Goal: Task Accomplishment & Management: Use online tool/utility

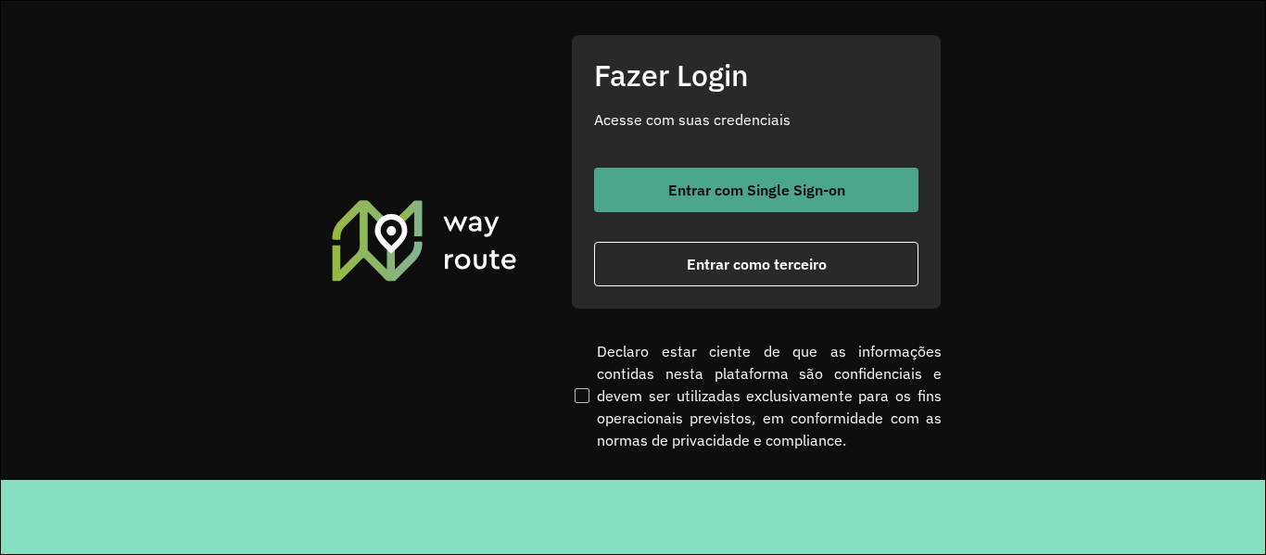
drag, startPoint x: 763, startPoint y: 162, endPoint x: 766, endPoint y: 179, distance: 16.9
click at [764, 169] on div "Fazer Login Acesse com suas credenciais Entrar com Single Sign-on Entrar como t…" at bounding box center [756, 171] width 371 height 274
click at [767, 179] on button "Entrar com Single Sign-on" at bounding box center [756, 190] width 324 height 44
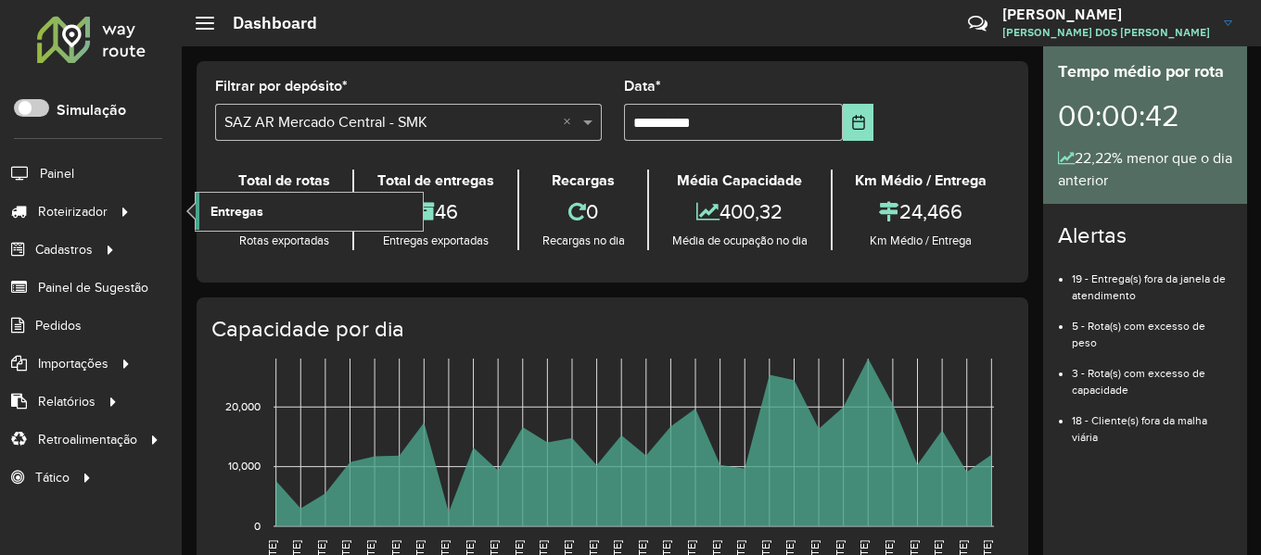
click at [212, 217] on span "Entregas" at bounding box center [236, 211] width 53 height 19
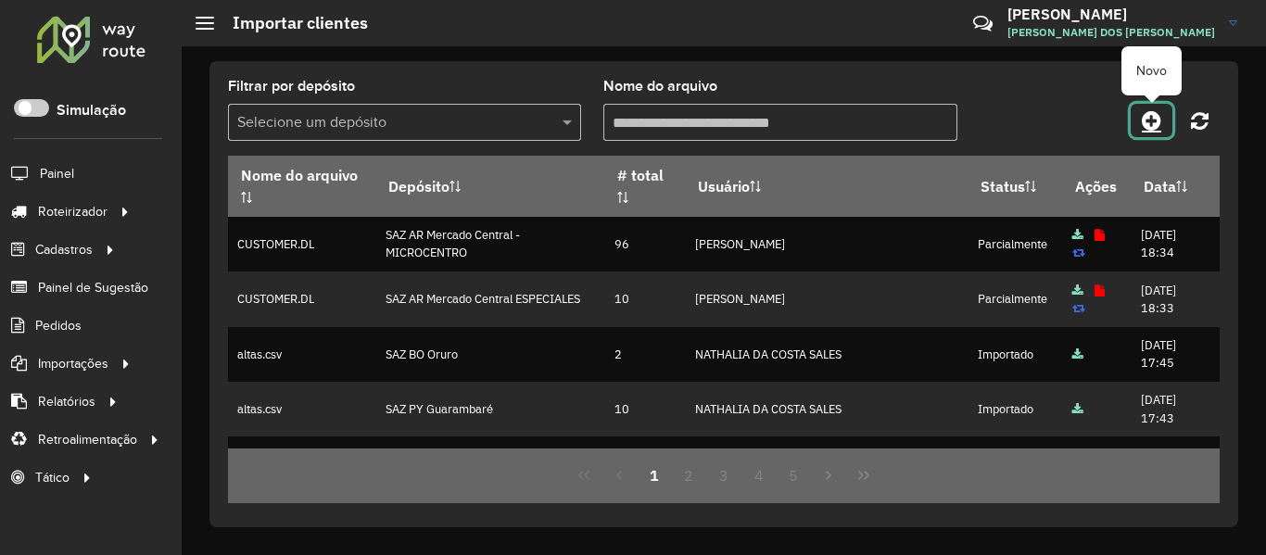
click at [1137, 126] on link at bounding box center [1152, 120] width 42 height 33
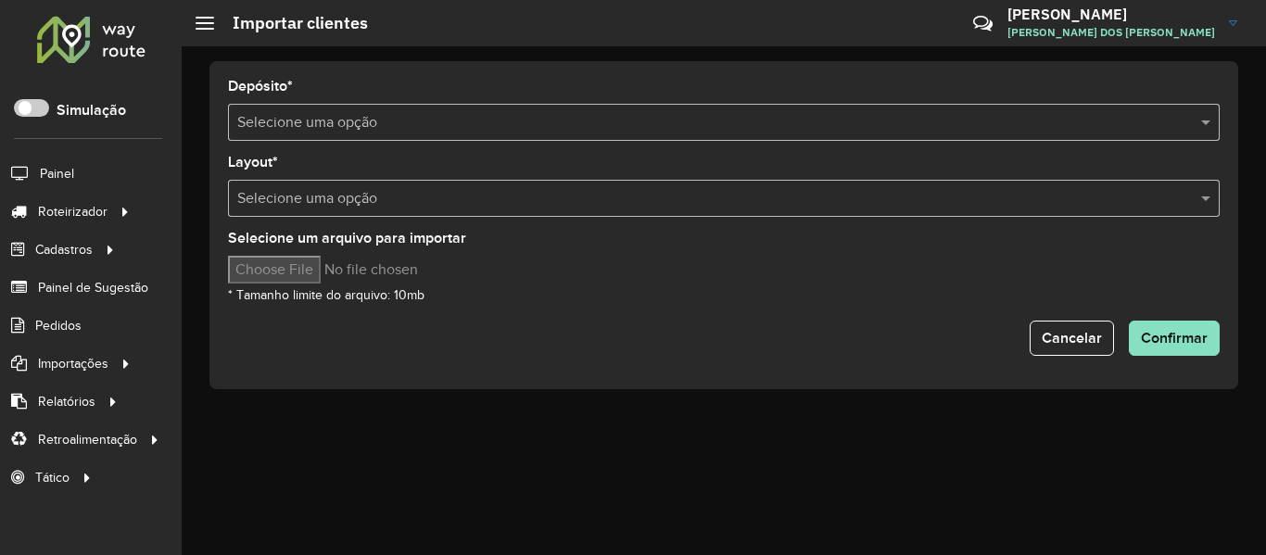
click at [426, 129] on input "text" at bounding box center [705, 123] width 936 height 22
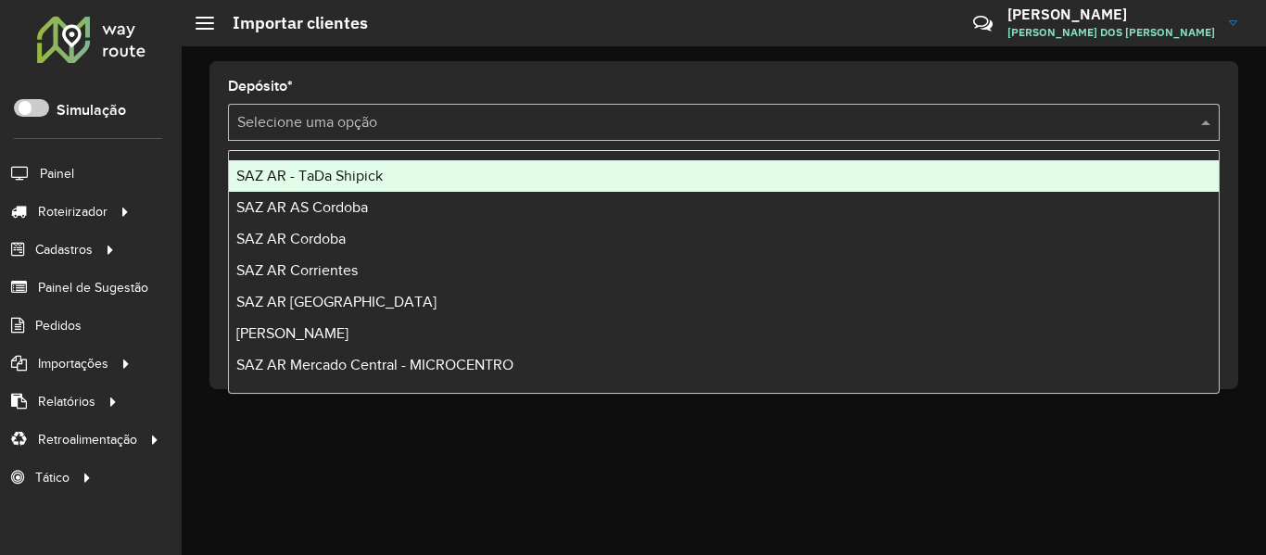
click at [389, 182] on div "SAZ AR - TaDa Shipick" at bounding box center [724, 176] width 990 height 32
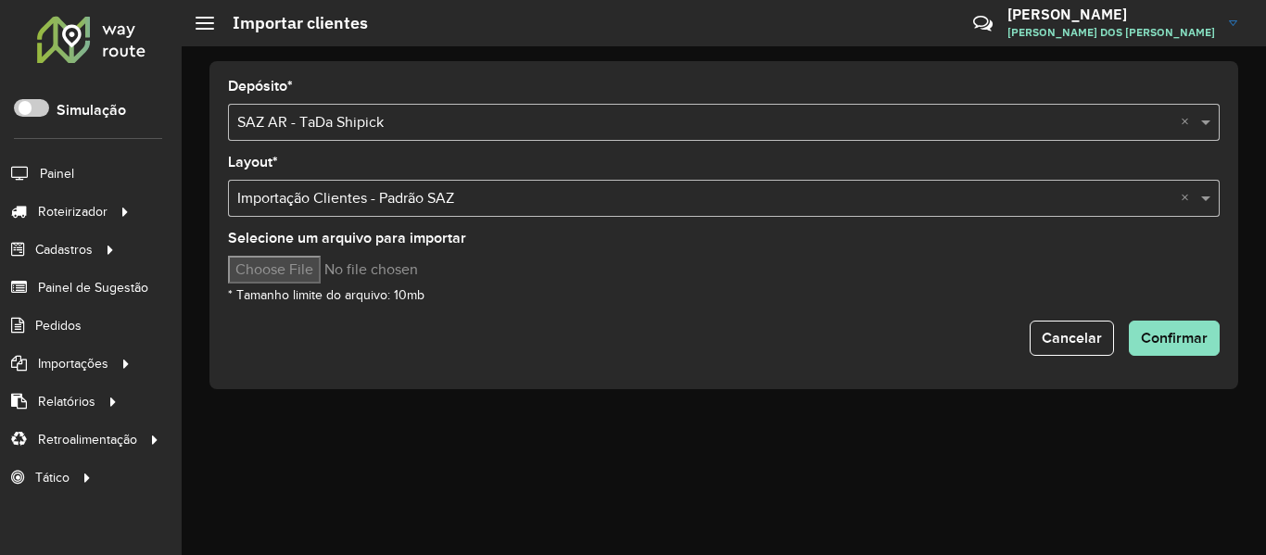
click at [328, 261] on input "Selecione um arquivo para importar" at bounding box center [385, 270] width 315 height 28
type input "**********"
click at [1168, 336] on span "Confirmar" at bounding box center [1174, 338] width 67 height 16
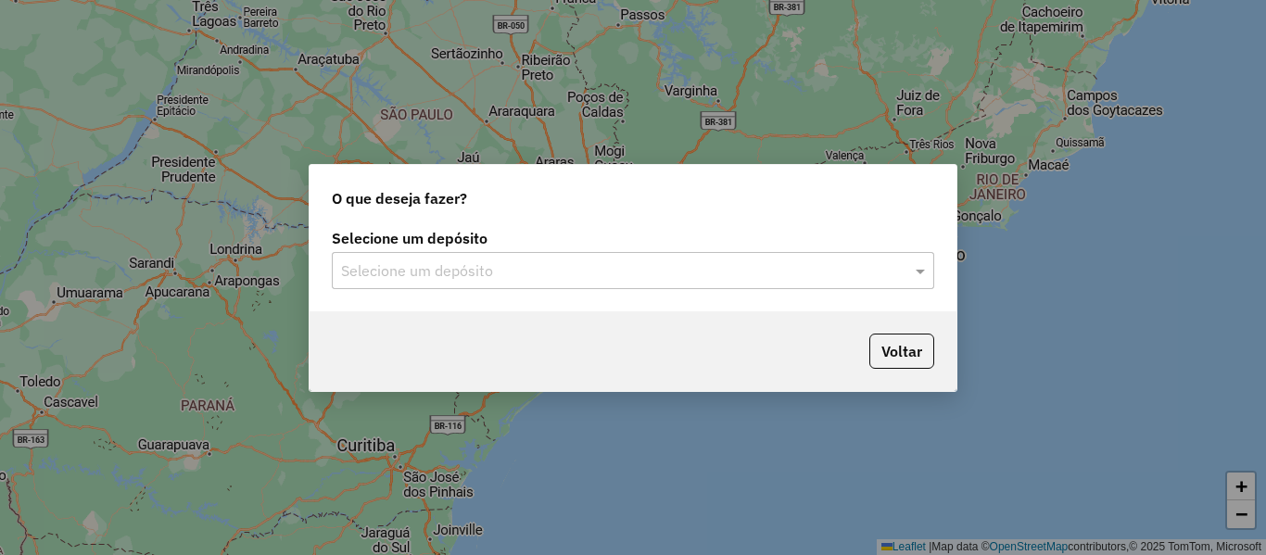
click at [512, 252] on div "Selecione um depósito" at bounding box center [633, 270] width 602 height 37
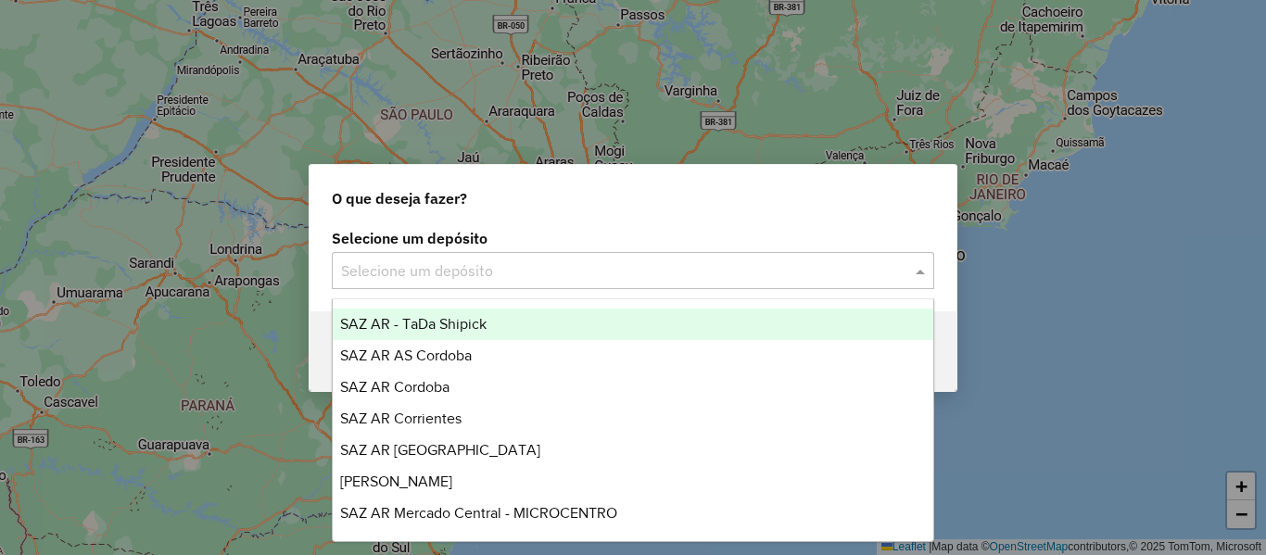
click at [521, 316] on div "SAZ AR - TaDa Shipick" at bounding box center [633, 325] width 601 height 32
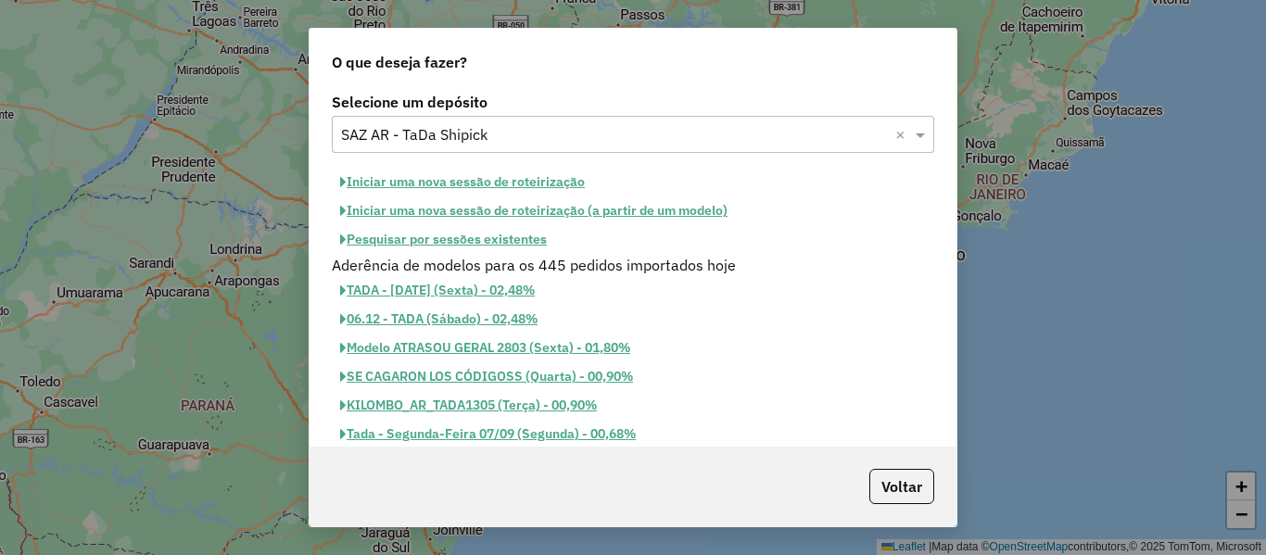
click at [519, 237] on button "Pesquisar por sessões existentes" at bounding box center [443, 239] width 223 height 29
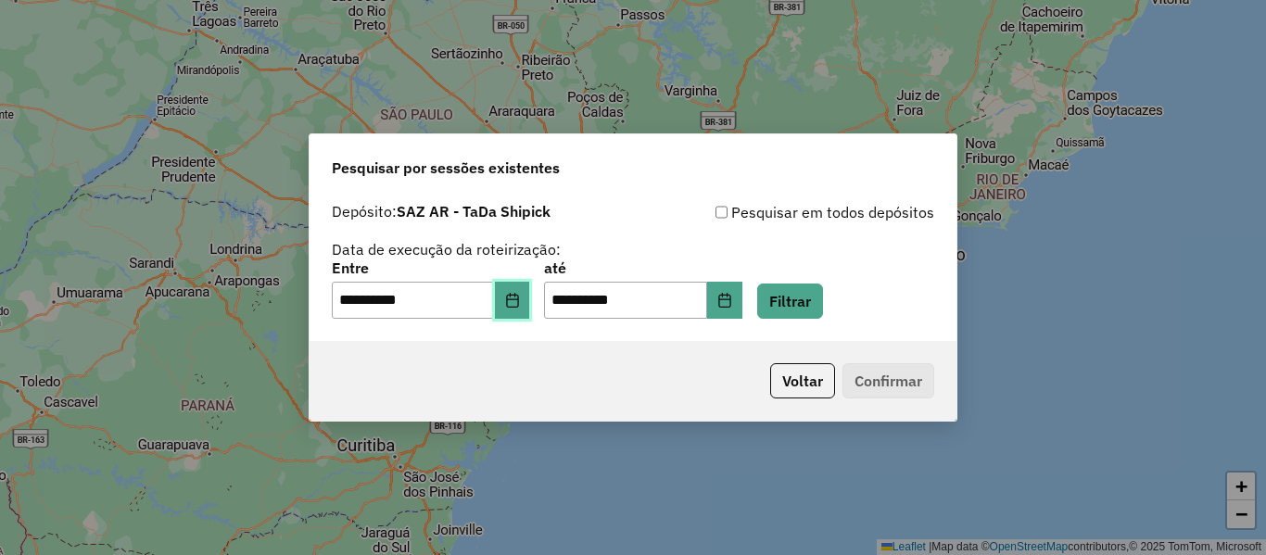
click at [510, 289] on button "Choose Date" at bounding box center [512, 300] width 35 height 37
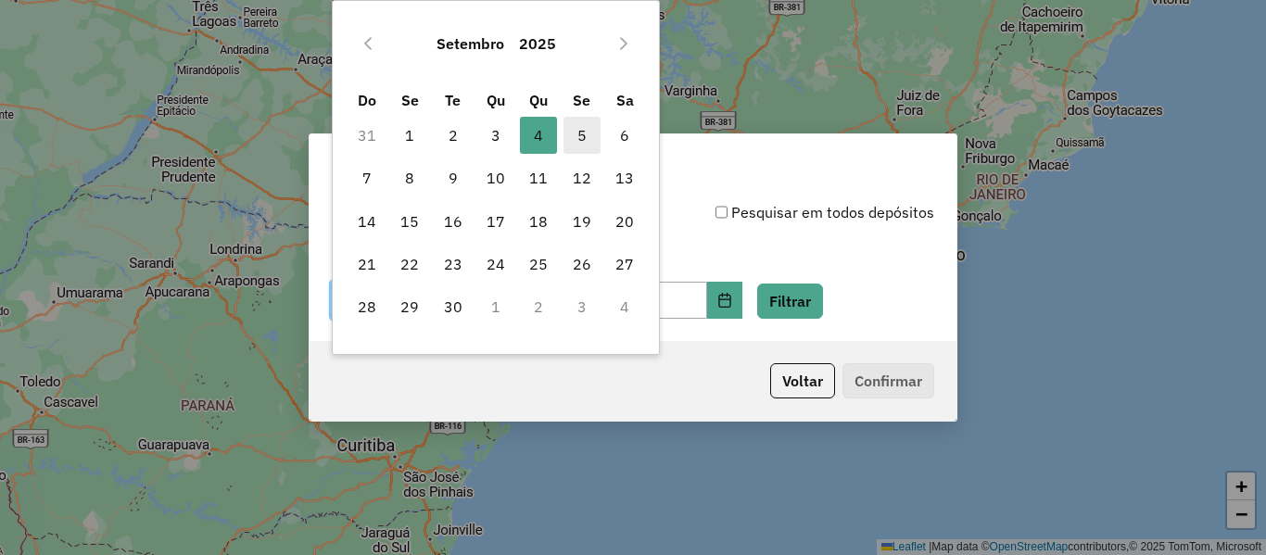
click at [575, 132] on span "5" at bounding box center [582, 135] width 37 height 37
type input "**********"
click at [854, 312] on div "**********" at bounding box center [633, 289] width 602 height 57
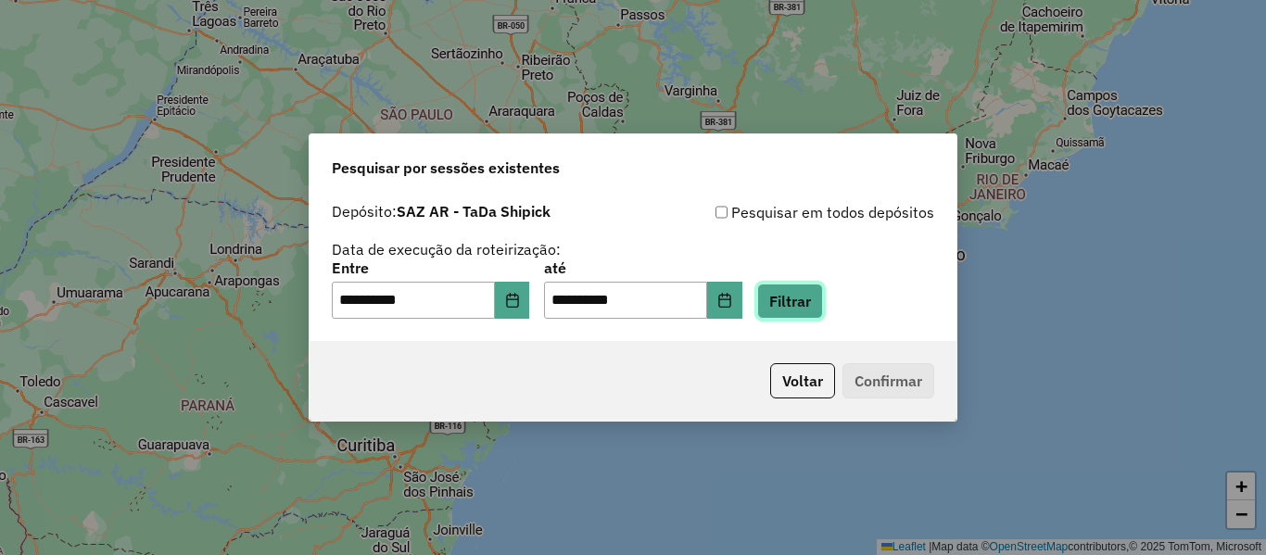
click at [823, 305] on button "Filtrar" at bounding box center [790, 301] width 66 height 35
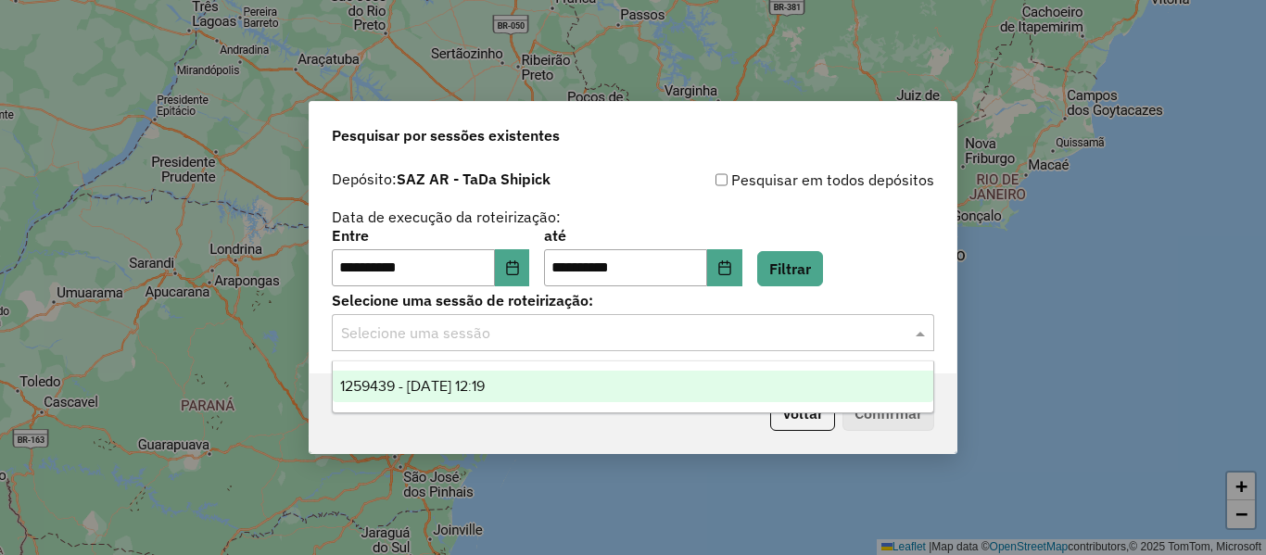
click at [663, 315] on div "Selecione uma sessão" at bounding box center [633, 332] width 602 height 37
click at [607, 395] on div "1259439 - 05/09/2025 12:19" at bounding box center [633, 387] width 601 height 32
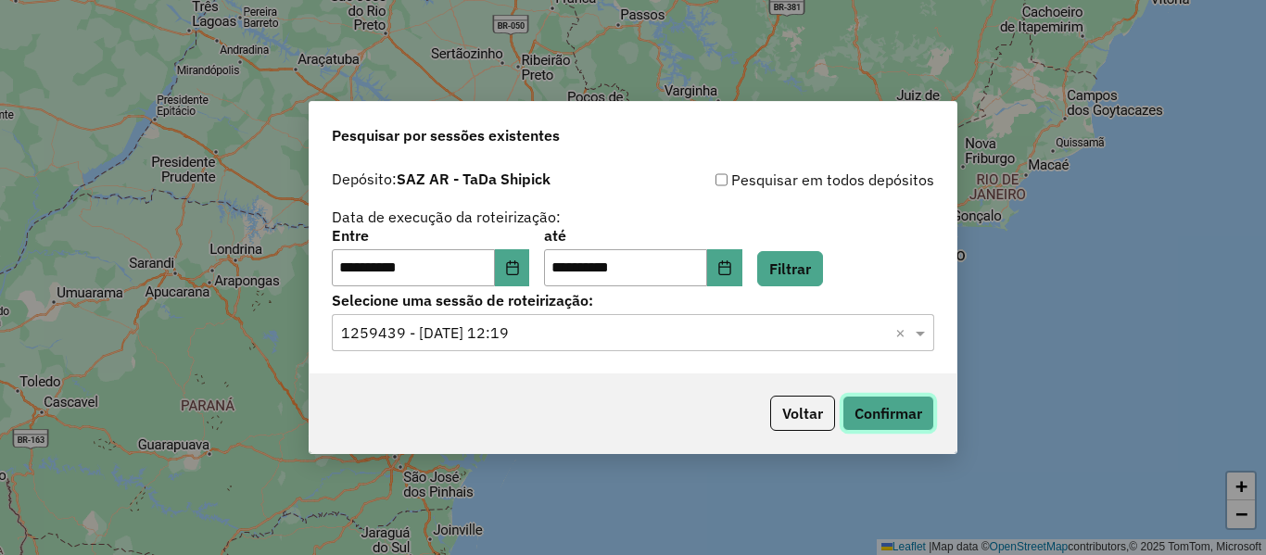
click at [885, 414] on button "Confirmar" at bounding box center [889, 413] width 92 height 35
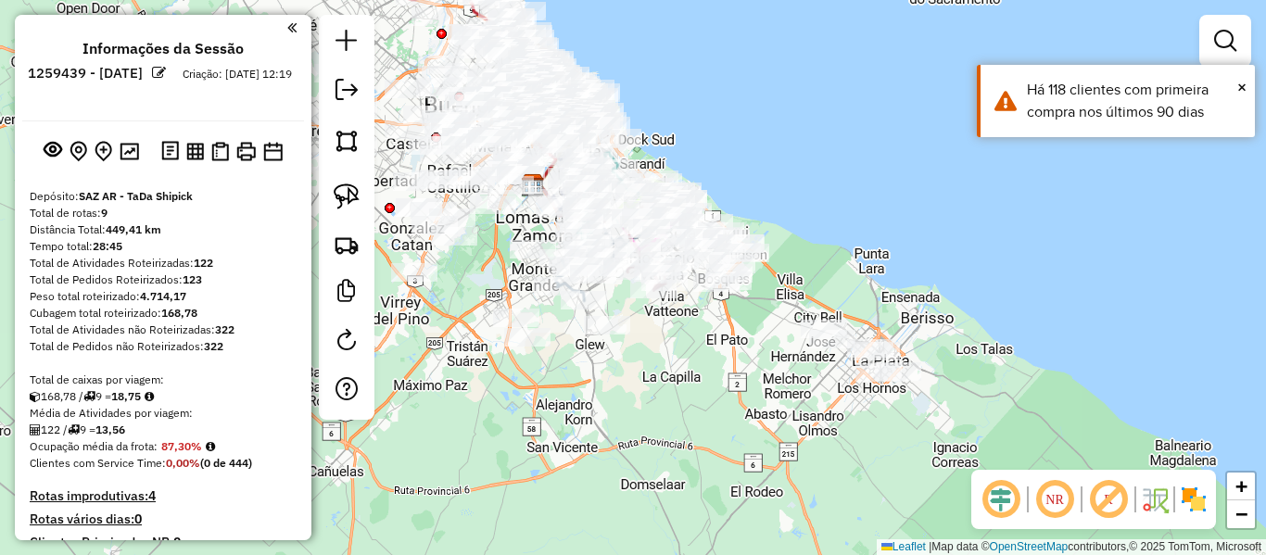
drag, startPoint x: 947, startPoint y: 296, endPoint x: 847, endPoint y: 203, distance: 136.4
click at [847, 203] on div "Janela de atendimento Grade de atendimento Capacidade Transportadoras Veículos …" at bounding box center [633, 277] width 1266 height 555
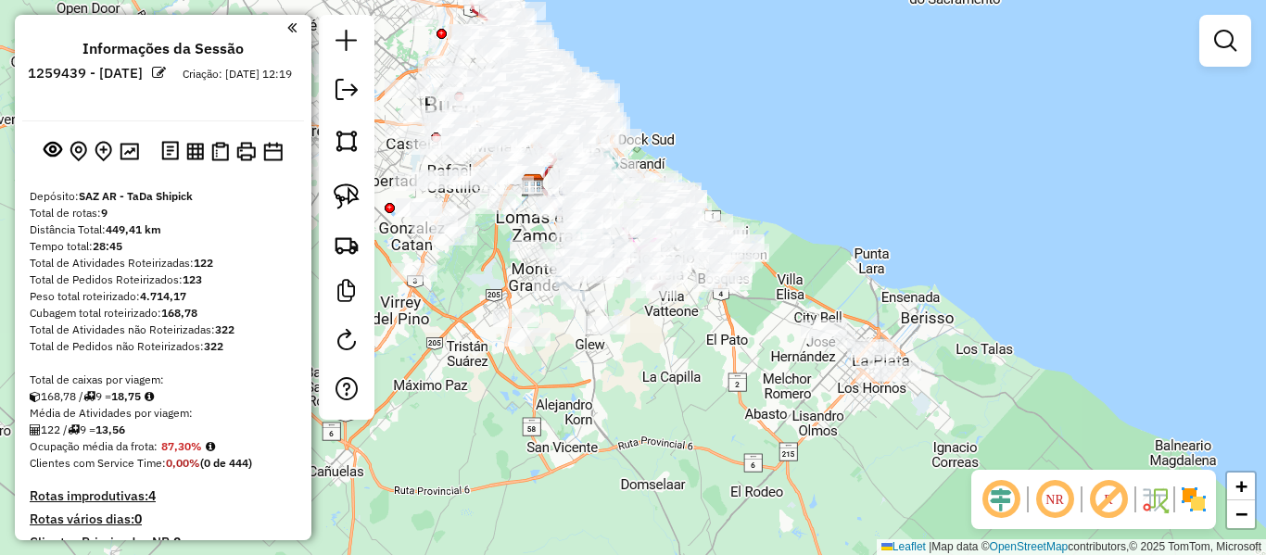
click at [1198, 505] on img at bounding box center [1194, 500] width 30 height 30
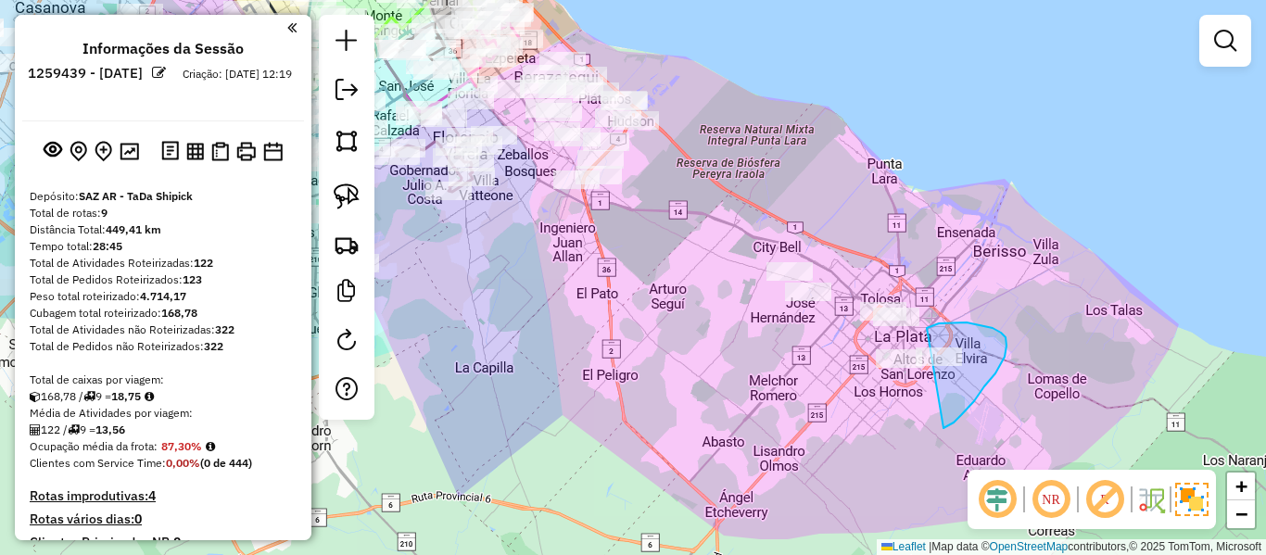
drag, startPoint x: 945, startPoint y: 427, endPoint x: 843, endPoint y: 373, distance: 115.7
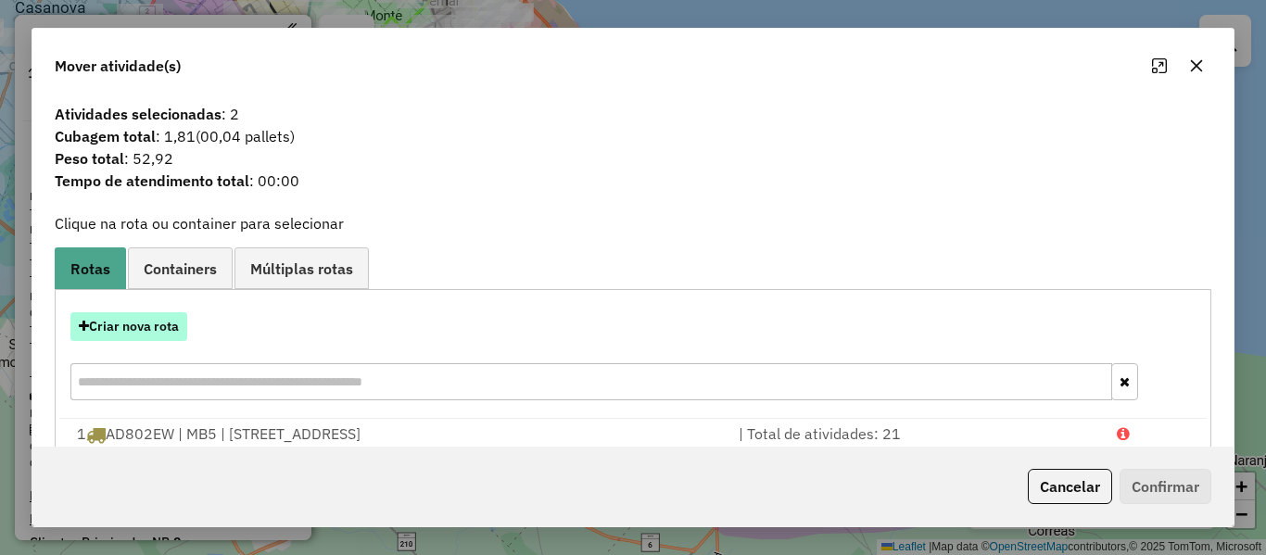
click at [170, 329] on button "Criar nova rota" at bounding box center [128, 326] width 117 height 29
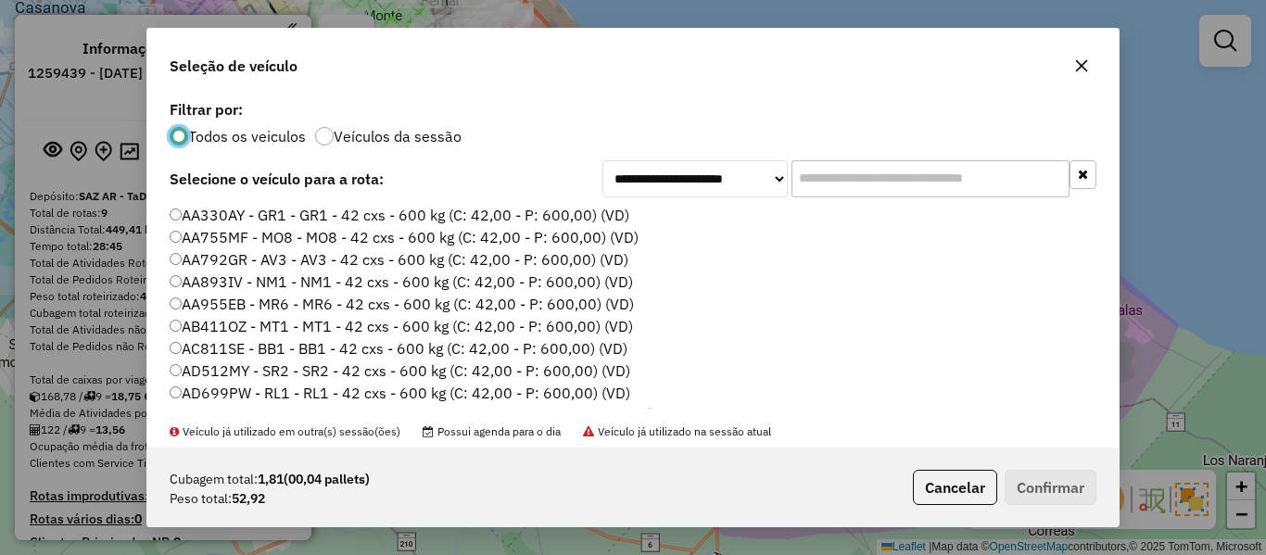
scroll to position [10, 6]
click at [402, 129] on label "Veículos da sessão" at bounding box center [398, 136] width 128 height 15
click at [564, 210] on label "AA330AY - GR1 - GR1 - 42 cxs - 600 kg (C: 42,00 - P: 600,00) (VD)" at bounding box center [400, 215] width 460 height 22
click at [1047, 481] on button "Confirmar" at bounding box center [1051, 487] width 92 height 35
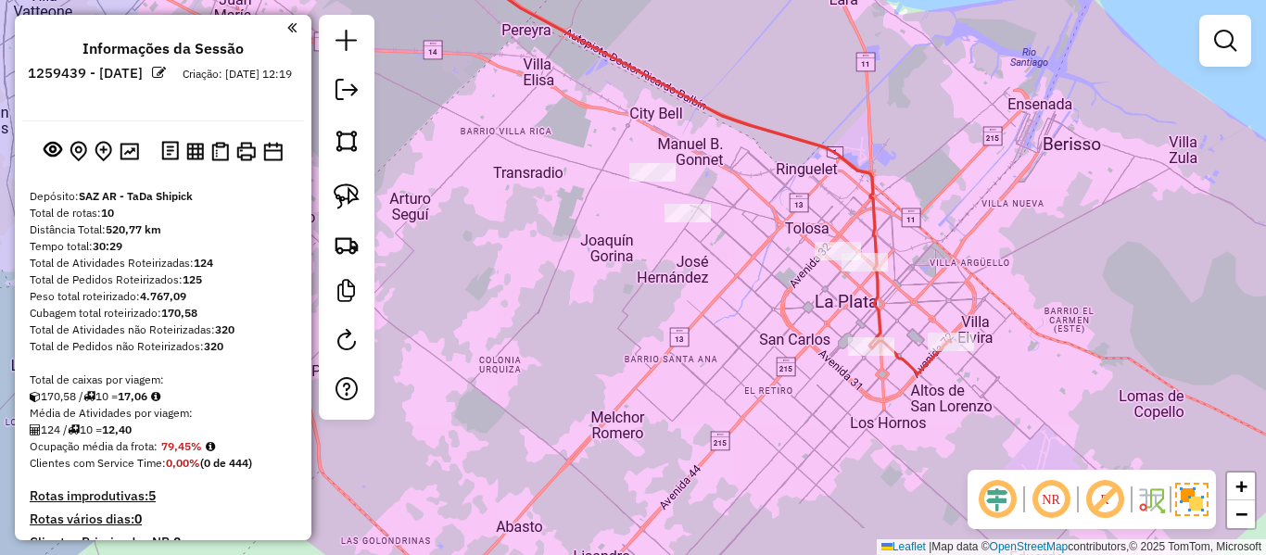
click at [881, 312] on icon at bounding box center [664, 145] width 434 height 403
select select "**********"
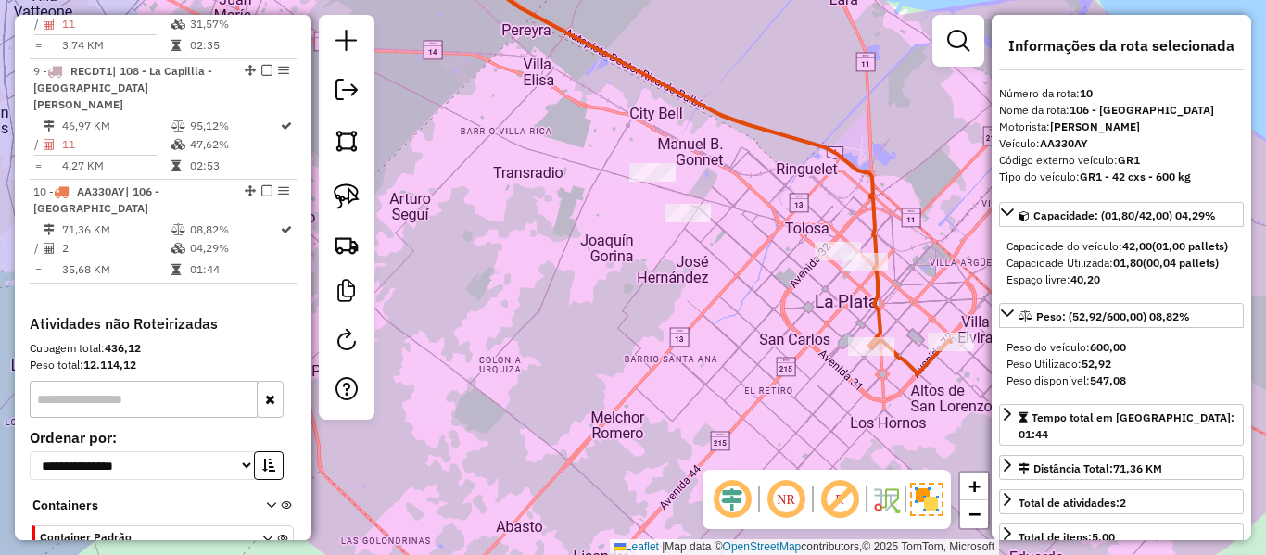
scroll to position [1575, 0]
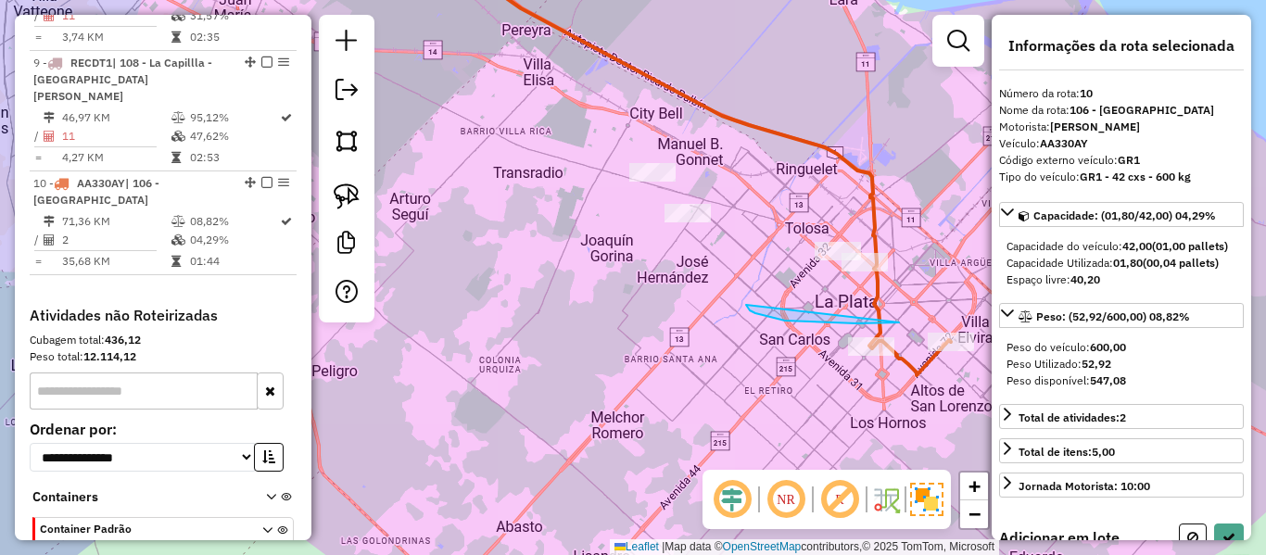
drag, startPoint x: 755, startPoint y: 313, endPoint x: 976, endPoint y: 228, distance: 236.5
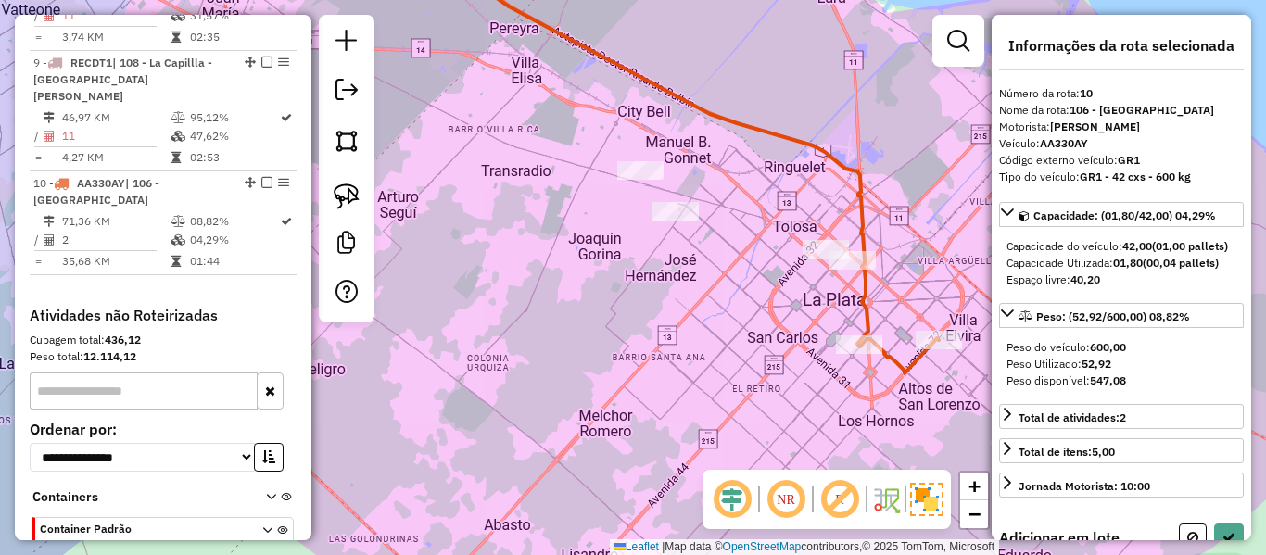
drag, startPoint x: 828, startPoint y: 108, endPoint x: 792, endPoint y: 103, distance: 35.5
click at [792, 103] on div "Janela de atendimento Grade de atendimento Capacidade Transportadoras Veículos …" at bounding box center [633, 277] width 1266 height 555
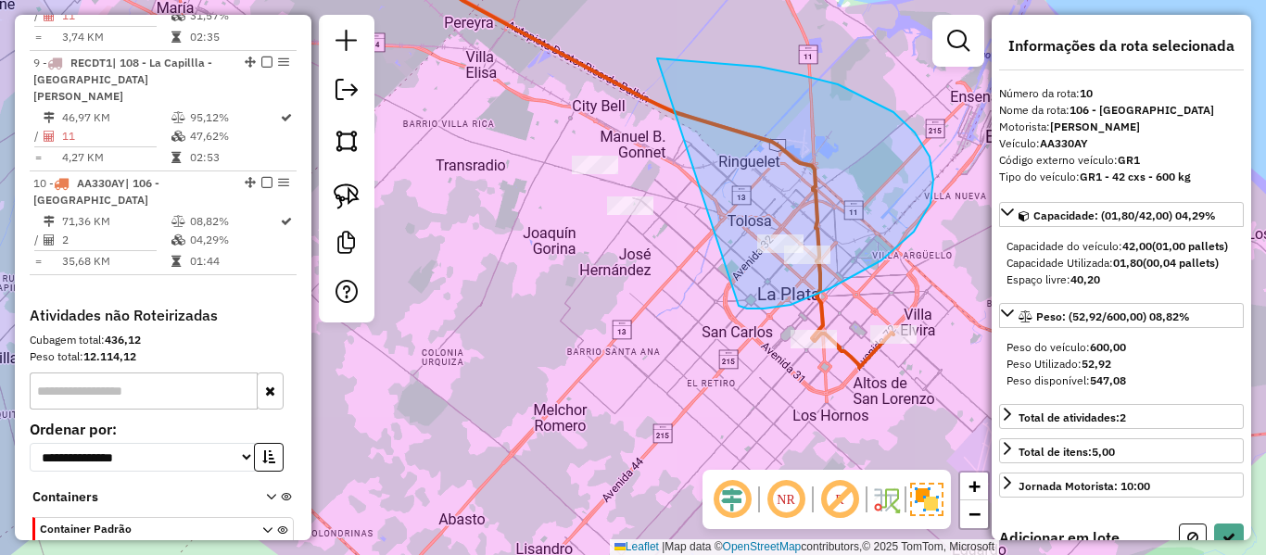
drag, startPoint x: 747, startPoint y: 309, endPoint x: 591, endPoint y: 331, distance: 157.3
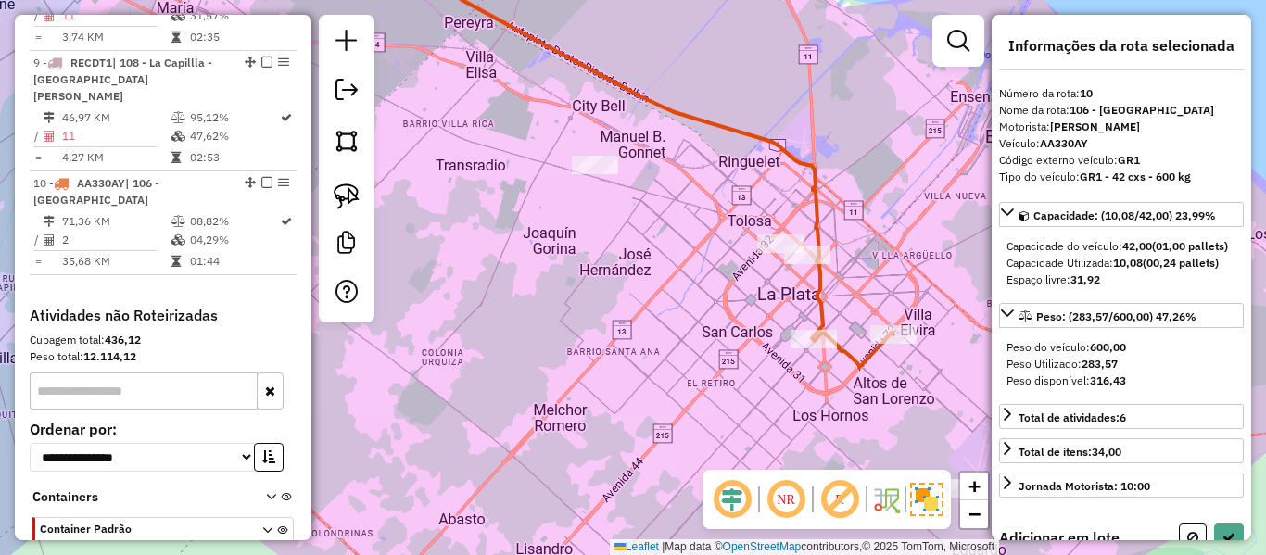
click at [969, 509] on div "Janela de atendimento Grade de atendimento Capacidade Transportadoras Veículos …" at bounding box center [633, 277] width 1266 height 555
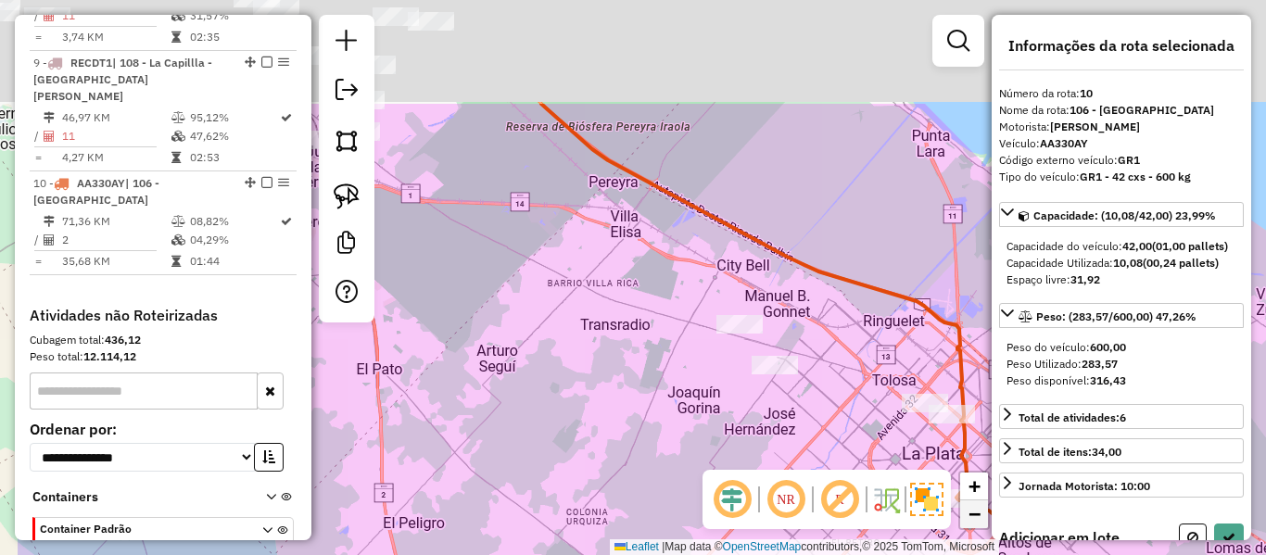
drag, startPoint x: 864, startPoint y: 443, endPoint x: 969, endPoint y: 501, distance: 120.7
click at [991, 526] on div "Janela de atendimento Grade de atendimento Capacidade Transportadoras Veículos …" at bounding box center [633, 277] width 1266 height 555
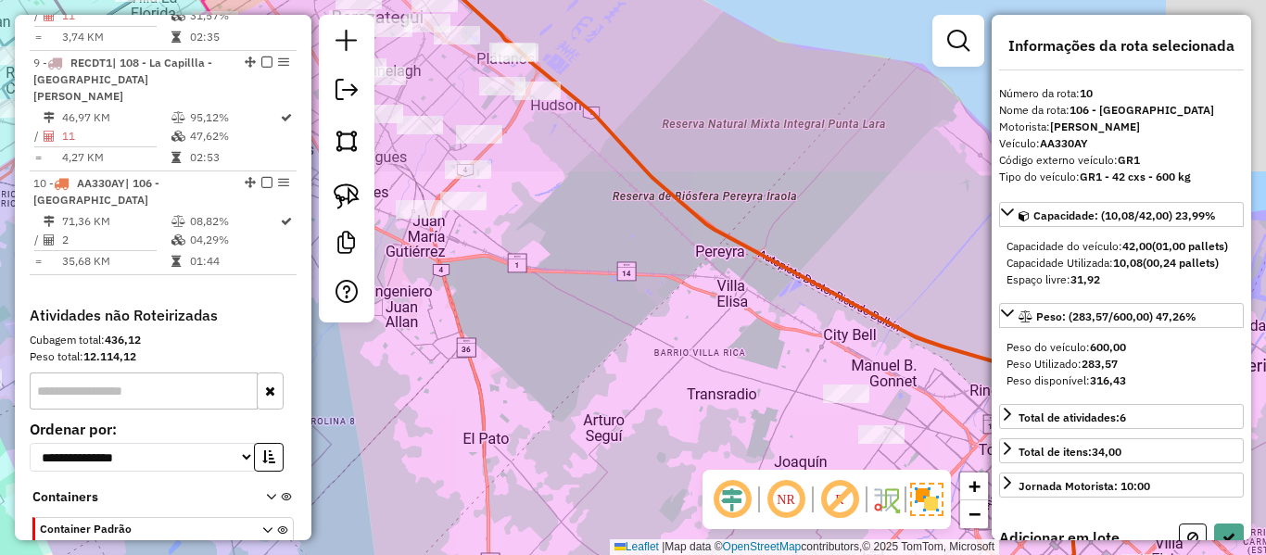
click at [762, 302] on div "Janela de atendimento Grade de atendimento Capacidade Transportadoras Veículos …" at bounding box center [633, 277] width 1266 height 555
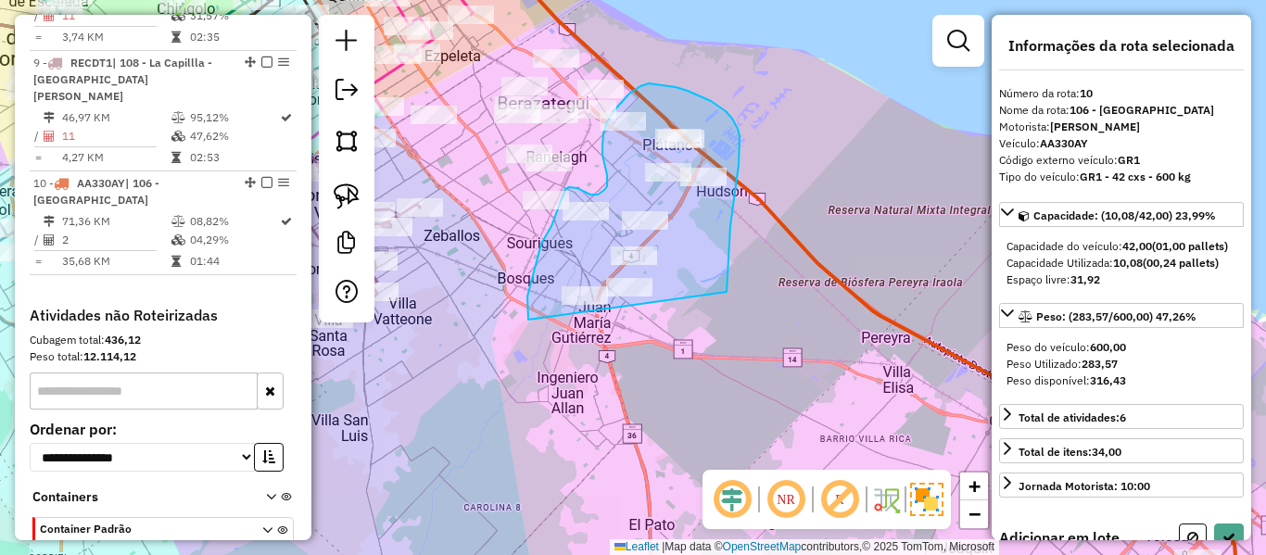
drag, startPoint x: 732, startPoint y: 215, endPoint x: 653, endPoint y: 381, distance: 184.1
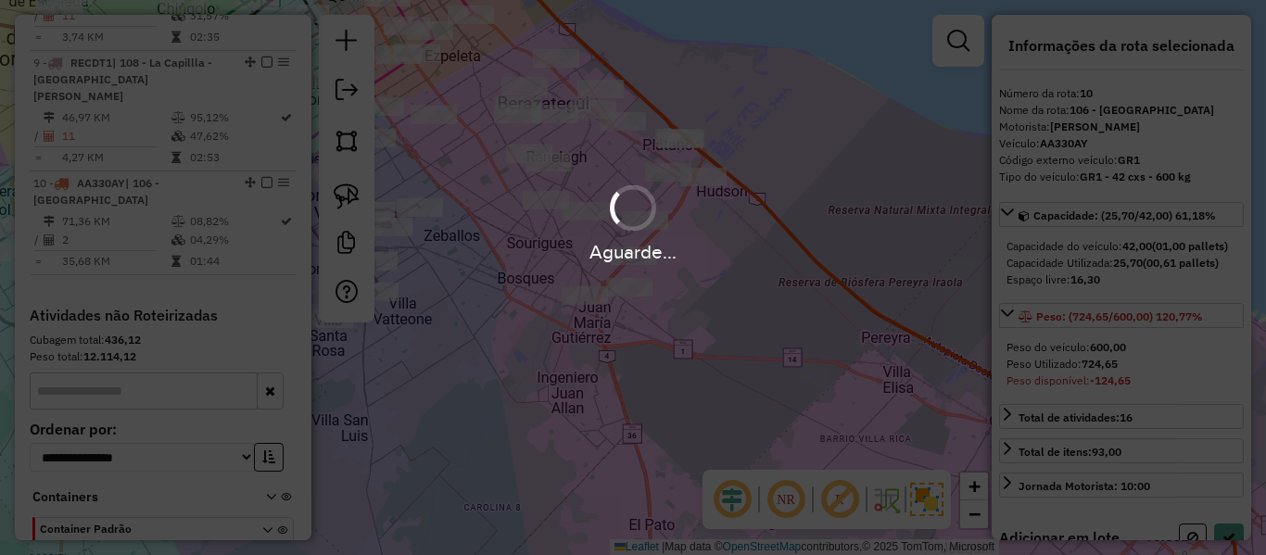
select select "**********"
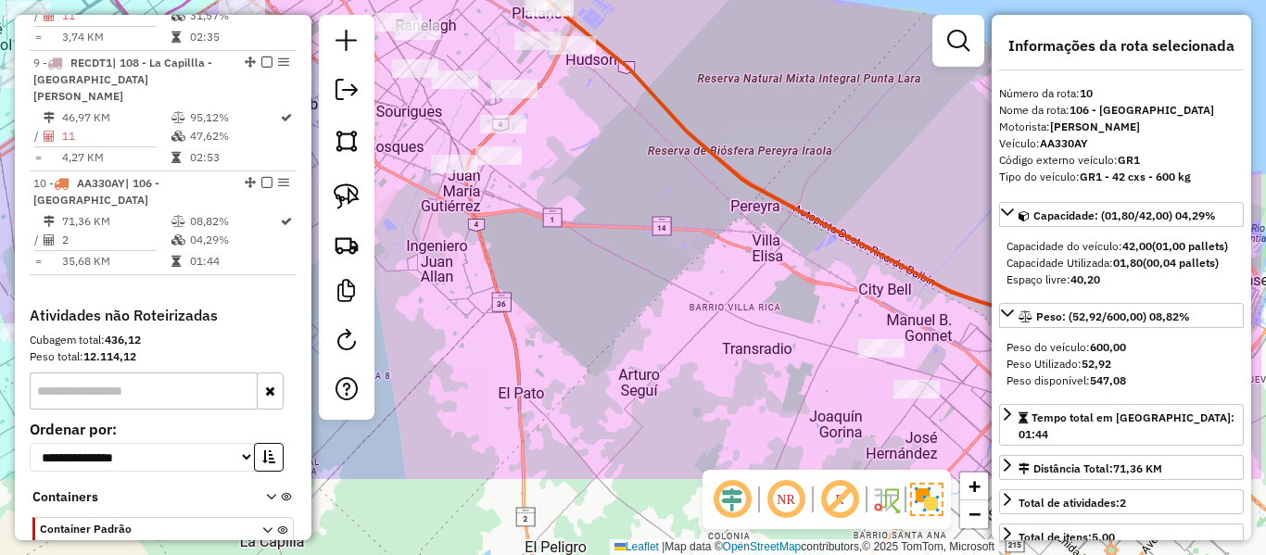
drag, startPoint x: 860, startPoint y: 394, endPoint x: 625, endPoint y: 185, distance: 314.5
click at [625, 185] on div "Janela de atendimento Grade de atendimento Capacidade Transportadoras Veículos …" at bounding box center [633, 277] width 1266 height 555
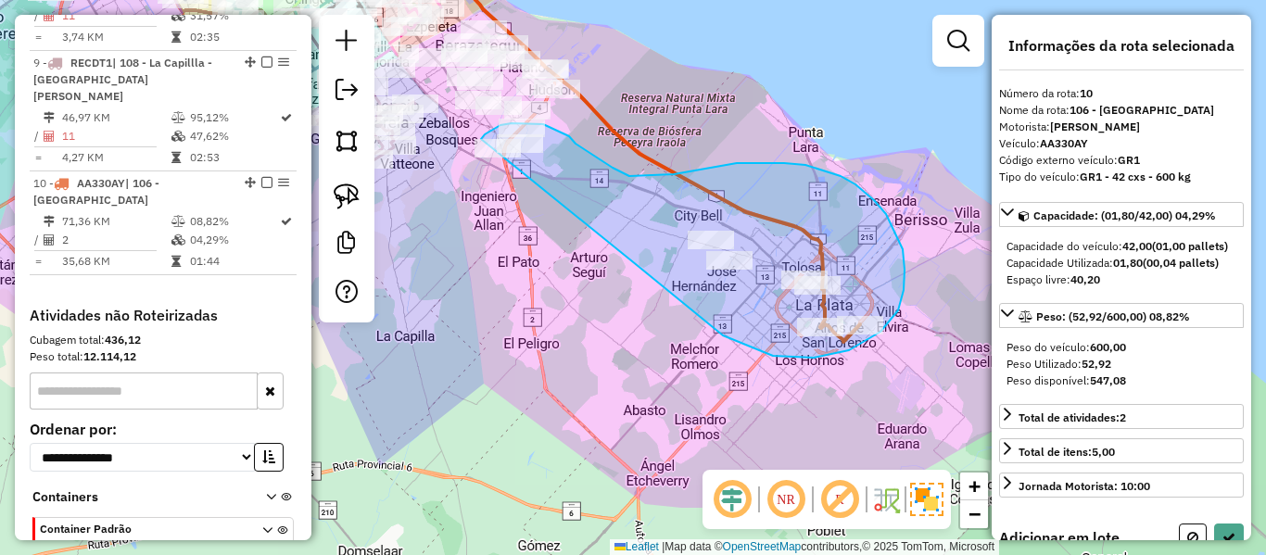
drag, startPoint x: 637, startPoint y: 265, endPoint x: 493, endPoint y: 186, distance: 163.8
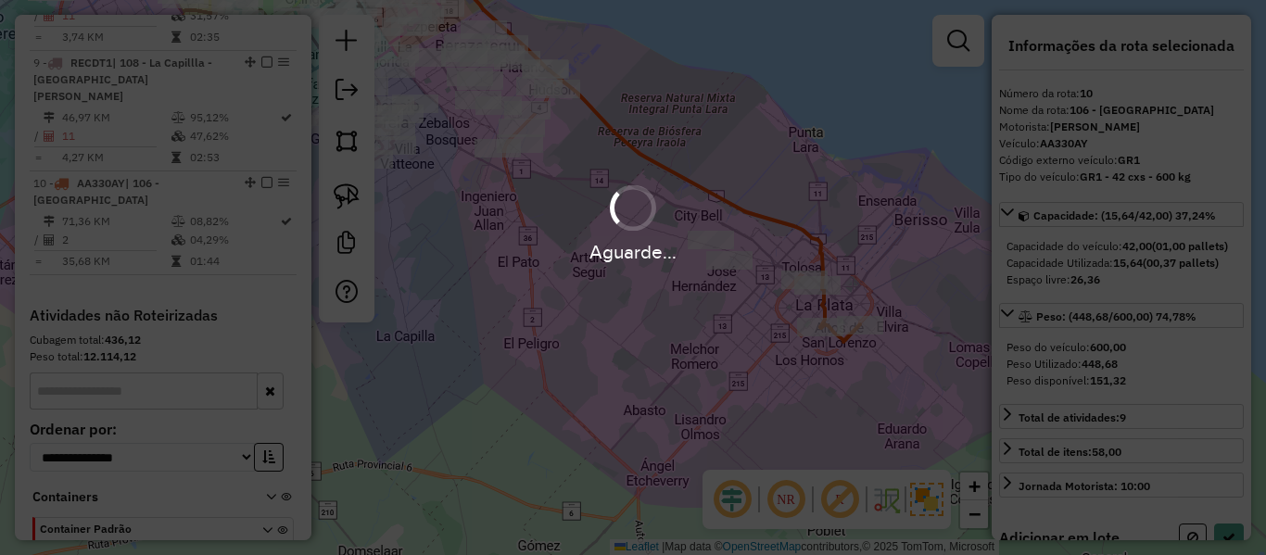
select select "**********"
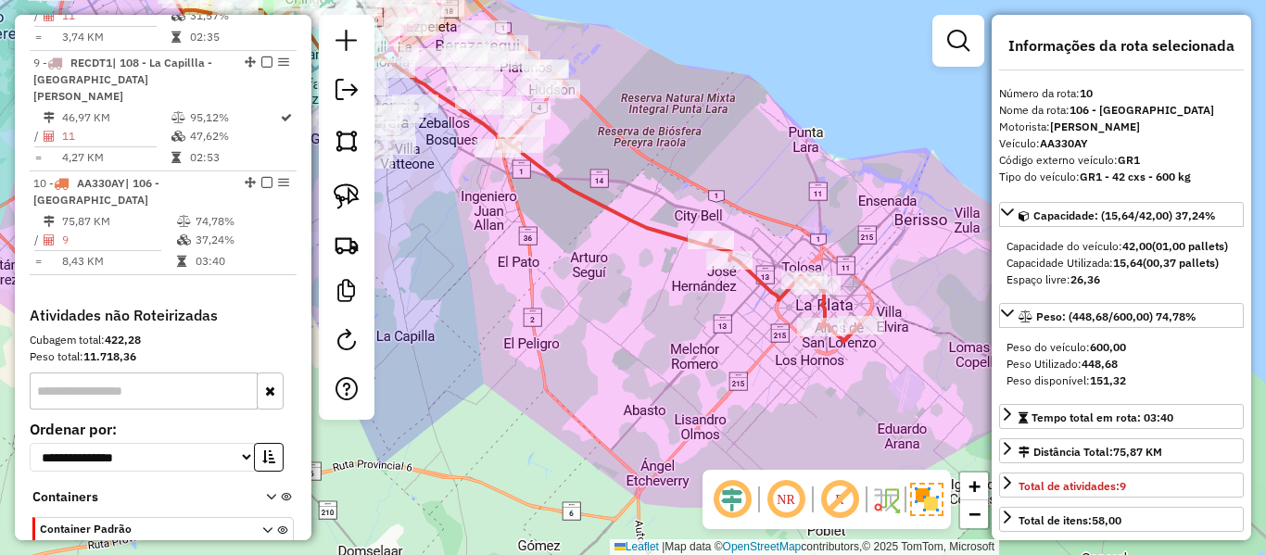
click at [546, 168] on icon at bounding box center [679, 235] width 362 height 214
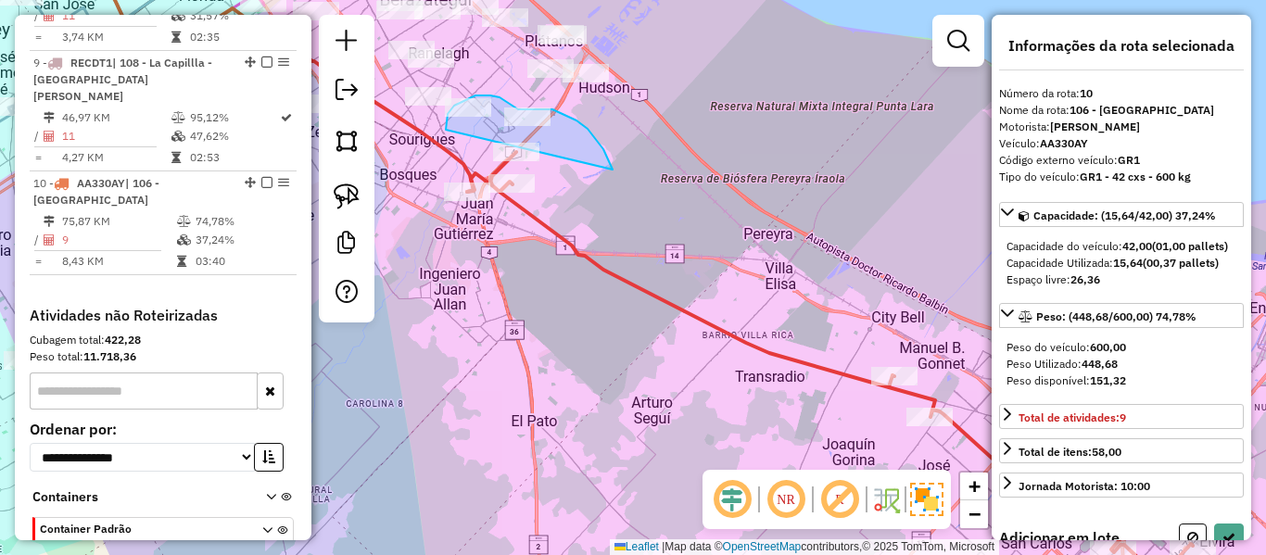
drag, startPoint x: 603, startPoint y: 149, endPoint x: 449, endPoint y: 137, distance: 155.3
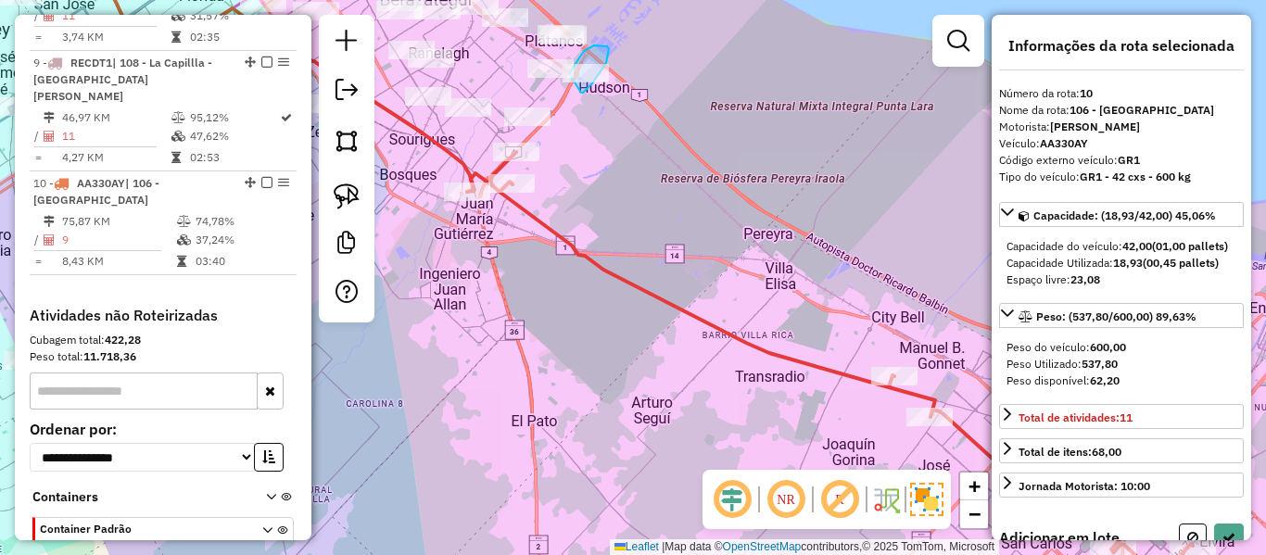
click at [570, 75] on div "Janela de atendimento Grade de atendimento Capacidade Transportadoras Veículos …" at bounding box center [633, 277] width 1266 height 555
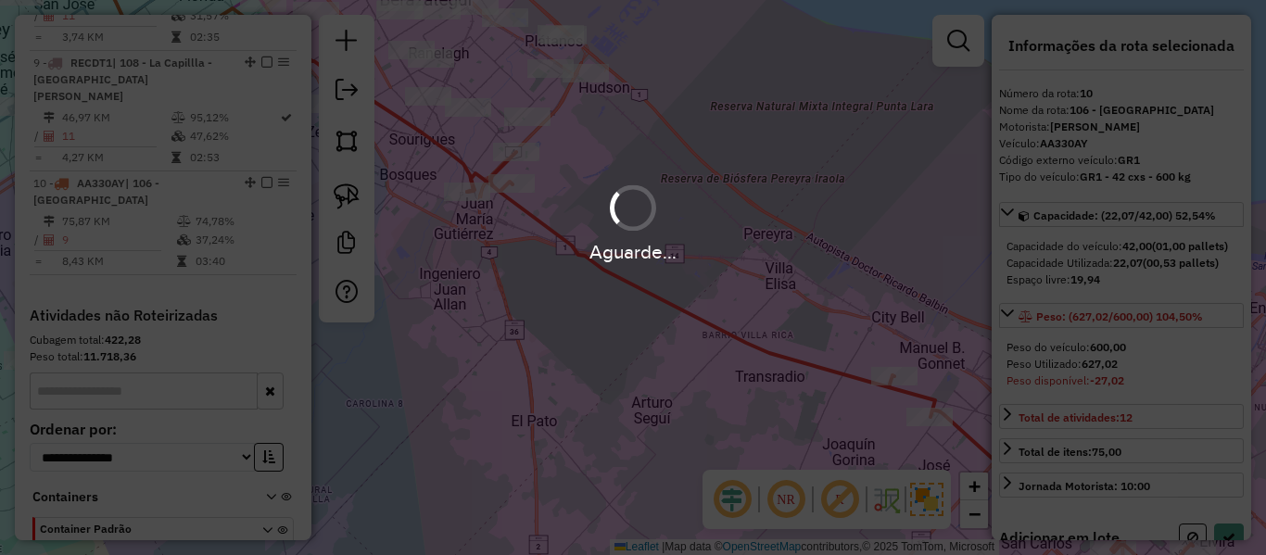
select select "**********"
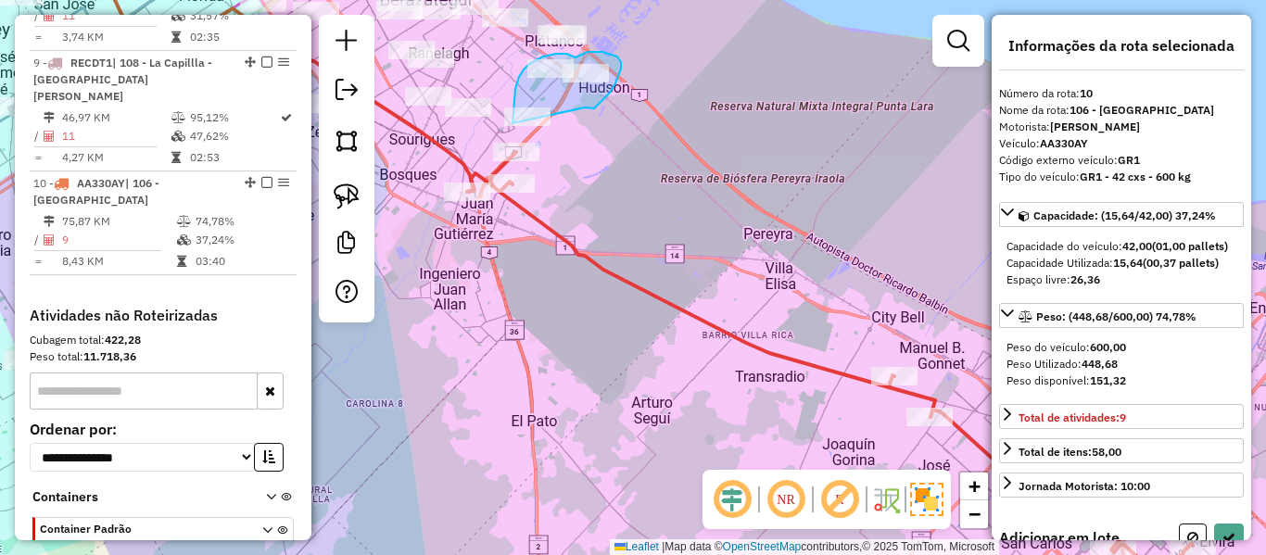
click at [521, 158] on div "Janela de atendimento Grade de atendimento Capacidade Transportadoras Veículos …" at bounding box center [633, 277] width 1266 height 555
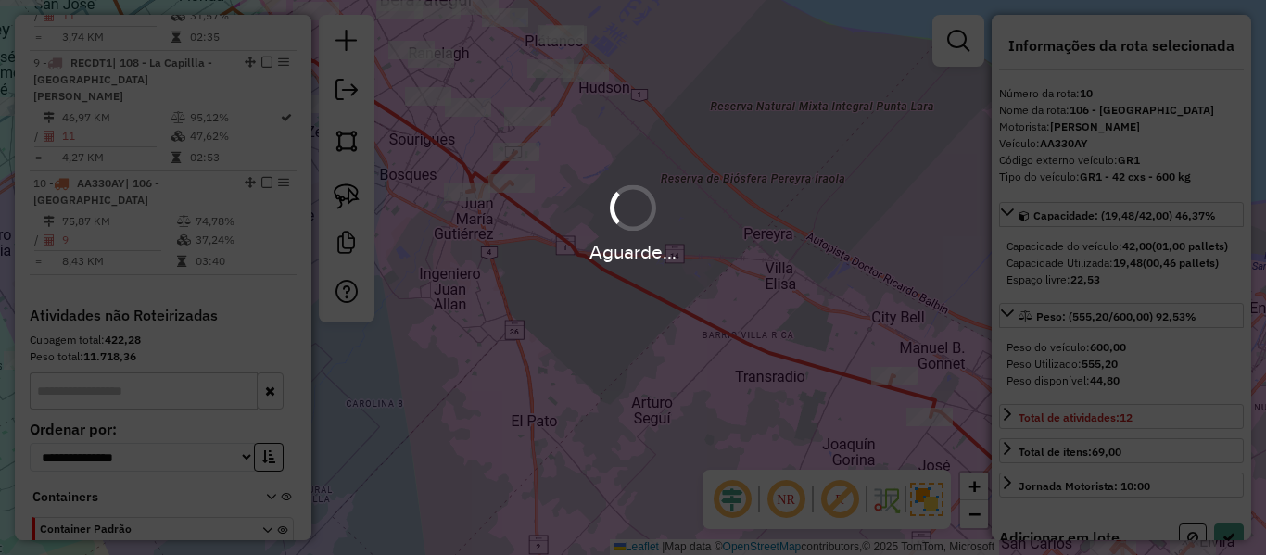
select select "**********"
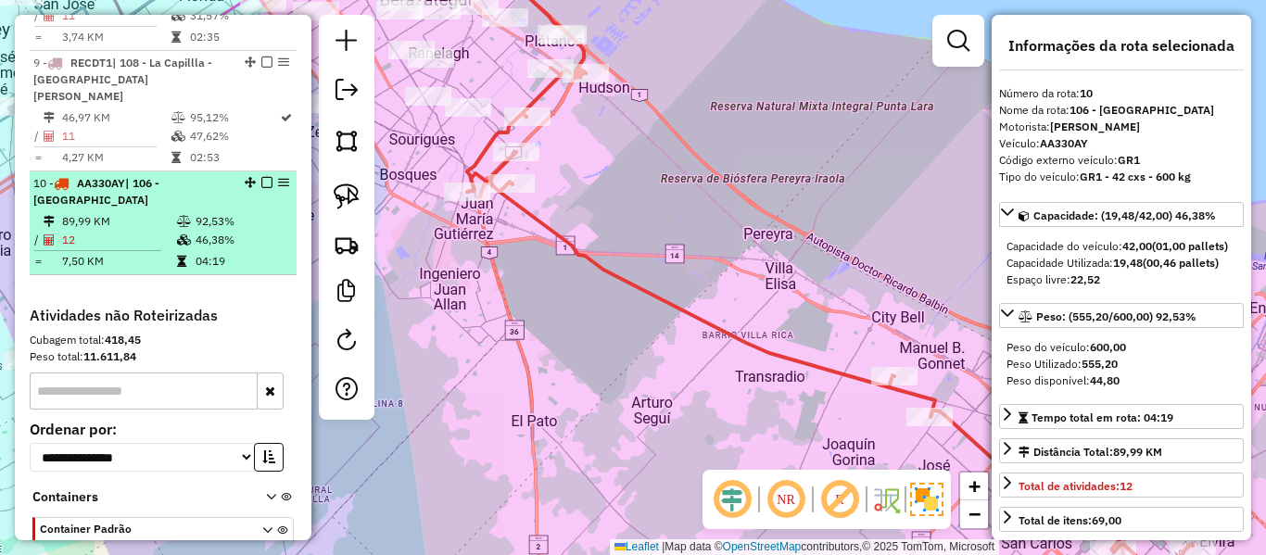
click at [261, 177] on em at bounding box center [266, 182] width 11 height 11
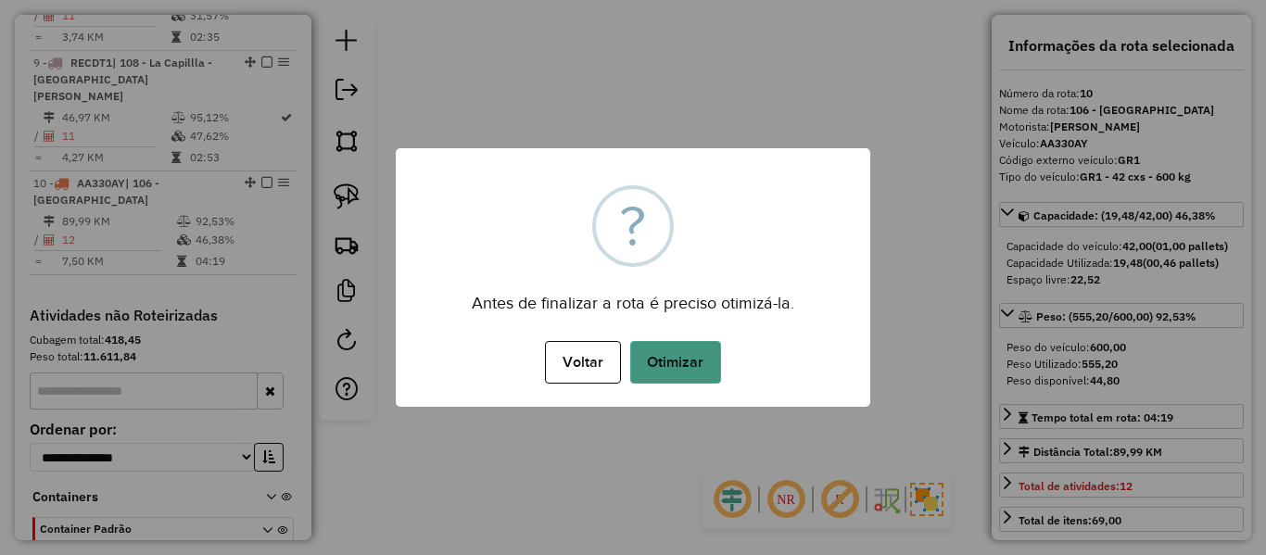
click at [659, 356] on button "Otimizar" at bounding box center [675, 362] width 91 height 43
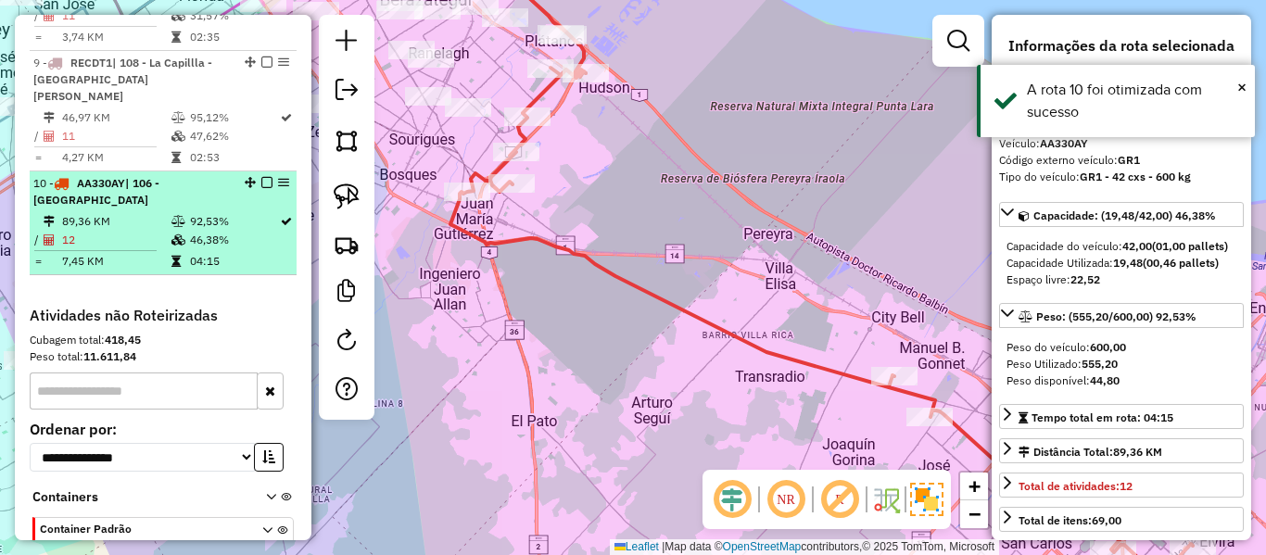
click at [261, 177] on em at bounding box center [266, 182] width 11 height 11
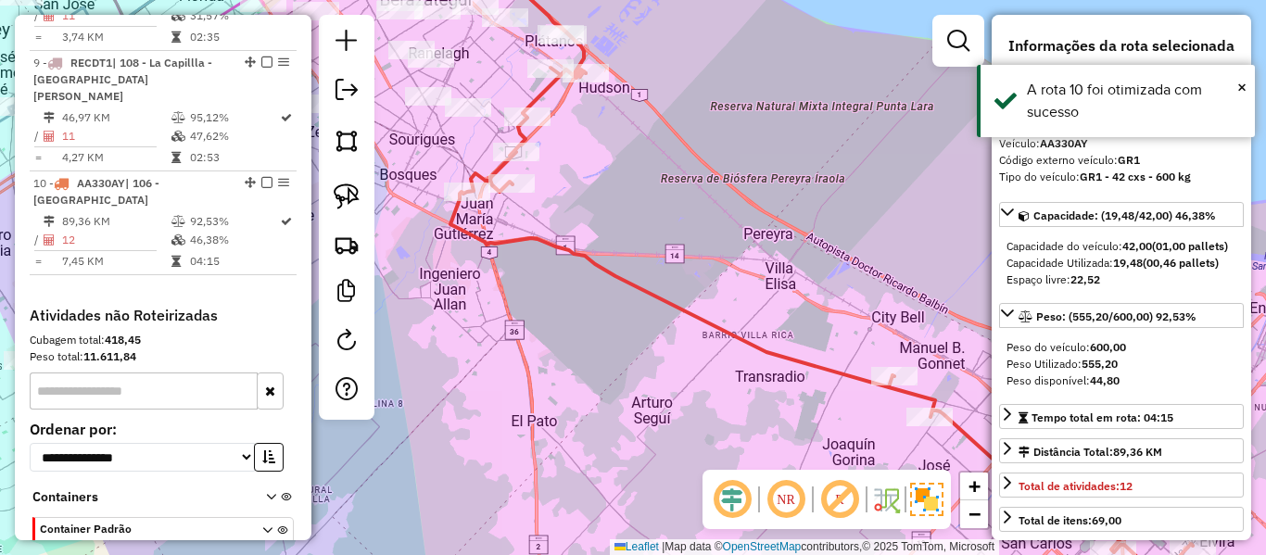
scroll to position [1513, 0]
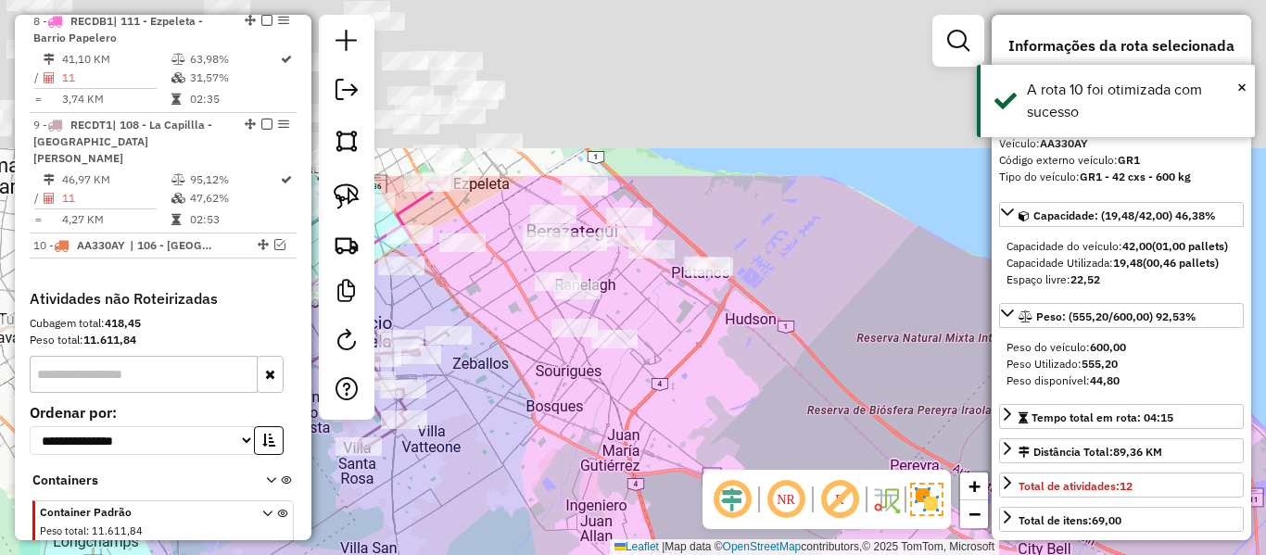
drag, startPoint x: 739, startPoint y: 404, endPoint x: 752, endPoint y: 413, distance: 15.9
click at [752, 419] on div "Janela de atendimento Grade de atendimento Capacidade Transportadoras Veículos …" at bounding box center [633, 277] width 1266 height 555
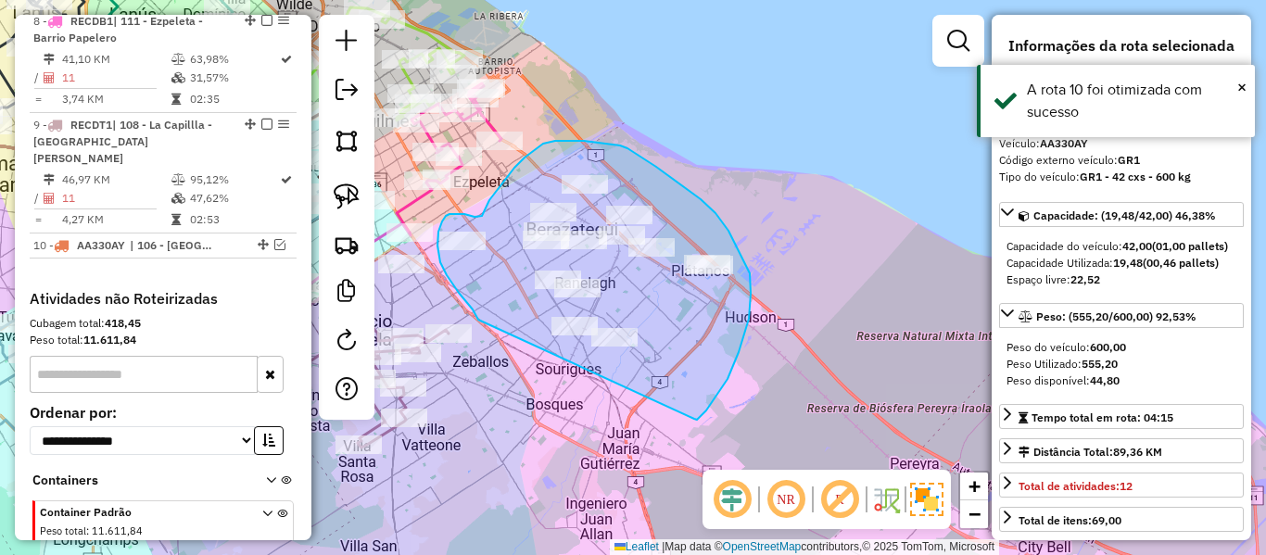
drag, startPoint x: 749, startPoint y: 319, endPoint x: 521, endPoint y: 367, distance: 233.0
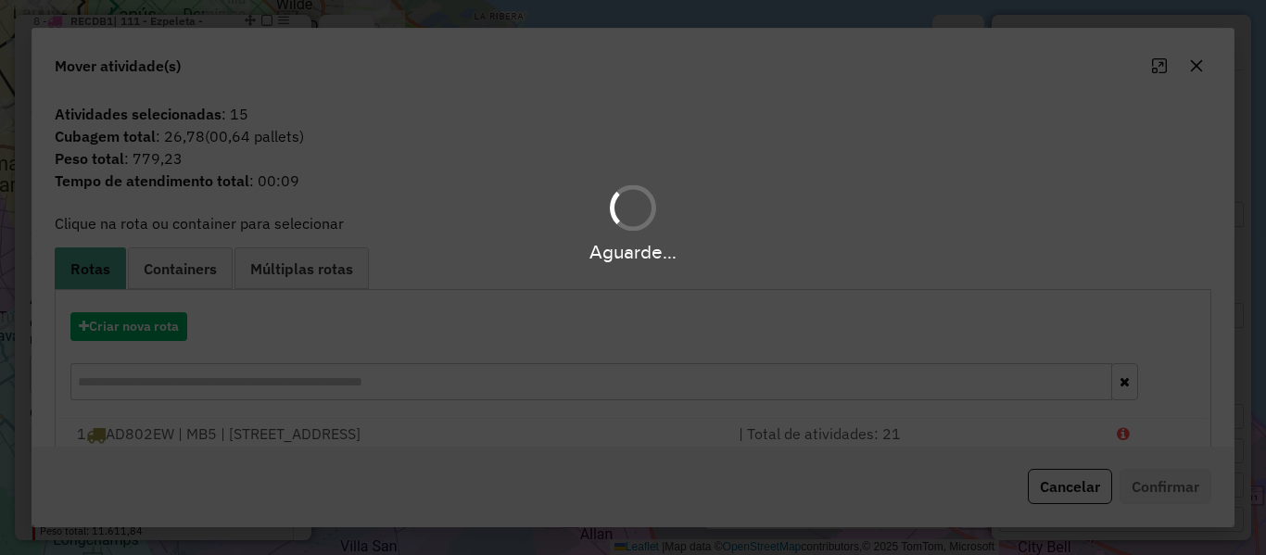
click at [171, 333] on div "Aguarde..." at bounding box center [633, 277] width 1266 height 555
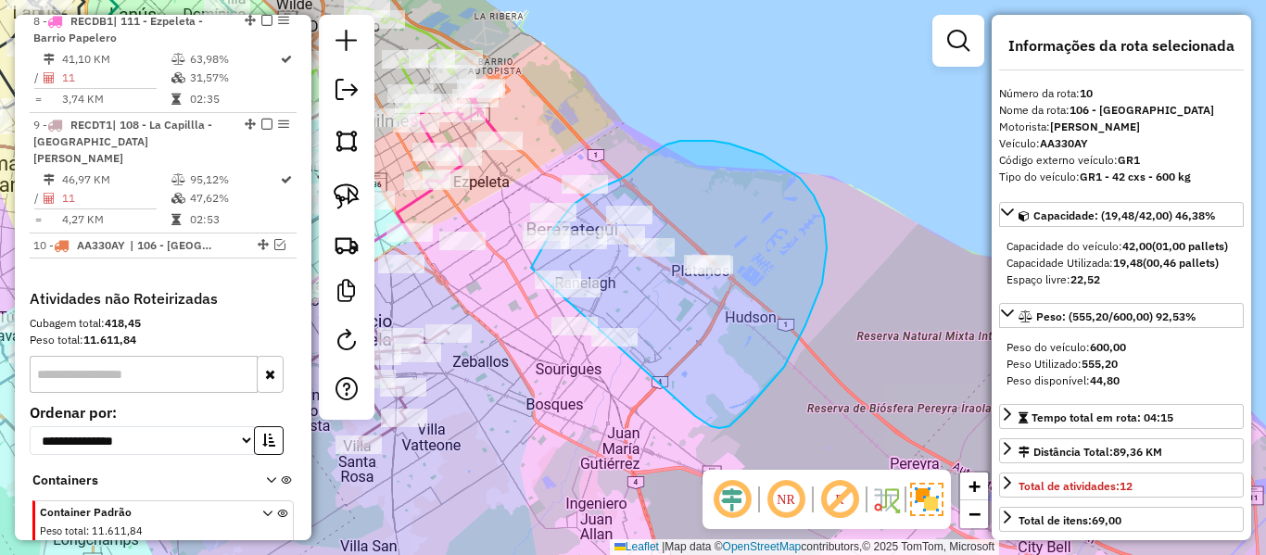
drag, startPoint x: 746, startPoint y: 411, endPoint x: 551, endPoint y: 386, distance: 197.0
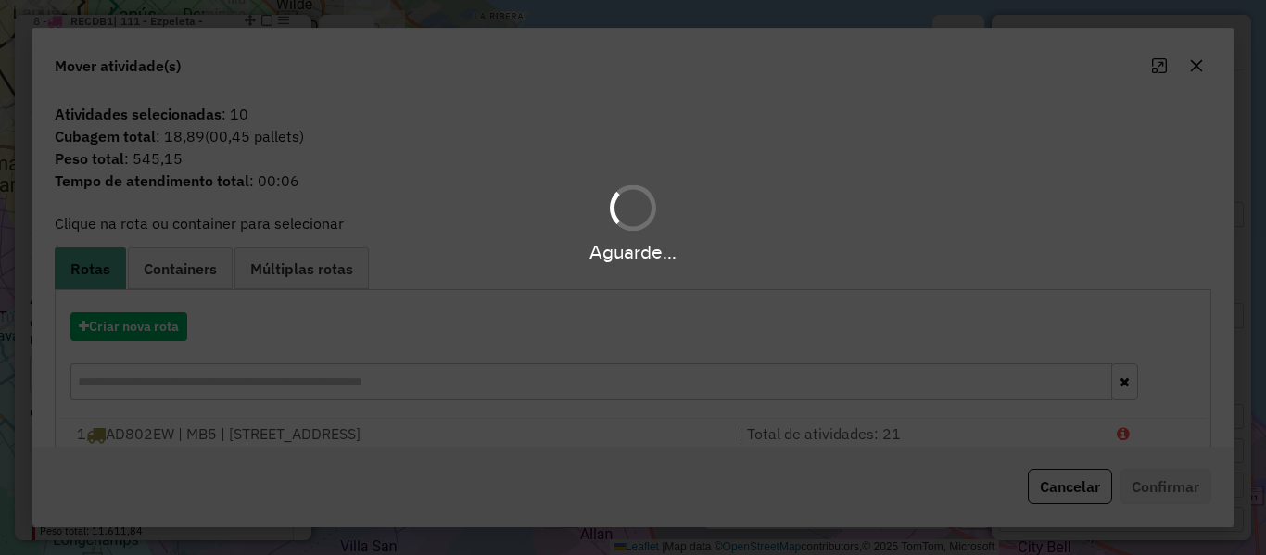
click at [171, 325] on div "Aguarde..." at bounding box center [633, 277] width 1266 height 555
click at [171, 323] on div "Aguarde..." at bounding box center [633, 277] width 1266 height 555
click at [171, 323] on hb-app "Aguarde... Pop-up bloqueado! Seu navegador bloqueou automáticamente a abertura …" at bounding box center [633, 277] width 1266 height 555
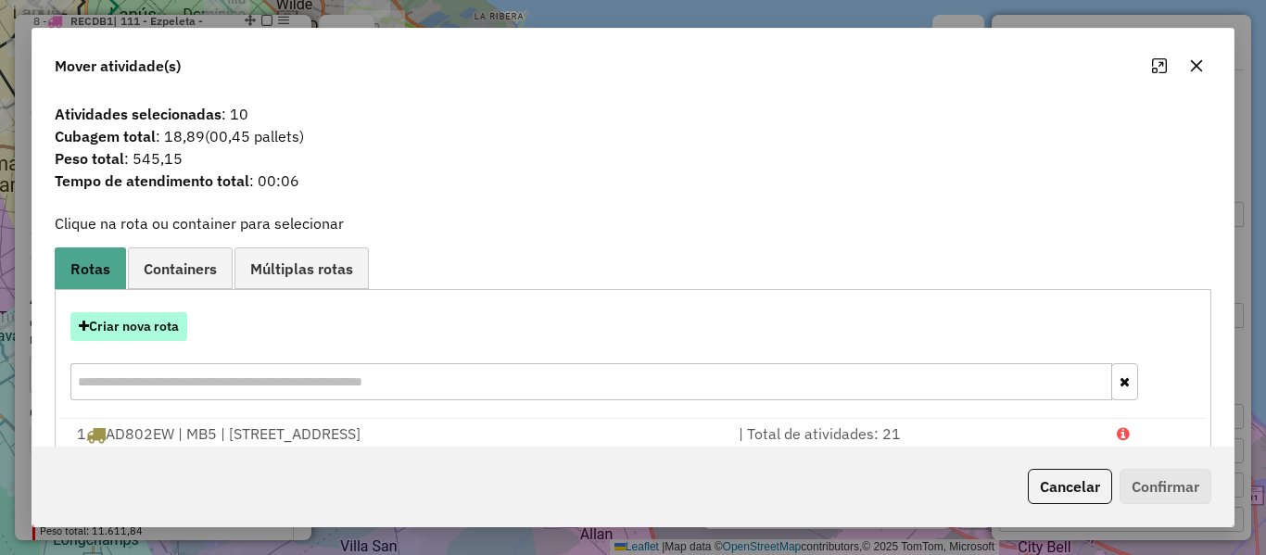
click at [148, 324] on button "Criar nova rota" at bounding box center [128, 326] width 117 height 29
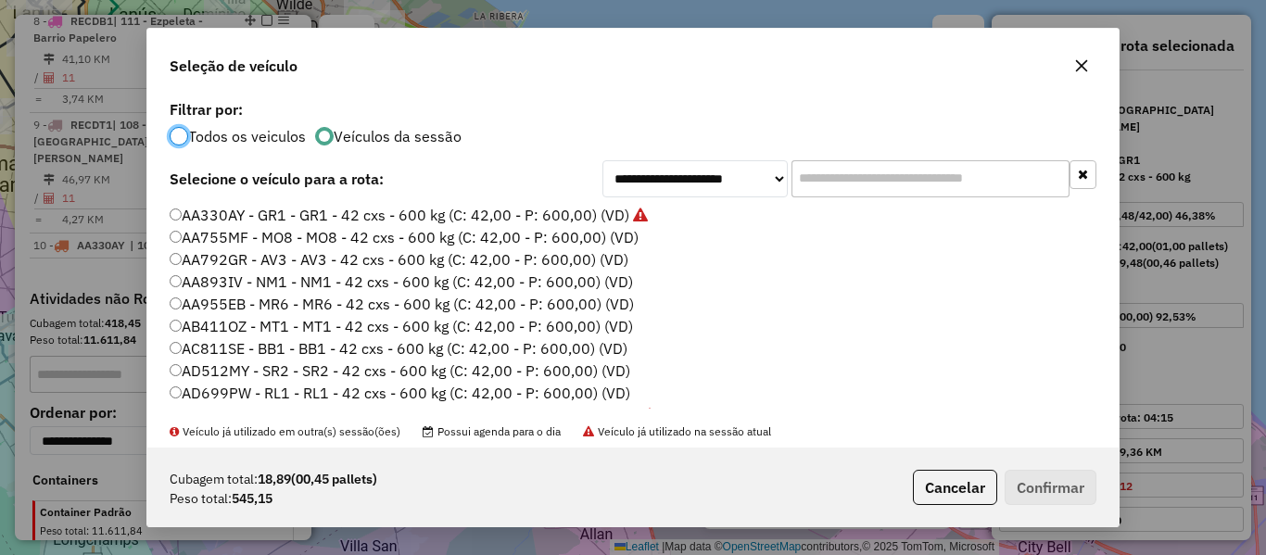
scroll to position [10, 6]
click at [627, 245] on label "AA755MF - MO8 - MO8 - 42 cxs - 600 kg (C: 42,00 - P: 600,00) (VD)" at bounding box center [404, 237] width 469 height 22
click at [1067, 507] on div "Cubagem total: 18,89 (00,45 pallets) Peso total: 545,15 Cancelar Confirmar" at bounding box center [632, 488] width 971 height 80
click at [1059, 483] on button "Confirmar" at bounding box center [1051, 487] width 92 height 35
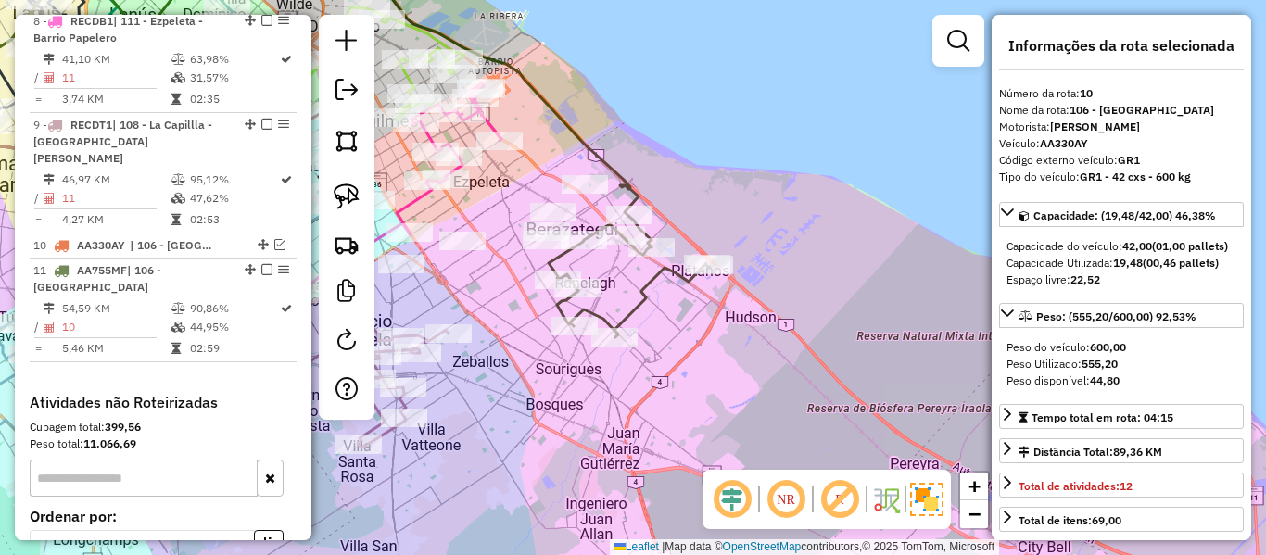
scroll to position [1600, 0]
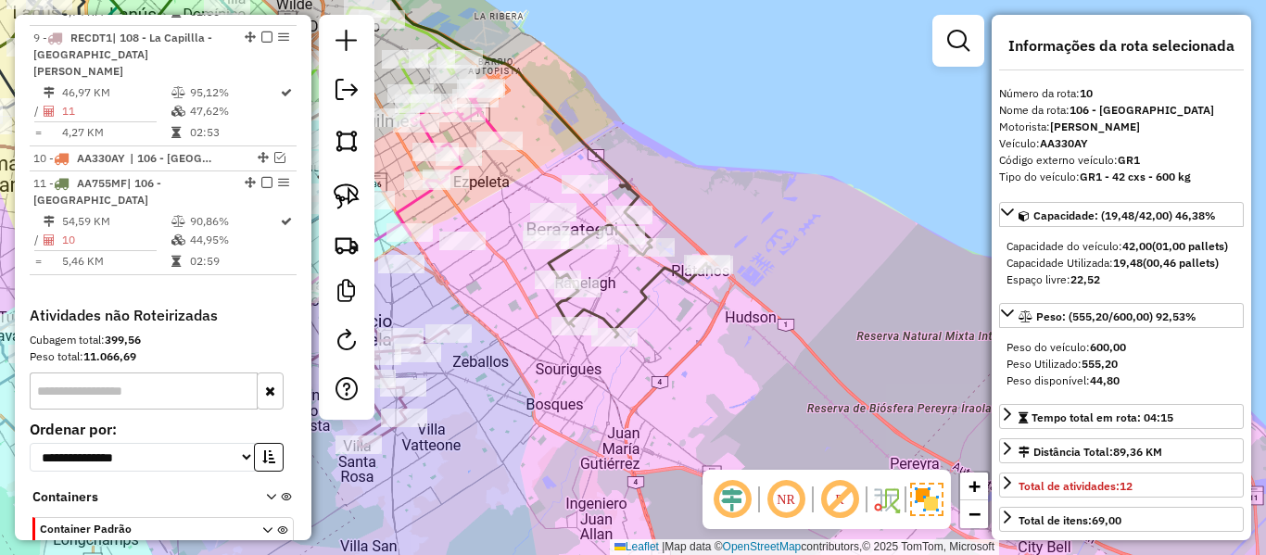
click at [636, 280] on div "Janela de atendimento Grade de atendimento Capacidade Transportadoras Veículos …" at bounding box center [633, 277] width 1266 height 555
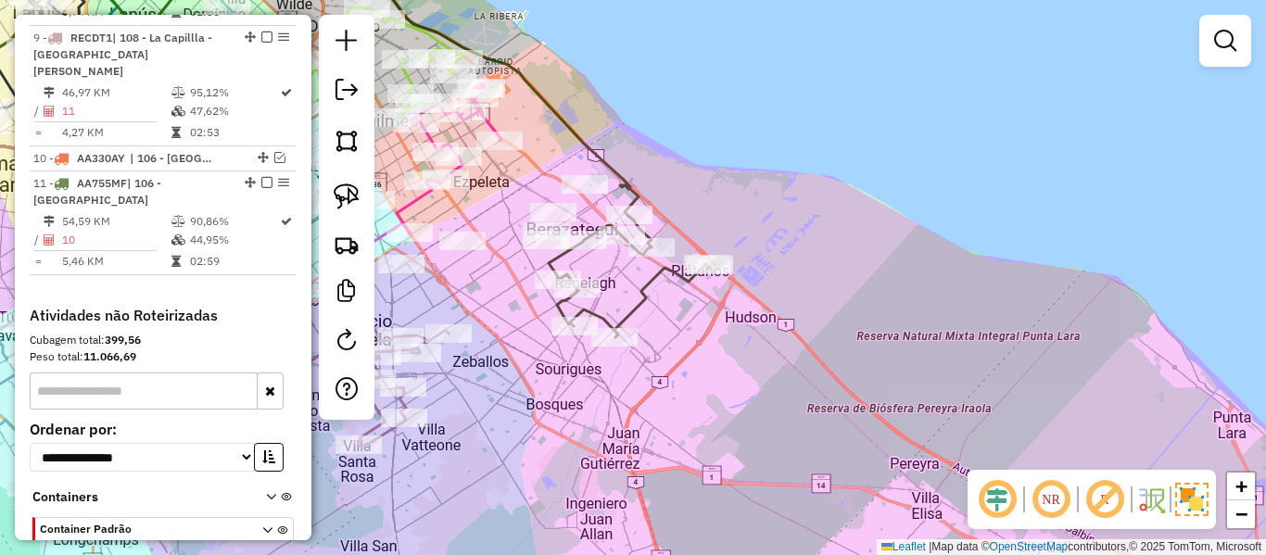
click at [644, 280] on icon at bounding box center [629, 276] width 161 height 121
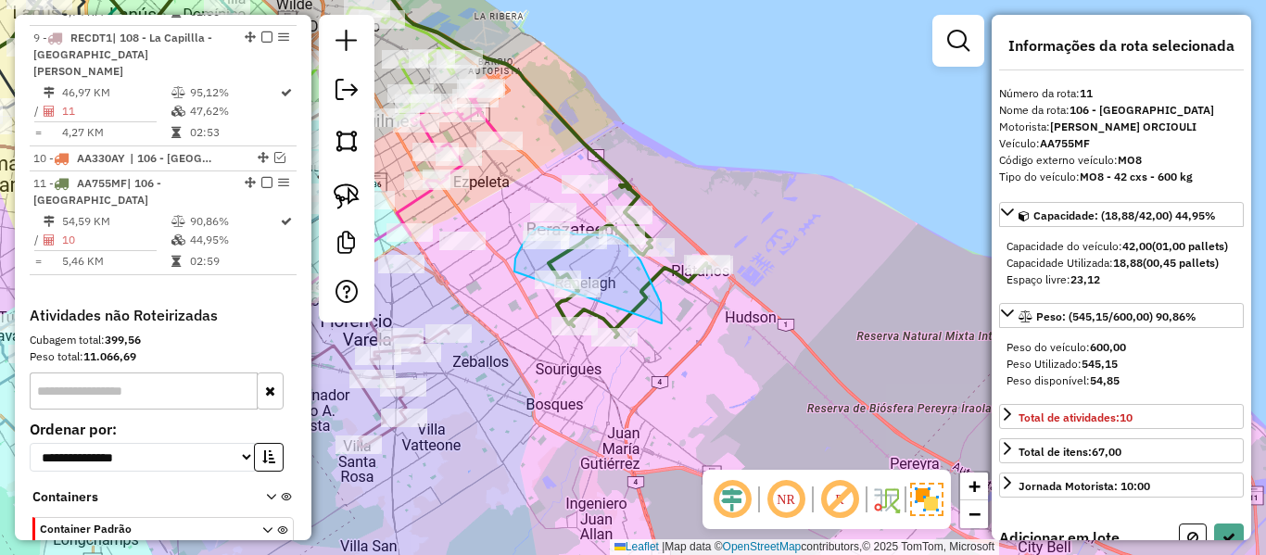
drag, startPoint x: 662, startPoint y: 323, endPoint x: 513, endPoint y: 277, distance: 155.4
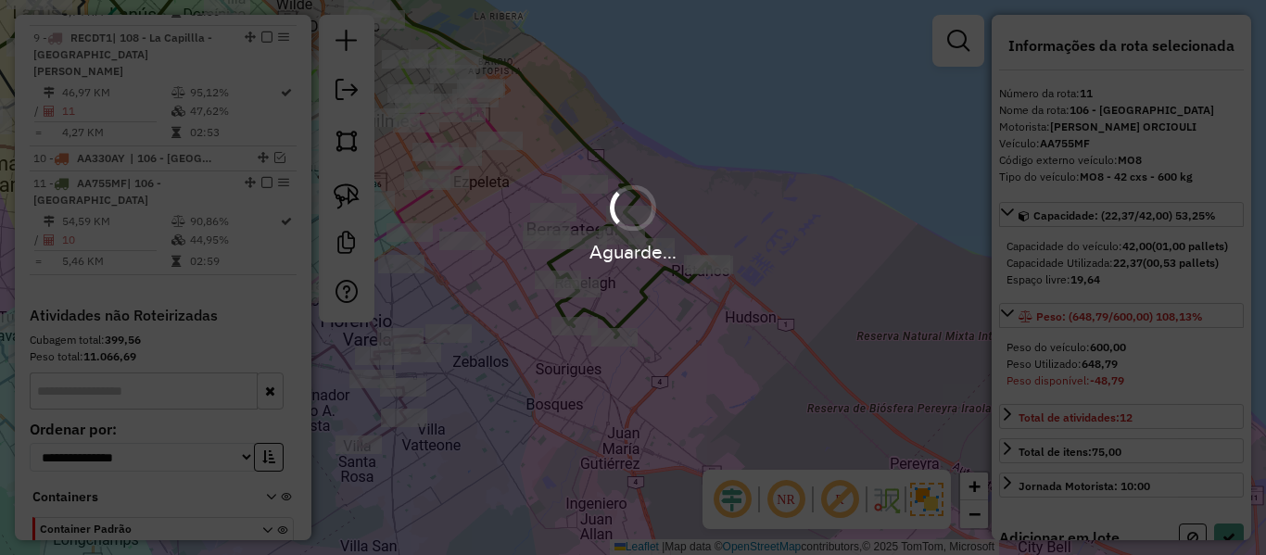
select select "**********"
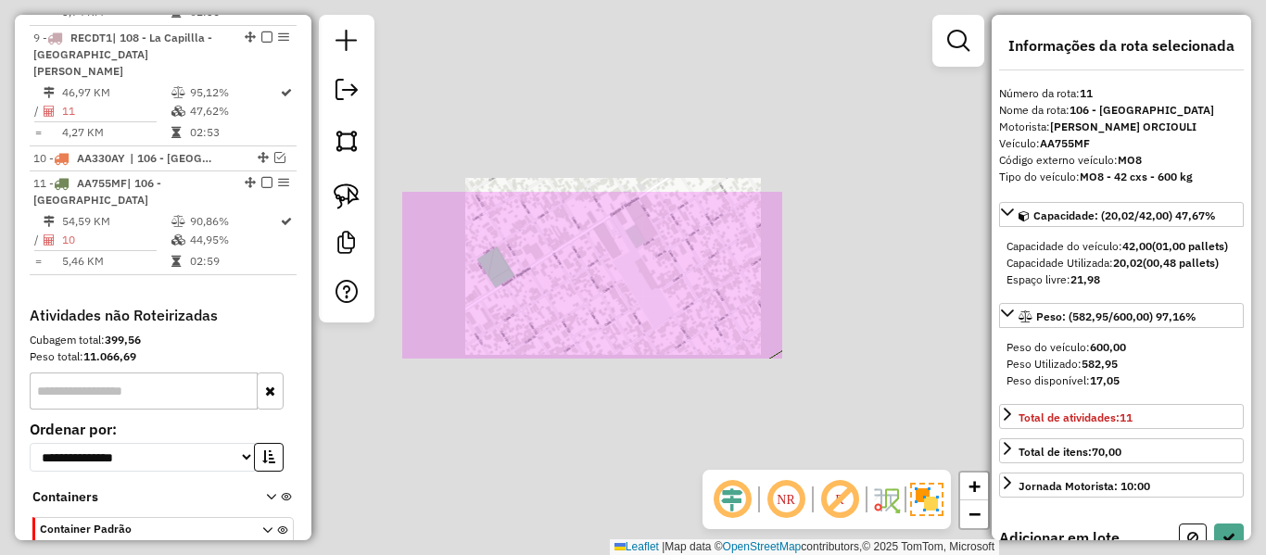
select select "**********"
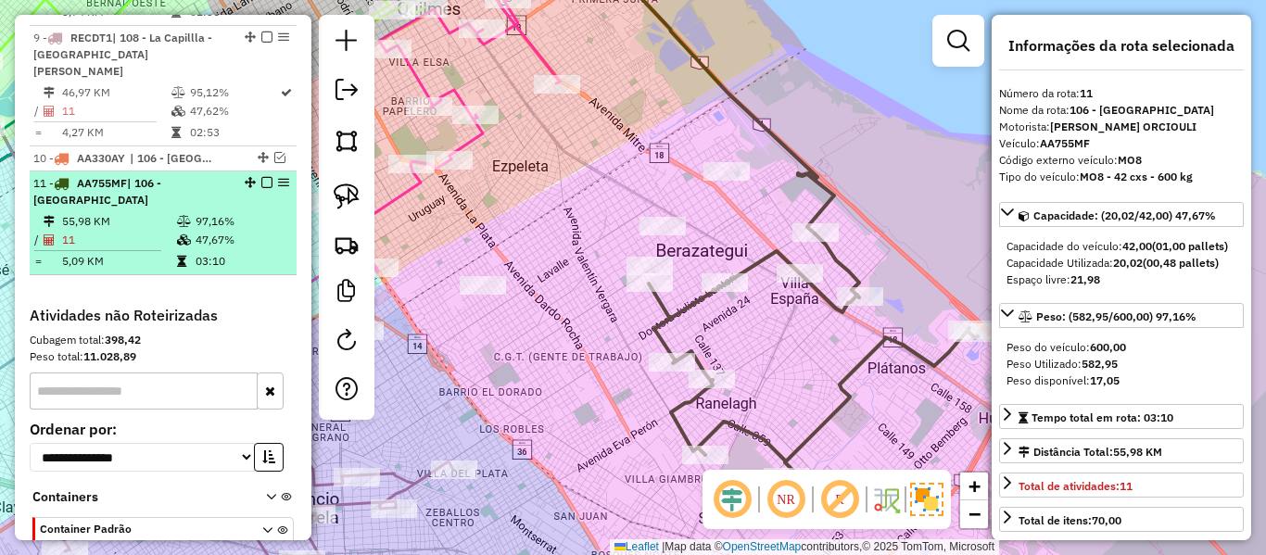
click at [261, 177] on em at bounding box center [266, 182] width 11 height 11
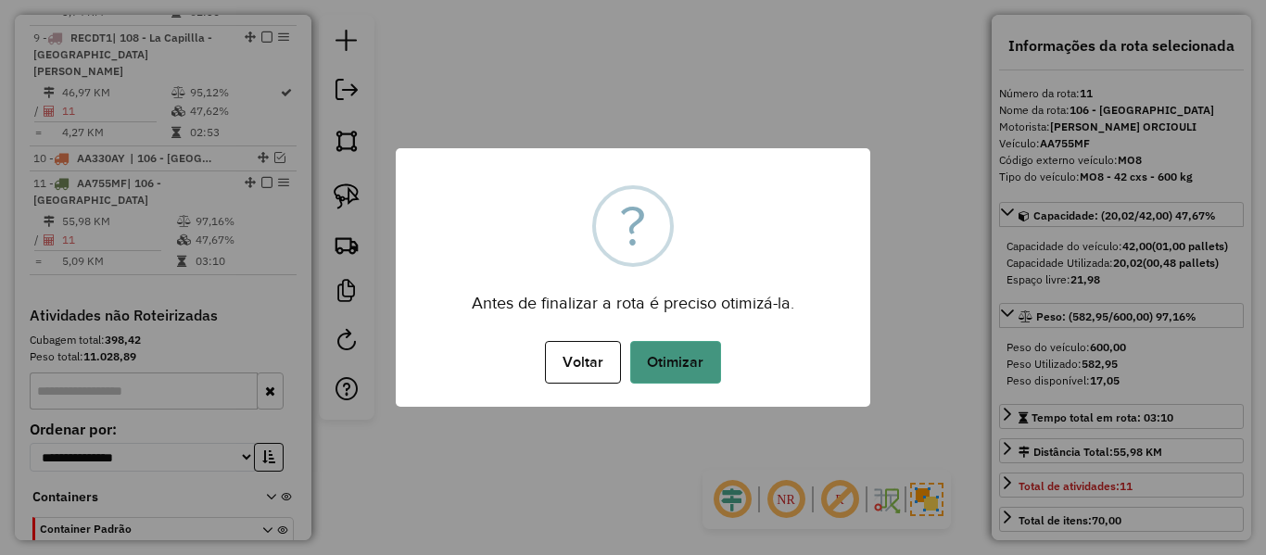
drag, startPoint x: 719, startPoint y: 384, endPoint x: 698, endPoint y: 359, distance: 32.9
click at [706, 368] on div "Voltar No Otimizar" at bounding box center [633, 362] width 475 height 52
click at [698, 359] on button "Otimizar" at bounding box center [675, 362] width 91 height 43
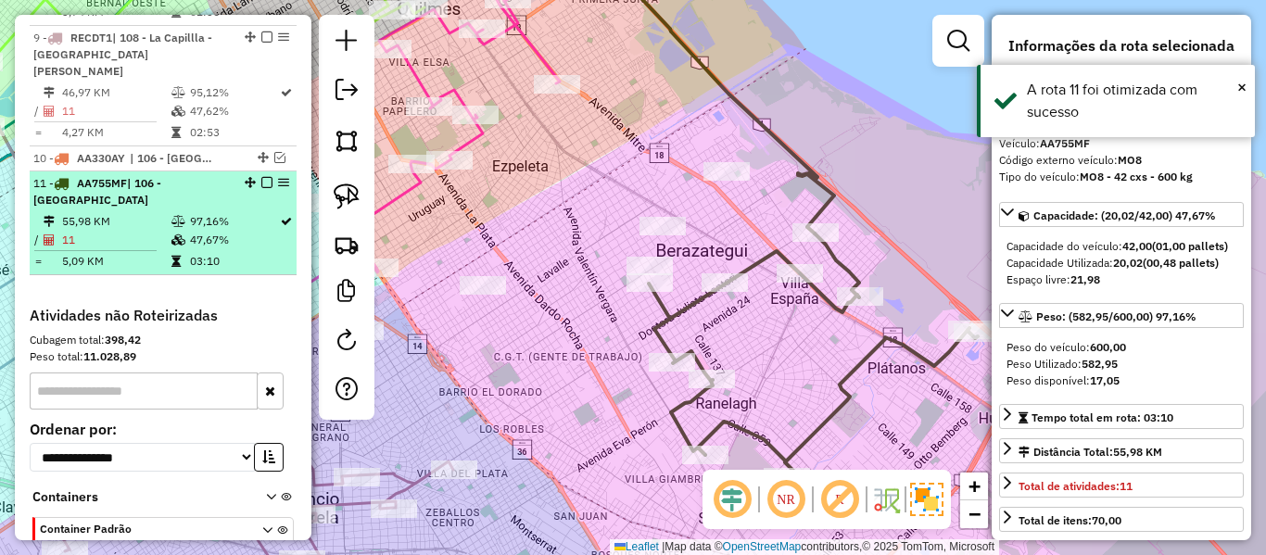
click at [261, 177] on em at bounding box center [266, 182] width 11 height 11
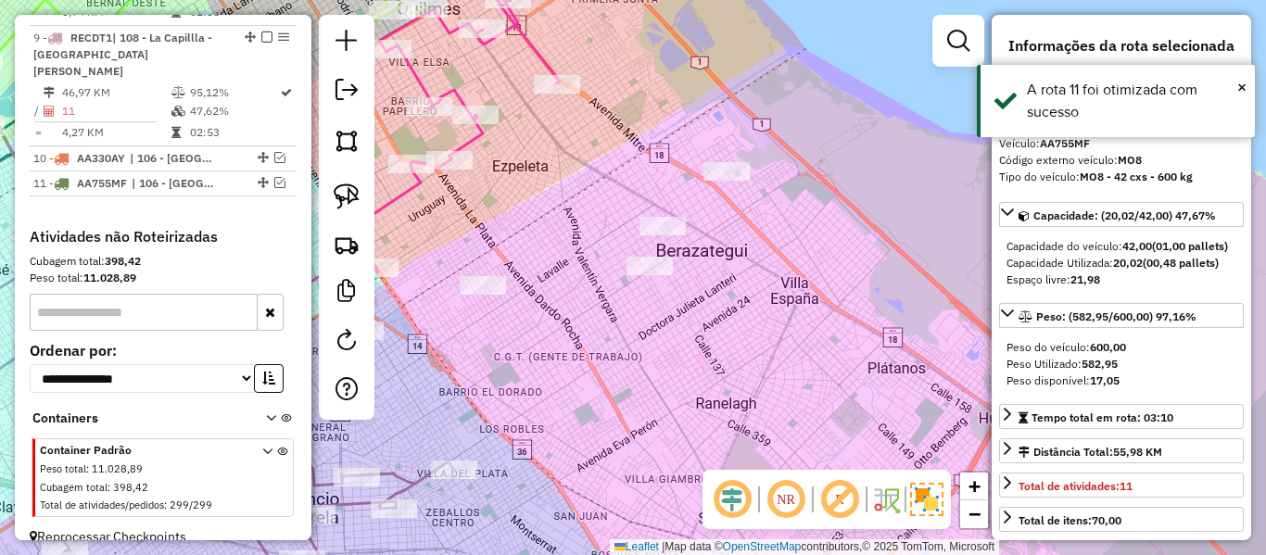
scroll to position [1538, 0]
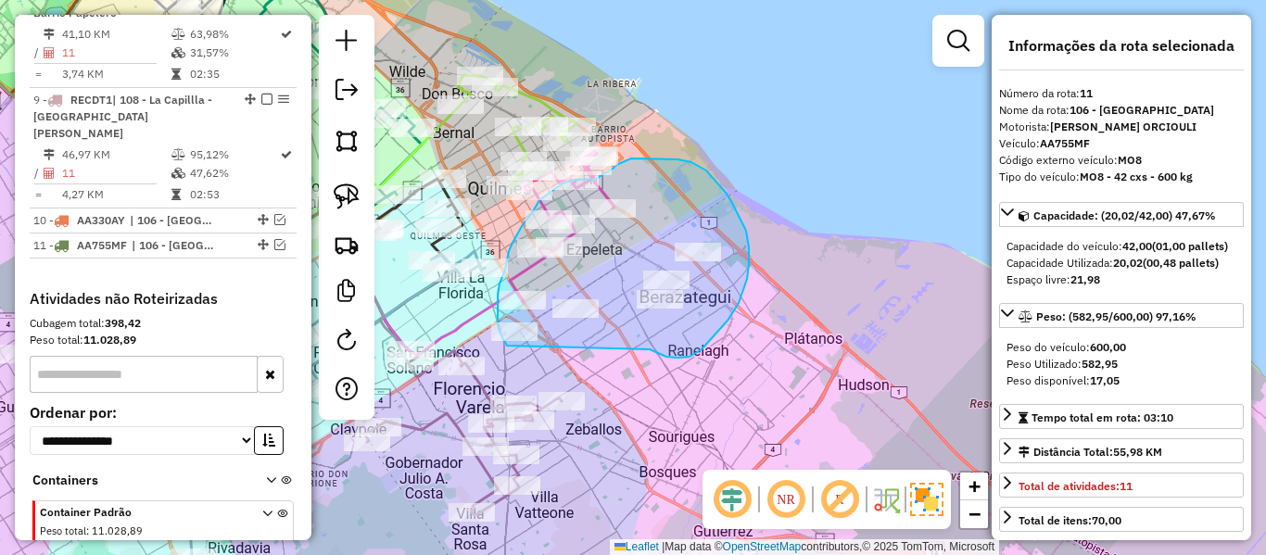
drag, startPoint x: 652, startPoint y: 350, endPoint x: 557, endPoint y: 364, distance: 95.6
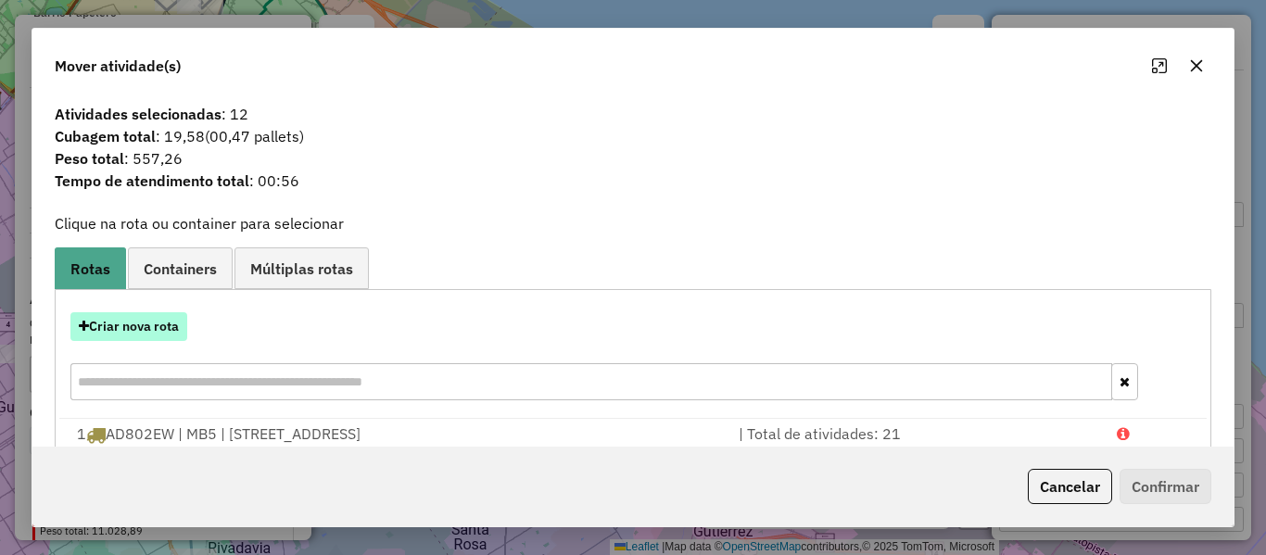
click at [158, 321] on button "Criar nova rota" at bounding box center [128, 326] width 117 height 29
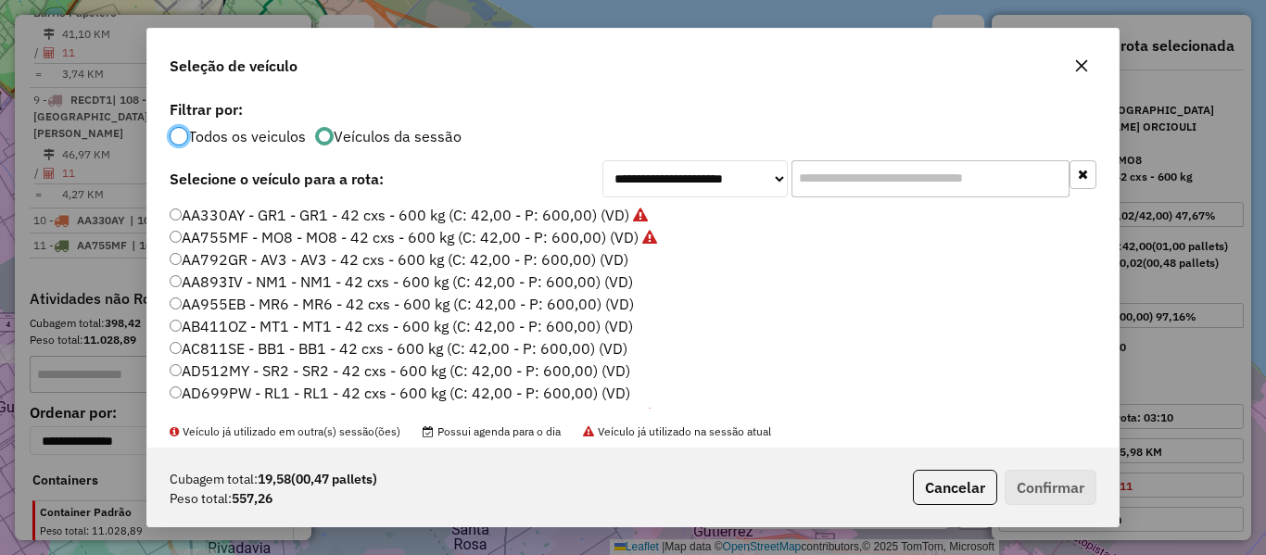
scroll to position [10, 6]
drag, startPoint x: 601, startPoint y: 254, endPoint x: 683, endPoint y: 285, distance: 88.0
click at [600, 254] on label "AA792GR - AV3 - AV3 - 42 cxs - 600 kg (C: 42,00 - P: 600,00) (VD)" at bounding box center [399, 259] width 459 height 22
click at [595, 260] on label "AA792GR - AV3 - AV3 - 42 cxs - 600 kg (C: 42,00 - P: 600,00) (VD)" at bounding box center [399, 259] width 459 height 22
click at [1063, 469] on div "Cubagem total: 19,58 (00,47 pallets) Peso total: 557,26 Cancelar Confirmar" at bounding box center [632, 488] width 971 height 80
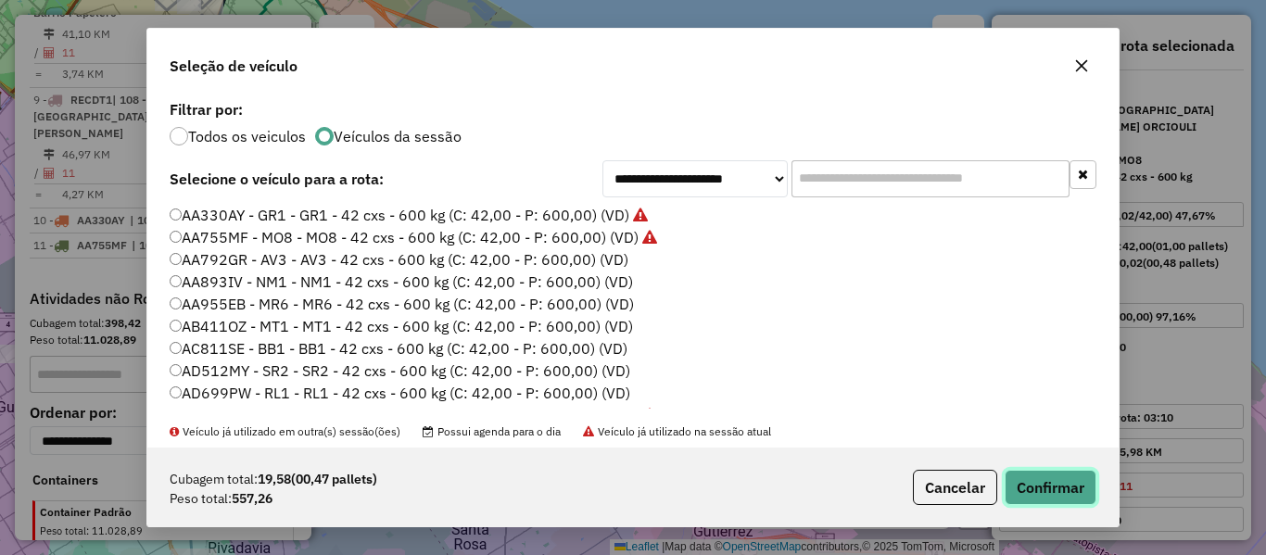
click at [1057, 485] on button "Confirmar" at bounding box center [1051, 487] width 92 height 35
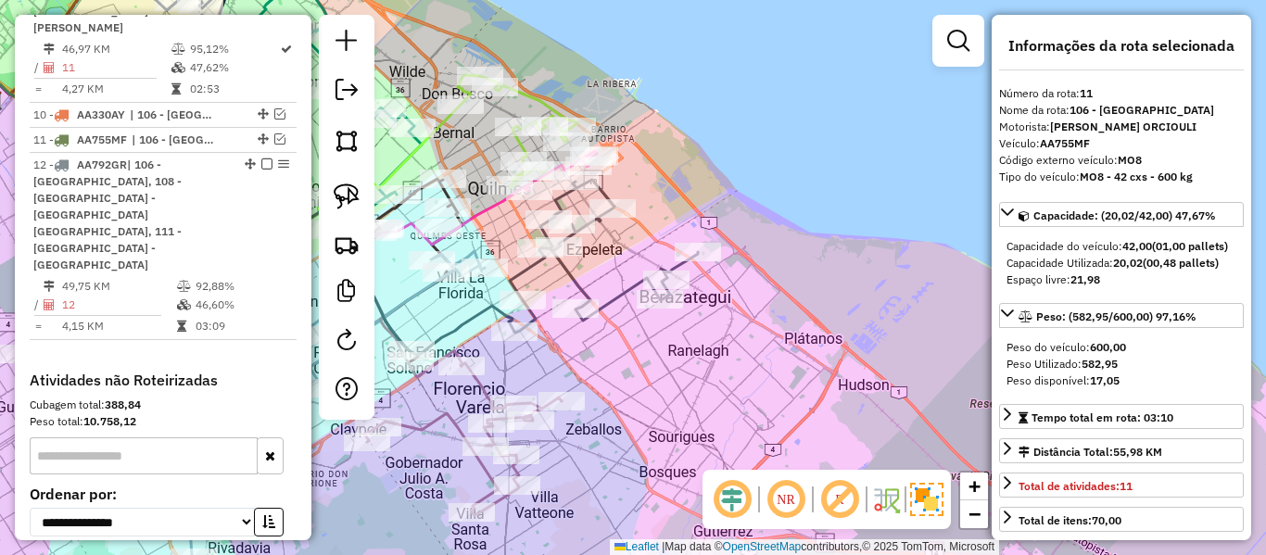
scroll to position [1658, 0]
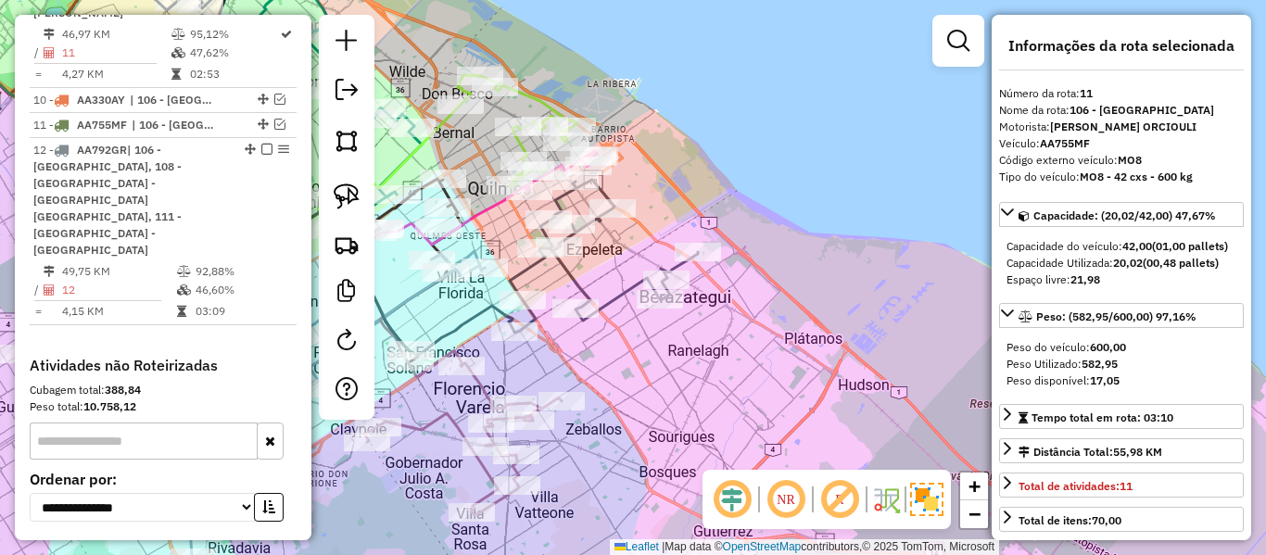
click at [571, 269] on icon at bounding box center [604, 256] width 188 height 153
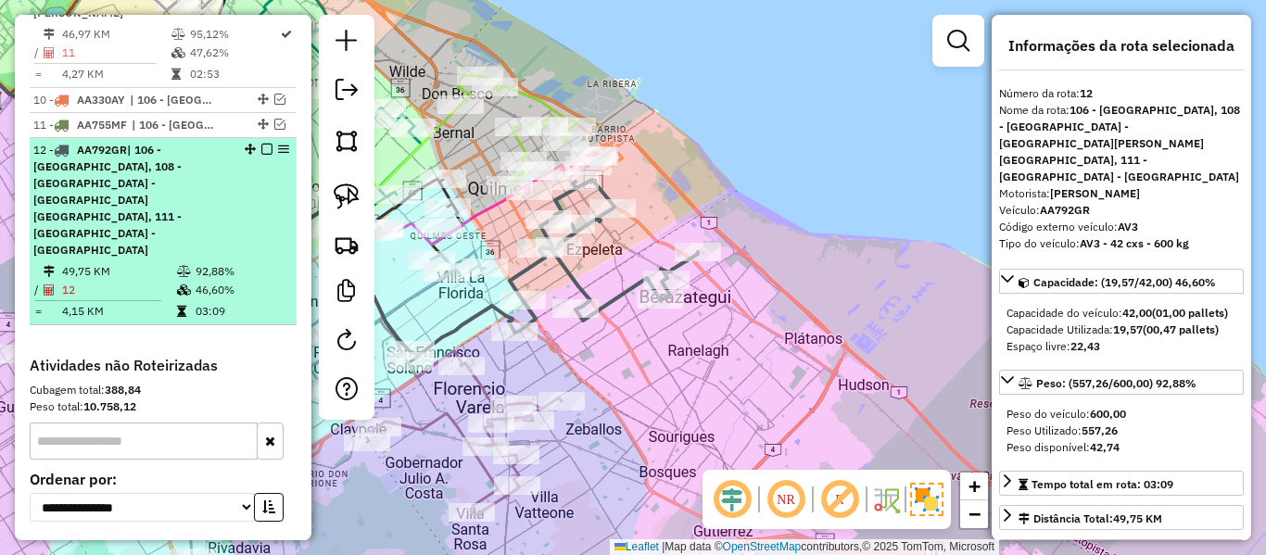
click at [261, 144] on em at bounding box center [266, 149] width 11 height 11
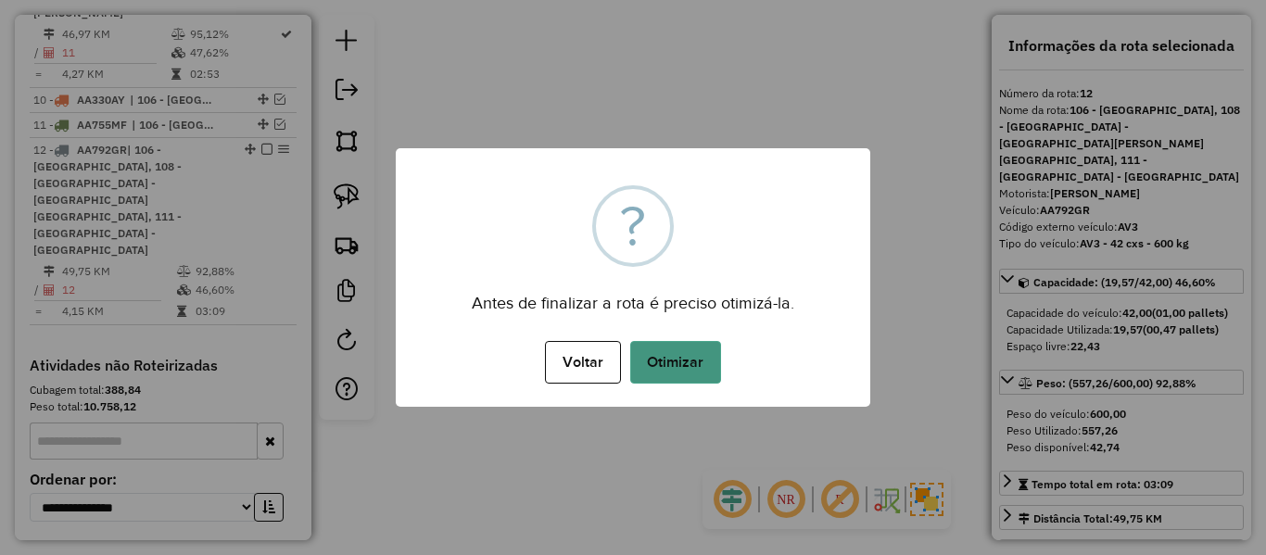
click at [694, 348] on button "Otimizar" at bounding box center [675, 362] width 91 height 43
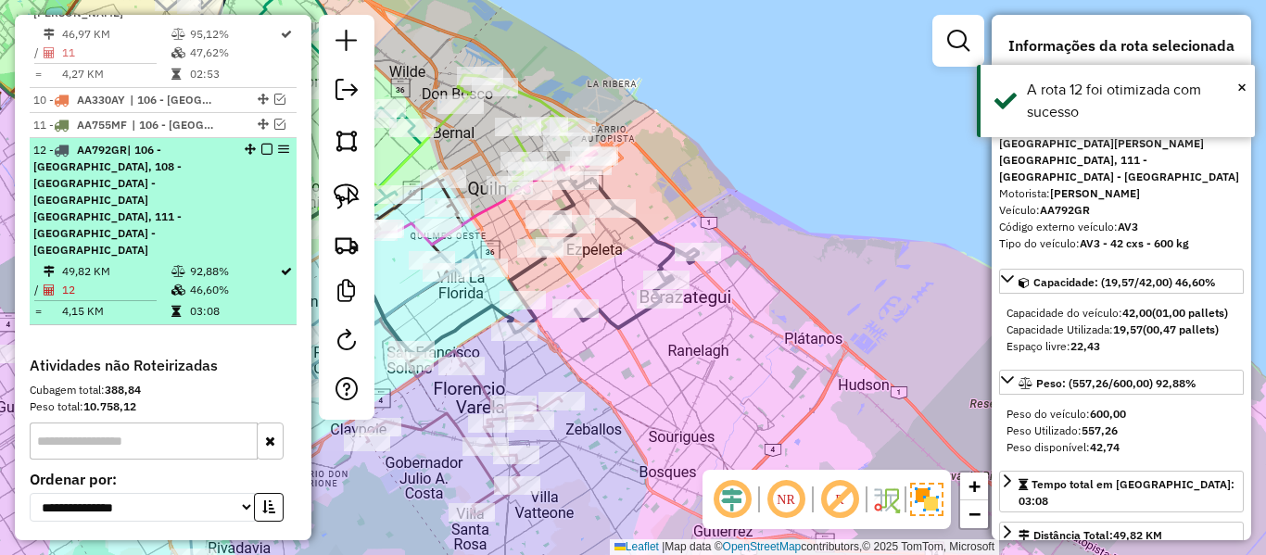
click at [261, 144] on em at bounding box center [266, 149] width 11 height 11
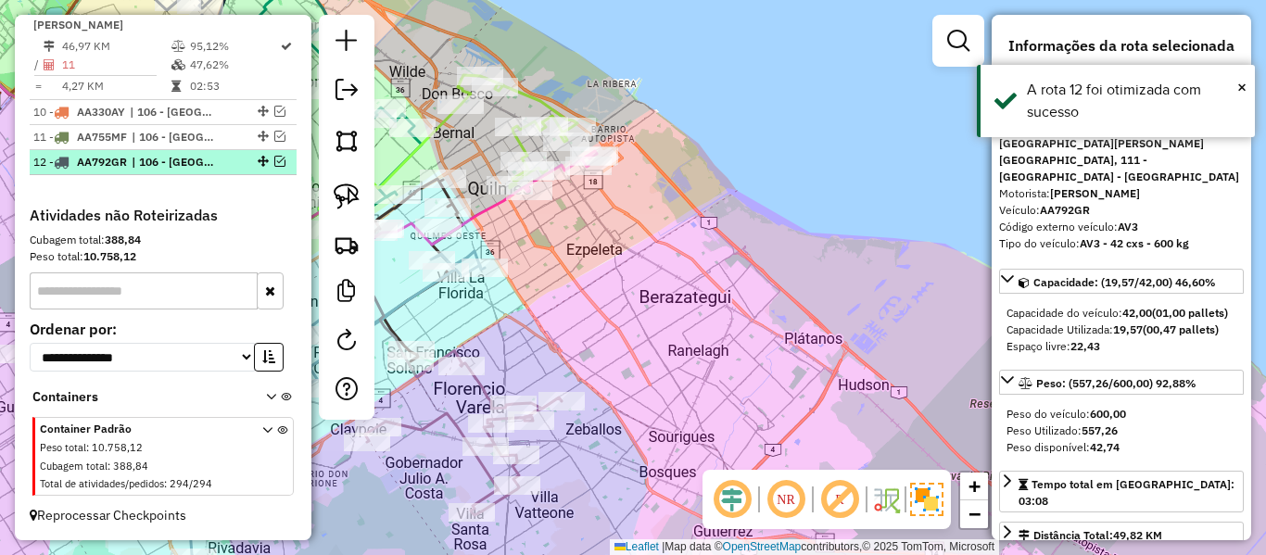
scroll to position [1563, 0]
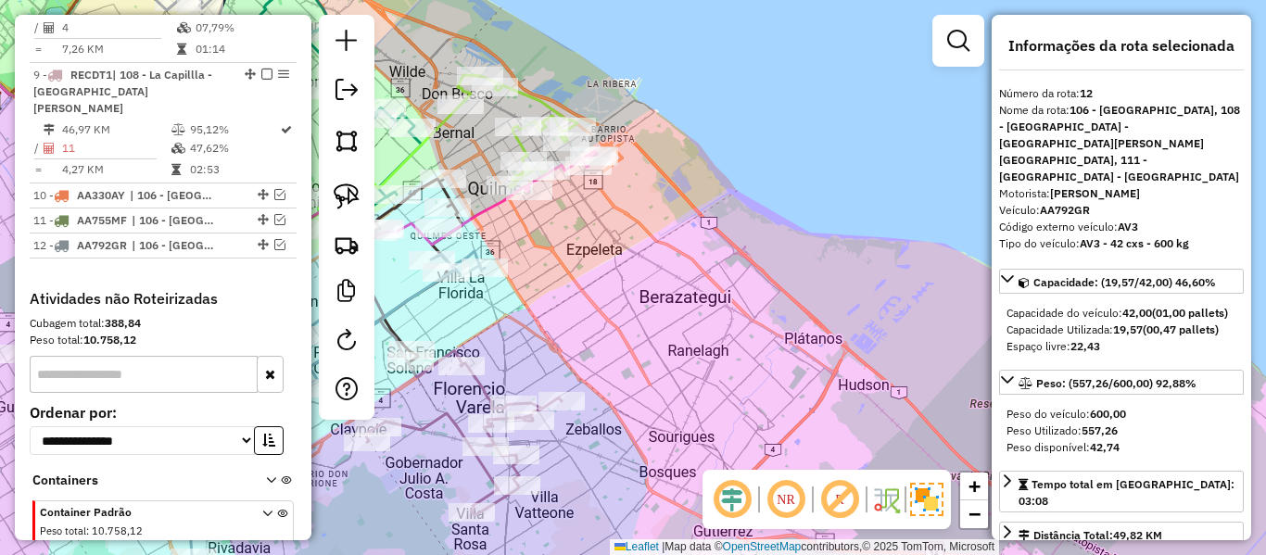
click at [498, 199] on icon at bounding box center [256, 168] width 545 height 171
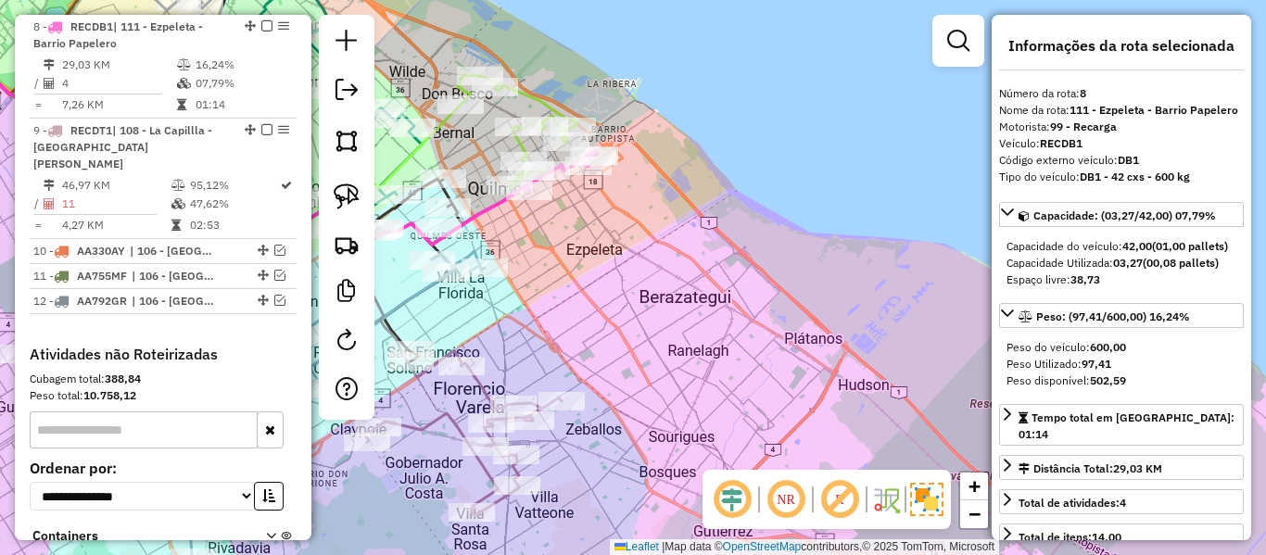
scroll to position [1440, 0]
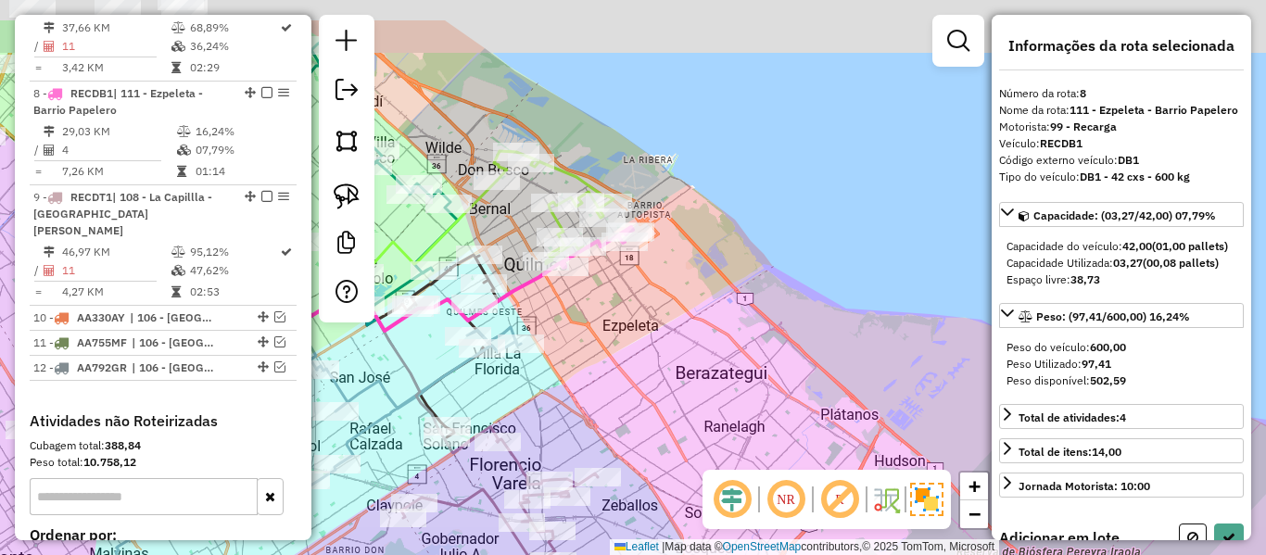
drag, startPoint x: 564, startPoint y: 246, endPoint x: 604, endPoint y: 326, distance: 89.9
click at [604, 326] on div "Janela de atendimento Grade de atendimento Capacidade Transportadoras Veículos …" at bounding box center [633, 277] width 1266 height 555
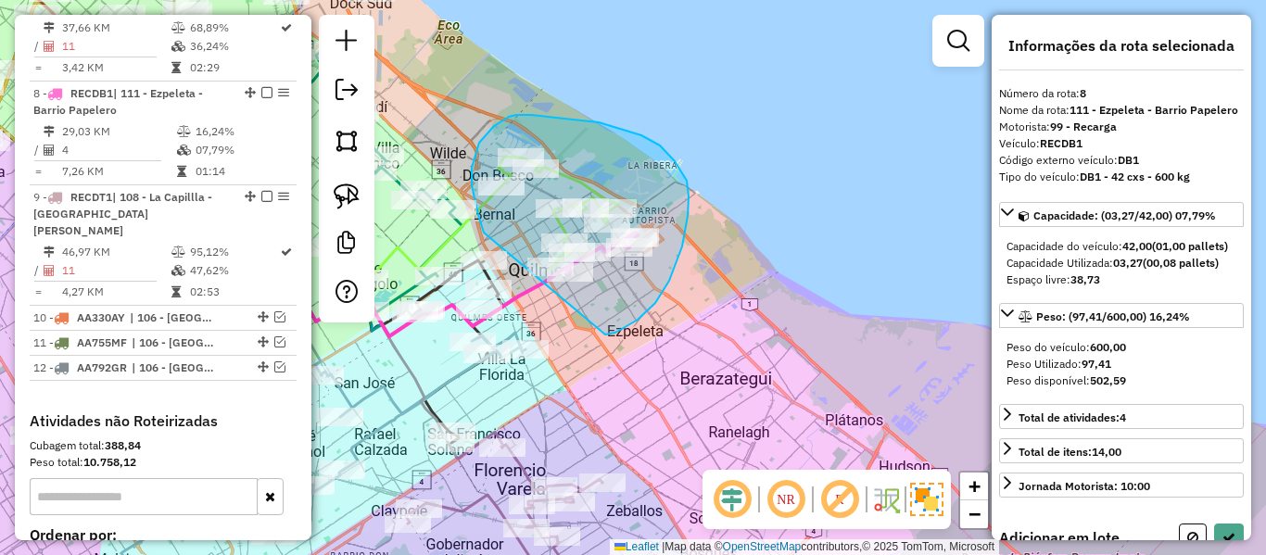
drag, startPoint x: 605, startPoint y: 335, endPoint x: 533, endPoint y: 284, distance: 88.5
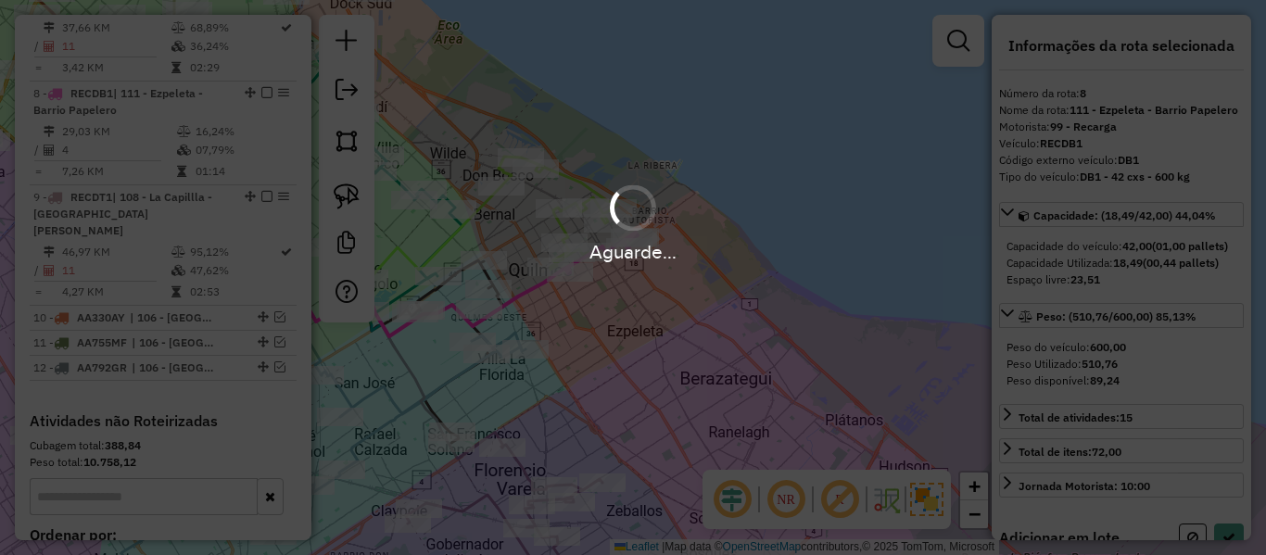
select select "**********"
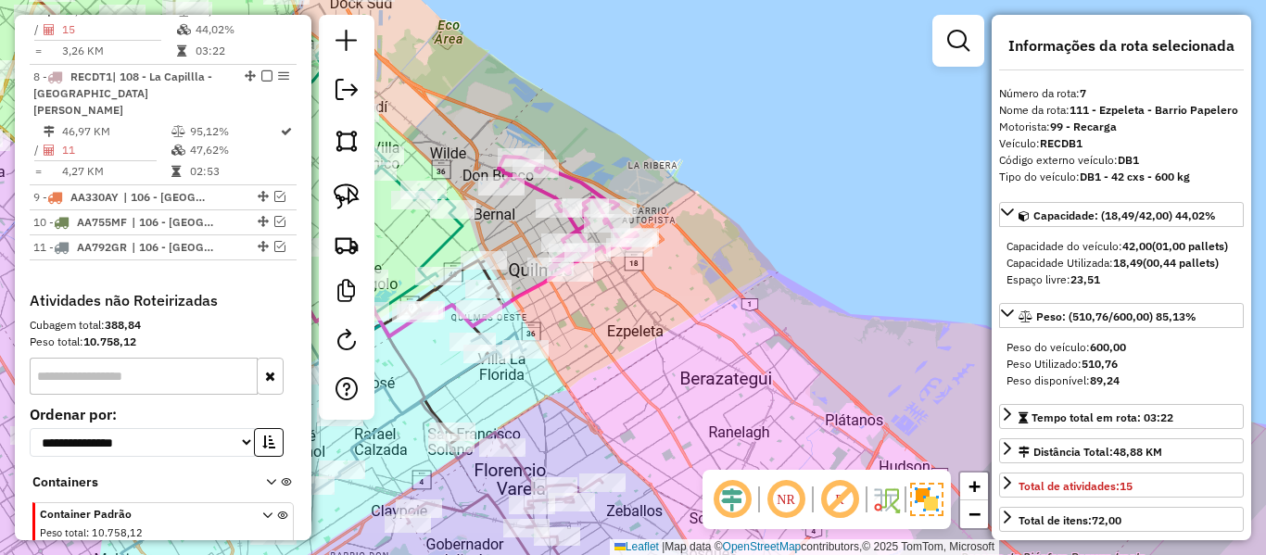
click at [526, 289] on icon at bounding box center [297, 250] width 545 height 171
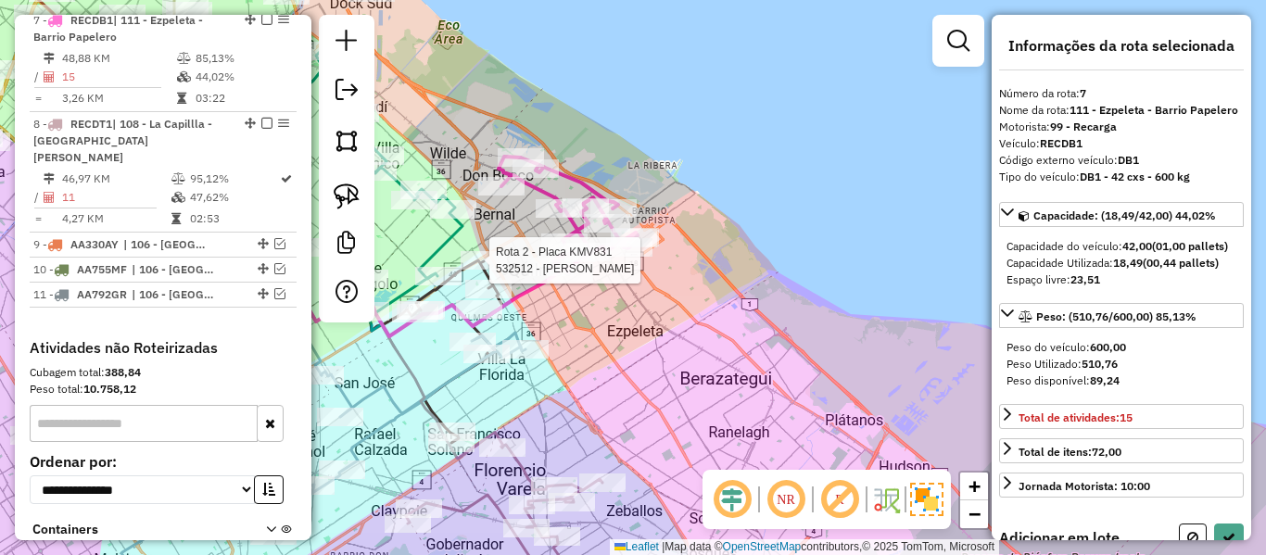
scroll to position [1337, 0]
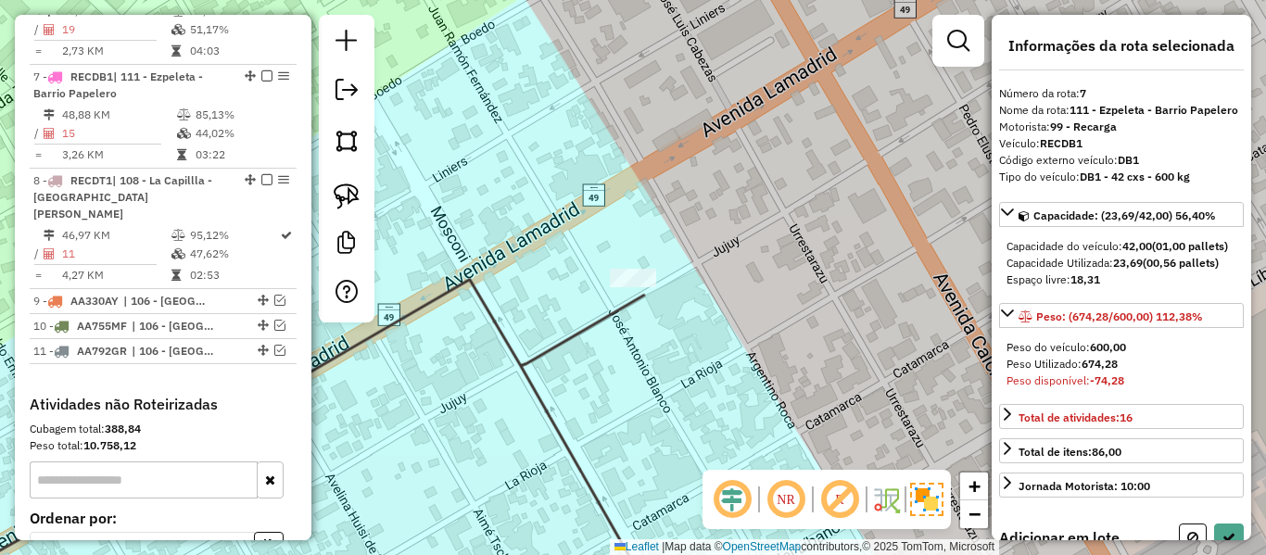
select select "**********"
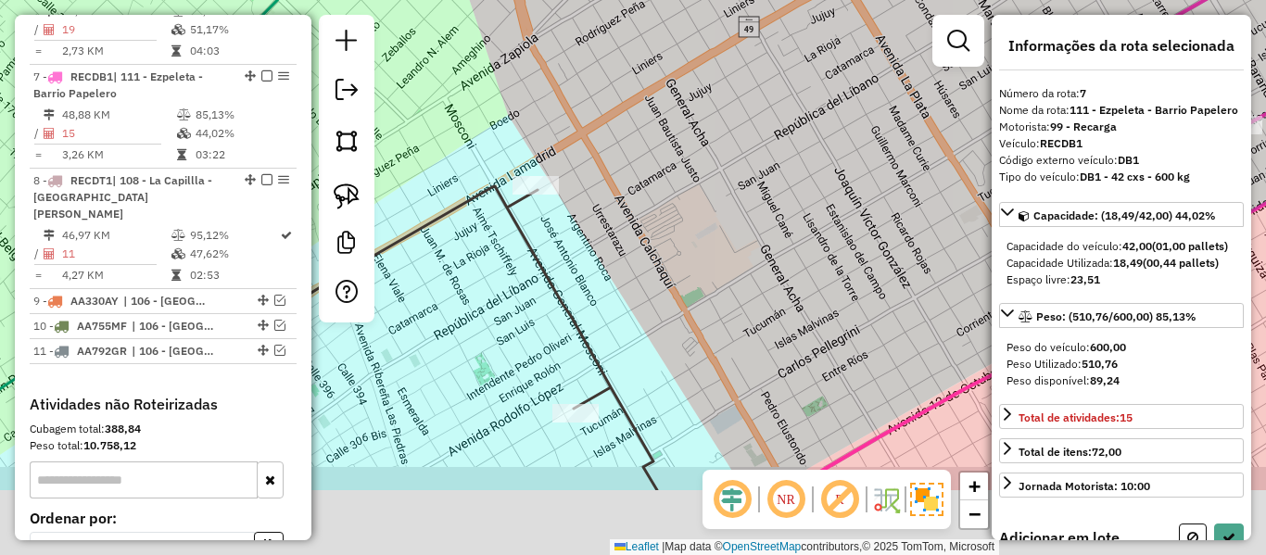
drag, startPoint x: 599, startPoint y: 361, endPoint x: 579, endPoint y: 296, distance: 67.7
click at [581, 286] on icon at bounding box center [352, 338] width 609 height 304
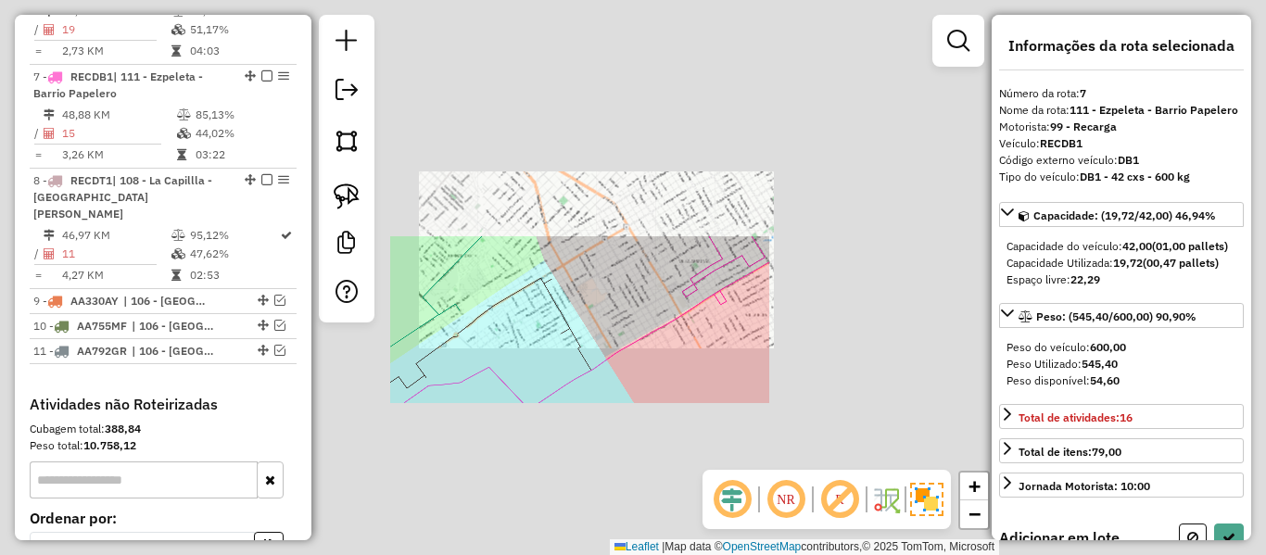
select select "**********"
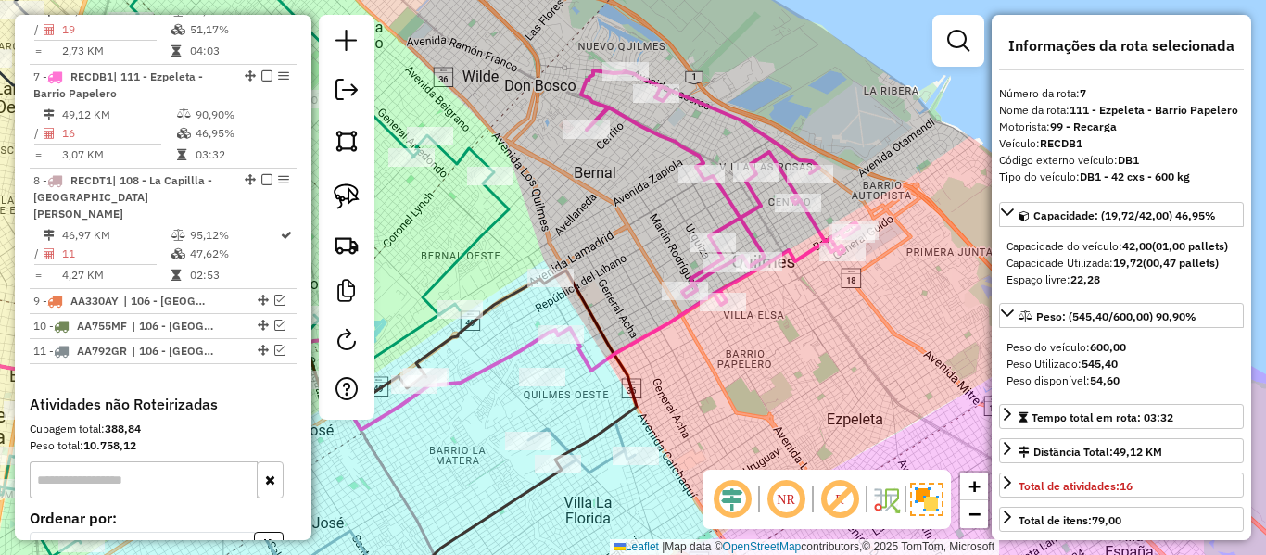
click at [667, 323] on icon at bounding box center [710, 220] width 298 height 300
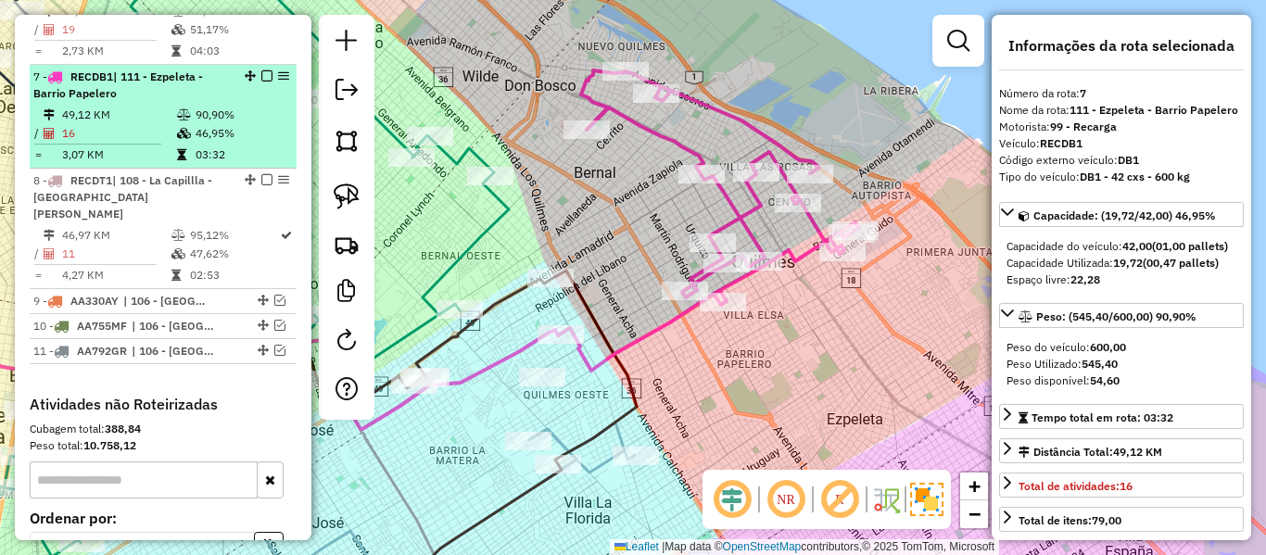
click at [254, 70] on div at bounding box center [262, 75] width 56 height 11
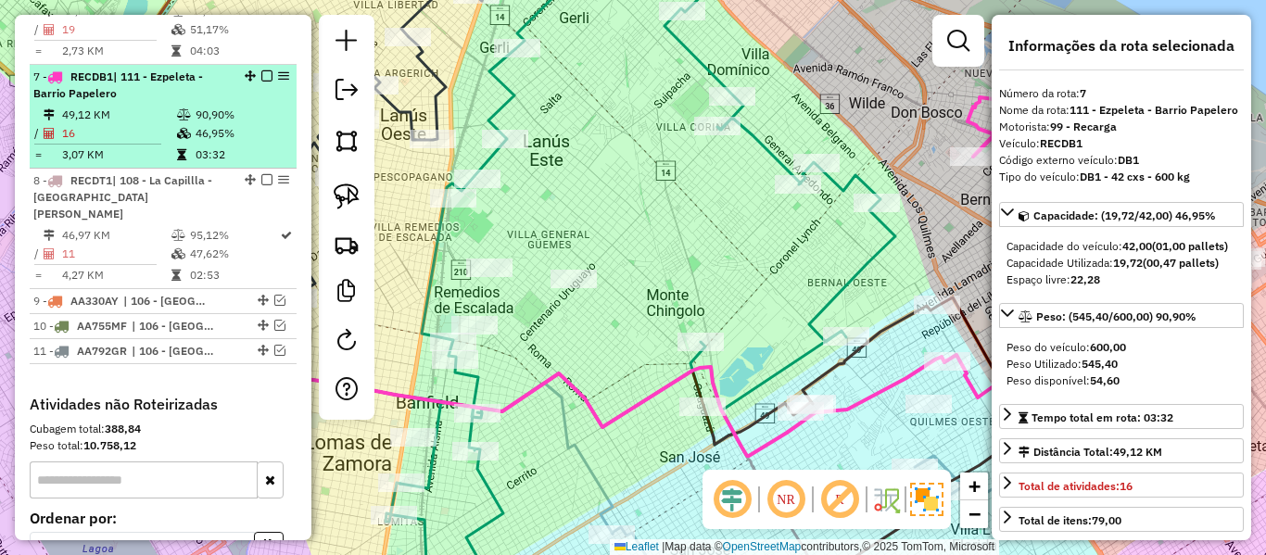
click at [261, 70] on em at bounding box center [266, 75] width 11 height 11
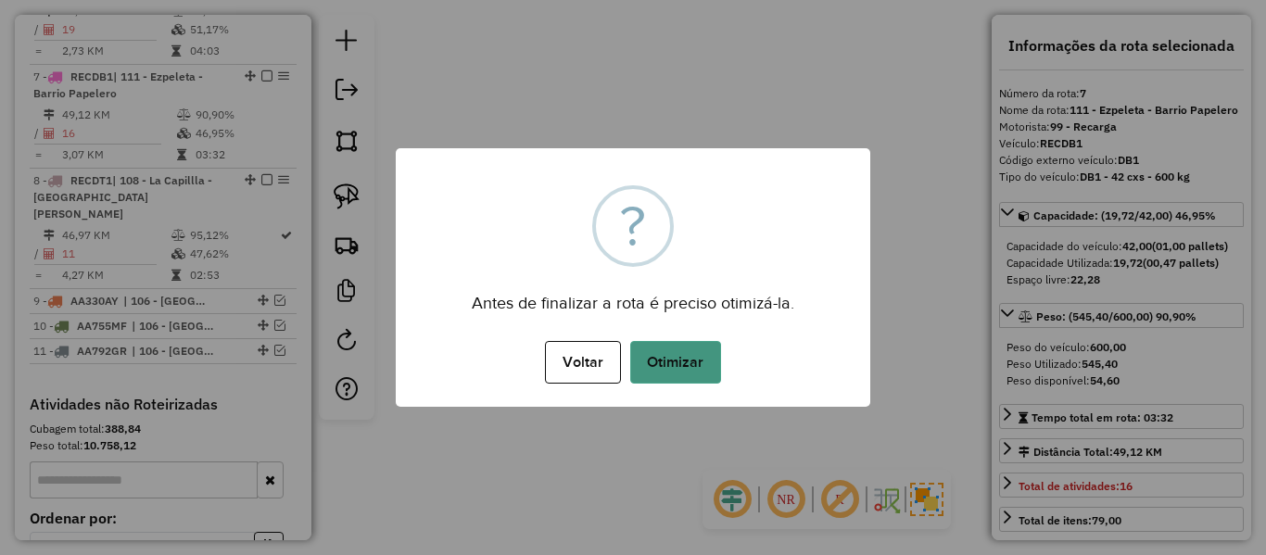
click at [701, 369] on button "Otimizar" at bounding box center [675, 362] width 91 height 43
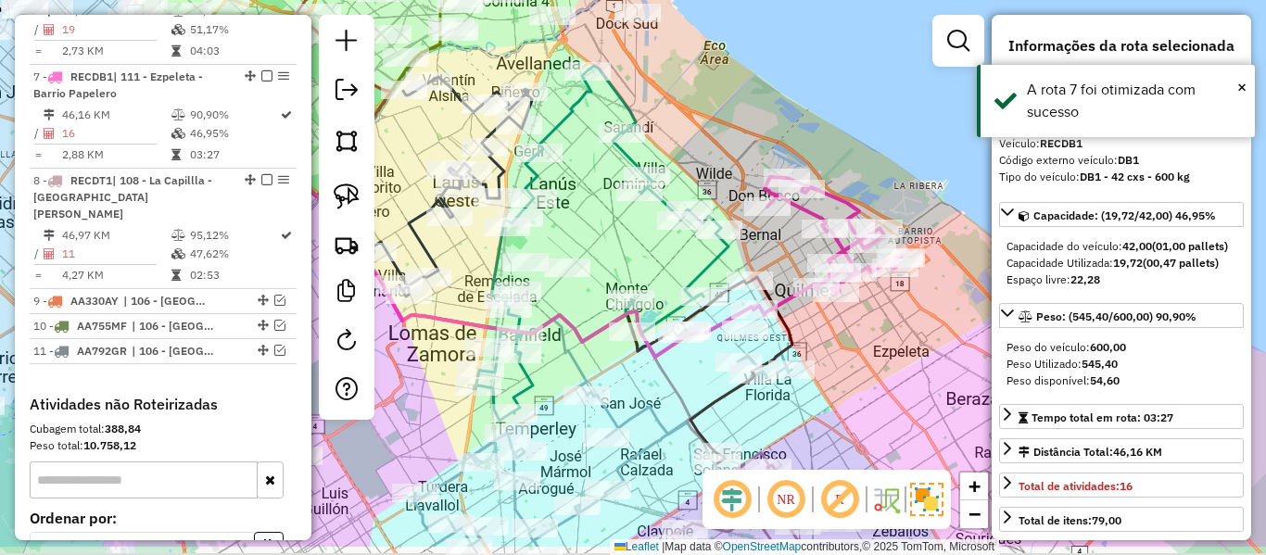
drag, startPoint x: 758, startPoint y: 314, endPoint x: 635, endPoint y: 245, distance: 141.5
click at [635, 244] on div "Janela de atendimento Grade de atendimento Capacidade Transportadoras Veículos …" at bounding box center [633, 277] width 1266 height 555
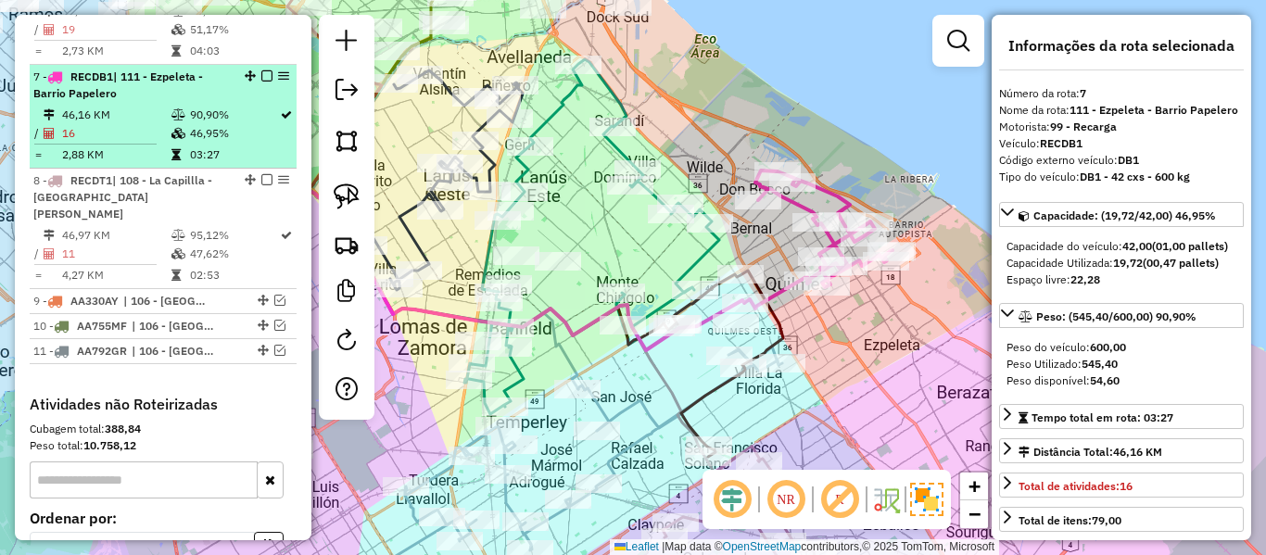
click at [261, 70] on em at bounding box center [266, 75] width 11 height 11
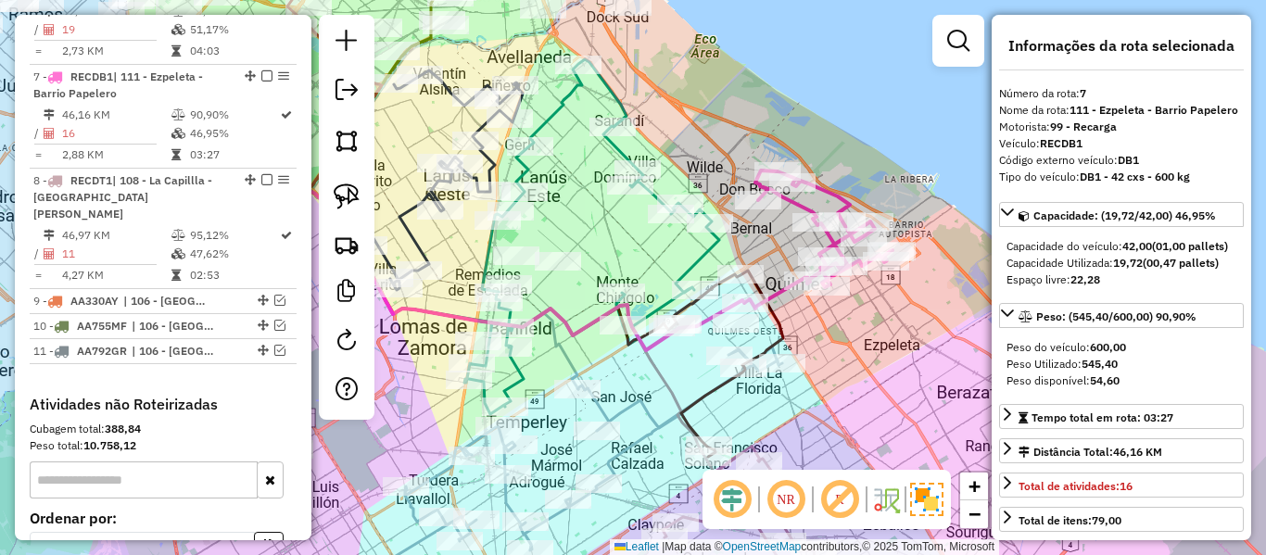
scroll to position [1258, 0]
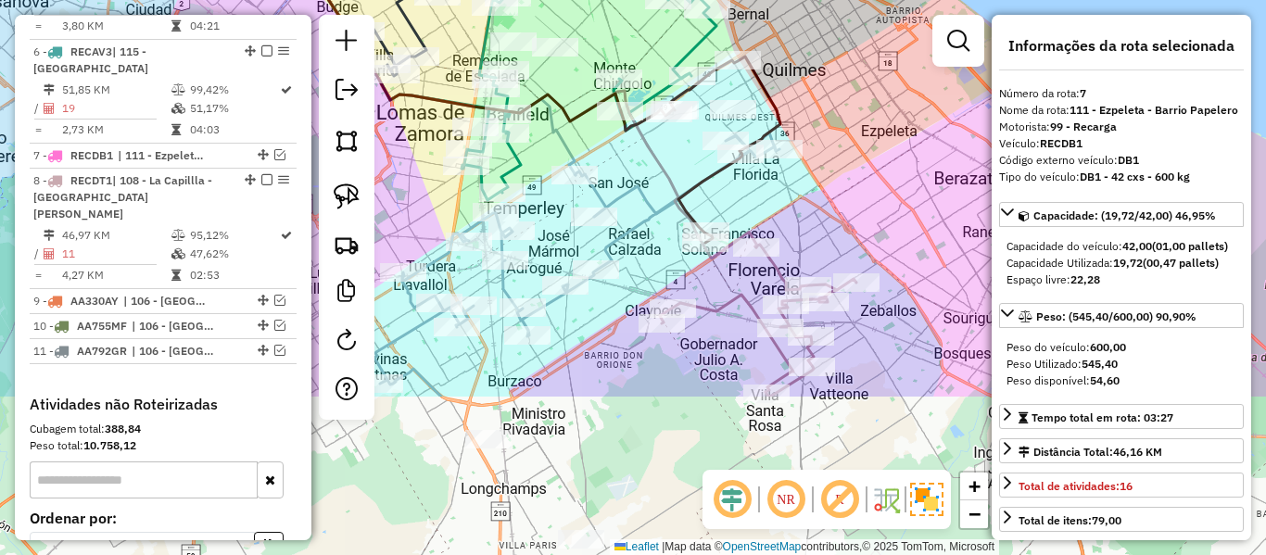
drag, startPoint x: 817, startPoint y: 114, endPoint x: 810, endPoint y: 90, distance: 25.2
click at [815, 83] on div "Janela de atendimento Grade de atendimento Capacidade Transportadoras Veículos …" at bounding box center [633, 277] width 1266 height 555
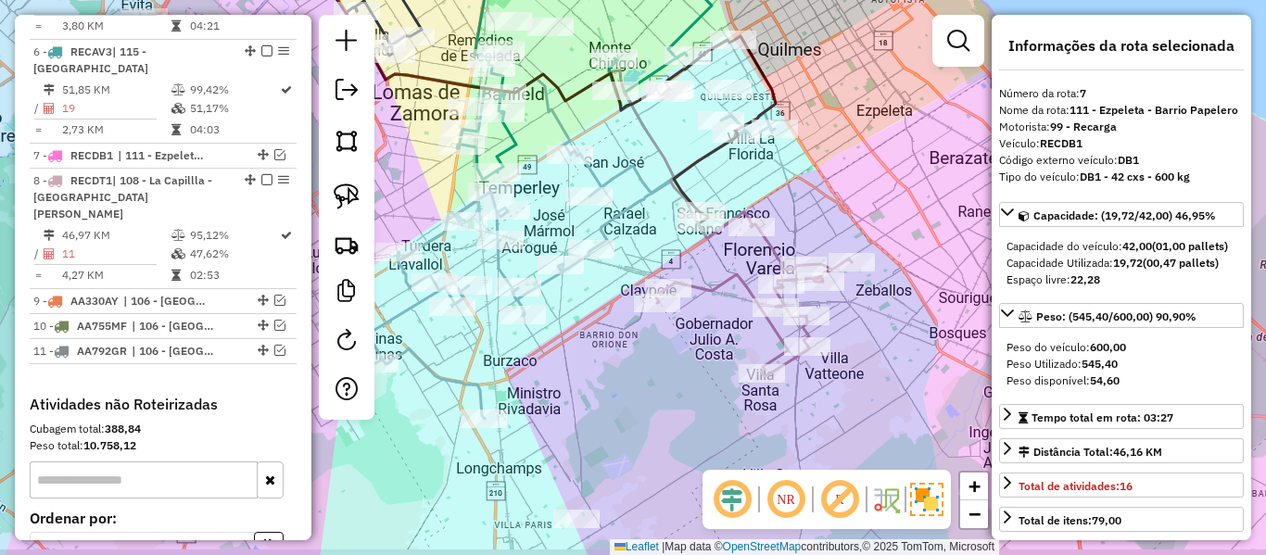
drag, startPoint x: 868, startPoint y: 375, endPoint x: 792, endPoint y: 248, distance: 148.5
click at [795, 247] on div "Janela de atendimento Grade de atendimento Capacidade Transportadoras Veículos …" at bounding box center [633, 277] width 1266 height 555
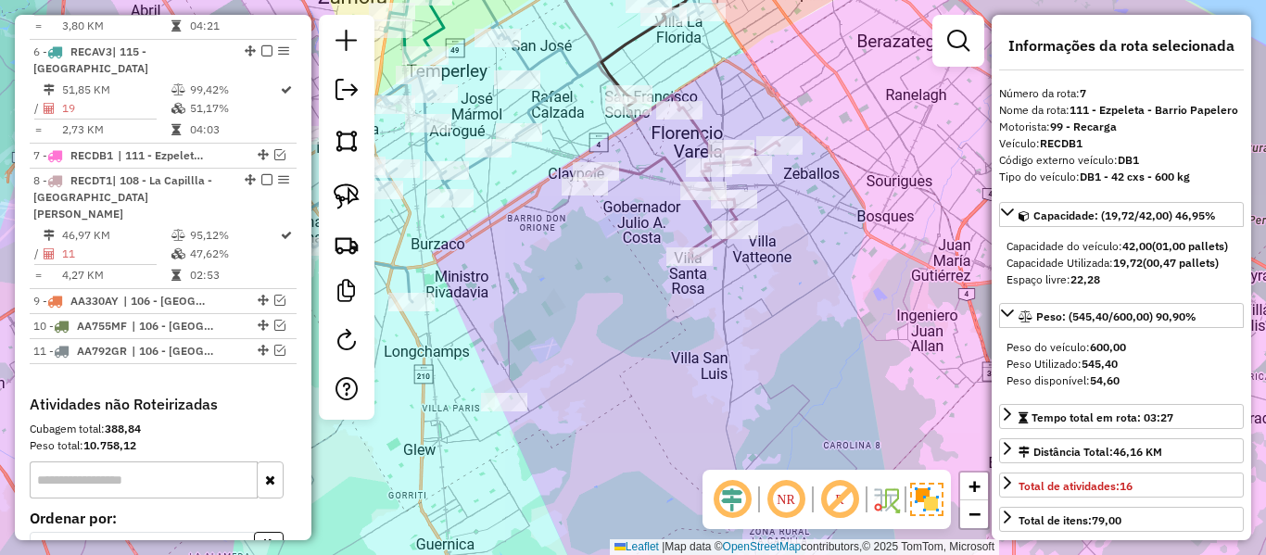
click at [663, 169] on icon at bounding box center [681, 184] width 196 height 152
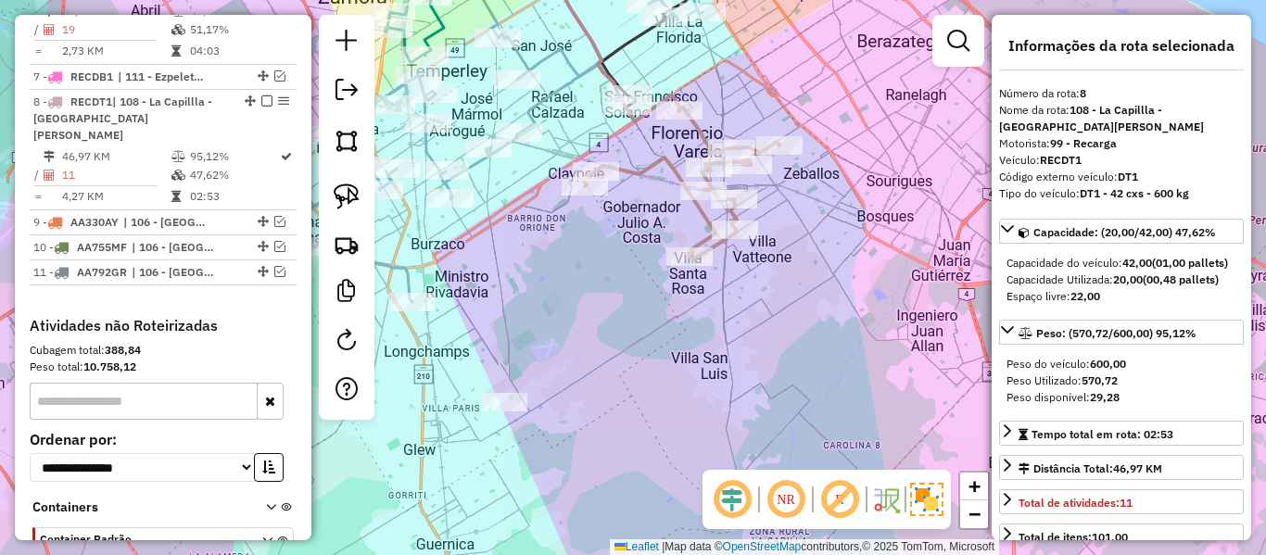
scroll to position [1362, 0]
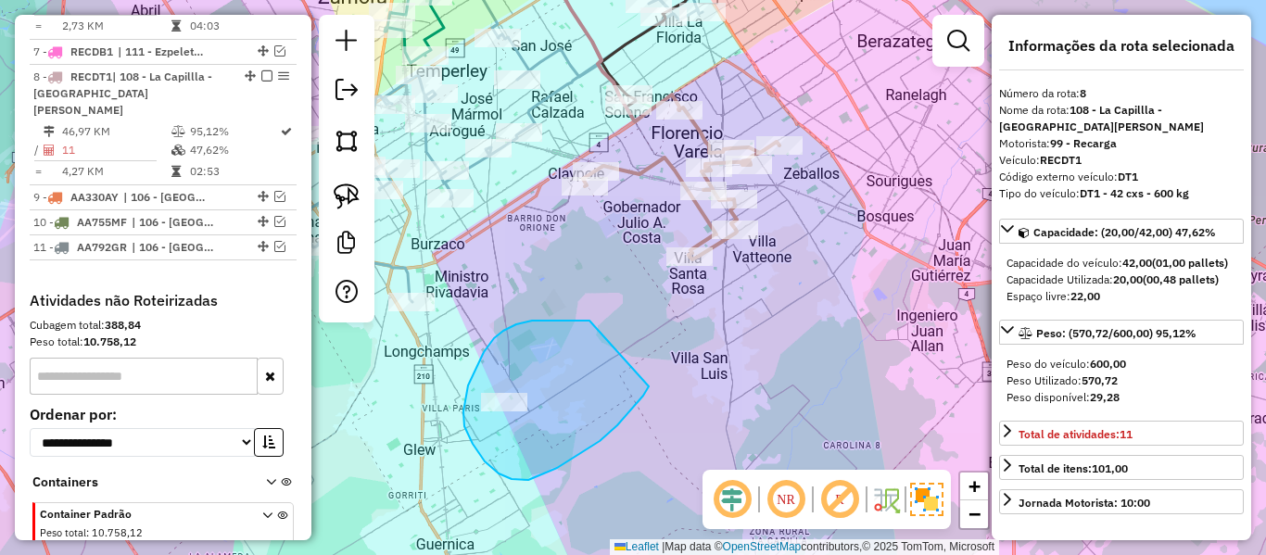
drag, startPoint x: 516, startPoint y: 324, endPoint x: 655, endPoint y: 365, distance: 144.9
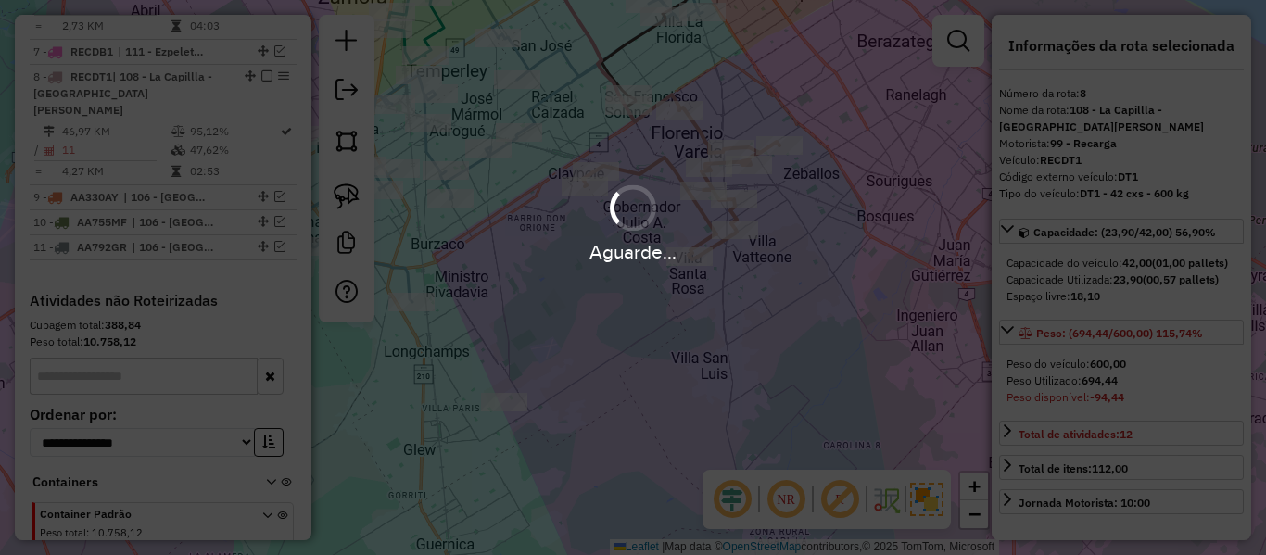
select select "**********"
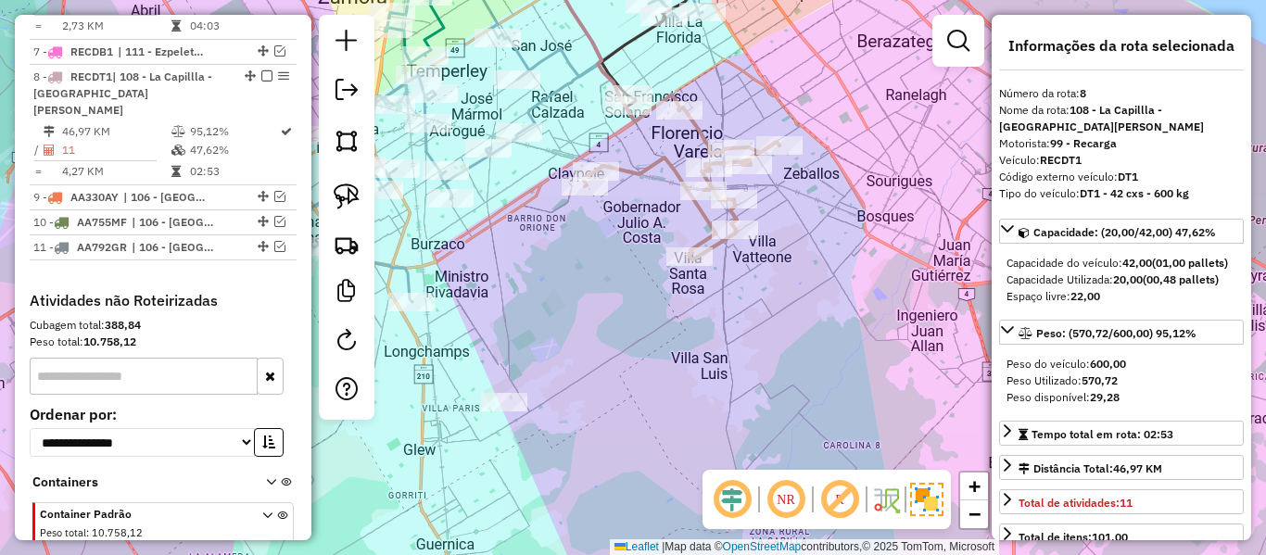
click at [794, 336] on div "Janela de atendimento Grade de atendimento Capacidade Transportadoras Veículos …" at bounding box center [633, 277] width 1266 height 555
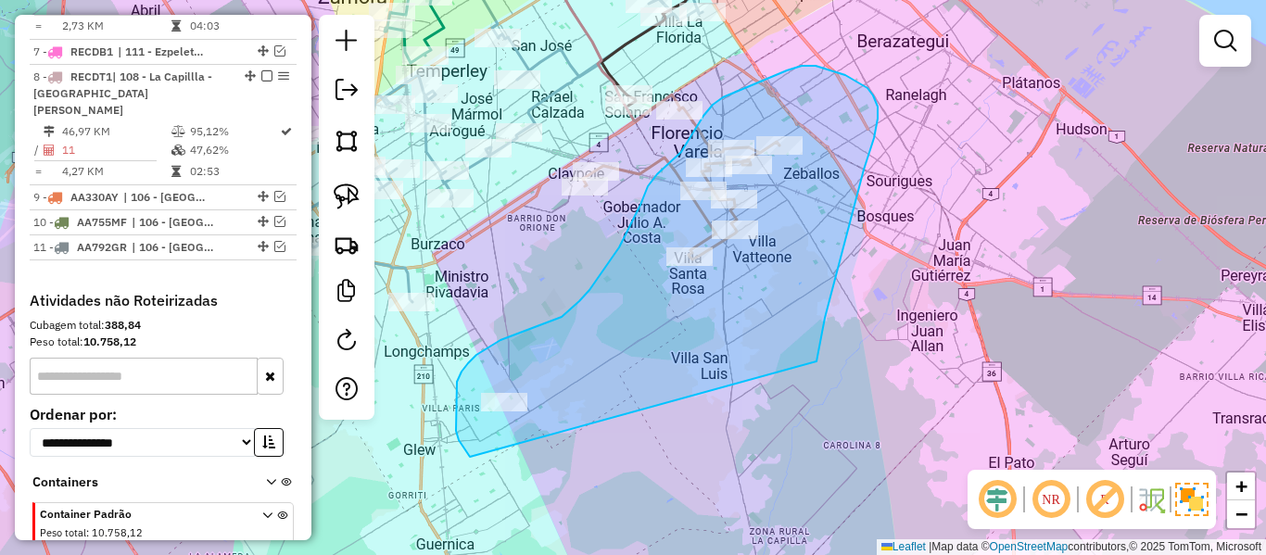
drag, startPoint x: 817, startPoint y: 361, endPoint x: 521, endPoint y: 470, distance: 314.9
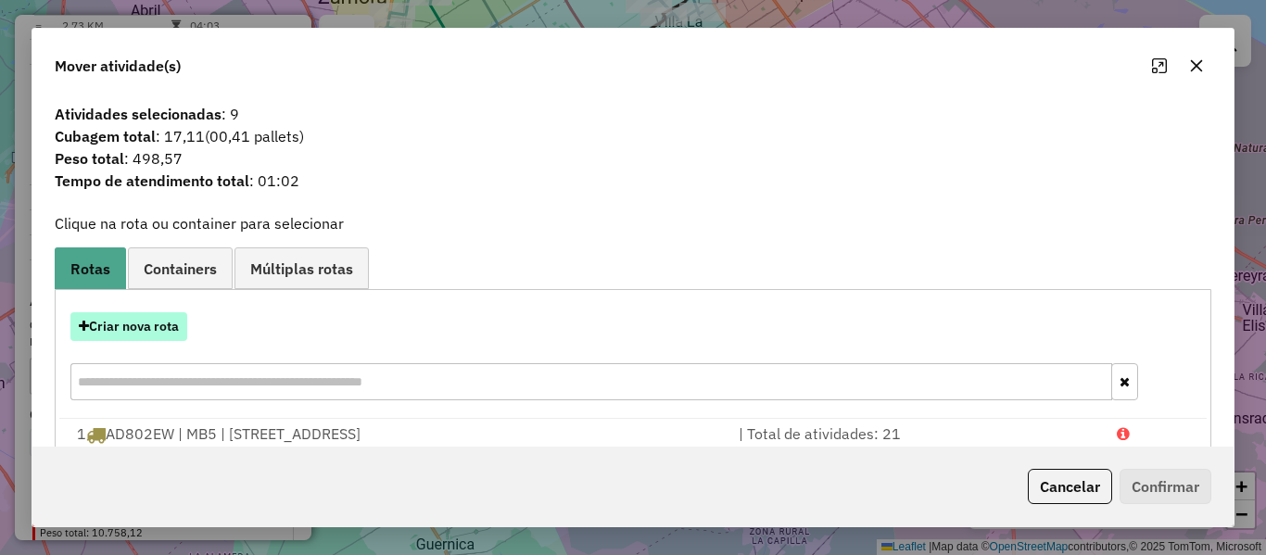
click at [169, 318] on button "Criar nova rota" at bounding box center [128, 326] width 117 height 29
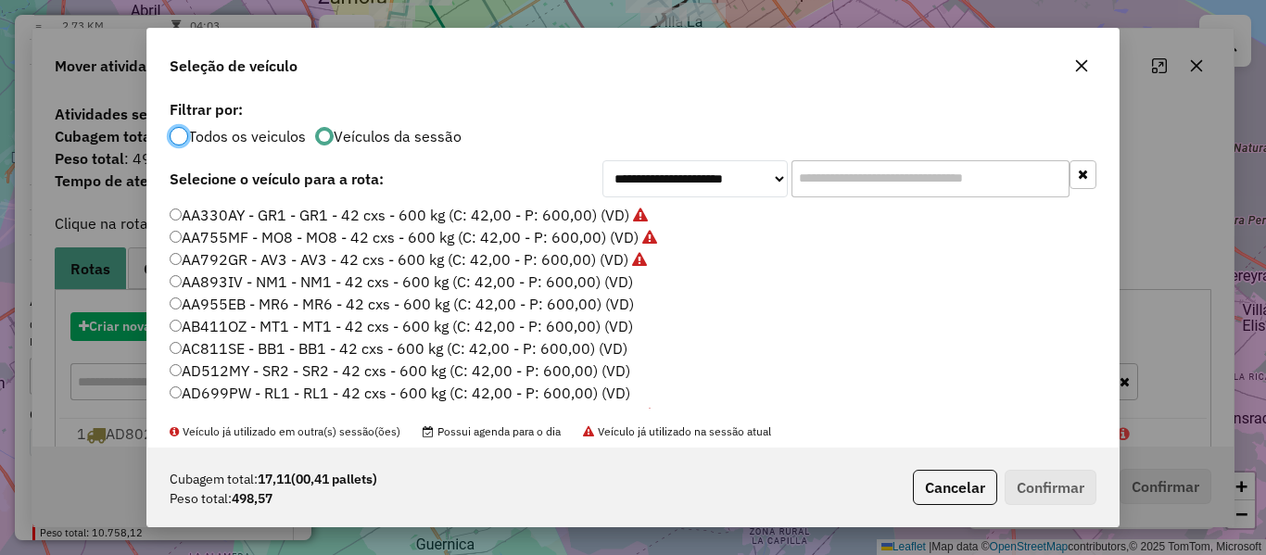
scroll to position [10, 6]
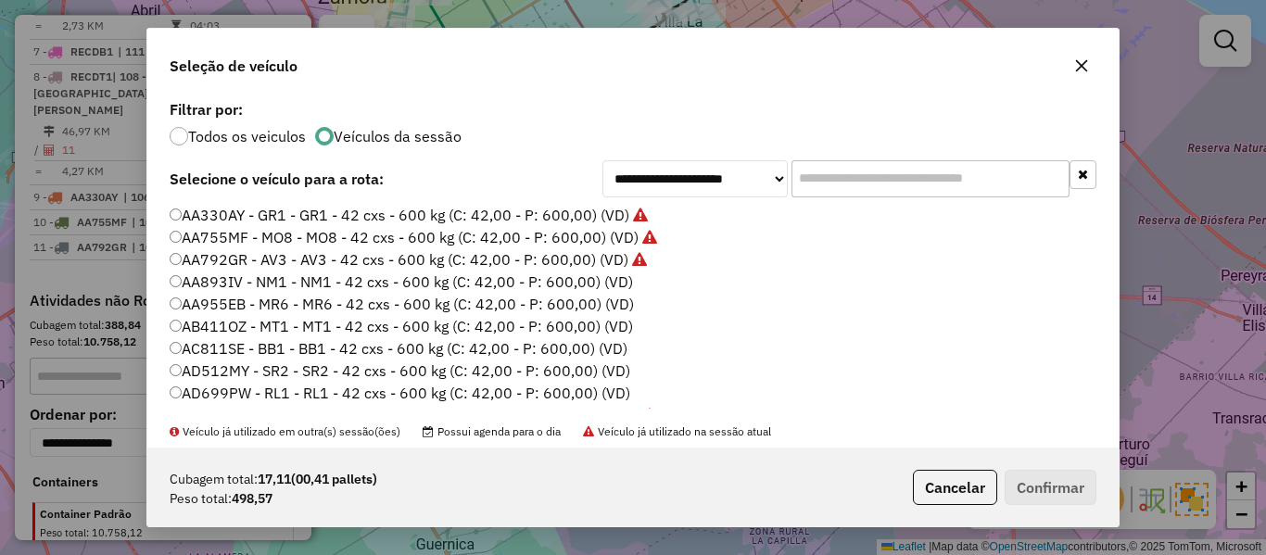
click at [610, 285] on label "AA893IV - NM1 - NM1 - 42 cxs - 600 kg (C: 42,00 - P: 600,00) (VD)" at bounding box center [401, 282] width 463 height 22
drag, startPoint x: 1034, startPoint y: 510, endPoint x: 1035, endPoint y: 501, distance: 9.3
click at [1034, 504] on div "Cubagem total: 17,11 (00,41 pallets) Peso total: 498,57 Cancelar Confirmar" at bounding box center [632, 488] width 971 height 80
click at [1037, 493] on button "Confirmar" at bounding box center [1051, 487] width 92 height 35
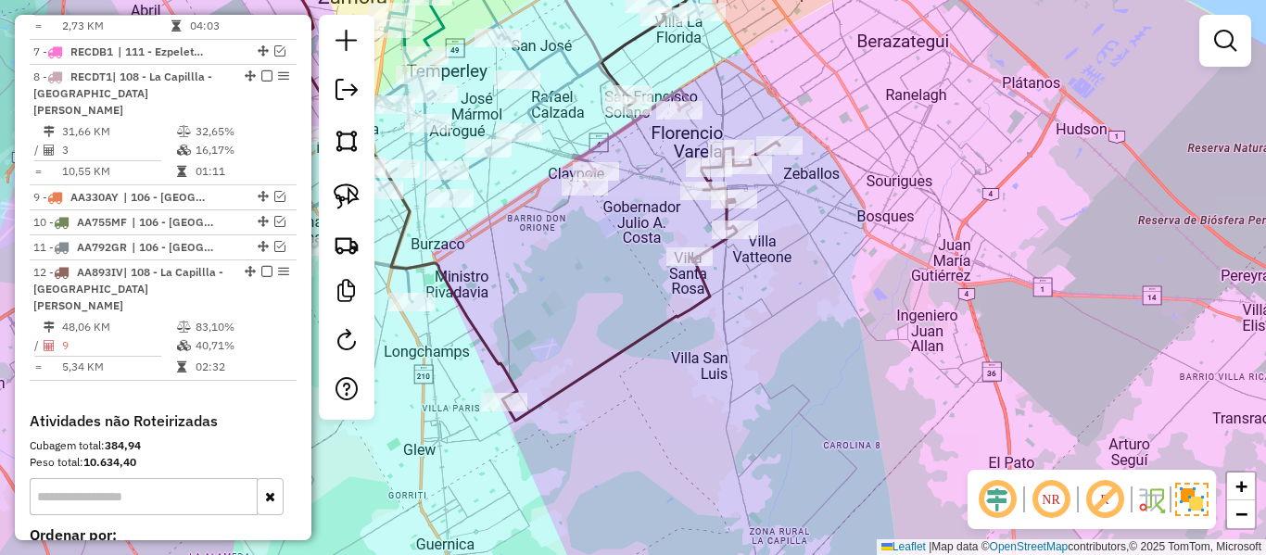
scroll to position [1258, 0]
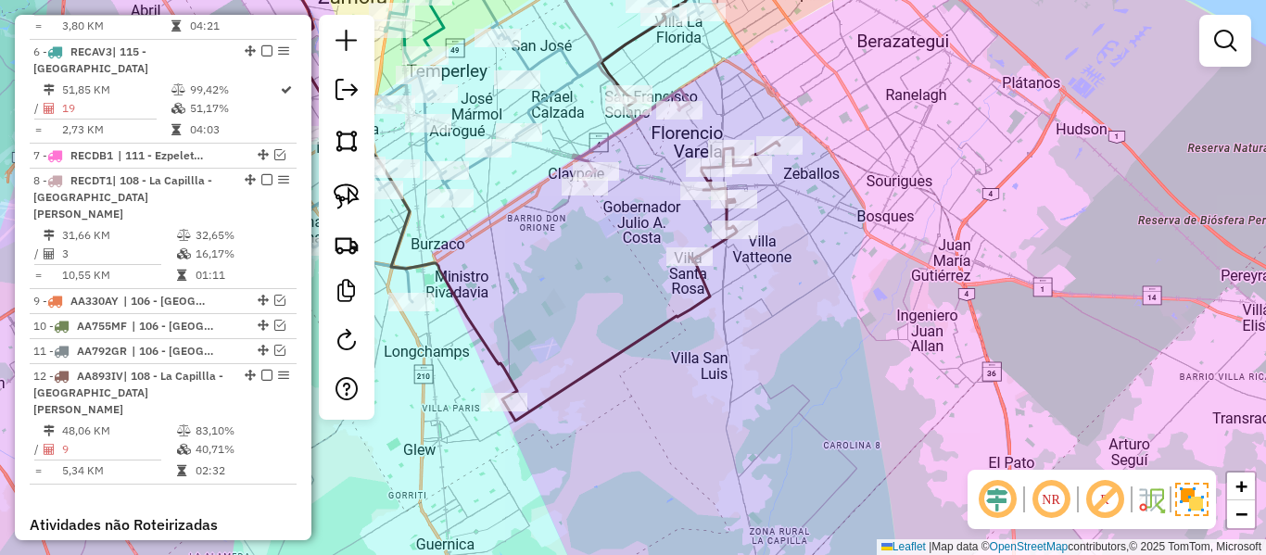
click at [688, 298] on icon at bounding box center [641, 281] width 275 height 279
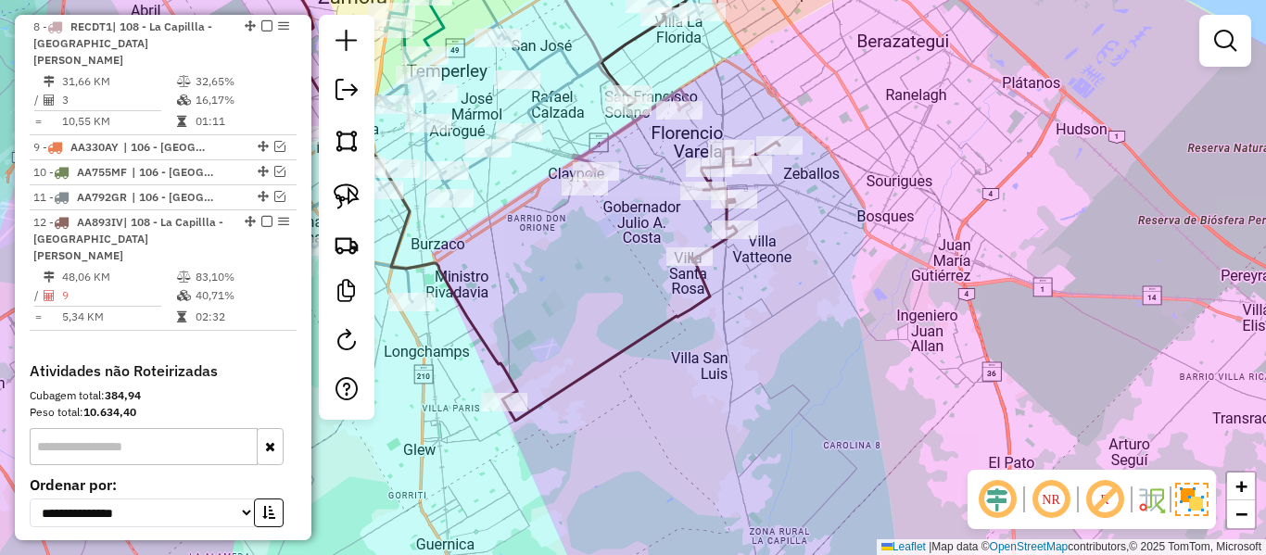
select select "**********"
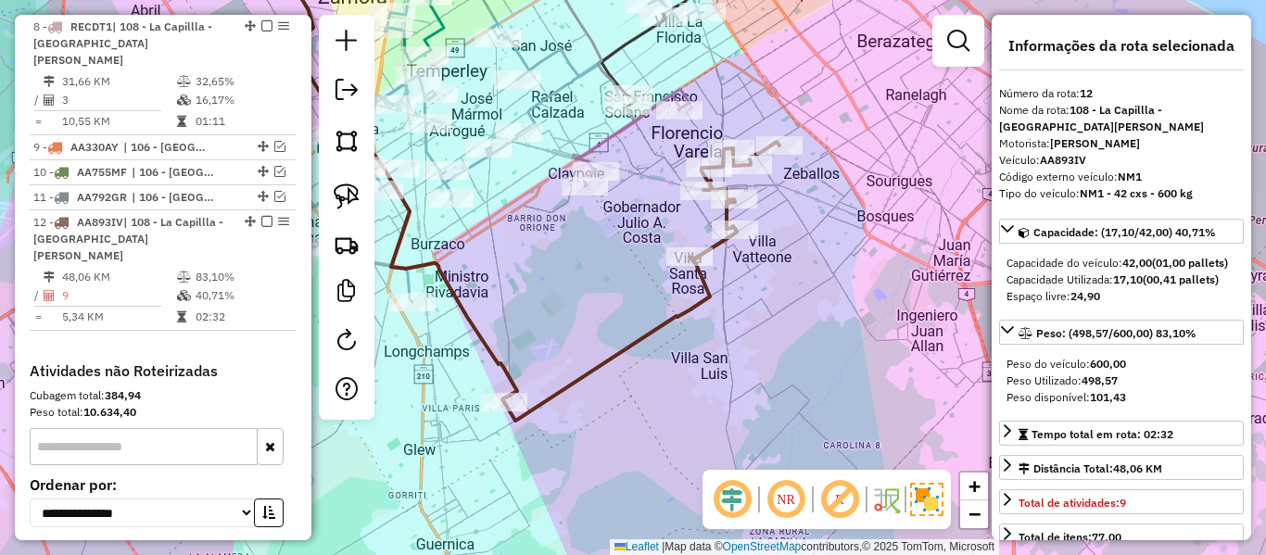
scroll to position [1484, 0]
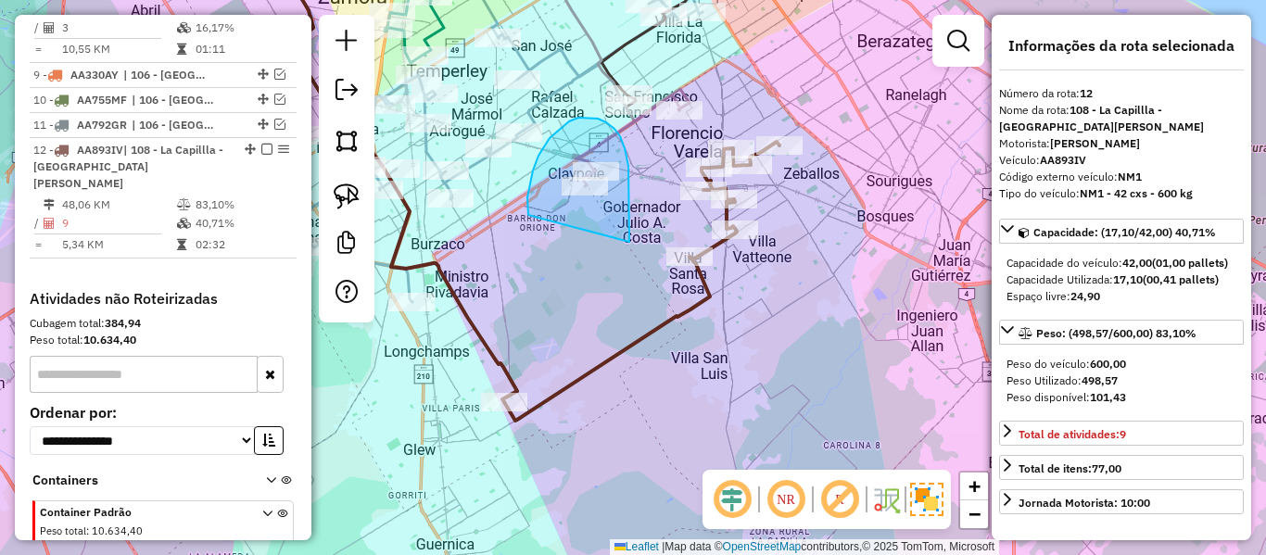
drag, startPoint x: 628, startPoint y: 166, endPoint x: 545, endPoint y: 229, distance: 104.5
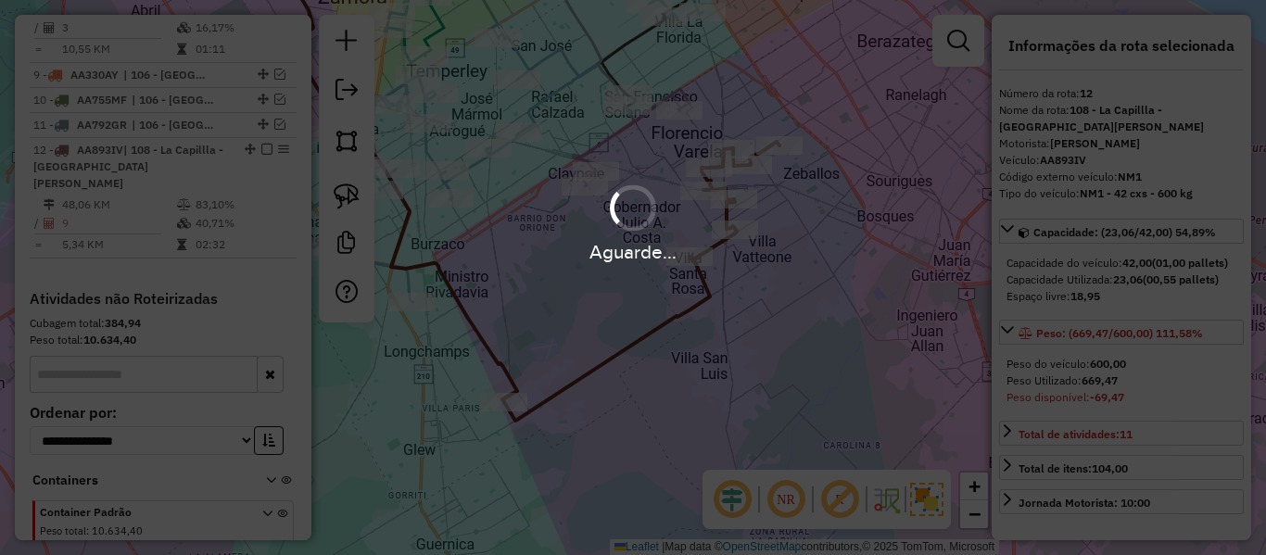
select select "**********"
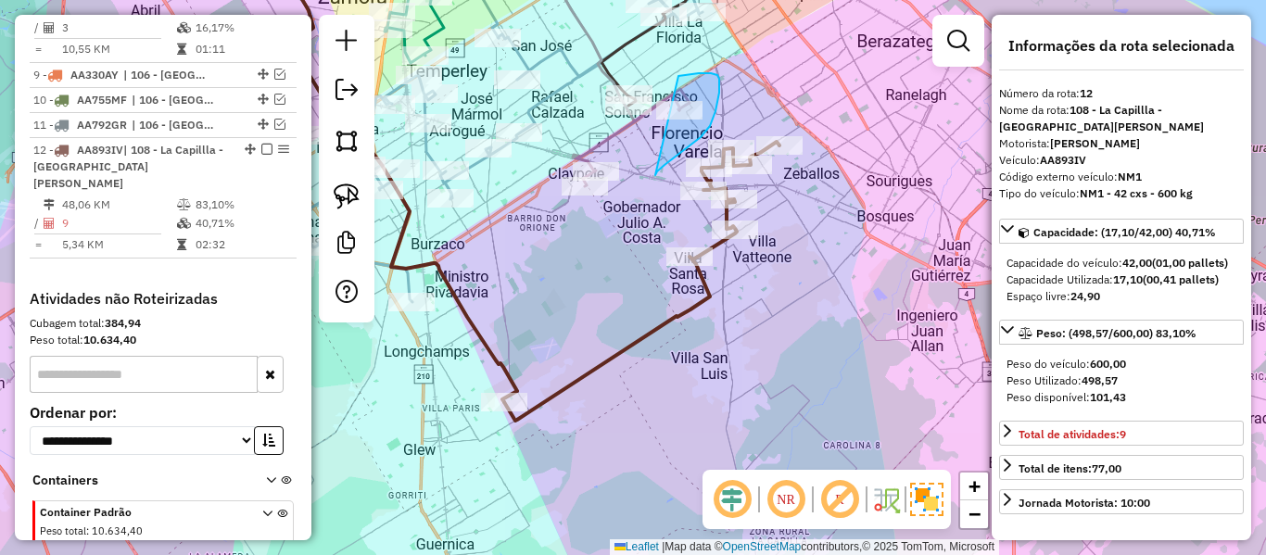
drag, startPoint x: 710, startPoint y: 126, endPoint x: 675, endPoint y: 78, distance: 59.7
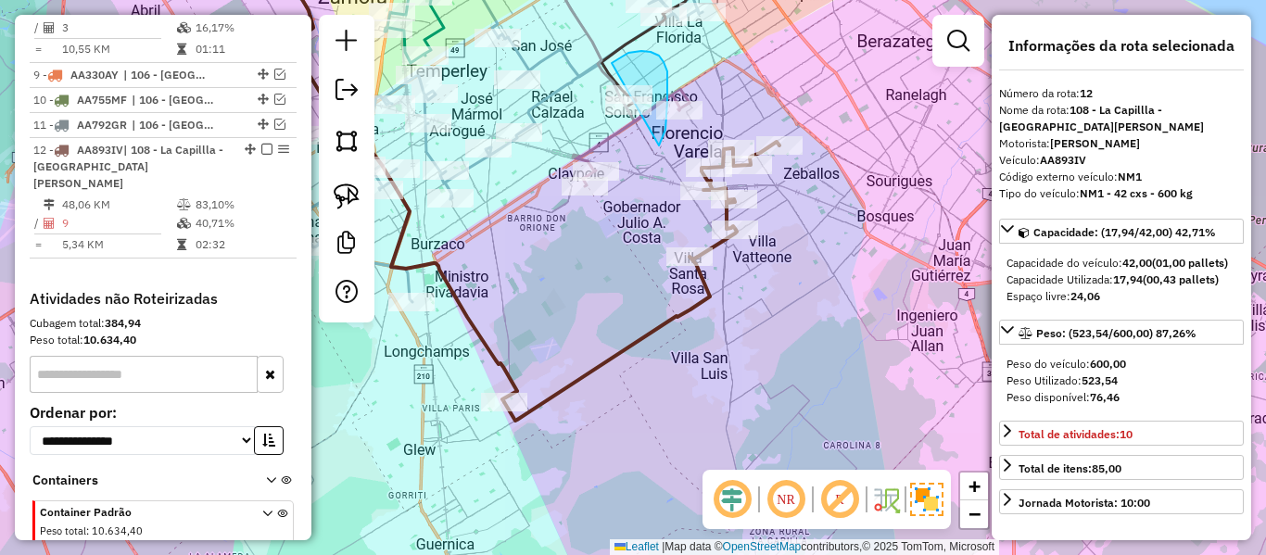
drag, startPoint x: 659, startPoint y: 146, endPoint x: 611, endPoint y: 131, distance: 50.4
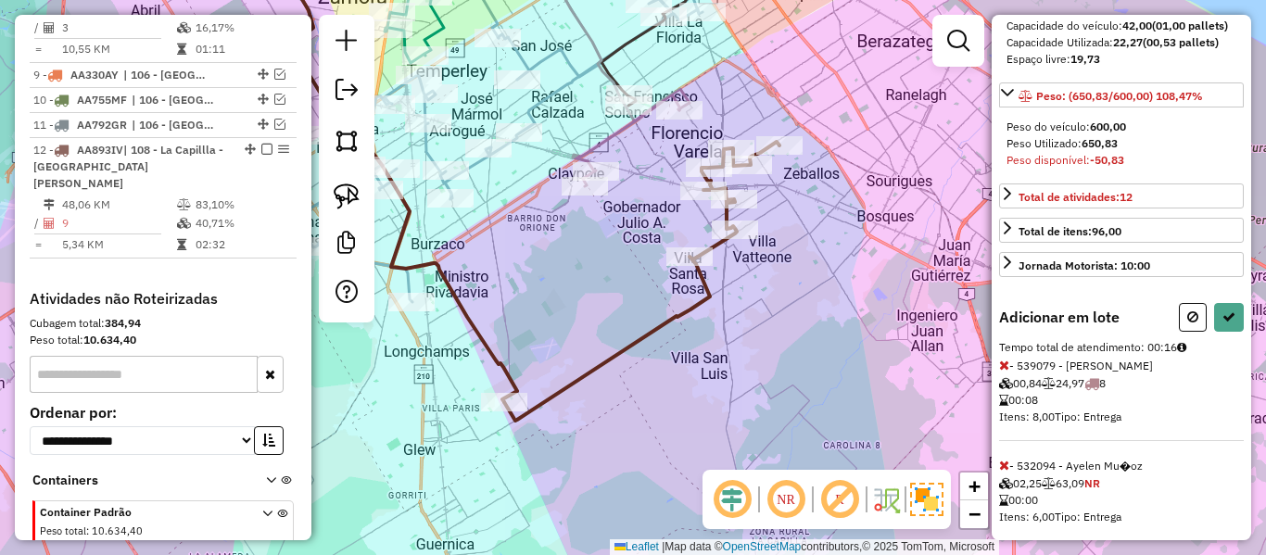
scroll to position [377, 0]
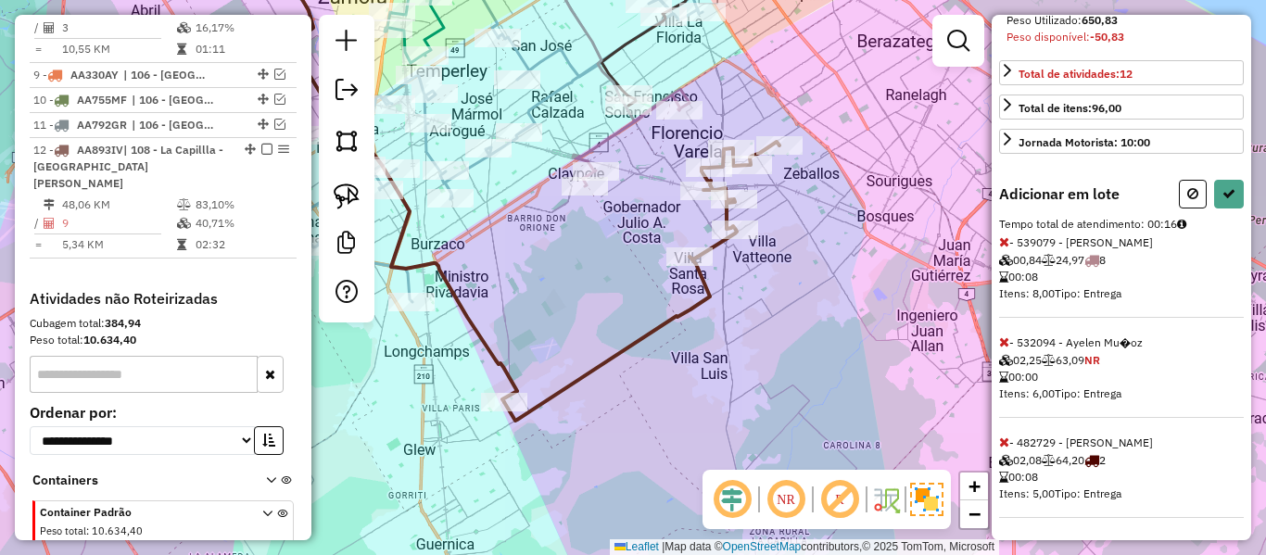
click at [1004, 342] on icon at bounding box center [1004, 342] width 10 height 13
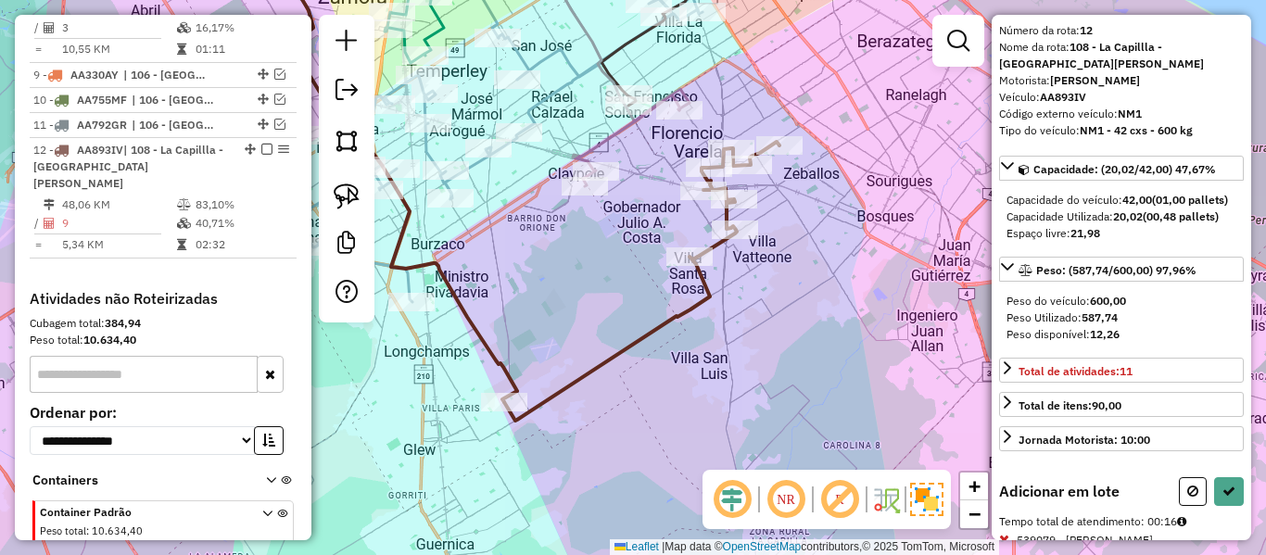
scroll to position [0, 0]
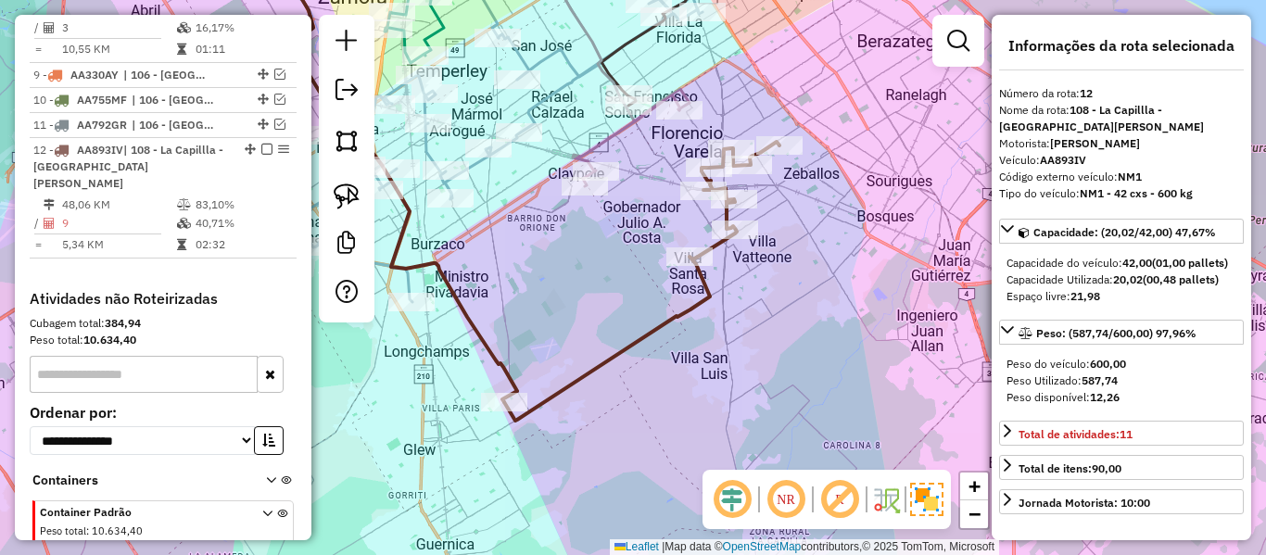
select select "**********"
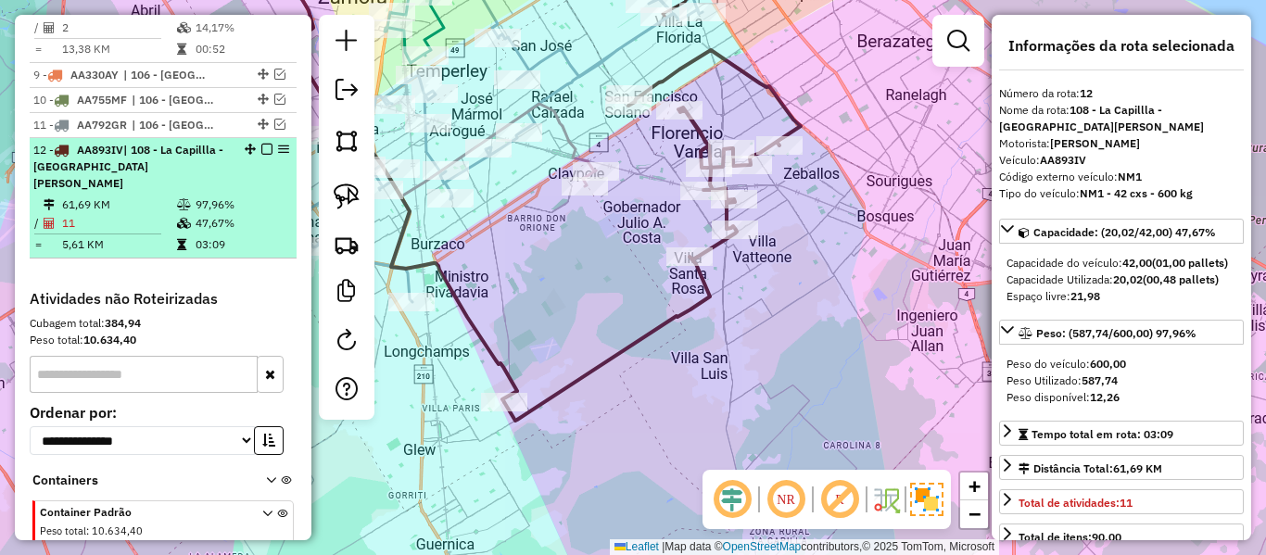
click at [261, 144] on em at bounding box center [266, 149] width 11 height 11
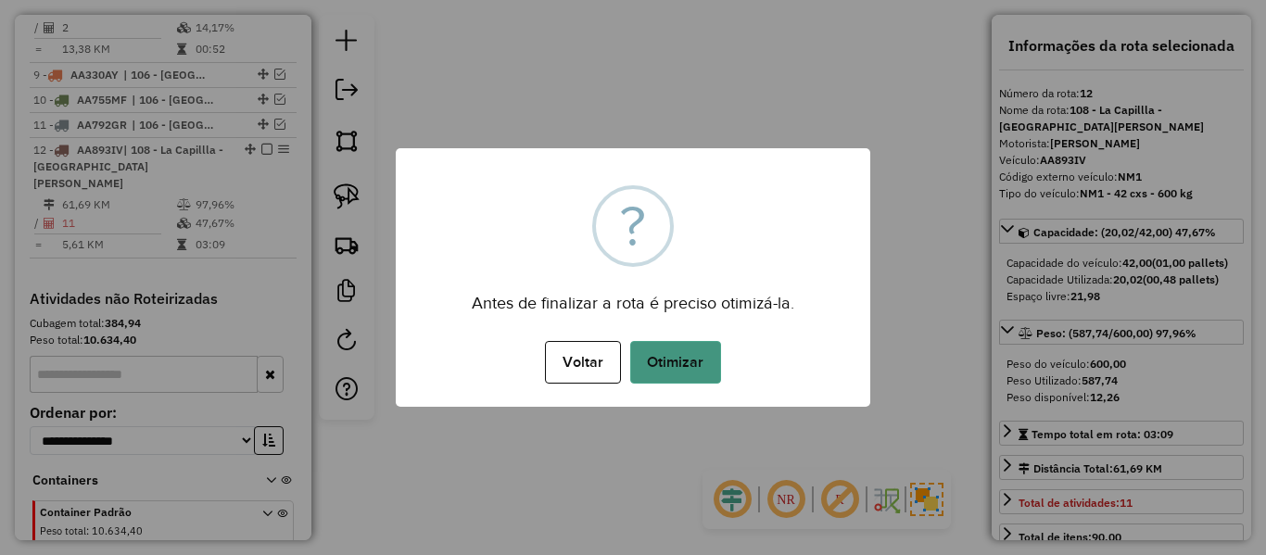
click at [706, 371] on button "Otimizar" at bounding box center [675, 362] width 91 height 43
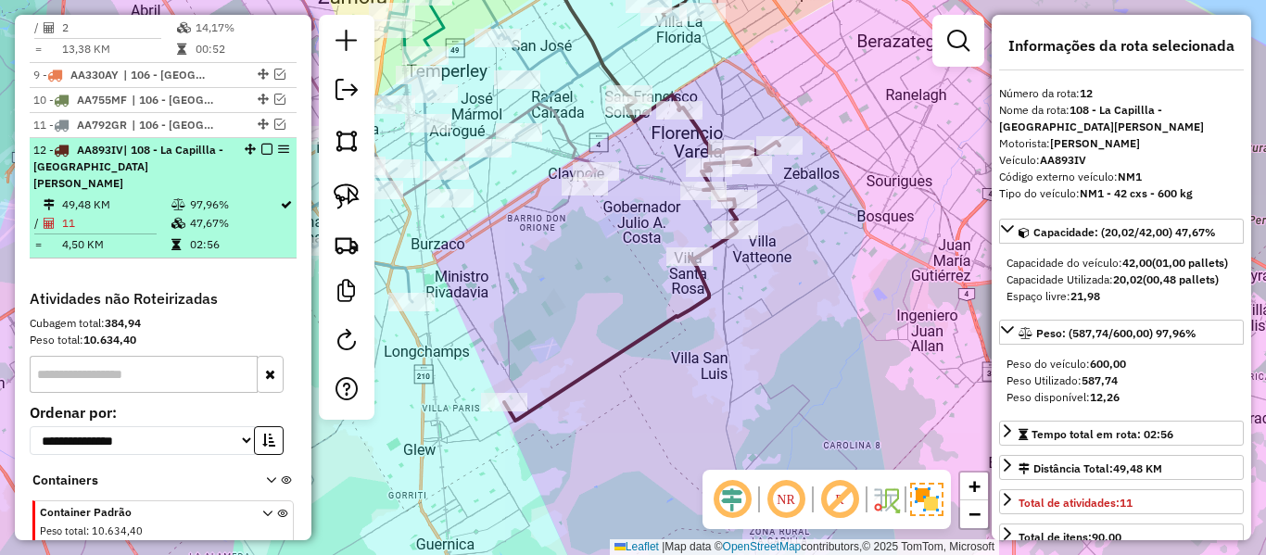
click at [261, 144] on em at bounding box center [266, 149] width 11 height 11
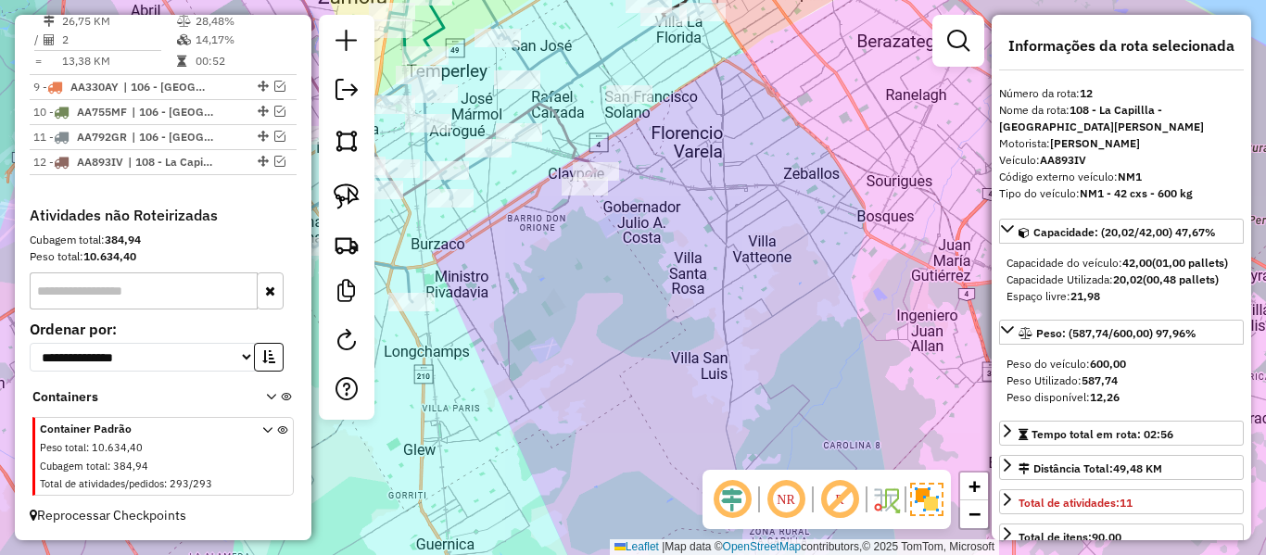
scroll to position [1405, 0]
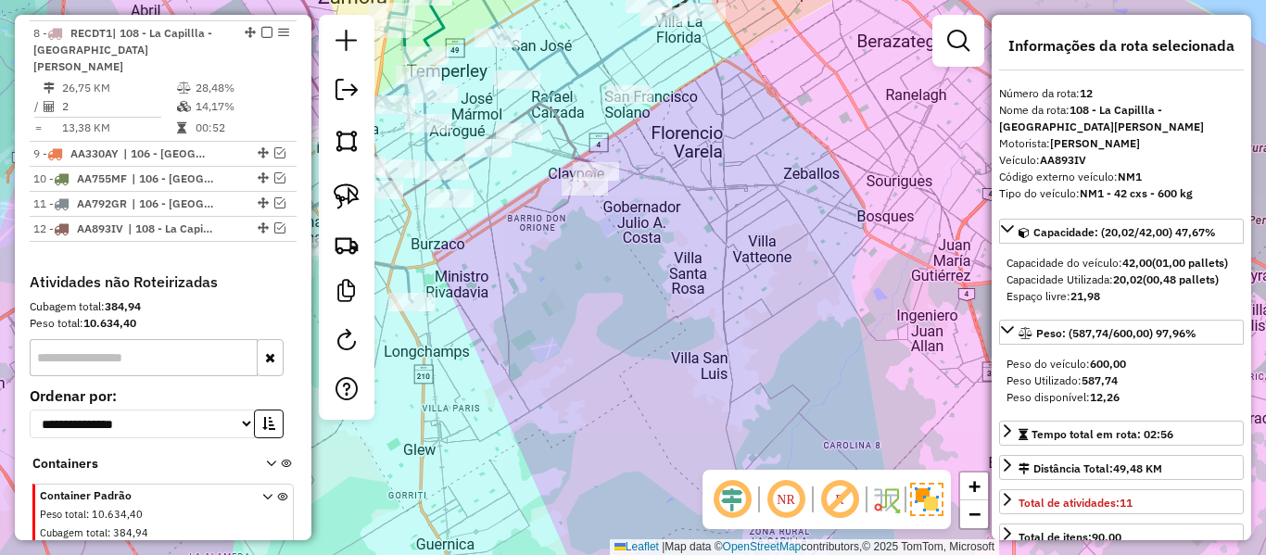
drag, startPoint x: 619, startPoint y: 289, endPoint x: 851, endPoint y: 315, distance: 233.2
click at [855, 315] on div "Rota 5 - Placa RECAP2 482299 - Hector alfredo Andrada Janela de atendimento Gra…" at bounding box center [633, 277] width 1266 height 555
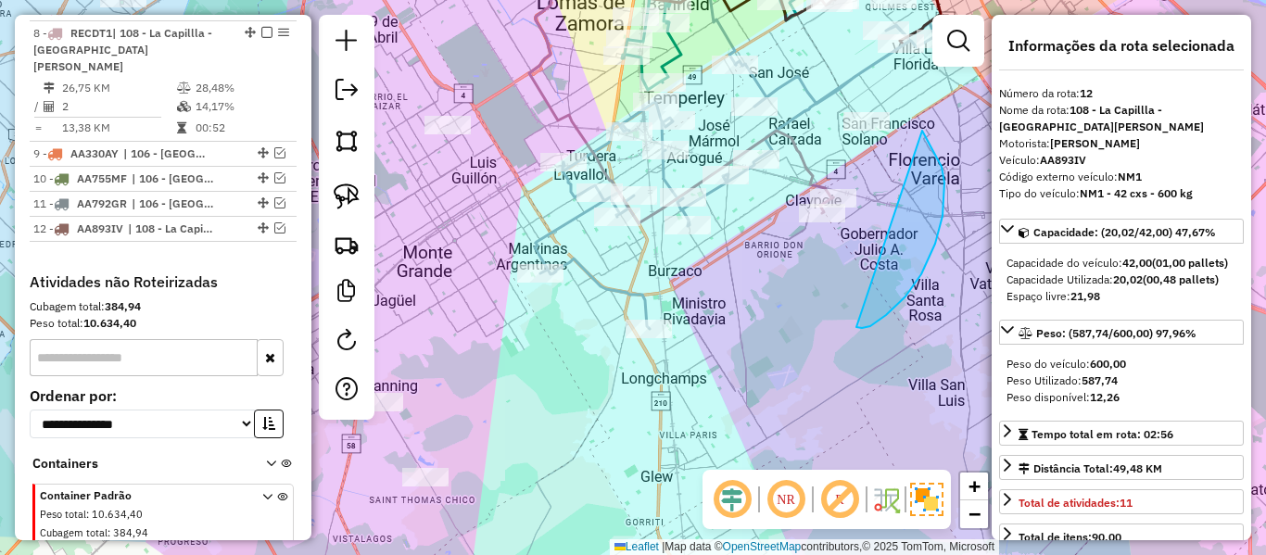
drag, startPoint x: 856, startPoint y: 327, endPoint x: 882, endPoint y: 260, distance: 71.6
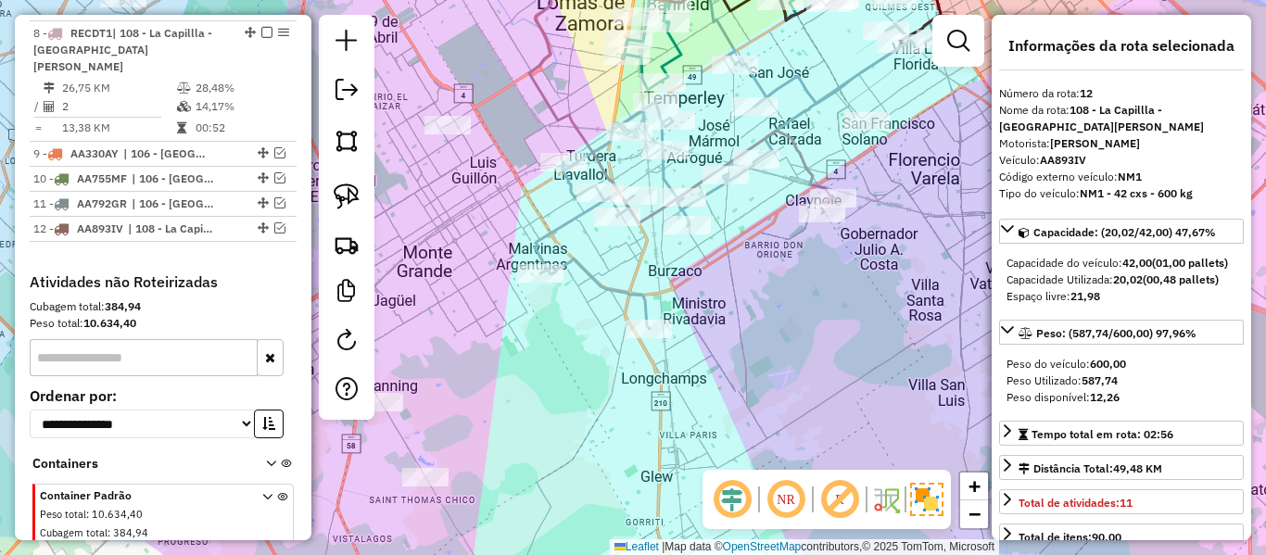
click at [887, 232] on div "Janela de atendimento Grade de atendimento Capacidade Transportadoras Veículos …" at bounding box center [633, 277] width 1266 height 555
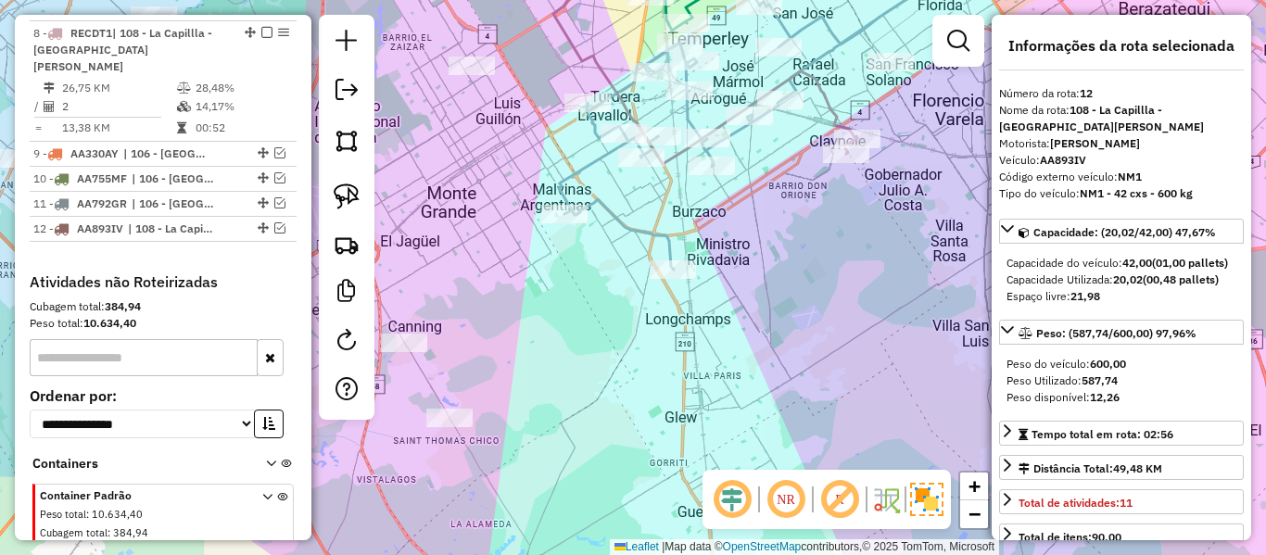
click at [836, 118] on icon at bounding box center [705, 54] width 304 height 220
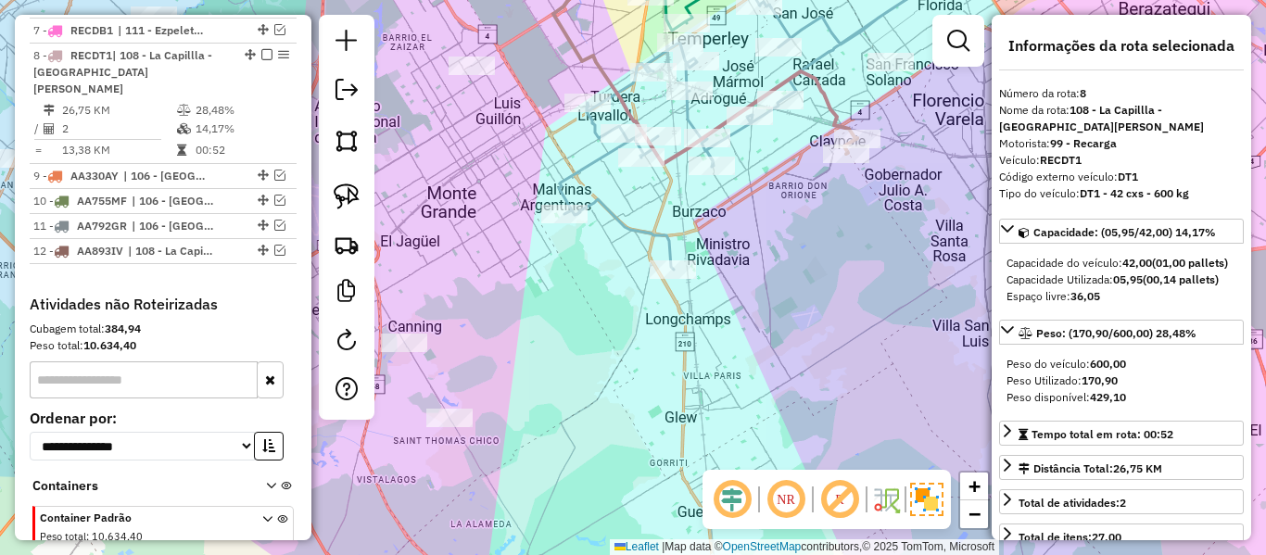
scroll to position [1362, 0]
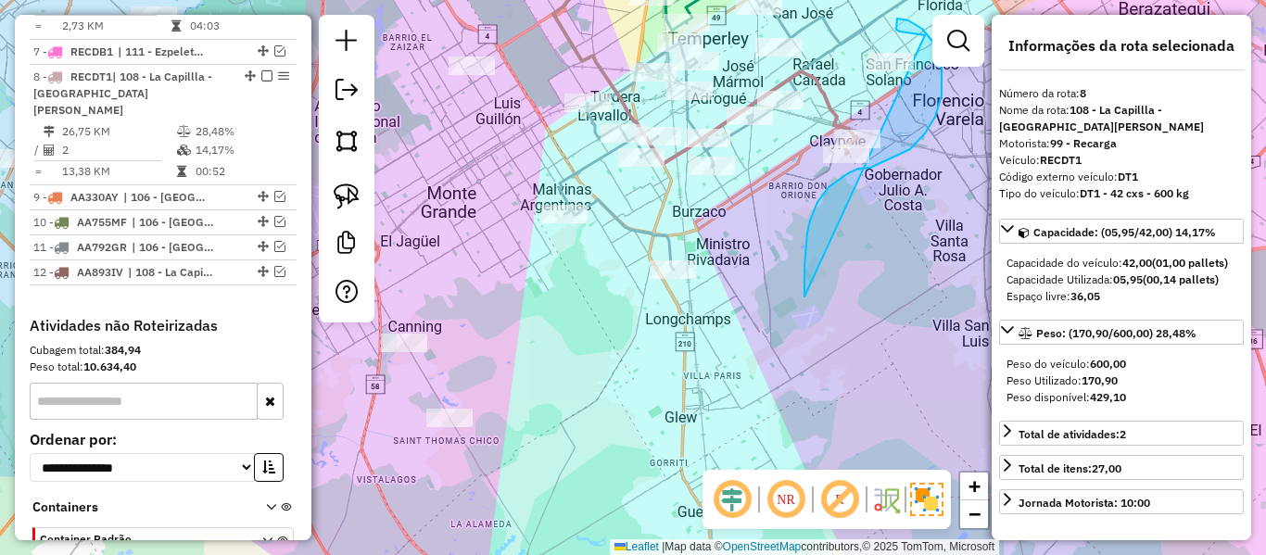
drag, startPoint x: 806, startPoint y: 244, endPoint x: 945, endPoint y: 205, distance: 144.4
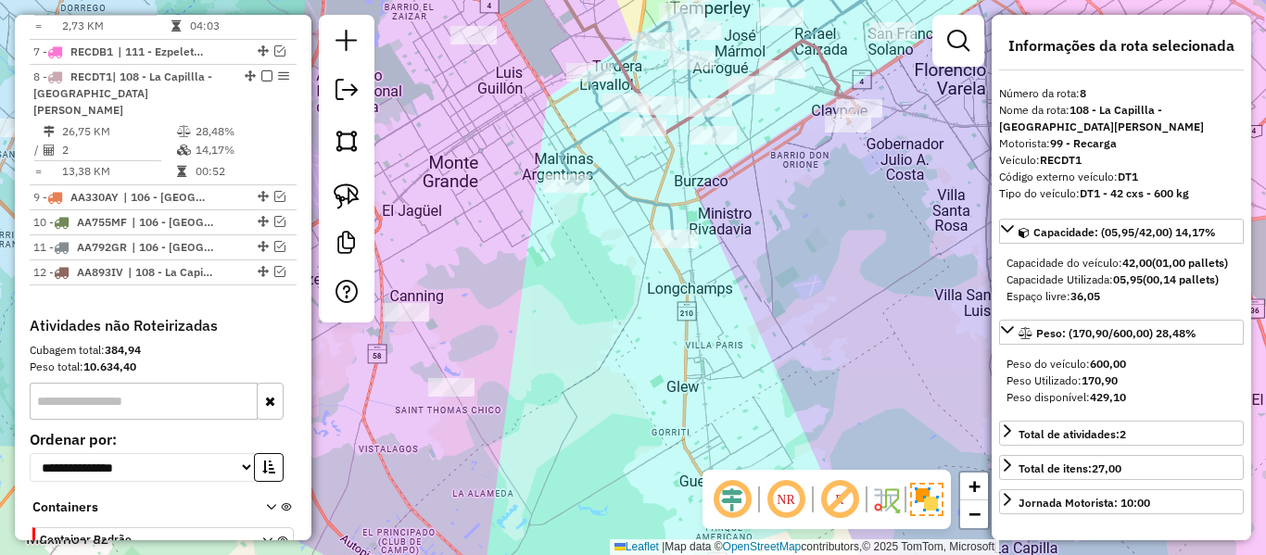
drag, startPoint x: 816, startPoint y: 340, endPoint x: 794, endPoint y: 161, distance: 180.1
click at [794, 161] on div "Janela de atendimento Grade de atendimento Capacidade Transportadoras Veículos …" at bounding box center [633, 277] width 1266 height 555
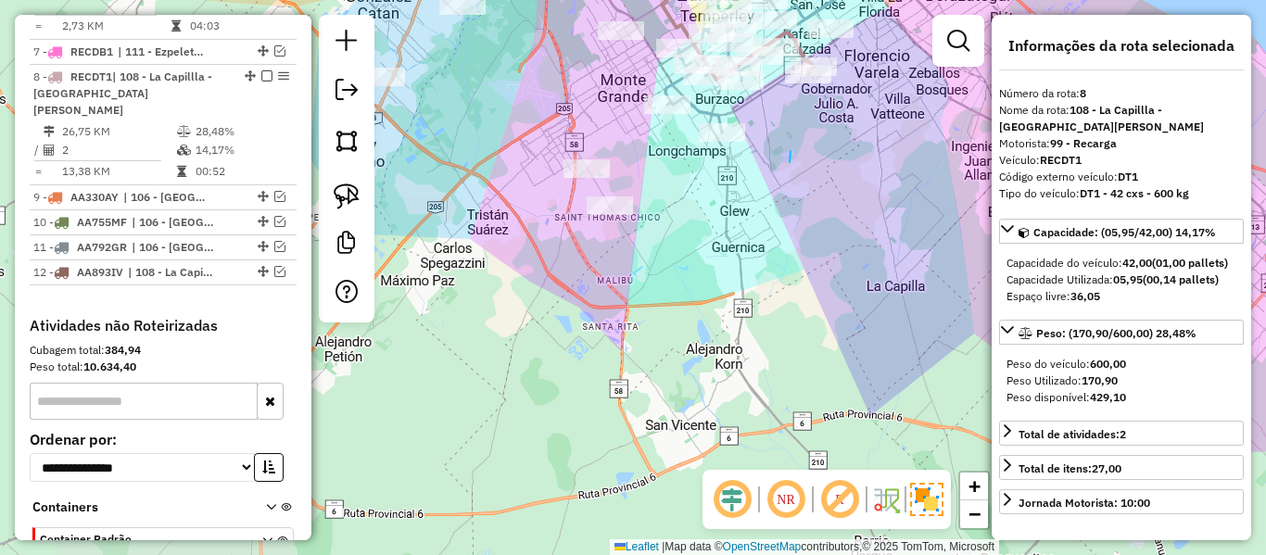
drag, startPoint x: 791, startPoint y: 151, endPoint x: 780, endPoint y: 194, distance: 43.8
drag, startPoint x: 776, startPoint y: 209, endPoint x: 755, endPoint y: 284, distance: 77.8
click at [755, 284] on div "Janela de atendimento Grade de atendimento Capacidade Transportadoras Veículos …" at bounding box center [633, 277] width 1266 height 555
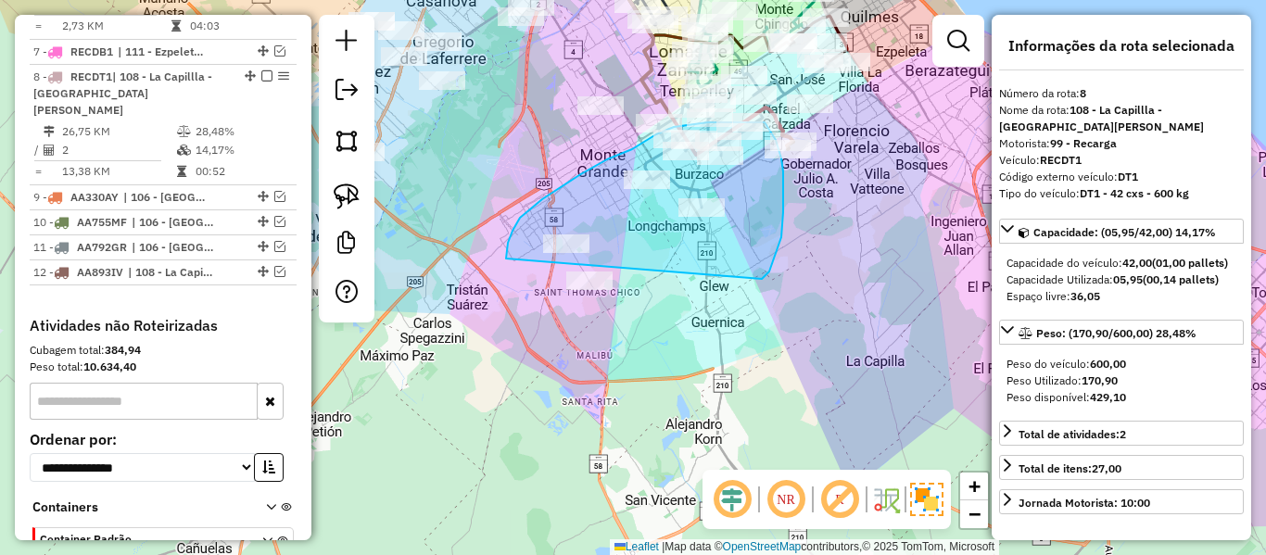
drag, startPoint x: 762, startPoint y: 279, endPoint x: 580, endPoint y: 374, distance: 205.2
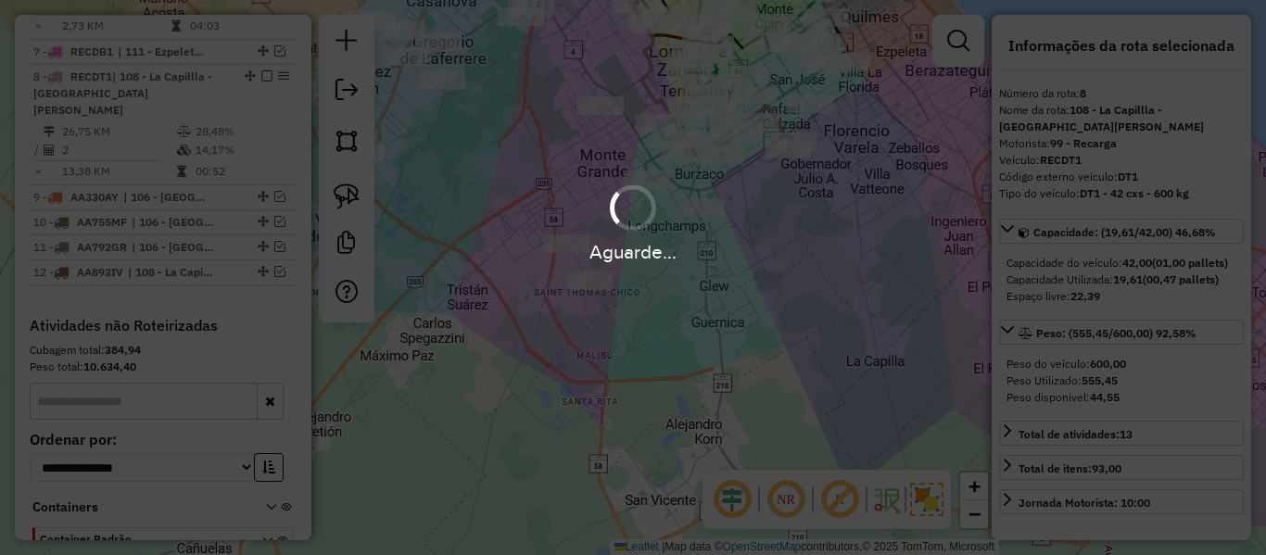
select select "**********"
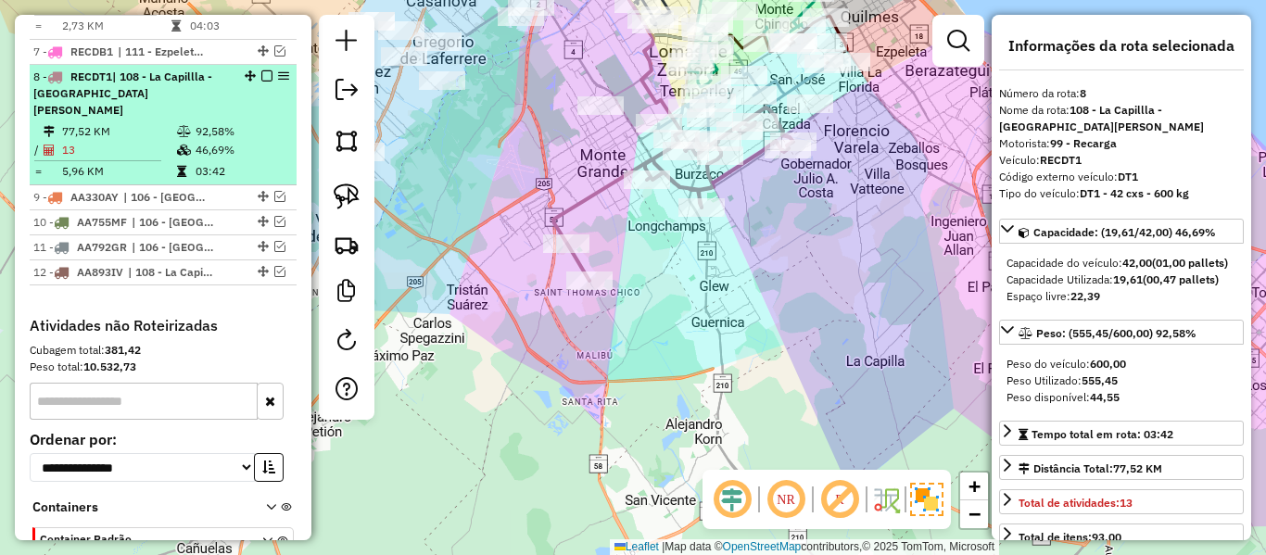
click at [262, 70] on em at bounding box center [266, 75] width 11 height 11
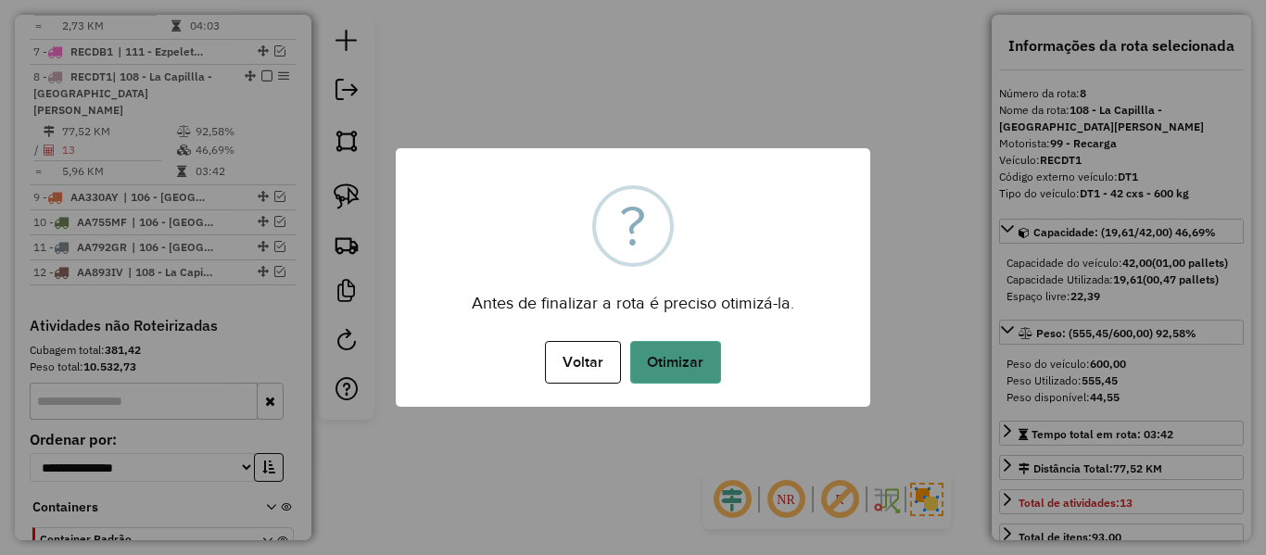
click at [685, 369] on button "Otimizar" at bounding box center [675, 362] width 91 height 43
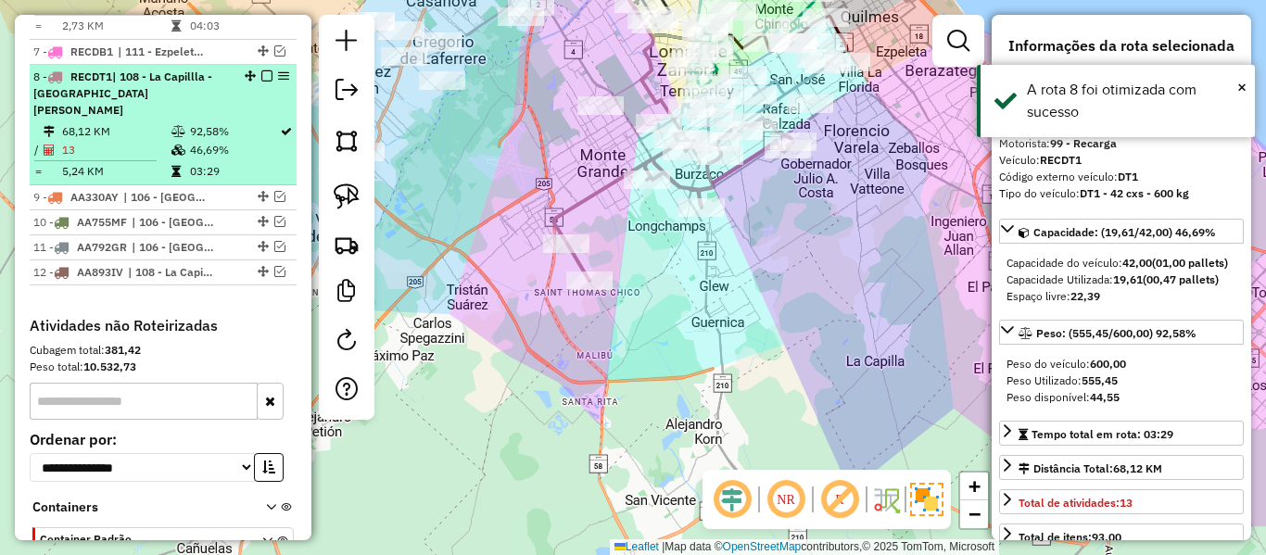
click at [261, 70] on em at bounding box center [266, 75] width 11 height 11
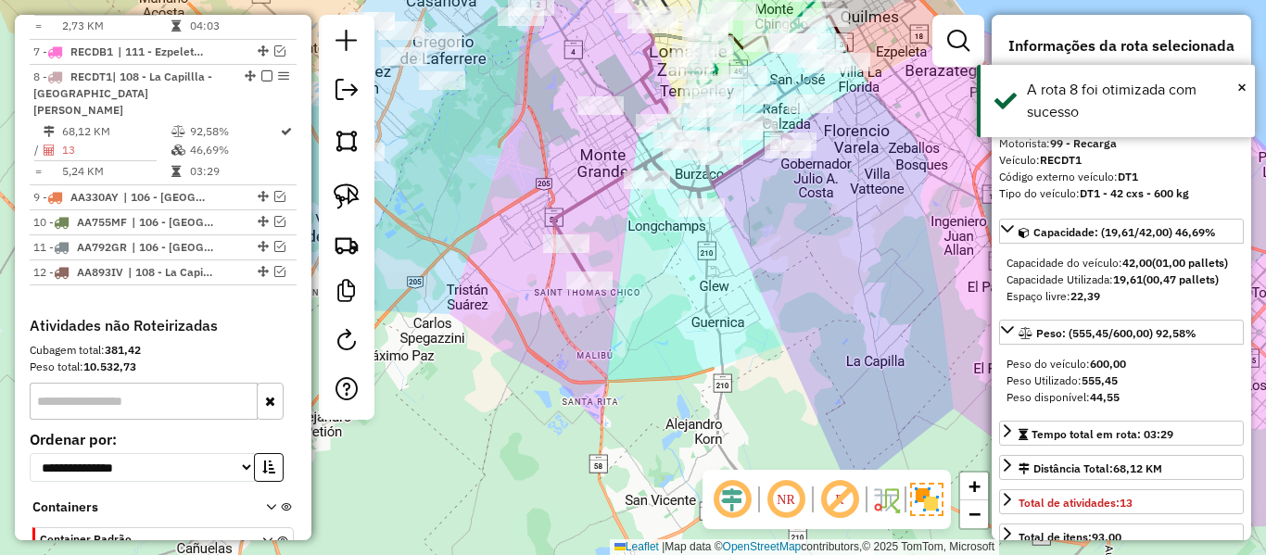
scroll to position [1283, 0]
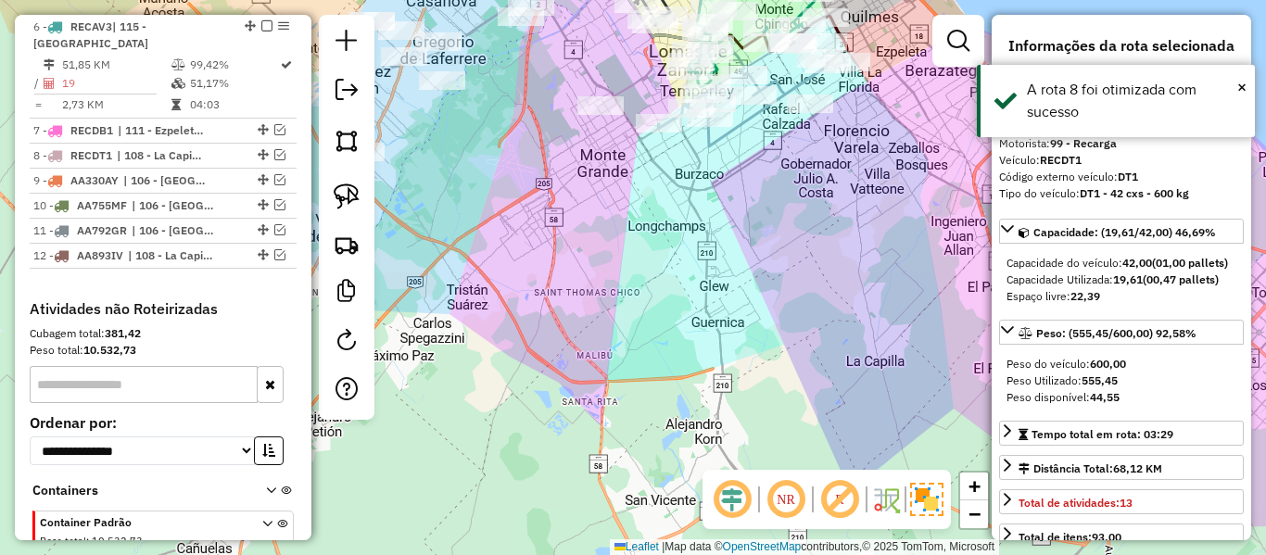
drag, startPoint x: 881, startPoint y: 286, endPoint x: 782, endPoint y: 388, distance: 141.6
click at [794, 399] on div "Janela de atendimento Grade de atendimento Capacidade Transportadoras Veículos …" at bounding box center [633, 277] width 1266 height 555
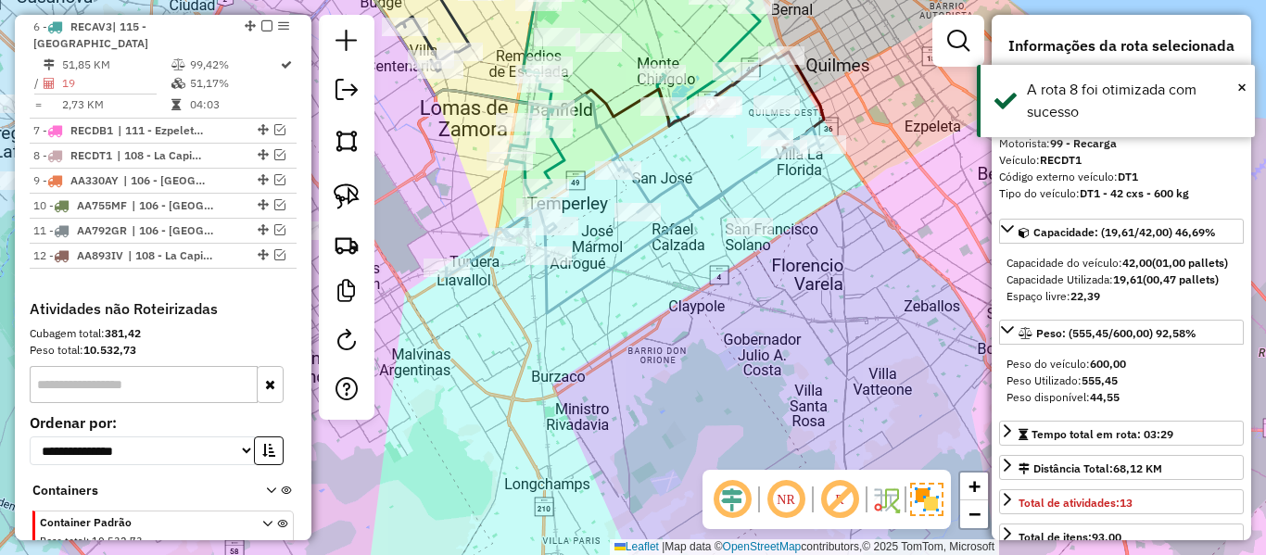
click at [712, 191] on icon at bounding box center [634, 220] width 377 height 185
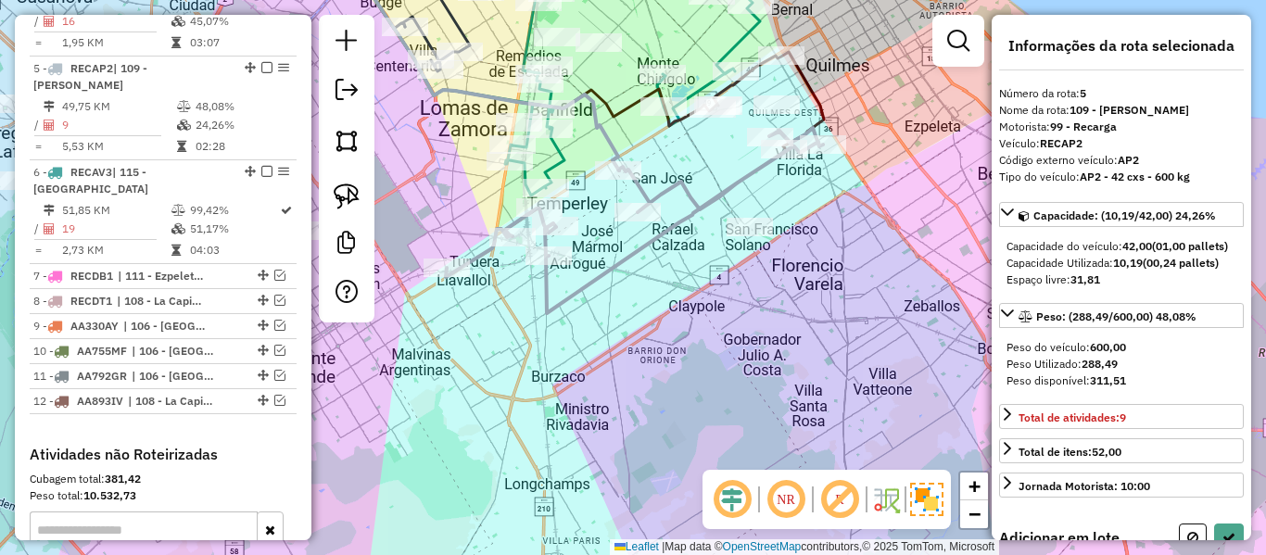
scroll to position [1129, 0]
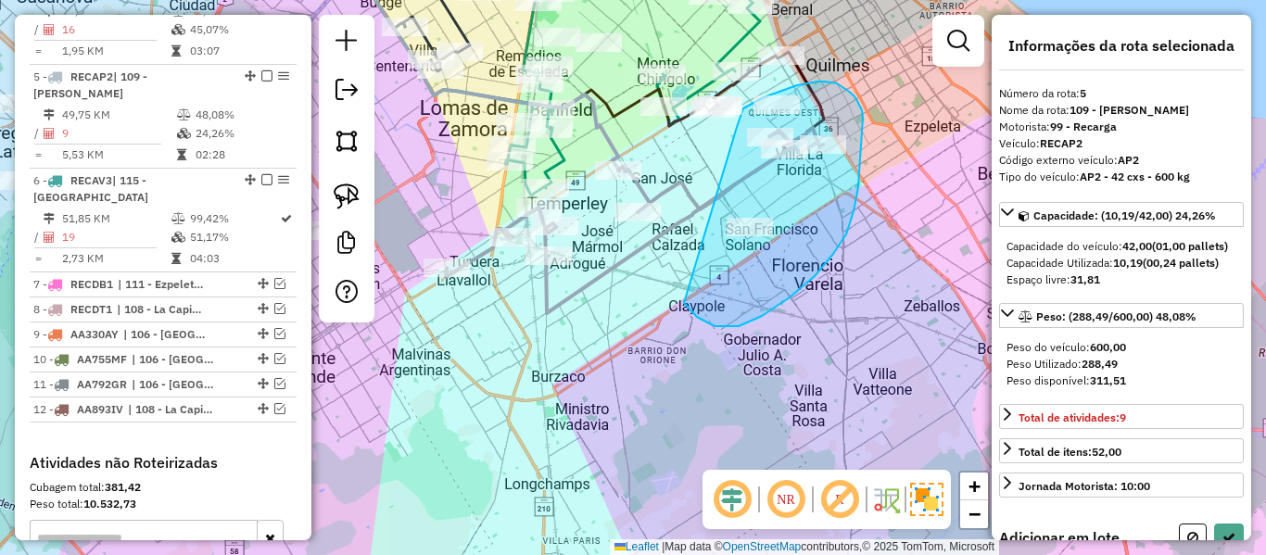
drag, startPoint x: 739, startPoint y: 326, endPoint x: 736, endPoint y: 133, distance: 193.7
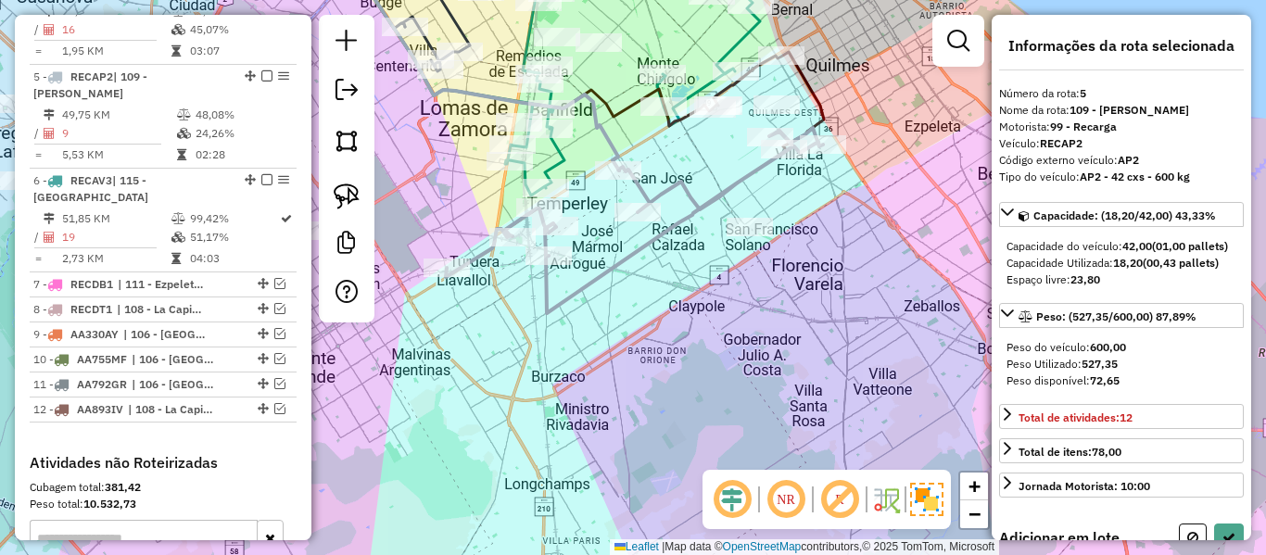
select select "**********"
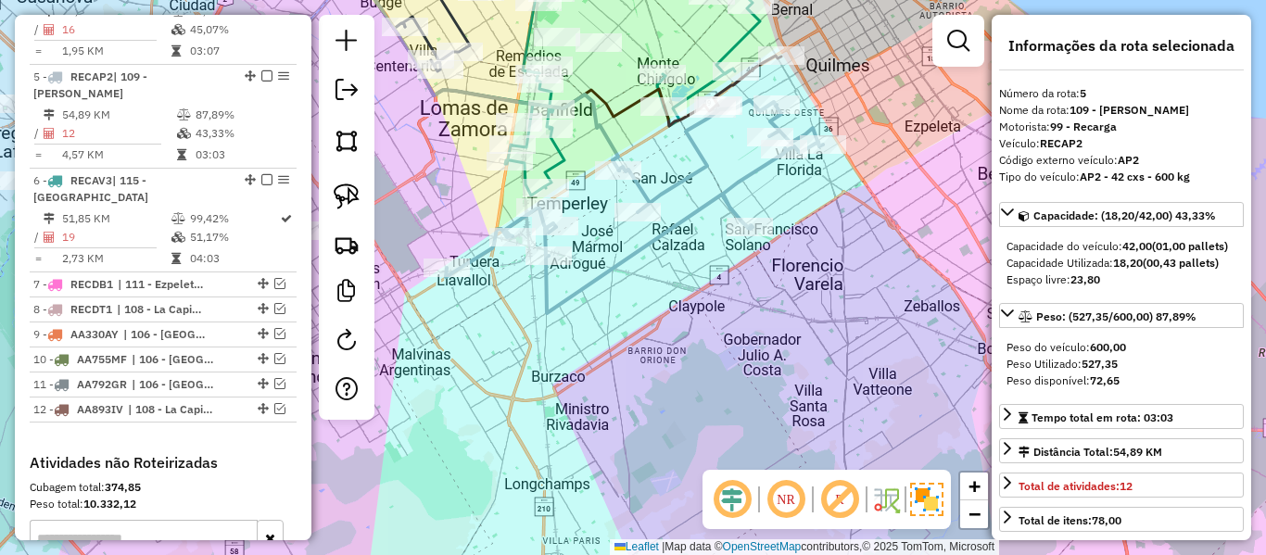
click at [703, 195] on icon at bounding box center [634, 206] width 377 height 213
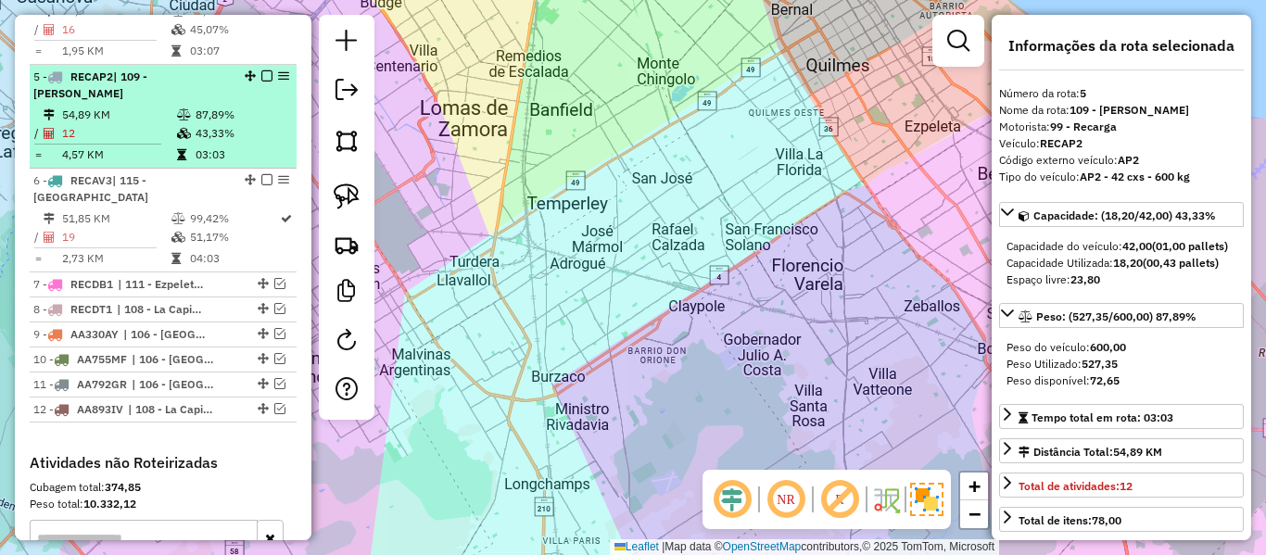
click at [207, 69] on div "5 - RECAP2 | 109 - San Vicente - Alejandro Korn - Glew" at bounding box center [131, 85] width 196 height 33
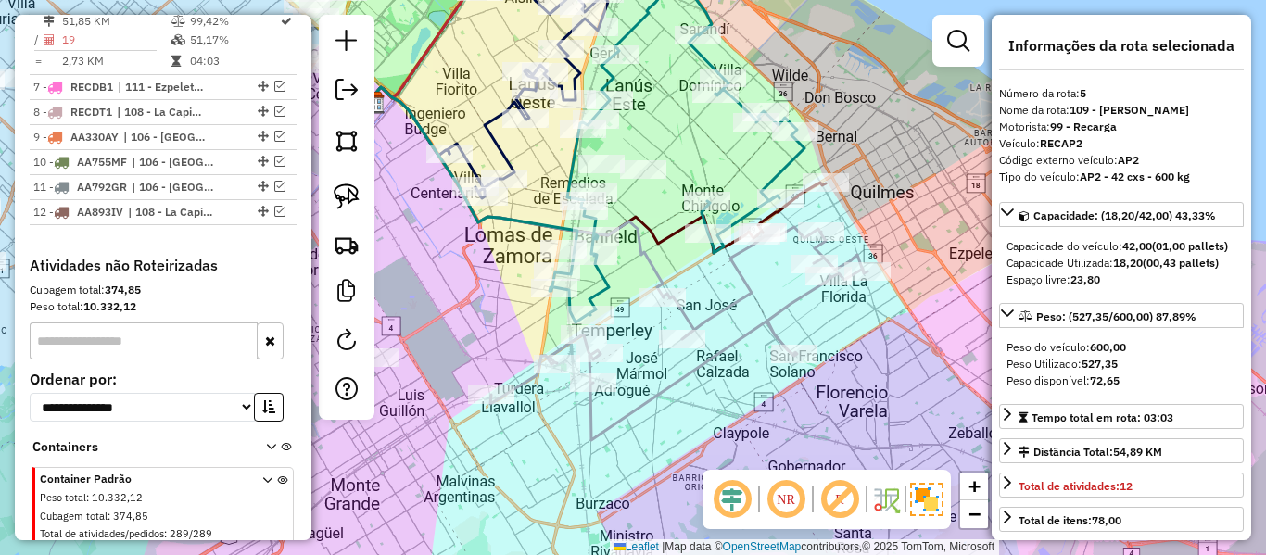
click at [752, 293] on icon at bounding box center [678, 333] width 377 height 213
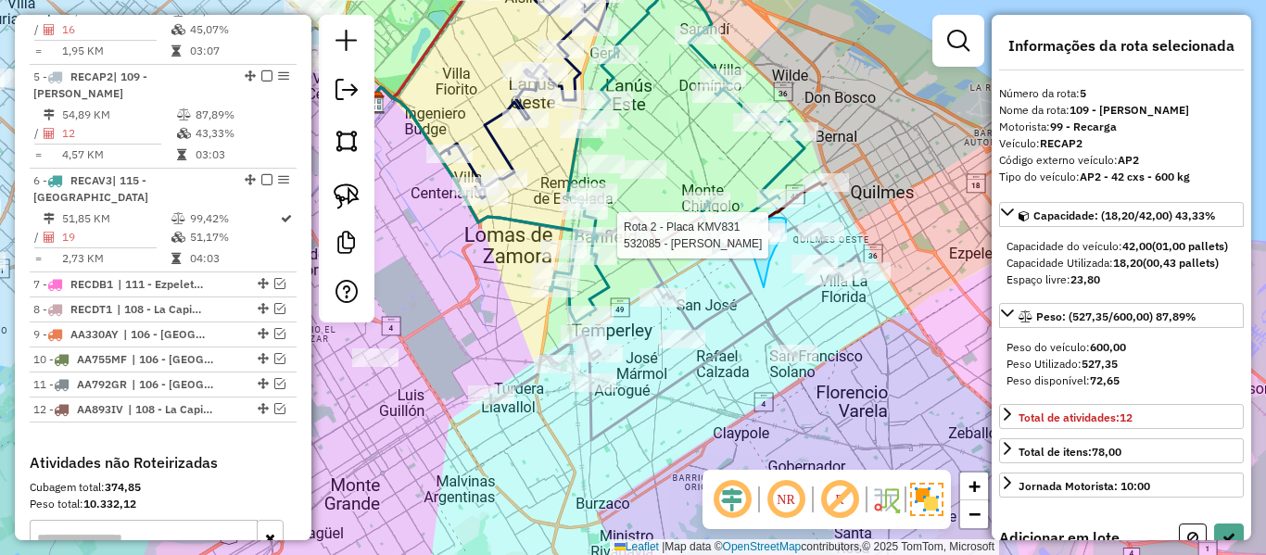
drag, startPoint x: 764, startPoint y: 287, endPoint x: 749, endPoint y: 249, distance: 40.8
click at [749, 248] on div "Rota 2 - Placa KMV831 549799 - milagros noeli rodriguez Rota 2 - Placa KMV831 5…" at bounding box center [633, 277] width 1266 height 555
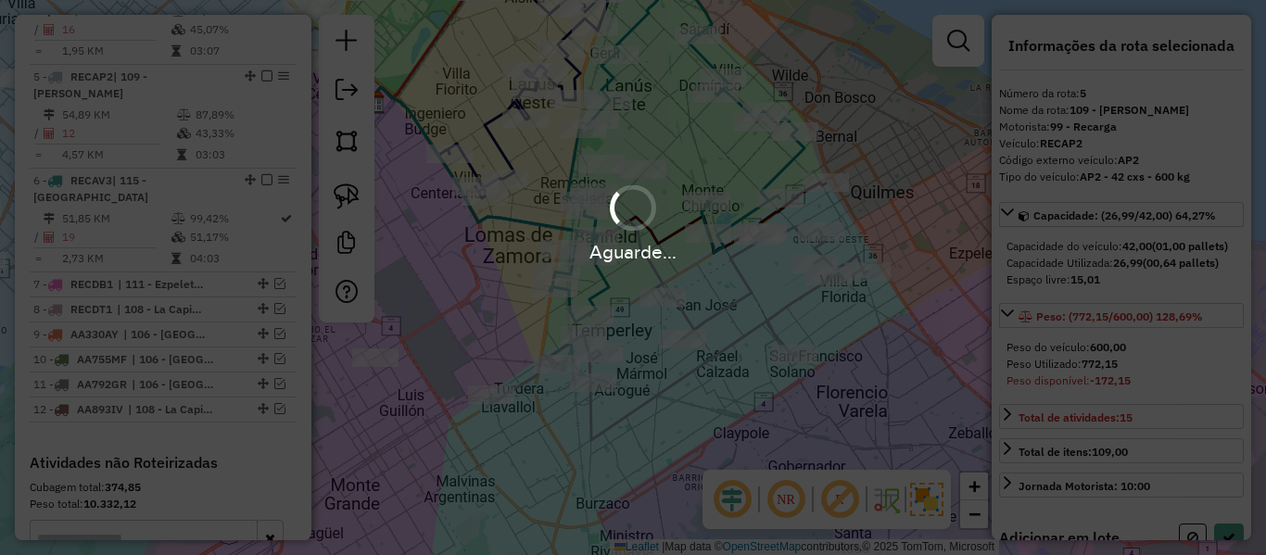
select select "**********"
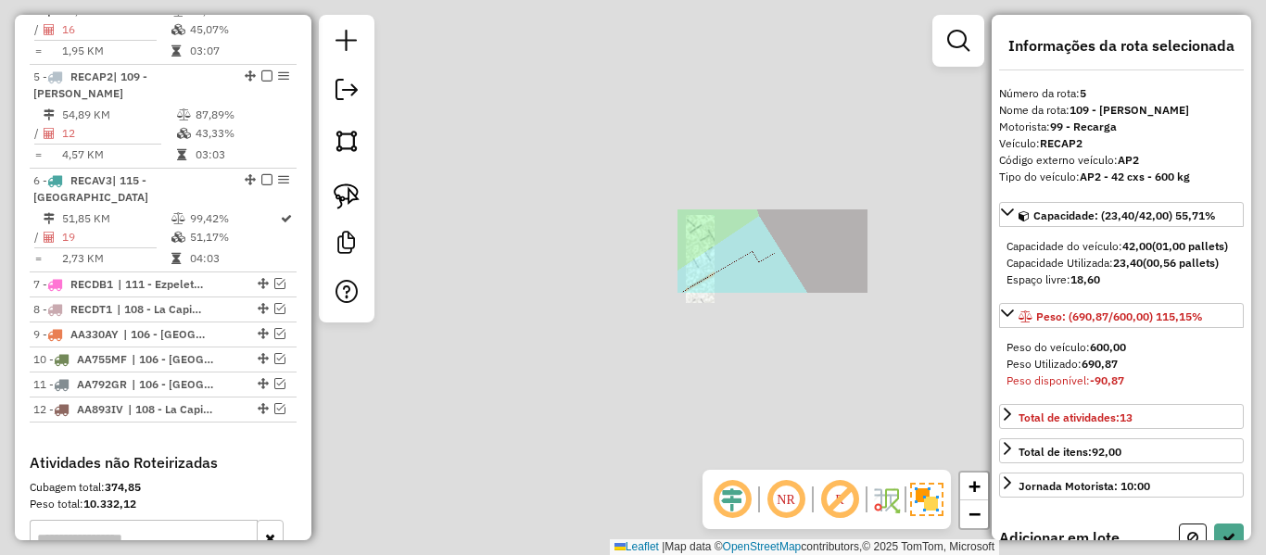
select select "**********"
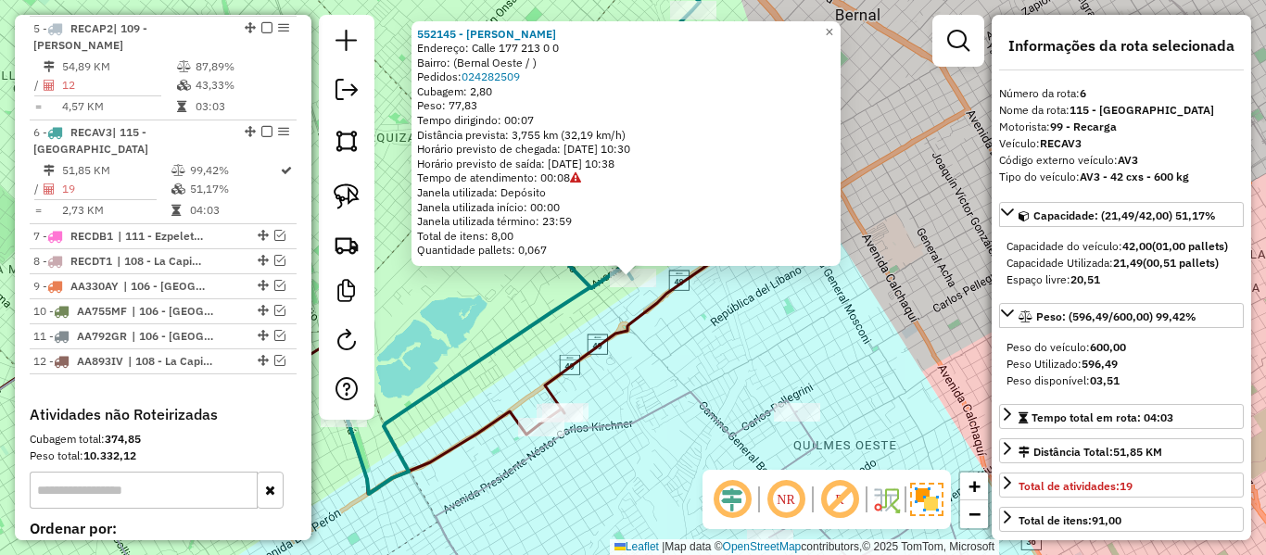
scroll to position [1233, 0]
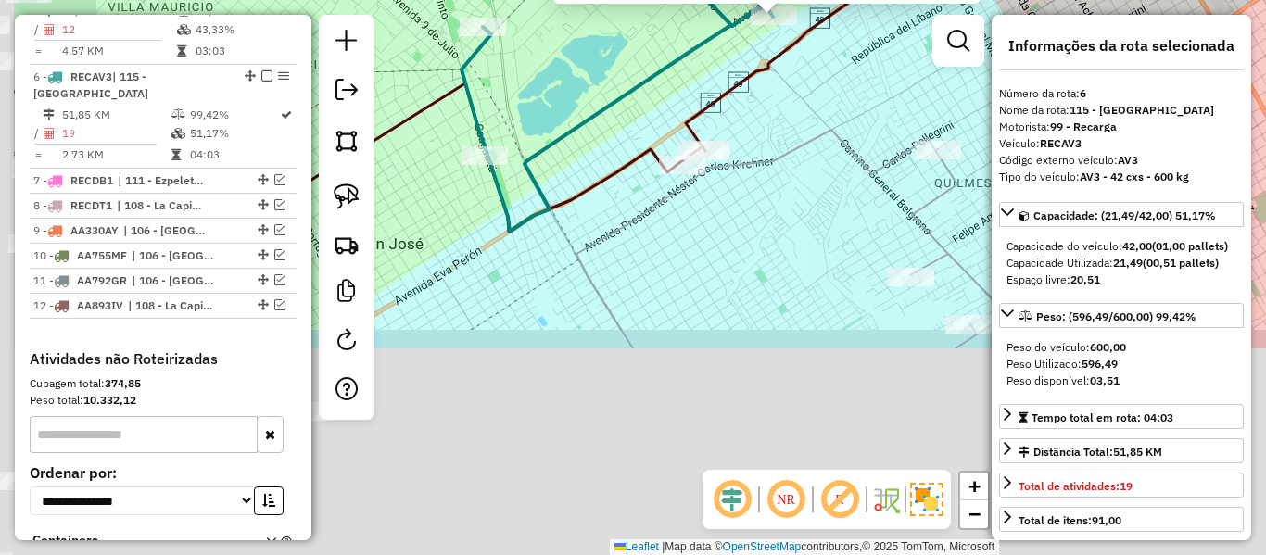
drag, startPoint x: 642, startPoint y: 394, endPoint x: 789, endPoint y: 108, distance: 320.8
click at [788, 114] on div "552145 - alejandro daniel acosta Endereço: Calle 177 213 0 0 Bairro: (Bernal Oe…" at bounding box center [633, 277] width 1266 height 555
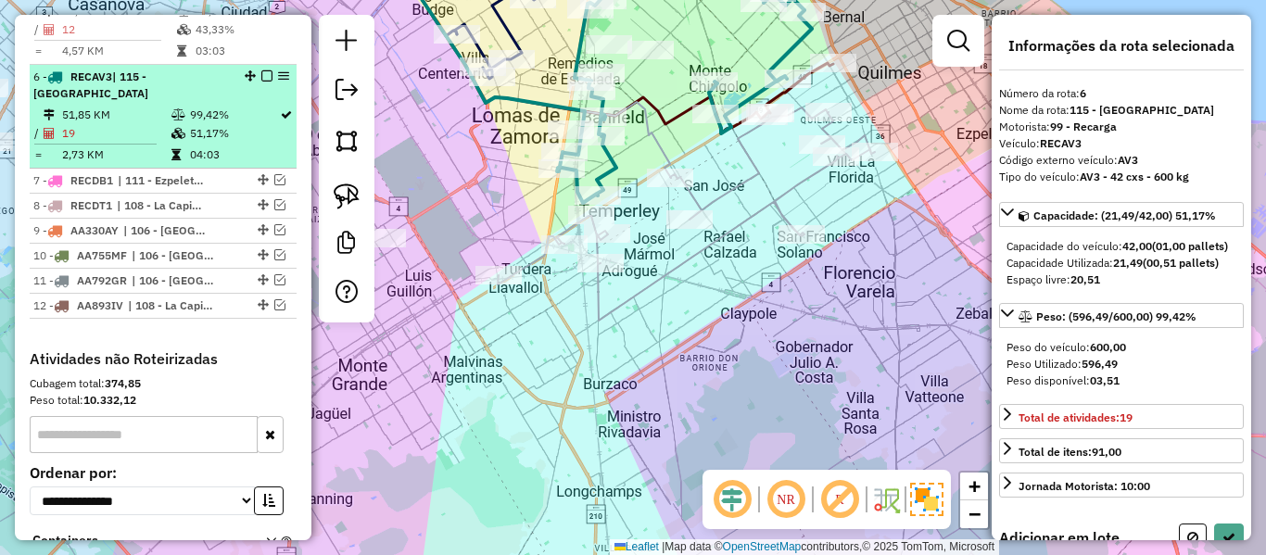
click at [261, 70] on em at bounding box center [266, 75] width 11 height 11
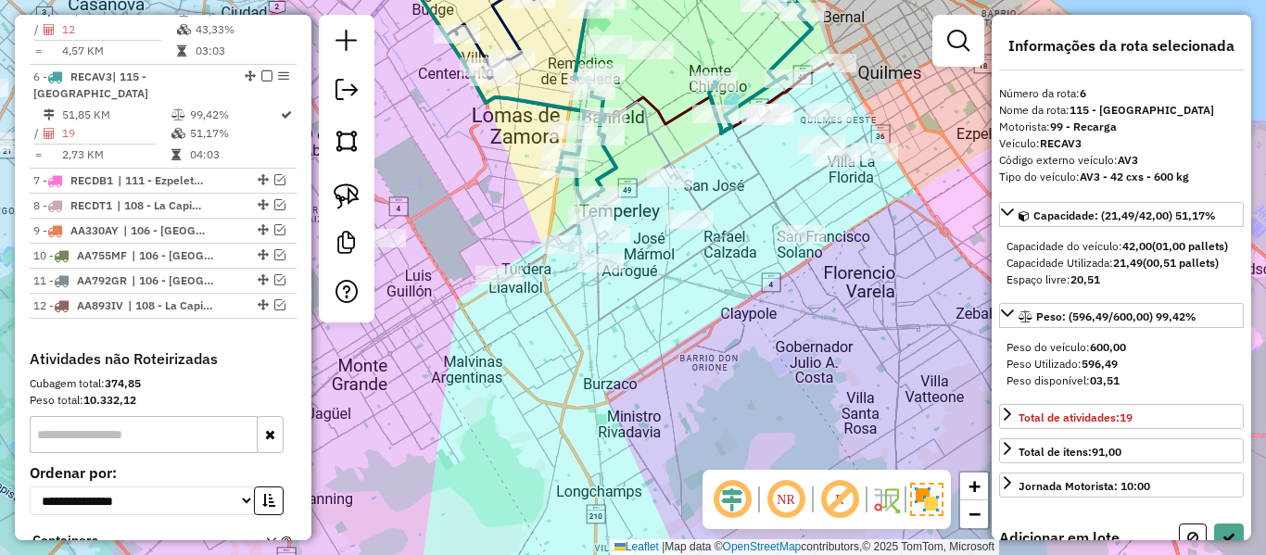
select select "**********"
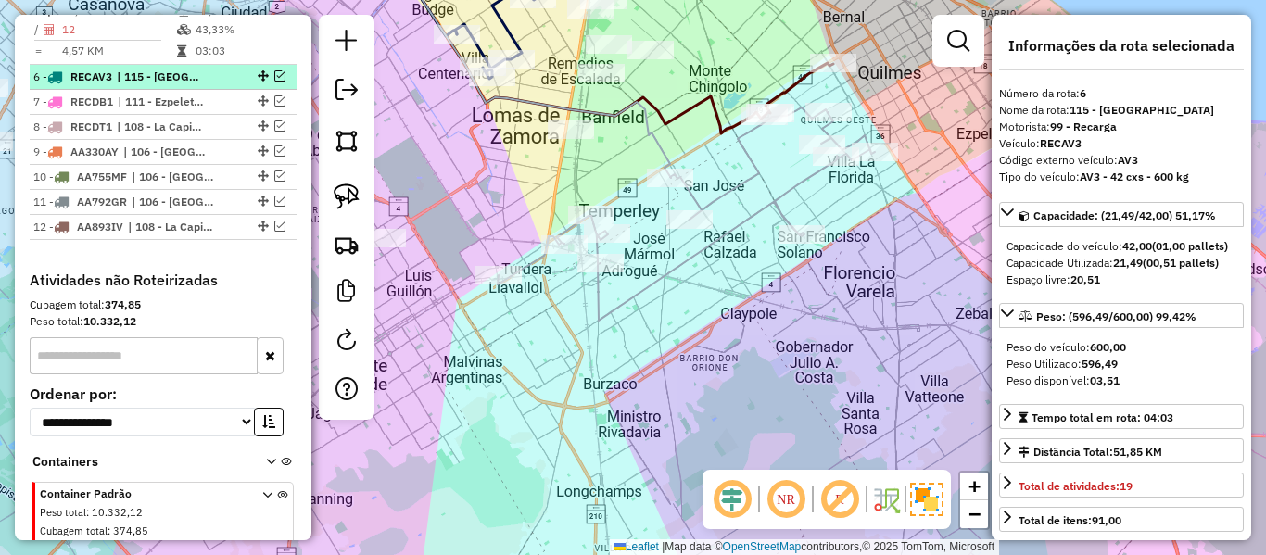
click at [274, 70] on em at bounding box center [279, 75] width 11 height 11
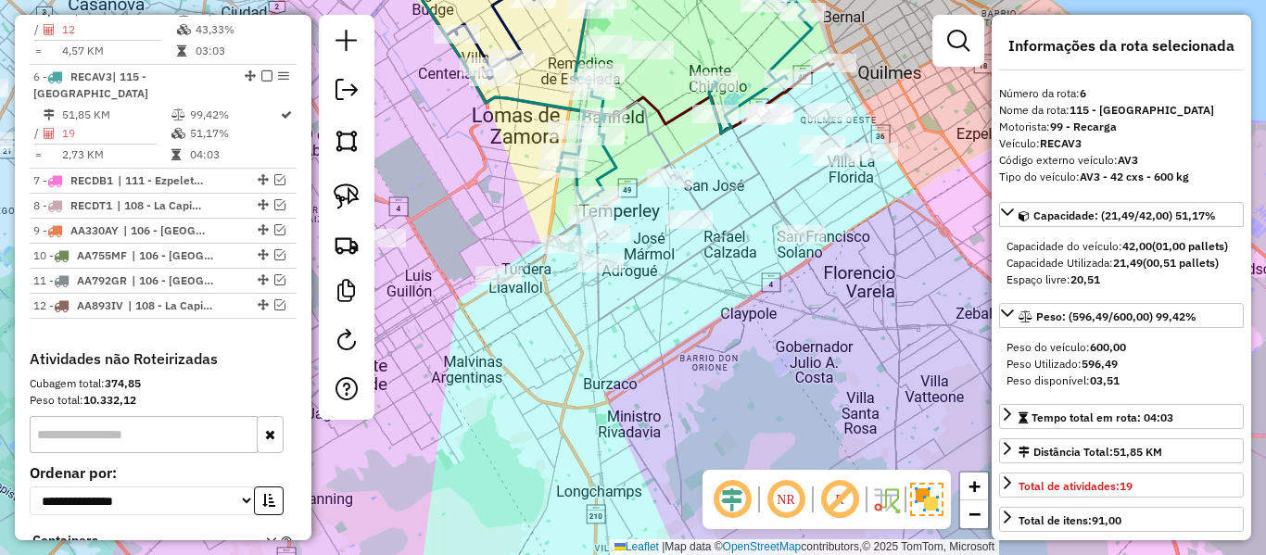
click at [776, 212] on icon at bounding box center [686, 214] width 377 height 213
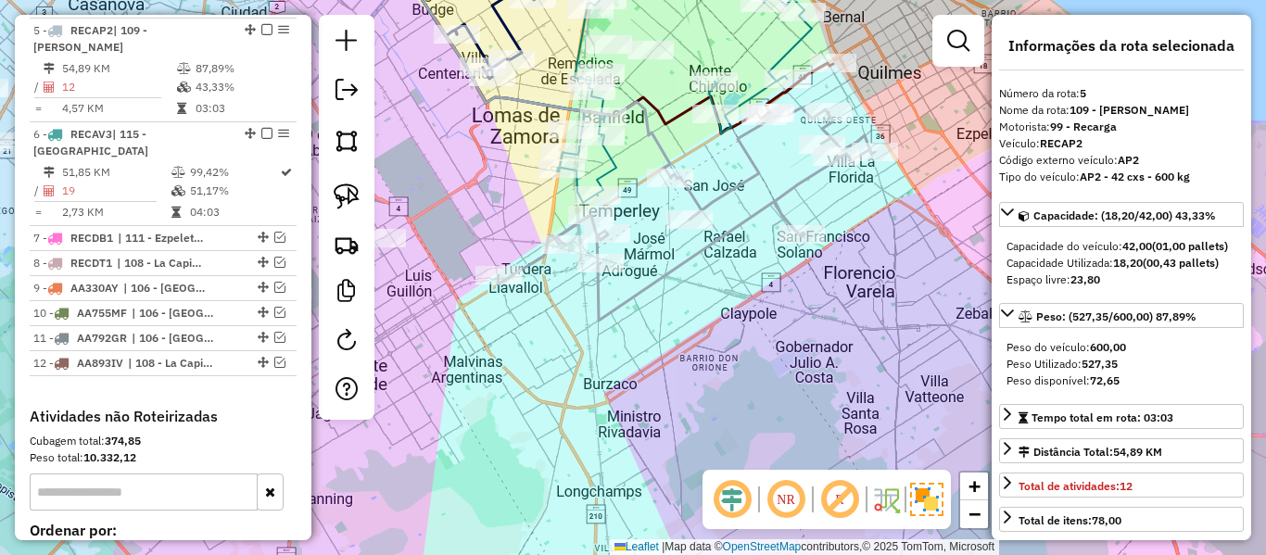
scroll to position [1129, 0]
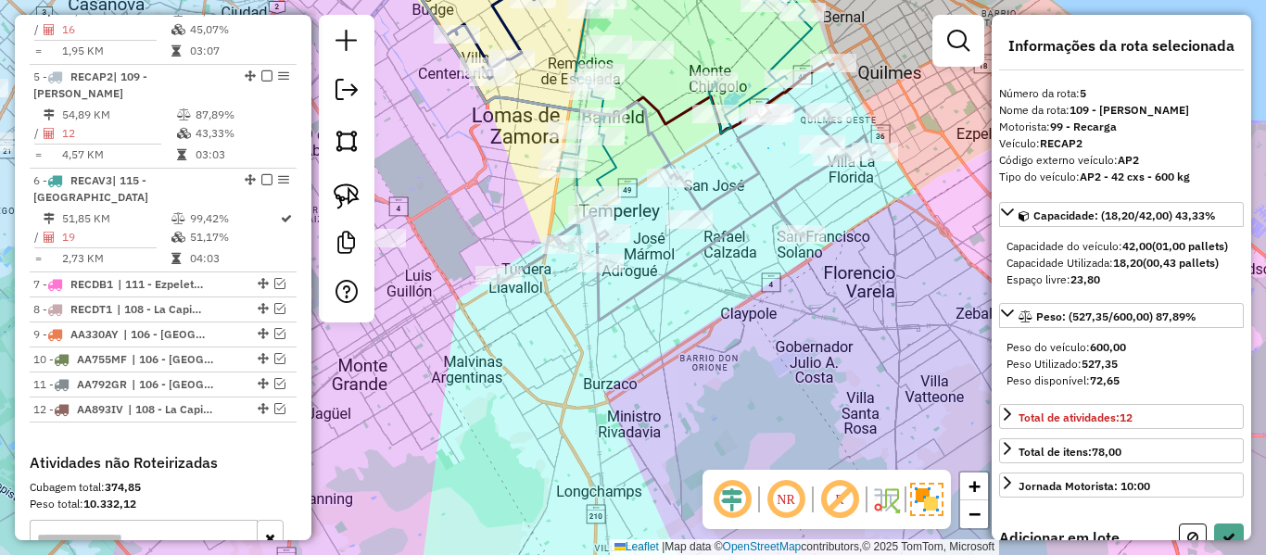
click at [792, 116] on div "Janela de atendimento Grade de atendimento Capacidade Transportadoras Veículos …" at bounding box center [633, 277] width 1266 height 555
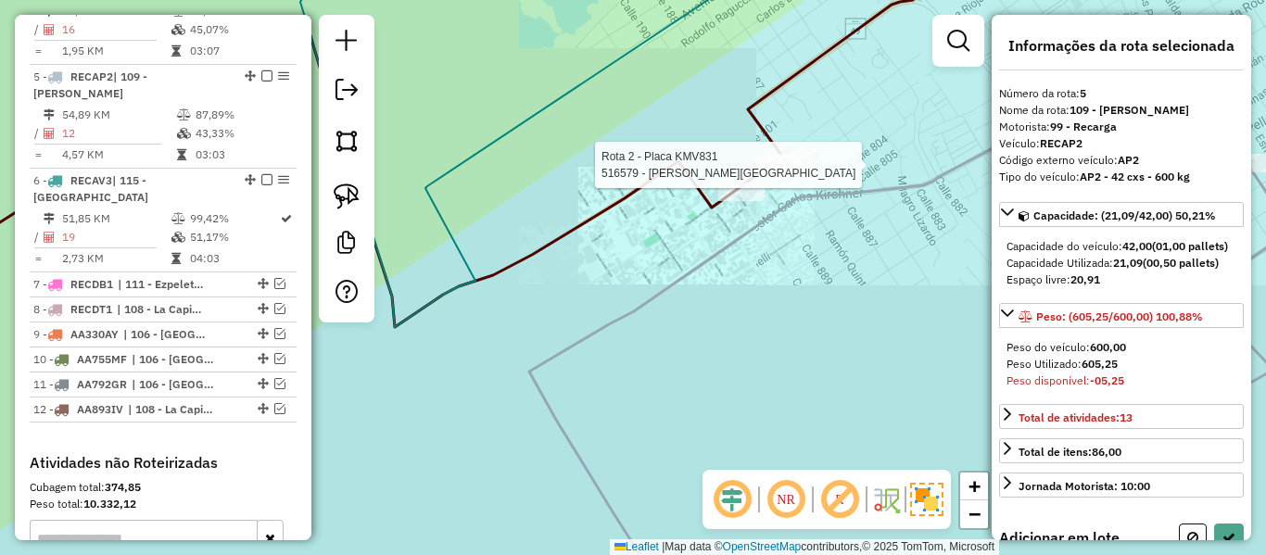
select select "**********"
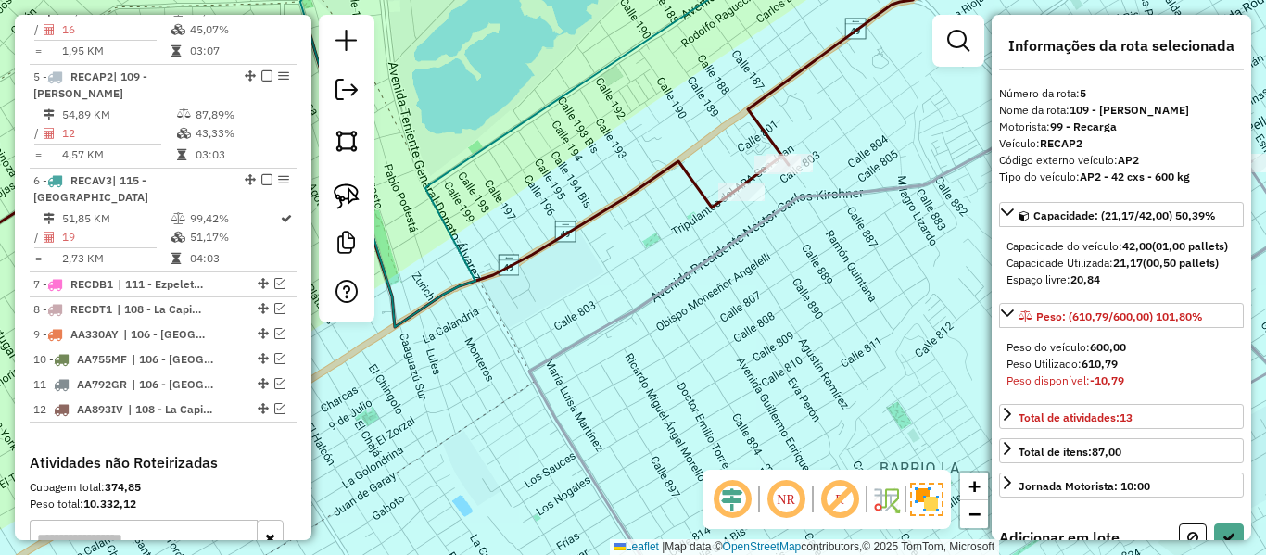
select select "**********"
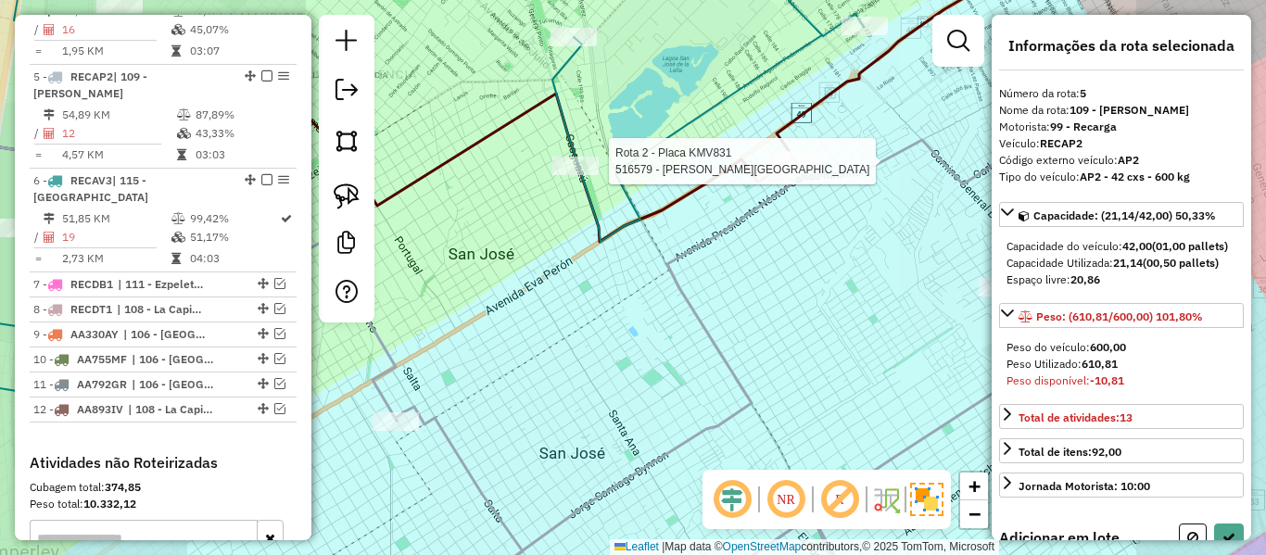
select select "**********"
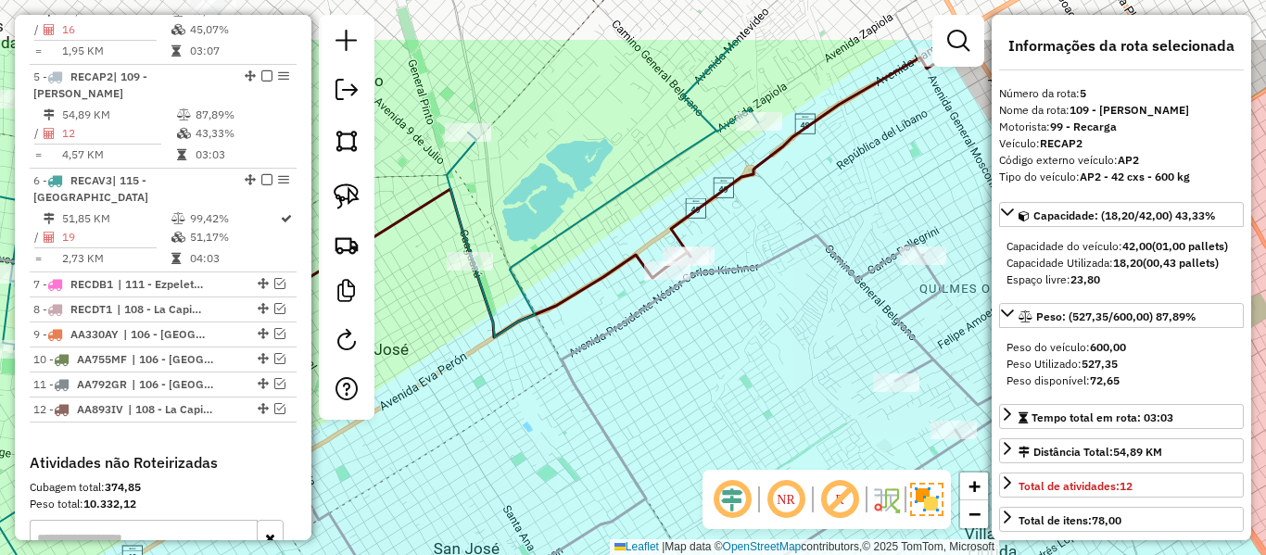
click at [755, 245] on div "Janela de atendimento Grade de atendimento Capacidade Transportadoras Veículos …" at bounding box center [633, 277] width 1266 height 555
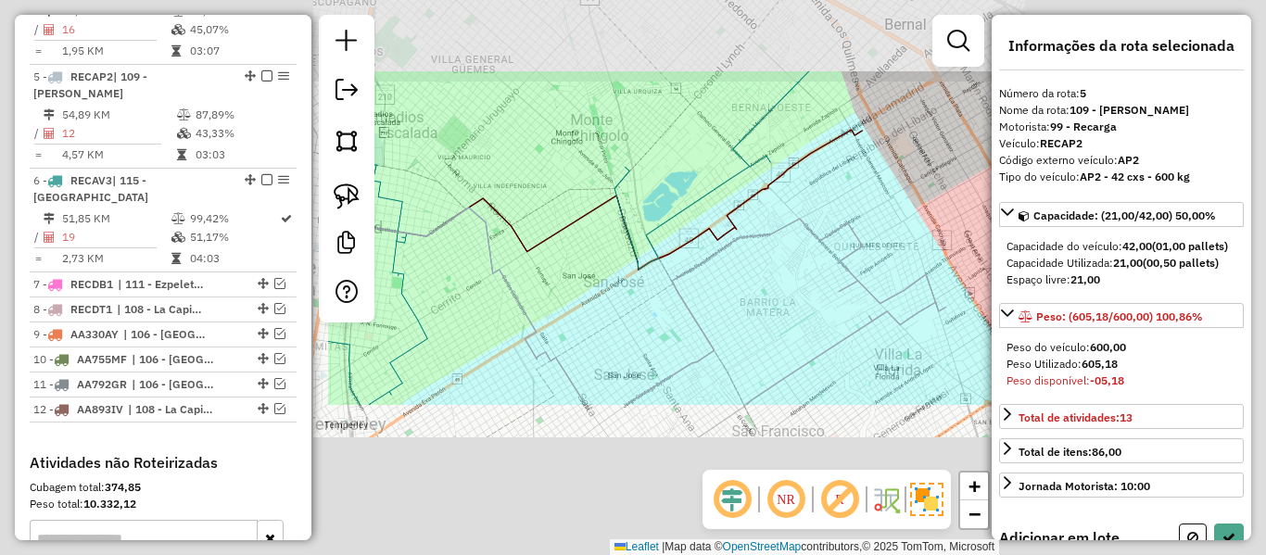
select select "**********"
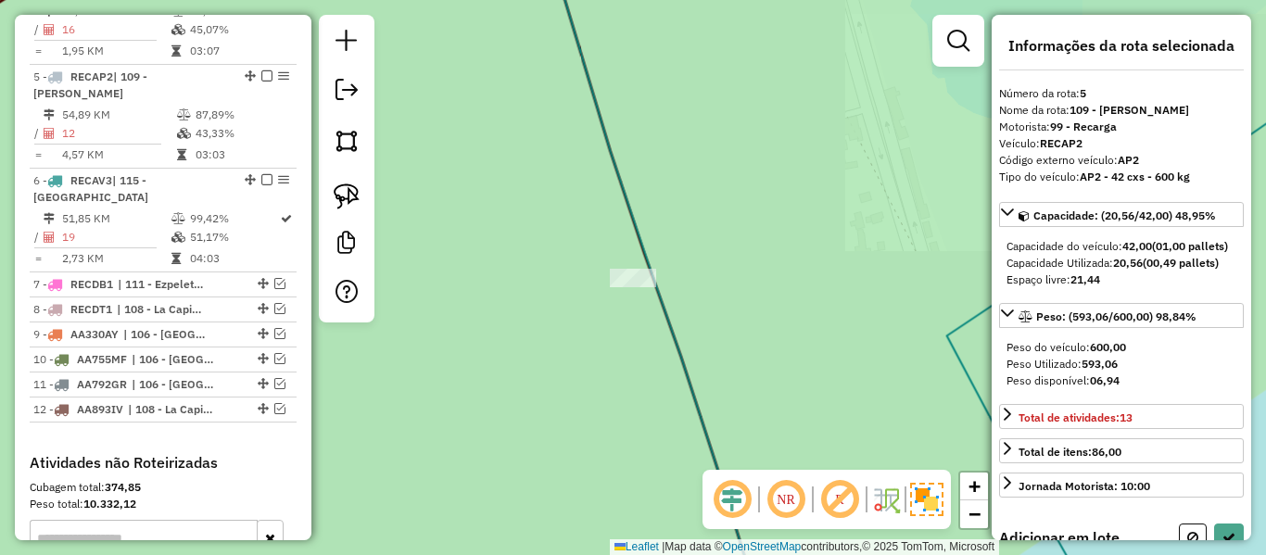
drag, startPoint x: 708, startPoint y: 342, endPoint x: 779, endPoint y: 253, distance: 114.1
click at [764, 272] on div "Janela de atendimento Grade de atendimento Capacidade Transportadoras Veículos …" at bounding box center [633, 277] width 1266 height 555
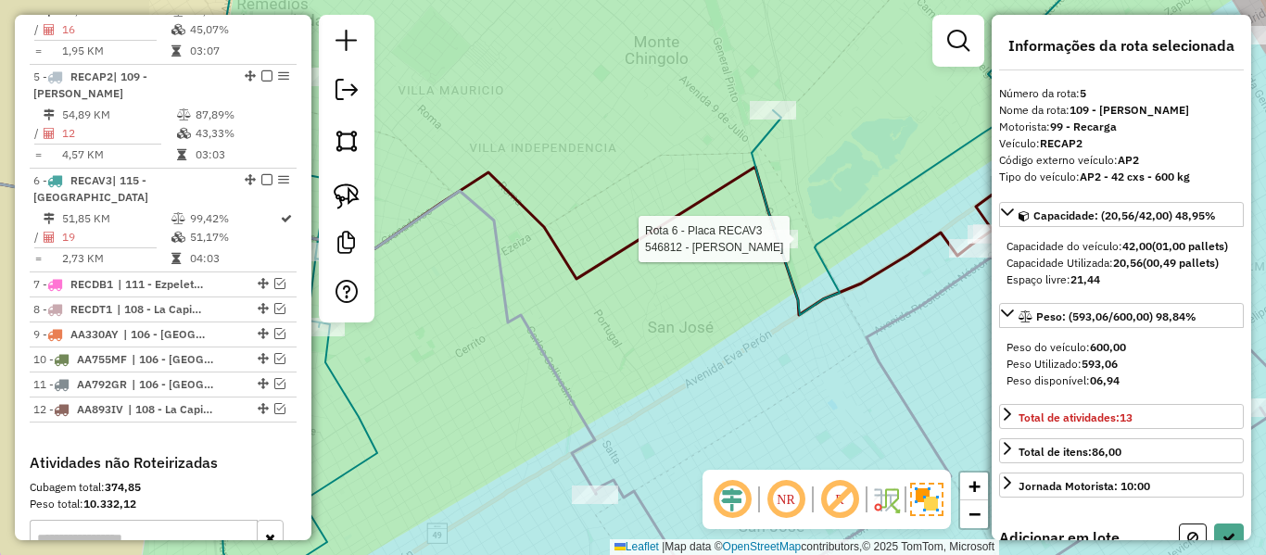
select select "**********"
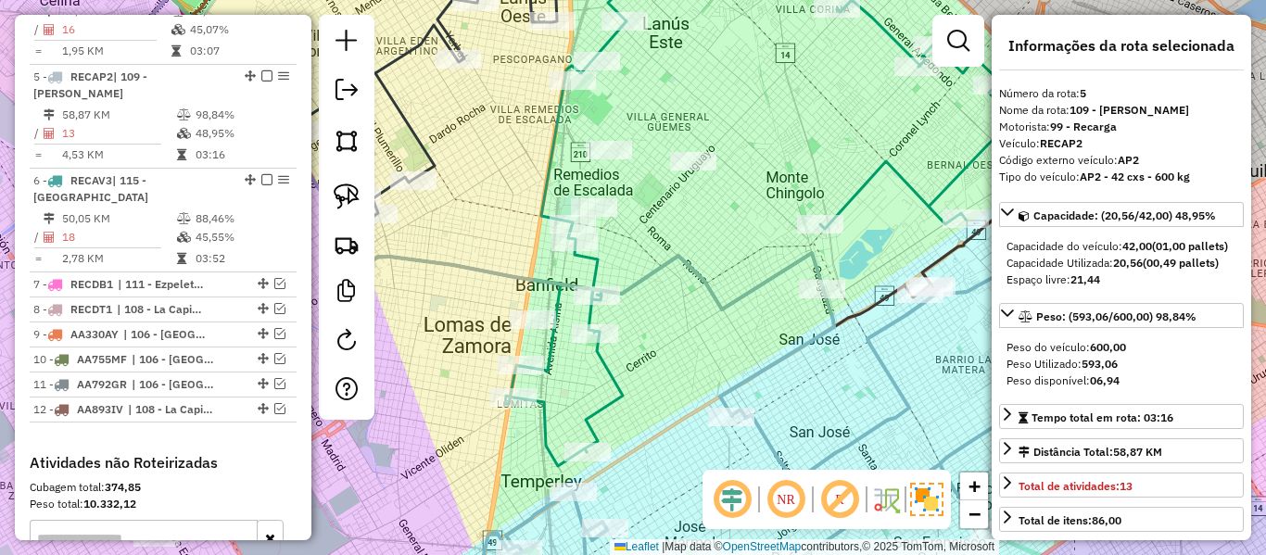
drag, startPoint x: 725, startPoint y: 359, endPoint x: 649, endPoint y: 259, distance: 125.7
click at [644, 262] on div "Rota 6 - Placa RECAV3 552098 - JOEL ARITTO Janela de atendimento Grade de atend…" at bounding box center [633, 277] width 1266 height 555
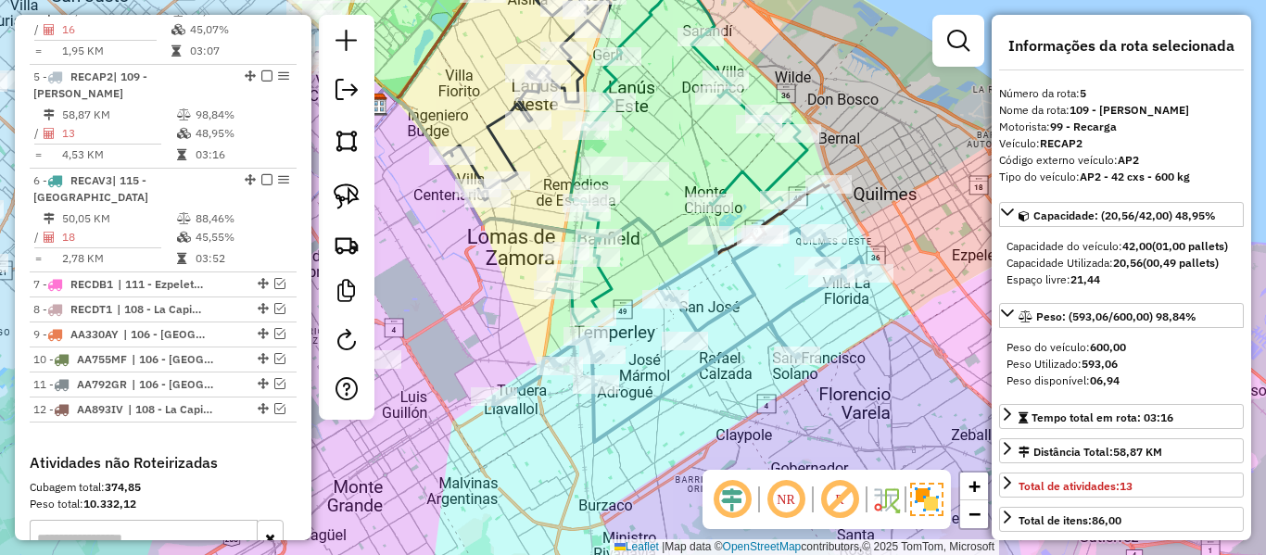
click at [756, 301] on icon at bounding box center [681, 335] width 377 height 213
drag, startPoint x: 754, startPoint y: 298, endPoint x: 744, endPoint y: 282, distance: 19.6
click at [754, 298] on icon at bounding box center [681, 335] width 377 height 213
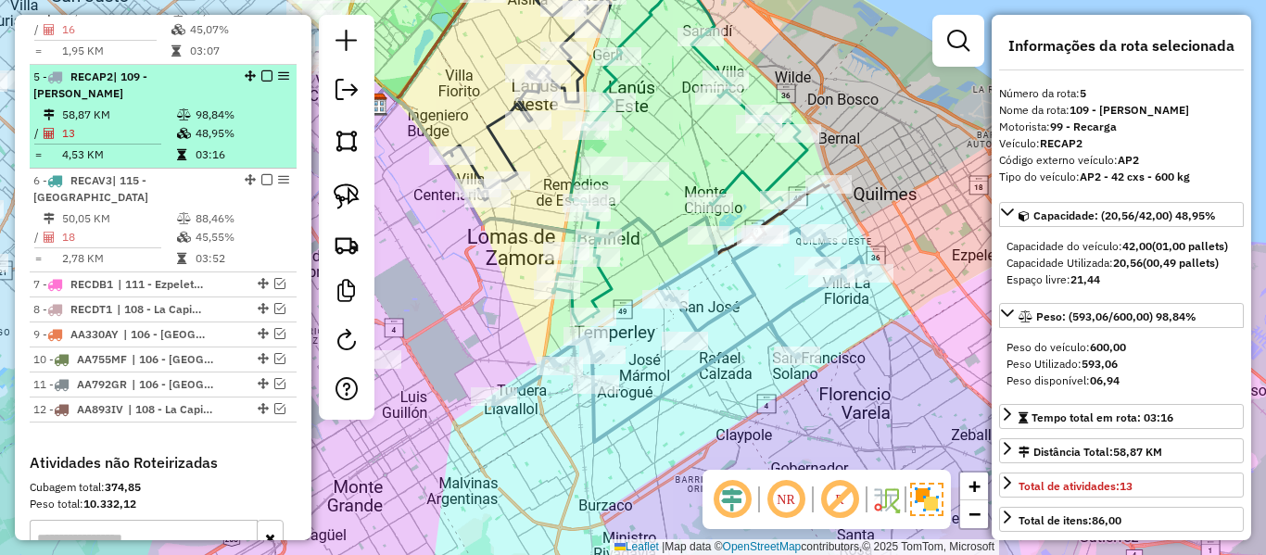
click at [261, 70] on em at bounding box center [266, 75] width 11 height 11
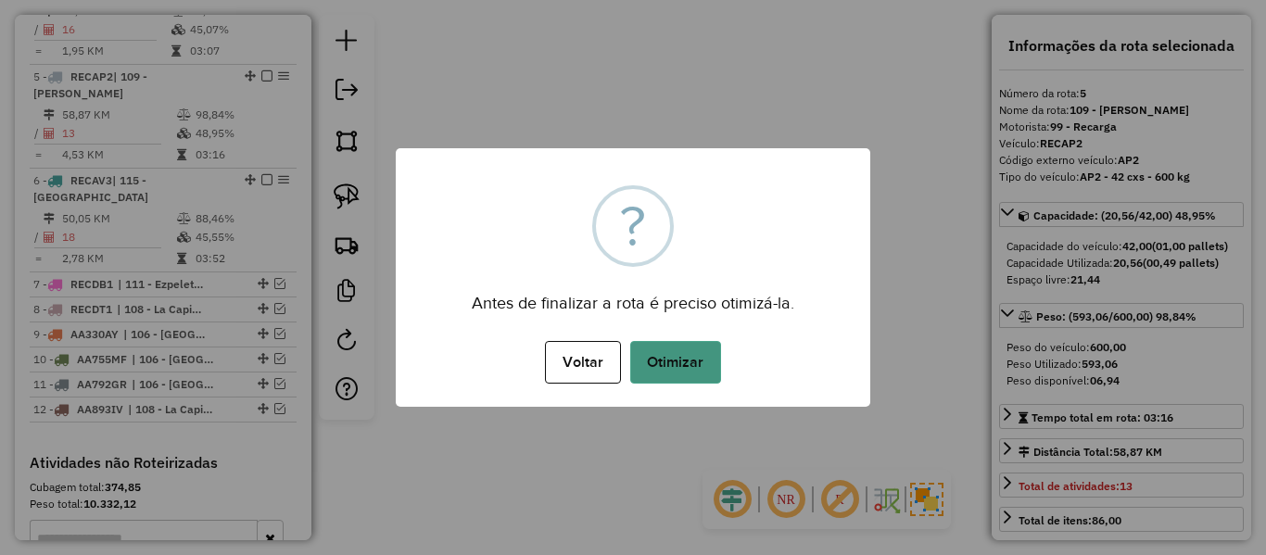
click at [718, 366] on button "Otimizar" at bounding box center [675, 362] width 91 height 43
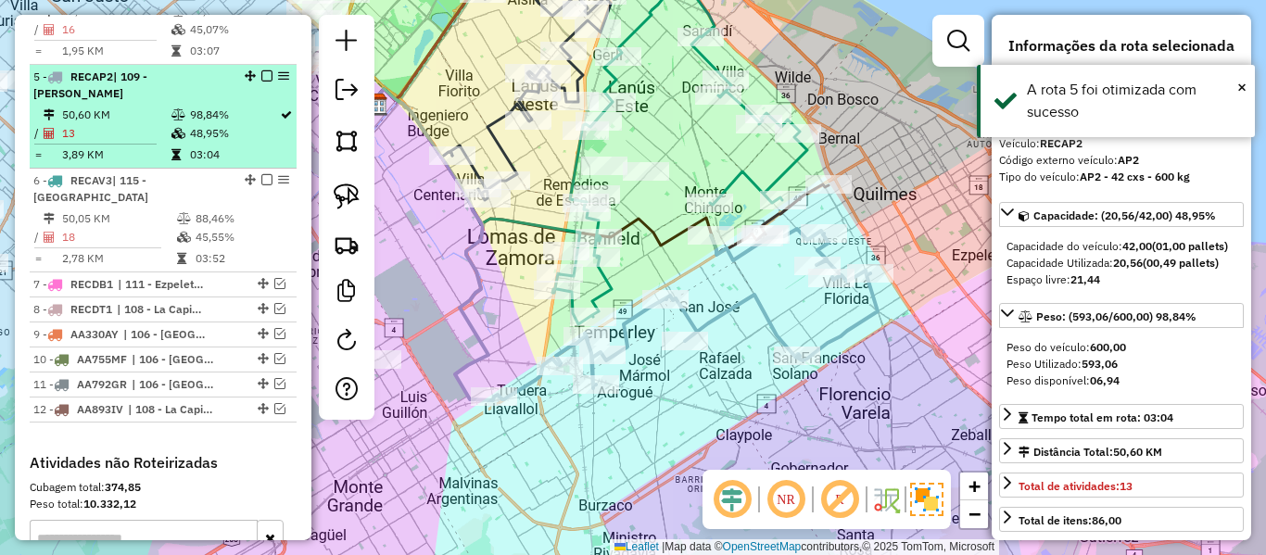
click at [261, 70] on em at bounding box center [266, 75] width 11 height 11
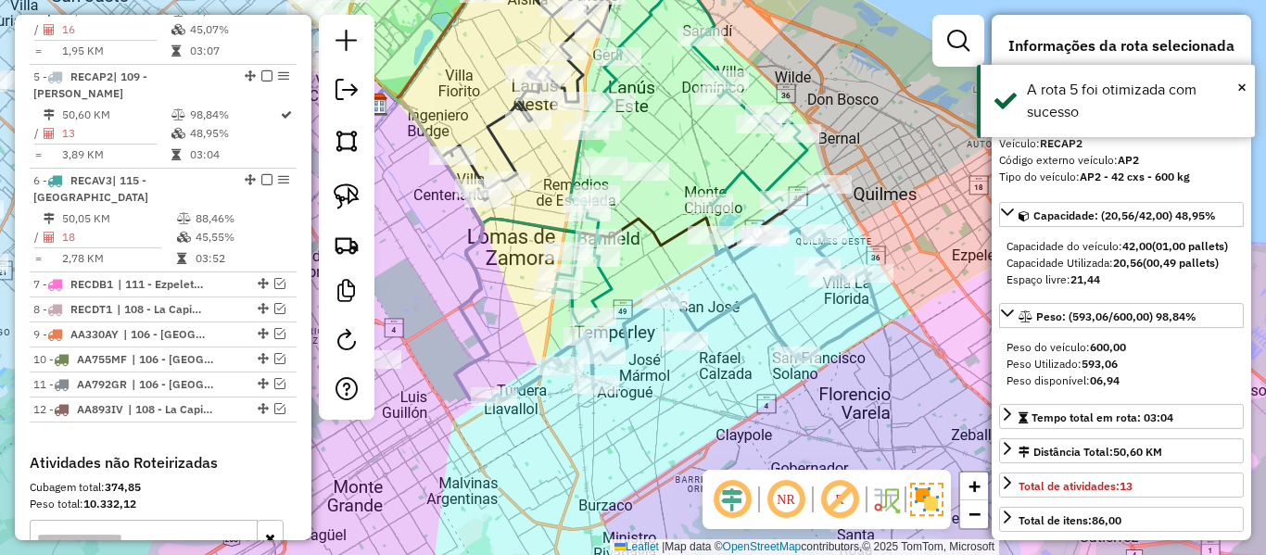
scroll to position [1050, 0]
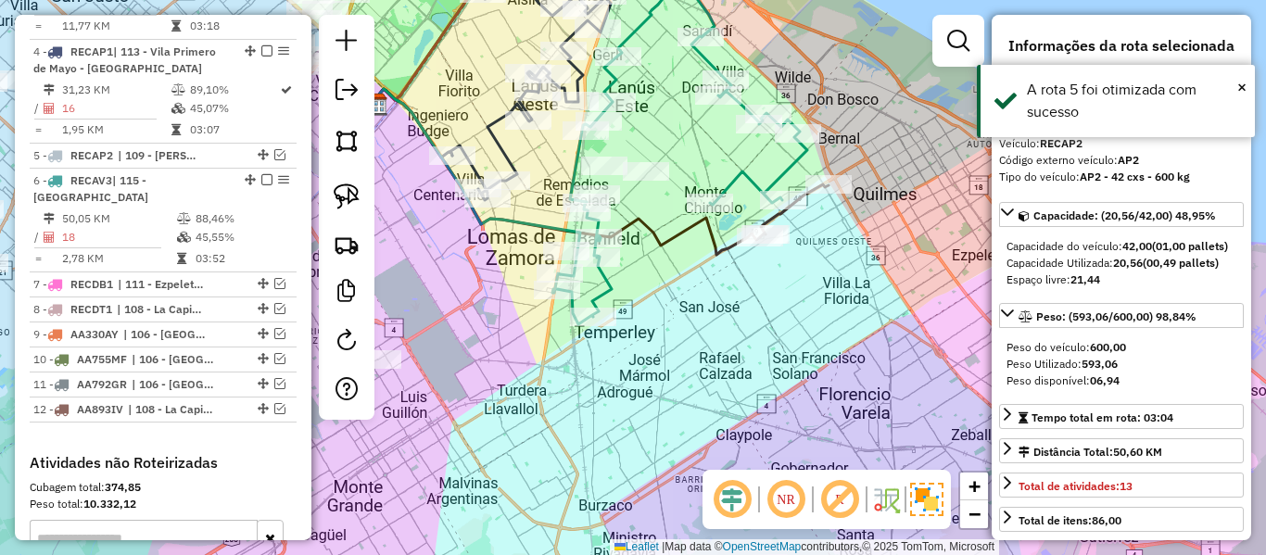
click at [807, 322] on div "Janela de atendimento Grade de atendimento Capacidade Transportadoras Veículos …" at bounding box center [633, 277] width 1266 height 555
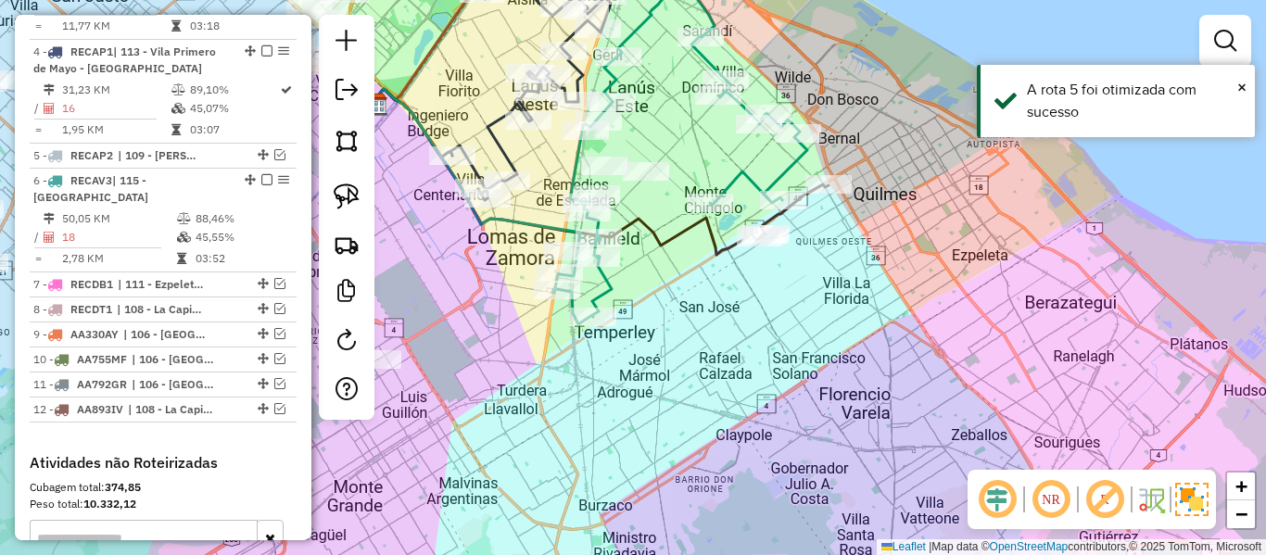
click at [723, 266] on div "Janela de atendimento Grade de atendimento Capacidade Transportadoras Veículos …" at bounding box center [633, 277] width 1266 height 555
click at [721, 254] on icon at bounding box center [565, 172] width 390 height 166
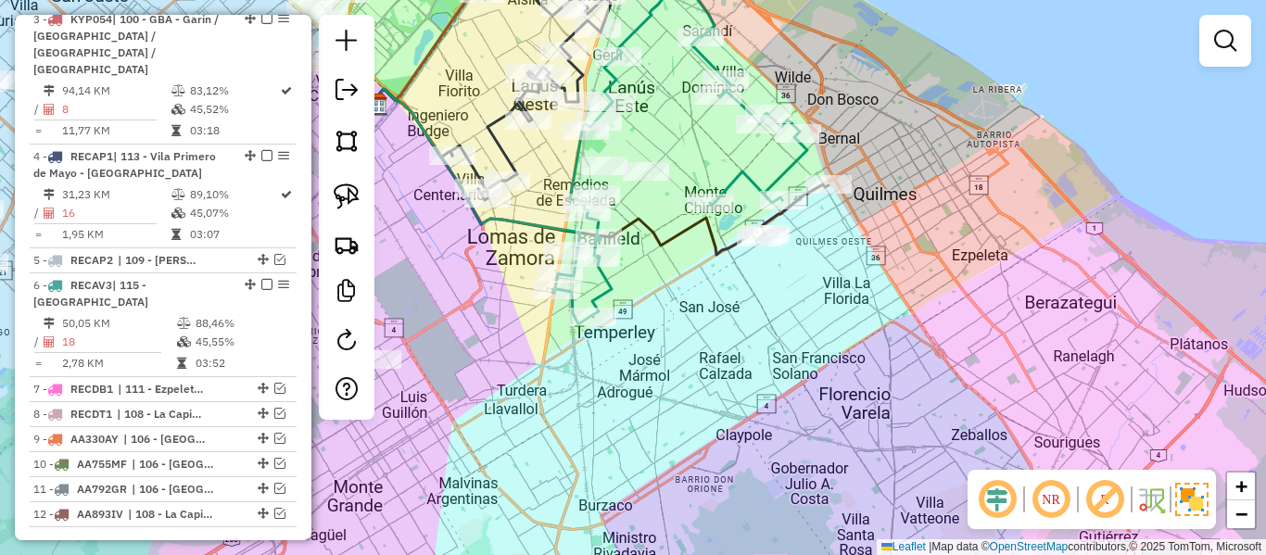
select select "**********"
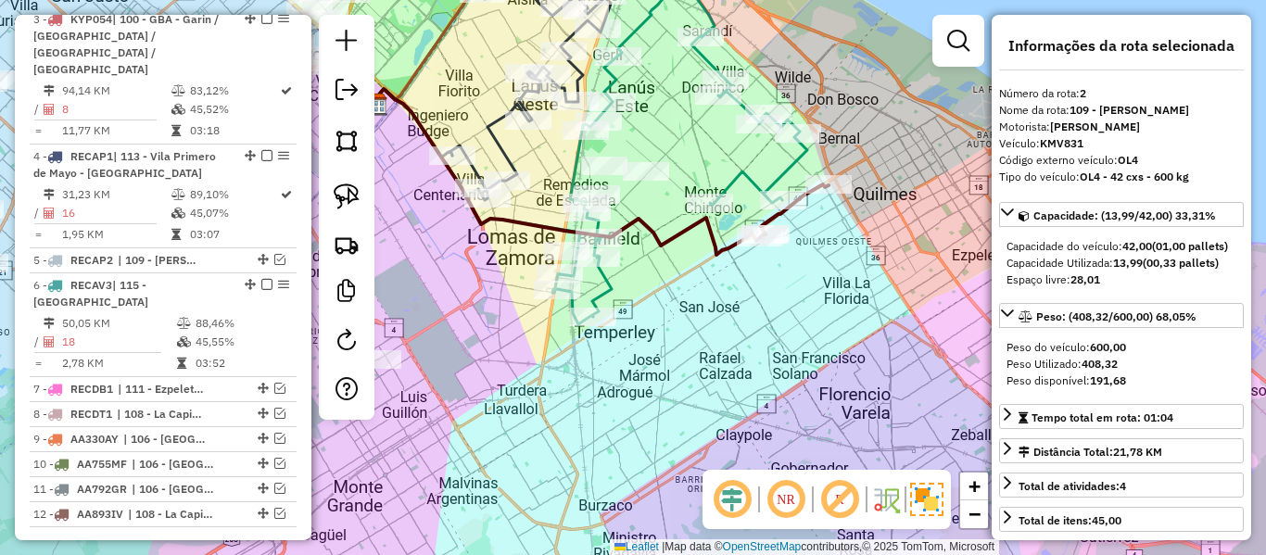
scroll to position [817, 0]
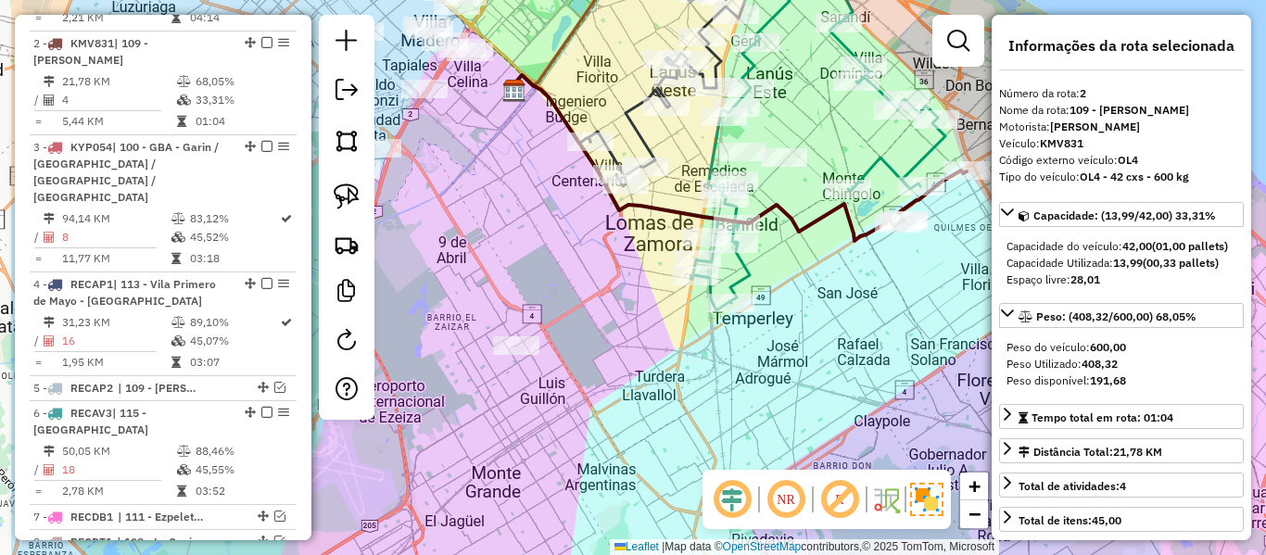
drag, startPoint x: 742, startPoint y: 277, endPoint x: 769, endPoint y: 309, distance: 41.4
click at [769, 309] on div "Janela de atendimento Grade de atendimento Capacidade Transportadoras Veículos …" at bounding box center [633, 277] width 1266 height 555
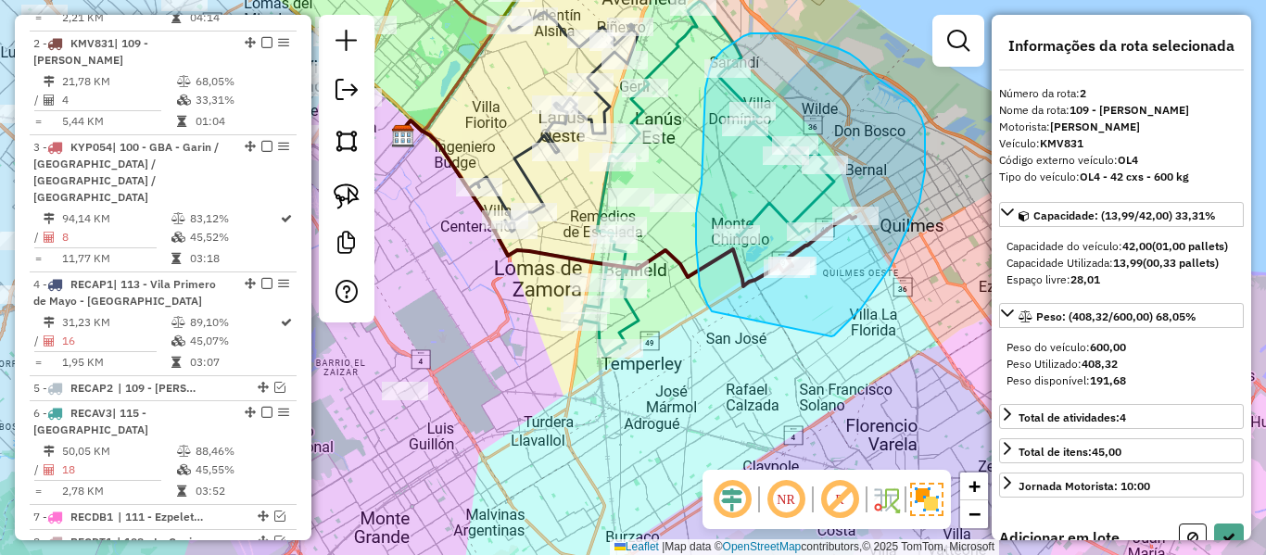
drag, startPoint x: 861, startPoint y: 309, endPoint x: 713, endPoint y: 312, distance: 148.3
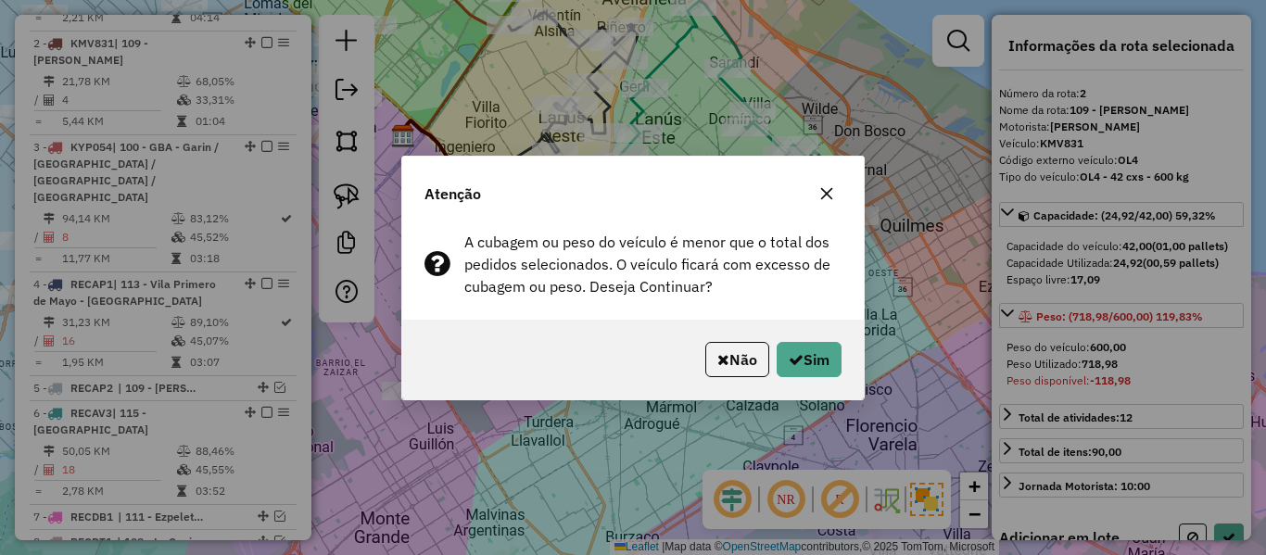
click at [755, 352] on button "Não" at bounding box center [737, 359] width 64 height 35
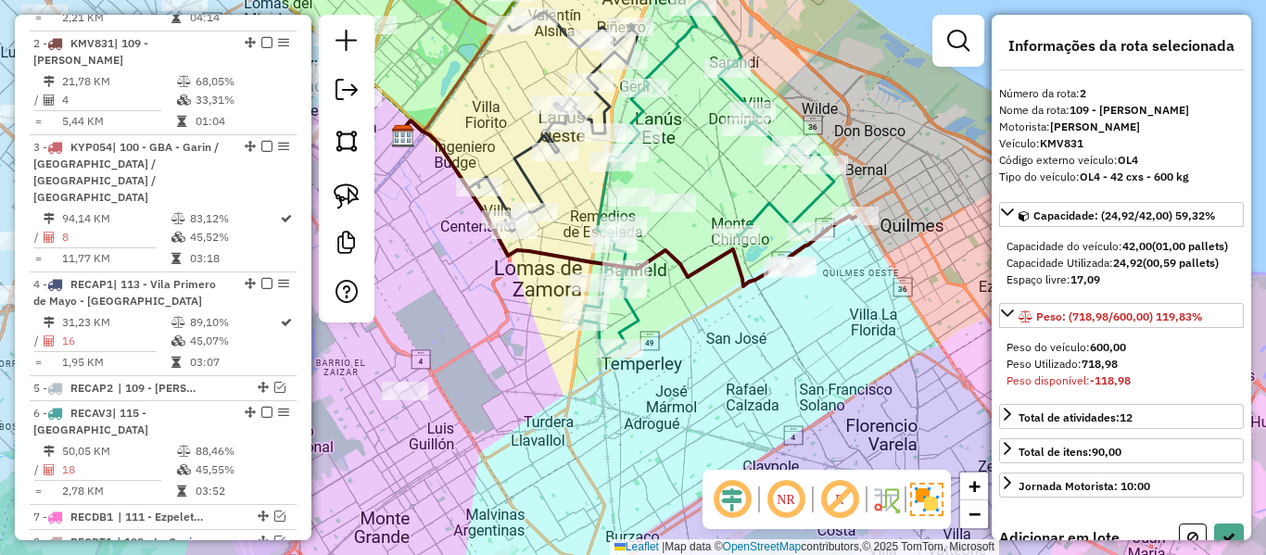
click at [745, 285] on icon at bounding box center [592, 203] width 390 height 166
select select "**********"
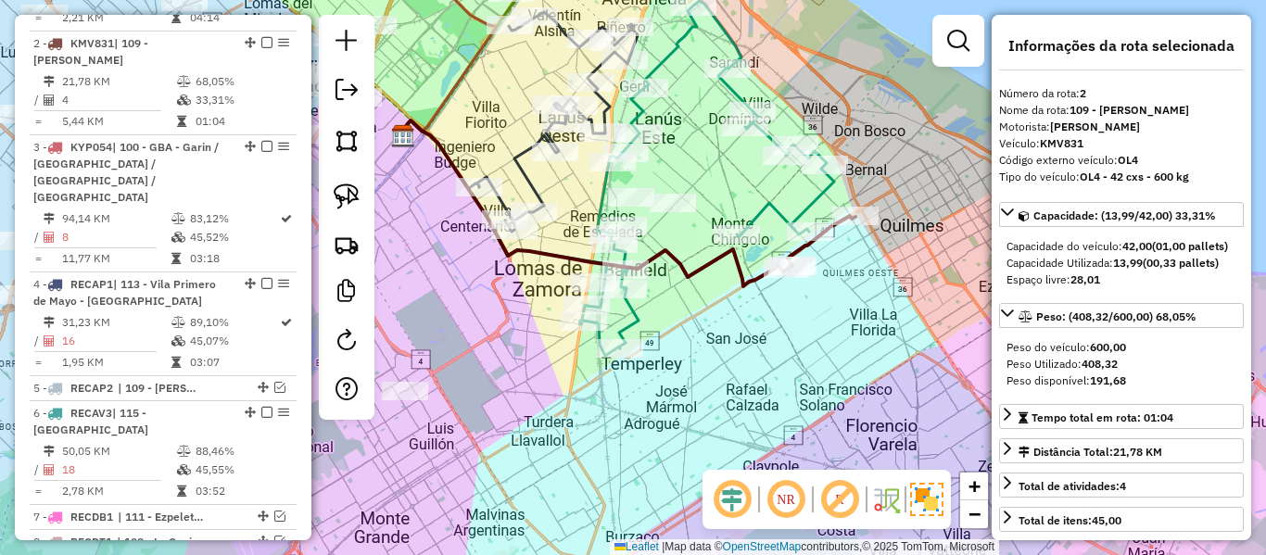
click at [745, 282] on icon at bounding box center [592, 203] width 390 height 166
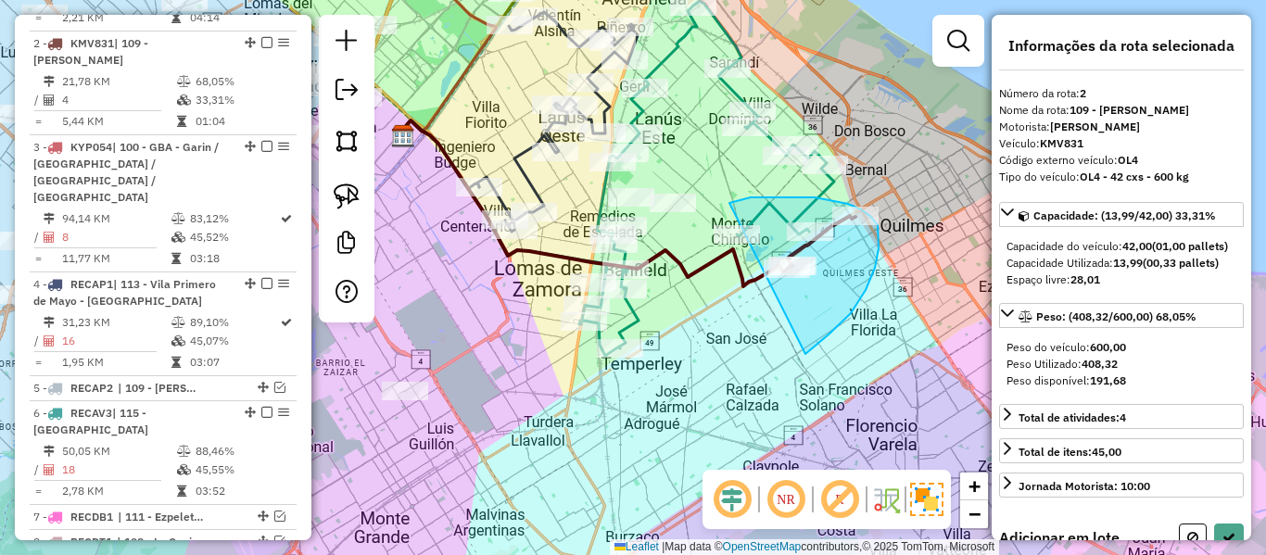
drag, startPoint x: 805, startPoint y: 354, endPoint x: 742, endPoint y: 354, distance: 63.0
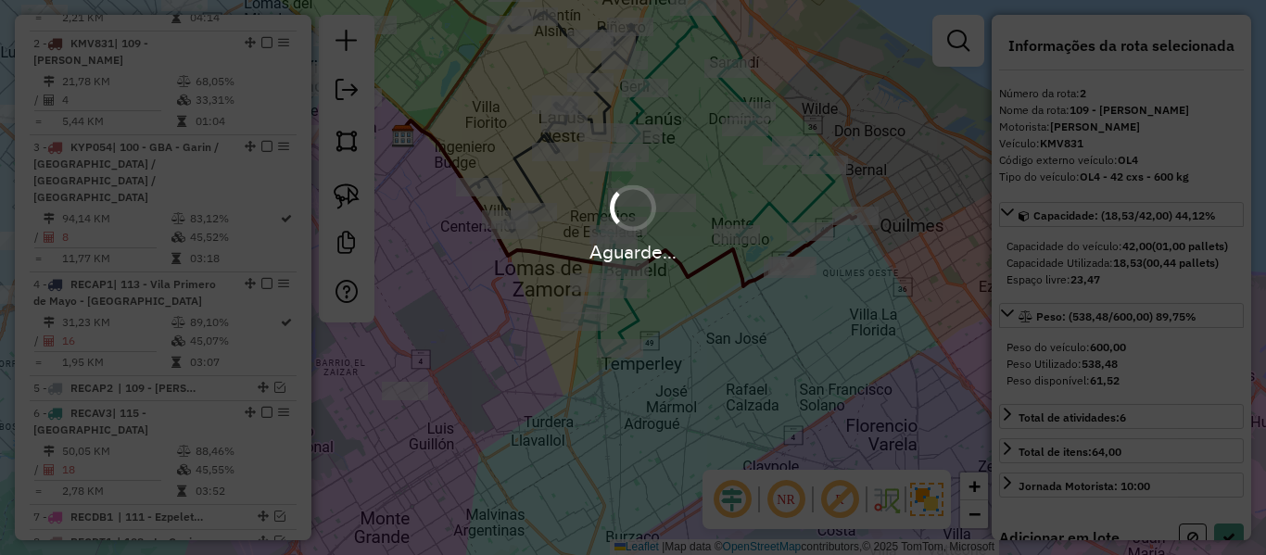
select select "**********"
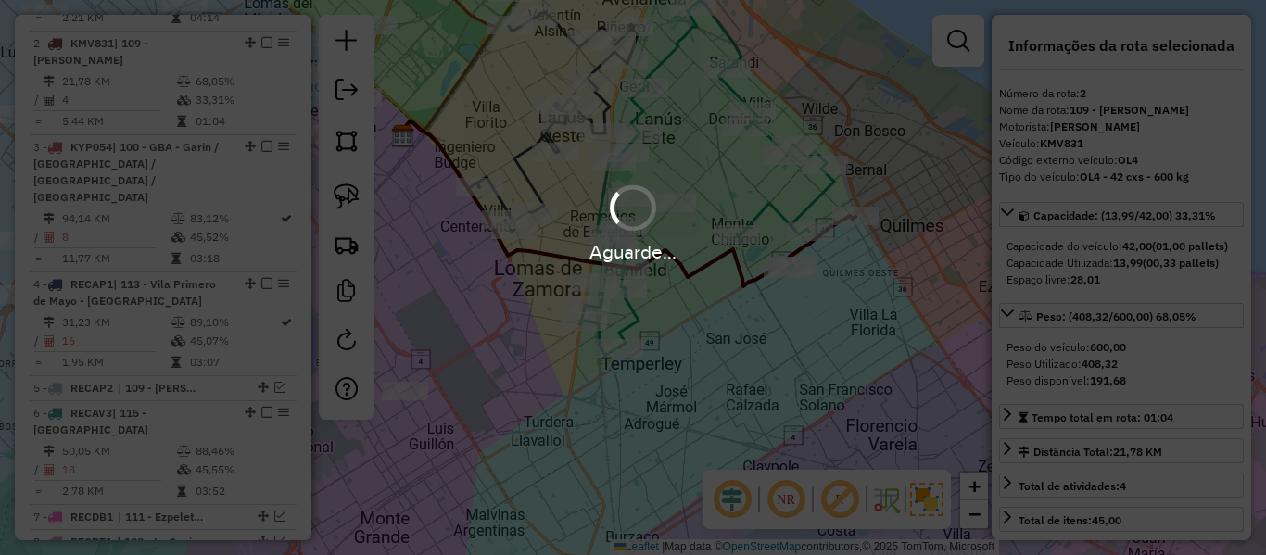
click at [727, 295] on div "Aguarde..." at bounding box center [633, 277] width 1266 height 555
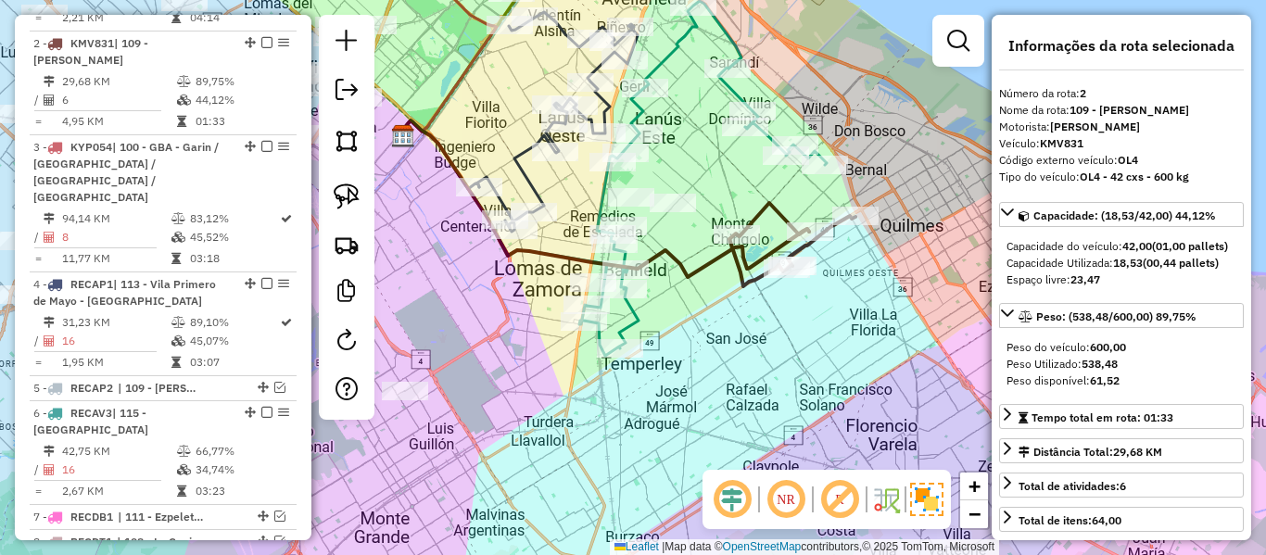
click at [731, 251] on icon at bounding box center [792, 244] width 126 height 83
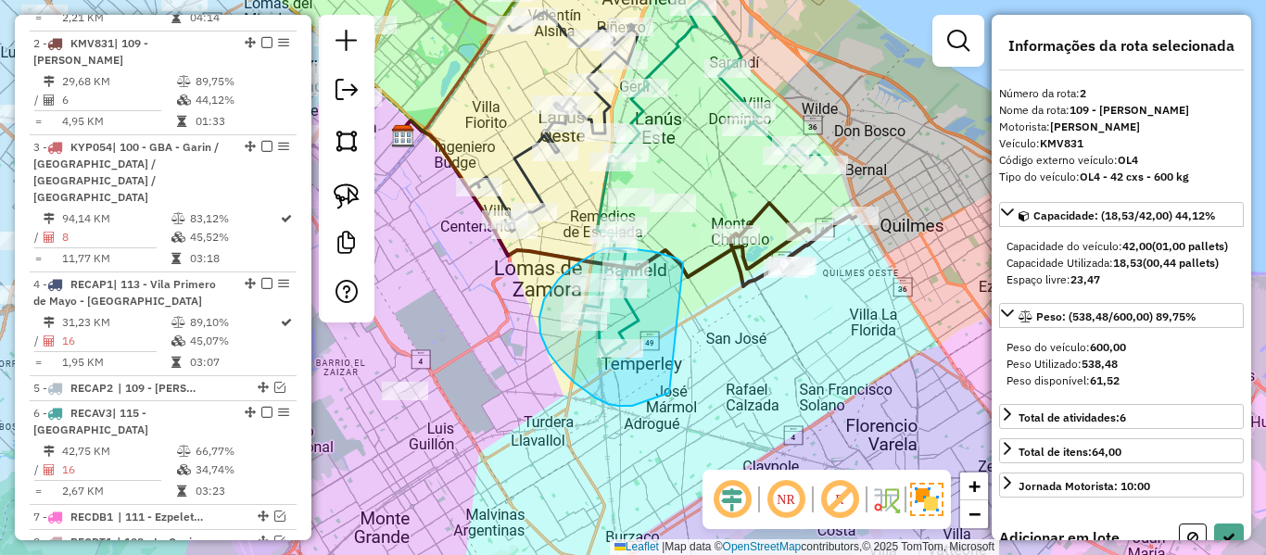
drag, startPoint x: 683, startPoint y: 263, endPoint x: 708, endPoint y: 367, distance: 106.8
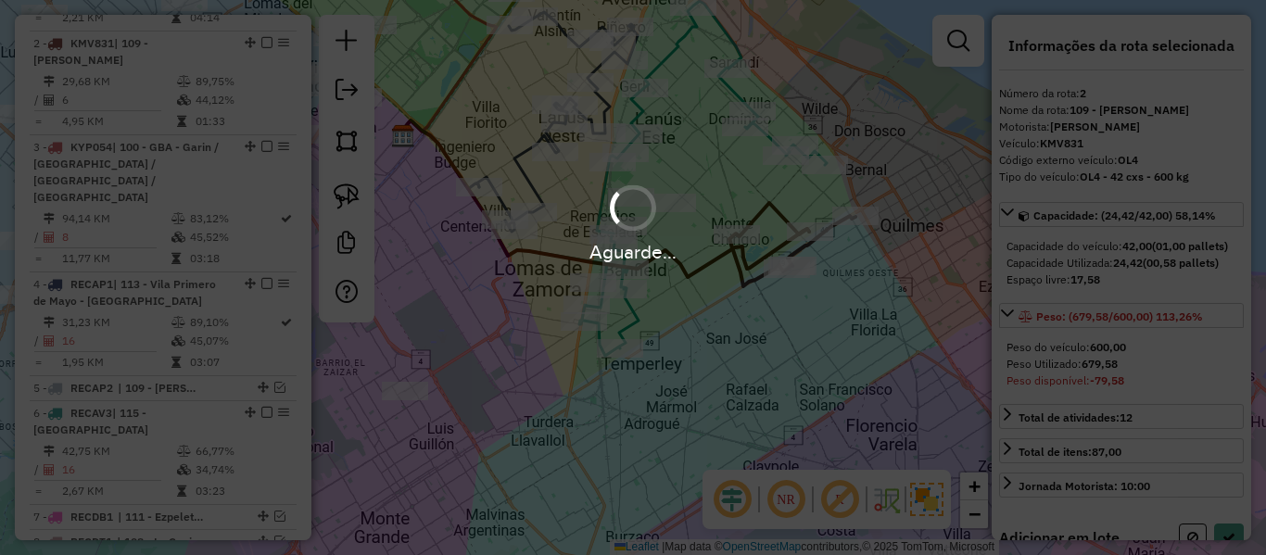
select select "**********"
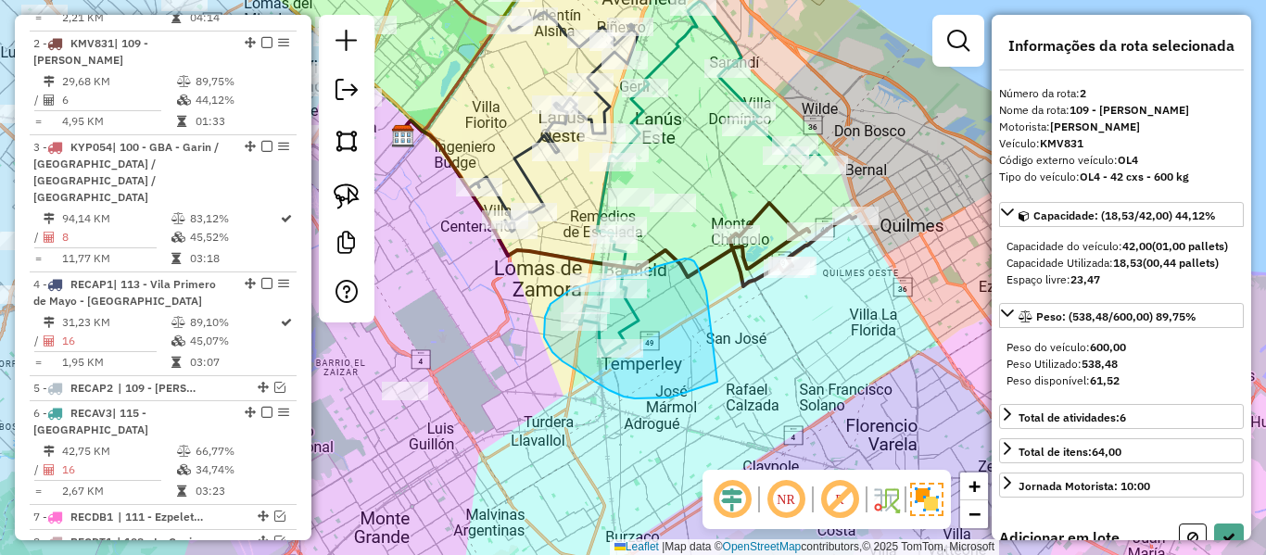
drag, startPoint x: 716, startPoint y: 378, endPoint x: 673, endPoint y: 396, distance: 47.0
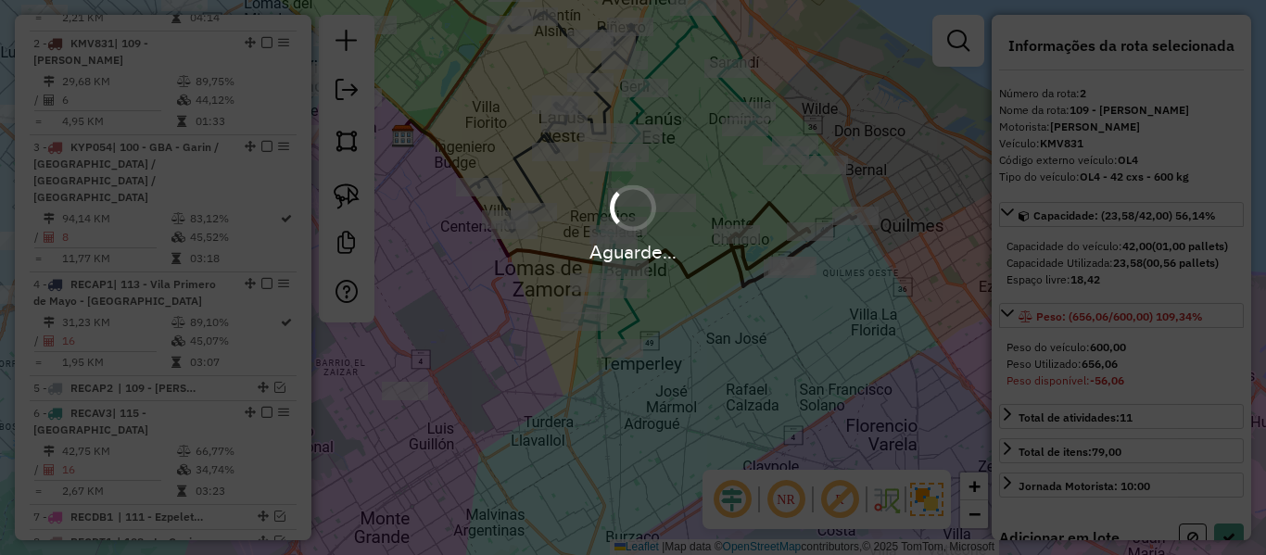
select select "**********"
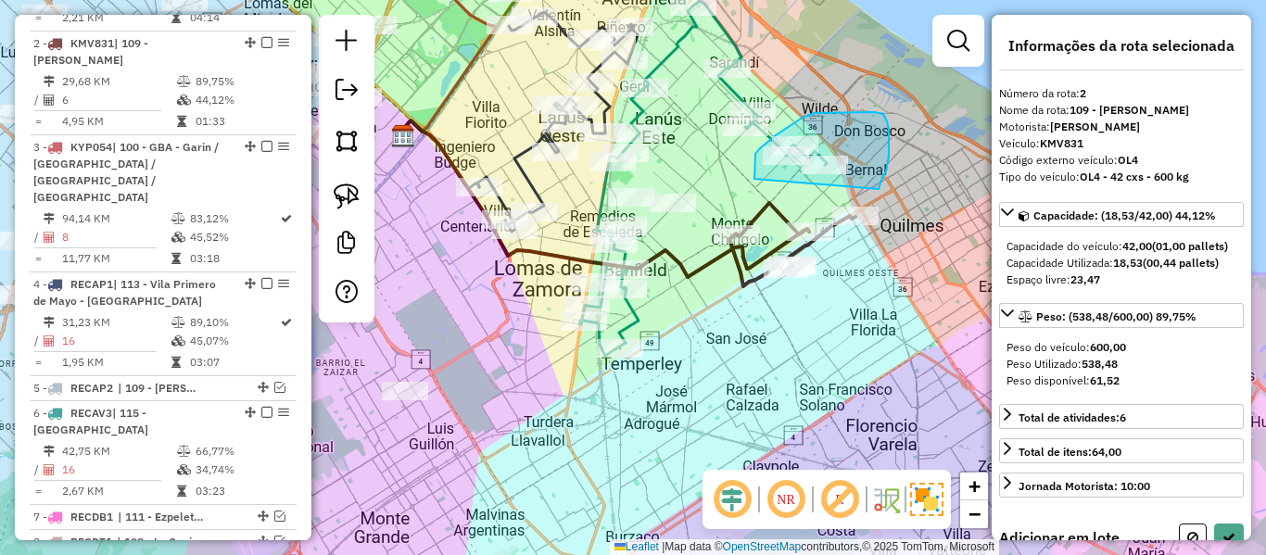
drag, startPoint x: 883, startPoint y: 114, endPoint x: 759, endPoint y: 185, distance: 143.2
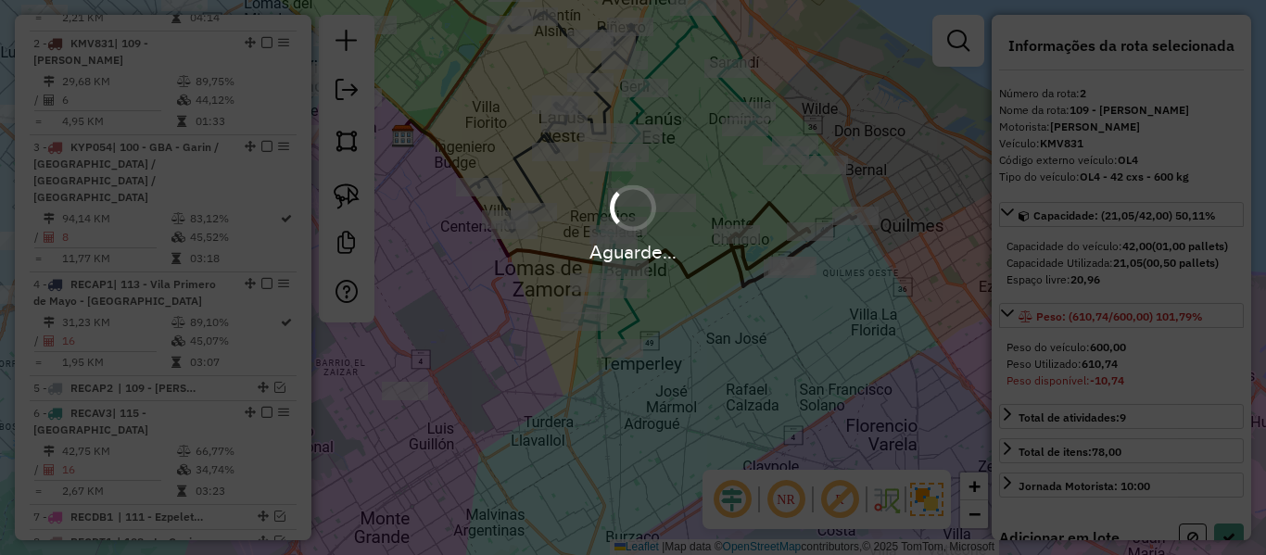
select select "**********"
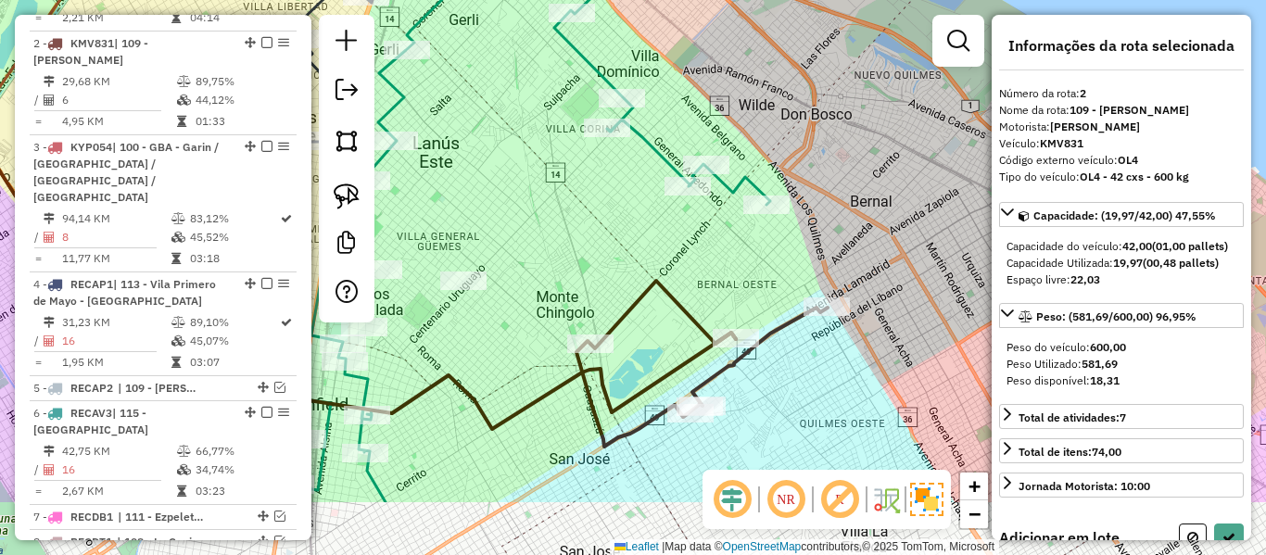
drag, startPoint x: 688, startPoint y: 284, endPoint x: 700, endPoint y: 239, distance: 46.1
click at [700, 239] on div "Janela de atendimento Grade de atendimento Capacidade Transportadoras Veículos …" at bounding box center [633, 277] width 1266 height 555
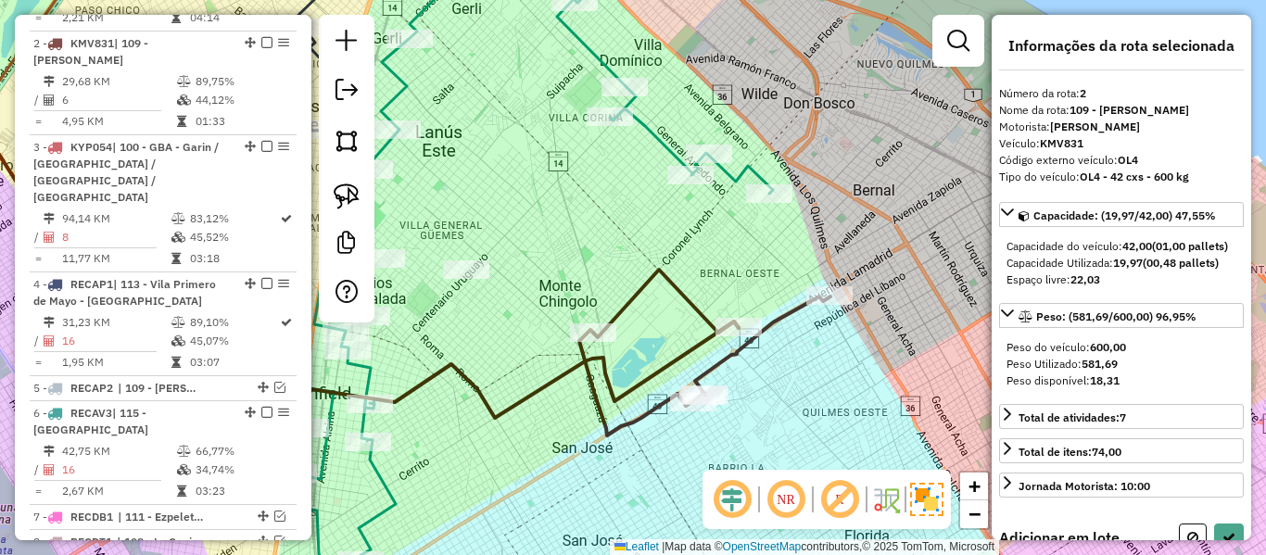
select select "**********"
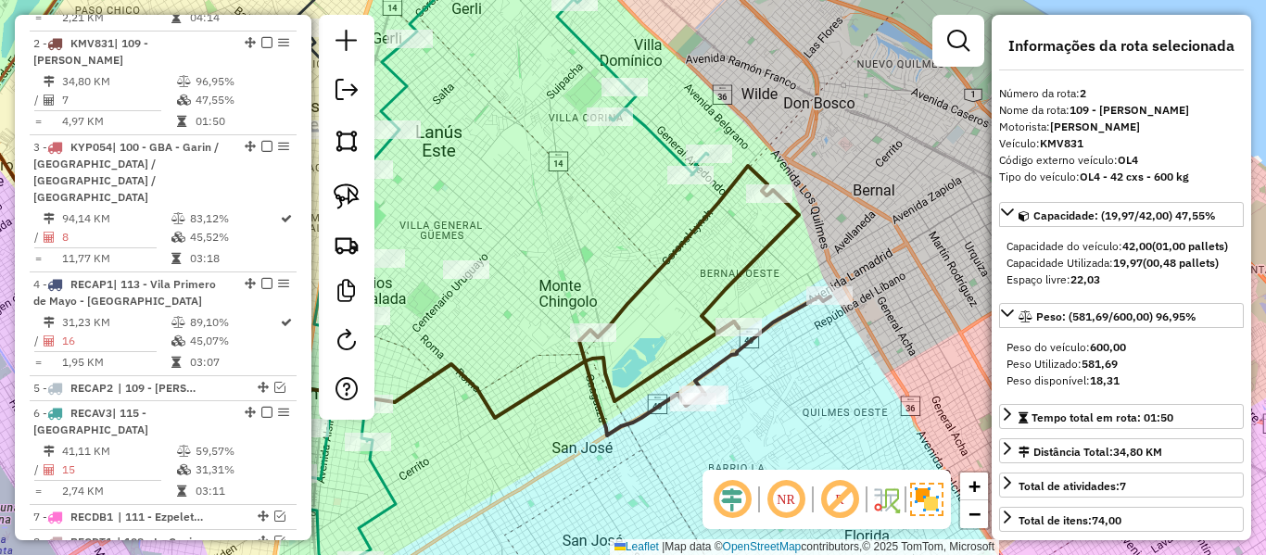
click at [698, 214] on icon at bounding box center [704, 301] width 251 height 270
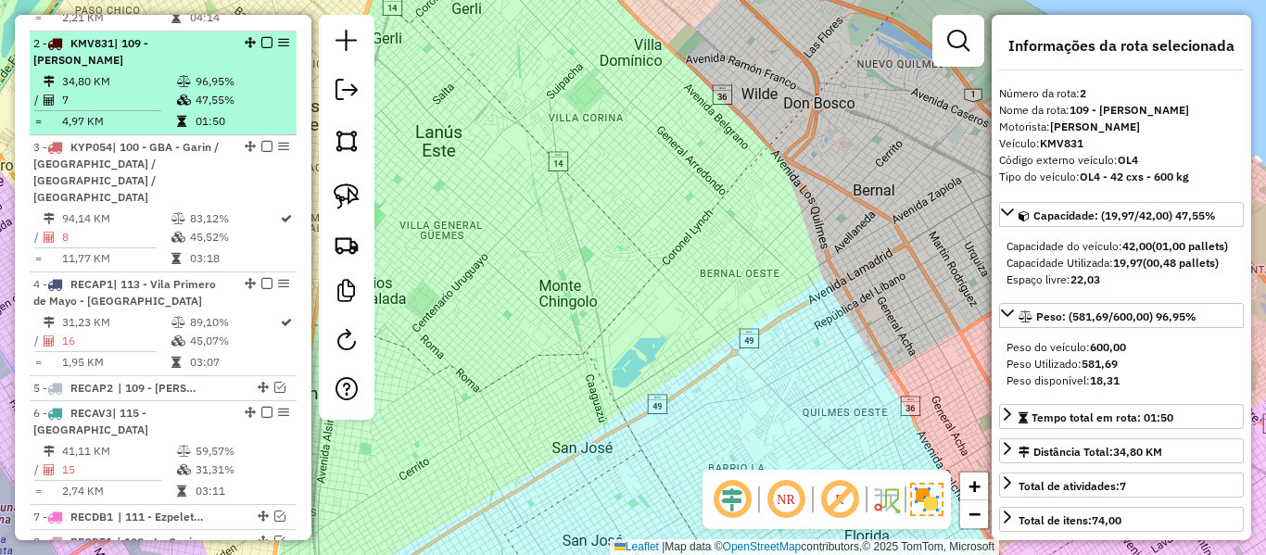
click at [222, 112] on td "01:50" at bounding box center [242, 121] width 94 height 19
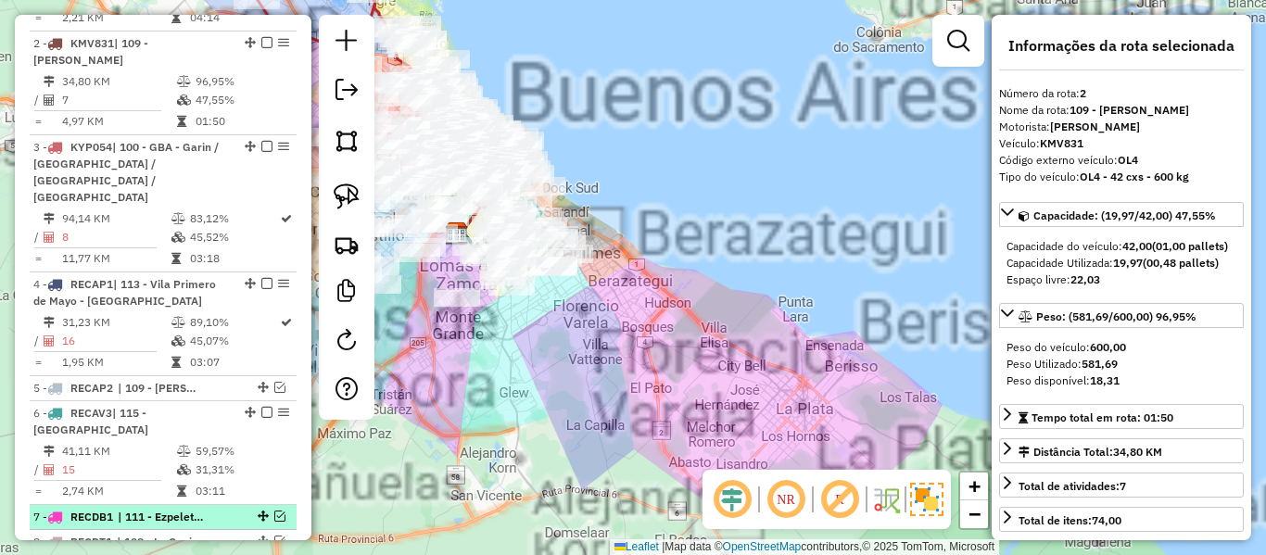
scroll to position [1248, 0]
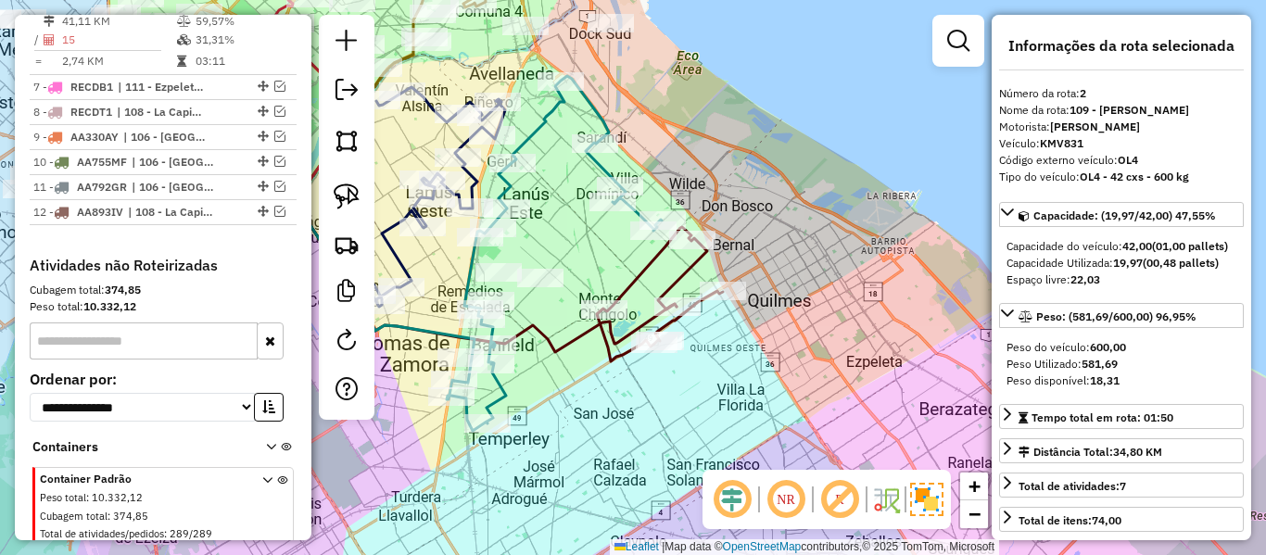
click at [670, 289] on icon at bounding box center [660, 294] width 126 height 134
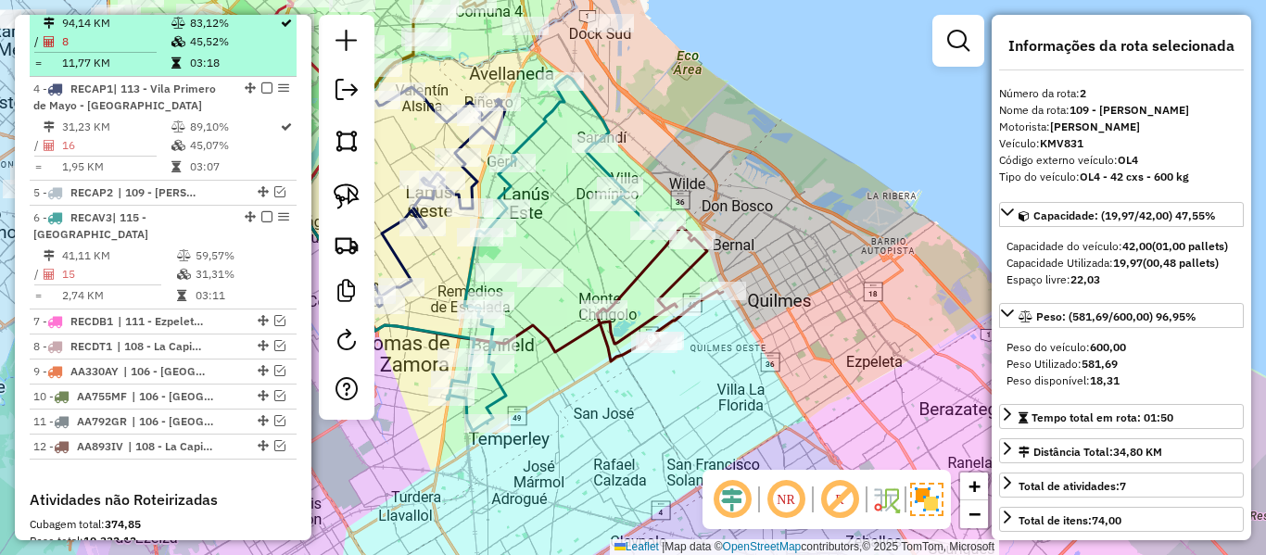
scroll to position [817, 0]
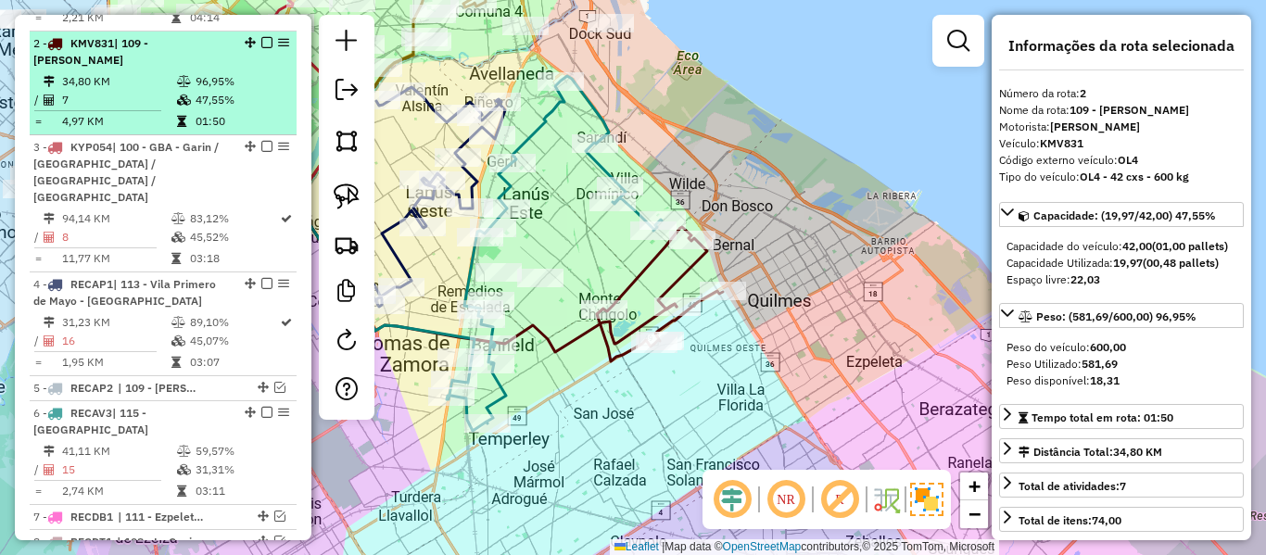
click at [262, 37] on em at bounding box center [266, 42] width 11 height 11
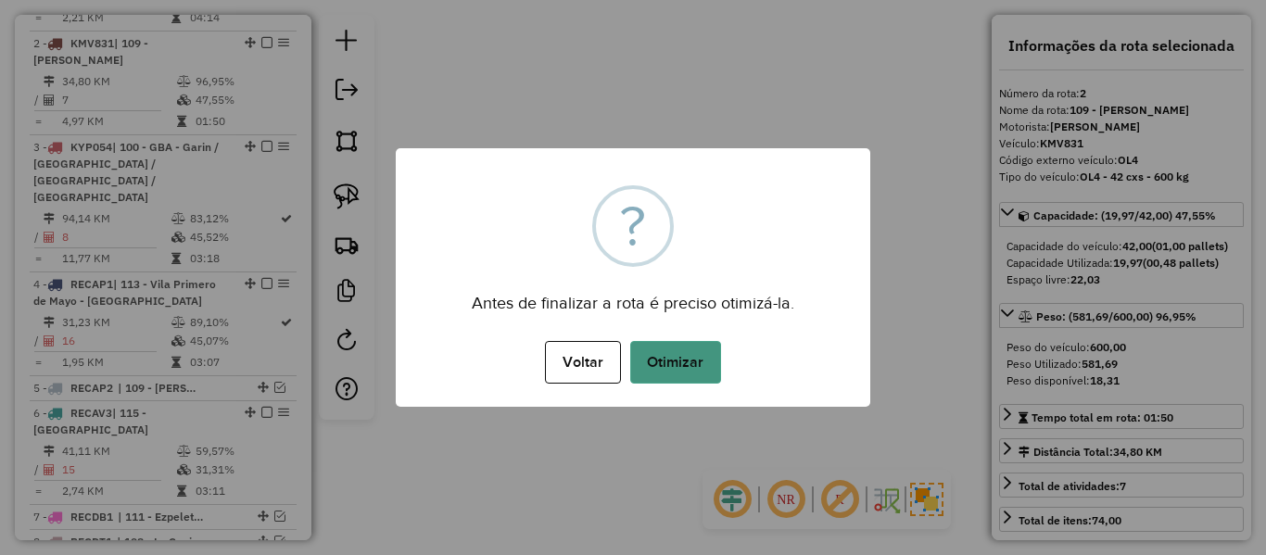
click at [653, 358] on button "Otimizar" at bounding box center [675, 362] width 91 height 43
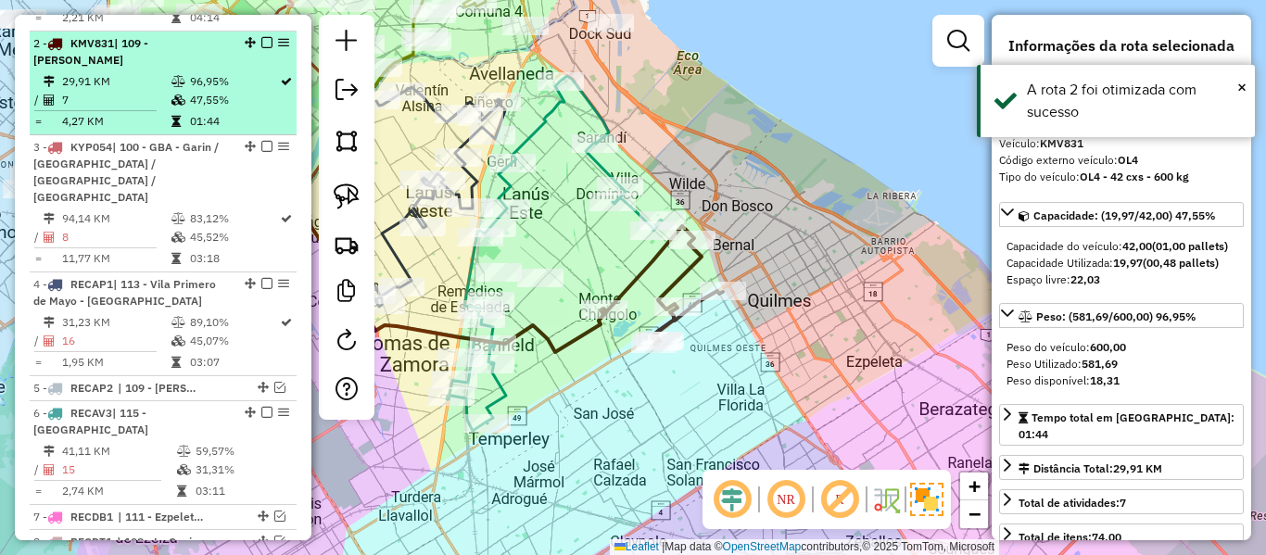
click at [265, 37] on em at bounding box center [266, 42] width 11 height 11
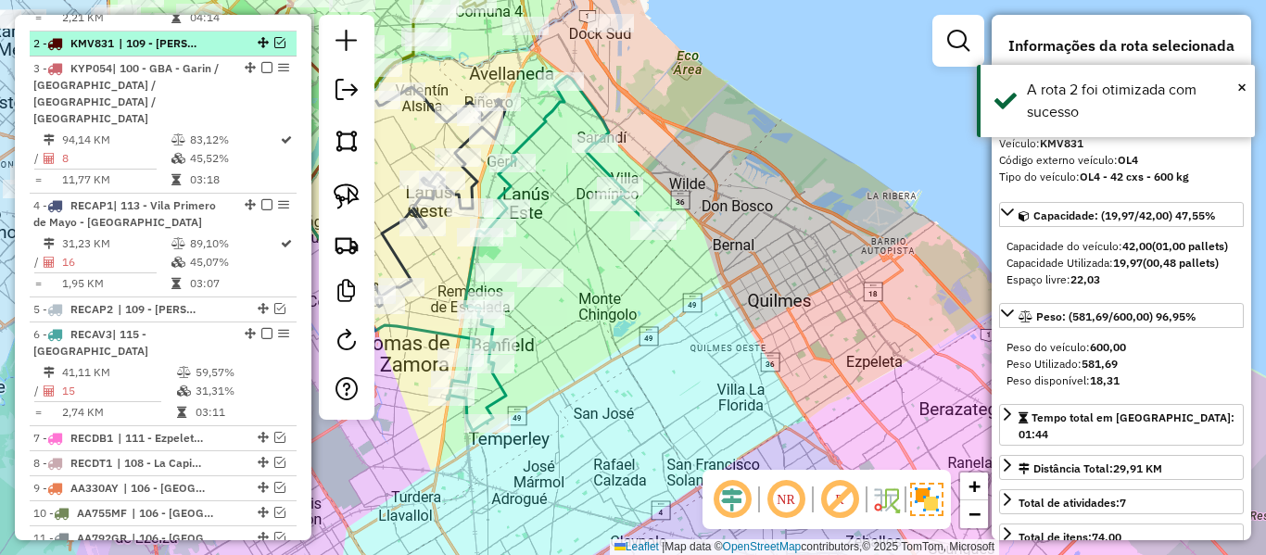
scroll to position [739, 0]
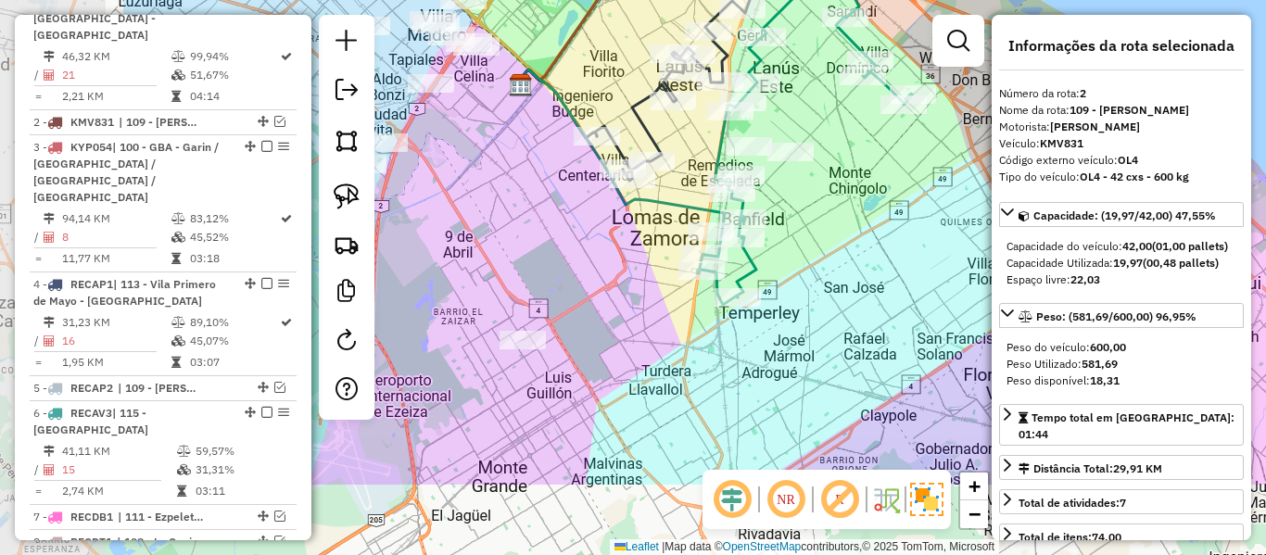
drag, startPoint x: 660, startPoint y: 352, endPoint x: 931, endPoint y: 200, distance: 310.4
click at [931, 200] on div "Janela de atendimento Grade de atendimento Capacidade Transportadoras Veículos …" at bounding box center [633, 277] width 1266 height 555
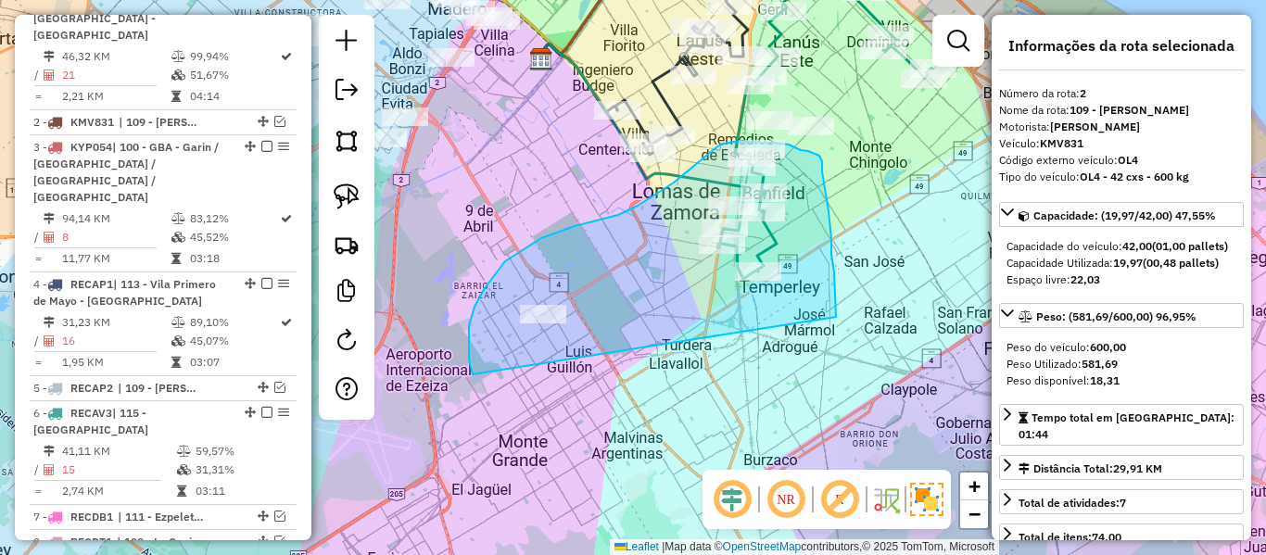
drag, startPoint x: 836, startPoint y: 304, endPoint x: 510, endPoint y: 413, distance: 344.1
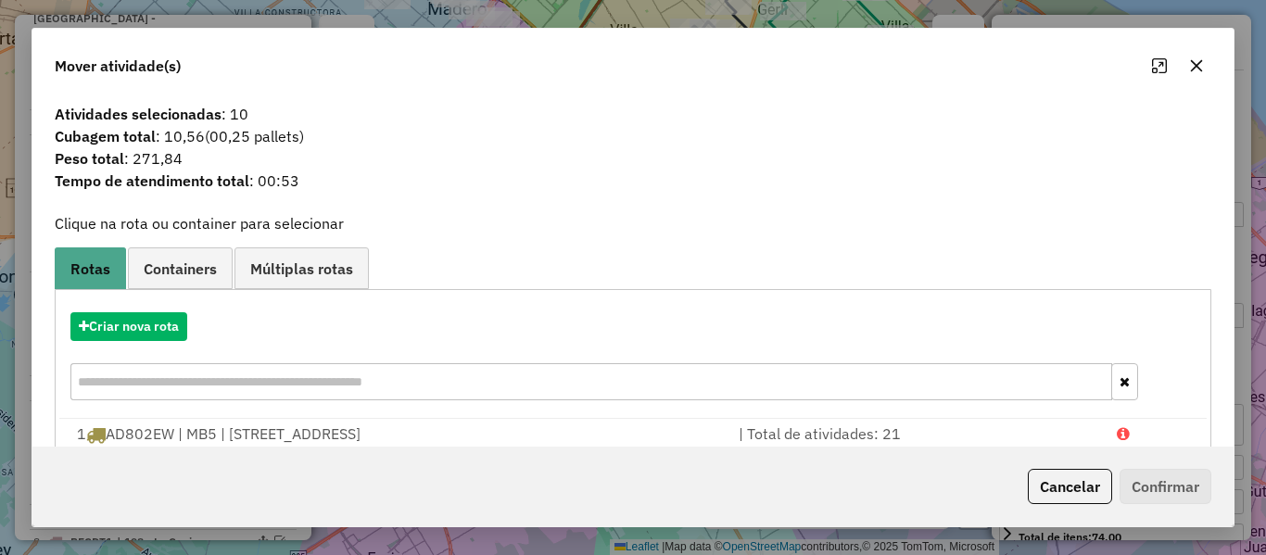
click at [138, 325] on hb-app "Aguarde... Pop-up bloqueado! Seu navegador bloqueou automáticamente a abertura …" at bounding box center [633, 277] width 1266 height 555
click at [138, 325] on button "Criar nova rota" at bounding box center [128, 326] width 117 height 29
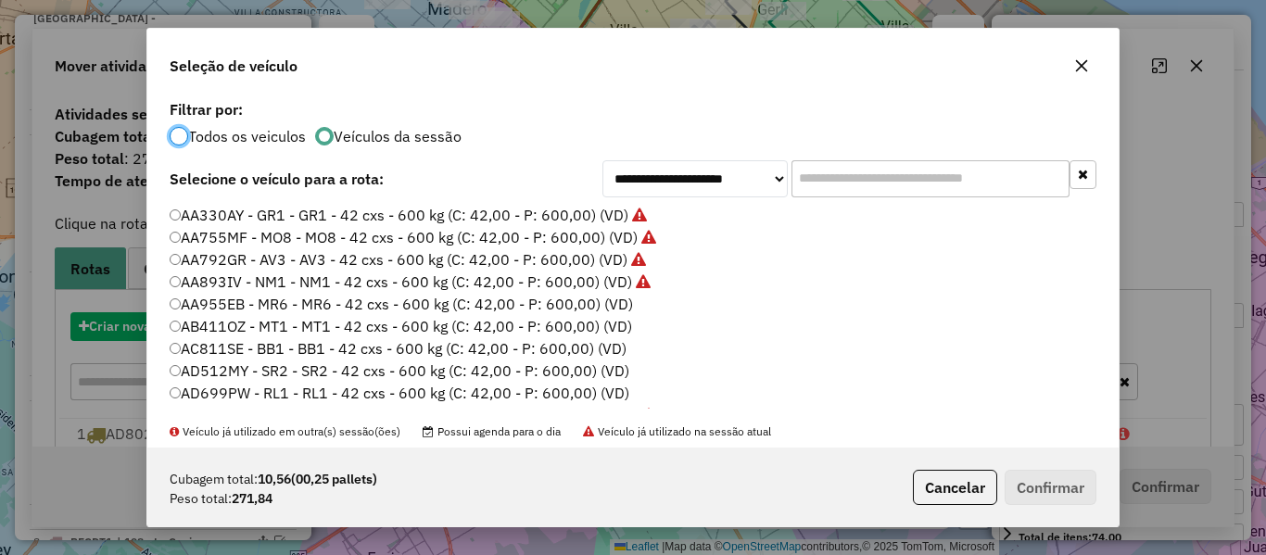
scroll to position [10, 6]
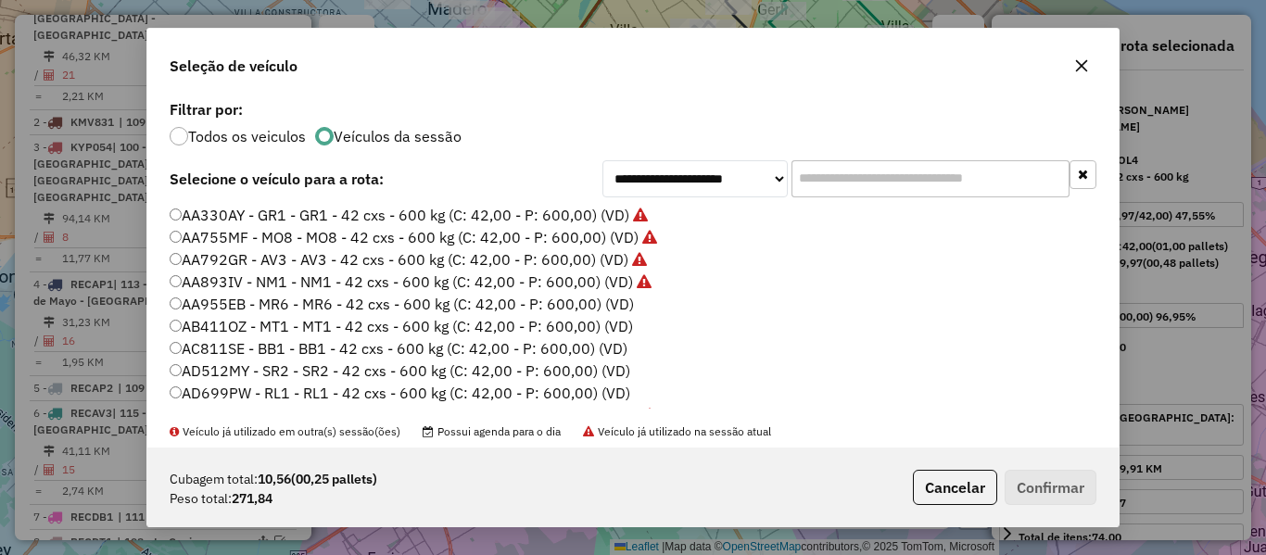
click at [617, 312] on label "AA955EB - MR6 - MR6 - 42 cxs - 600 kg (C: 42,00 - P: 600,00) (VD)" at bounding box center [402, 304] width 464 height 22
click at [1067, 495] on button "Confirmar" at bounding box center [1051, 487] width 92 height 35
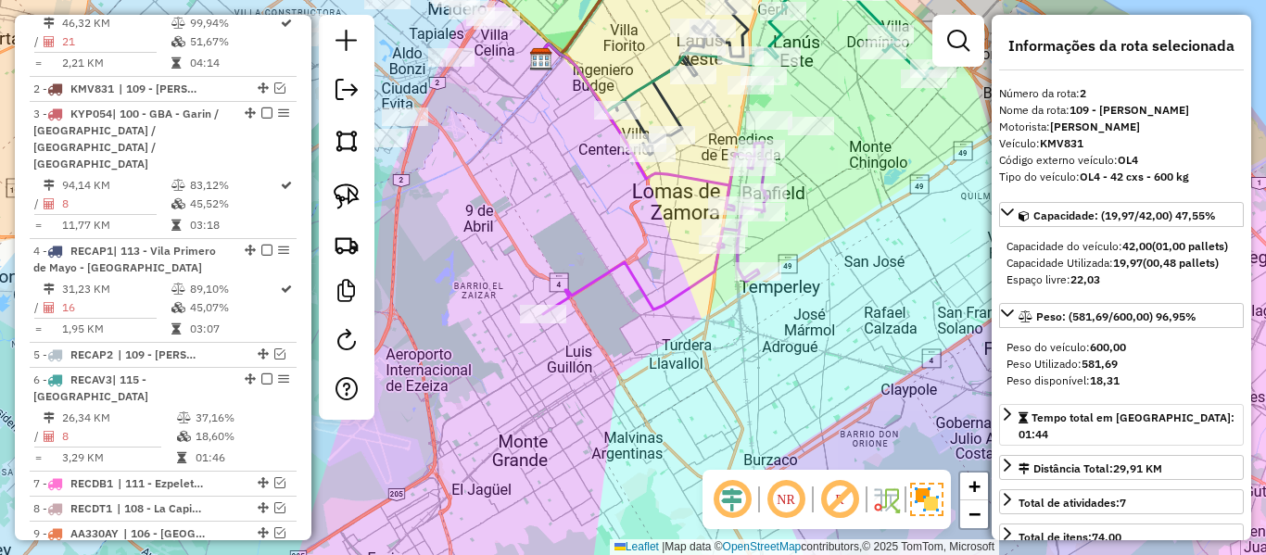
scroll to position [817, 0]
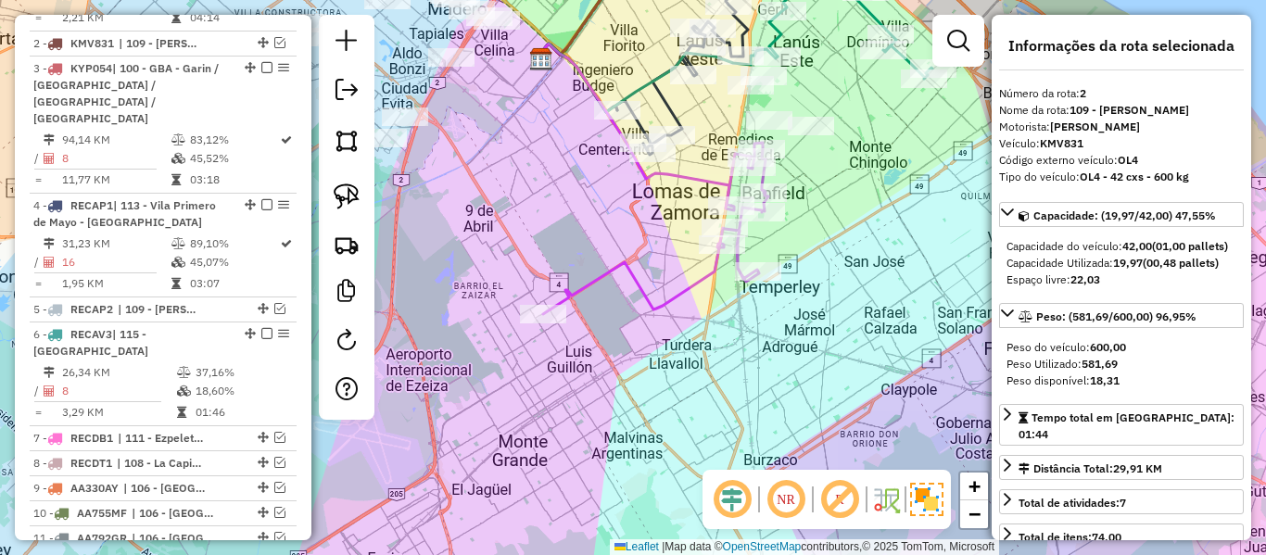
drag, startPoint x: 720, startPoint y: 286, endPoint x: 677, endPoint y: 261, distance: 50.2
click at [694, 273] on div "Janela de atendimento Grade de atendimento Capacidade Transportadoras Veículos …" at bounding box center [633, 277] width 1266 height 555
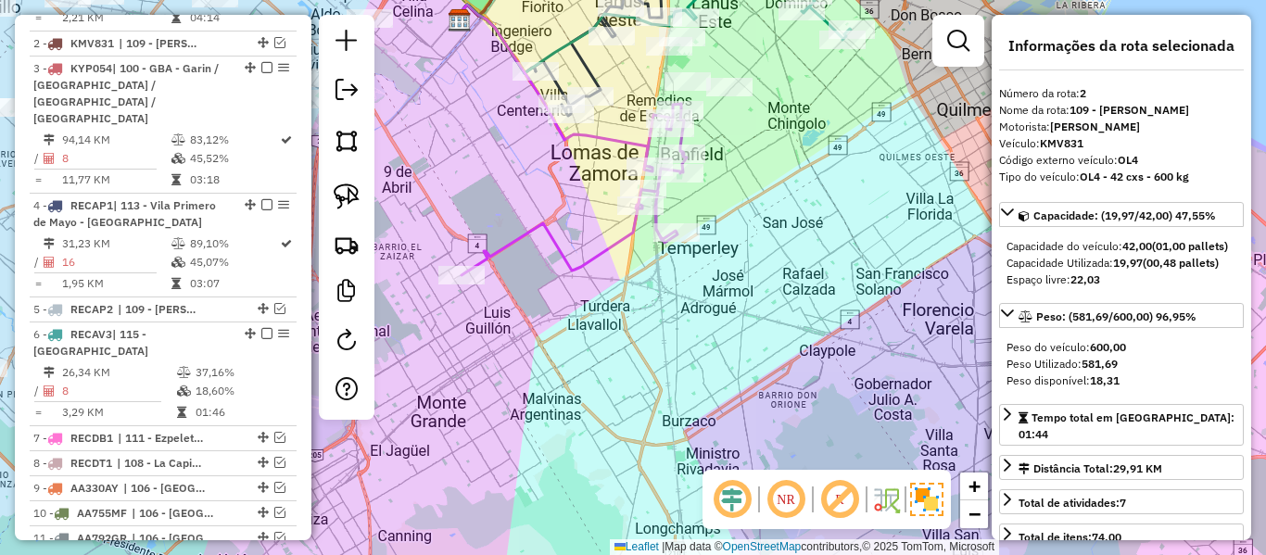
click at [618, 242] on icon at bounding box center [574, 189] width 225 height 171
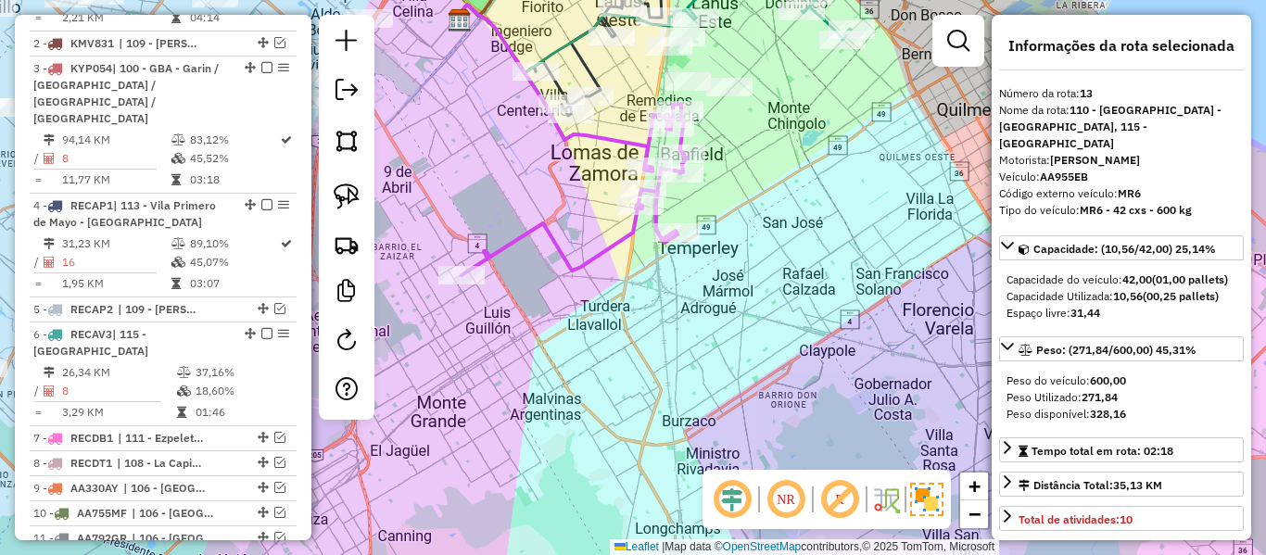
scroll to position [1289, 0]
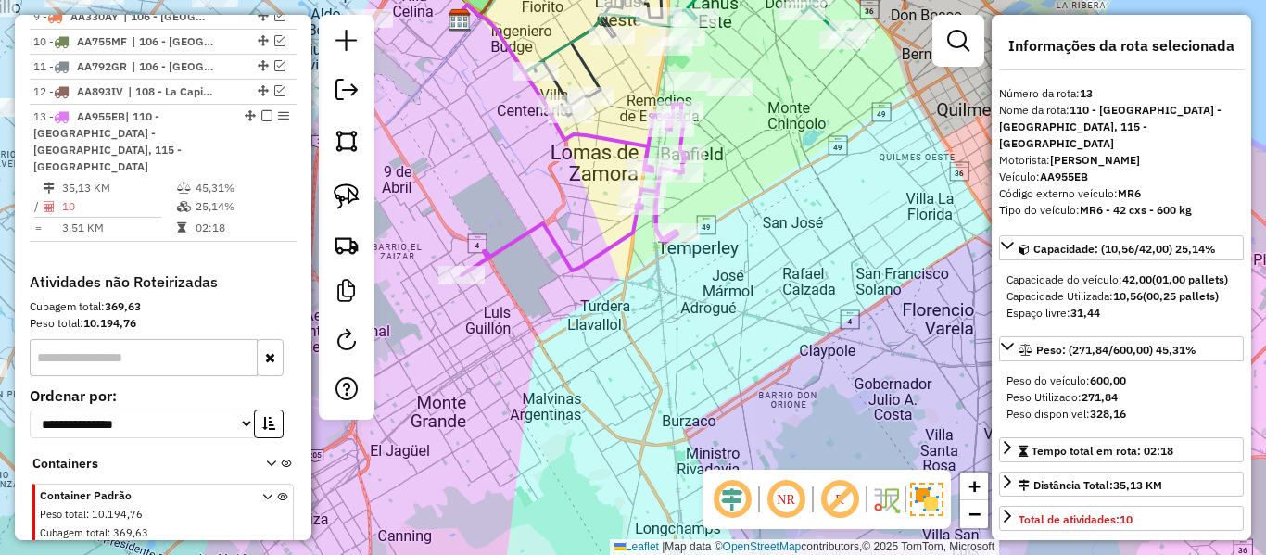
drag, startPoint x: 619, startPoint y: 242, endPoint x: 660, endPoint y: 323, distance: 90.4
click at [660, 275] on icon at bounding box center [574, 189] width 225 height 171
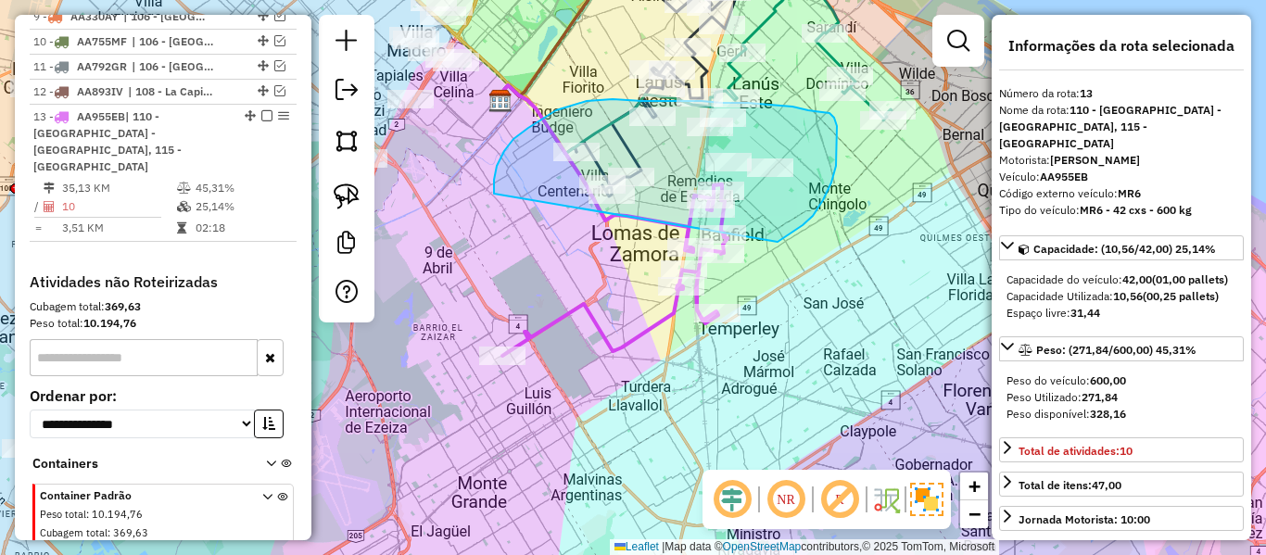
drag, startPoint x: 781, startPoint y: 240, endPoint x: 576, endPoint y: 265, distance: 207.3
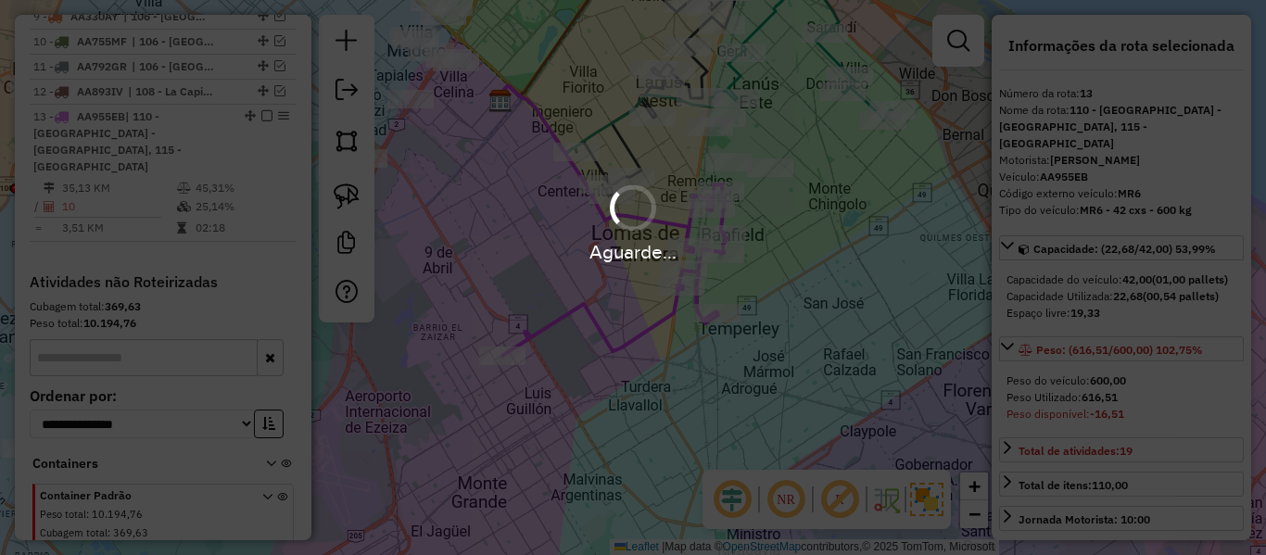
select select "**********"
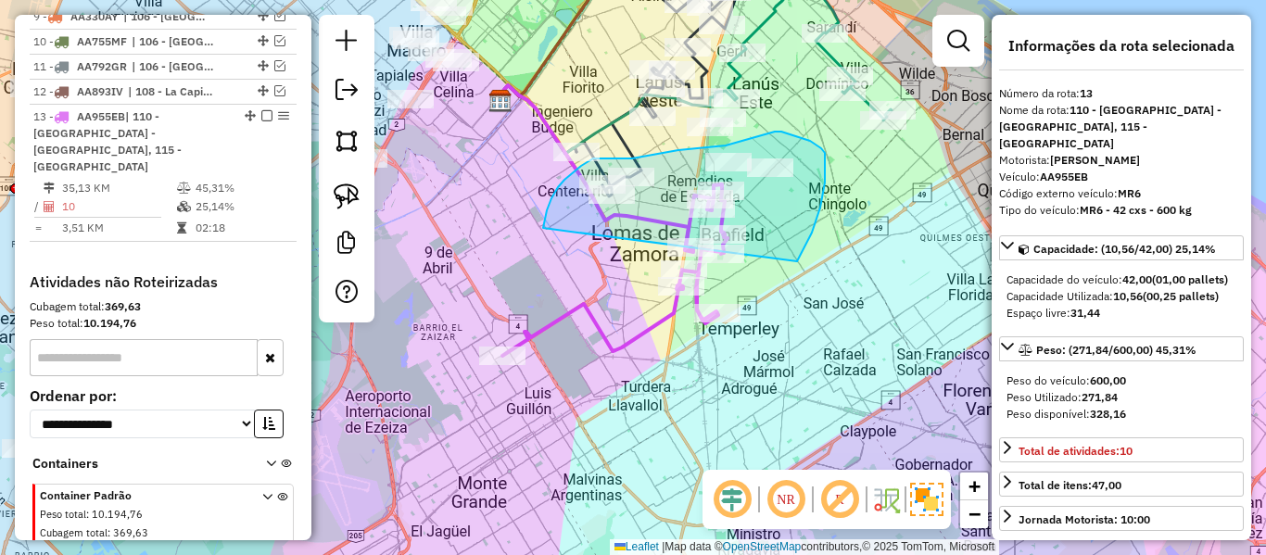
drag, startPoint x: 826, startPoint y: 163, endPoint x: 543, endPoint y: 247, distance: 295.0
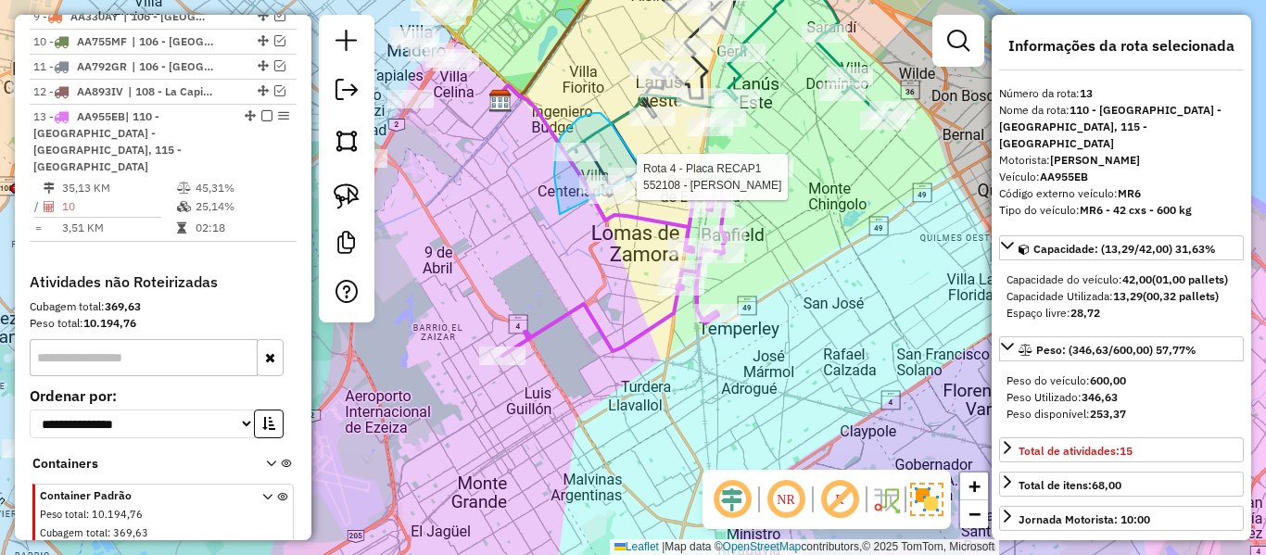
click at [641, 174] on div "Rota 4 - Placa RECAP1 552108 - Gustavo Bignone Janela de atendimento Grade de a…" at bounding box center [633, 277] width 1266 height 555
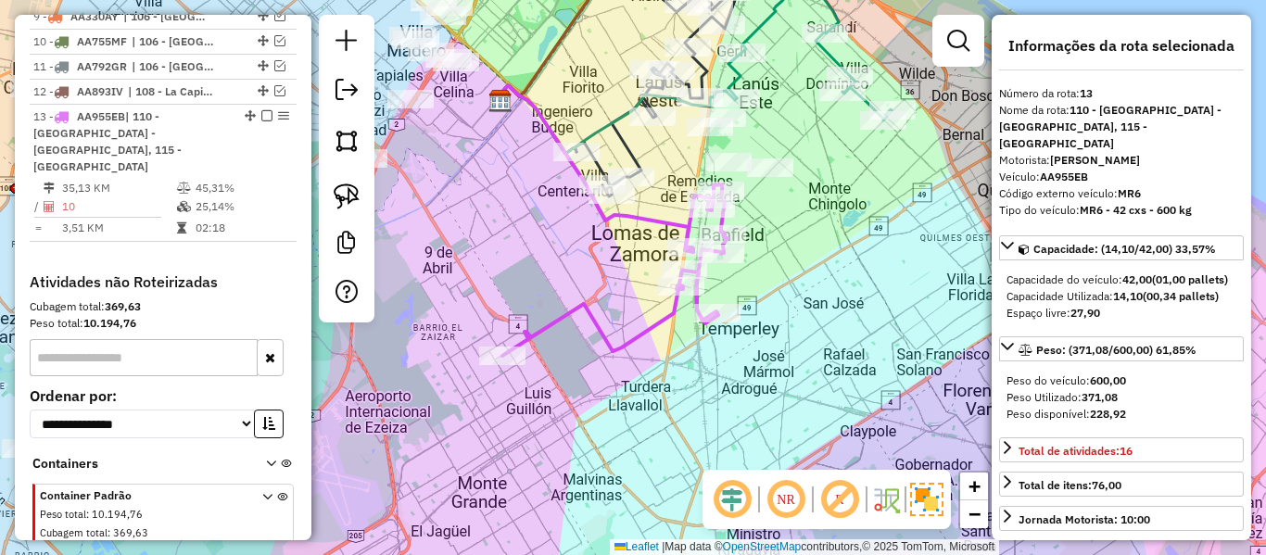
select select "**********"
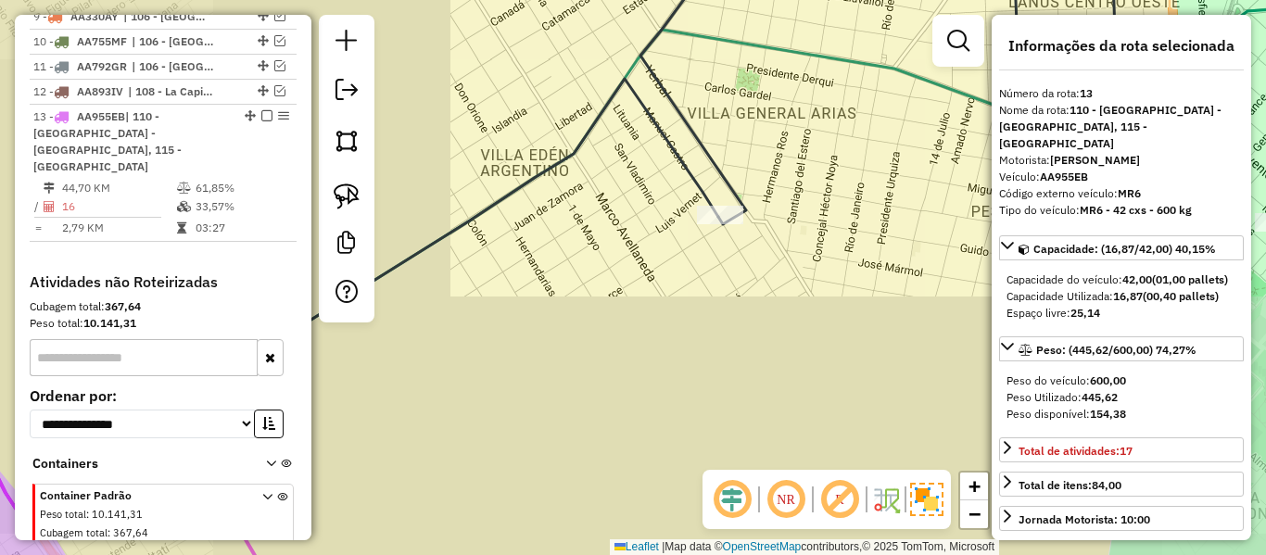
drag, startPoint x: 856, startPoint y: 243, endPoint x: 493, endPoint y: 226, distance: 363.7
click at [493, 226] on div "Janela de atendimento Grade de atendimento Capacidade Transportadoras Veículos …" at bounding box center [633, 277] width 1266 height 555
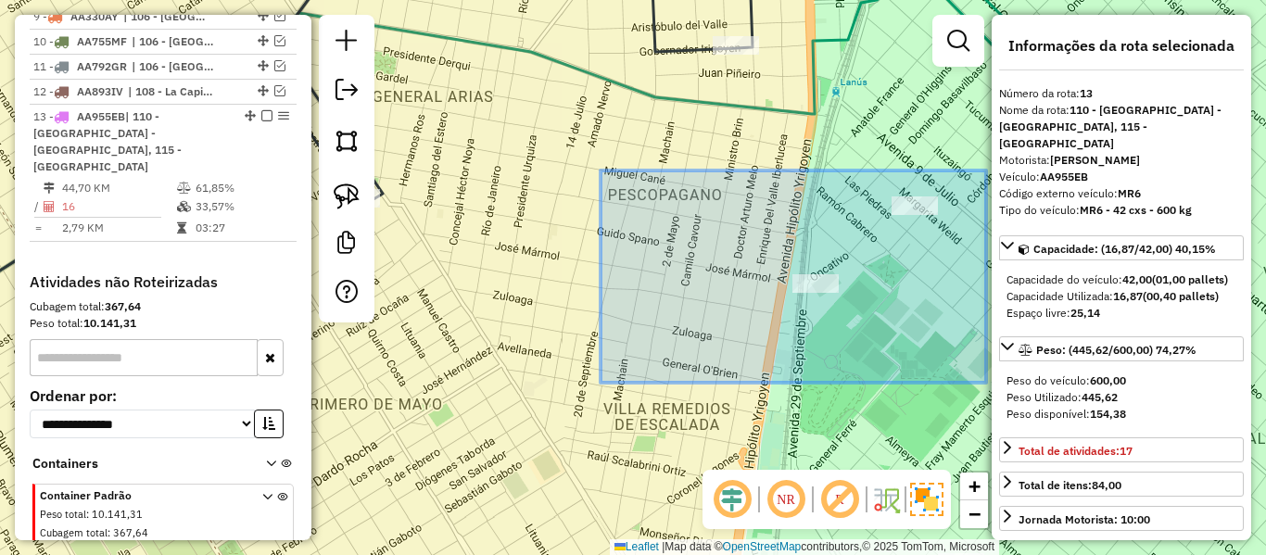
drag, startPoint x: 741, startPoint y: 245, endPoint x: 990, endPoint y: 386, distance: 286.4
click at [990, 386] on div "359.69 acres Solte o botão para finalizar a seleção. Janela de atendimento Grad…" at bounding box center [633, 277] width 1266 height 555
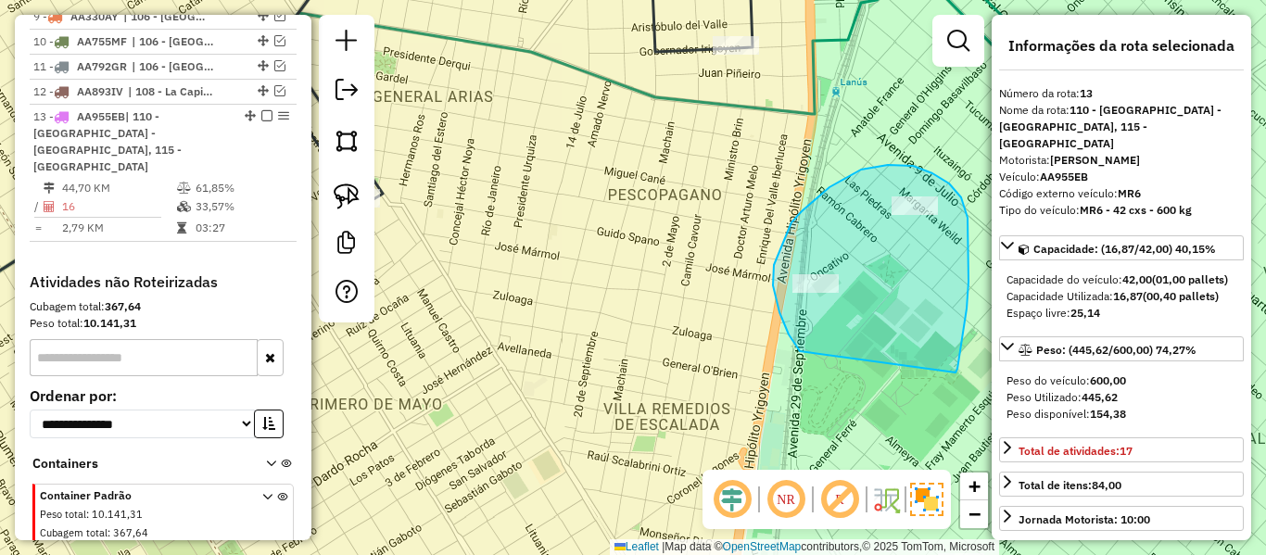
drag, startPoint x: 956, startPoint y: 373, endPoint x: 800, endPoint y: 351, distance: 157.2
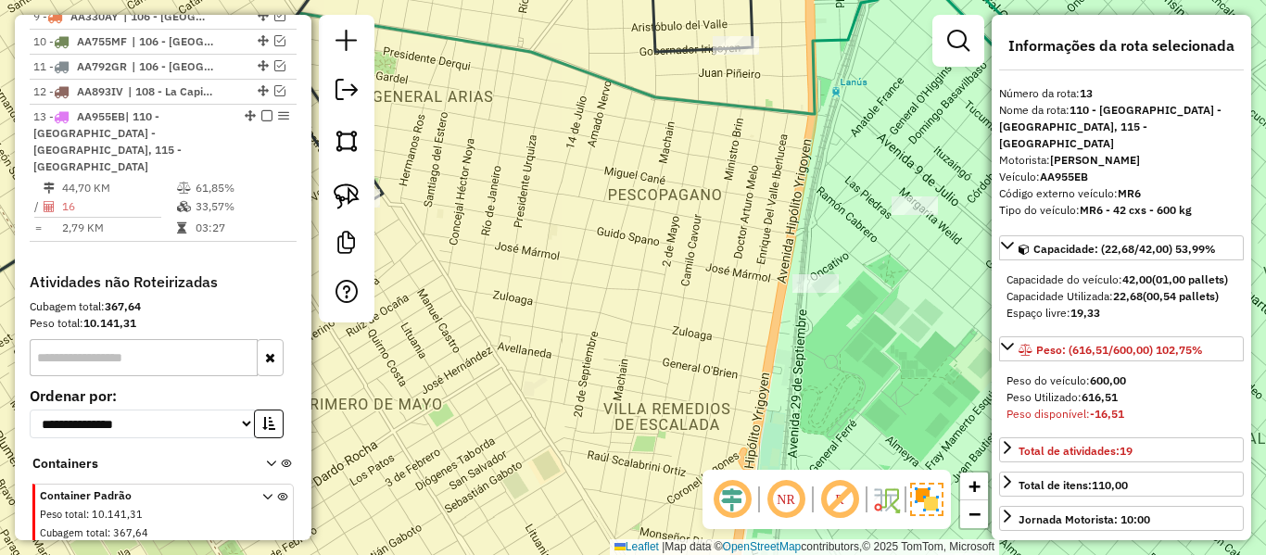
select select "**********"
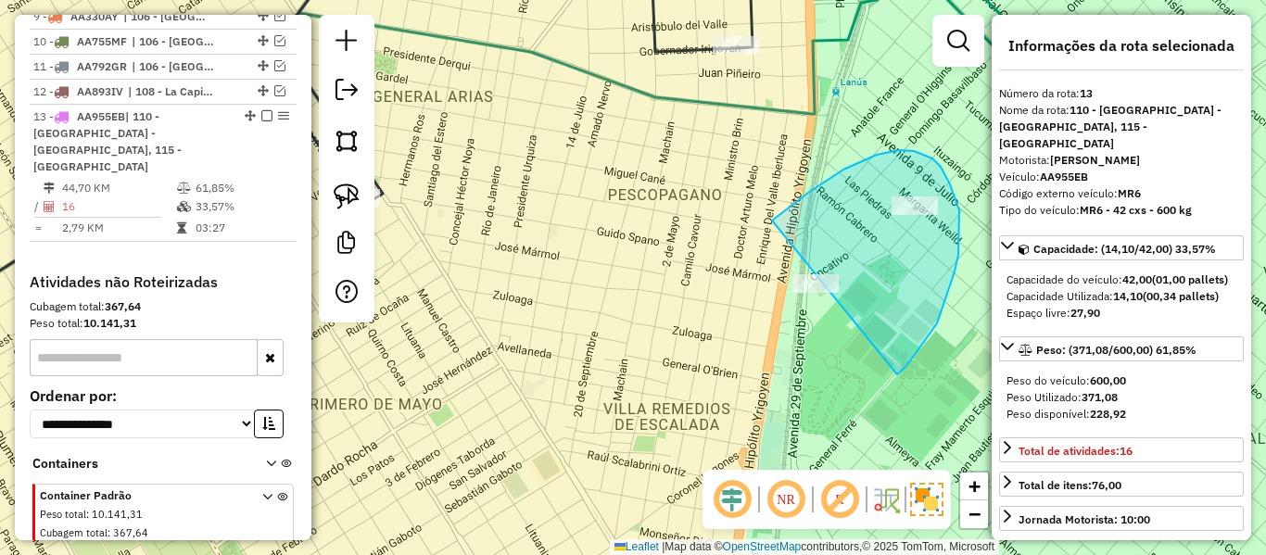
drag, startPoint x: 906, startPoint y: 366, endPoint x: 749, endPoint y: 358, distance: 157.8
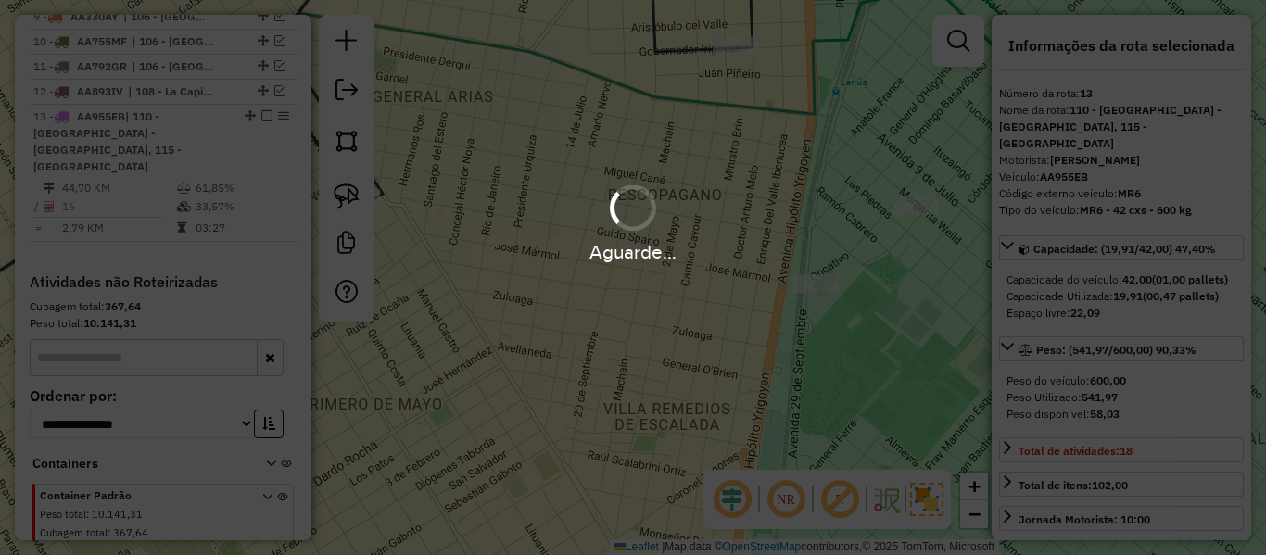
select select "**********"
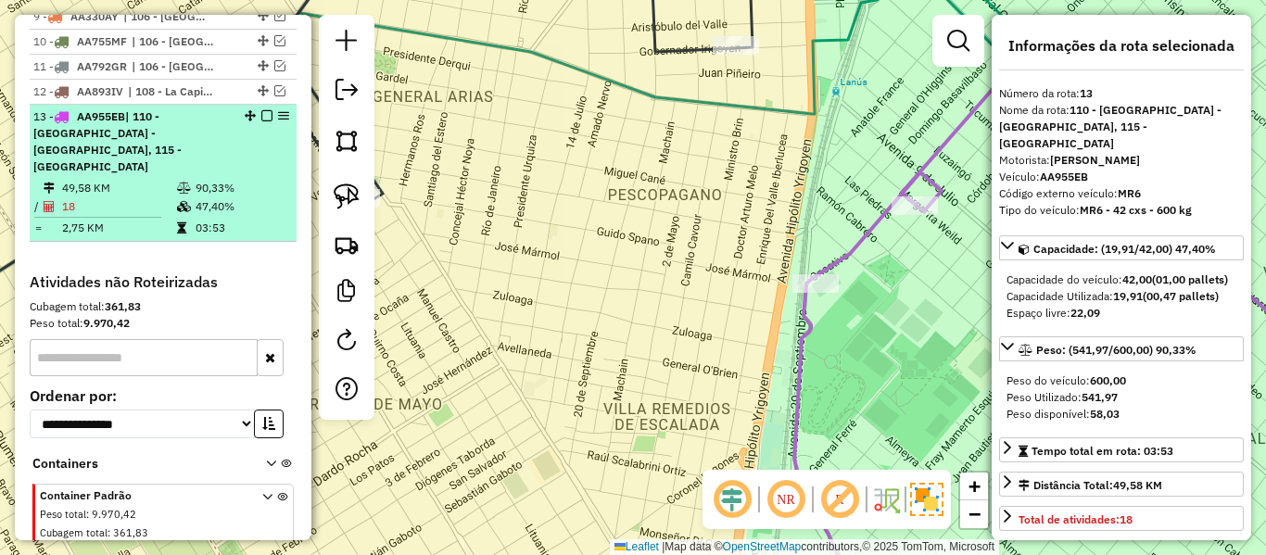
click at [262, 110] on em at bounding box center [266, 115] width 11 height 11
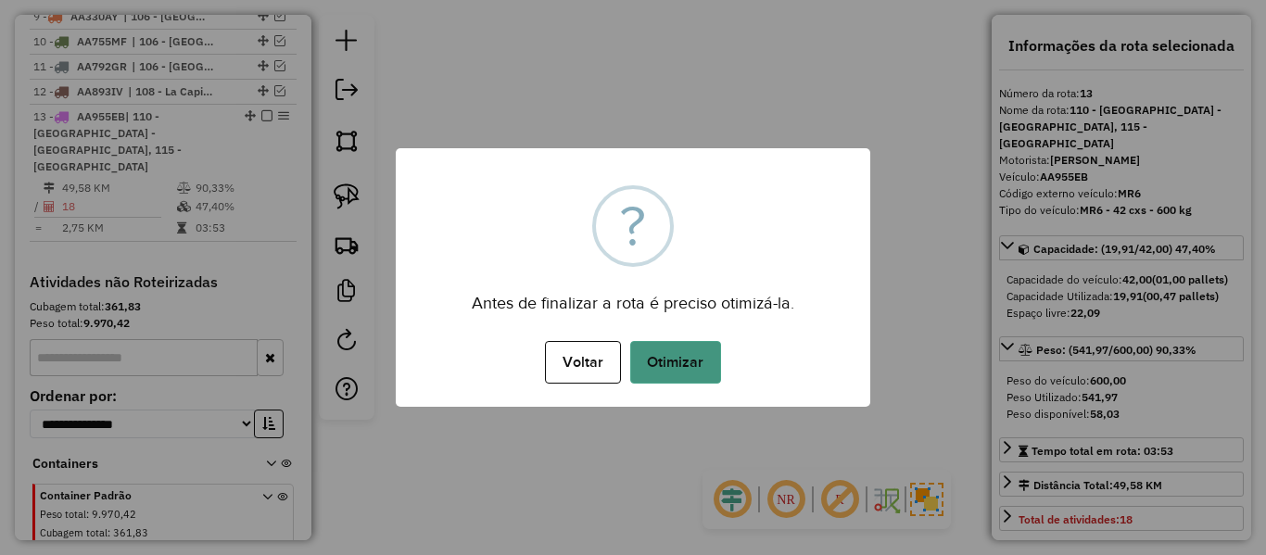
click at [680, 347] on button "Otimizar" at bounding box center [675, 362] width 91 height 43
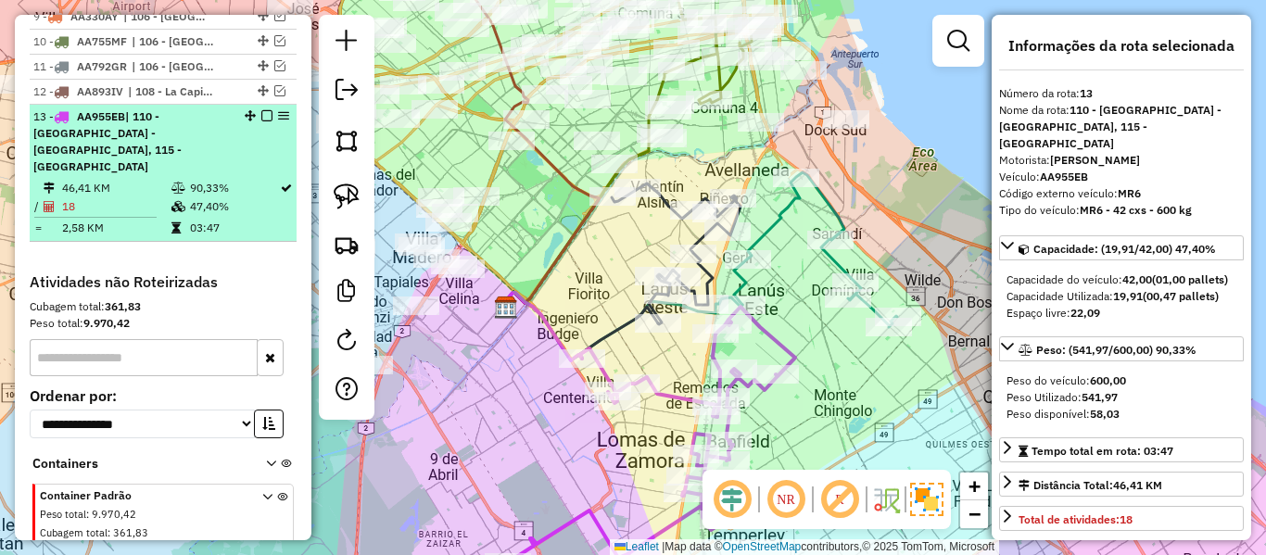
click at [267, 110] on div at bounding box center [262, 115] width 56 height 11
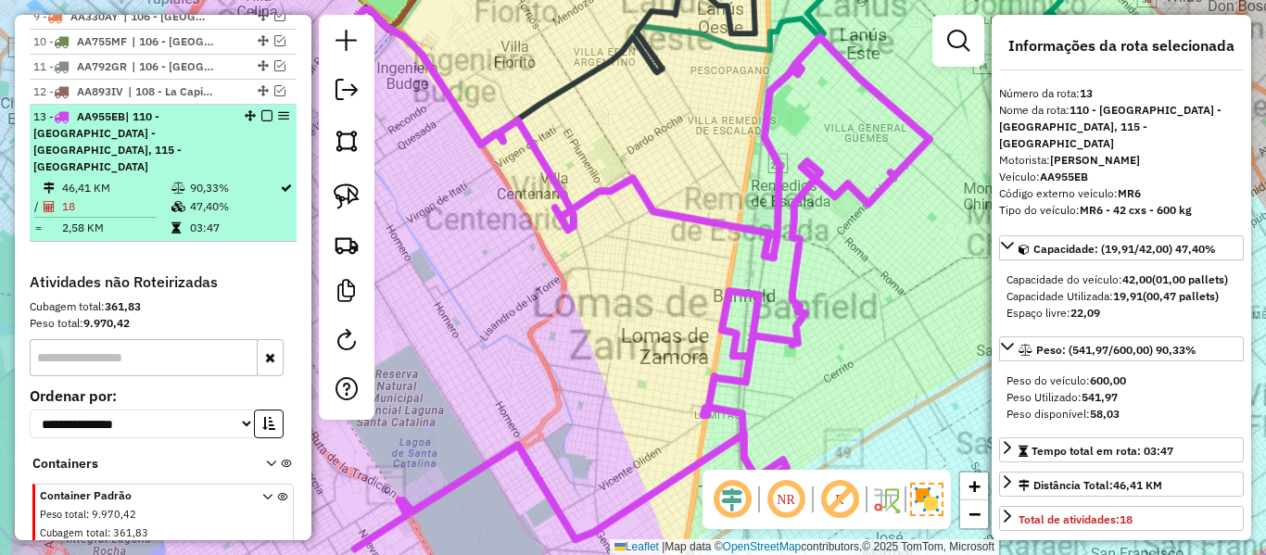
click at [266, 110] on em at bounding box center [266, 115] width 11 height 11
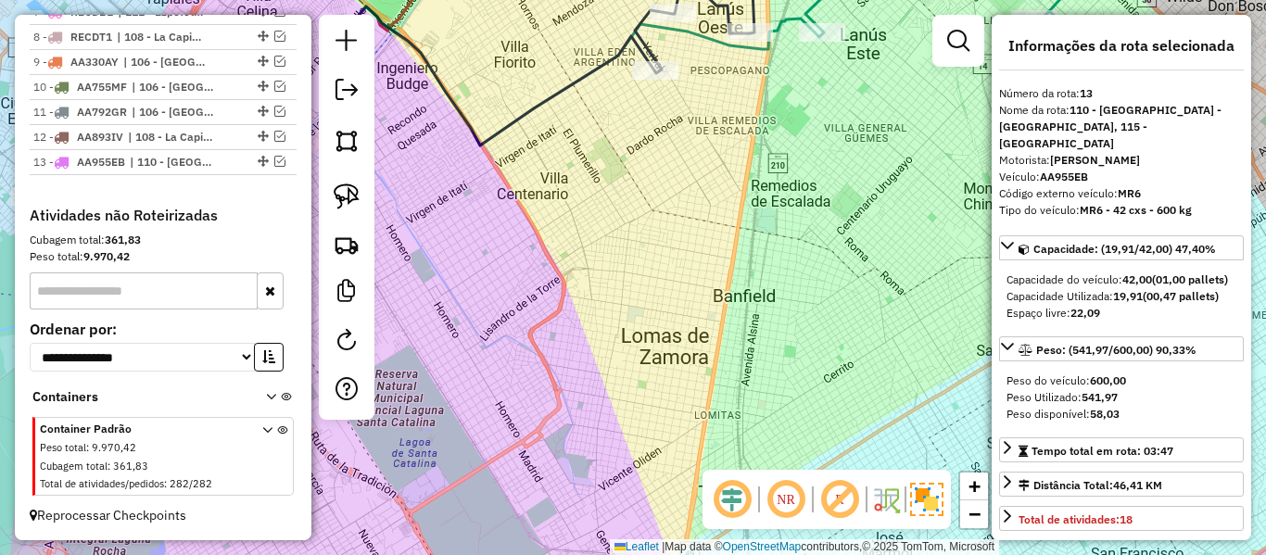
scroll to position [1194, 0]
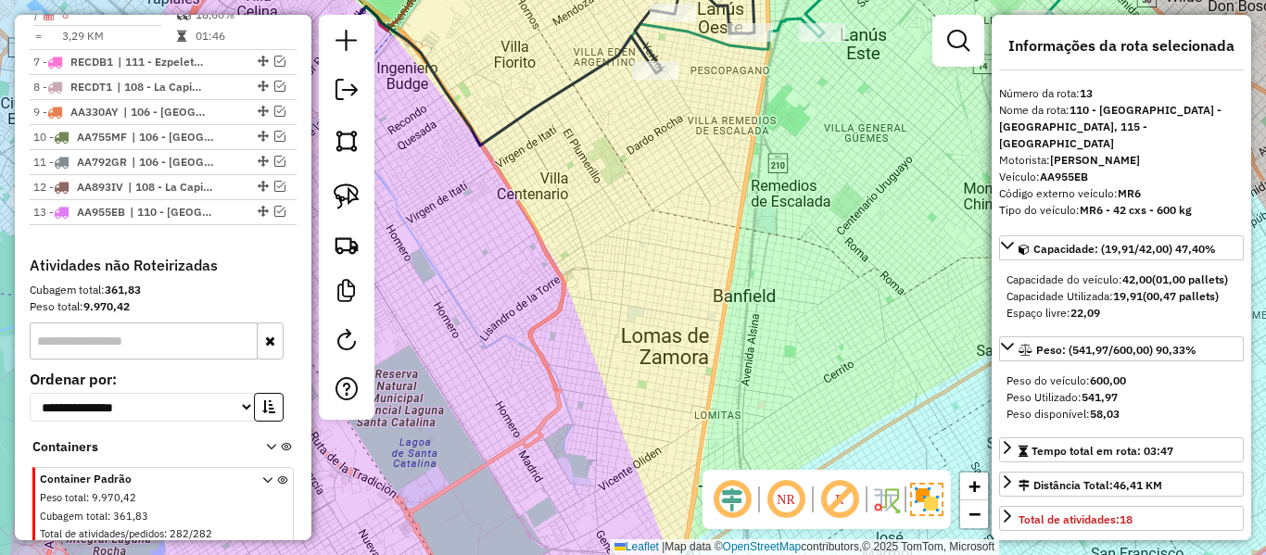
drag, startPoint x: 997, startPoint y: 280, endPoint x: 754, endPoint y: 325, distance: 248.0
click at [770, 327] on hb-router-mapa "Informações da Sessão 1259439 - 05/09/2025 Criação: 04/09/2025 12:19 Depósito: …" at bounding box center [633, 277] width 1266 height 555
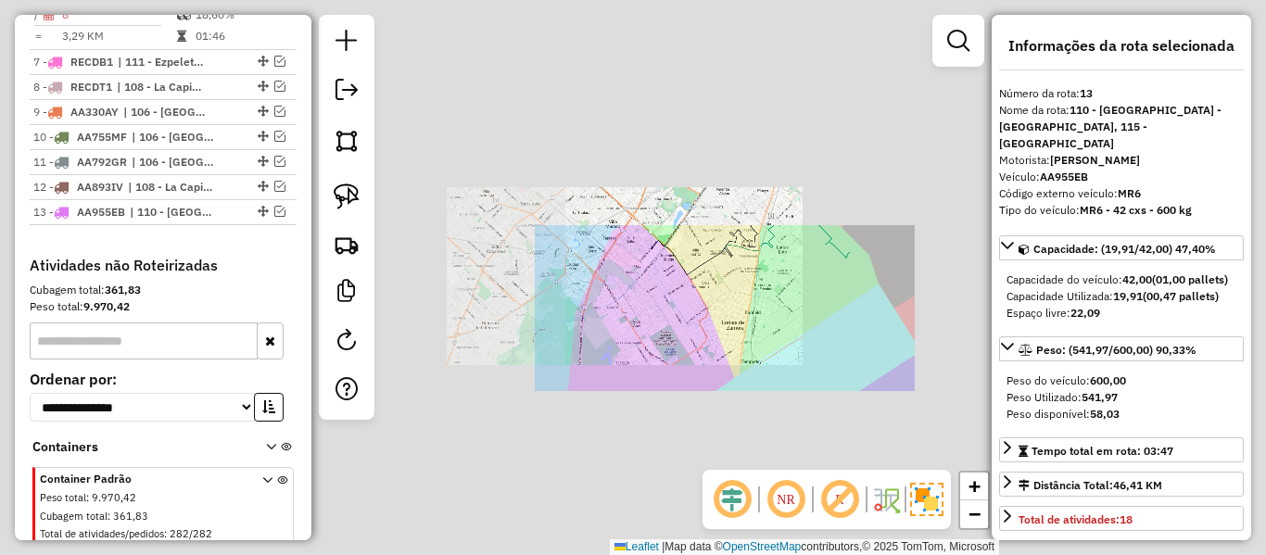
click at [764, 315] on div "Janela de atendimento Grade de atendimento Capacidade Transportadoras Veículos …" at bounding box center [633, 277] width 1266 height 555
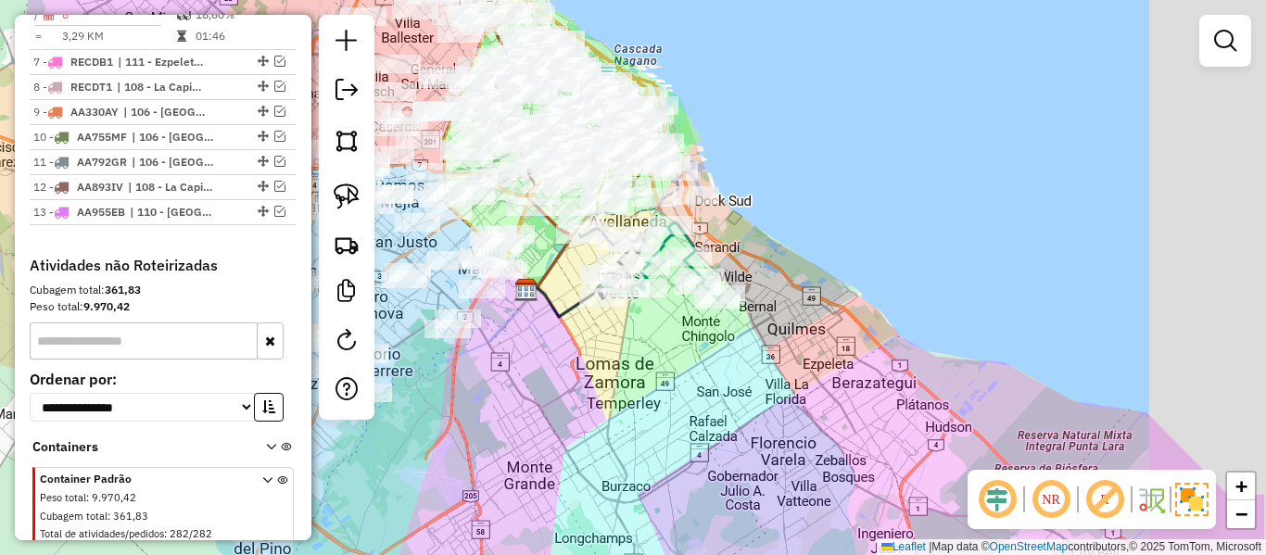
drag, startPoint x: 755, startPoint y: 329, endPoint x: 651, endPoint y: 361, distance: 109.4
click at [651, 361] on div "Janela de atendimento Grade de atendimento Capacidade Transportadoras Veículos …" at bounding box center [633, 277] width 1266 height 555
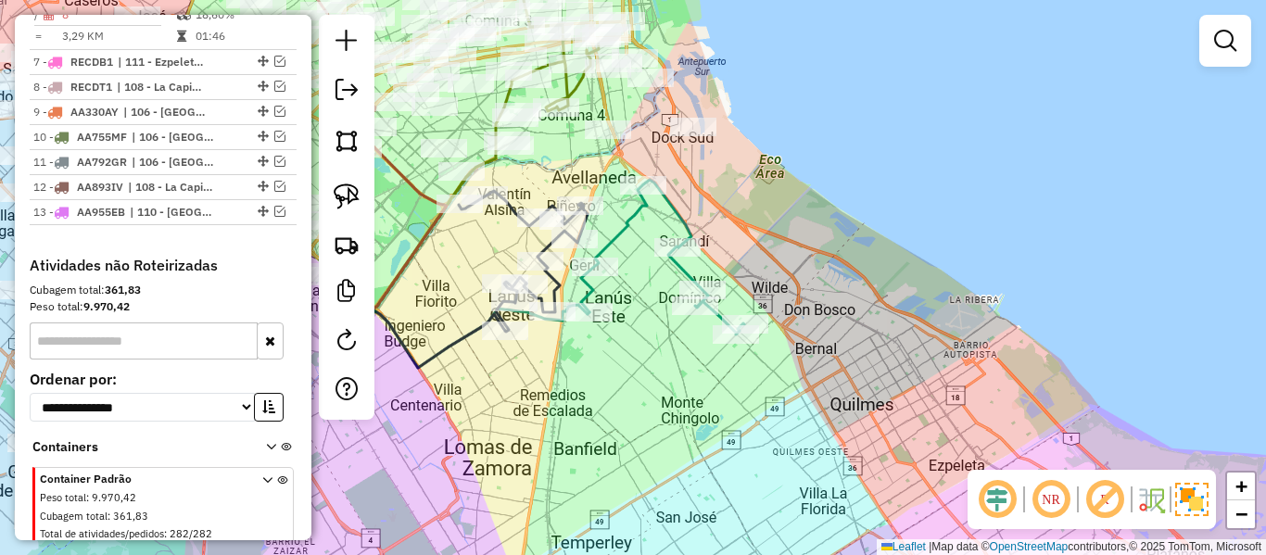
click at [694, 233] on icon at bounding box center [662, 257] width 163 height 155
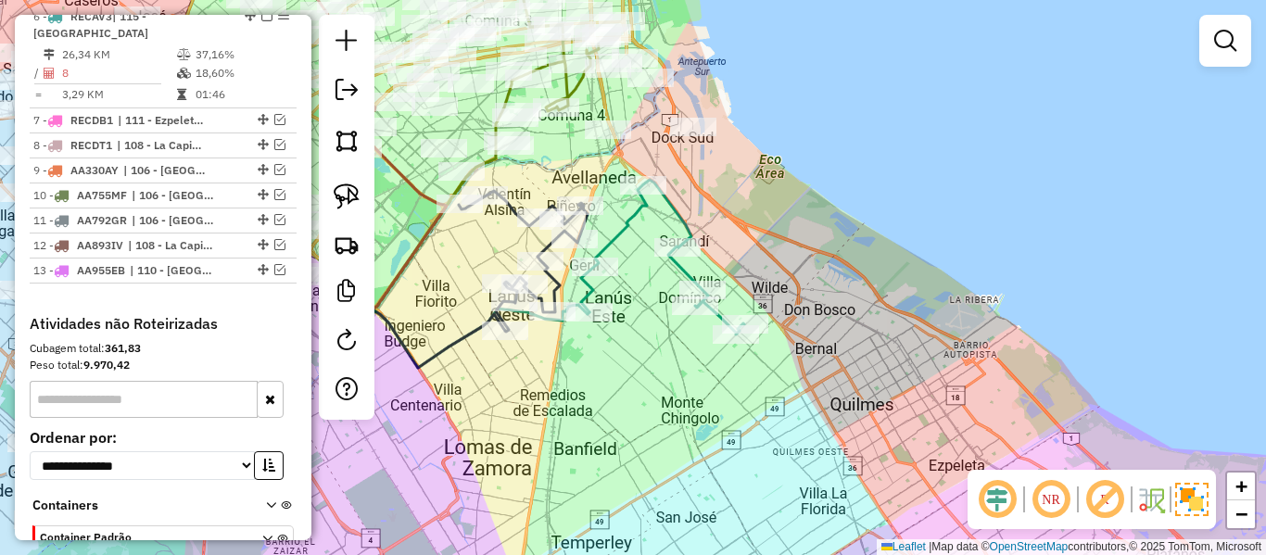
select select "**********"
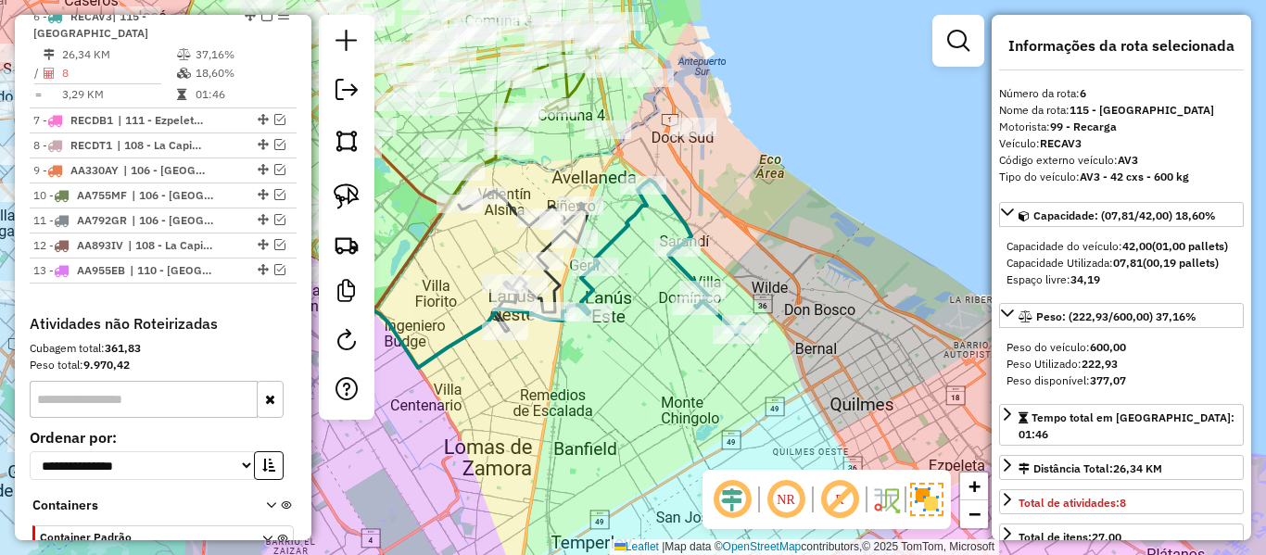
scroll to position [1075, 0]
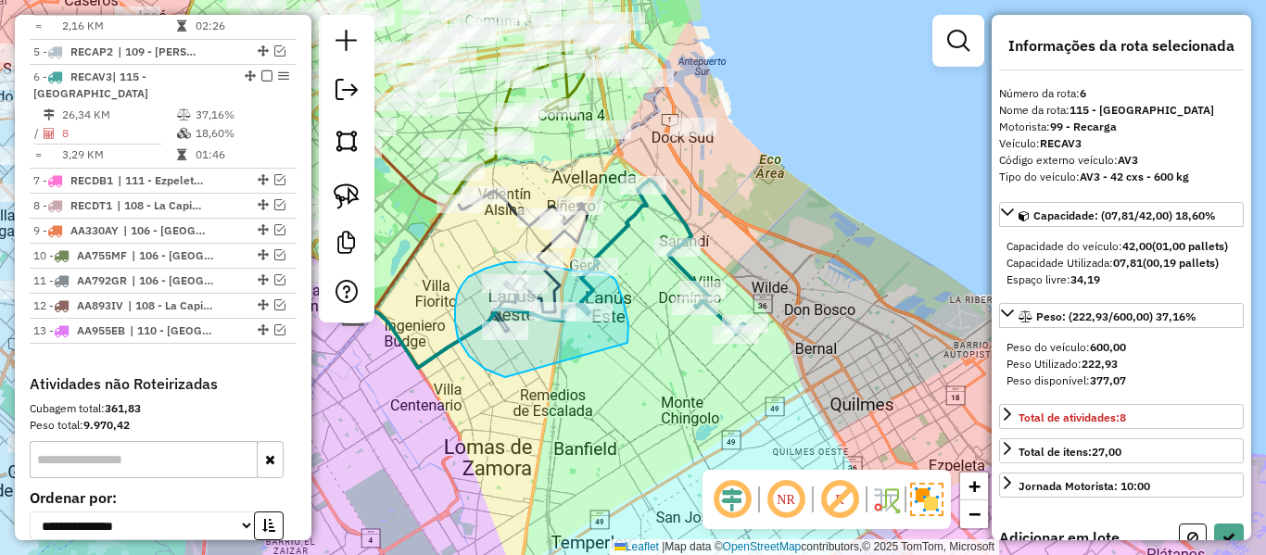
drag, startPoint x: 626, startPoint y: 311, endPoint x: 535, endPoint y: 381, distance: 114.4
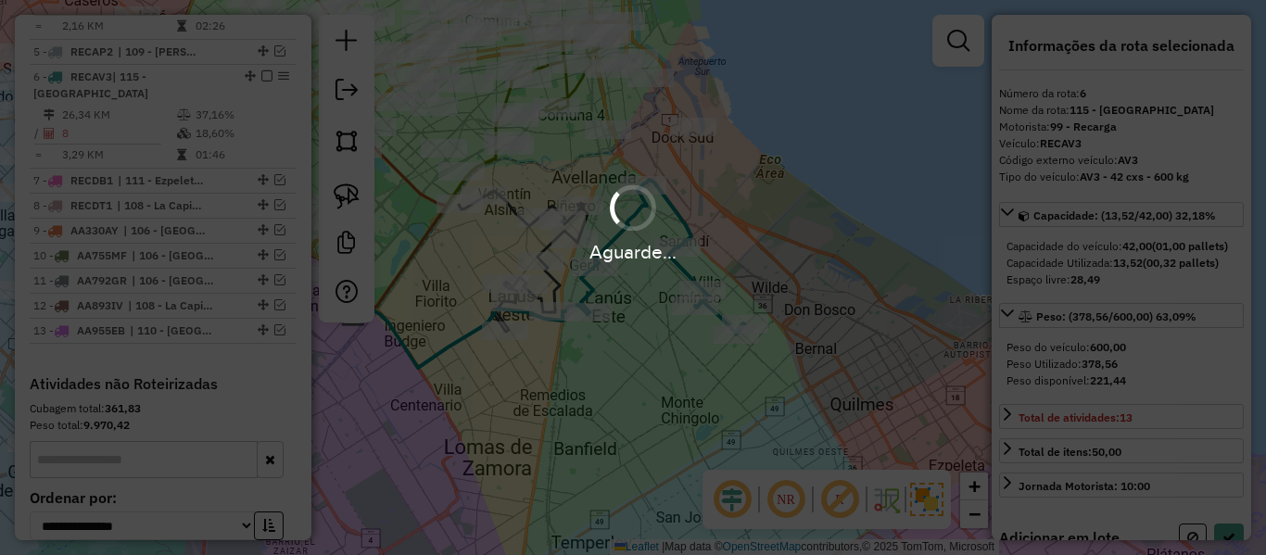
select select "**********"
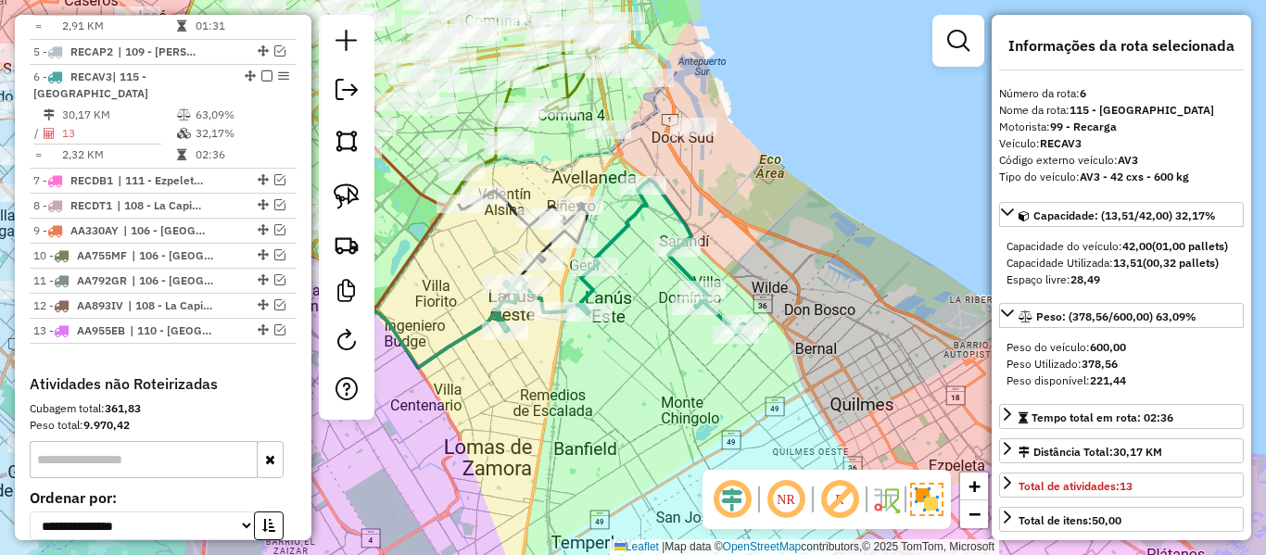
click at [627, 220] on icon at bounding box center [620, 257] width 248 height 155
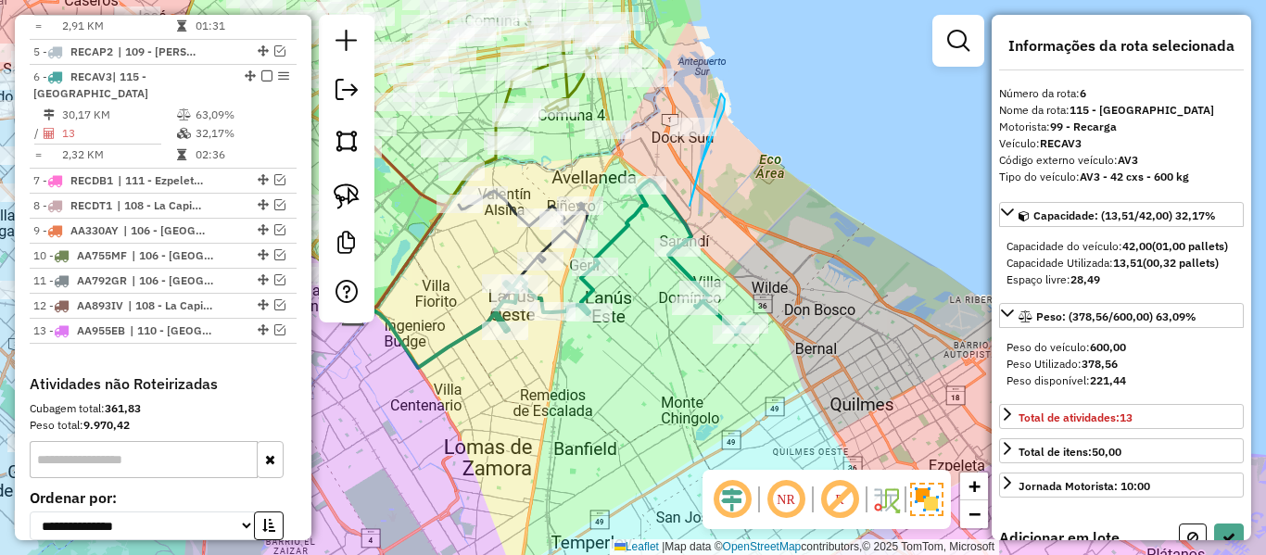
drag, startPoint x: 705, startPoint y: 153, endPoint x: 654, endPoint y: 144, distance: 51.8
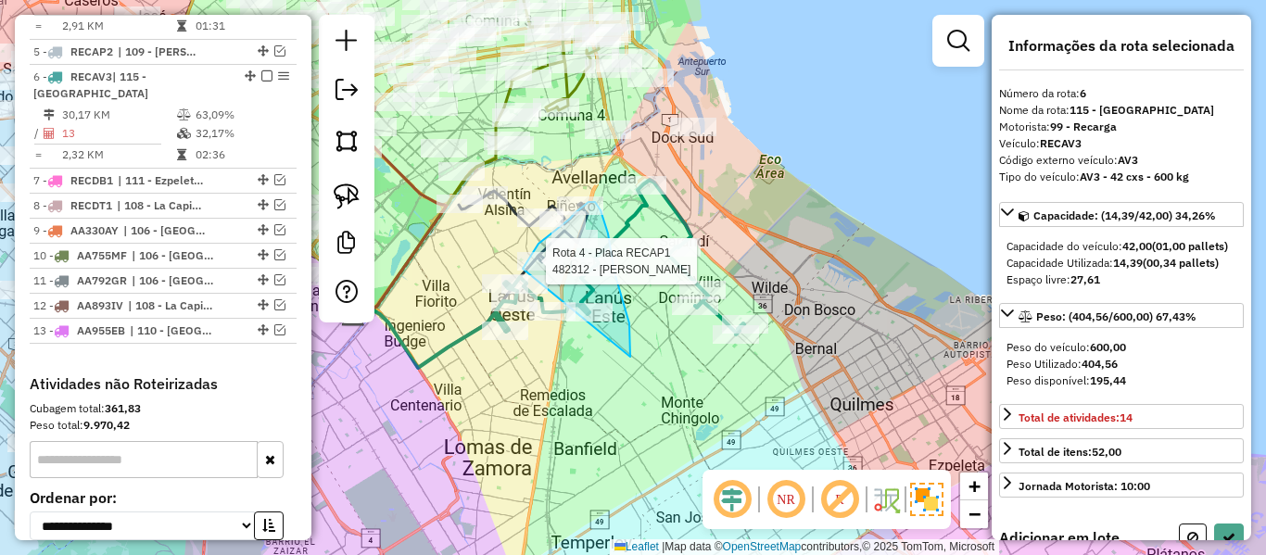
drag, startPoint x: 630, startPoint y: 357, endPoint x: 519, endPoint y: 273, distance: 139.0
click at [519, 273] on div "Rota 4 - Placa RECAP1 552105 - Martin L�pez Rota 4 - Placa RECAP1 482808 - Vane…" at bounding box center [633, 277] width 1266 height 555
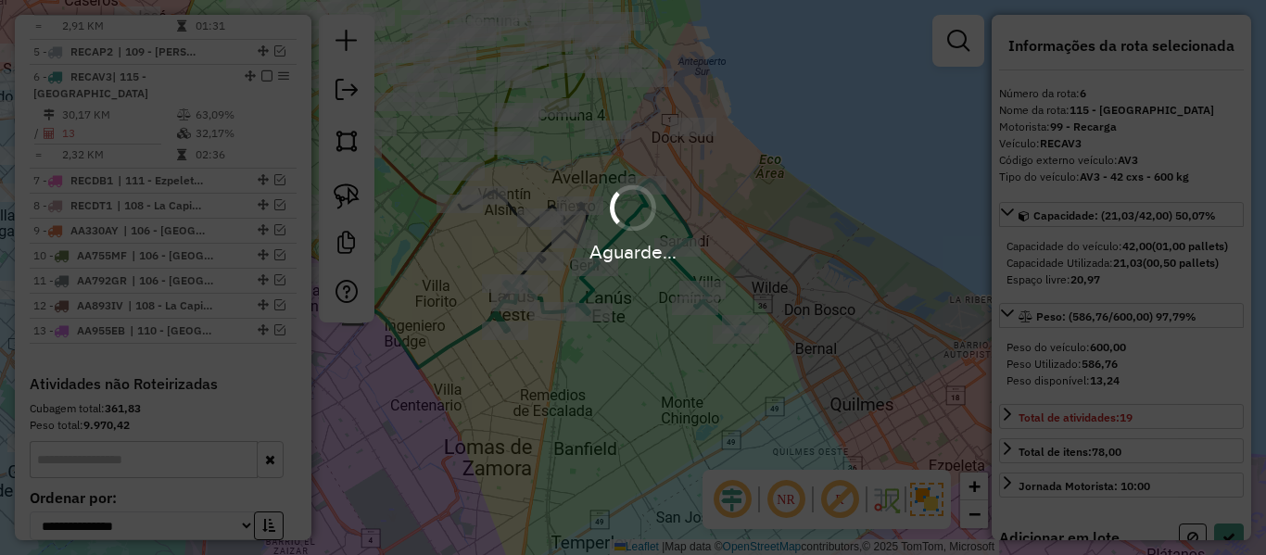
select select "**********"
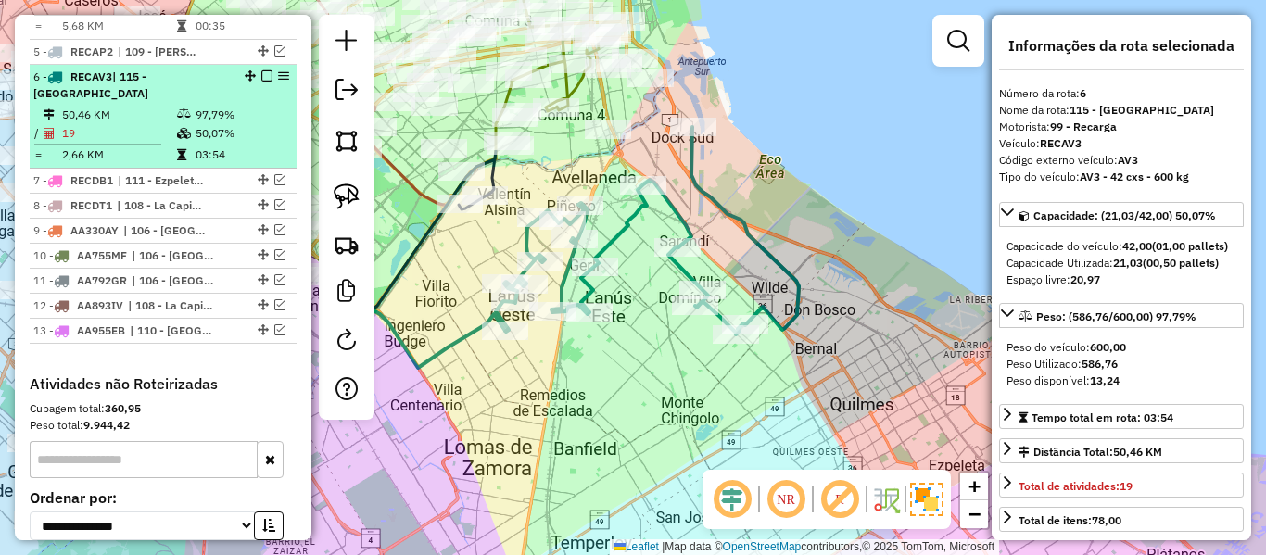
click at [261, 70] on em at bounding box center [266, 75] width 11 height 11
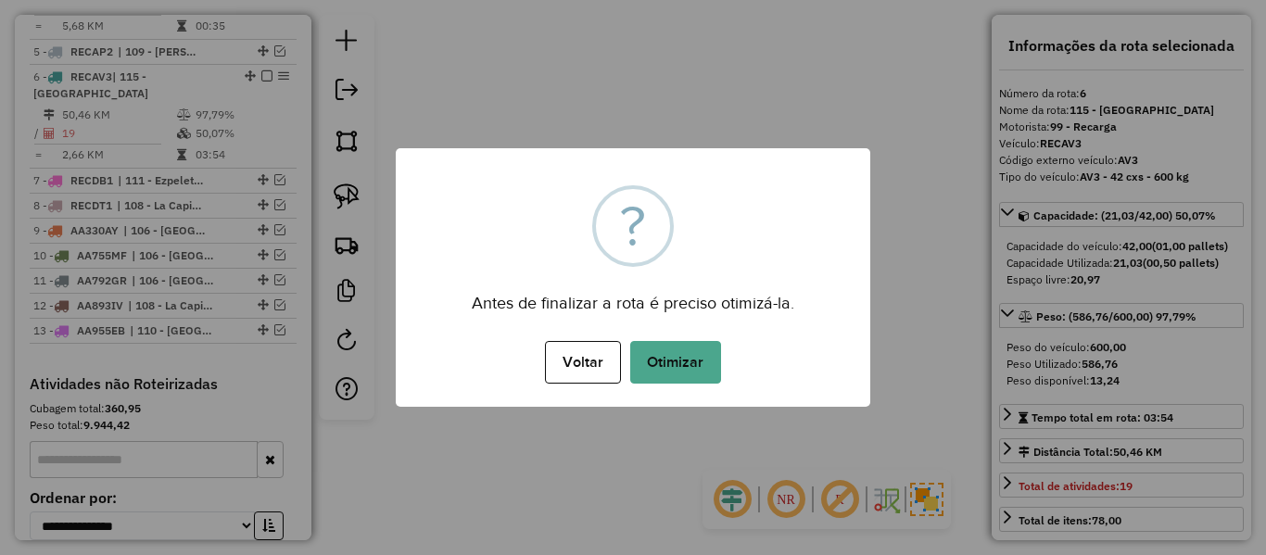
click at [654, 338] on div "Voltar No Otimizar" at bounding box center [633, 362] width 475 height 52
click at [661, 361] on button "Otimizar" at bounding box center [675, 362] width 91 height 43
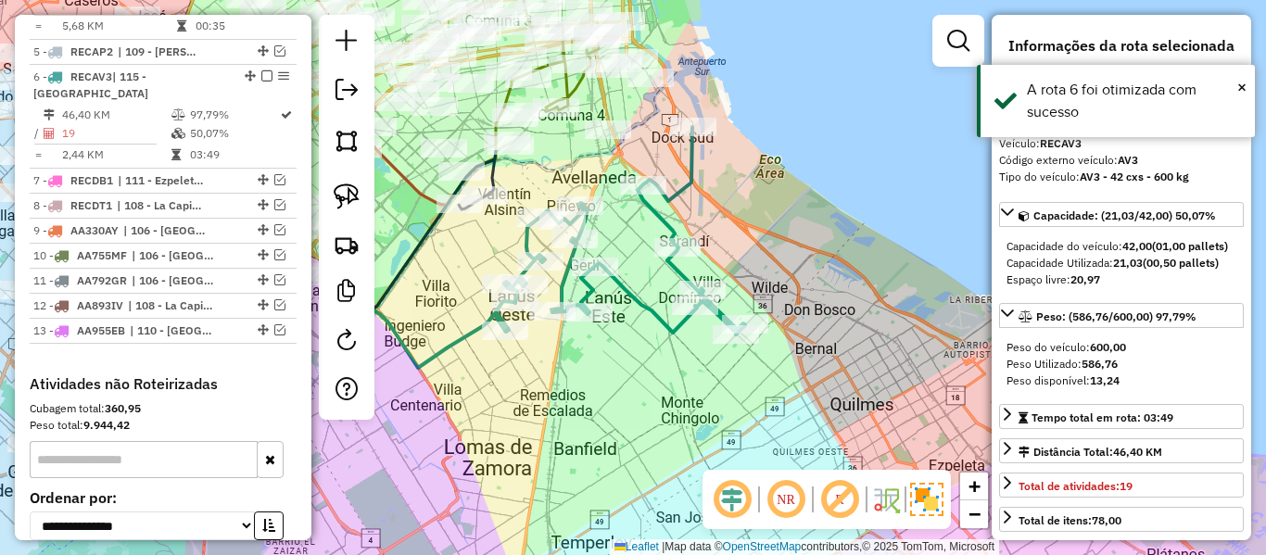
click at [621, 226] on div "Janela de atendimento Grade de atendimento Capacidade Transportadoras Veículos …" at bounding box center [633, 277] width 1266 height 555
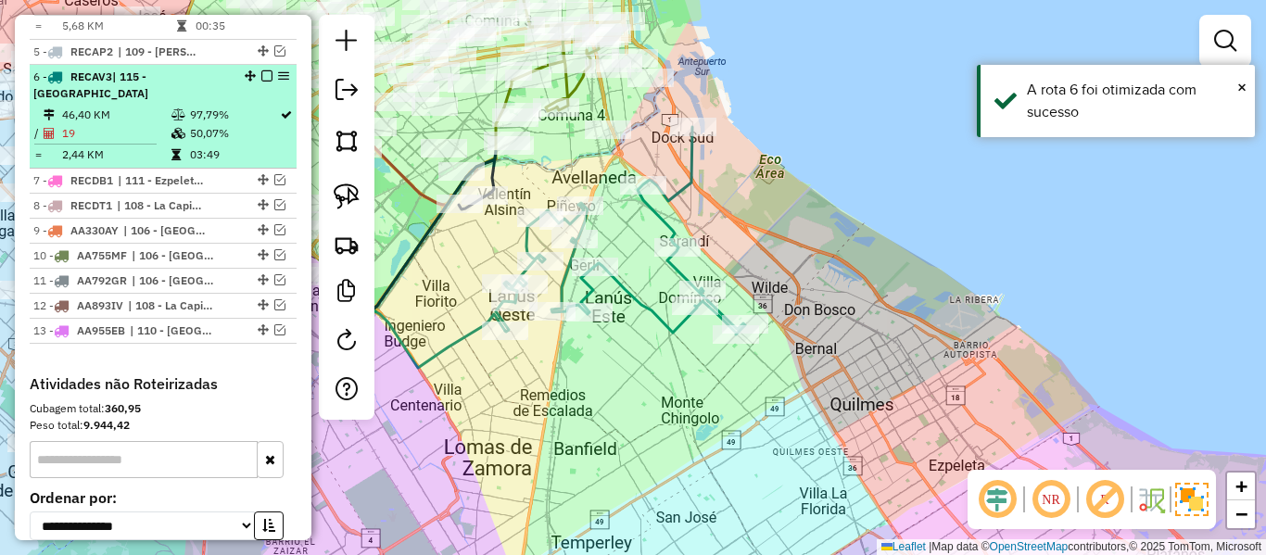
click at [261, 70] on em at bounding box center [266, 75] width 11 height 11
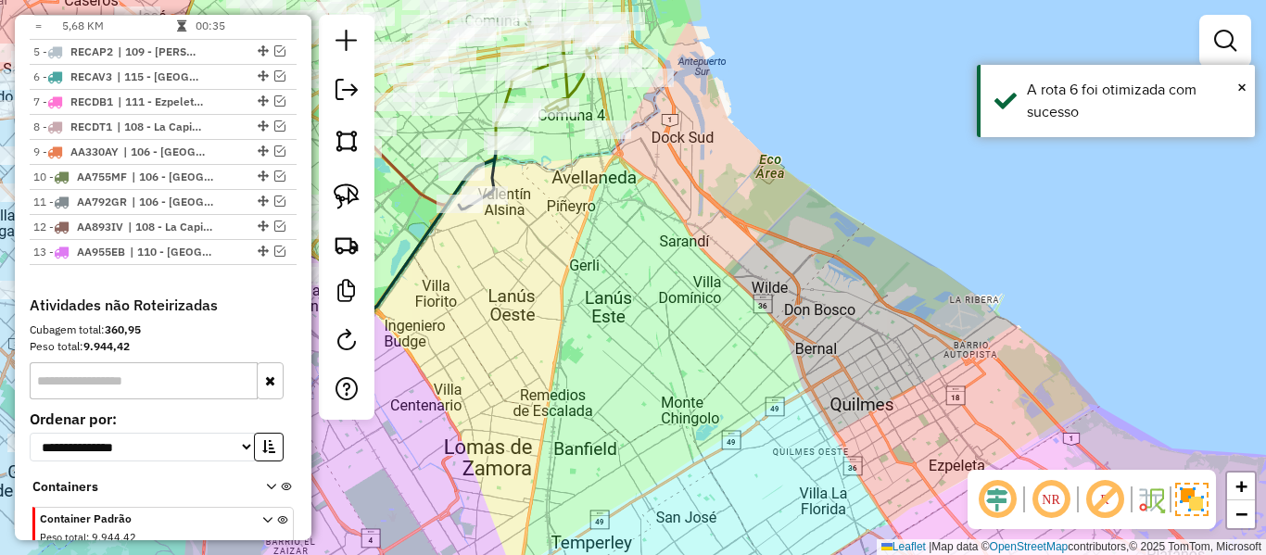
scroll to position [996, 0]
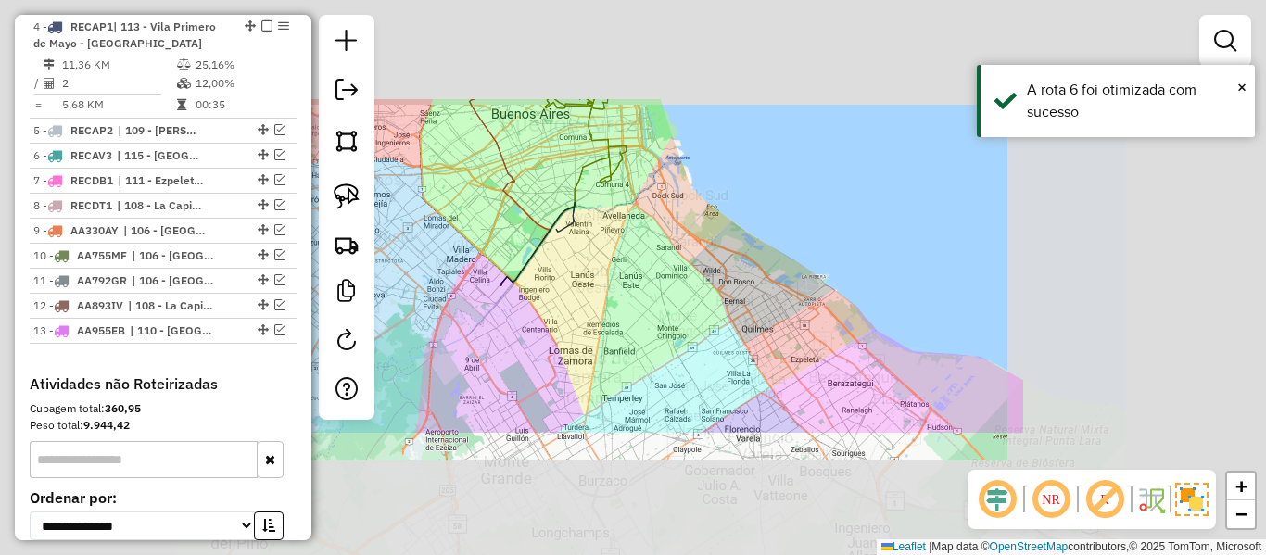
click at [665, 294] on div "Janela de atendimento Grade de atendimento Capacidade Transportadoras Veículos …" at bounding box center [633, 277] width 1266 height 555
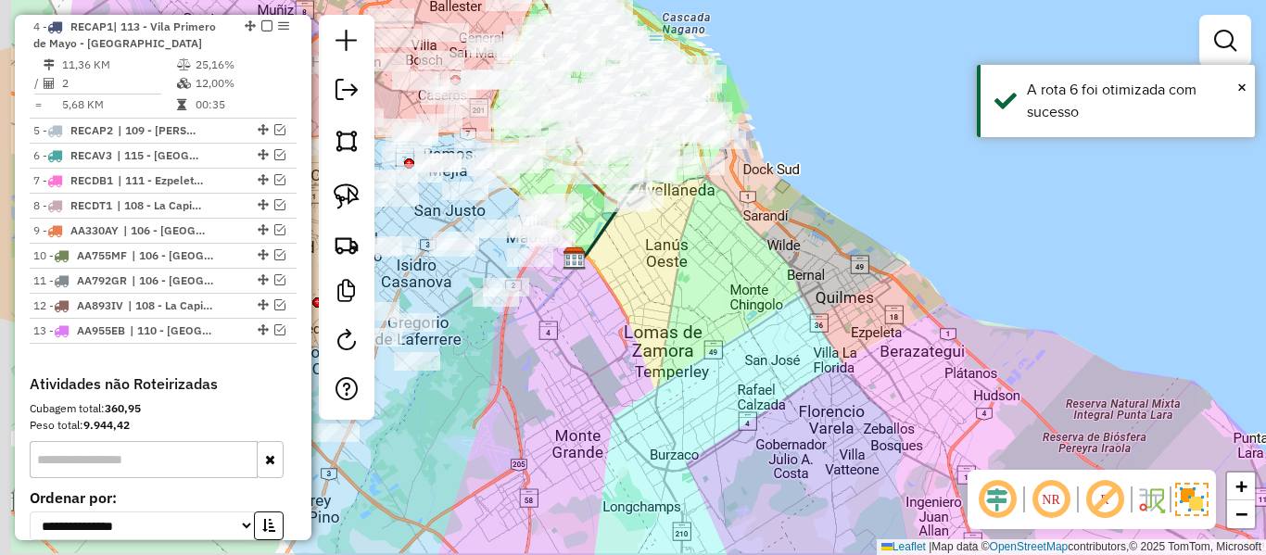
drag, startPoint x: 620, startPoint y: 334, endPoint x: 973, endPoint y: 285, distance: 356.4
click at [977, 285] on div "Janela de atendimento Grade de atendimento Capacidade Transportadoras Veículos …" at bounding box center [633, 277] width 1266 height 555
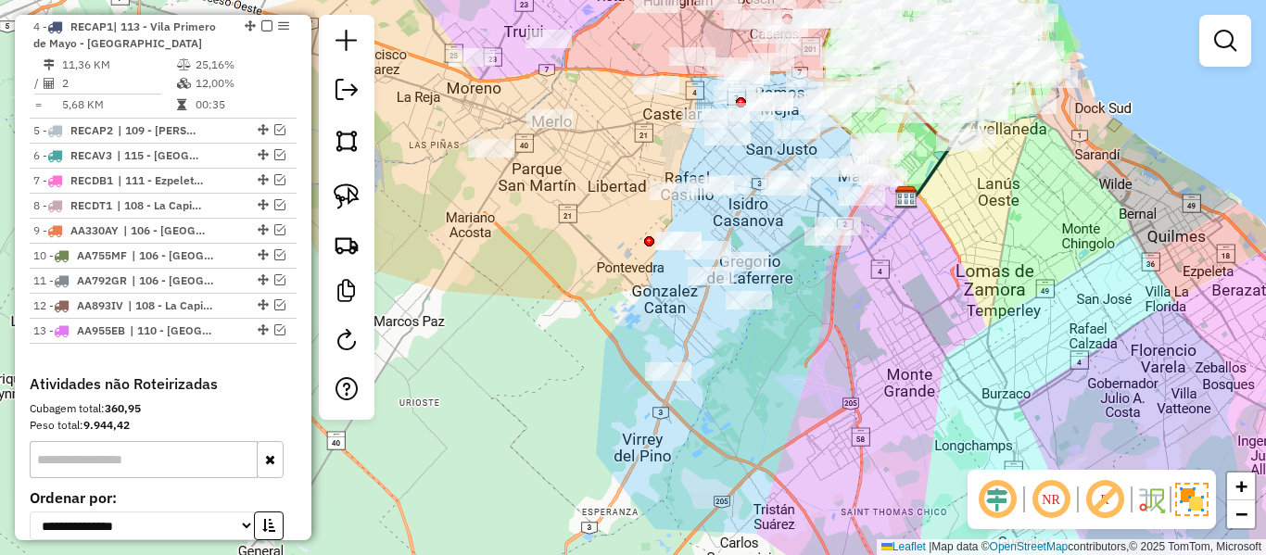
drag, startPoint x: 854, startPoint y: 366, endPoint x: 1000, endPoint y: 260, distance: 180.6
click at [1000, 260] on div "Janela de atendimento Grade de atendimento Capacidade Transportadoras Veículos …" at bounding box center [633, 277] width 1266 height 555
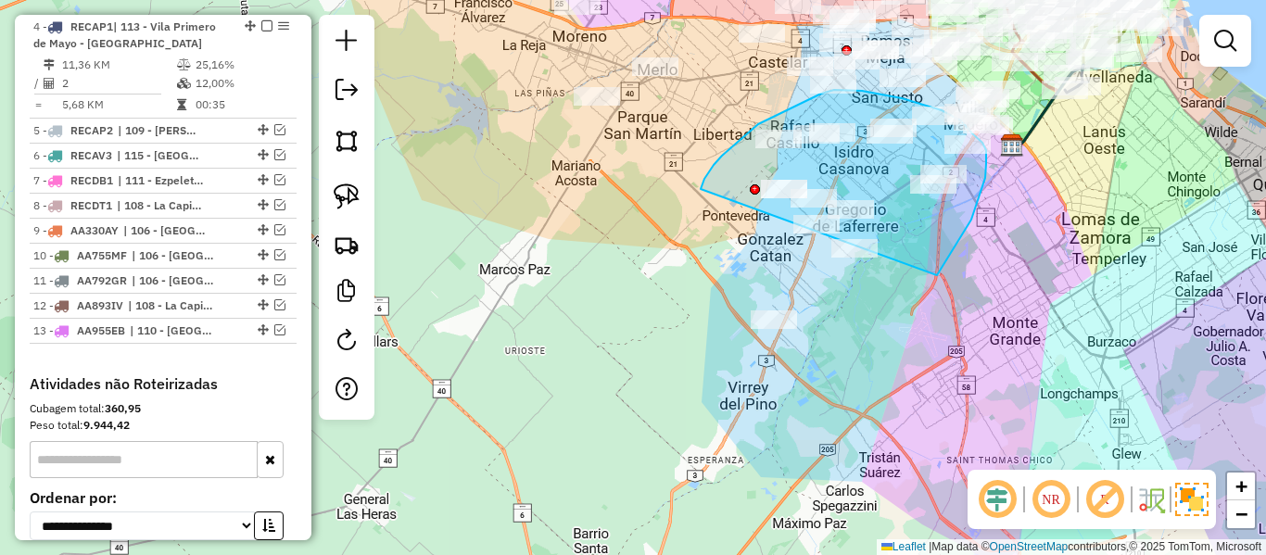
drag, startPoint x: 937, startPoint y: 275, endPoint x: 780, endPoint y: 443, distance: 229.5
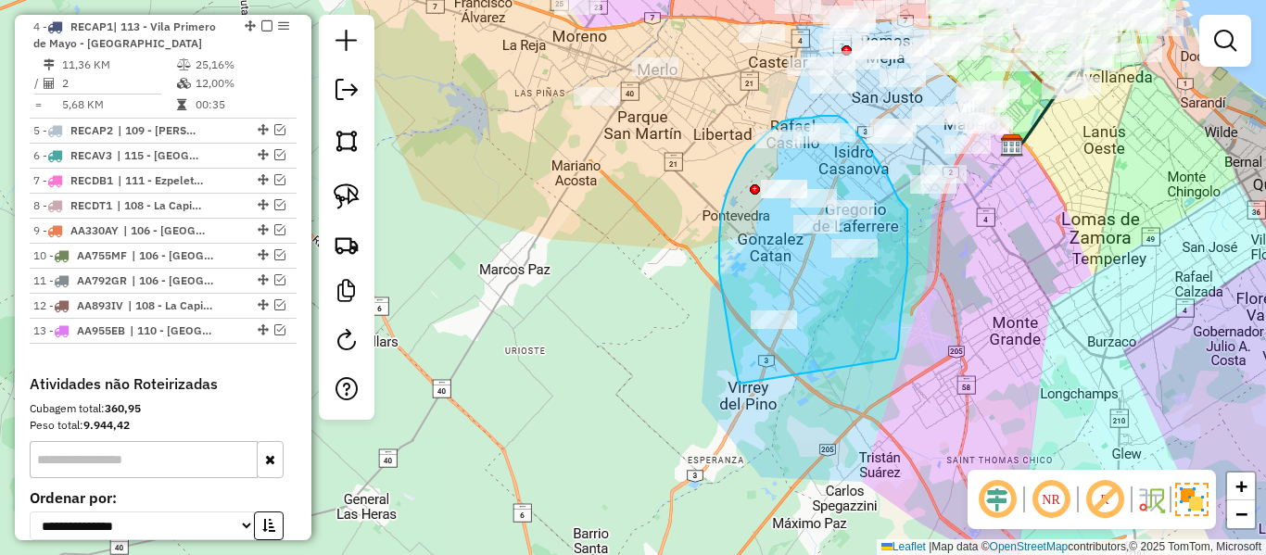
drag, startPoint x: 908, startPoint y: 229, endPoint x: 752, endPoint y: 426, distance: 252.0
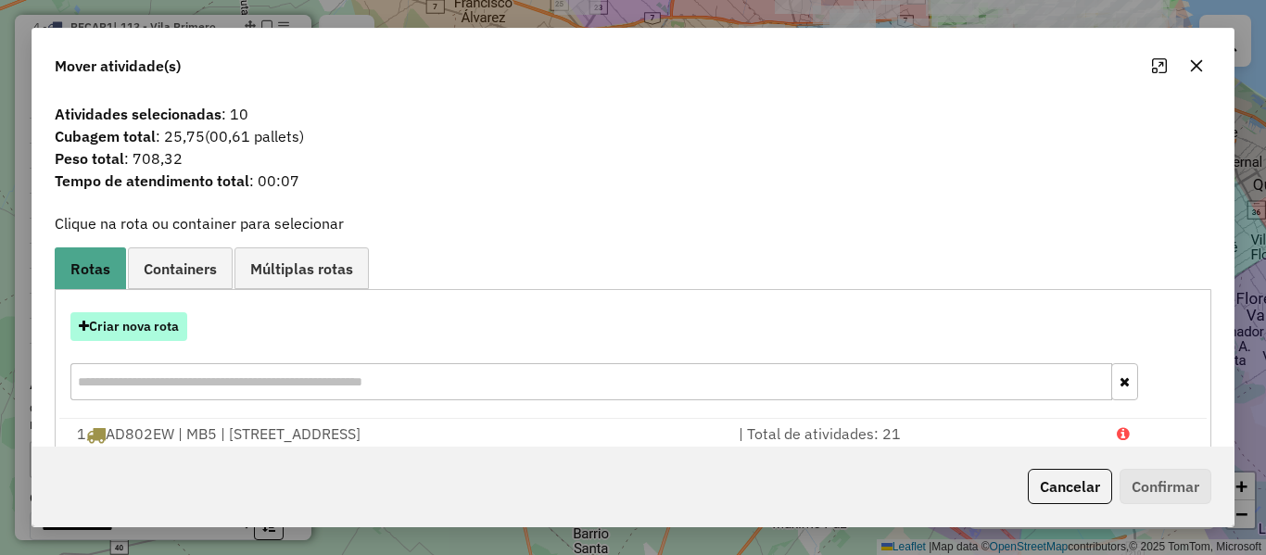
click at [160, 330] on button "Criar nova rota" at bounding box center [128, 326] width 117 height 29
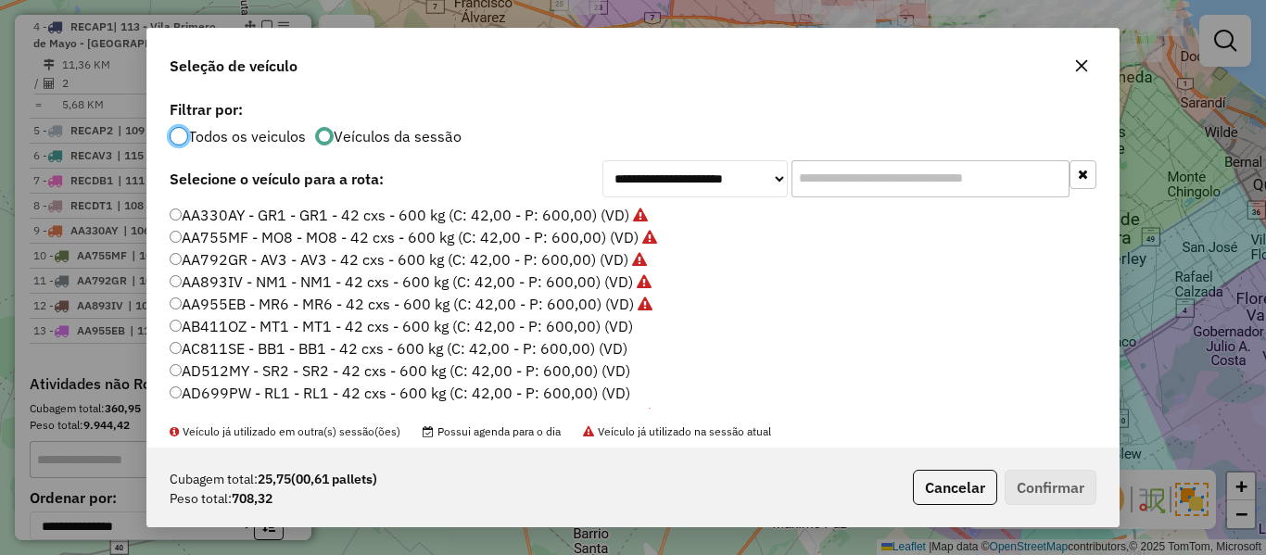
scroll to position [10, 6]
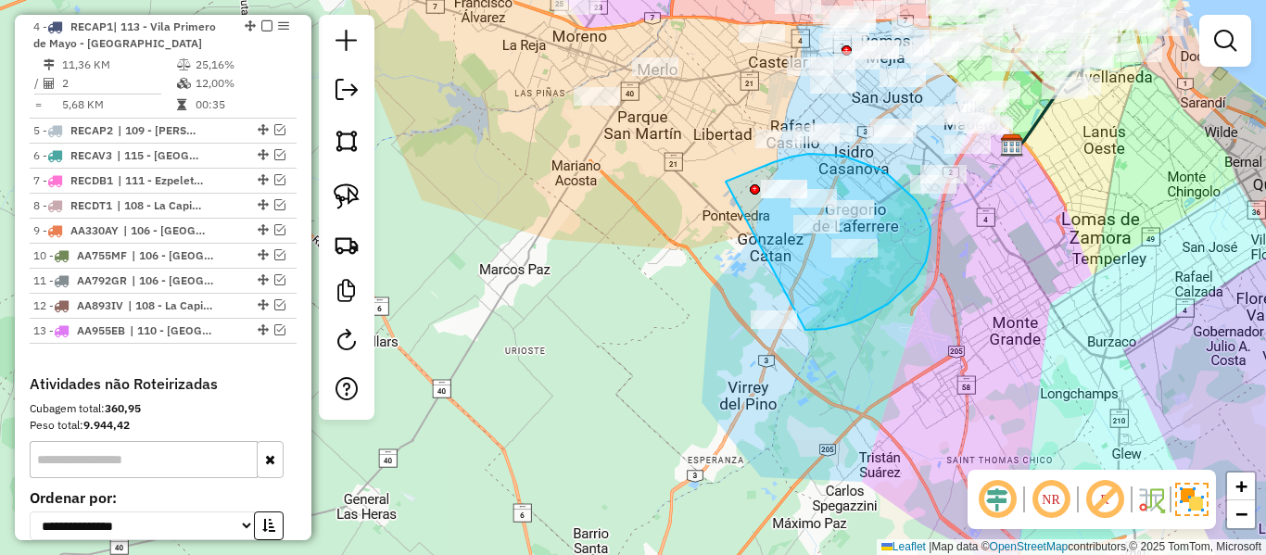
drag, startPoint x: 861, startPoint y: 319, endPoint x: 742, endPoint y: 459, distance: 183.5
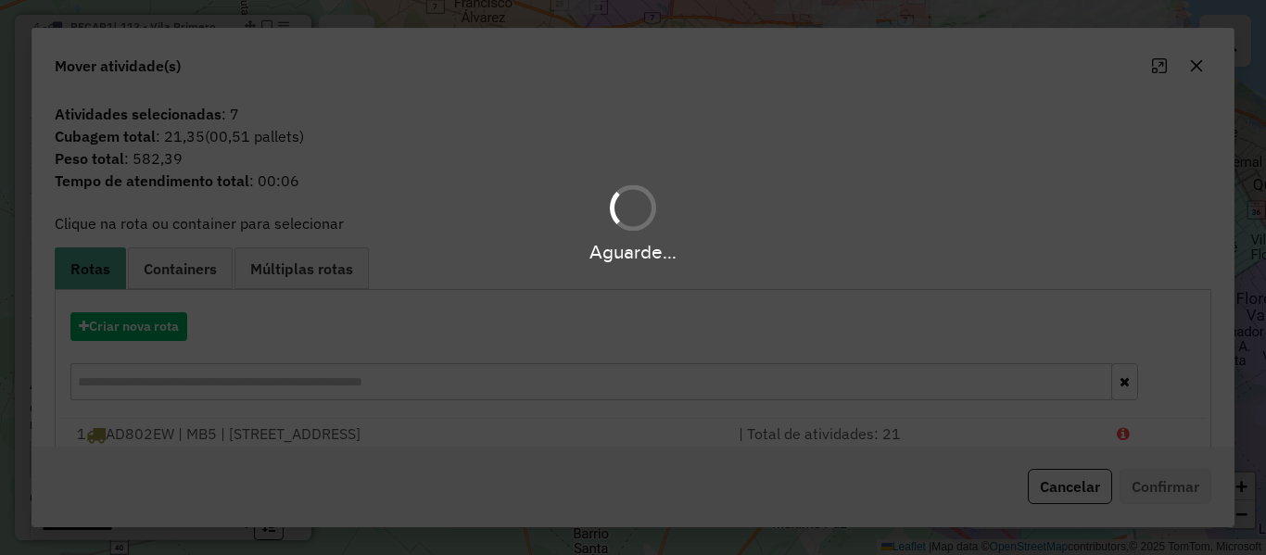
click at [185, 336] on div "Aguarde..." at bounding box center [633, 277] width 1266 height 555
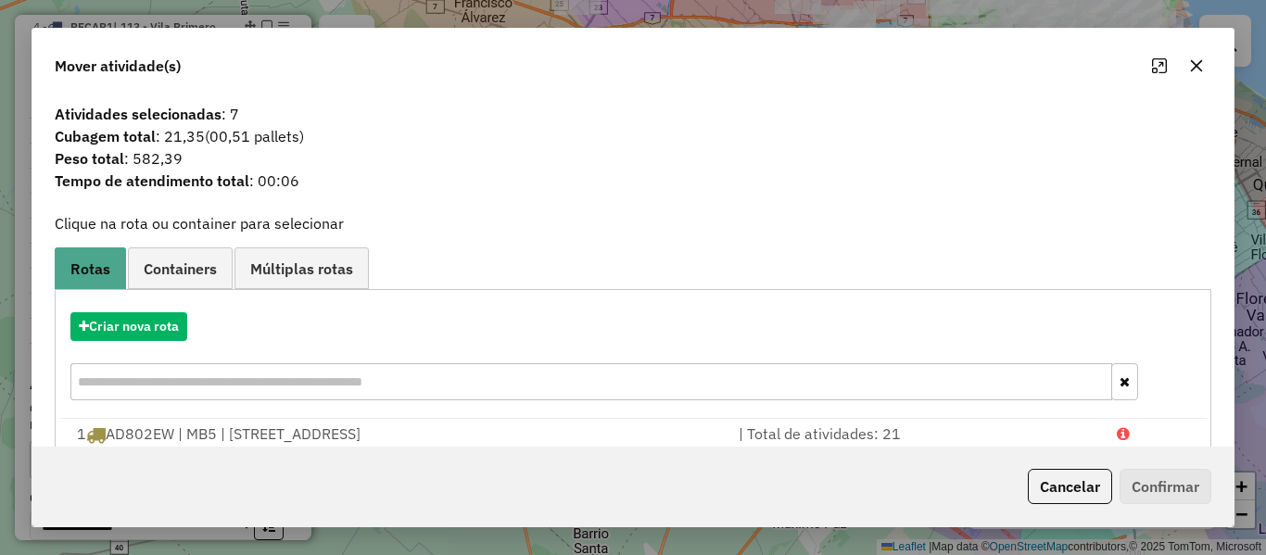
click at [176, 338] on hb-app "Aguarde... Pop-up bloqueado! Seu navegador bloqueou automáticamente a abertura …" at bounding box center [633, 277] width 1266 height 555
click at [176, 338] on button "Criar nova rota" at bounding box center [128, 326] width 117 height 29
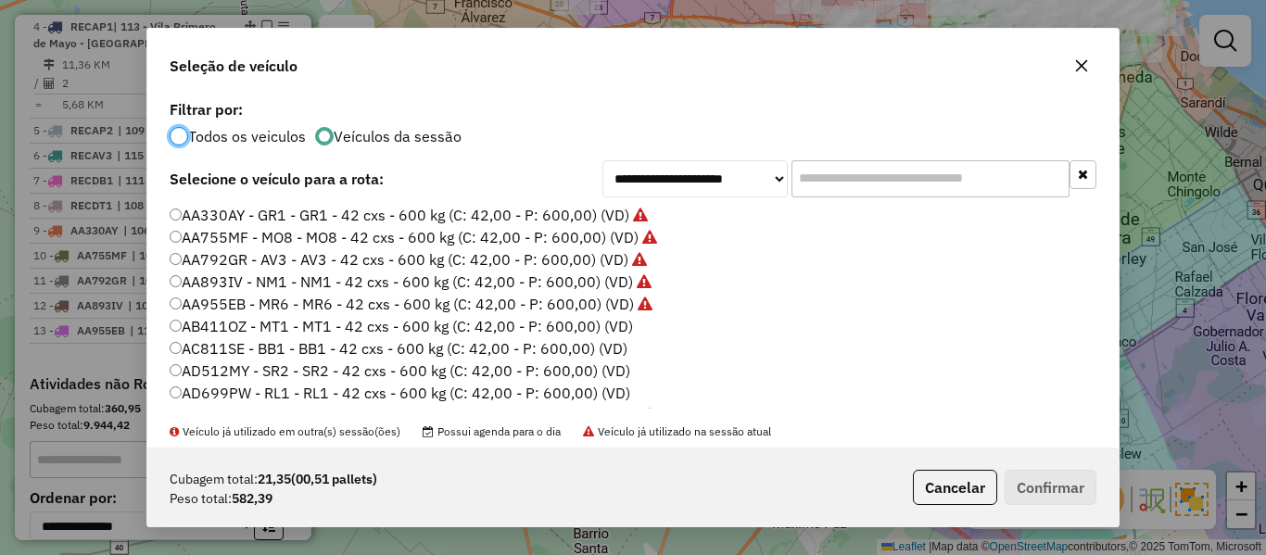
click at [612, 317] on label "AB411OZ - MT1 - MT1 - 42 cxs - 600 kg (C: 42,00 - P: 600,00) (VD)" at bounding box center [401, 326] width 463 height 22
click at [1029, 484] on button "Confirmar" at bounding box center [1051, 487] width 92 height 35
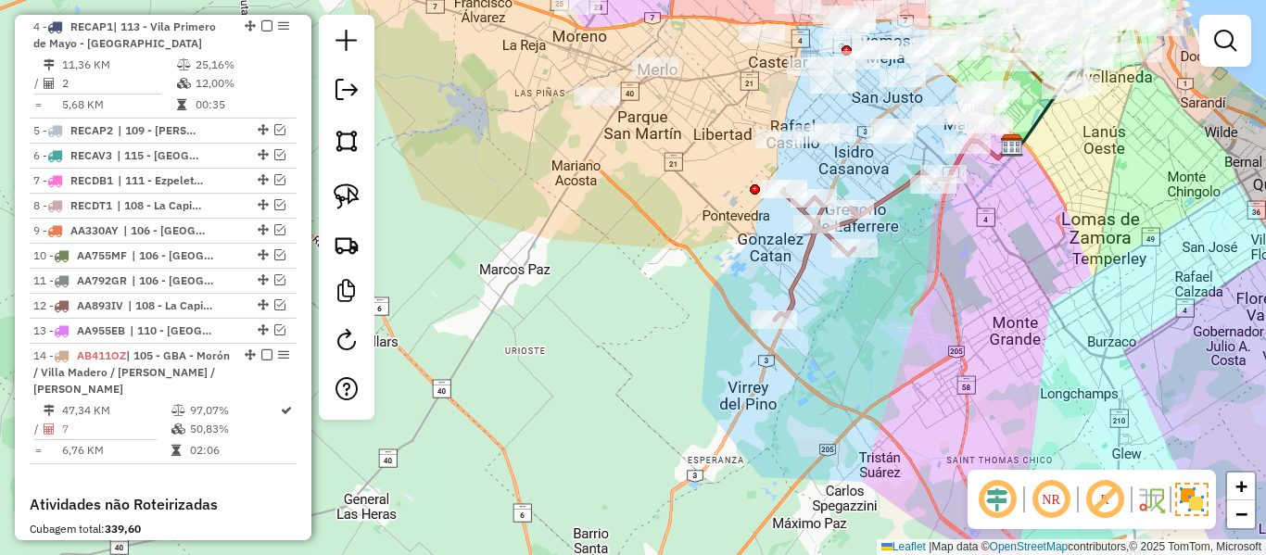
click at [811, 268] on icon at bounding box center [817, 254] width 84 height 131
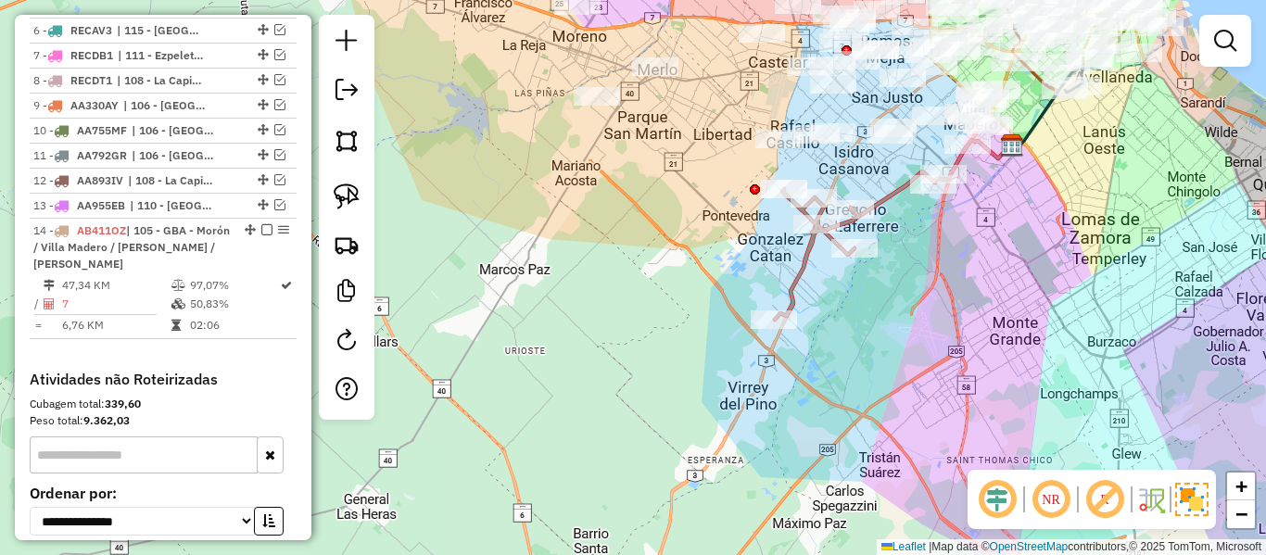
select select "**********"
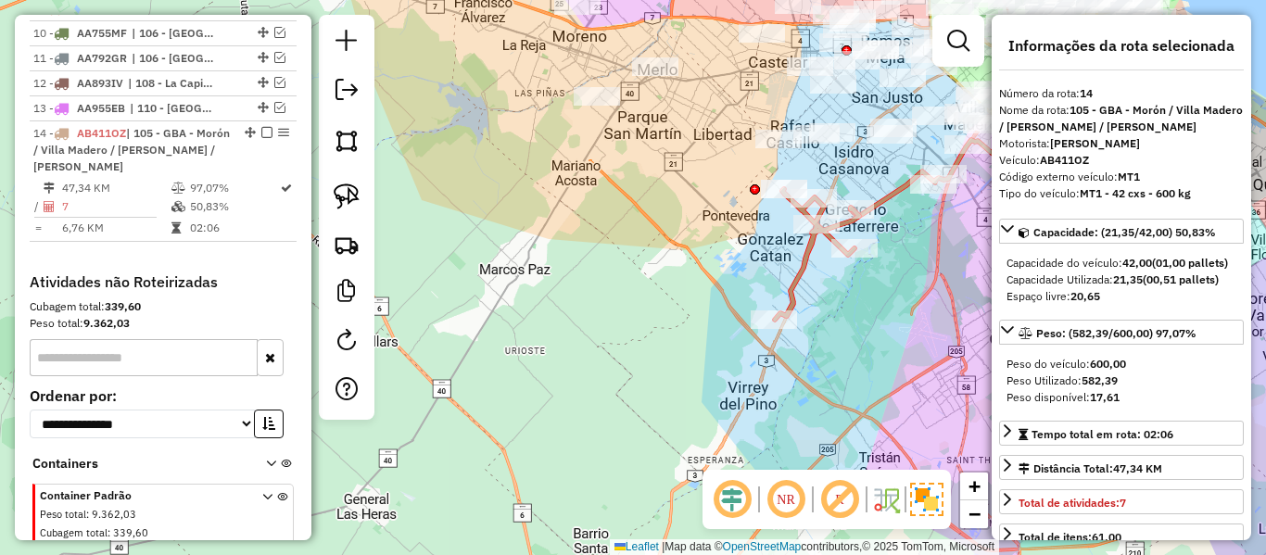
scroll to position [1235, 0]
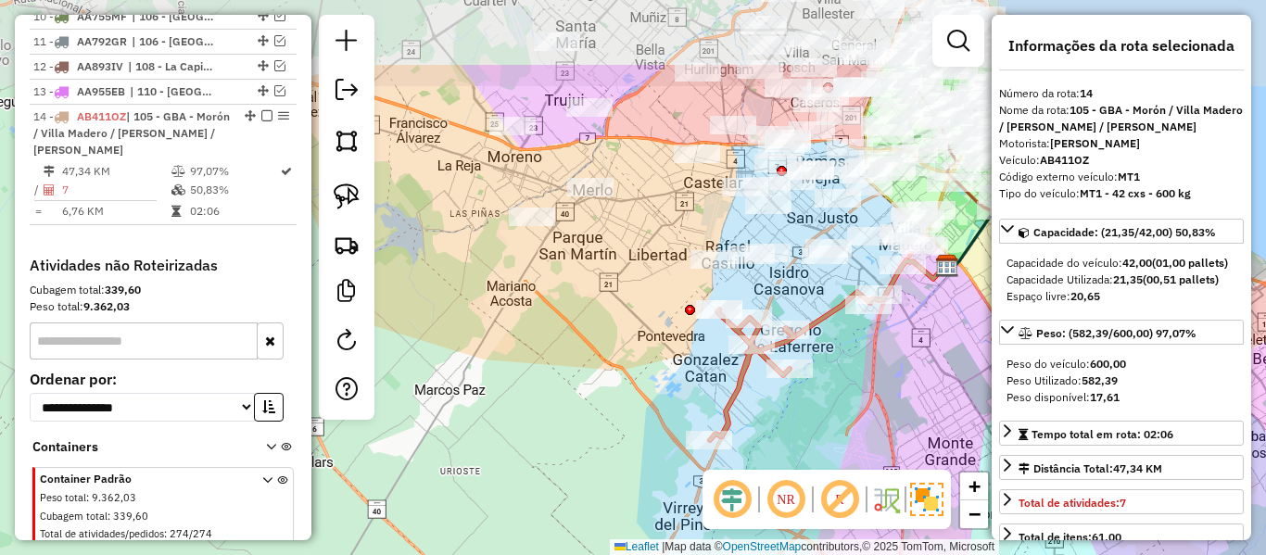
drag, startPoint x: 826, startPoint y: 315, endPoint x: 794, endPoint y: 405, distance: 95.3
click at [768, 402] on div "Janela de atendimento Grade de atendimento Capacidade Transportadoras Veículos …" at bounding box center [633, 277] width 1266 height 555
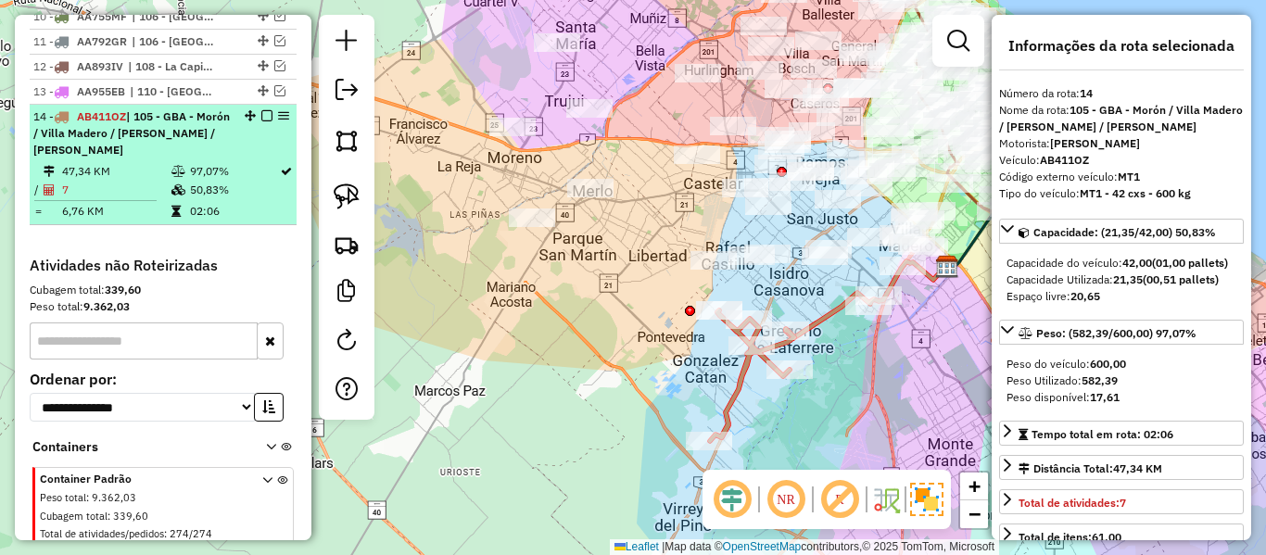
click at [261, 110] on em at bounding box center [266, 115] width 11 height 11
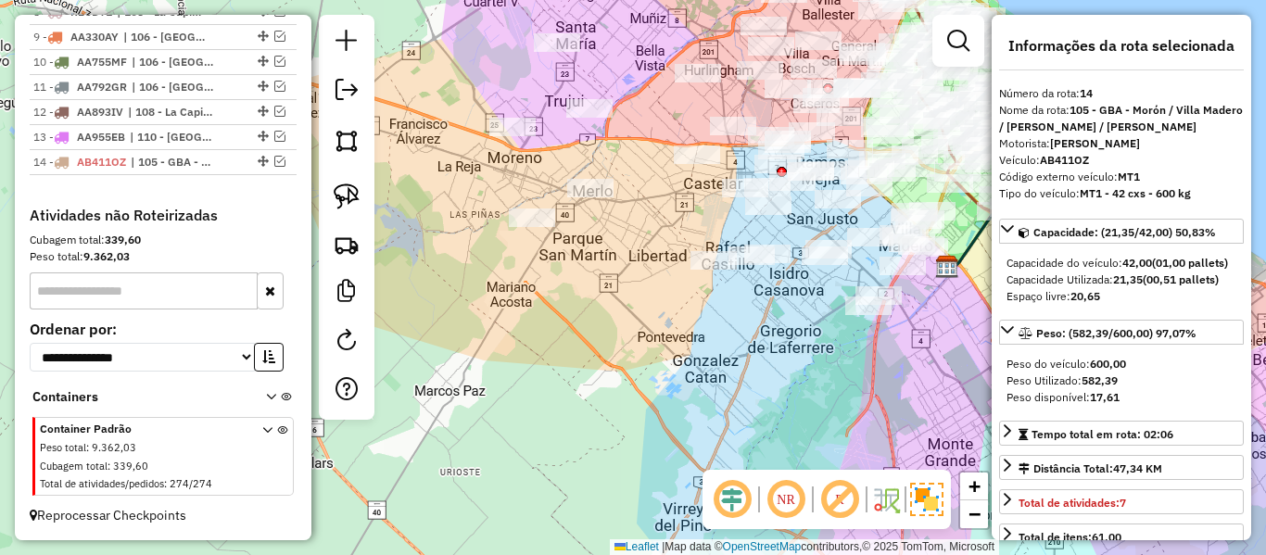
scroll to position [1140, 0]
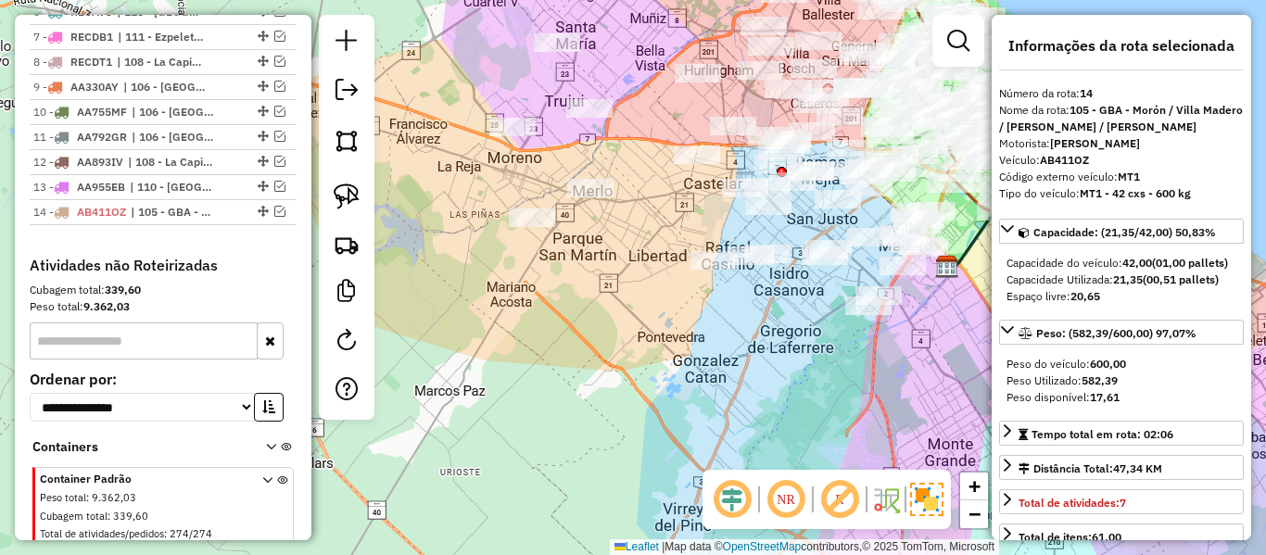
click at [348, 175] on div at bounding box center [347, 217] width 56 height 405
click at [347, 186] on img at bounding box center [347, 197] width 26 height 26
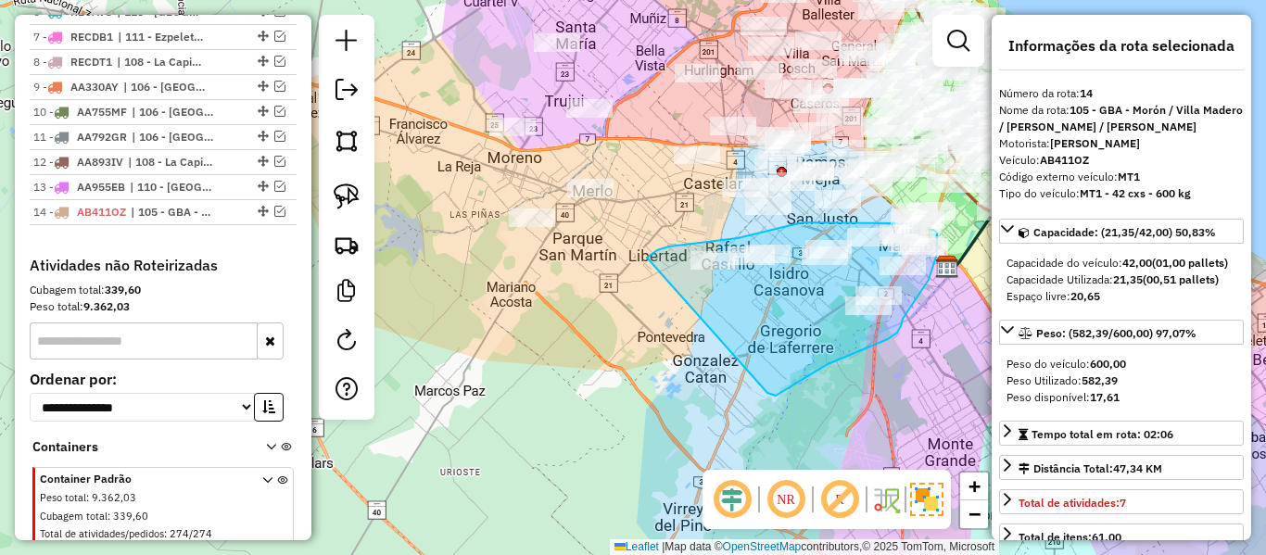
drag, startPoint x: 768, startPoint y: 394, endPoint x: 643, endPoint y: 273, distance: 173.7
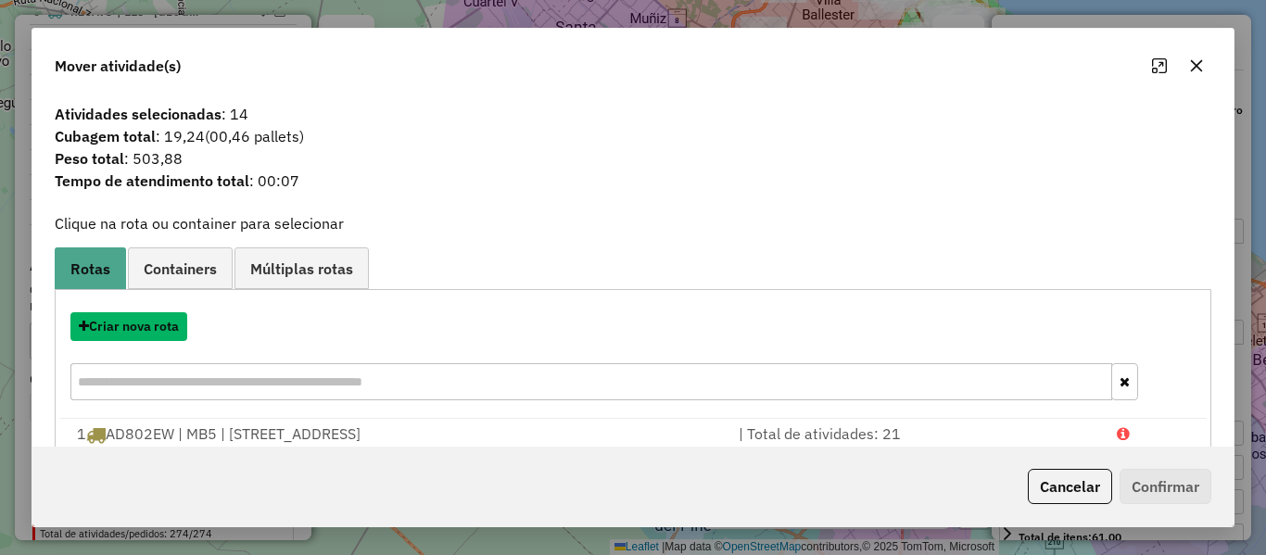
click at [165, 328] on button "Criar nova rota" at bounding box center [128, 326] width 117 height 29
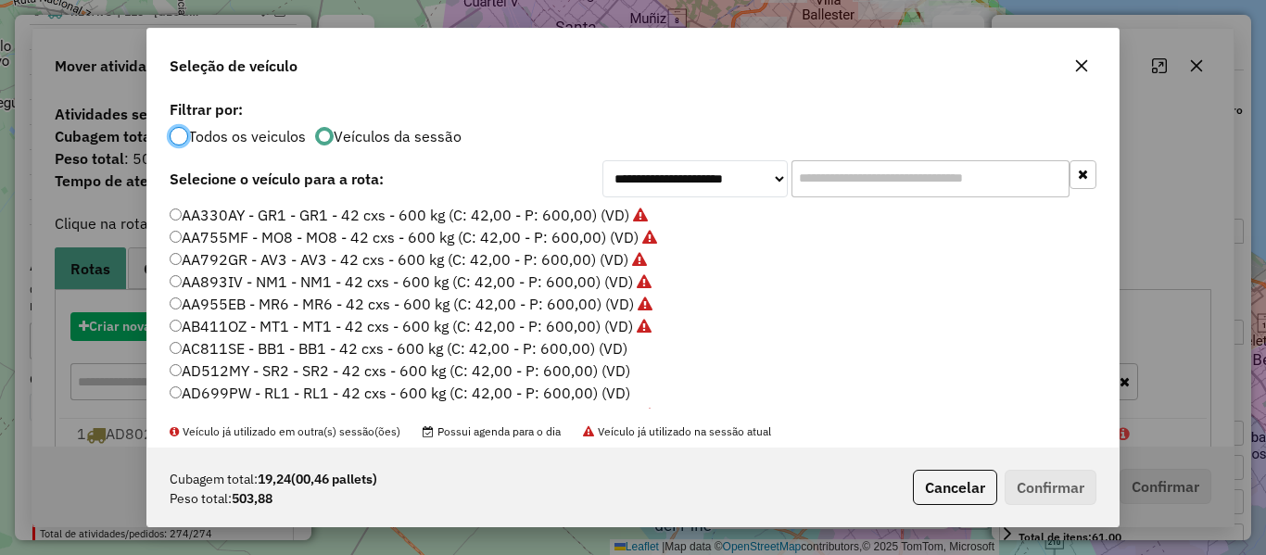
scroll to position [10, 6]
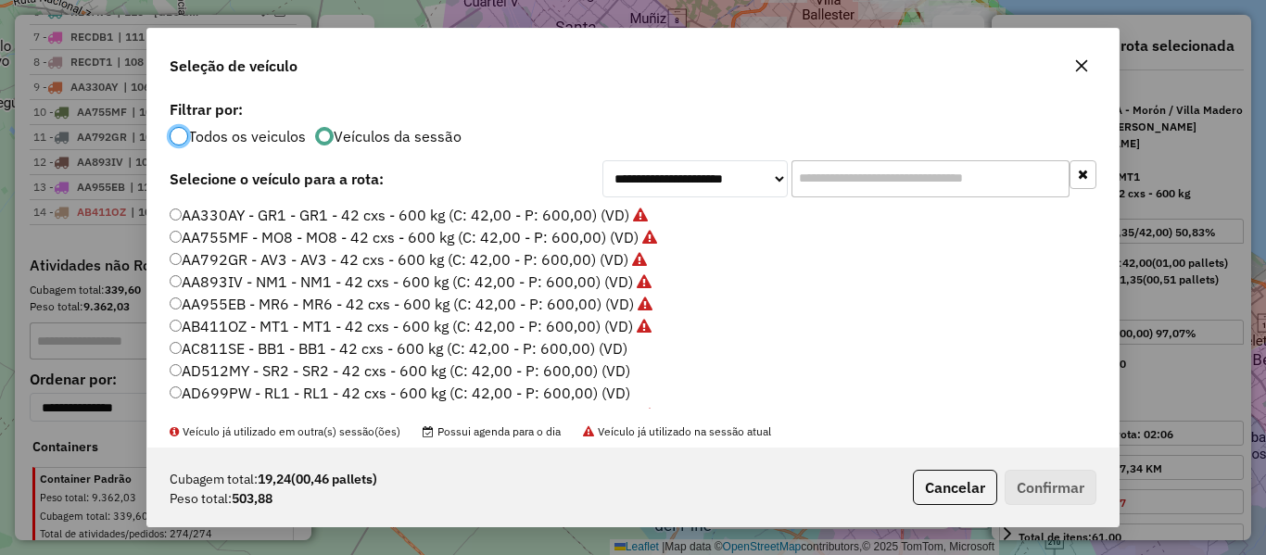
click at [613, 338] on label "AC811SE - BB1 - BB1 - 42 cxs - 600 kg (C: 42,00 - P: 600,00) (VD)" at bounding box center [399, 348] width 458 height 22
click at [1036, 480] on button "Confirmar" at bounding box center [1051, 487] width 92 height 35
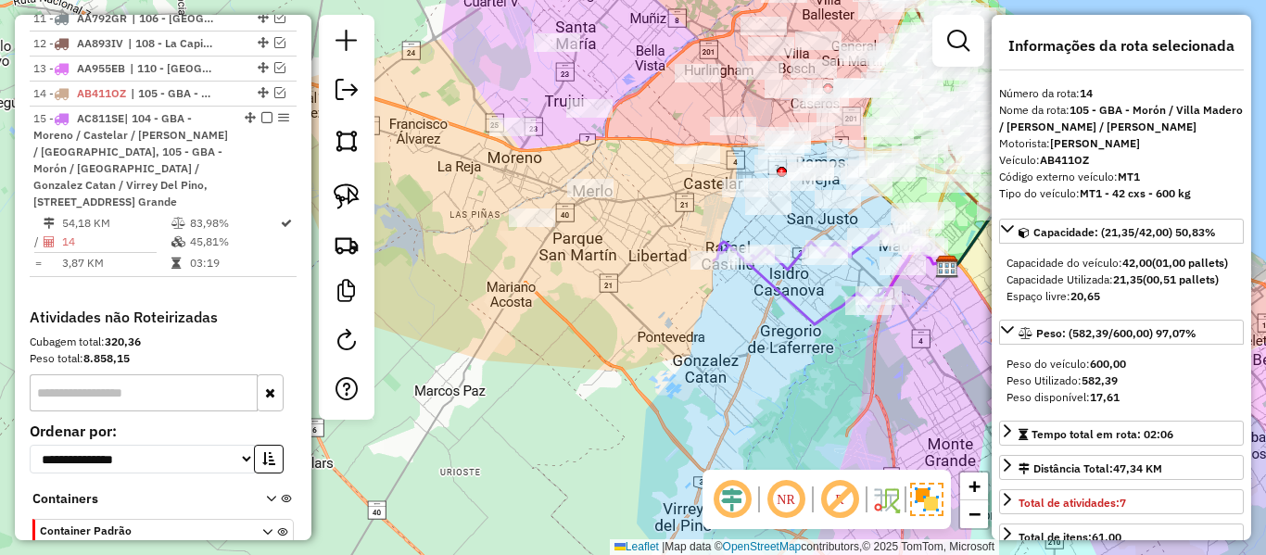
scroll to position [1275, 0]
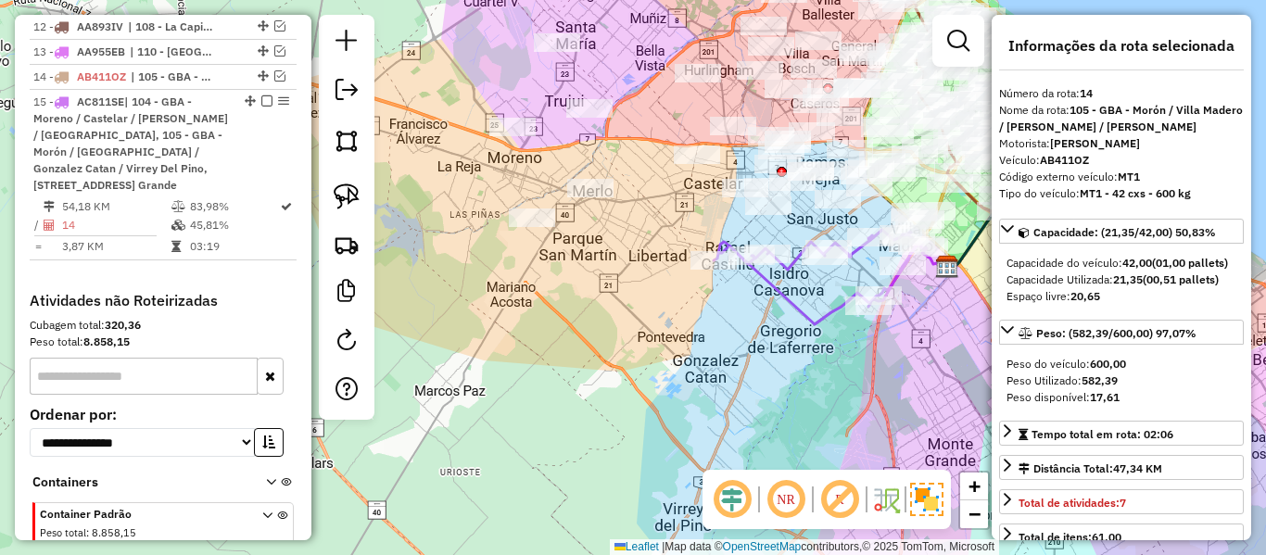
click at [811, 311] on icon at bounding box center [819, 277] width 211 height 95
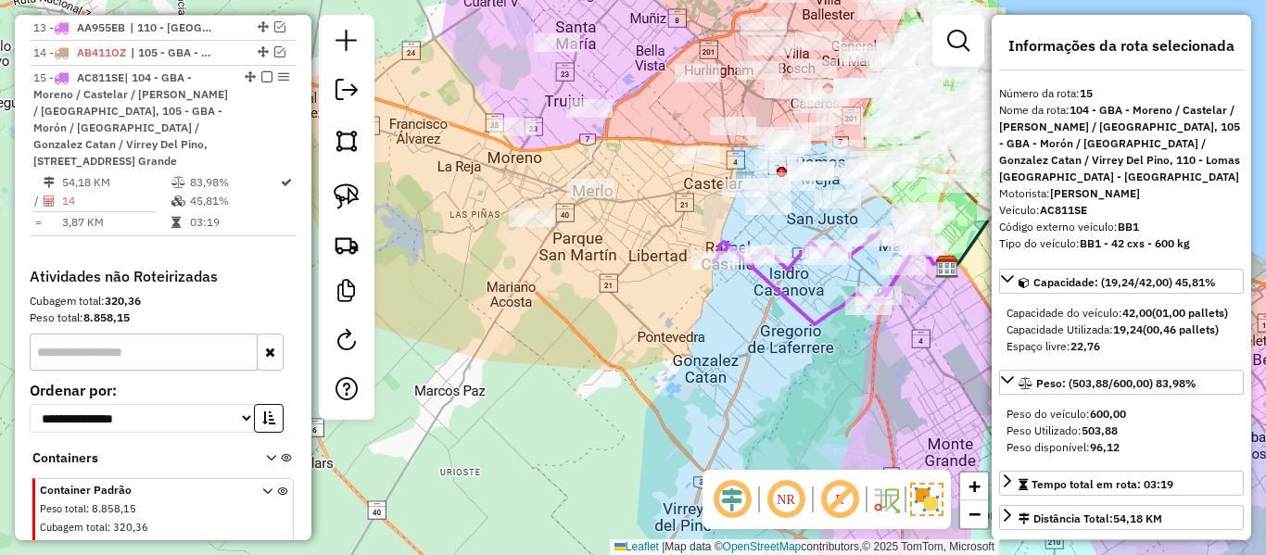
scroll to position [1300, 0]
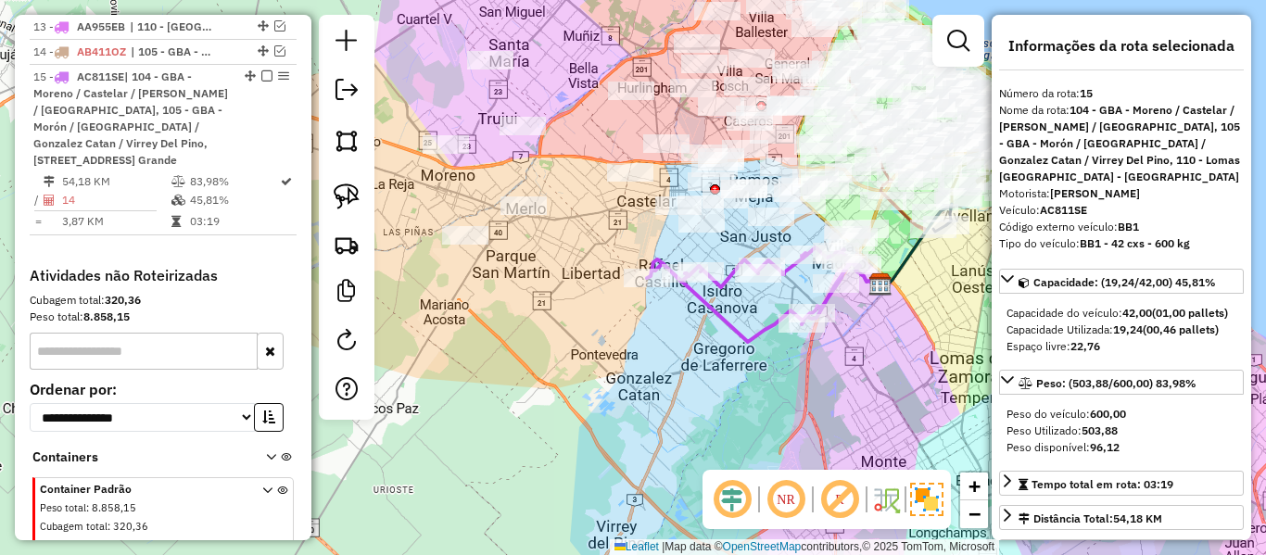
drag, startPoint x: 805, startPoint y: 349, endPoint x: 641, endPoint y: 394, distance: 170.0
click at [641, 394] on div "Janela de atendimento Grade de atendimento Capacidade Transportadoras Veículos …" at bounding box center [633, 277] width 1266 height 555
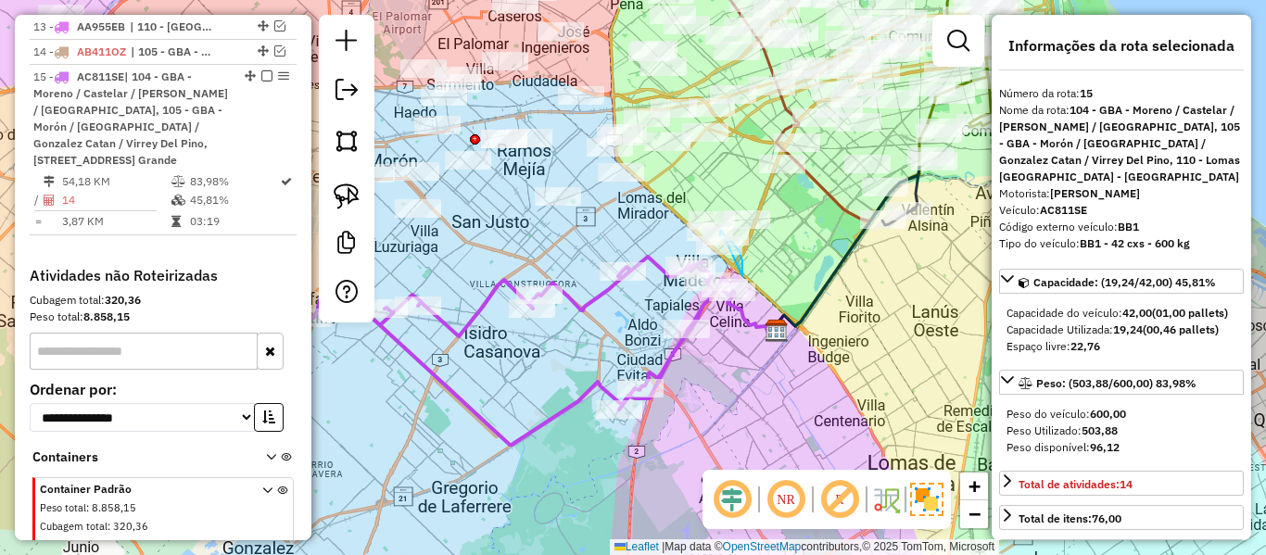
drag, startPoint x: 742, startPoint y: 276, endPoint x: 690, endPoint y: 256, distance: 56.6
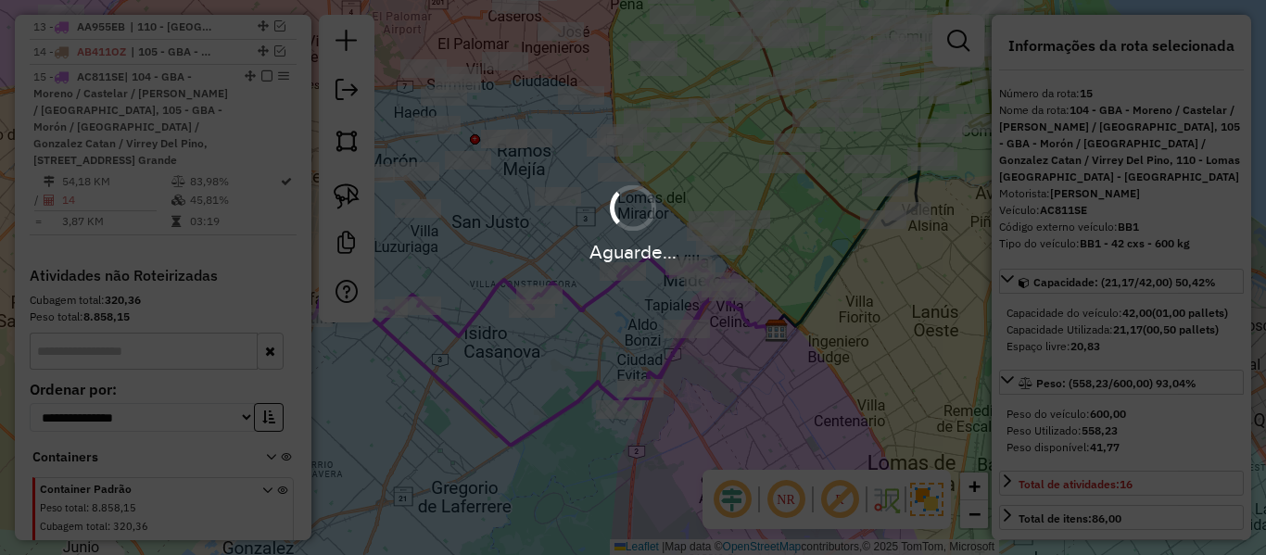
select select "**********"
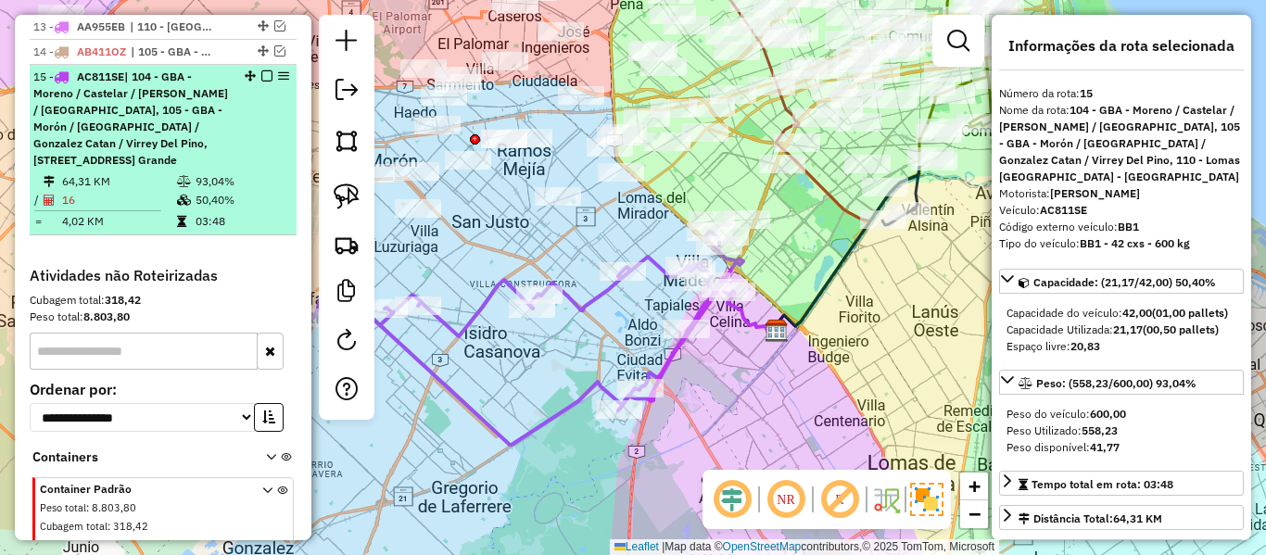
click at [261, 70] on em at bounding box center [266, 75] width 11 height 11
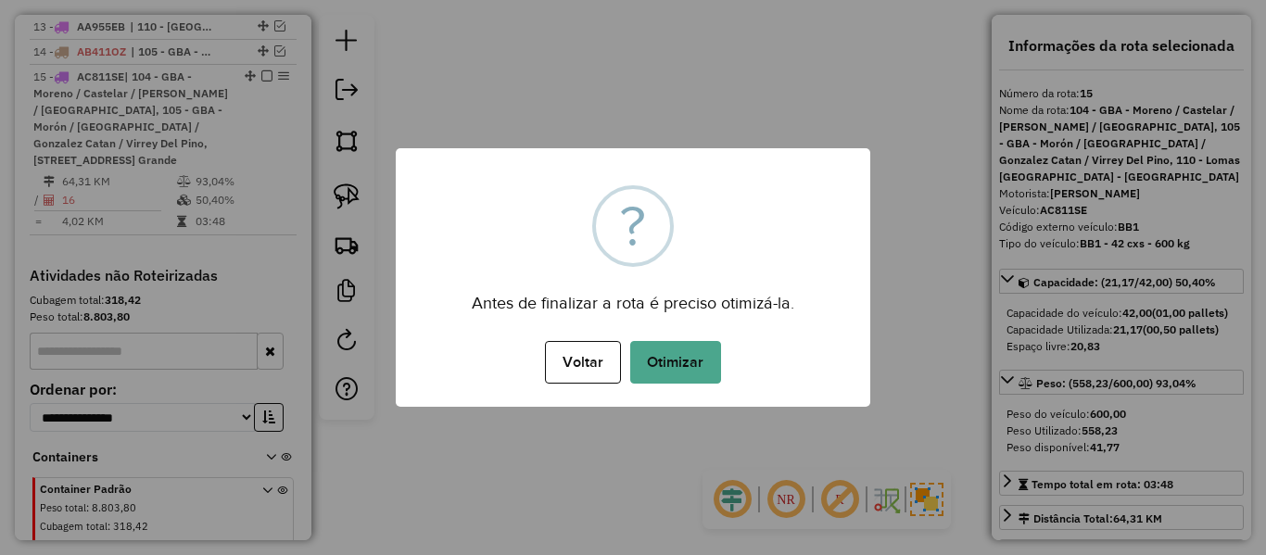
click at [731, 326] on div "× ? Antes de finalizar a rota é preciso otimizá-la. Voltar No Otimizar" at bounding box center [633, 277] width 475 height 259
click at [691, 371] on button "Otimizar" at bounding box center [675, 362] width 91 height 43
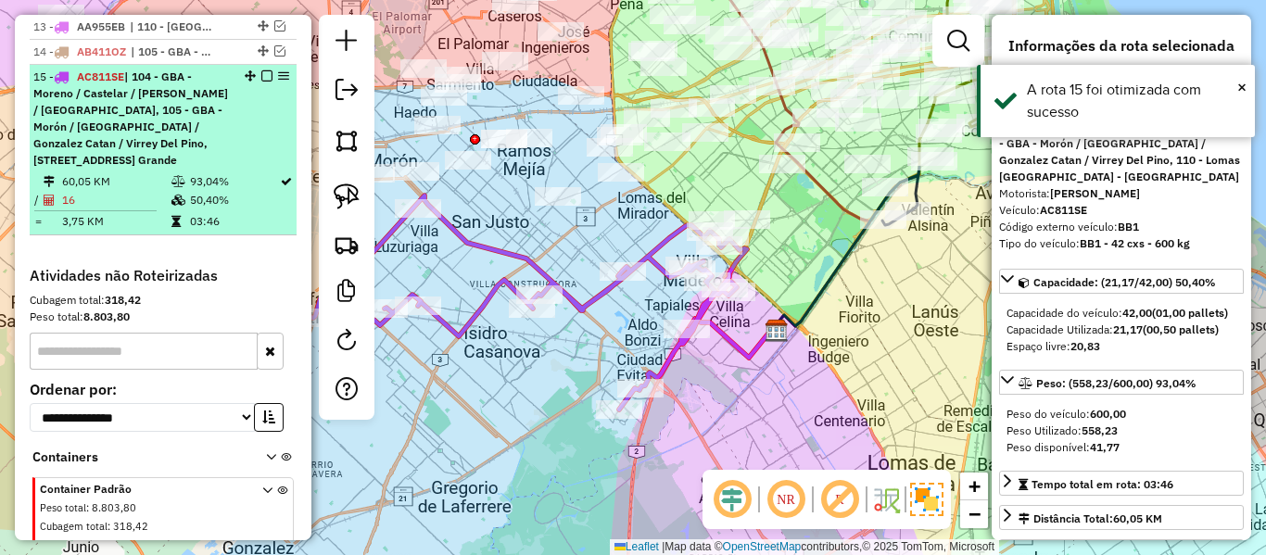
click at [261, 70] on em at bounding box center [266, 75] width 11 height 11
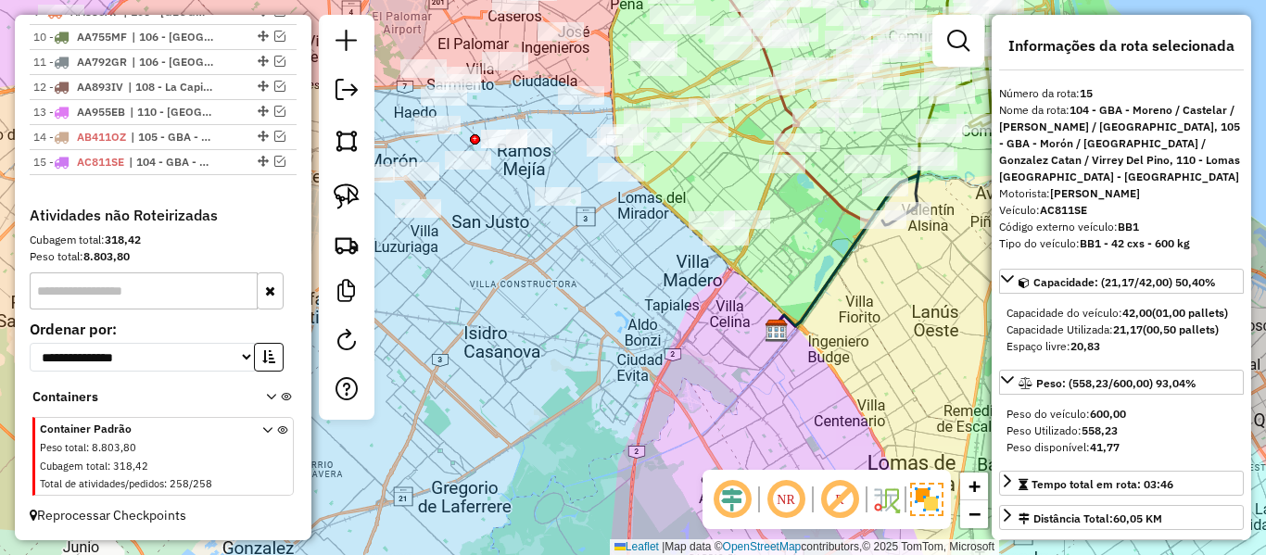
scroll to position [1165, 0]
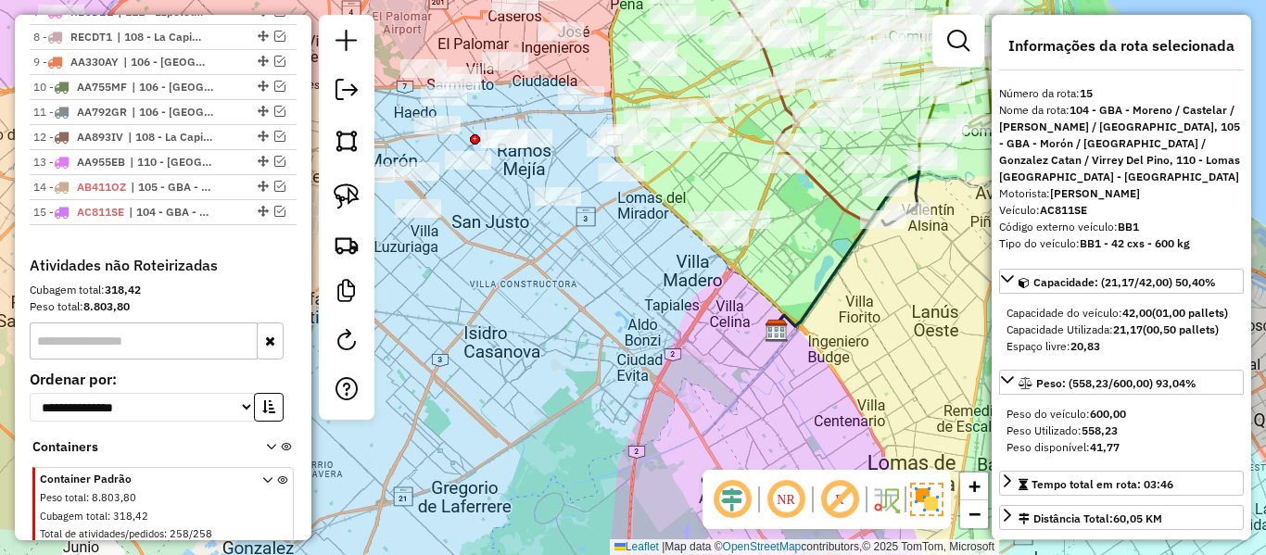
click at [676, 312] on div "Janela de atendimento Grade de atendimento Capacidade Transportadoras Veículos …" at bounding box center [633, 277] width 1266 height 555
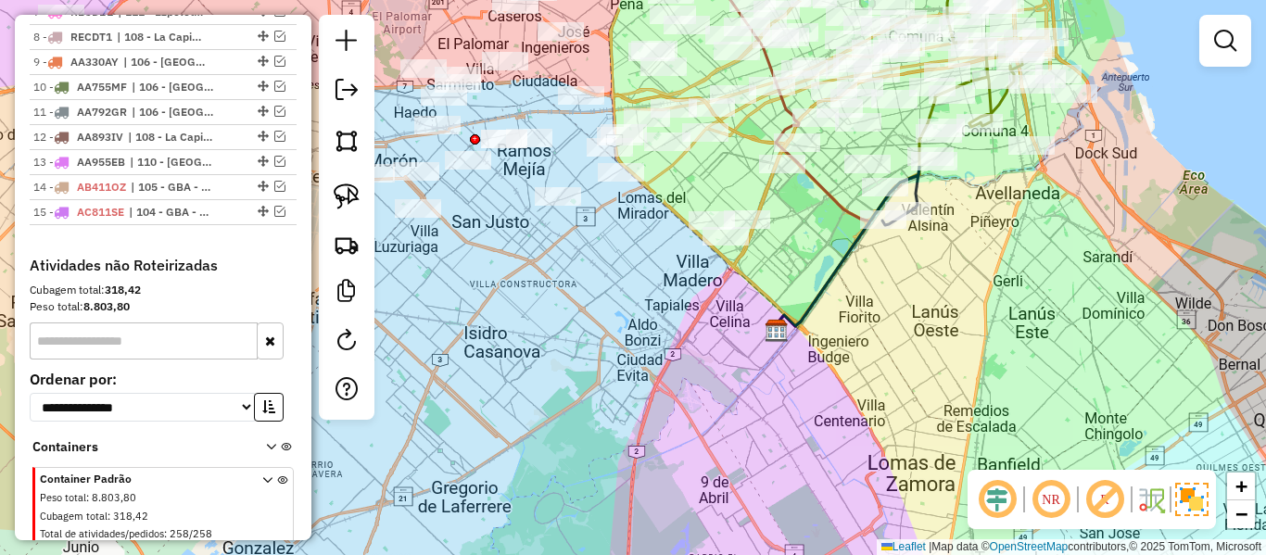
click at [659, 393] on div "Janela de atendimento Grade de atendimento Capacidade Transportadoras Veículos …" at bounding box center [633, 277] width 1266 height 555
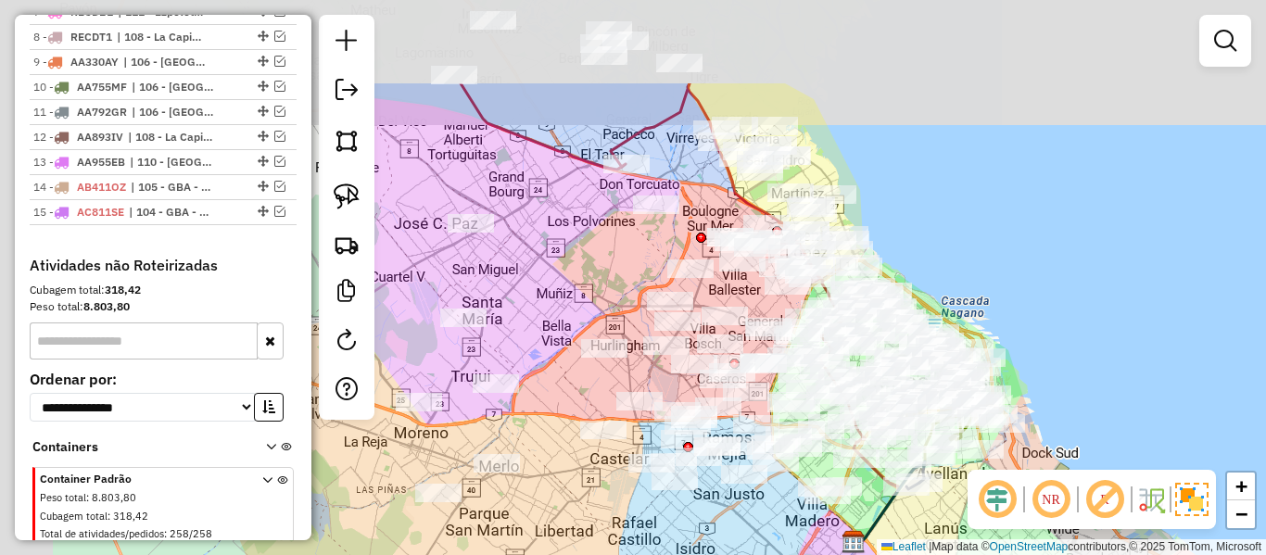
drag, startPoint x: 797, startPoint y: 385, endPoint x: 968, endPoint y: 531, distance: 224.8
click at [968, 531] on div "Janela de atendimento Grade de atendimento Capacidade Transportadoras Veículos …" at bounding box center [633, 277] width 1266 height 555
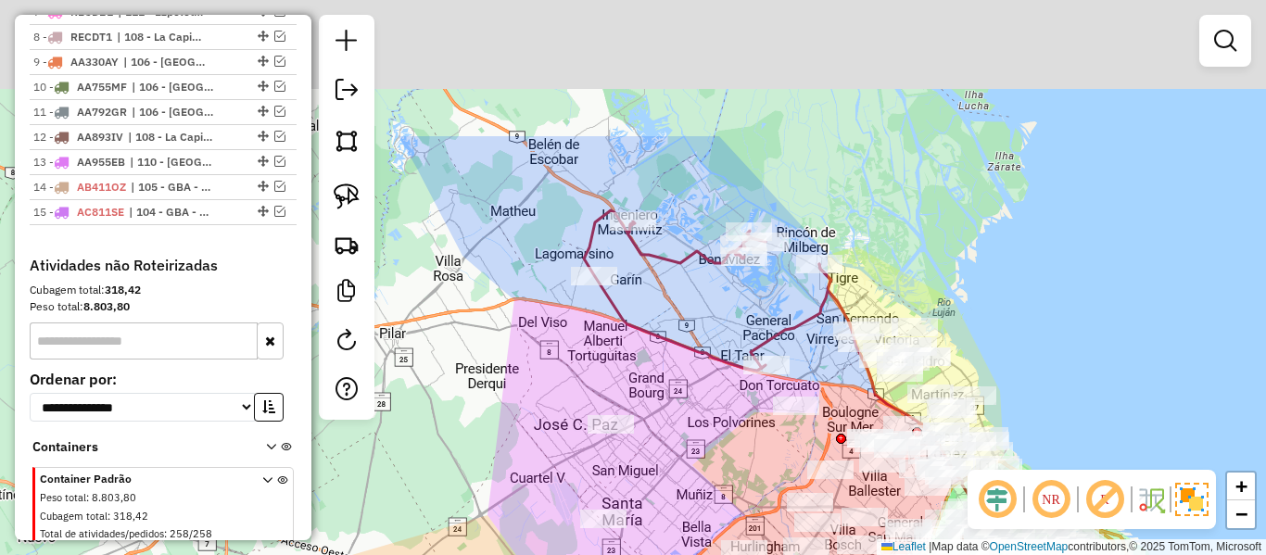
drag, startPoint x: 904, startPoint y: 161, endPoint x: 1042, endPoint y: 353, distance: 236.4
click at [1042, 353] on div "Janela de atendimento Grade de atendimento Capacidade Transportadoras Veículos …" at bounding box center [633, 277] width 1266 height 555
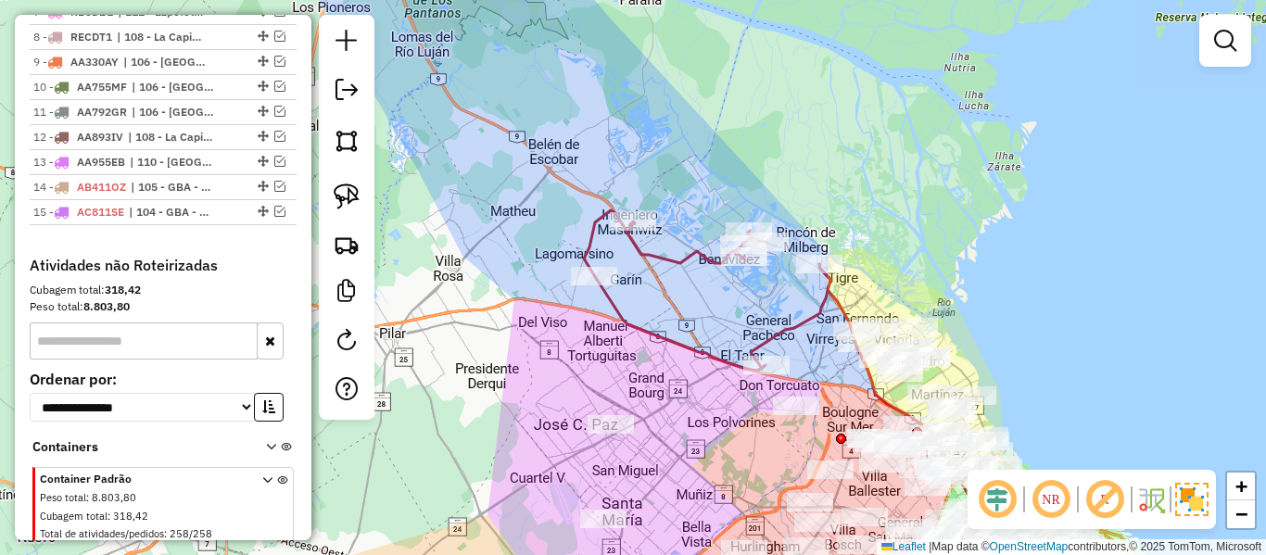
click at [687, 264] on icon at bounding box center [707, 290] width 247 height 160
select select "**********"
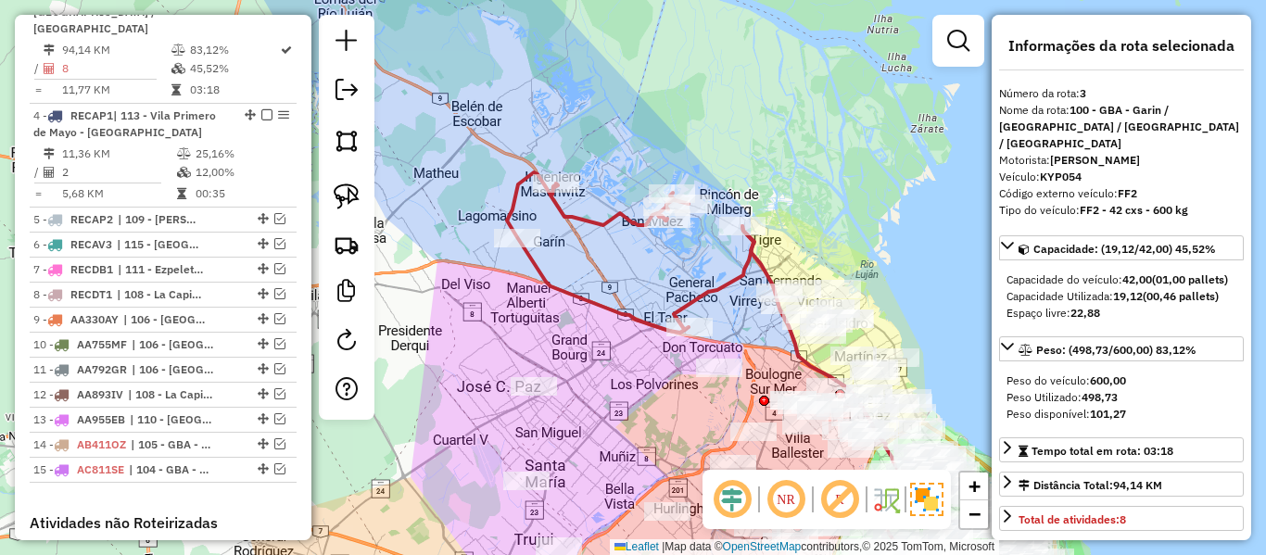
scroll to position [843, 0]
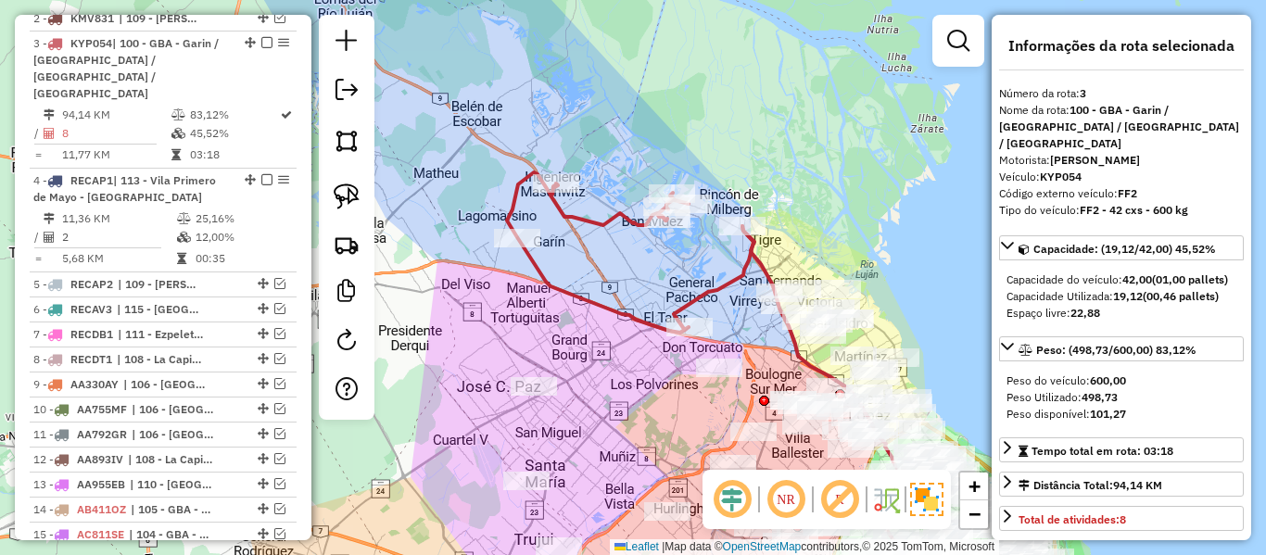
drag, startPoint x: 633, startPoint y: 275, endPoint x: 530, endPoint y: 237, distance: 109.7
click at [527, 237] on div "Janela de atendimento Grade de atendimento Capacidade Transportadoras Veículos …" at bounding box center [633, 277] width 1266 height 555
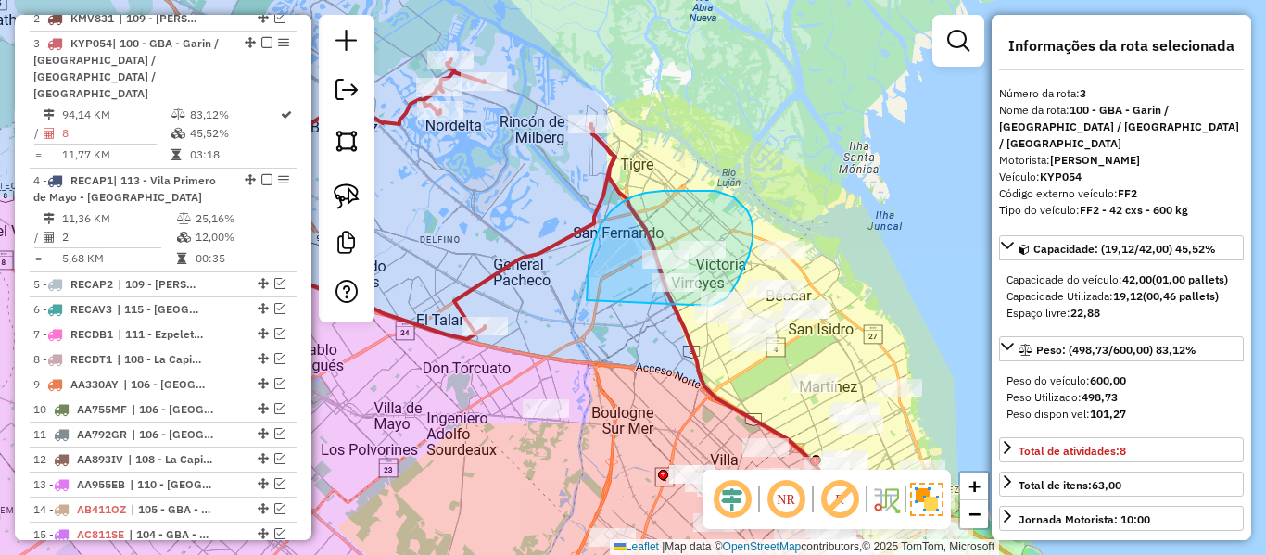
click at [706, 309] on div "Janela de atendimento Grade de atendimento Capacidade Transportadoras Veículos …" at bounding box center [633, 277] width 1266 height 555
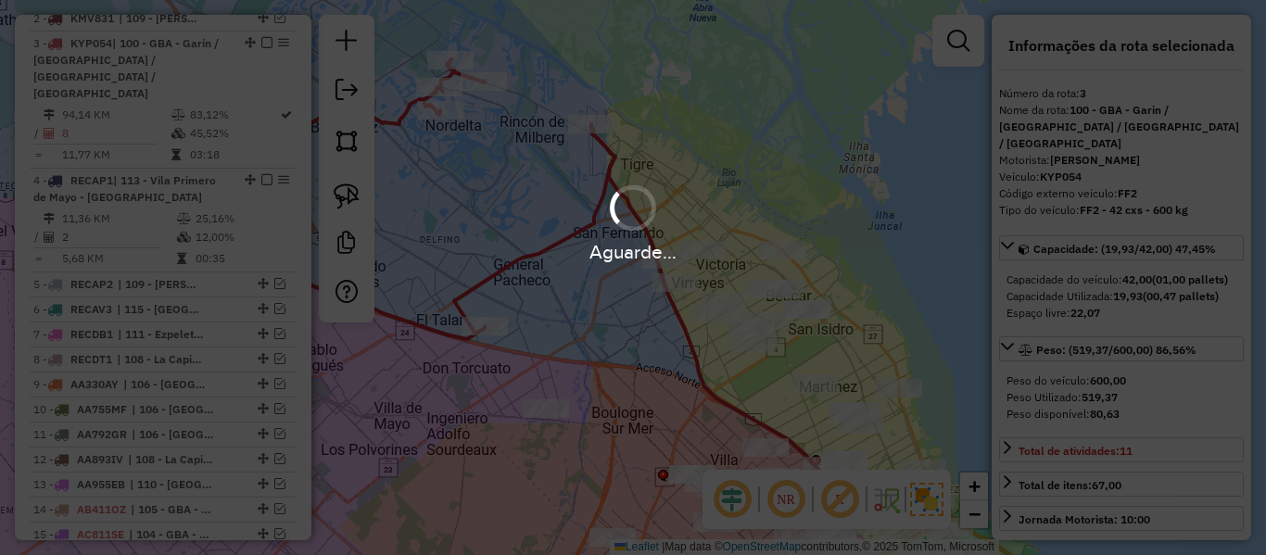
select select "**********"
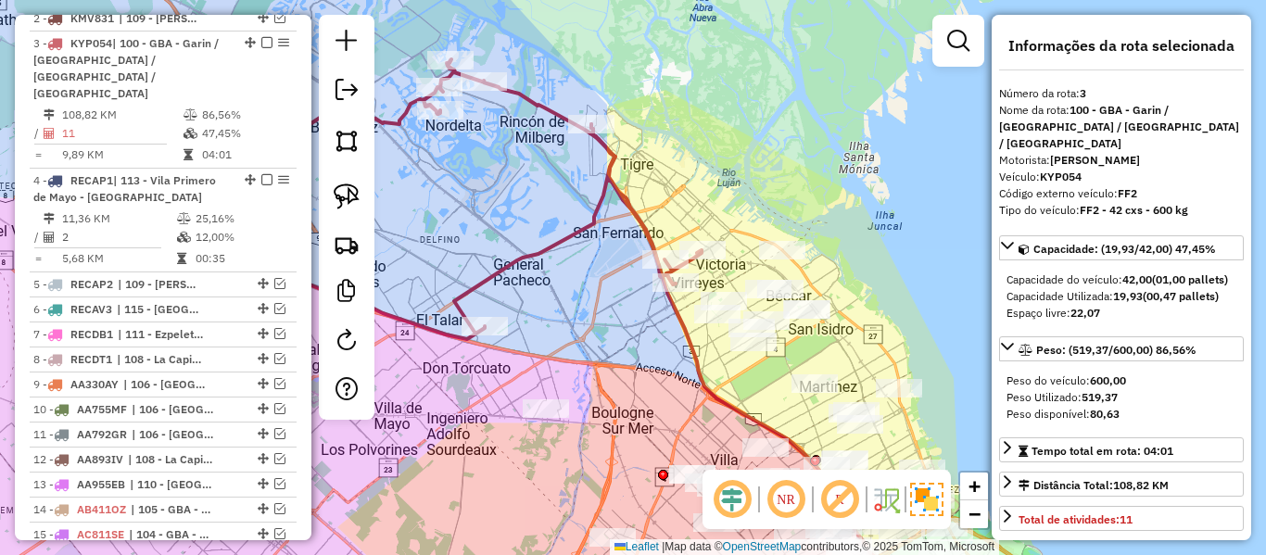
click at [591, 221] on icon at bounding box center [410, 178] width 581 height 323
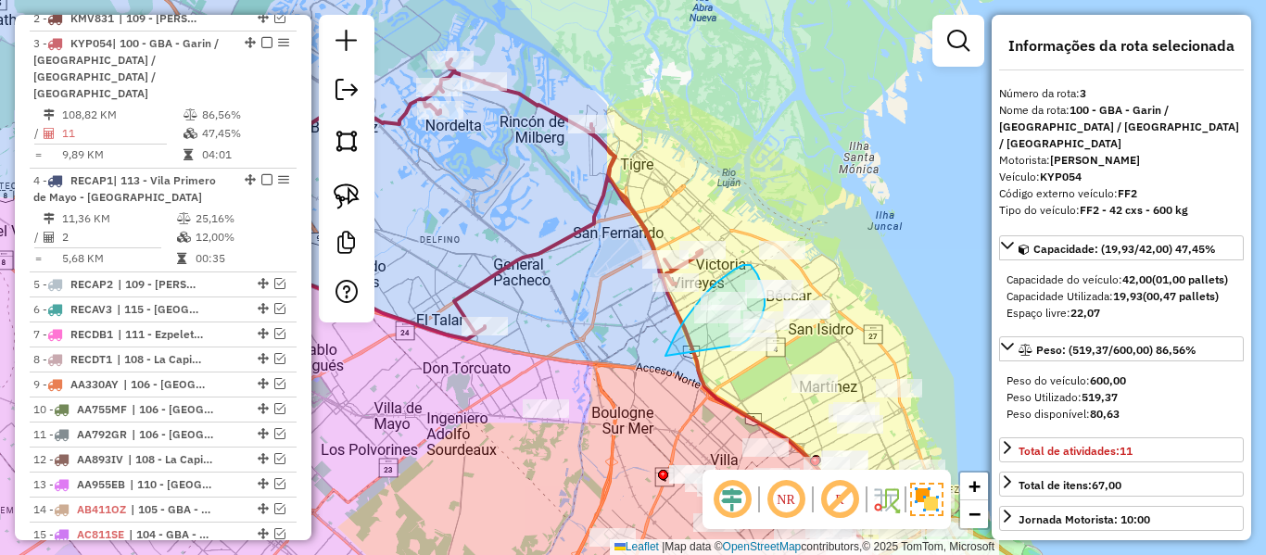
drag, startPoint x: 676, startPoint y: 335, endPoint x: 725, endPoint y: 350, distance: 51.6
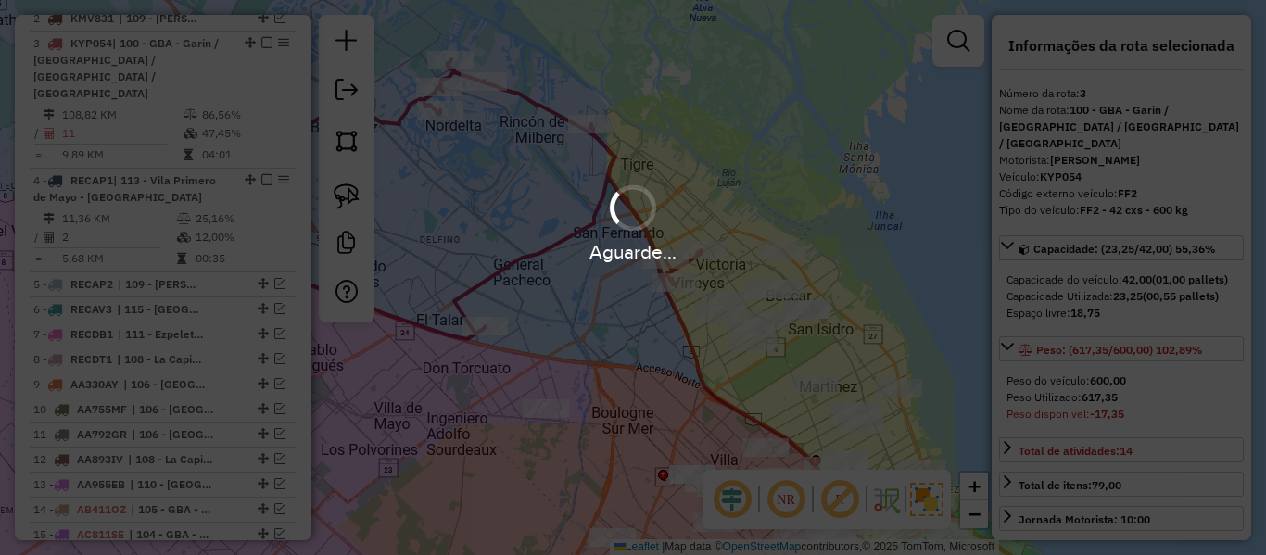
select select "**********"
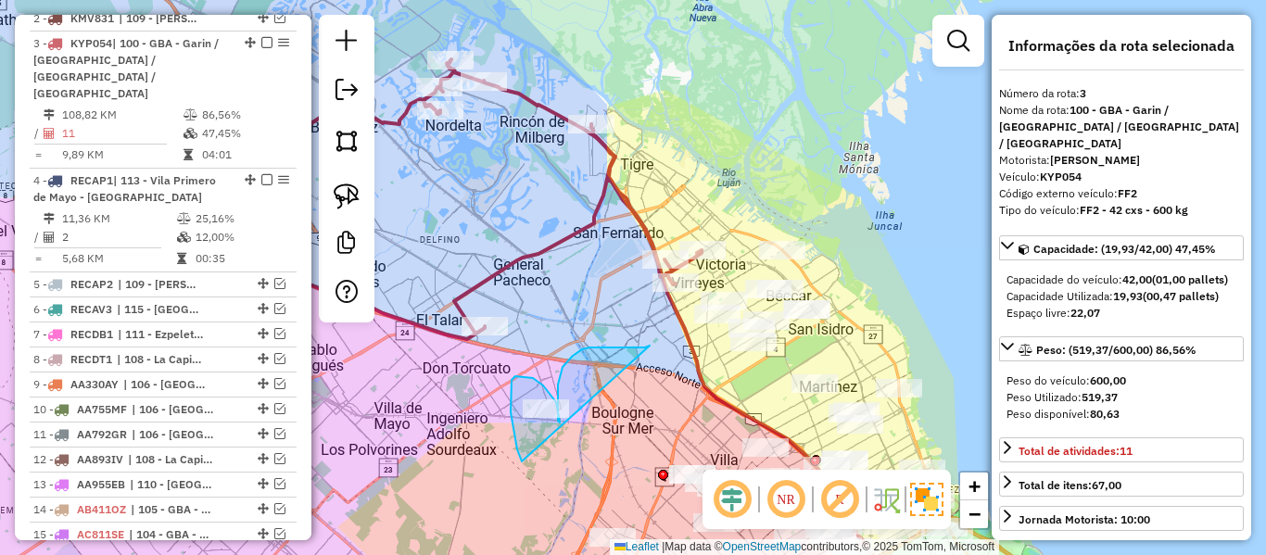
drag, startPoint x: 647, startPoint y: 347, endPoint x: 545, endPoint y: 459, distance: 151.6
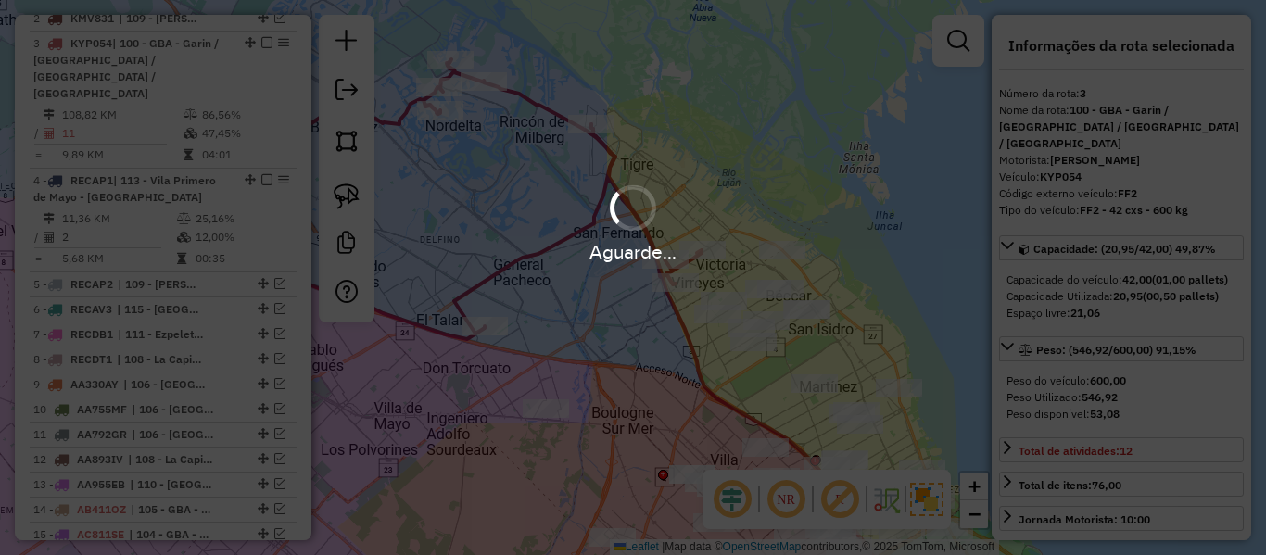
select select "**********"
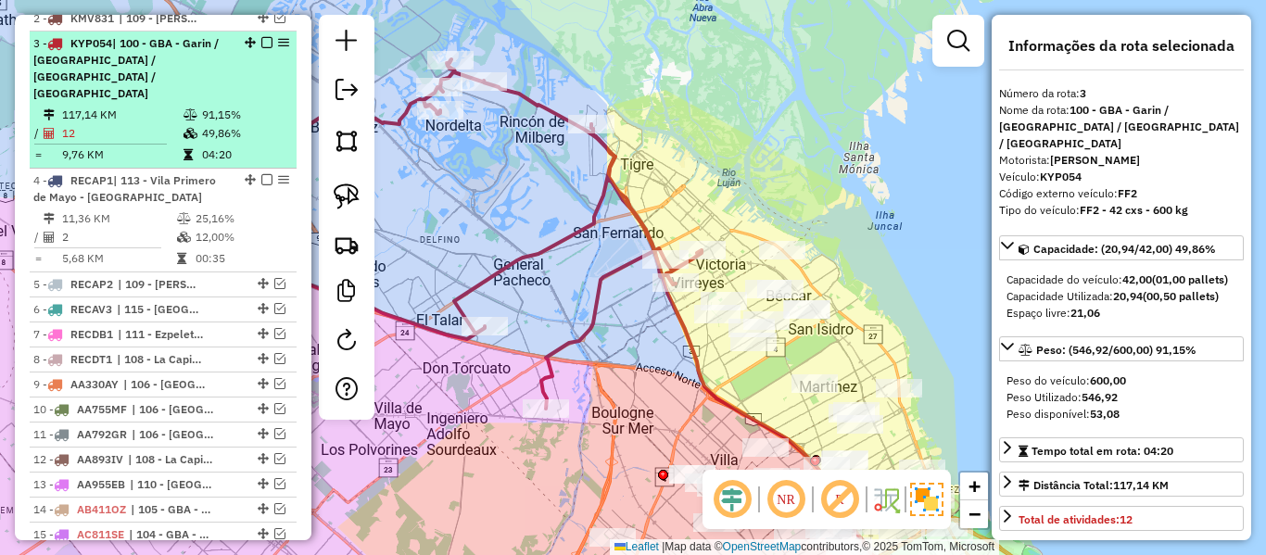
click at [260, 35] on div "3 - KYP054 | 100 - GBA - Garin / Nordelta / Loma Verde / Troncos" at bounding box center [163, 68] width 260 height 67
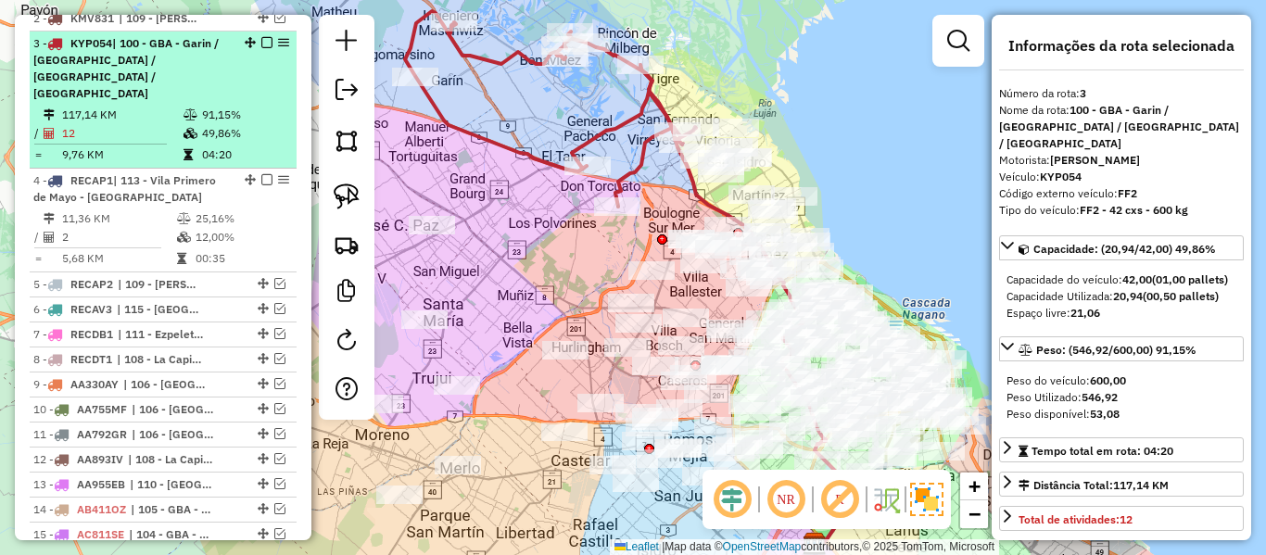
click at [261, 37] on em at bounding box center [266, 42] width 11 height 11
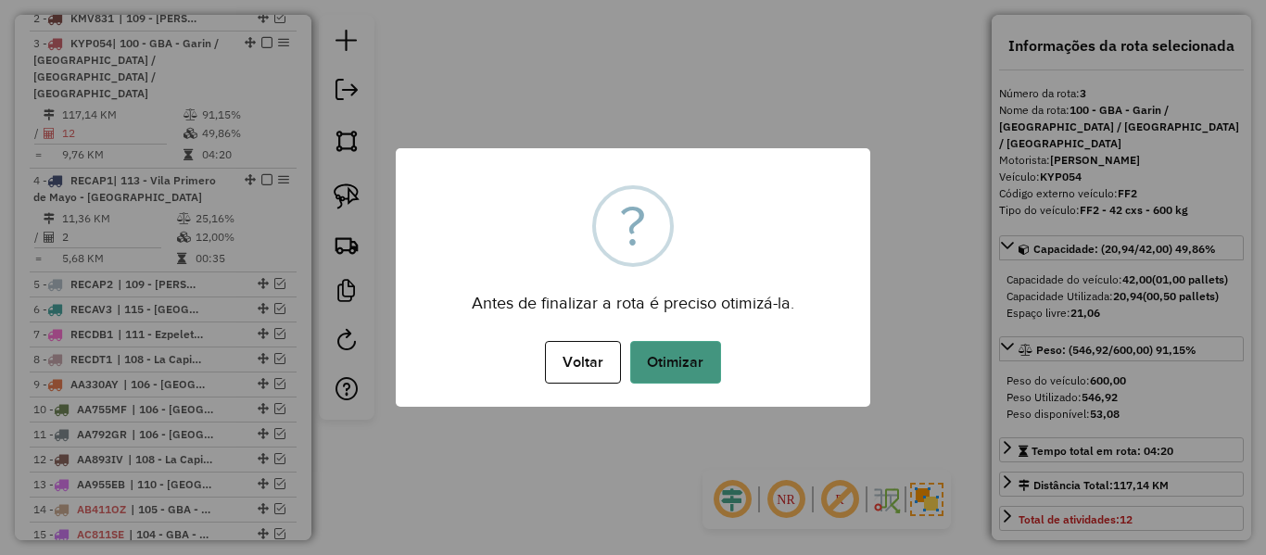
click at [678, 374] on button "Otimizar" at bounding box center [675, 362] width 91 height 43
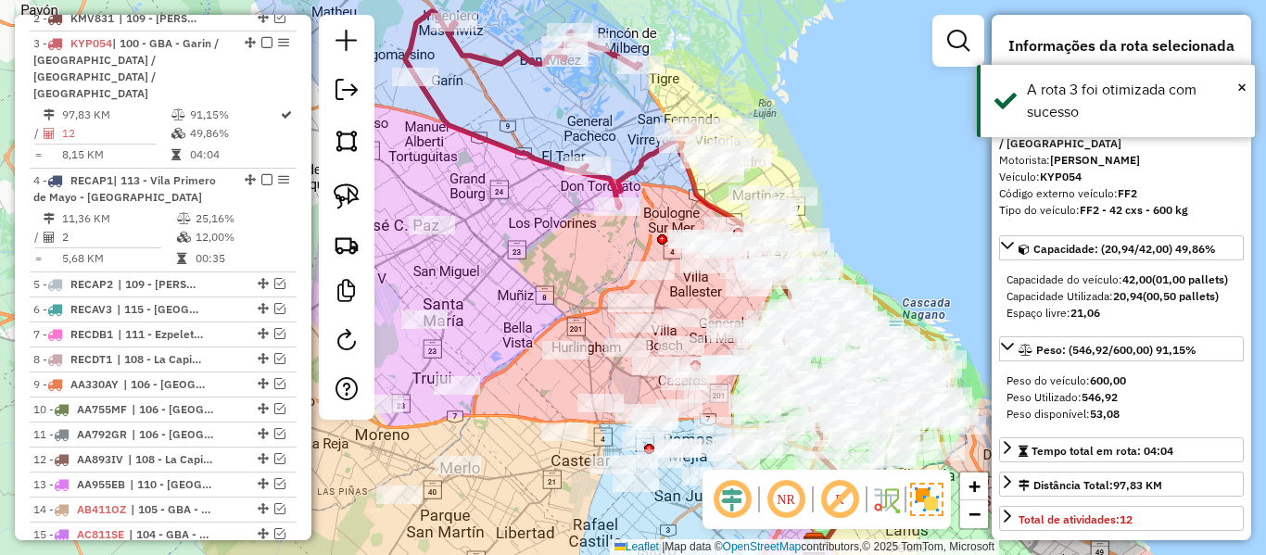
click at [549, 231] on div "Janela de atendimento Grade de atendimento Capacidade Transportadoras Veículos …" at bounding box center [633, 277] width 1266 height 555
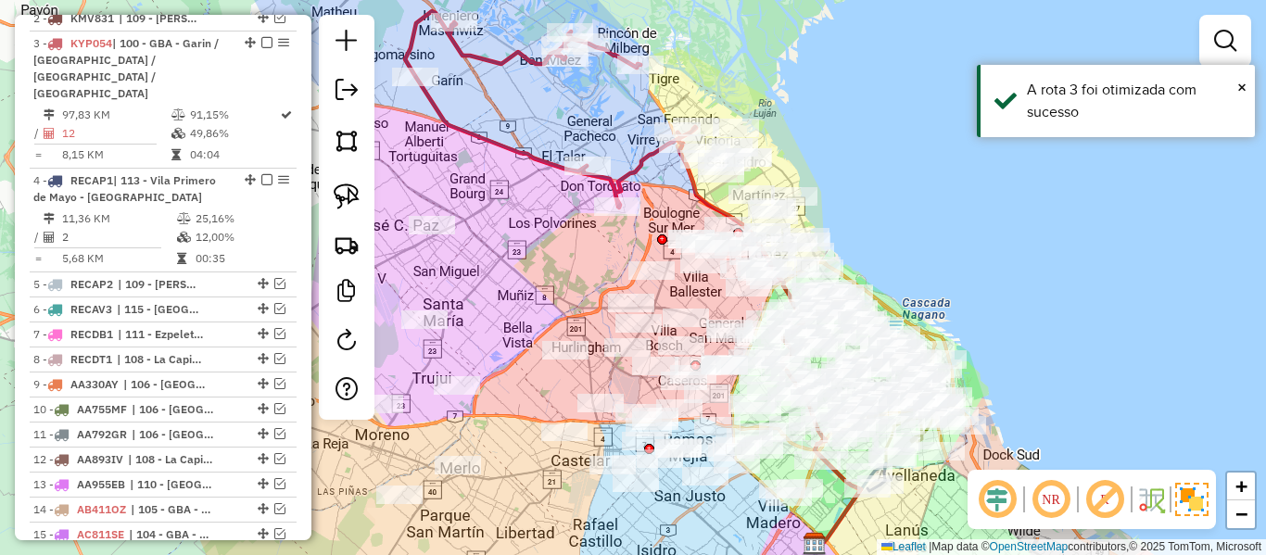
drag, startPoint x: 568, startPoint y: 231, endPoint x: 650, endPoint y: 222, distance: 82.1
click at [652, 222] on div "Janela de atendimento Grade de atendimento Capacidade Transportadoras Veículos …" at bounding box center [633, 277] width 1266 height 555
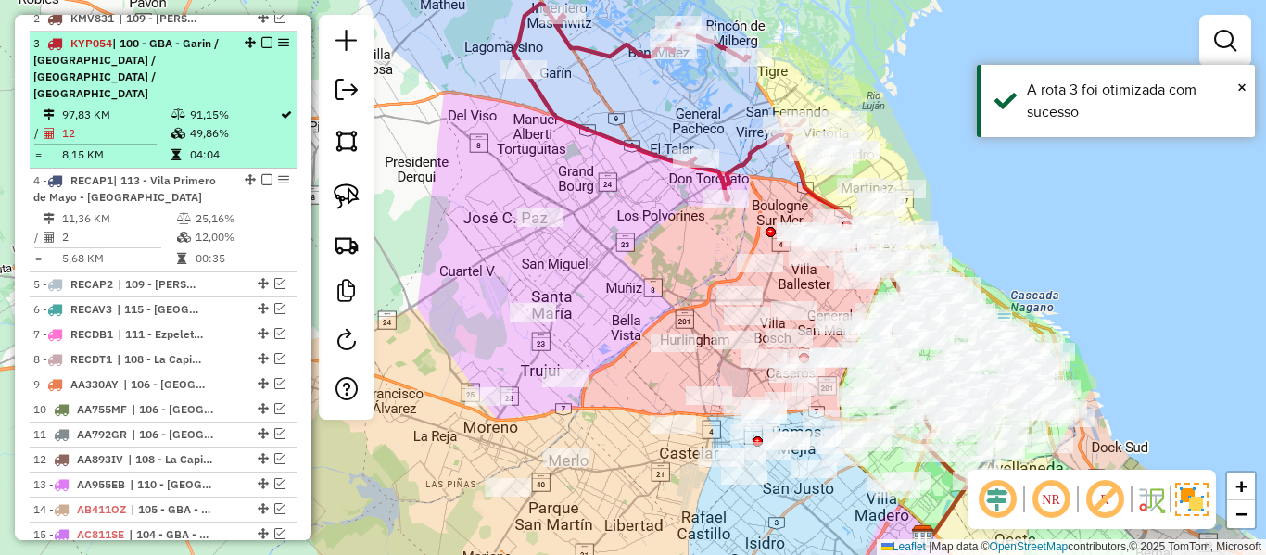
click at [265, 37] on em at bounding box center [266, 42] width 11 height 11
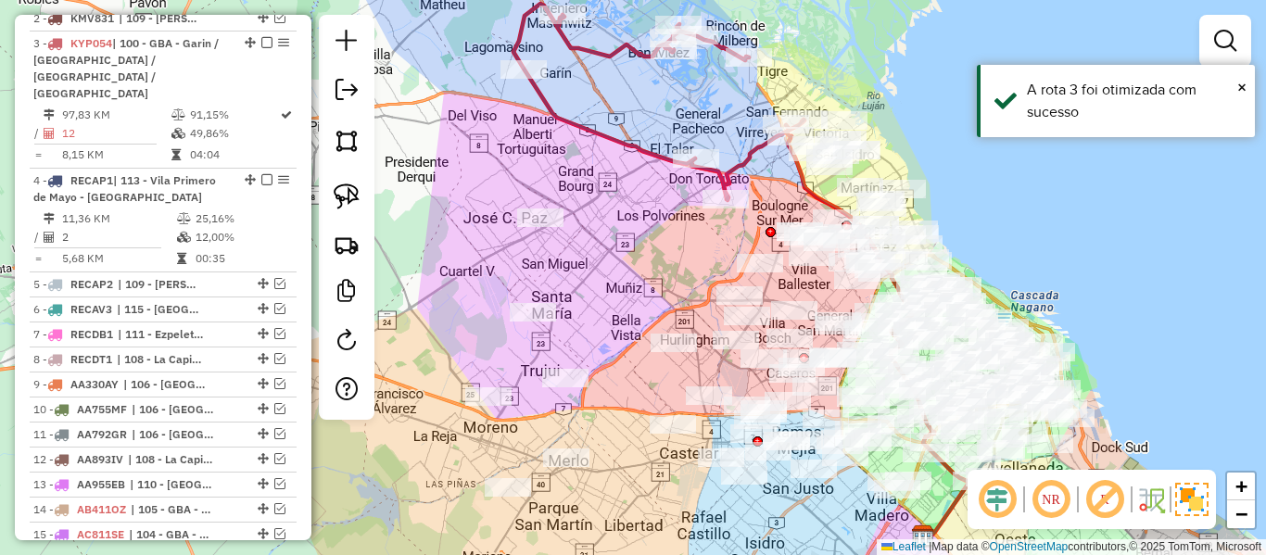
scroll to position [764, 0]
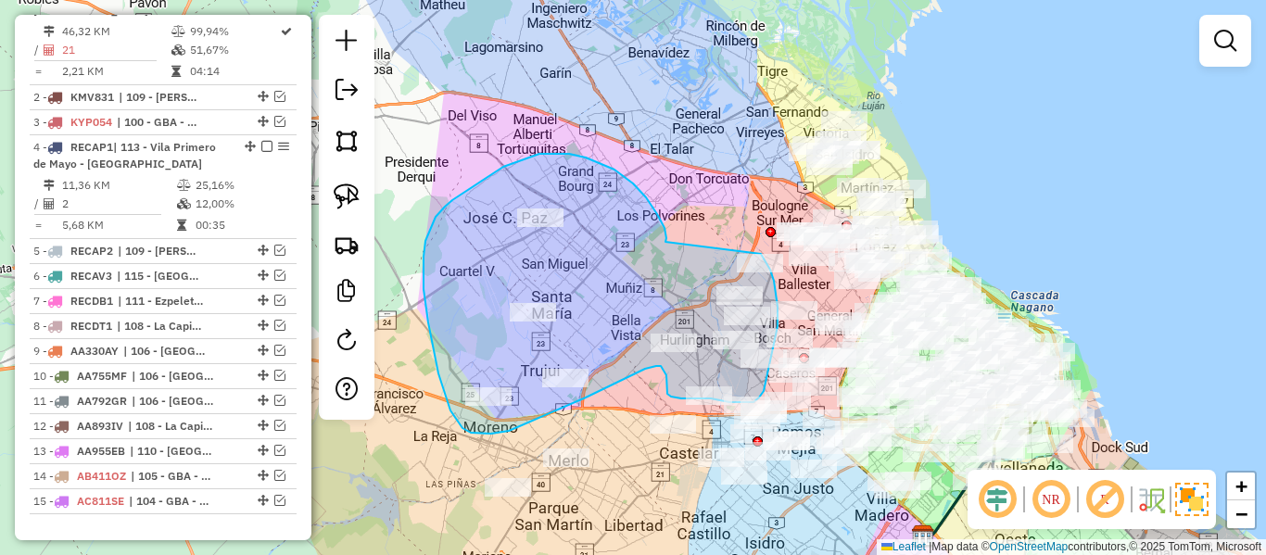
drag, startPoint x: 665, startPoint y: 242, endPoint x: 741, endPoint y: 247, distance: 76.1
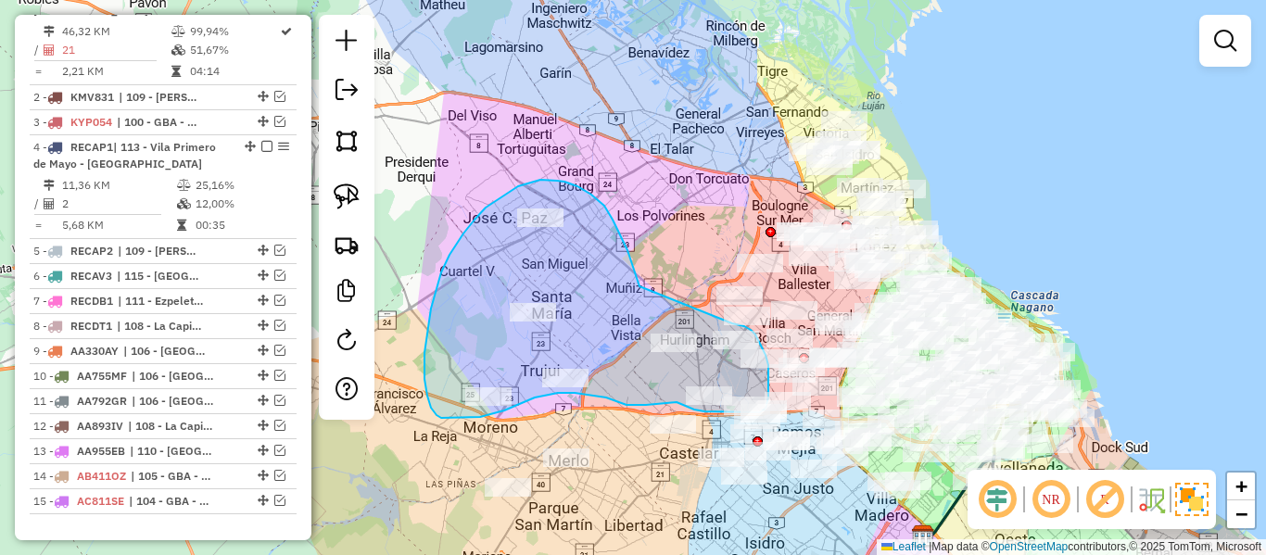
click at [729, 324] on div "Janela de atendimento Grade de atendimento Capacidade Transportadoras Veículos …" at bounding box center [633, 277] width 1266 height 555
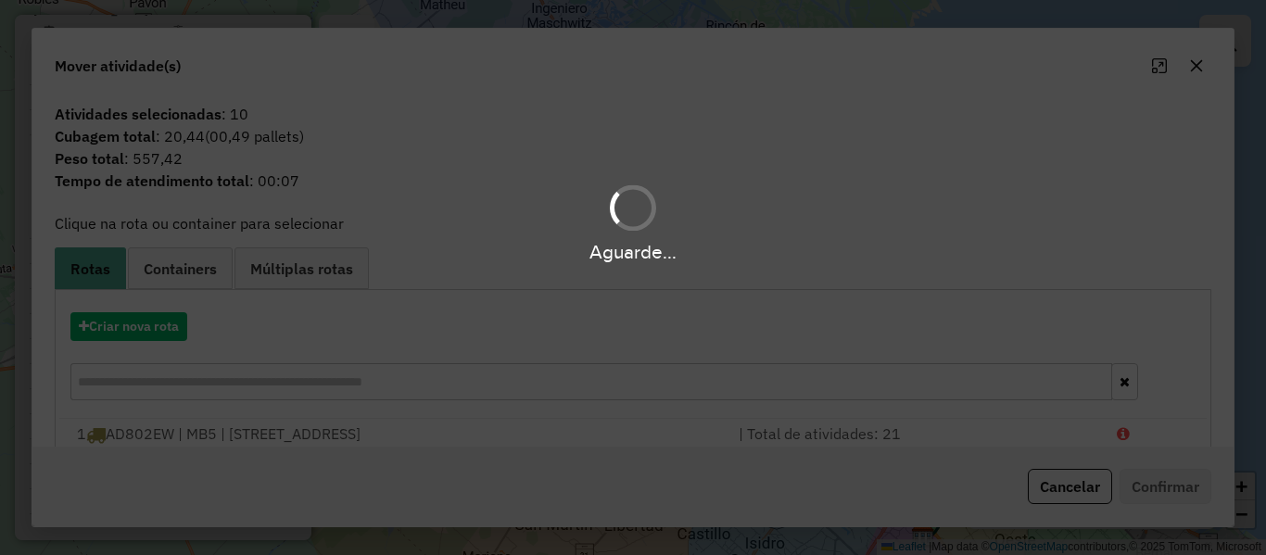
click at [172, 336] on div "Aguarde..." at bounding box center [633, 277] width 1266 height 555
click at [172, 325] on hb-app "Aguarde... Pop-up bloqueado! Seu navegador bloqueou automáticamente a abertura …" at bounding box center [633, 277] width 1266 height 555
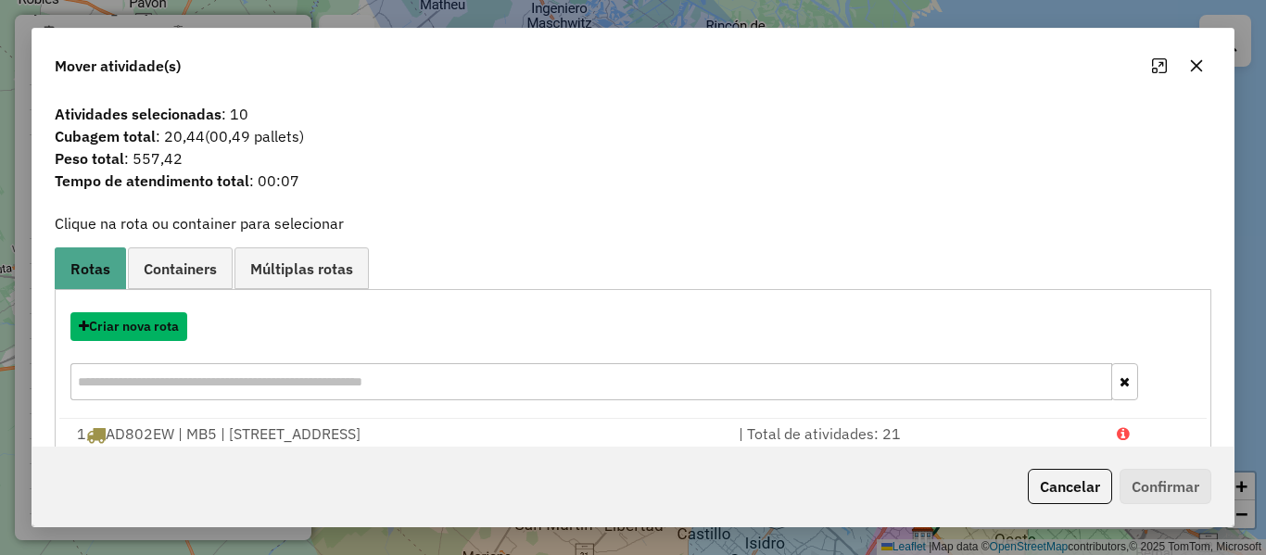
click at [172, 325] on button "Criar nova rota" at bounding box center [128, 326] width 117 height 29
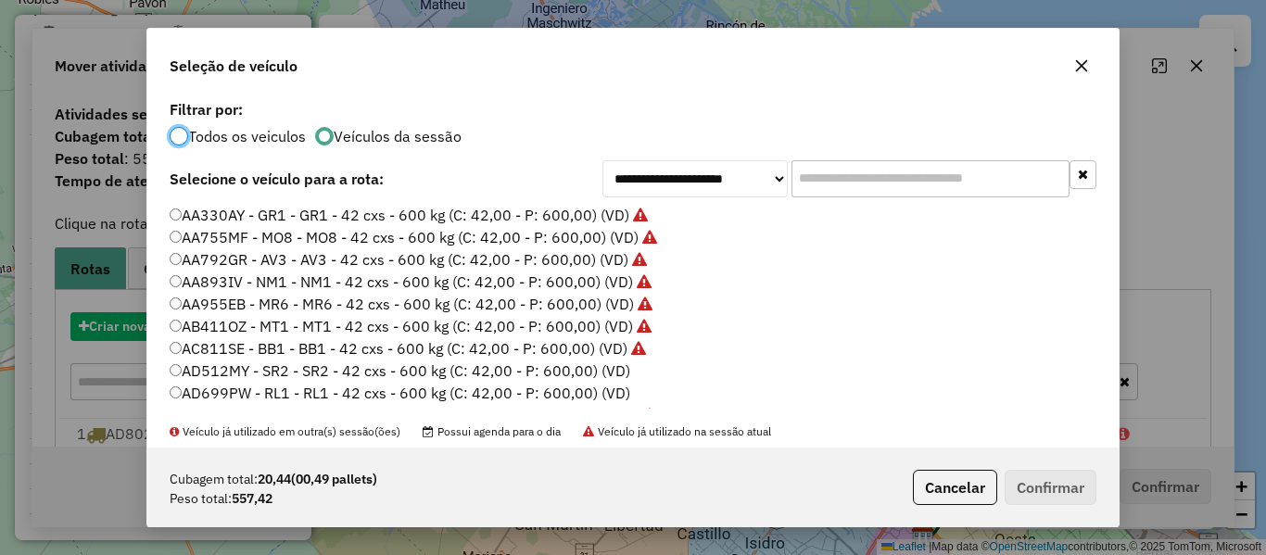
scroll to position [10, 6]
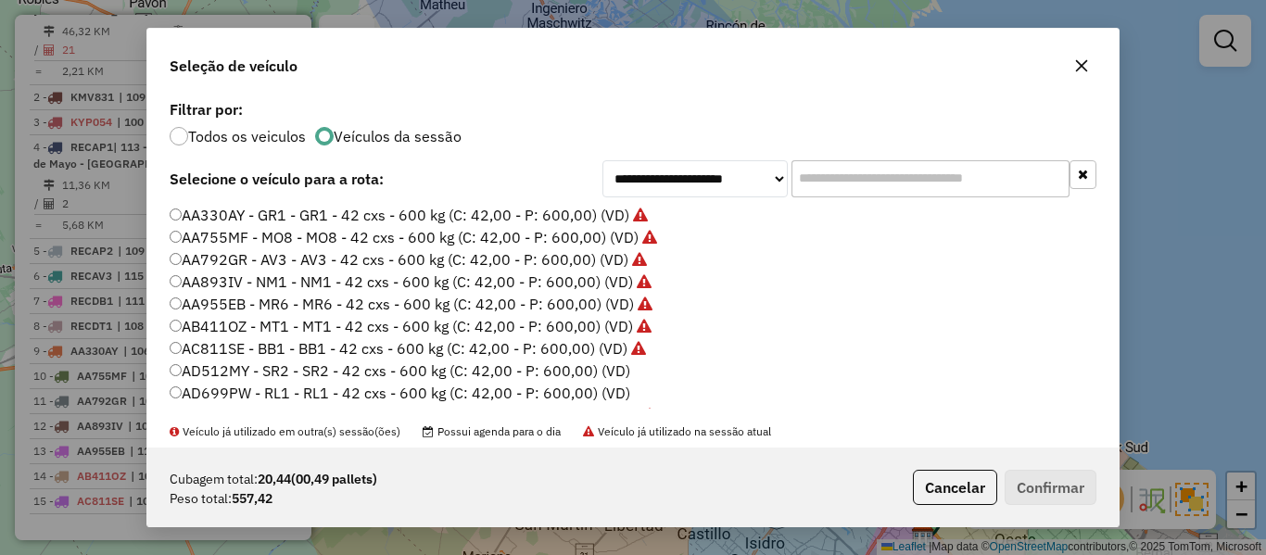
click at [607, 377] on label "AD512MY - SR2 - SR2 - 42 cxs - 600 kg (C: 42,00 - P: 600,00) (VD)" at bounding box center [400, 371] width 461 height 22
click at [999, 453] on div "Cubagem total: 20,44 (00,49 pallets) Peso total: 557,42 Cancelar Confirmar" at bounding box center [632, 488] width 971 height 80
click at [1036, 493] on button "Confirmar" at bounding box center [1051, 487] width 92 height 35
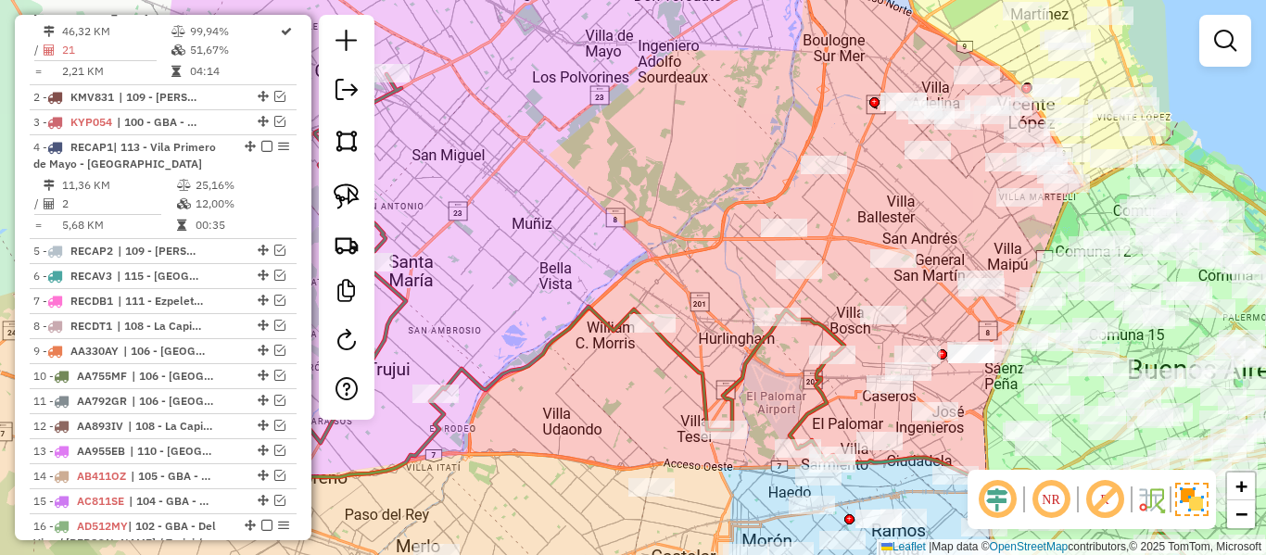
click at [738, 368] on icon at bounding box center [563, 275] width 563 height 403
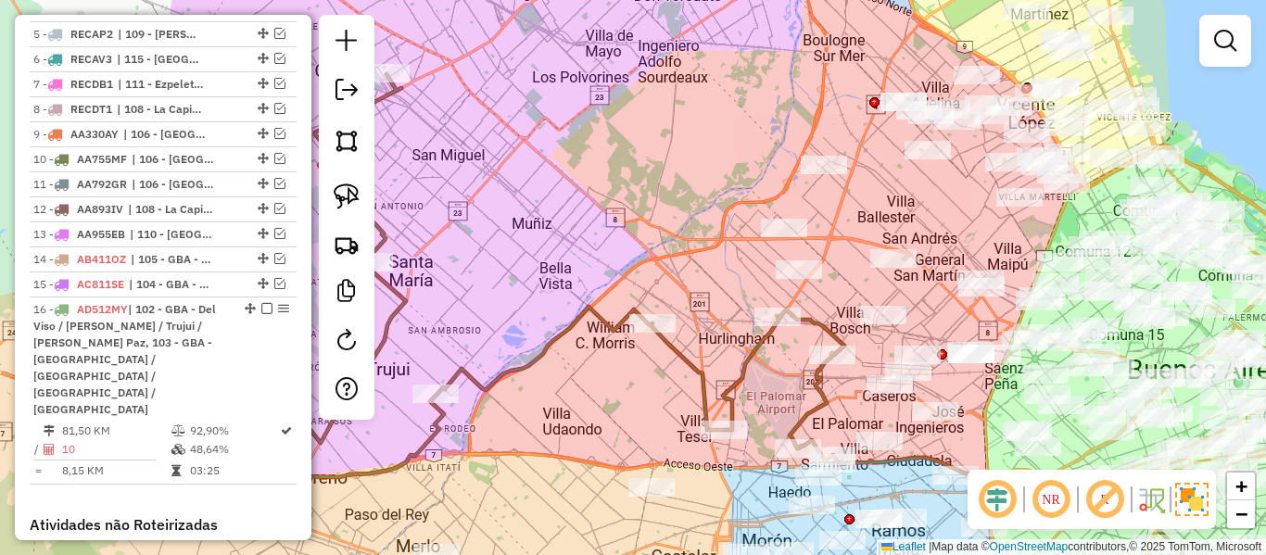
select select "**********"
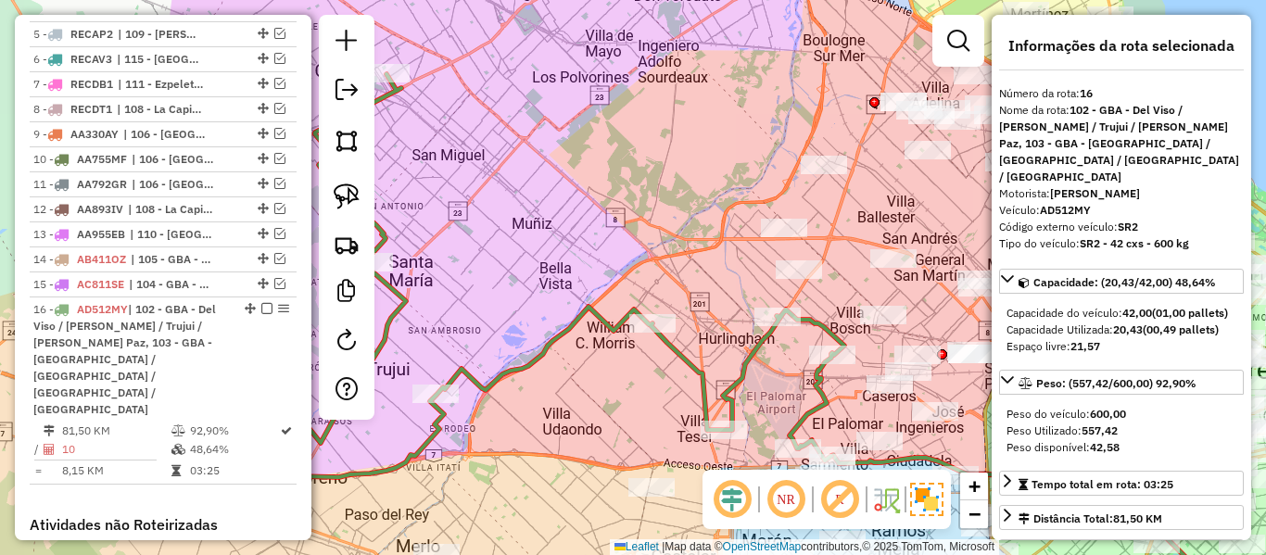
scroll to position [1223, 0]
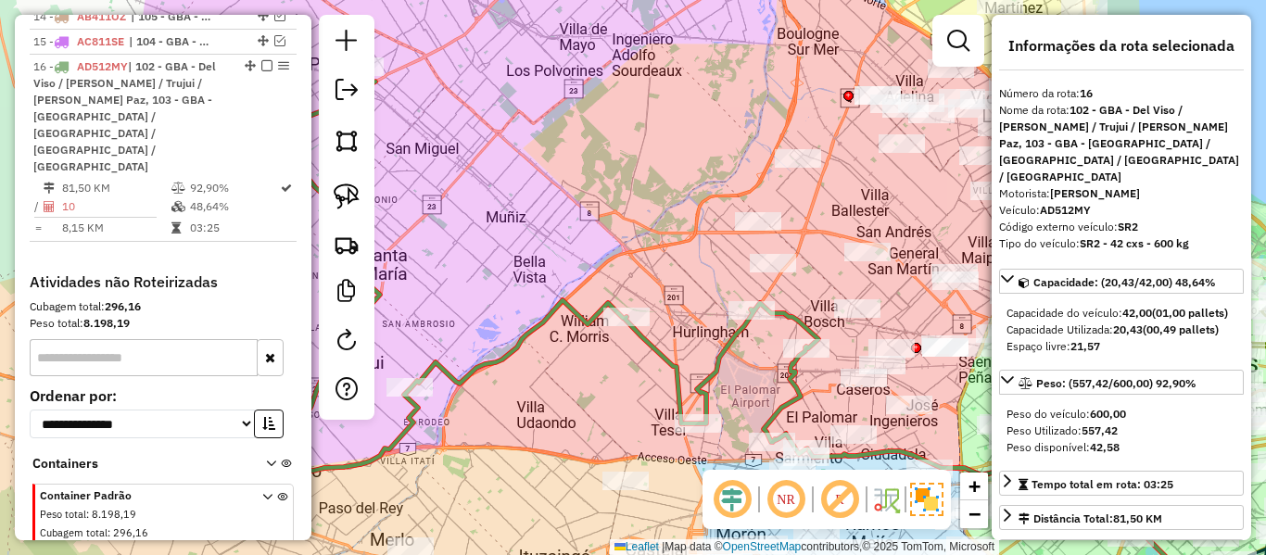
drag, startPoint x: 754, startPoint y: 384, endPoint x: 620, endPoint y: 338, distance: 141.9
click at [620, 338] on div "Janela de atendimento Grade de atendimento Capacidade Transportadoras Veículos …" at bounding box center [633, 277] width 1266 height 555
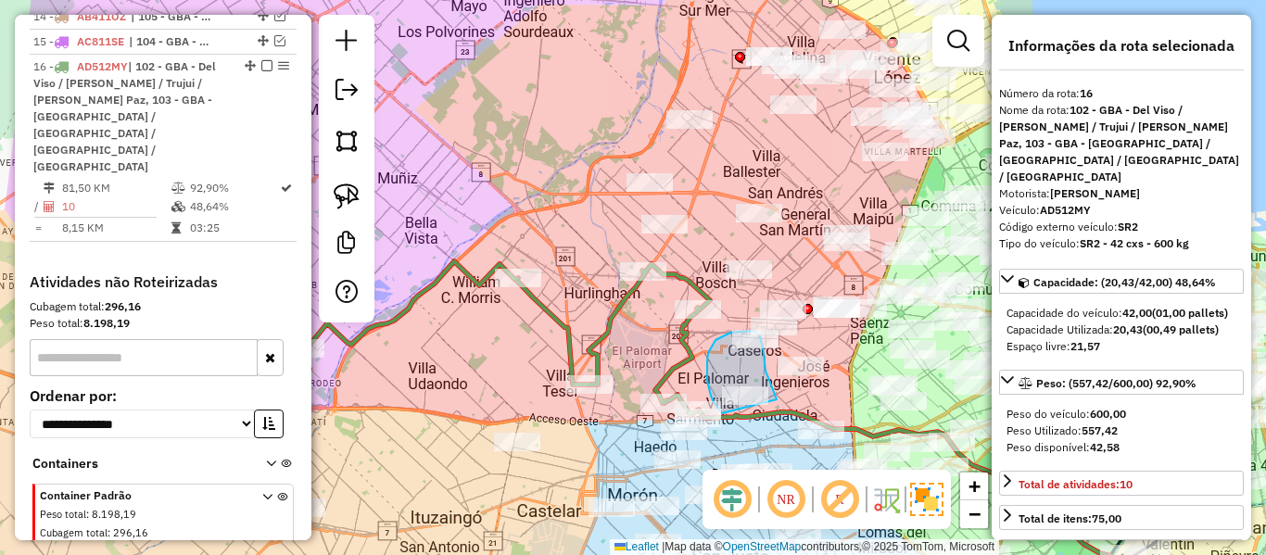
drag, startPoint x: 766, startPoint y: 371, endPoint x: 741, endPoint y: 418, distance: 53.5
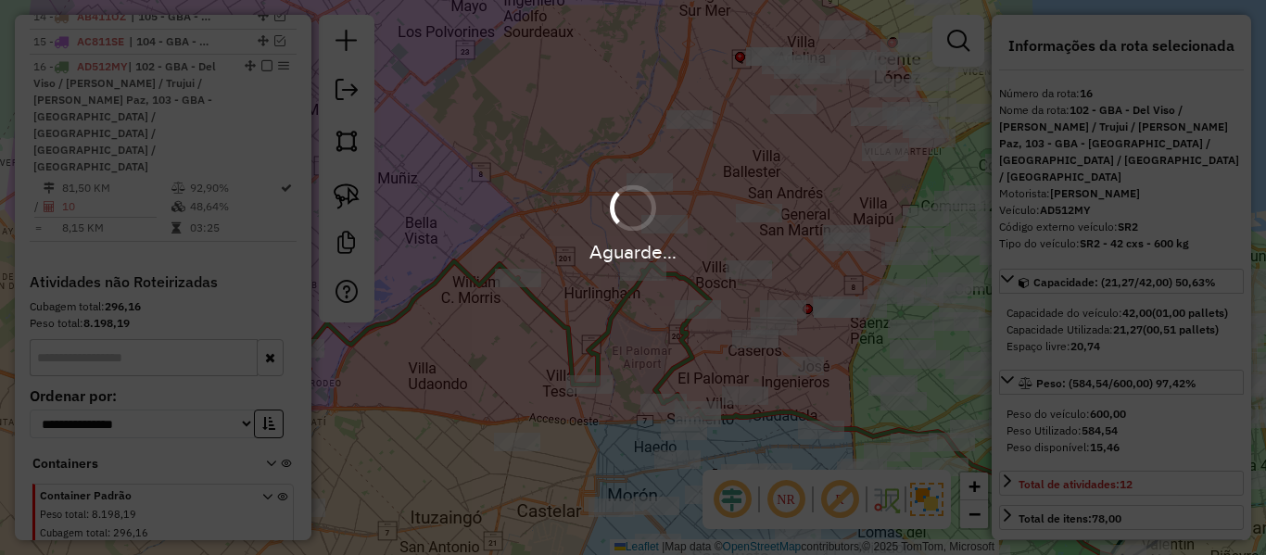
select select "**********"
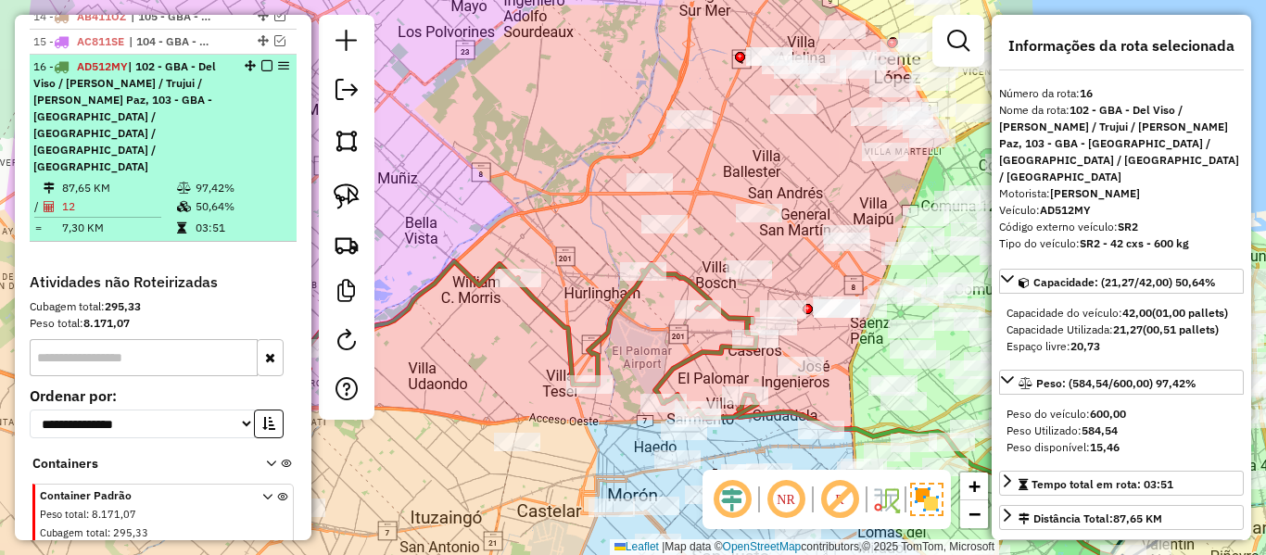
click at [261, 60] on em at bounding box center [266, 65] width 11 height 11
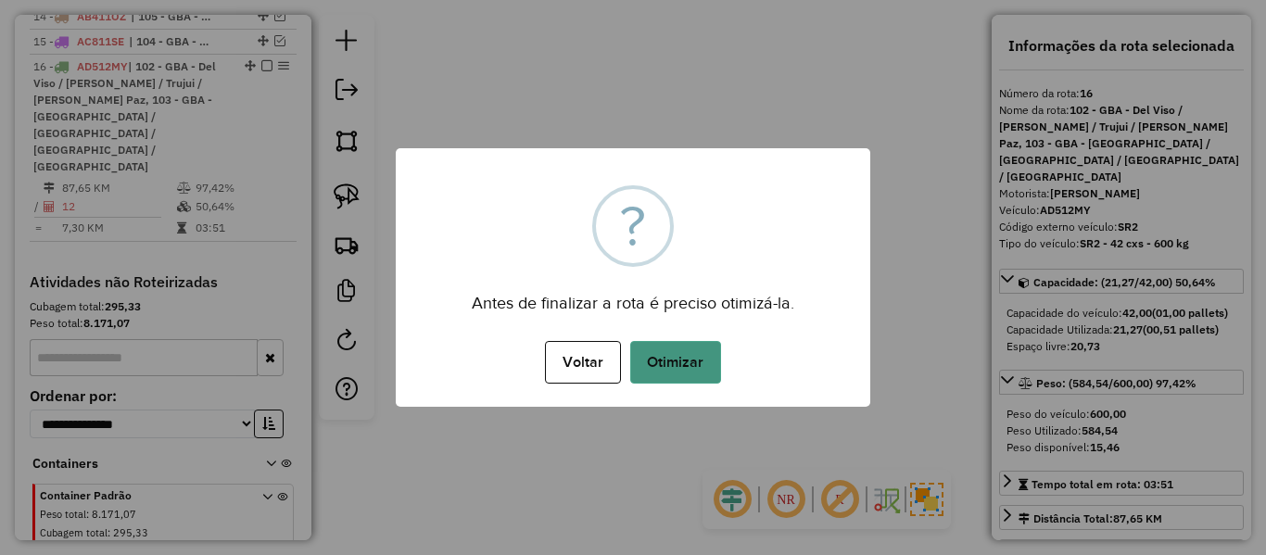
click at [675, 362] on button "Otimizar" at bounding box center [675, 362] width 91 height 43
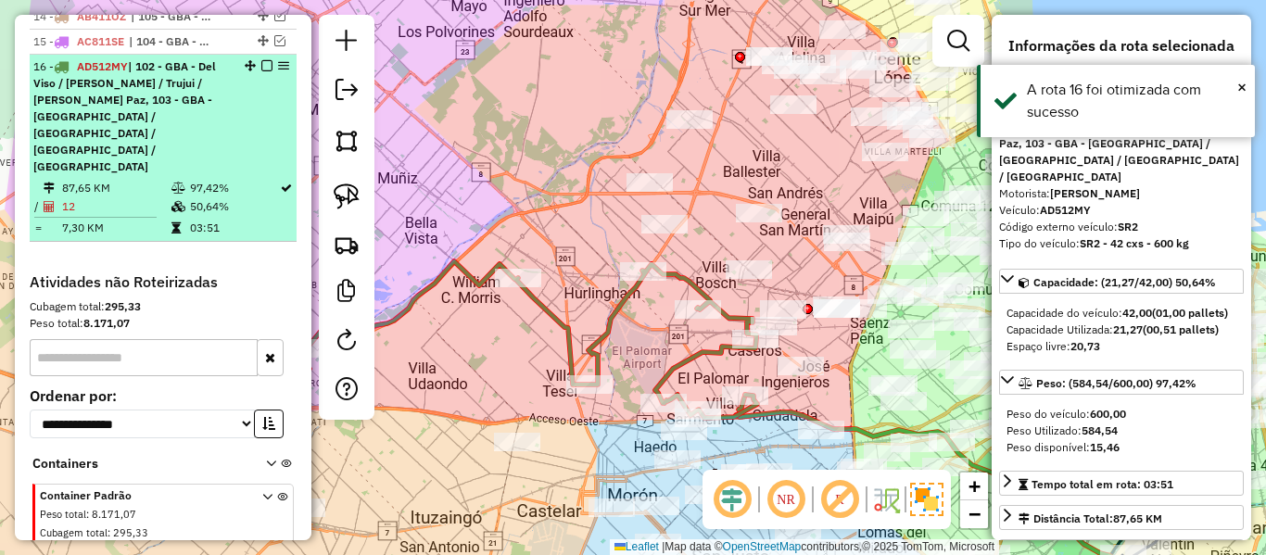
click at [261, 60] on em at bounding box center [266, 65] width 11 height 11
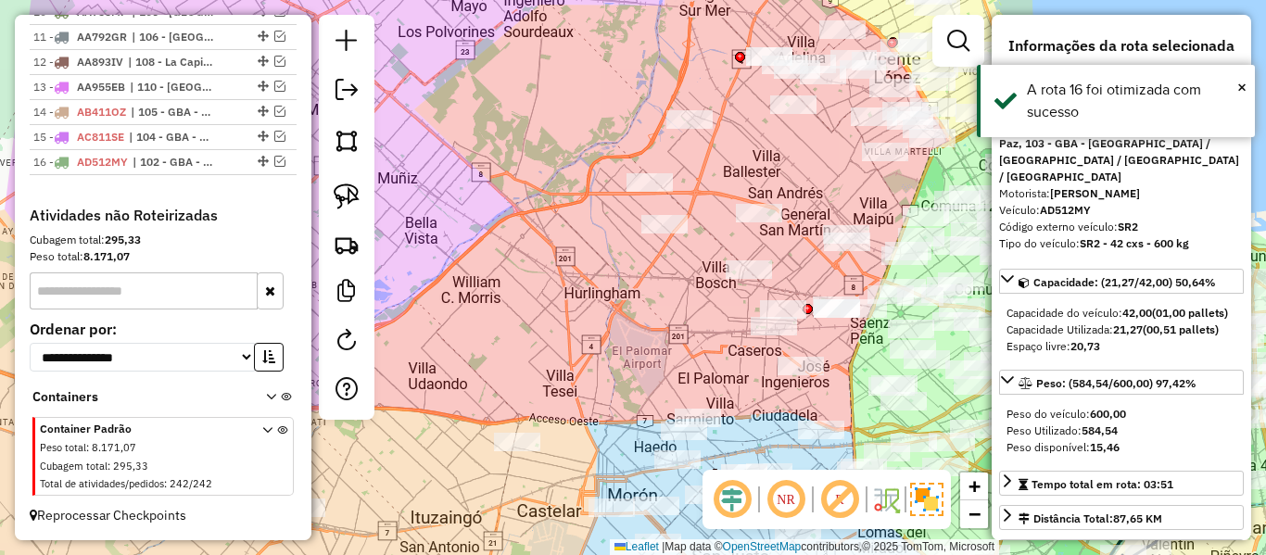
scroll to position [1111, 0]
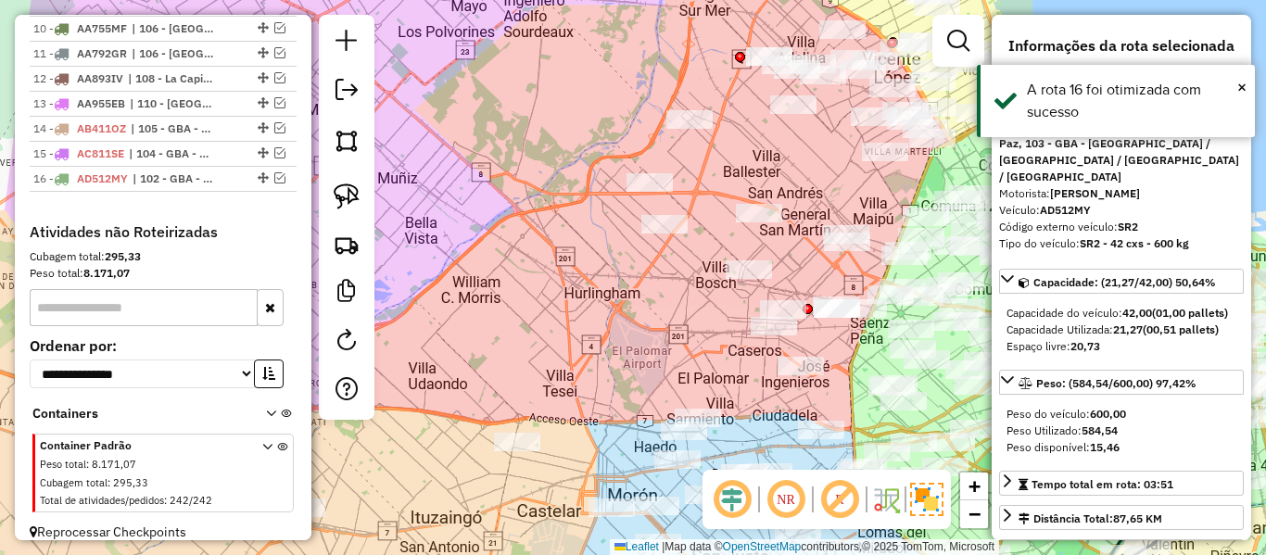
drag, startPoint x: 539, startPoint y: 171, endPoint x: 467, endPoint y: 290, distance: 138.4
click at [467, 290] on div "Janela de atendimento Grade de atendimento Capacidade Transportadoras Veículos …" at bounding box center [633, 277] width 1266 height 555
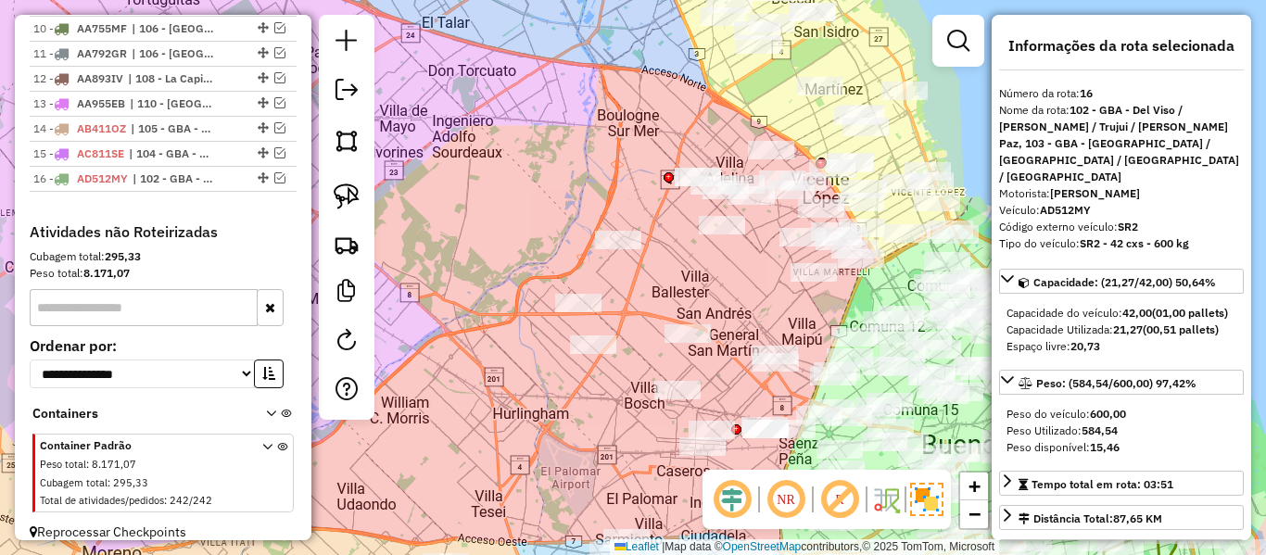
drag, startPoint x: 536, startPoint y: 179, endPoint x: 448, endPoint y: 310, distance: 157.6
click at [444, 317] on div "Janela de atendimento Grade de atendimento Capacidade Transportadoras Veículos …" at bounding box center [633, 277] width 1266 height 555
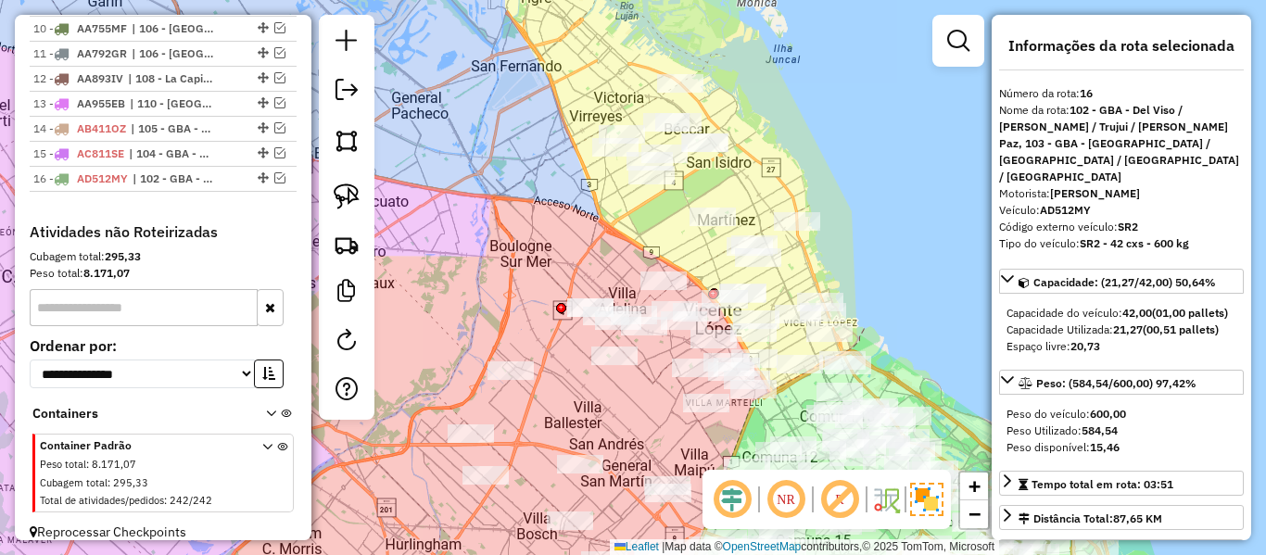
drag, startPoint x: 500, startPoint y: 257, endPoint x: 436, endPoint y: 296, distance: 74.9
click at [428, 305] on div "Janela de atendimento Grade de atendimento Capacidade Transportadoras Veículos …" at bounding box center [633, 277] width 1266 height 555
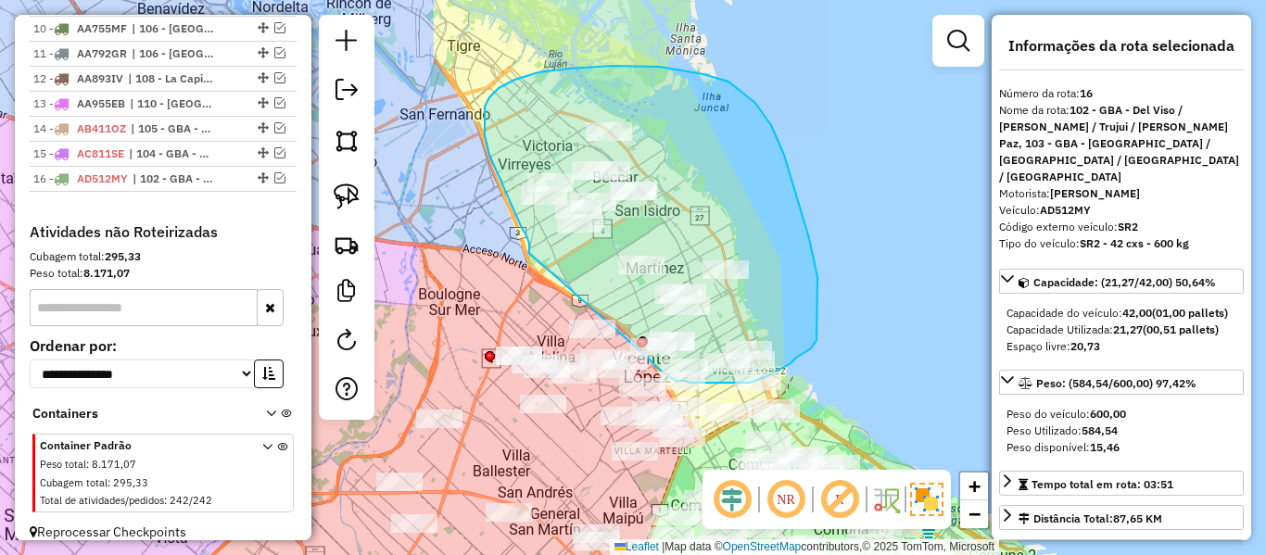
click at [642, 348] on div "Janela de atendimento Grade de atendimento Capacidade Transportadoras Veículos …" at bounding box center [633, 277] width 1266 height 555
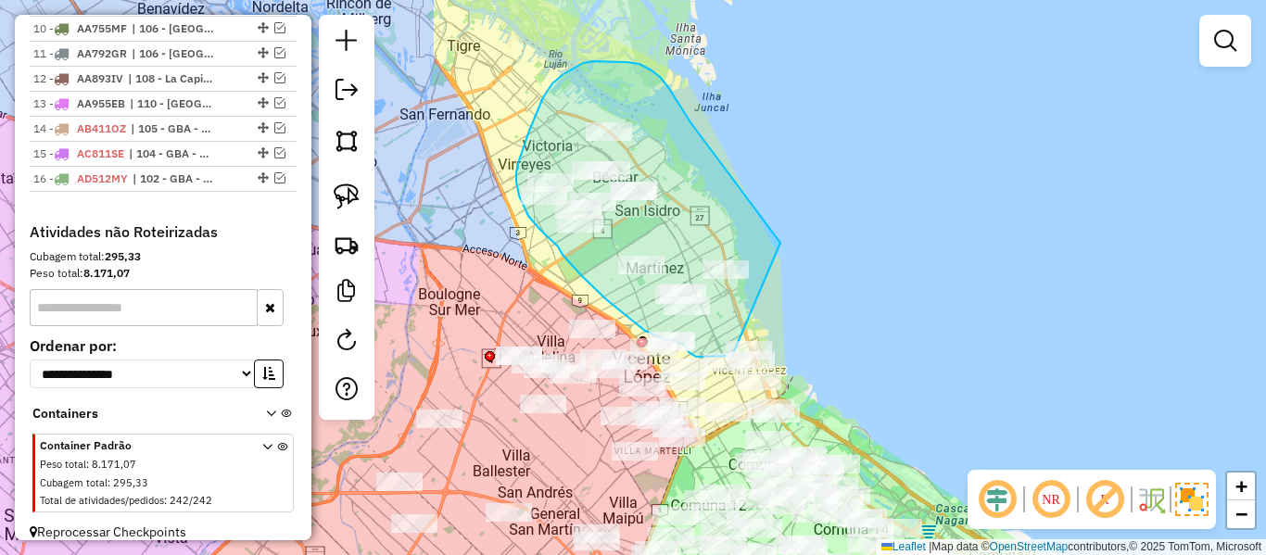
drag, startPoint x: 779, startPoint y: 242, endPoint x: 754, endPoint y: 339, distance: 100.7
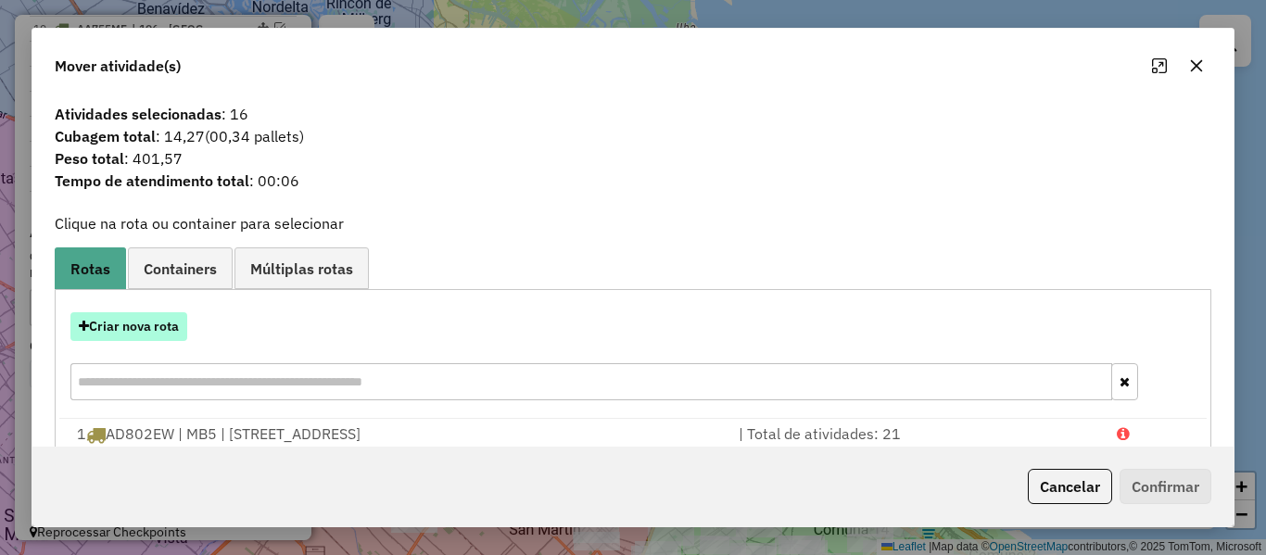
click at [165, 323] on button "Criar nova rota" at bounding box center [128, 326] width 117 height 29
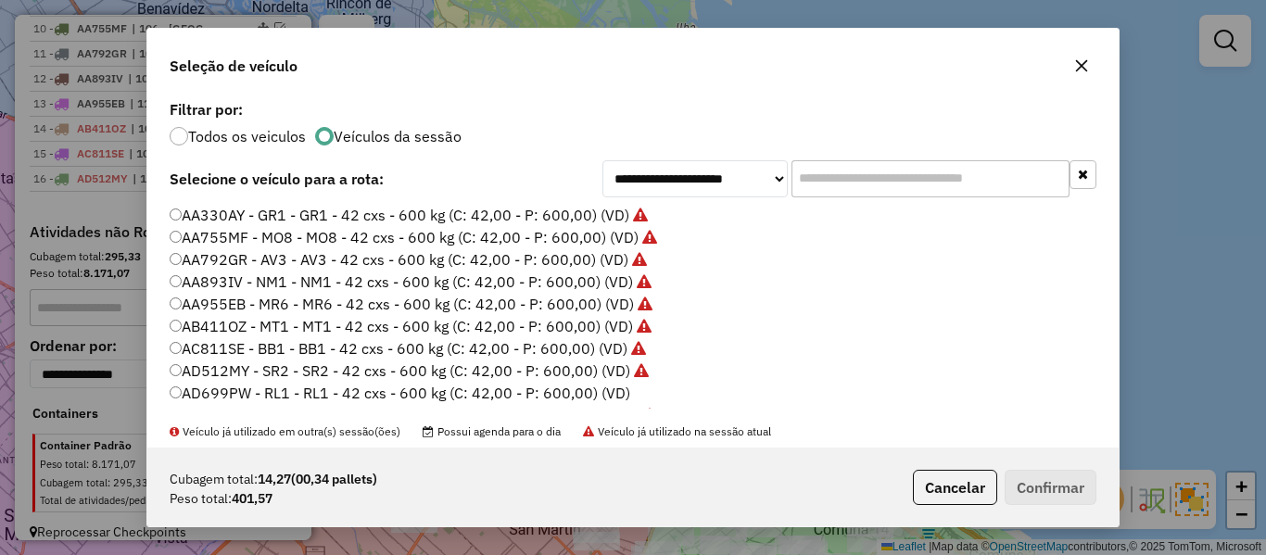
scroll to position [10, 6]
click at [610, 399] on label "AD699PW - RL1 - RL1 - 42 cxs - 600 kg (C: 42,00 - P: 600,00) (VD)" at bounding box center [400, 393] width 461 height 22
click at [1017, 488] on button "Confirmar" at bounding box center [1051, 487] width 92 height 35
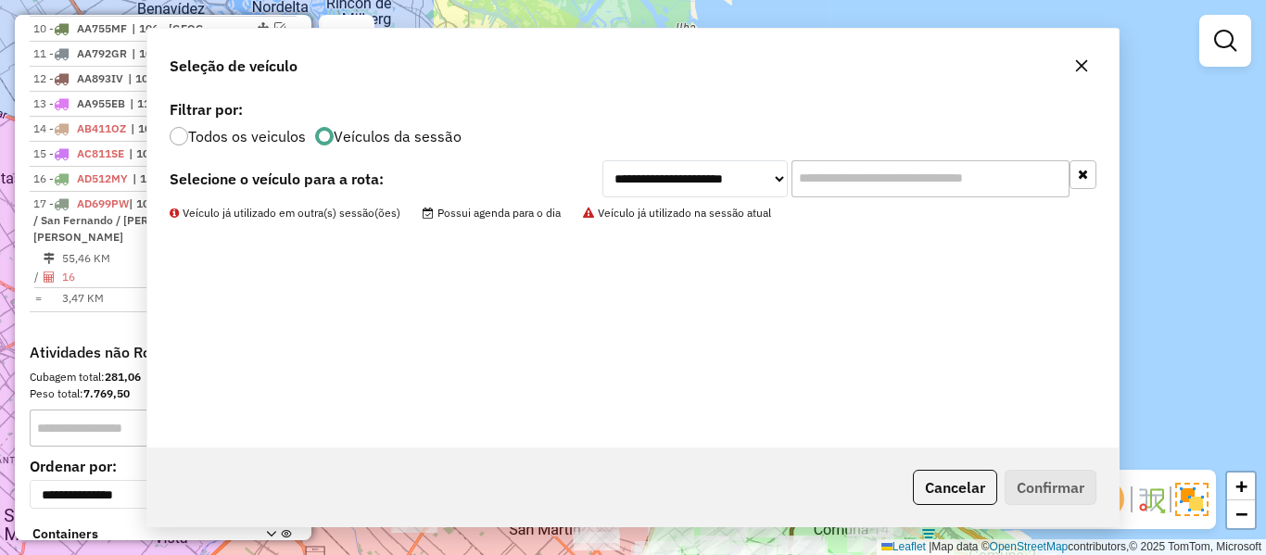
scroll to position [1223, 0]
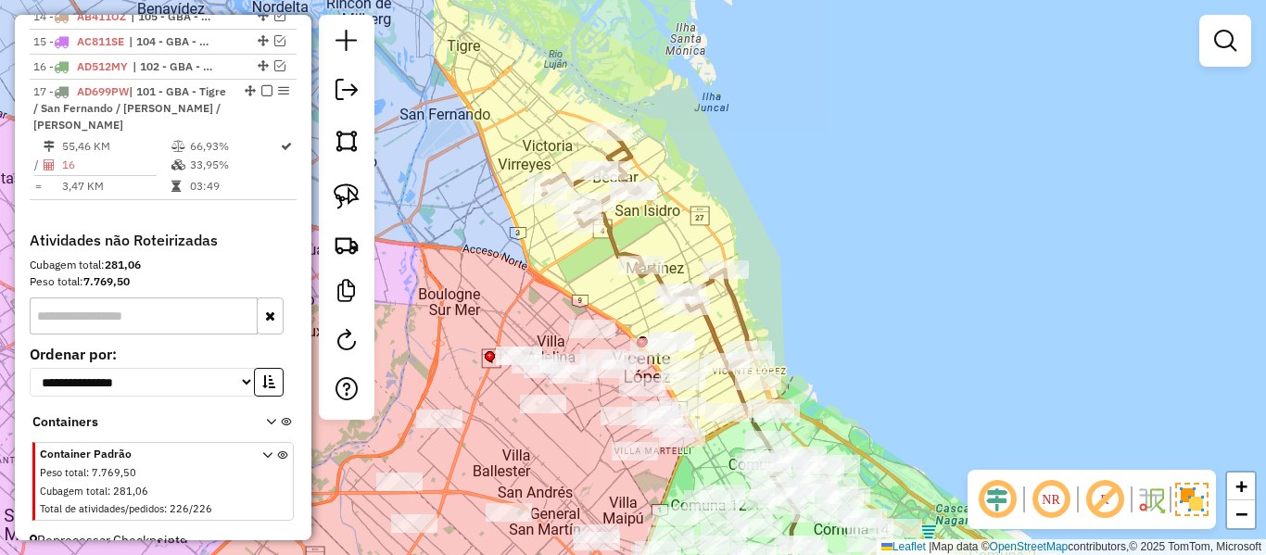
click at [738, 318] on icon at bounding box center [646, 250] width 209 height 236
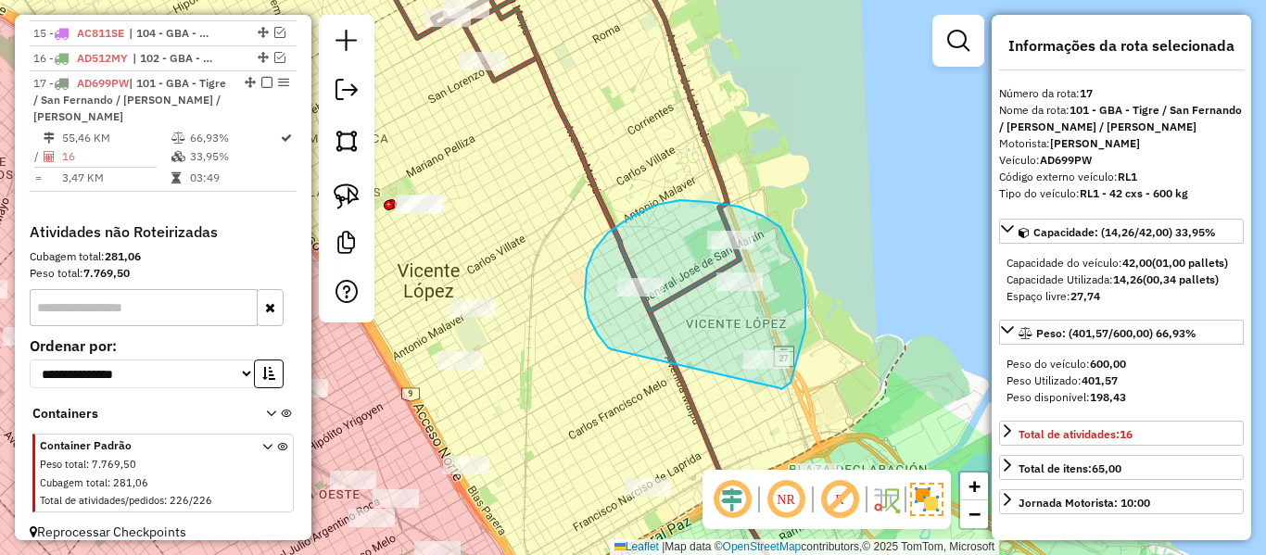
drag, startPoint x: 805, startPoint y: 297, endPoint x: 618, endPoint y: 346, distance: 193.6
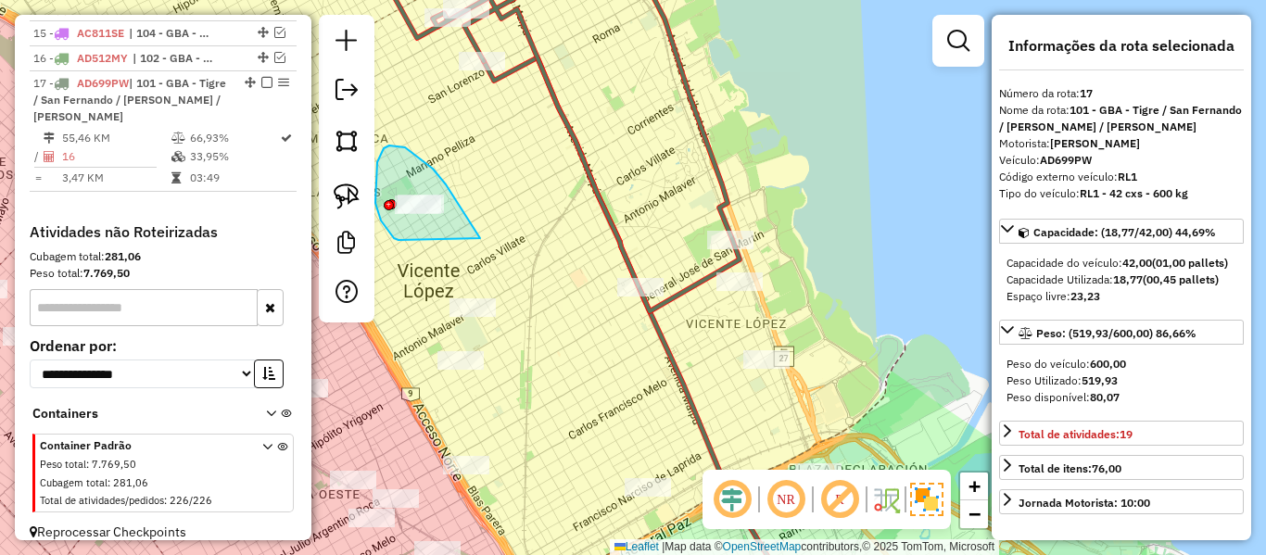
drag, startPoint x: 464, startPoint y: 212, endPoint x: 406, endPoint y: 241, distance: 65.1
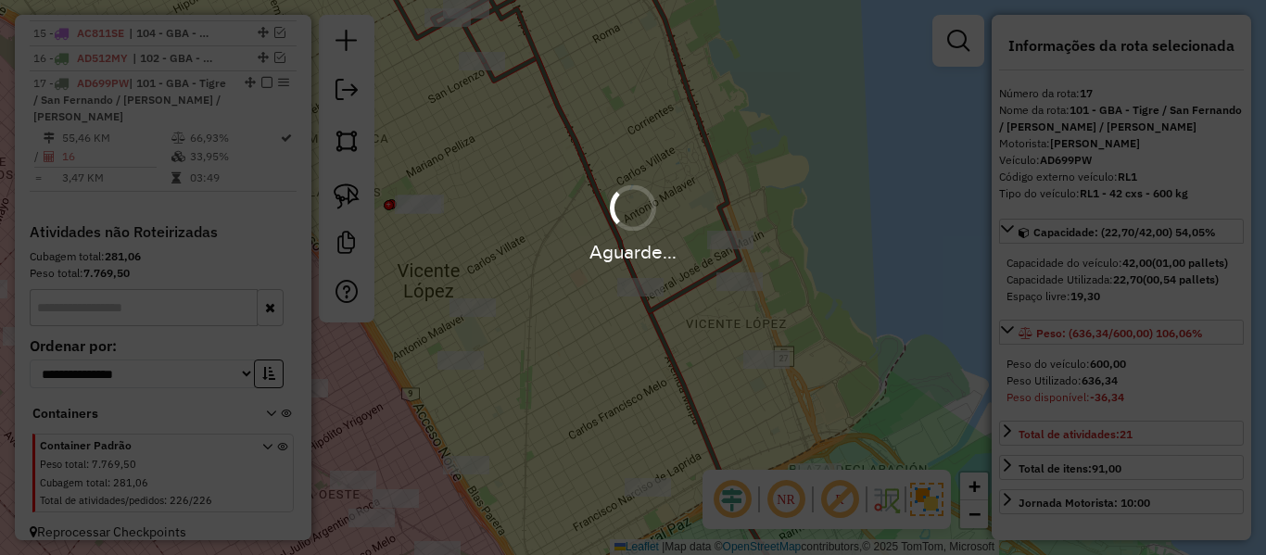
select select "**********"
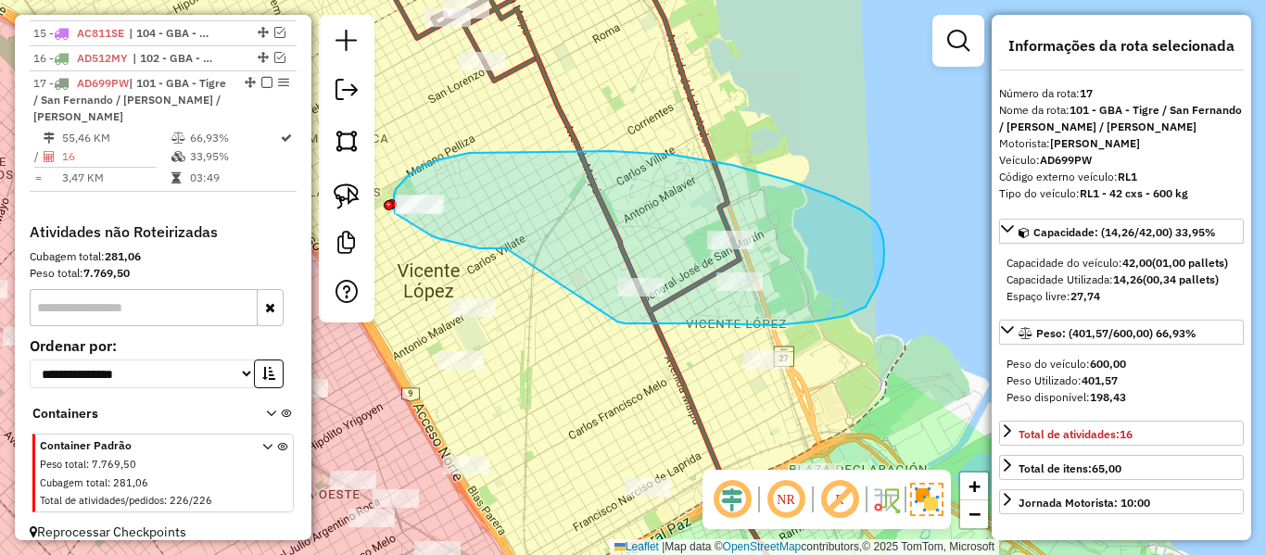
drag, startPoint x: 431, startPoint y: 235, endPoint x: 614, endPoint y: 310, distance: 197.4
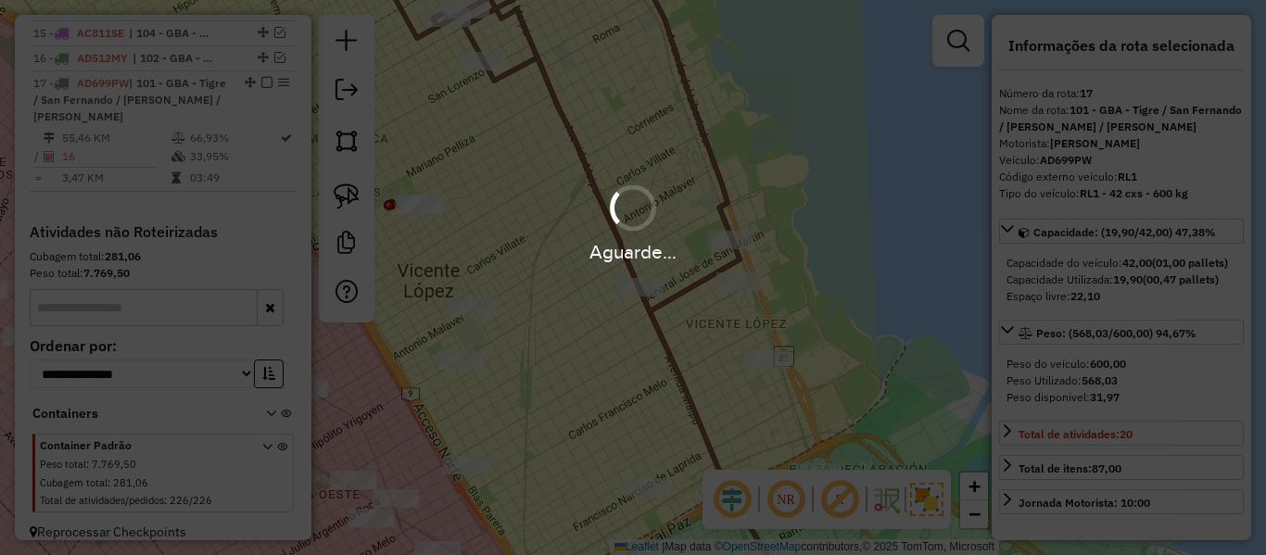
select select "**********"
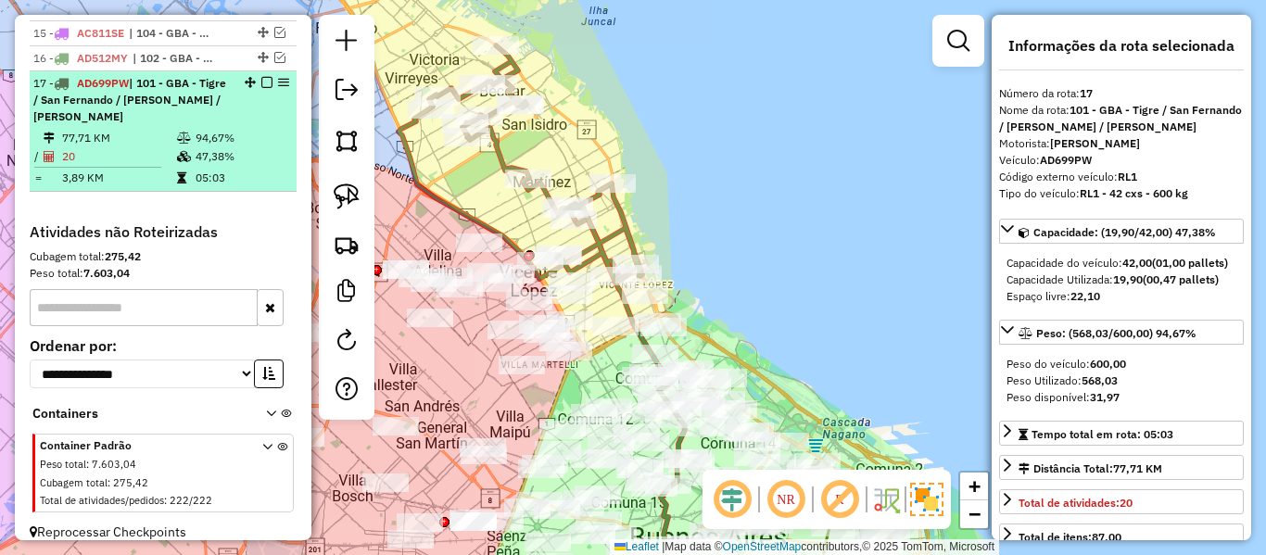
click at [261, 77] on em at bounding box center [266, 82] width 11 height 11
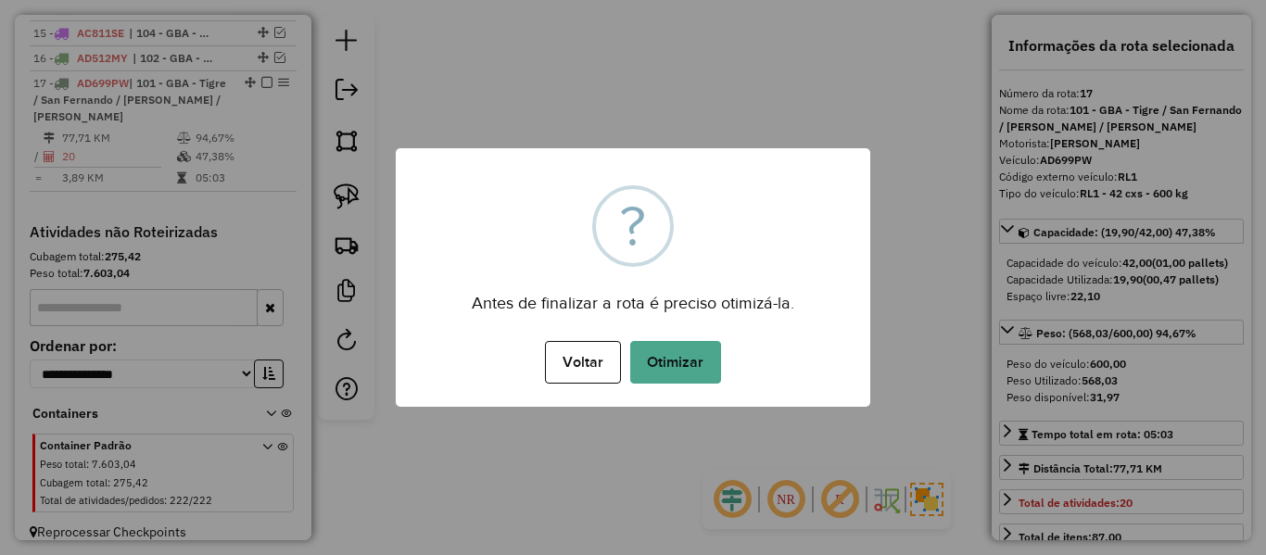
click at [654, 341] on button "Otimizar" at bounding box center [675, 362] width 91 height 43
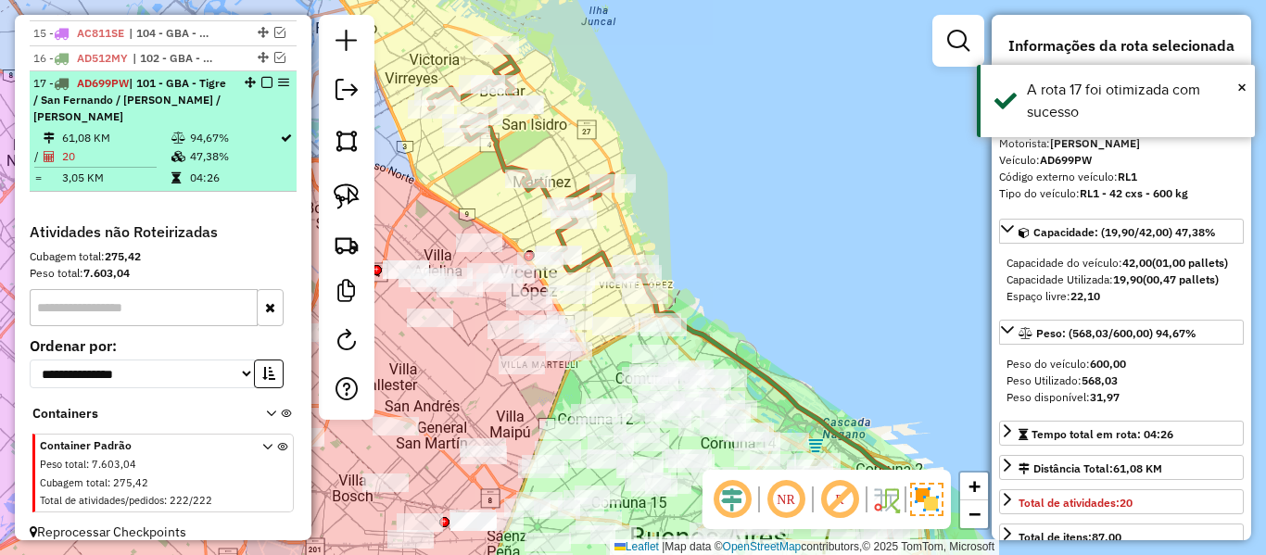
click at [255, 77] on div at bounding box center [262, 82] width 56 height 11
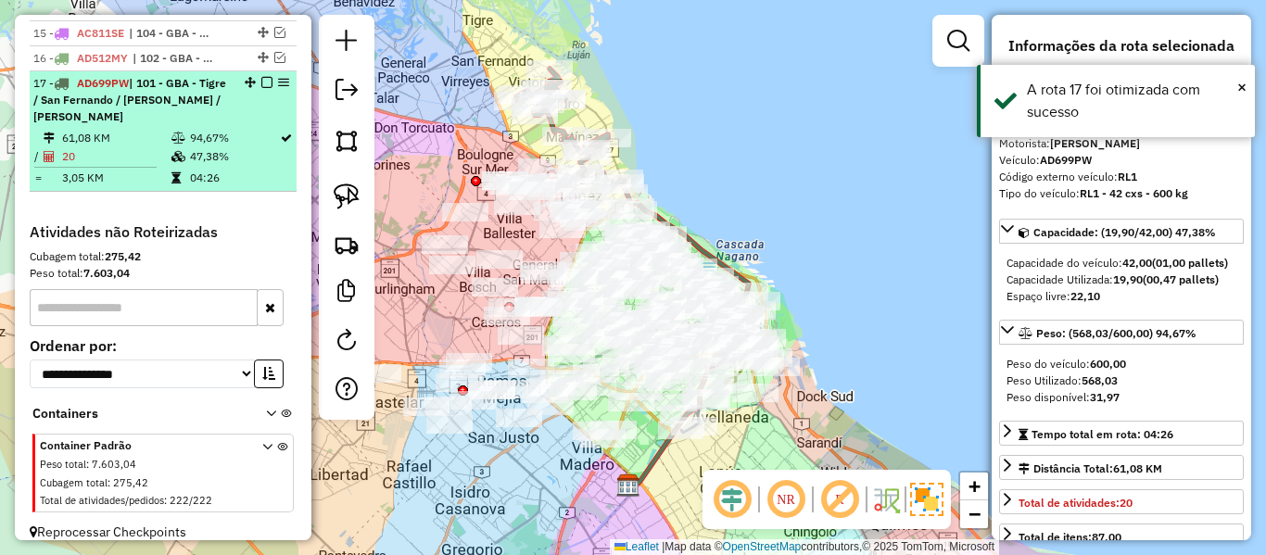
click at [261, 77] on em at bounding box center [266, 82] width 11 height 11
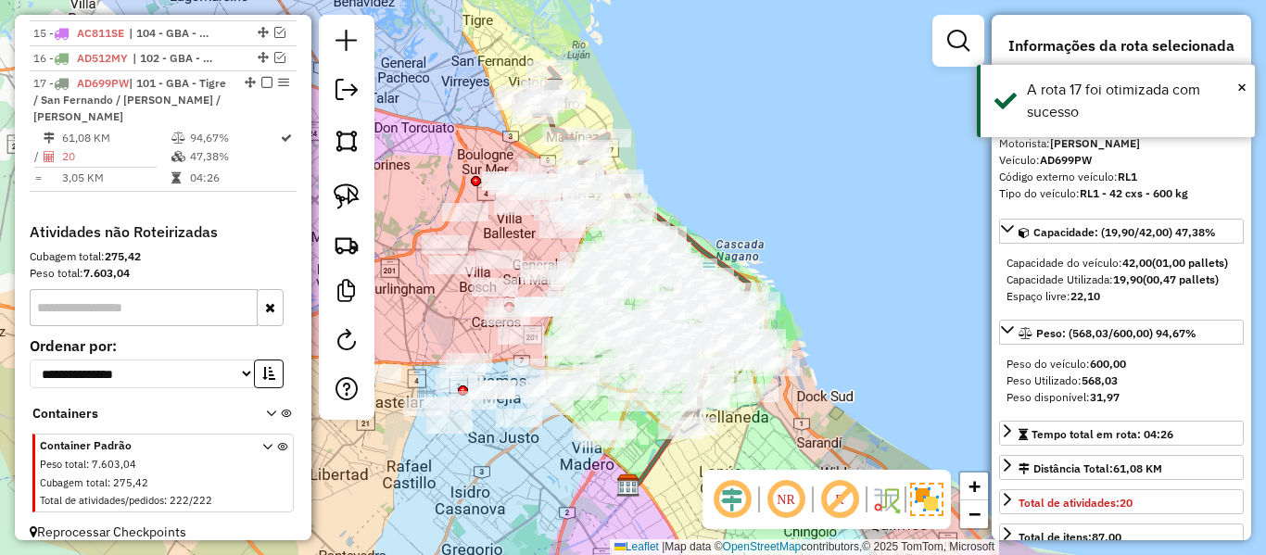
scroll to position [1136, 0]
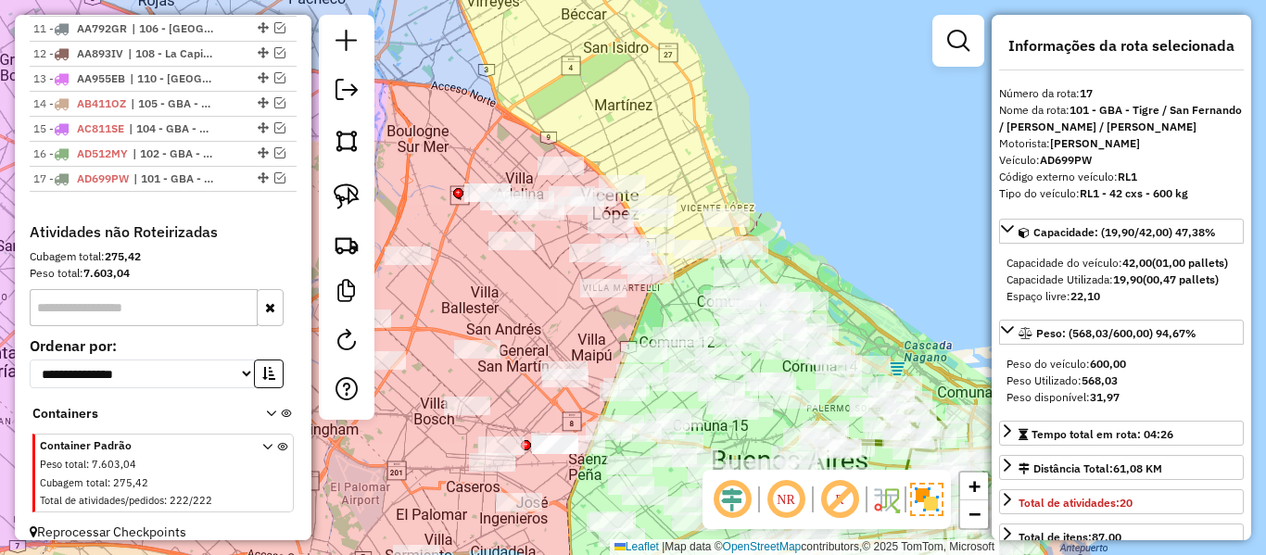
drag, startPoint x: 555, startPoint y: 125, endPoint x: 701, endPoint y: 111, distance: 146.2
click at [701, 111] on div "Janela de atendimento Grade de atendimento Capacidade Transportadoras Veículos …" at bounding box center [633, 277] width 1266 height 555
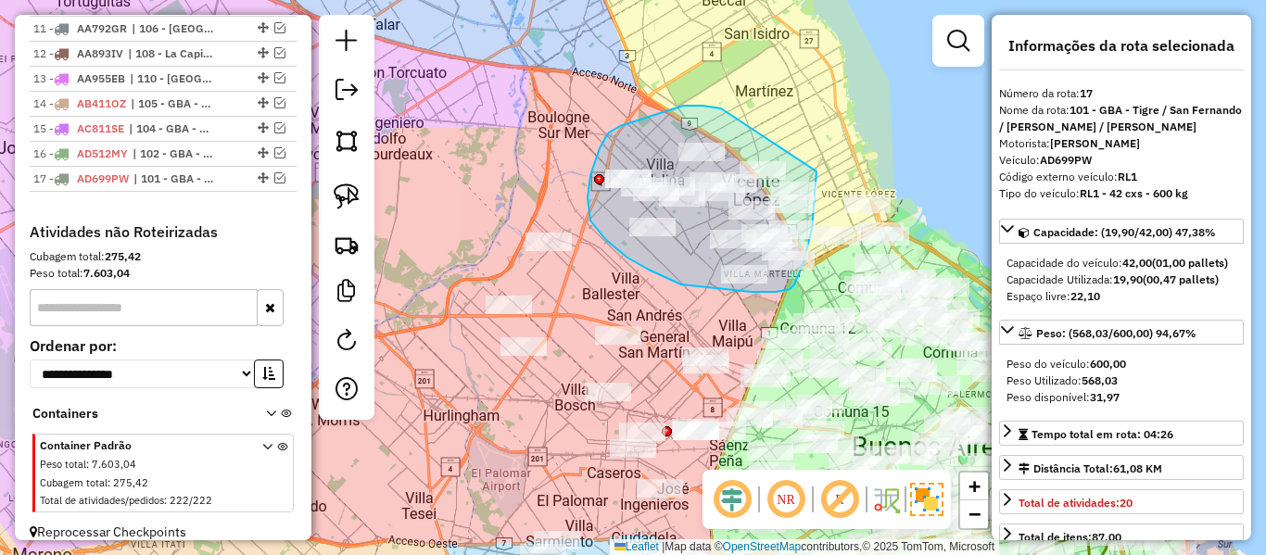
drag, startPoint x: 691, startPoint y: 106, endPoint x: 810, endPoint y: 132, distance: 121.4
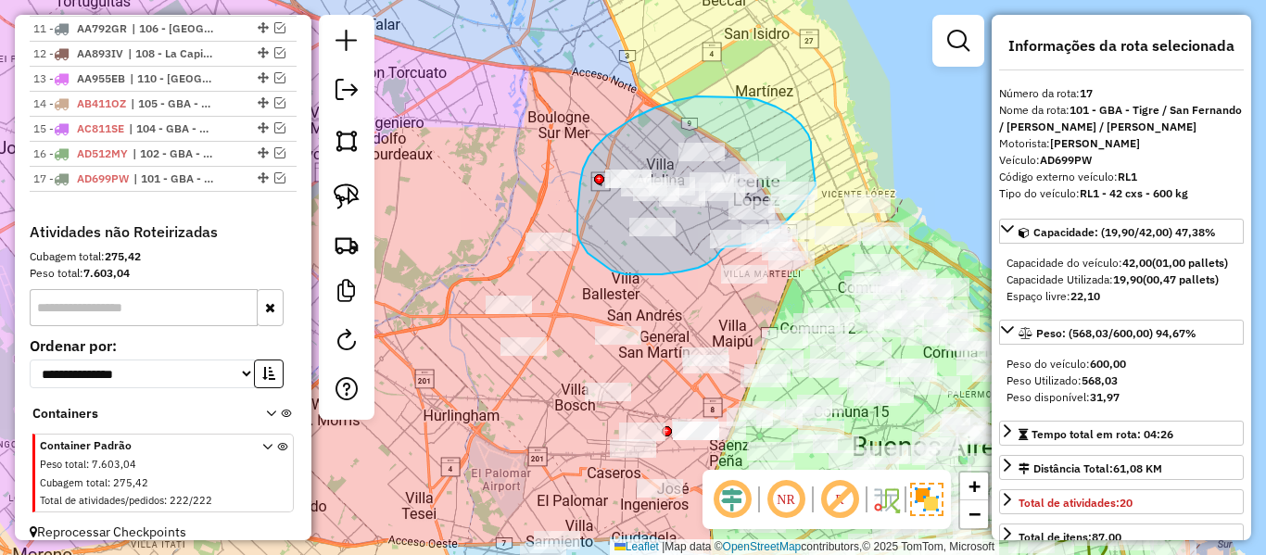
drag, startPoint x: 808, startPoint y: 134, endPoint x: 821, endPoint y: 171, distance: 39.3
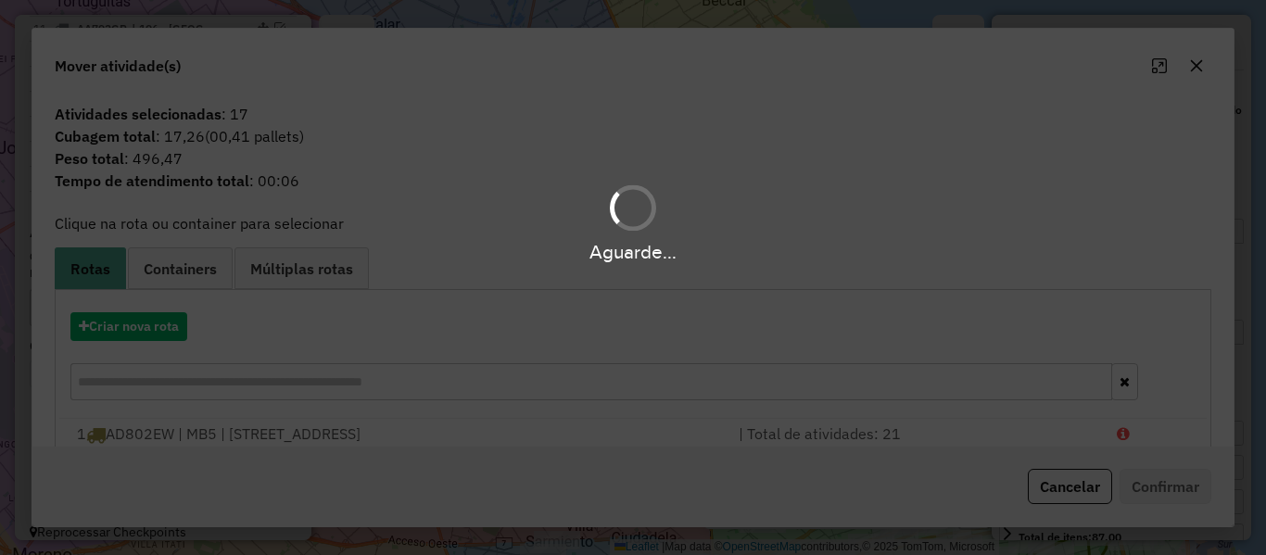
click at [167, 322] on div "Aguarde..." at bounding box center [633, 277] width 1266 height 555
click at [167, 322] on hb-app "Aguarde... Pop-up bloqueado! Seu navegador bloqueou automáticamente a abertura …" at bounding box center [633, 277] width 1266 height 555
click at [167, 322] on button "Criar nova rota" at bounding box center [128, 326] width 117 height 29
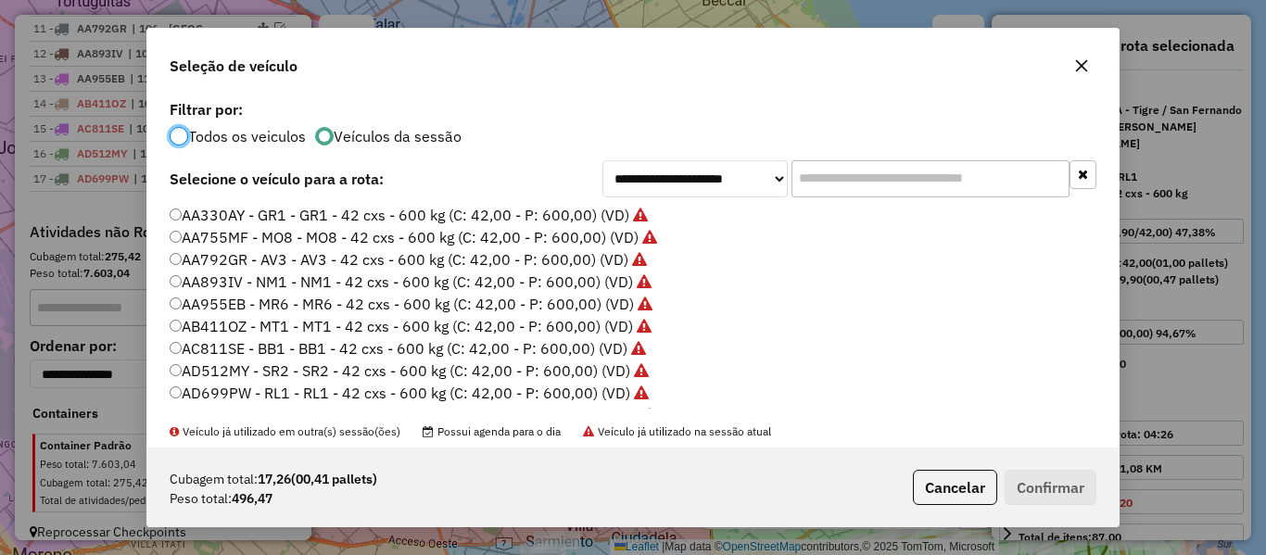
scroll to position [93, 0]
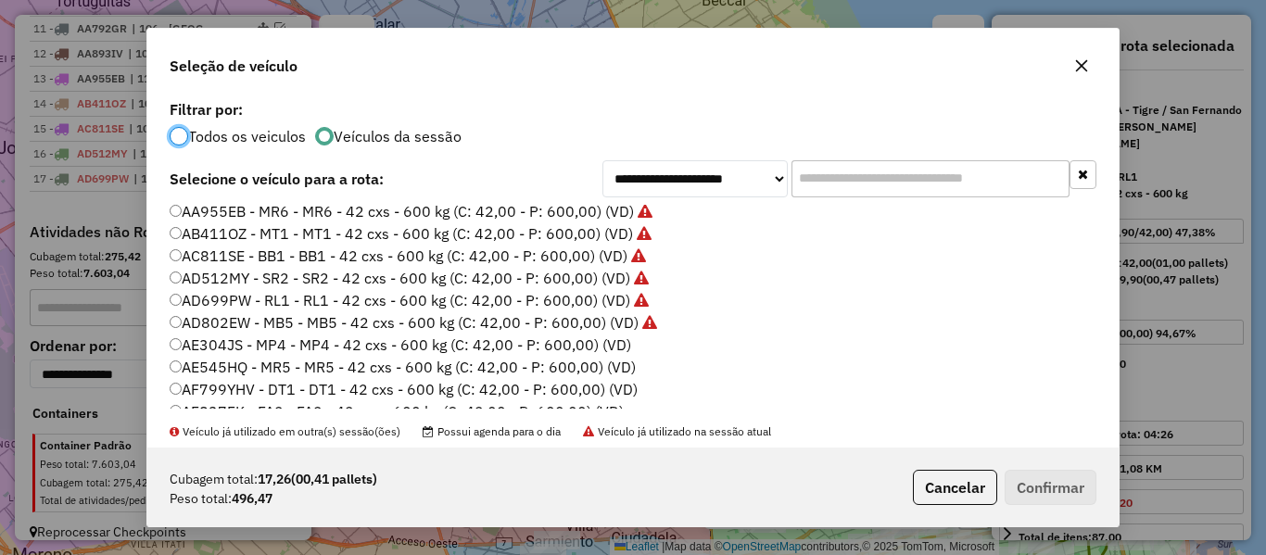
click at [618, 345] on label "AE304JS - MP4 - MP4 - 42 cxs - 600 kg (C: 42,00 - P: 600,00) (VD)" at bounding box center [401, 345] width 462 height 22
click at [1069, 491] on button "Confirmar" at bounding box center [1051, 487] width 92 height 35
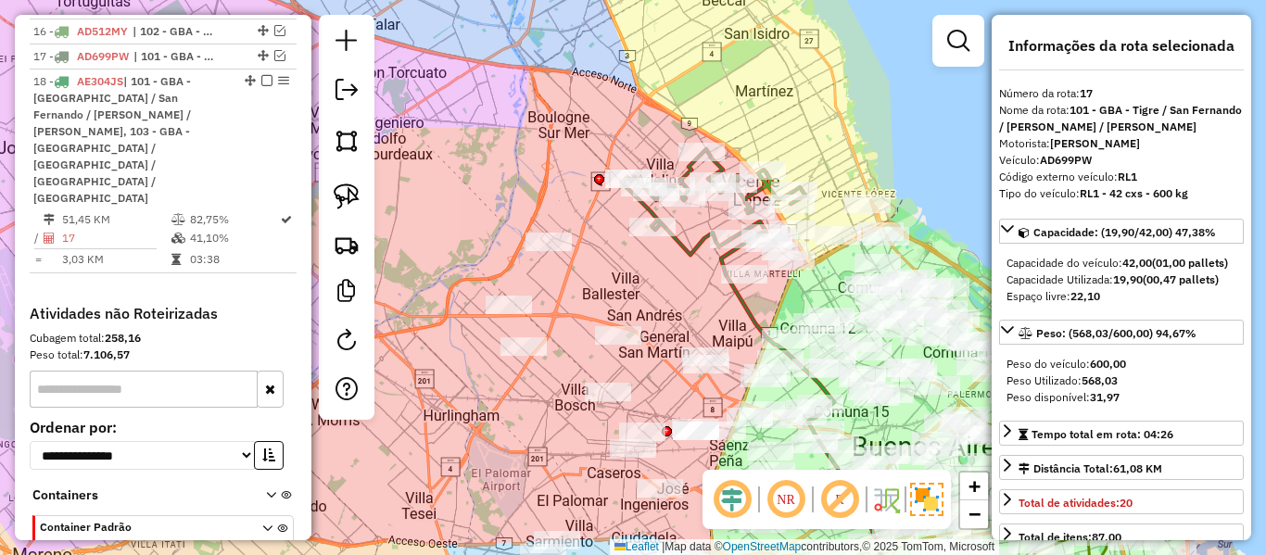
scroll to position [1272, 0]
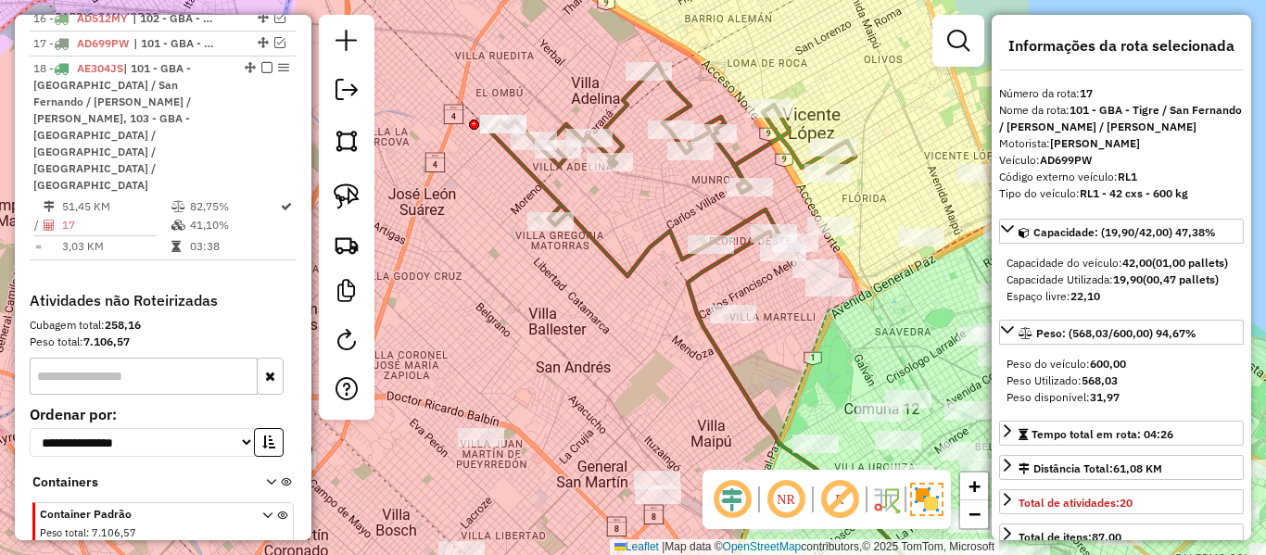
click at [751, 222] on icon at bounding box center [672, 170] width 365 height 212
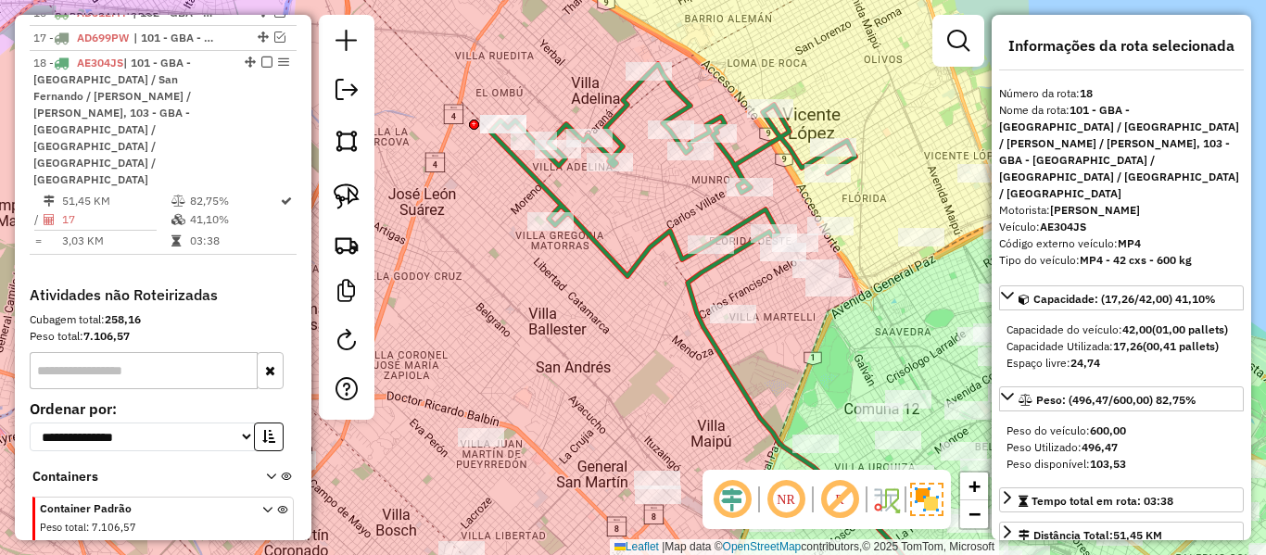
scroll to position [1290, 0]
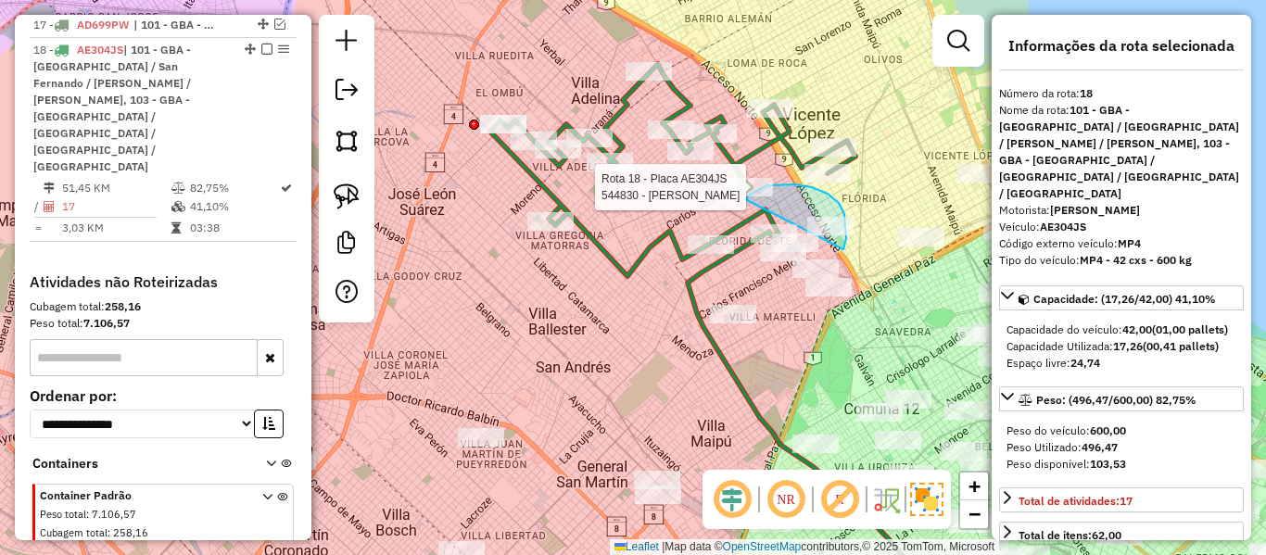
drag, startPoint x: 812, startPoint y: 187, endPoint x: 747, endPoint y: 200, distance: 66.2
click at [747, 200] on div "Rota 18 - Placa AE304JS 544830 - Agustina Sanchez Janela de atendimento Grade d…" at bounding box center [633, 277] width 1266 height 555
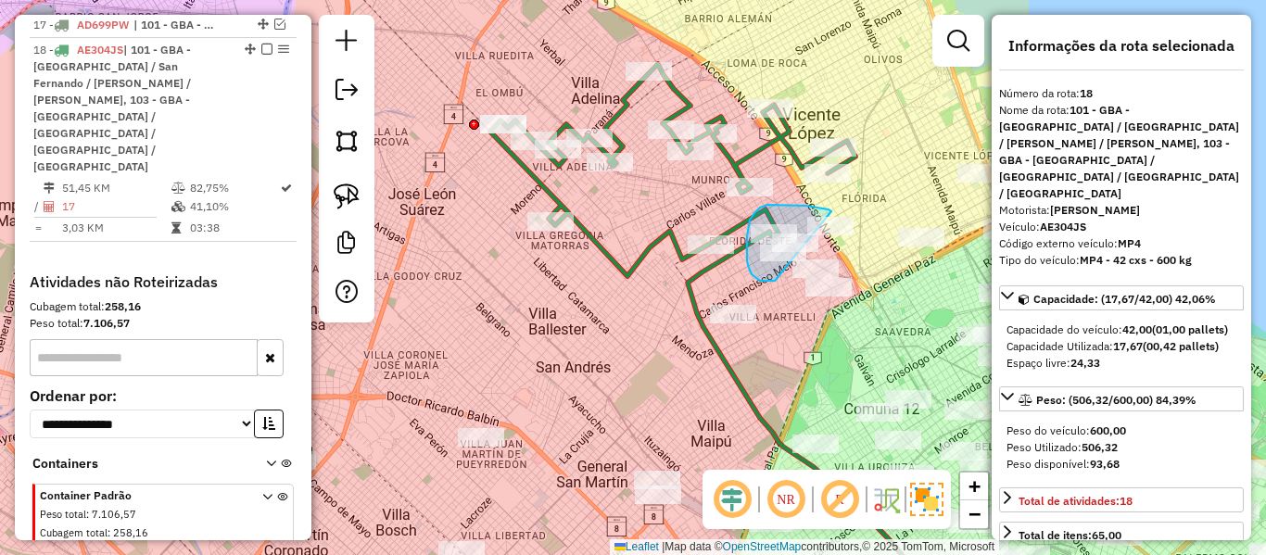
drag, startPoint x: 754, startPoint y: 213, endPoint x: 777, endPoint y: 279, distance: 69.5
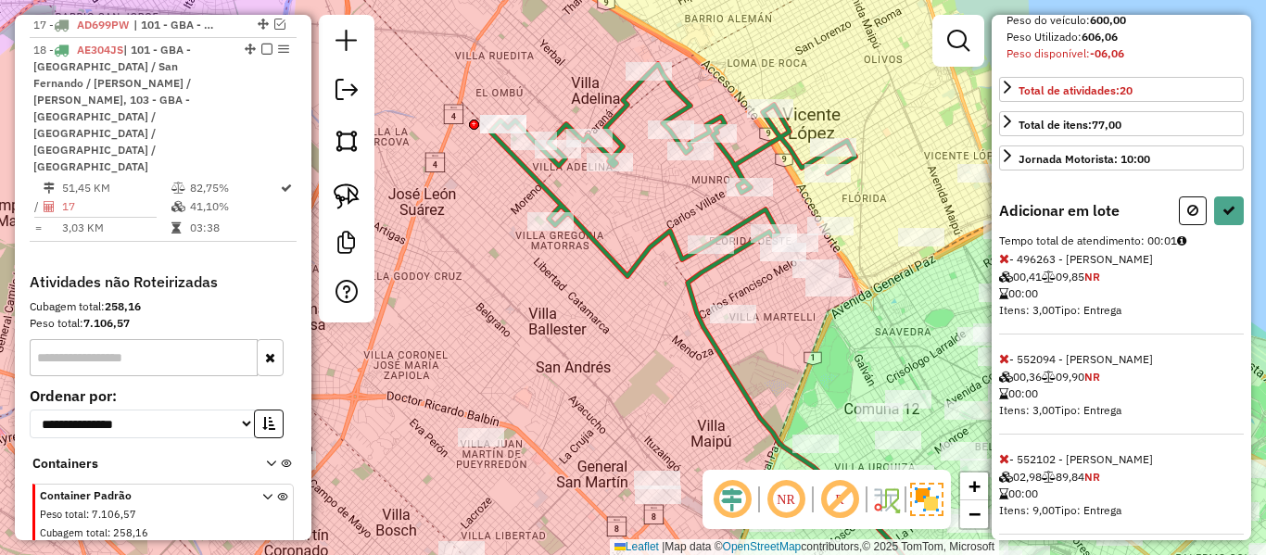
click at [1000, 452] on icon at bounding box center [1004, 458] width 10 height 13
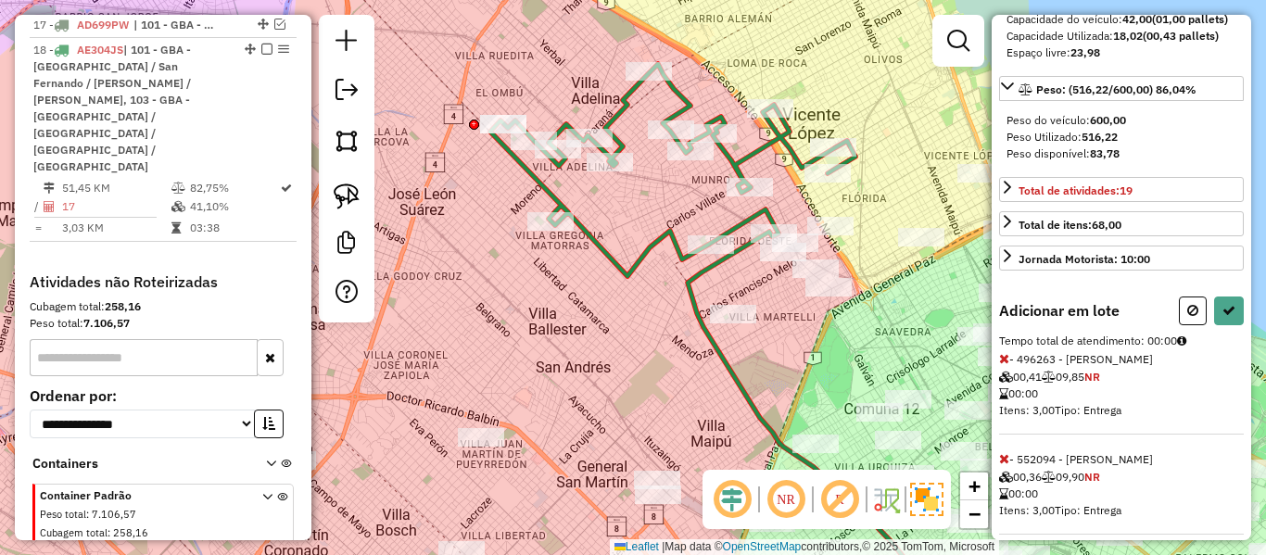
scroll to position [0, 0]
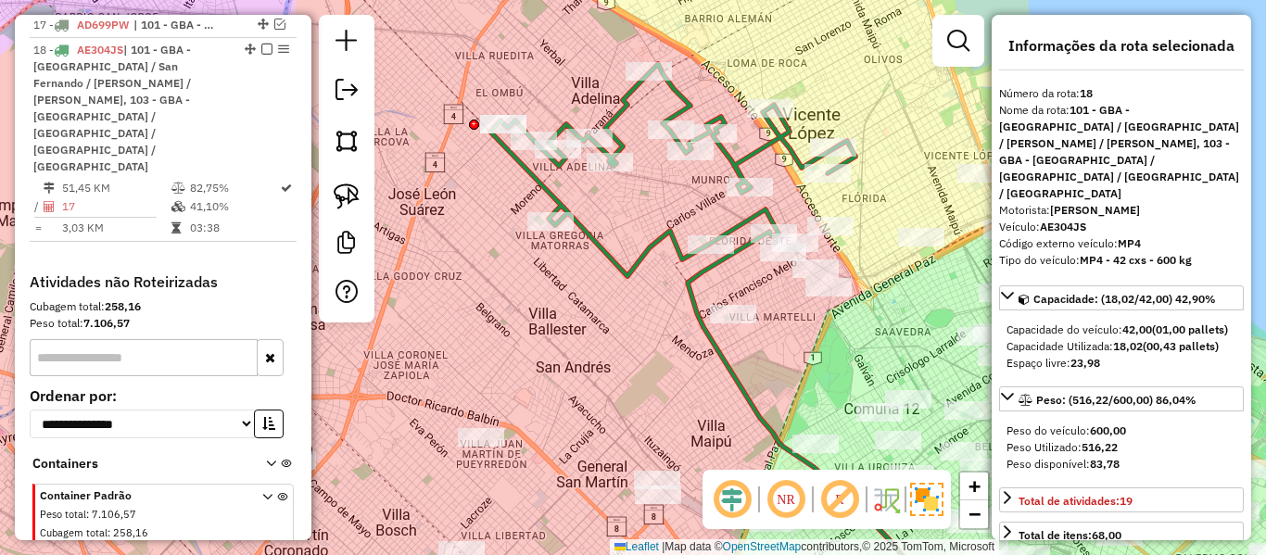
select select "**********"
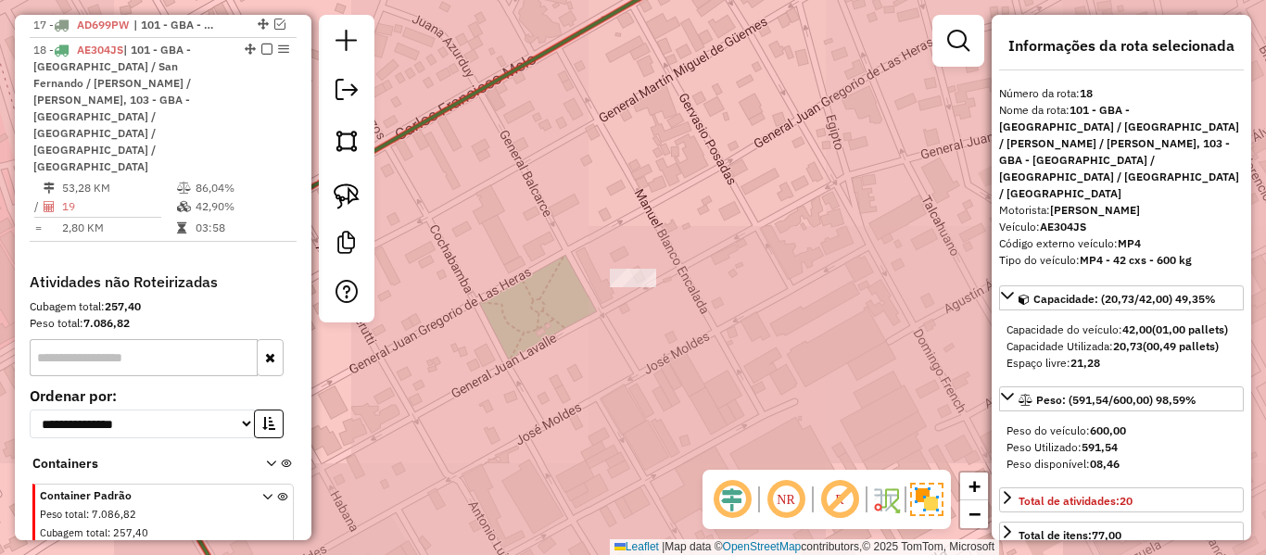
select select "**********"
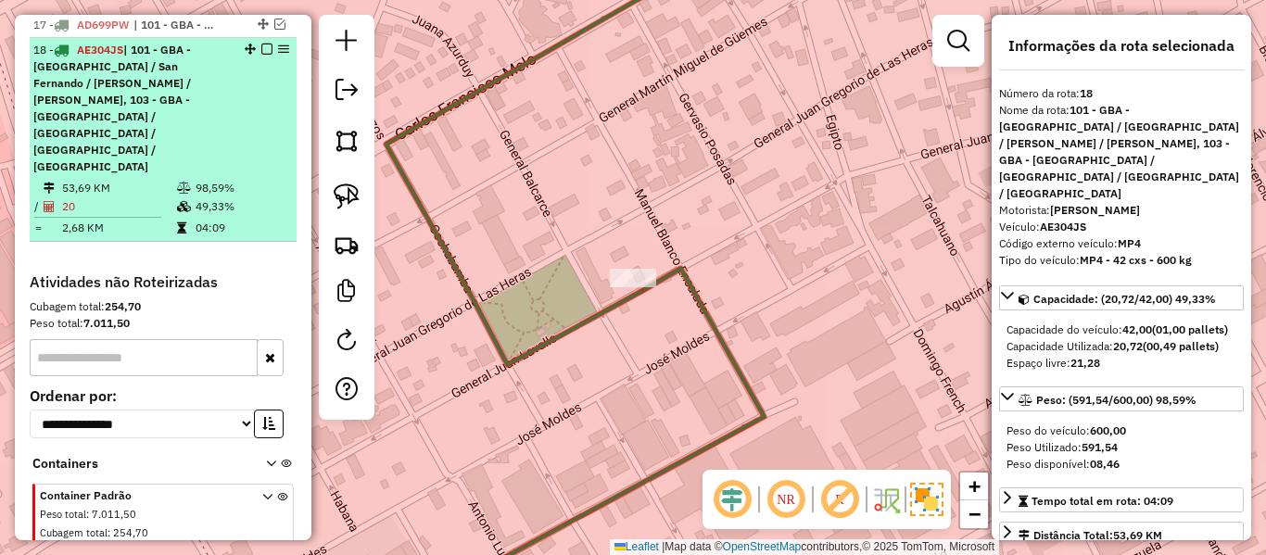
click at [261, 44] on em at bounding box center [266, 49] width 11 height 11
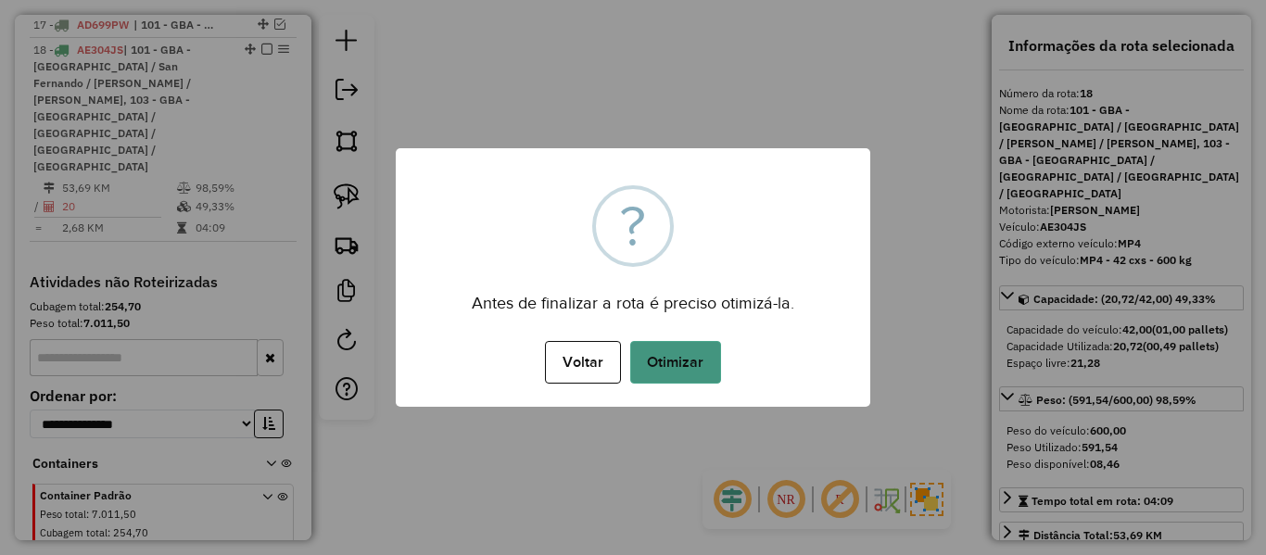
click at [686, 360] on button "Otimizar" at bounding box center [675, 362] width 91 height 43
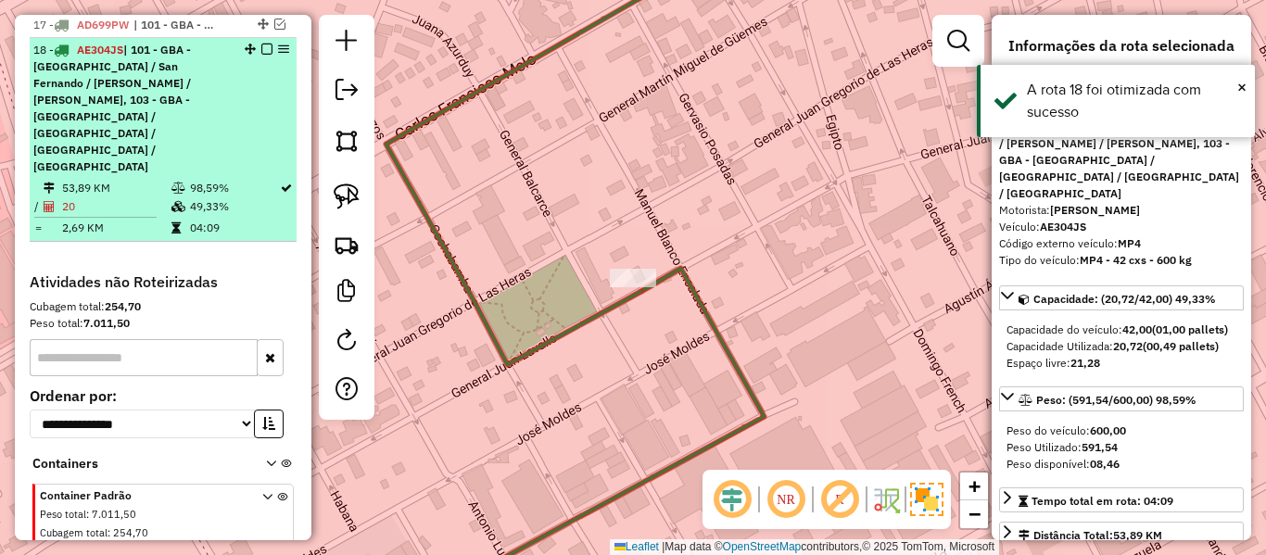
click at [261, 44] on em at bounding box center [266, 49] width 11 height 11
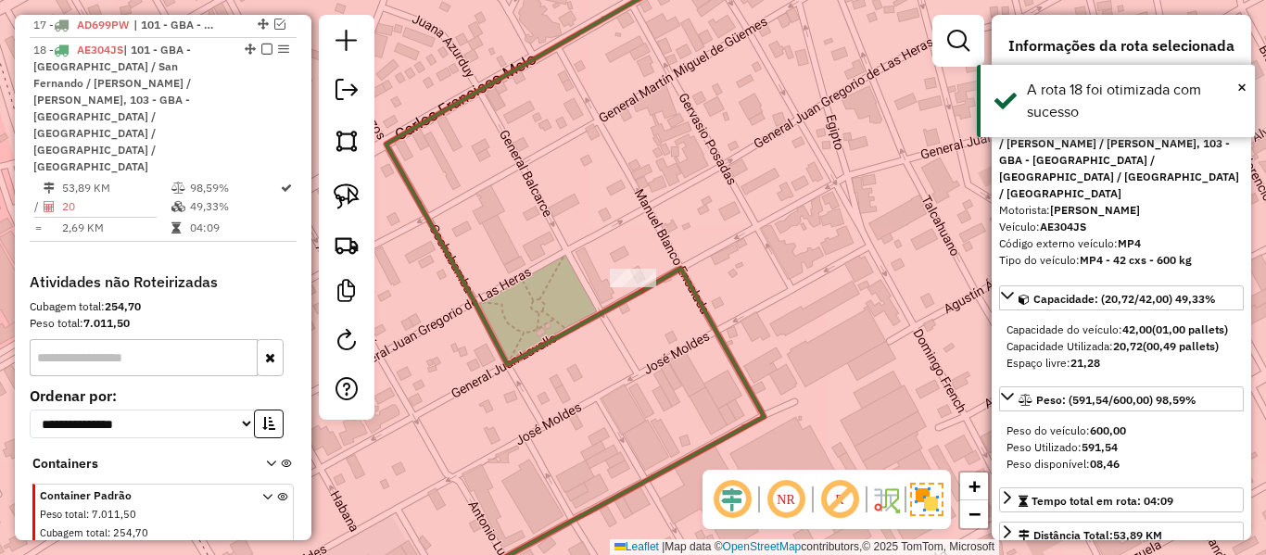
scroll to position [1161, 0]
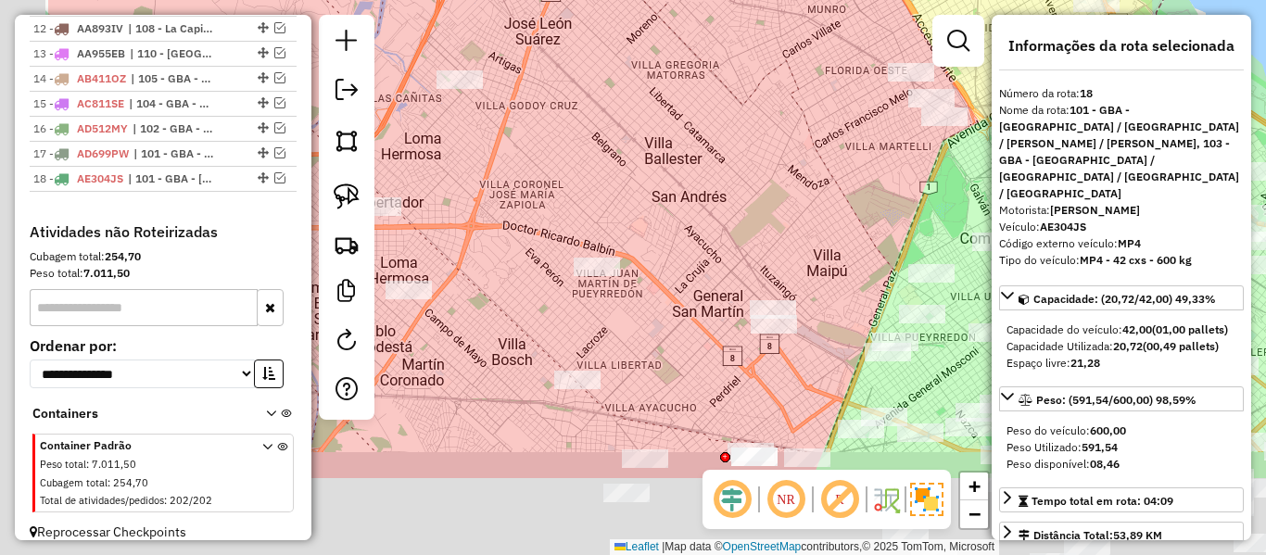
drag, startPoint x: 621, startPoint y: 298, endPoint x: 817, endPoint y: 133, distance: 255.3
click at [816, 134] on div "Janela de atendimento Grade de atendimento Capacidade Transportadoras Veículos …" at bounding box center [633, 277] width 1266 height 555
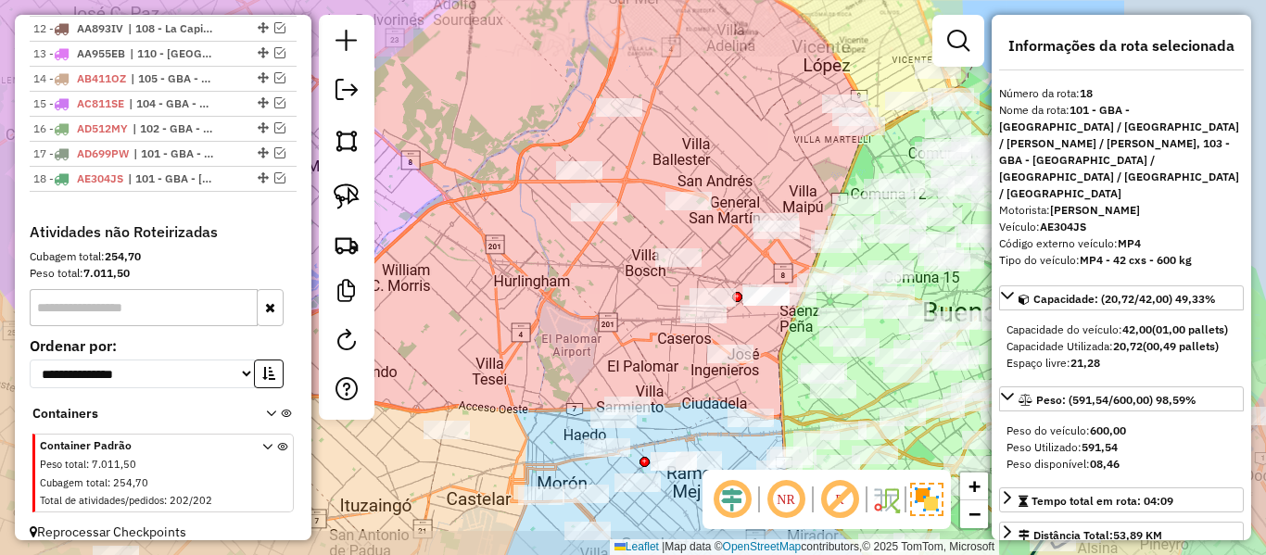
drag, startPoint x: 733, startPoint y: 154, endPoint x: 813, endPoint y: 219, distance: 102.8
click at [805, 229] on div "Janela de atendimento Grade de atendimento Capacidade Transportadoras Veículos …" at bounding box center [633, 277] width 1266 height 555
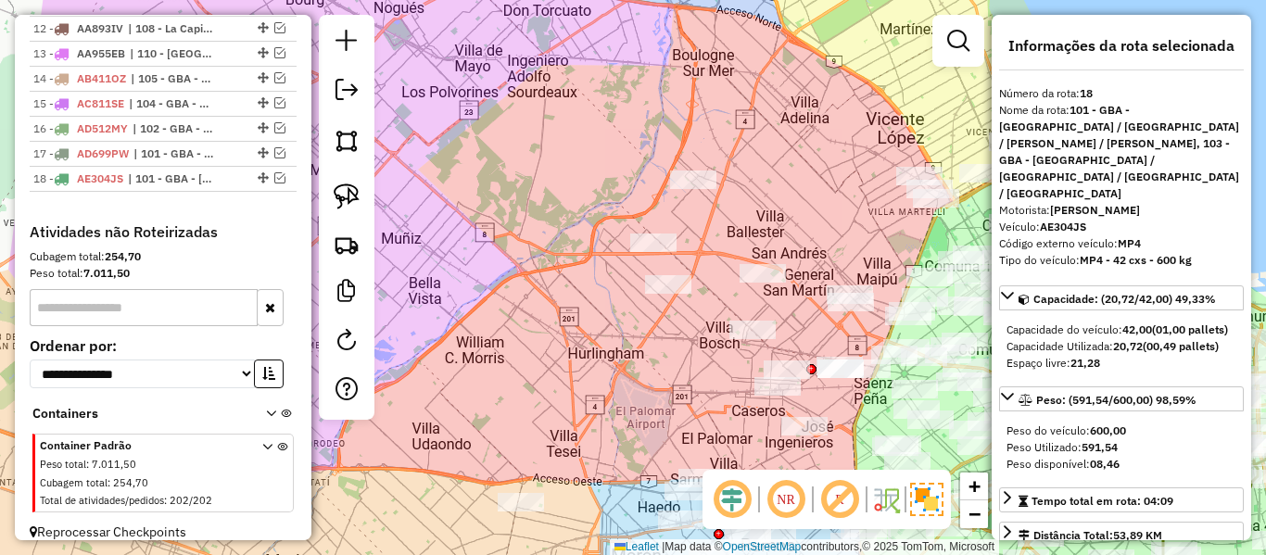
drag, startPoint x: 836, startPoint y: 223, endPoint x: 779, endPoint y: 170, distance: 78.7
click at [779, 170] on div "Janela de atendimento Grade de atendimento Capacidade Transportadoras Veículos …" at bounding box center [633, 277] width 1266 height 555
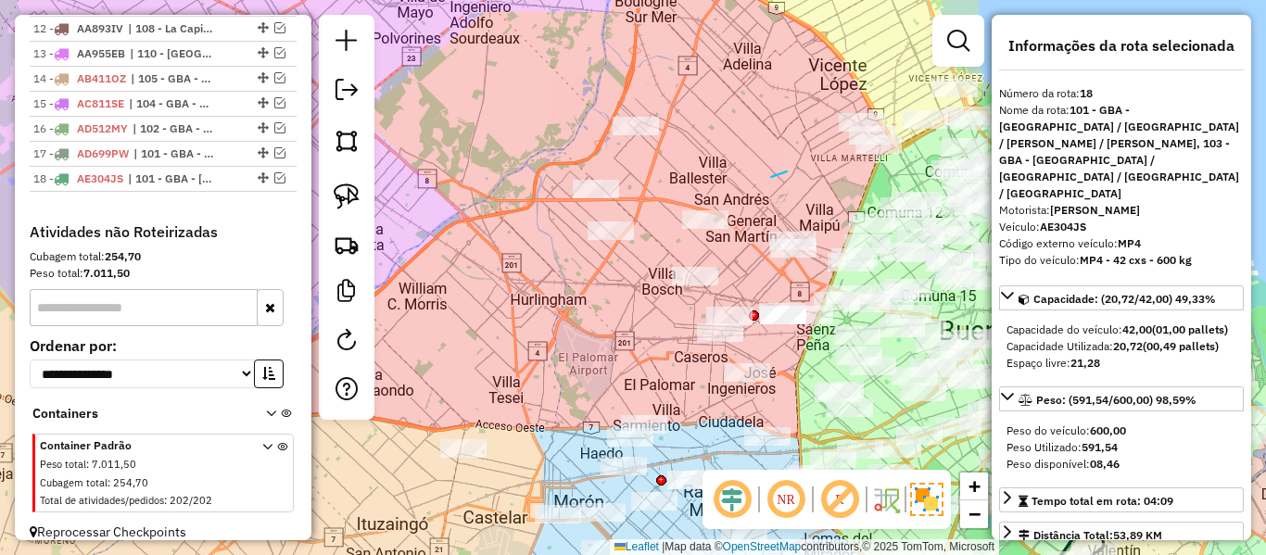
drag, startPoint x: 787, startPoint y: 171, endPoint x: 524, endPoint y: 261, distance: 278.2
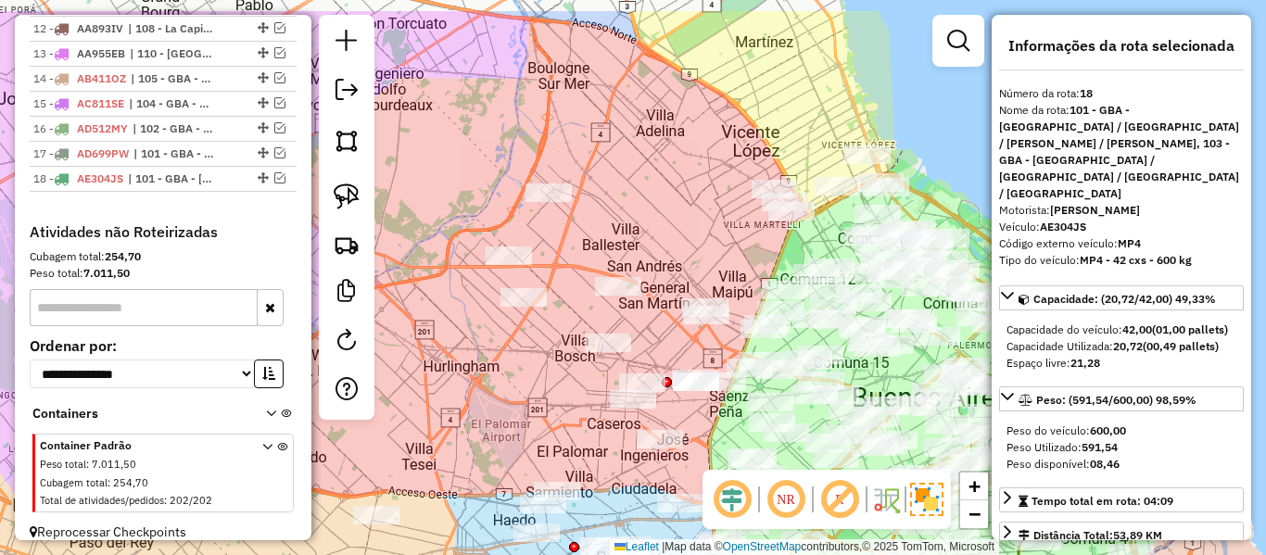
drag, startPoint x: 597, startPoint y: 217, endPoint x: 645, endPoint y: 230, distance: 49.9
click at [505, 291] on div "Janela de atendimento Grade de atendimento Capacidade Transportadoras Veículos …" at bounding box center [633, 277] width 1266 height 555
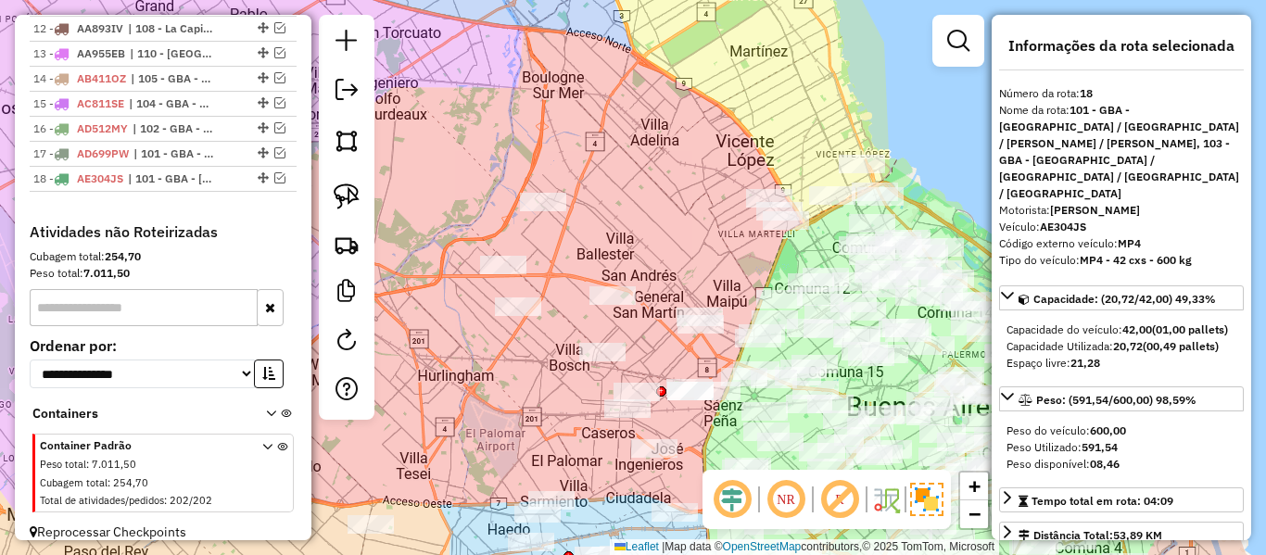
drag, startPoint x: 615, startPoint y: 242, endPoint x: 540, endPoint y: 230, distance: 75.1
click at [540, 230] on div "Janela de atendimento Grade de atendimento Capacidade Transportadoras Veículos …" at bounding box center [633, 277] width 1266 height 555
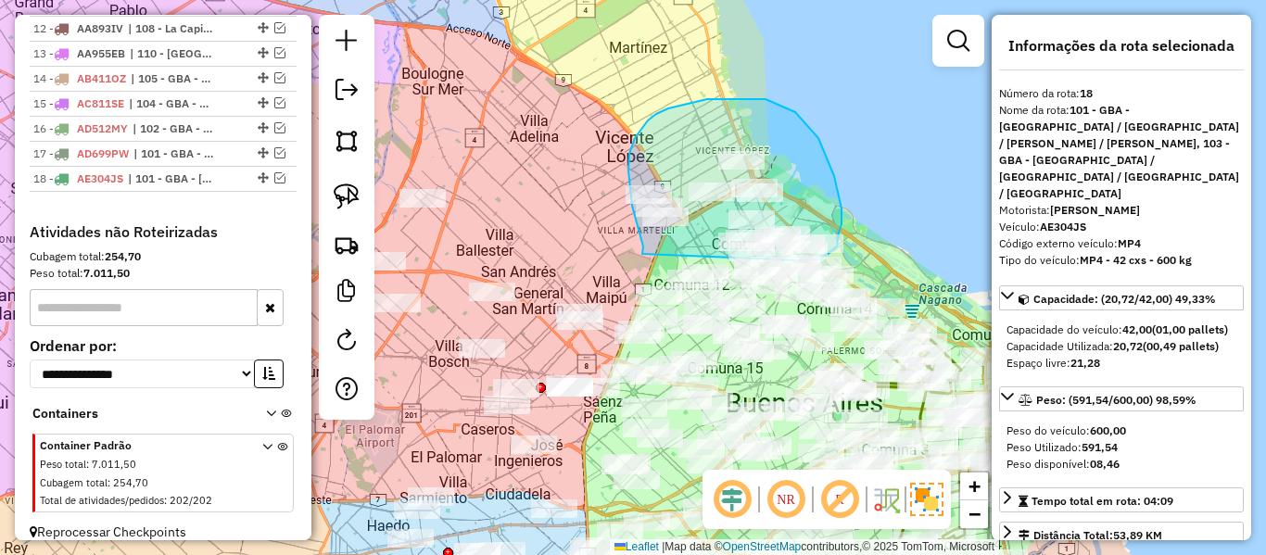
click at [801, 260] on div "Janela de atendimento Grade de atendimento Capacidade Transportadoras Veículos …" at bounding box center [633, 277] width 1266 height 555
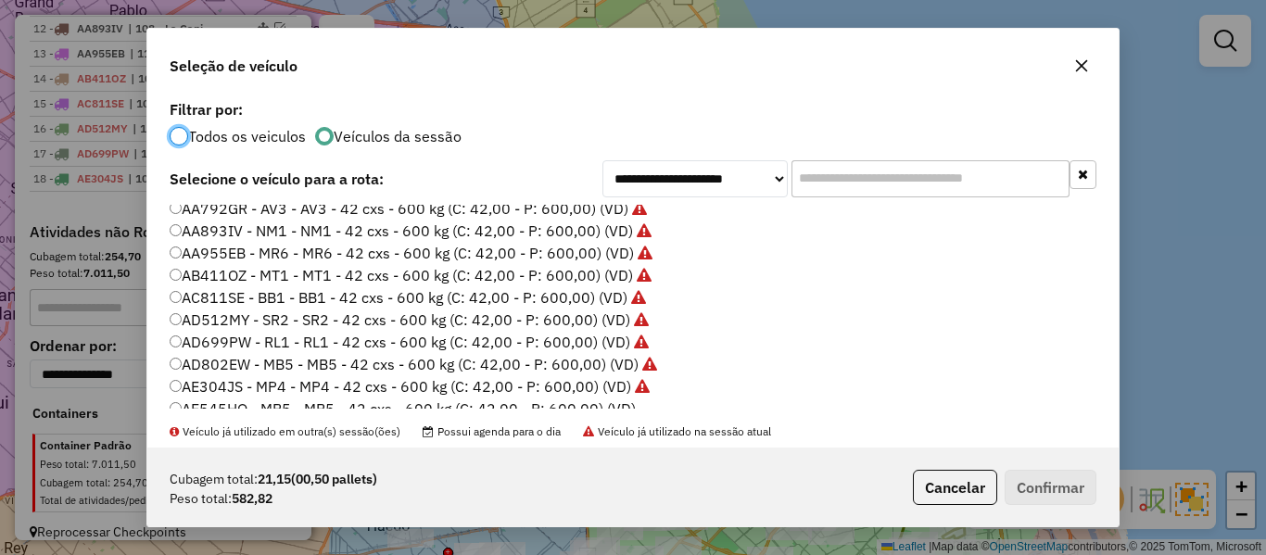
scroll to position [93, 0]
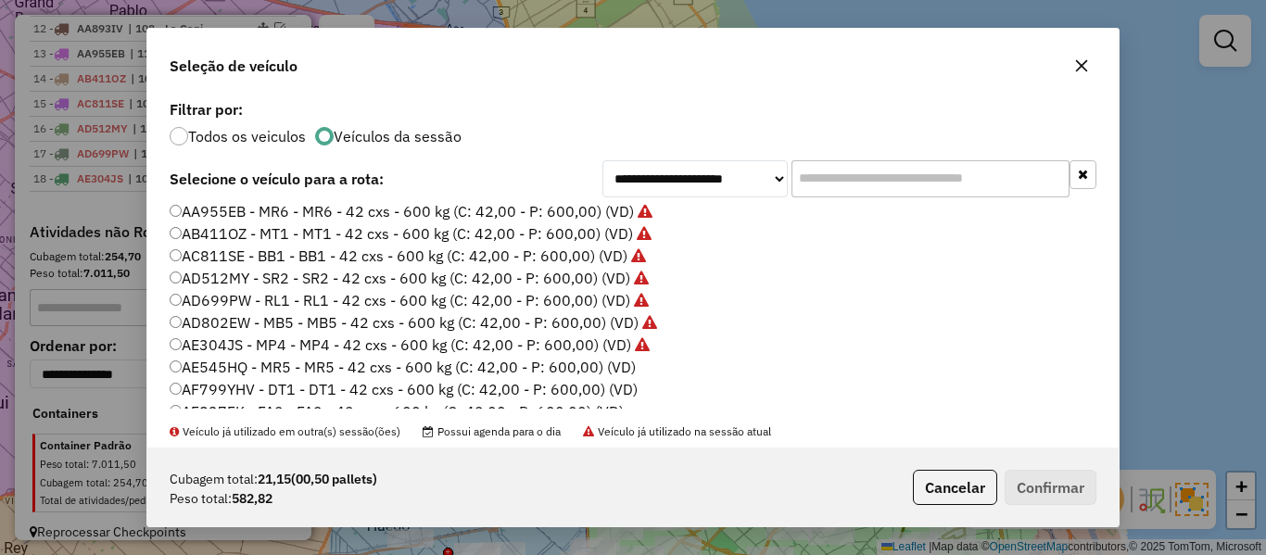
click at [622, 365] on label "AE545HQ - MR5 - MR5 - 42 cxs - 600 kg (C: 42,00 - P: 600,00) (VD)" at bounding box center [403, 367] width 466 height 22
click at [1062, 482] on button "Confirmar" at bounding box center [1051, 487] width 92 height 35
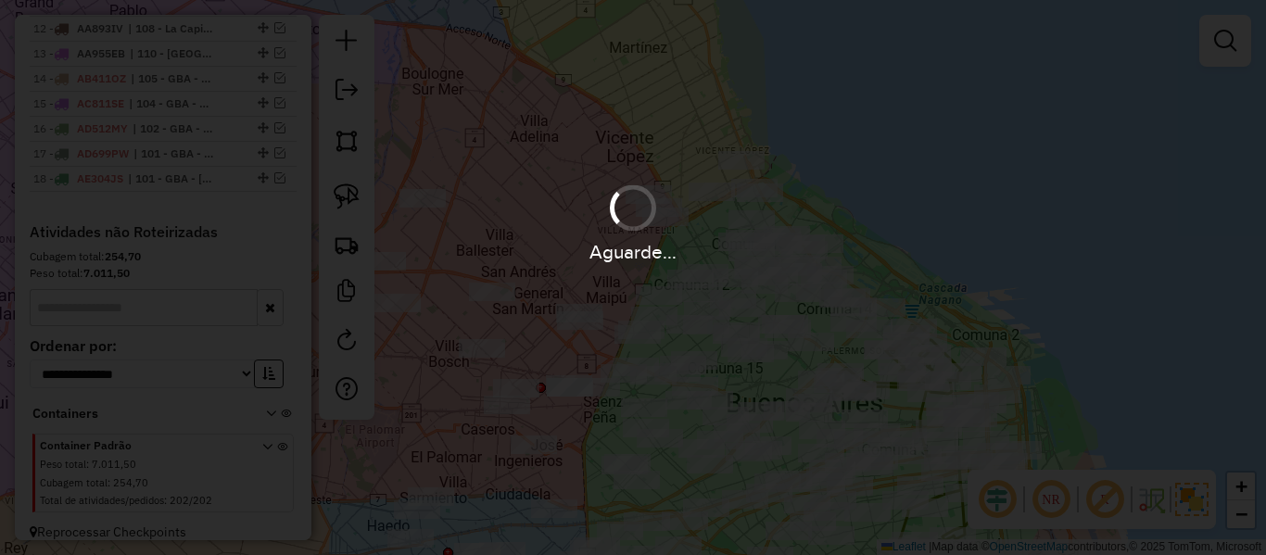
scroll to position [1290, 0]
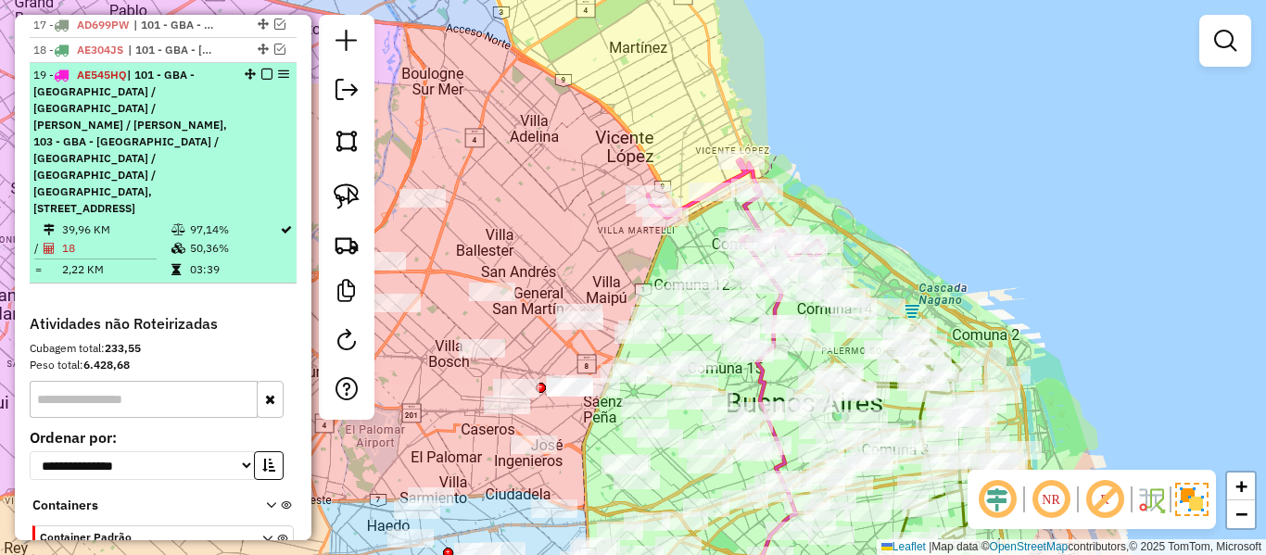
click at [265, 69] on em at bounding box center [266, 74] width 11 height 11
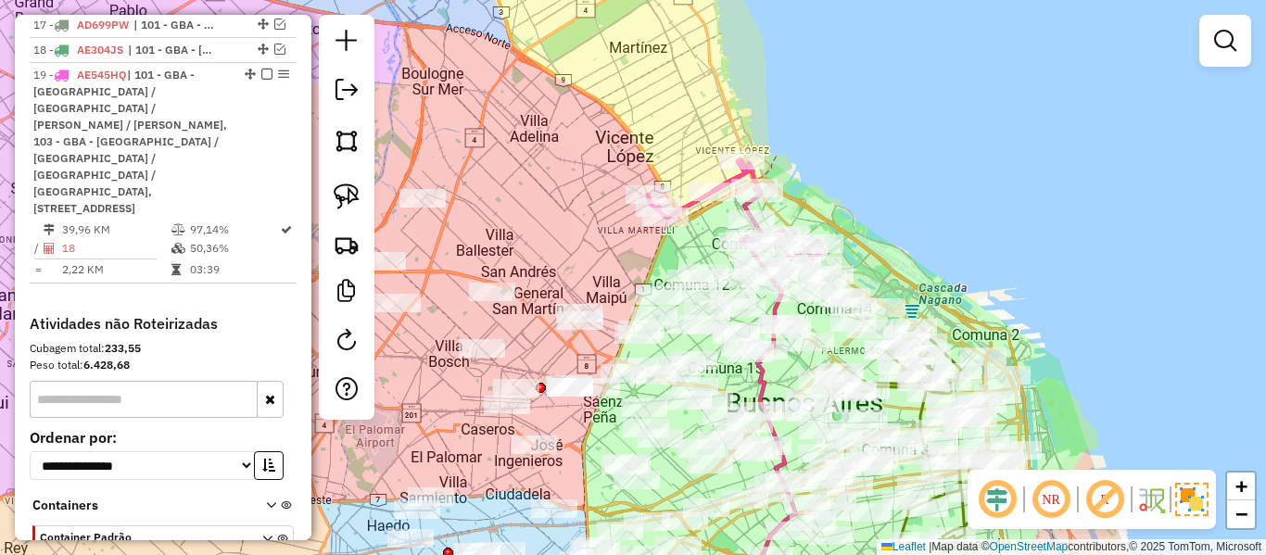
scroll to position [1186, 0]
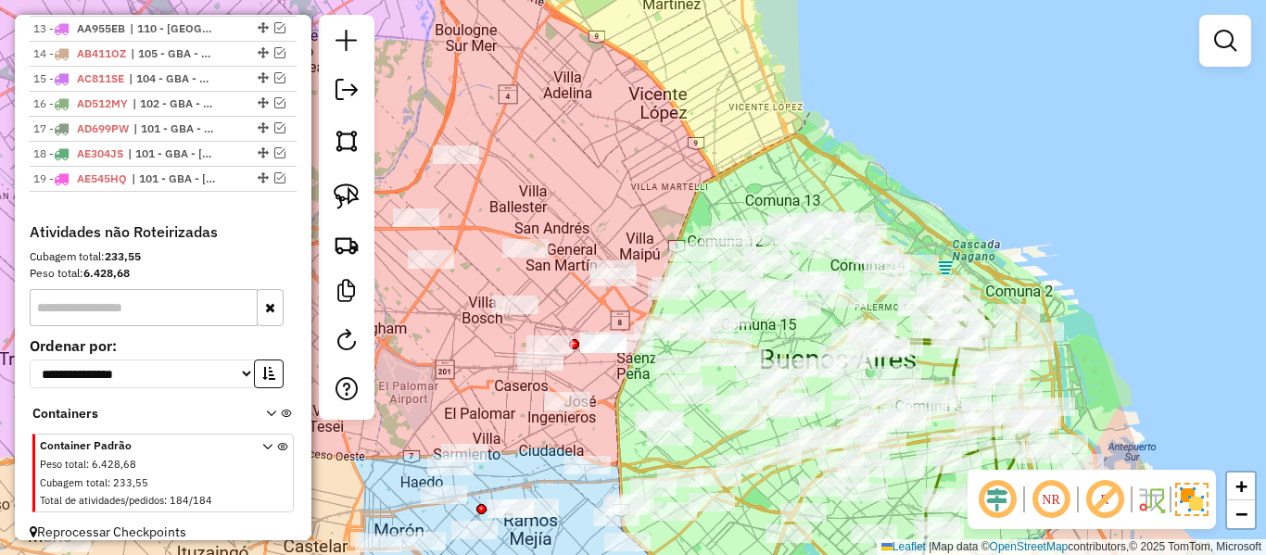
drag, startPoint x: 607, startPoint y: 184, endPoint x: 722, endPoint y: 148, distance: 120.2
click at [720, 148] on div "Janela de atendimento Grade de atendimento Capacidade Transportadoras Veículos …" at bounding box center [633, 277] width 1266 height 555
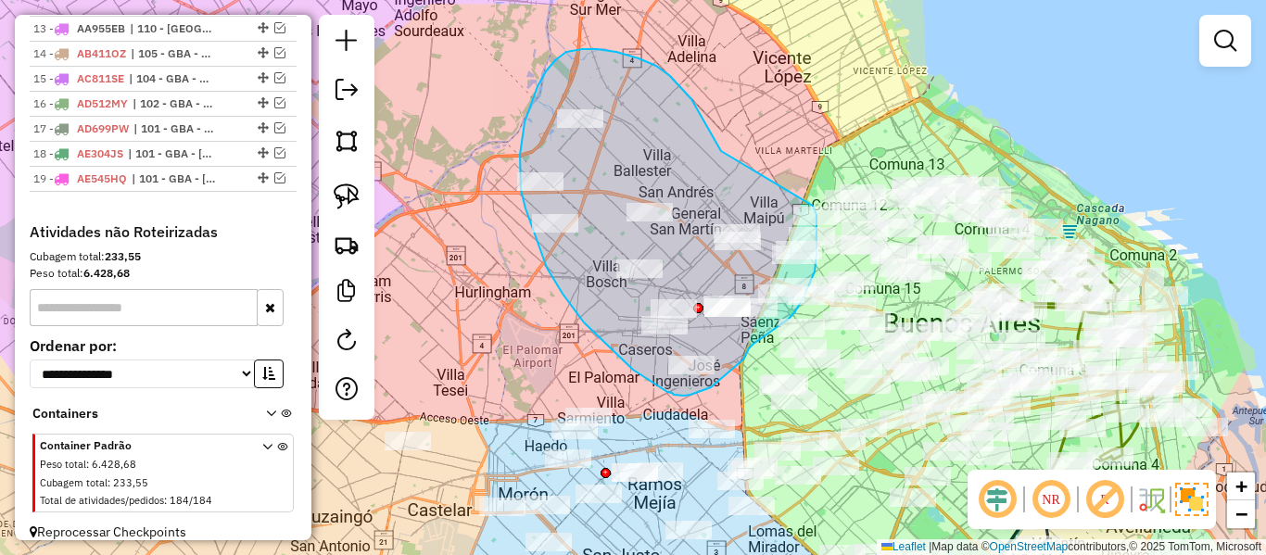
click at [810, 209] on div "Janela de atendimento Grade de atendimento Capacidade Transportadoras Veículos …" at bounding box center [633, 277] width 1266 height 555
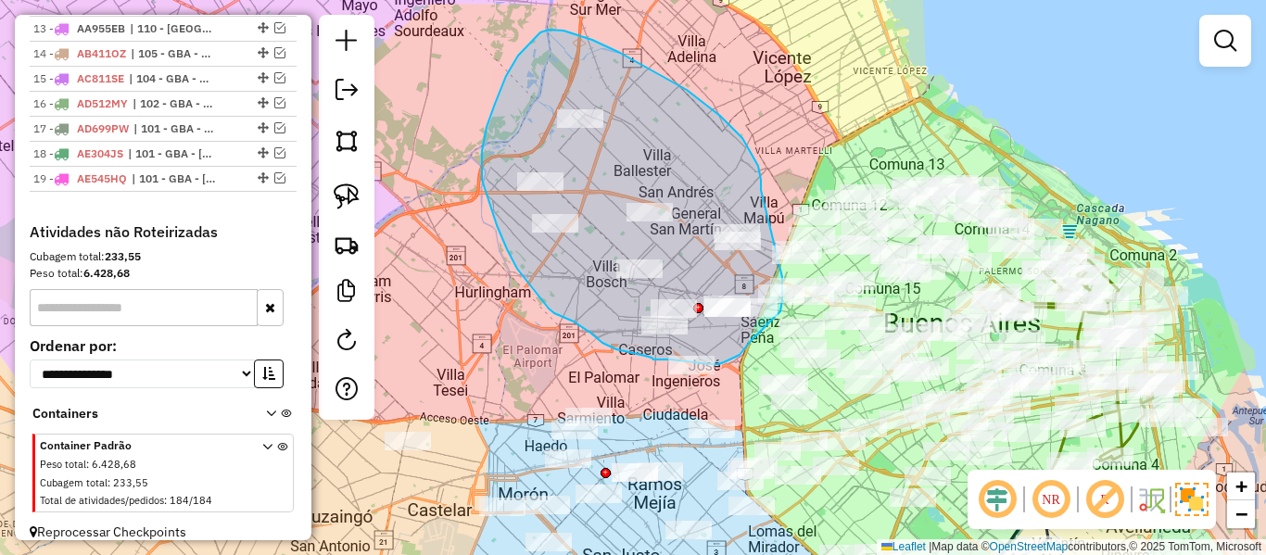
drag, startPoint x: 761, startPoint y: 180, endPoint x: 782, endPoint y: 275, distance: 97.8
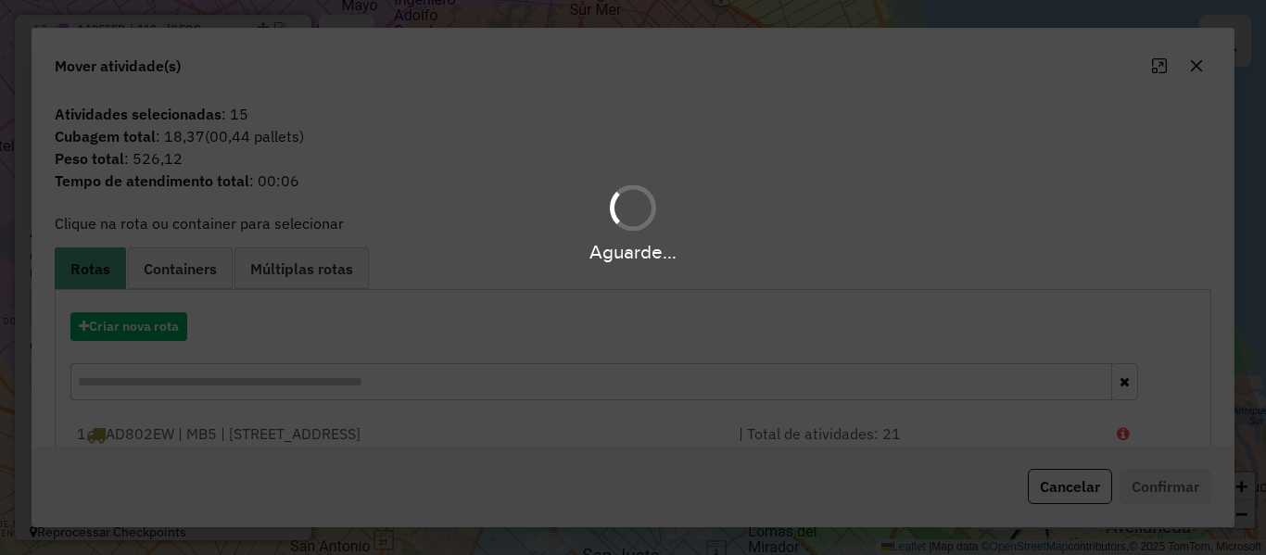
click at [150, 330] on hb-app "Aguarde... Pop-up bloqueado! Seu navegador bloqueou automáticamente a abertura …" at bounding box center [633, 277] width 1266 height 555
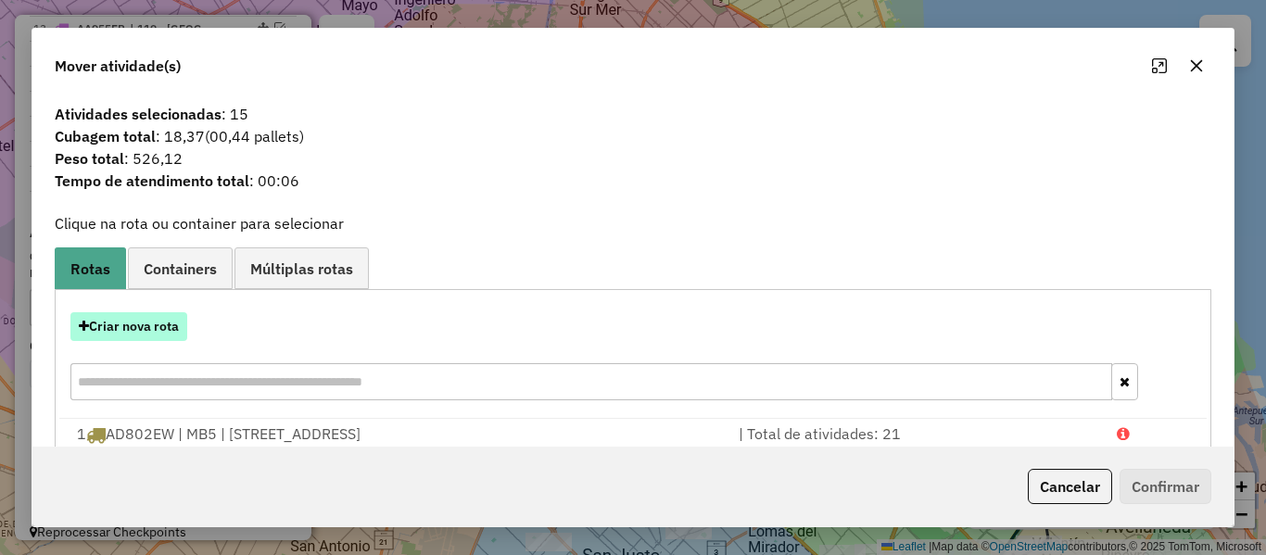
click at [163, 324] on button "Criar nova rota" at bounding box center [128, 326] width 117 height 29
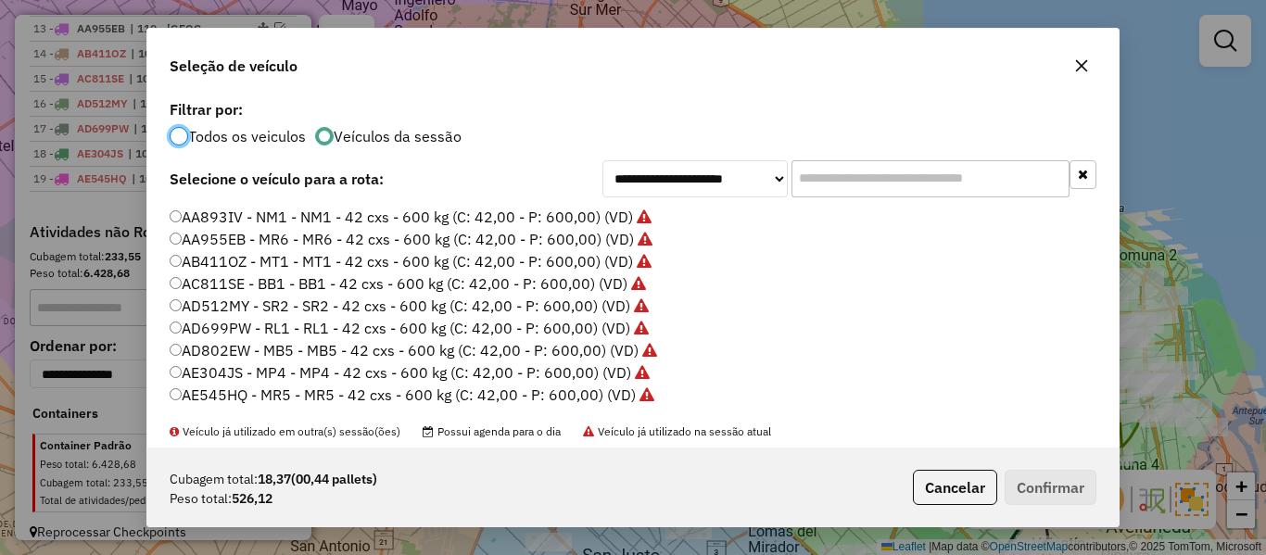
scroll to position [93, 0]
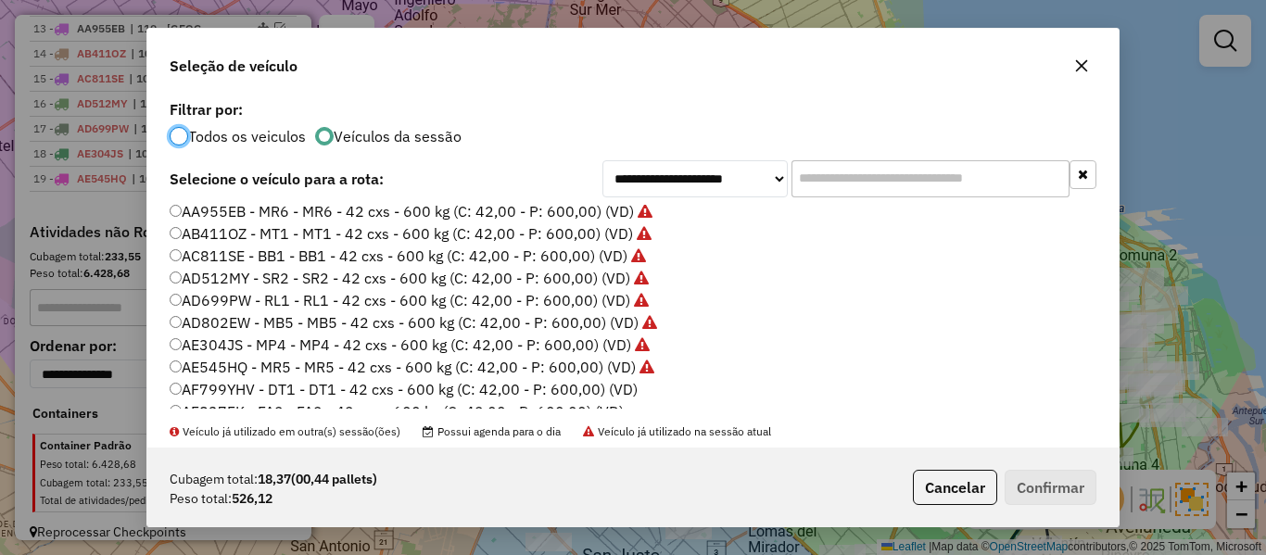
click at [620, 398] on label "AF799YHV - DT1 - DT1 - 42 cxs - 600 kg (C: 42,00 - P: 600,00) (VD)" at bounding box center [404, 389] width 468 height 22
click at [1039, 478] on button "Confirmar" at bounding box center [1051, 487] width 92 height 35
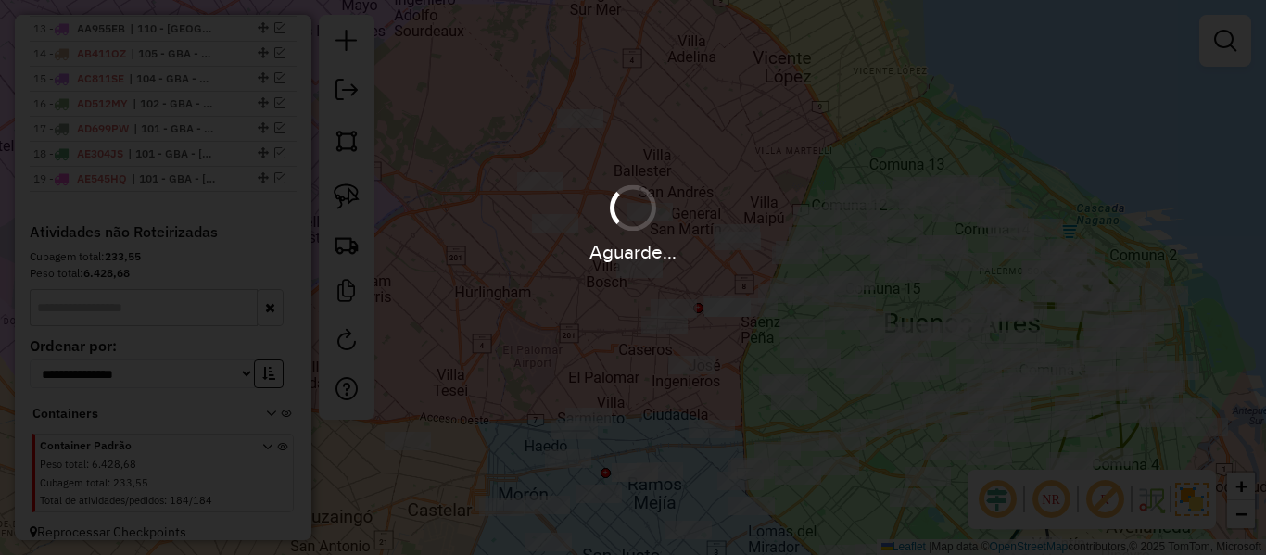
scroll to position [1290, 0]
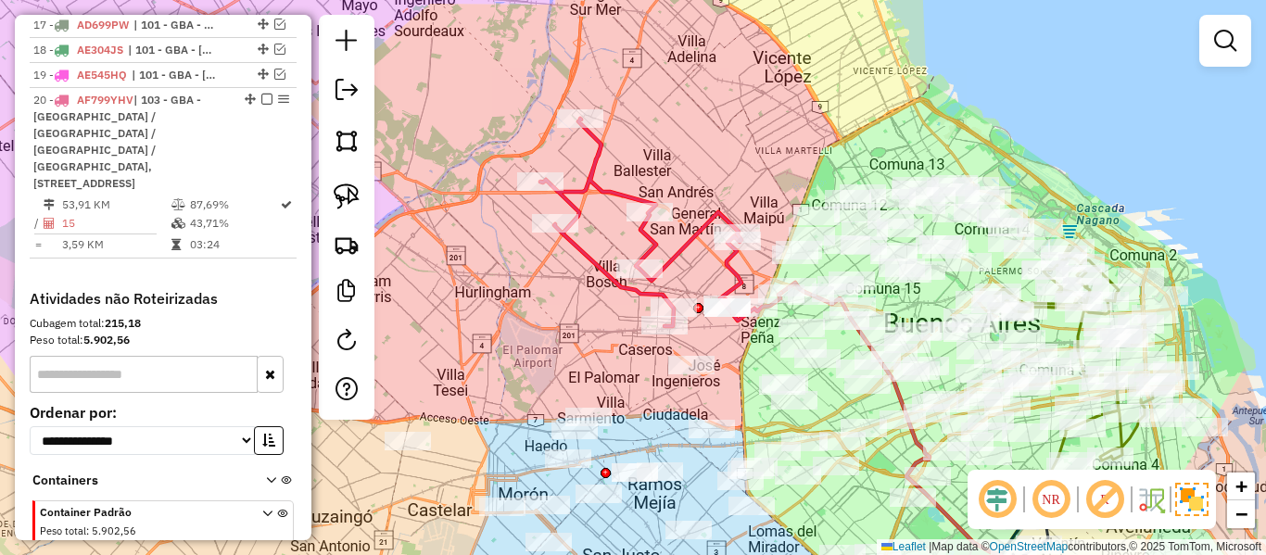
click at [734, 272] on icon at bounding box center [660, 223] width 241 height 208
select select "**********"
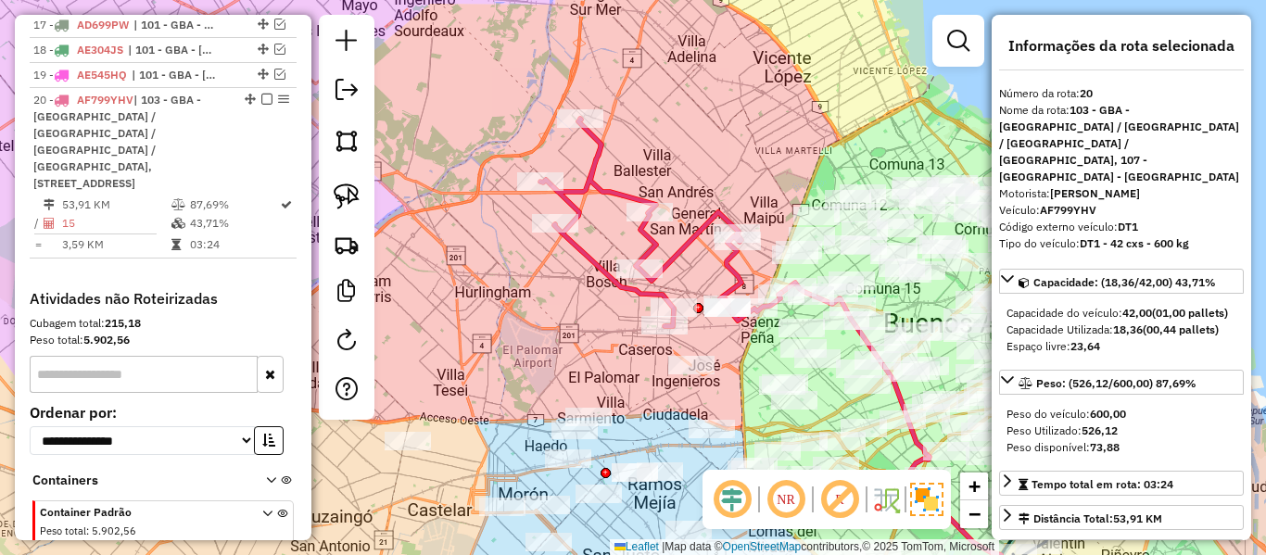
scroll to position [1324, 0]
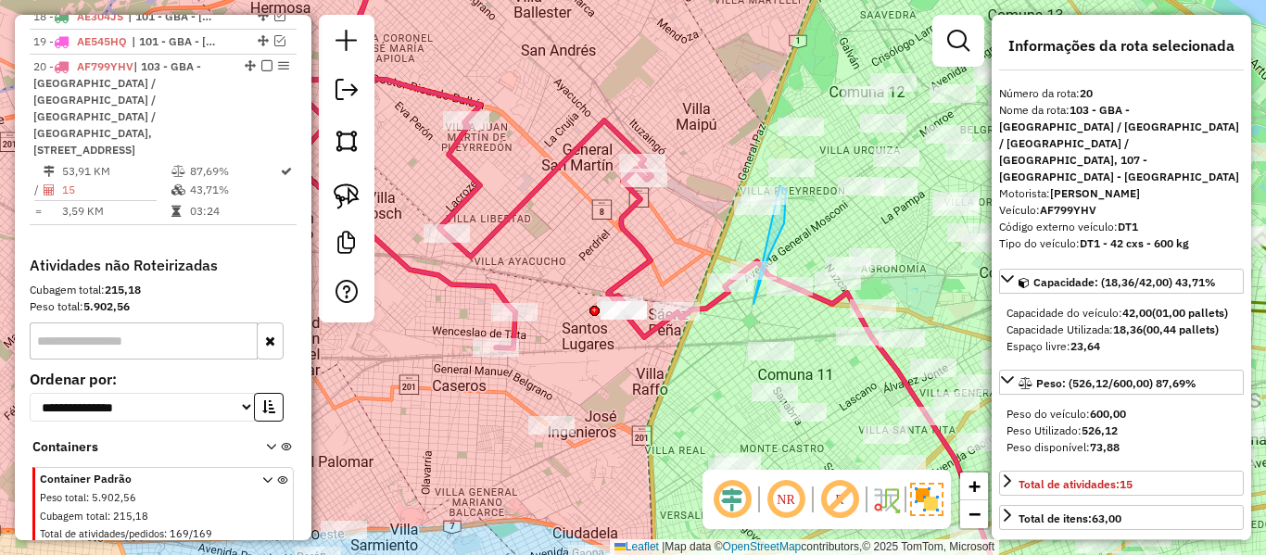
drag, startPoint x: 754, startPoint y: 304, endPoint x: 710, endPoint y: 228, distance: 87.6
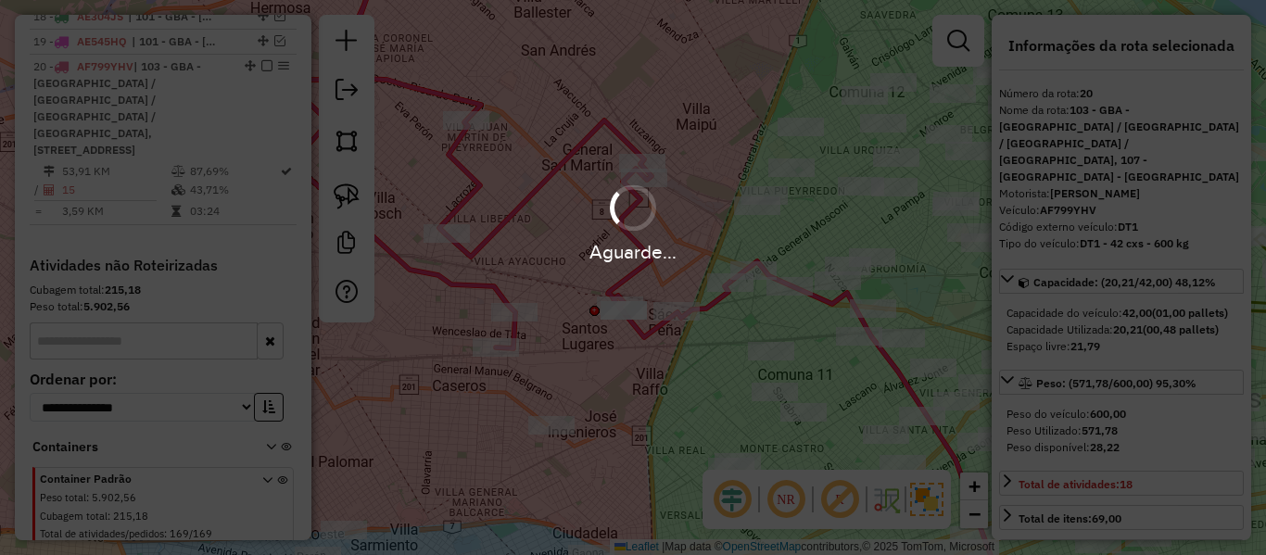
select select "**********"
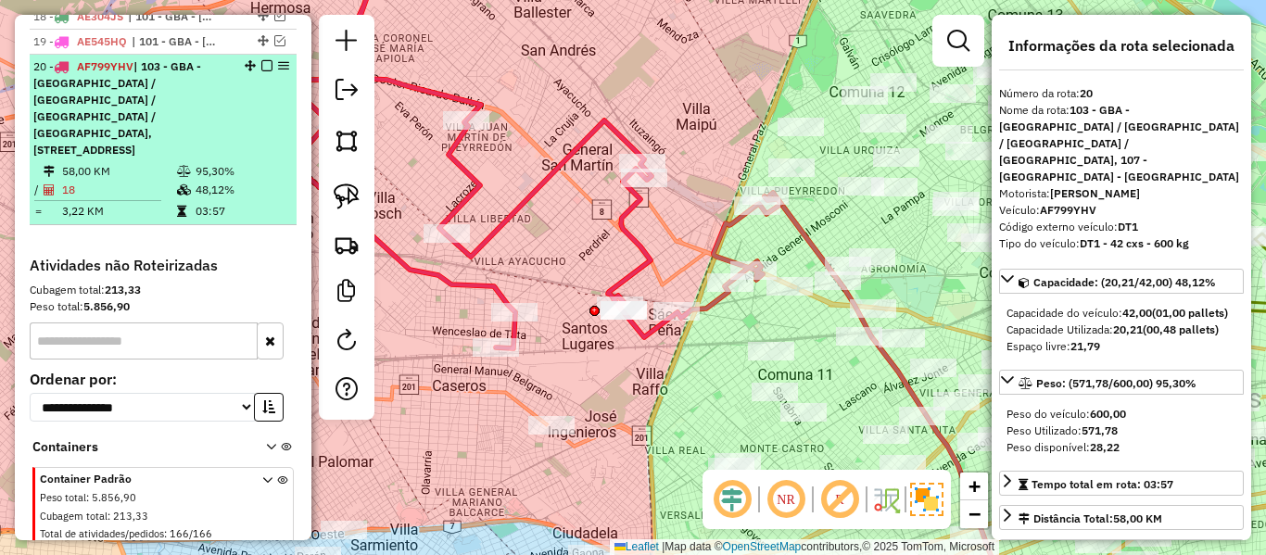
click at [263, 60] on em at bounding box center [266, 65] width 11 height 11
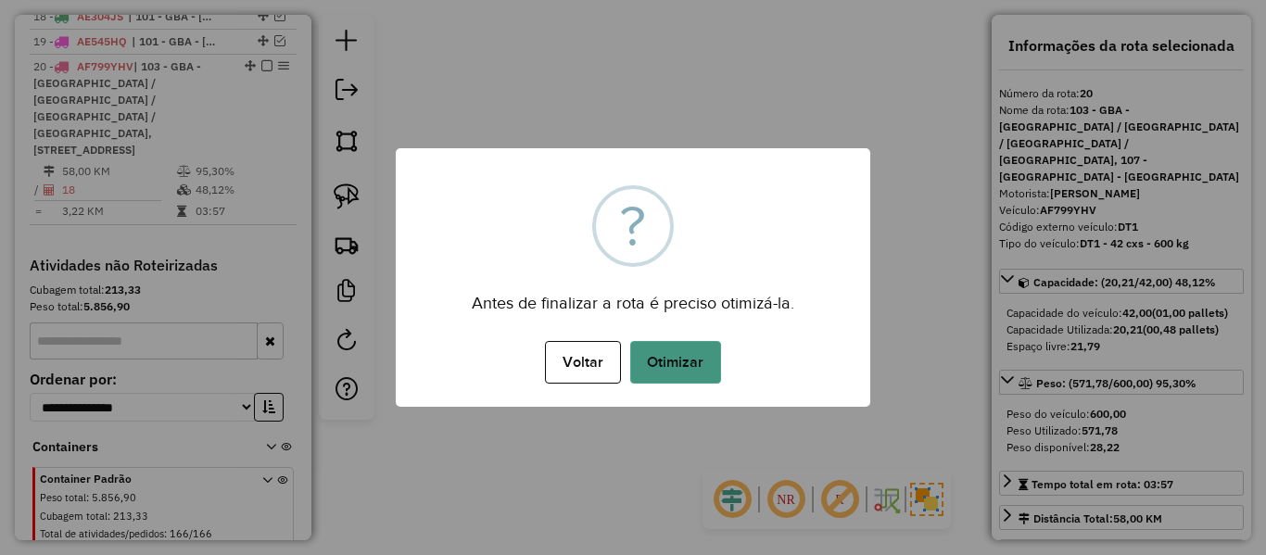
click at [671, 357] on button "Otimizar" at bounding box center [675, 362] width 91 height 43
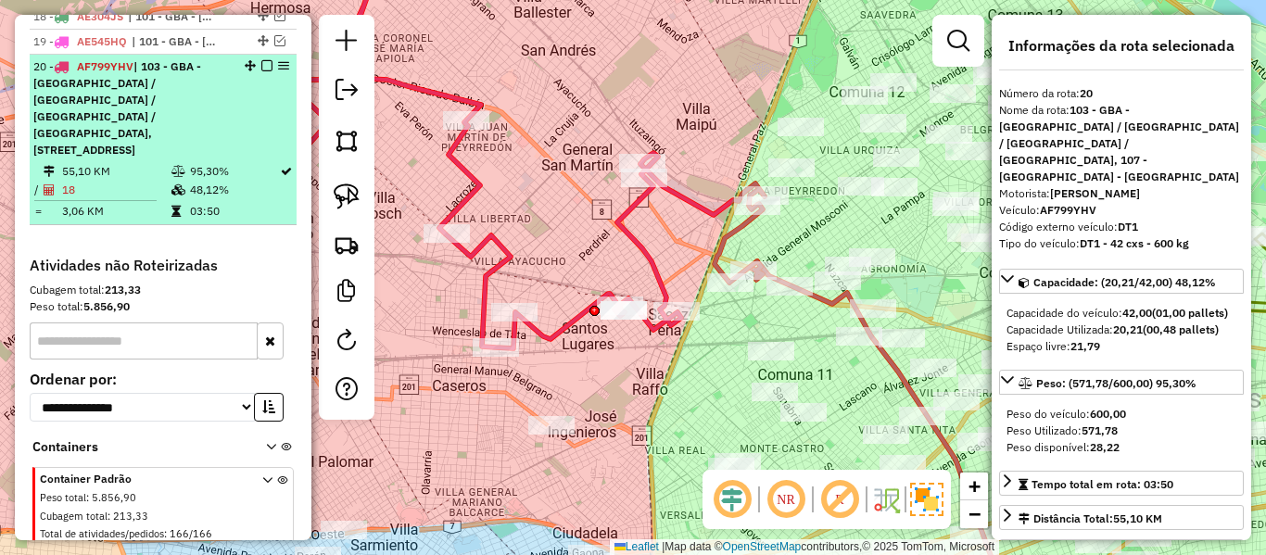
click at [261, 60] on em at bounding box center [266, 65] width 11 height 11
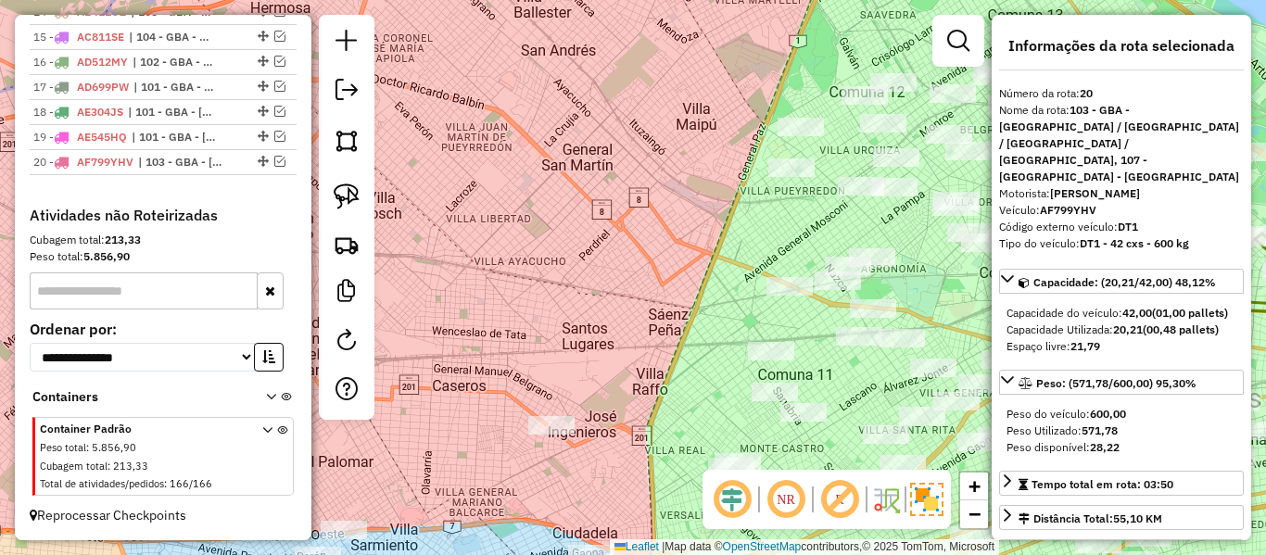
scroll to position [1211, 0]
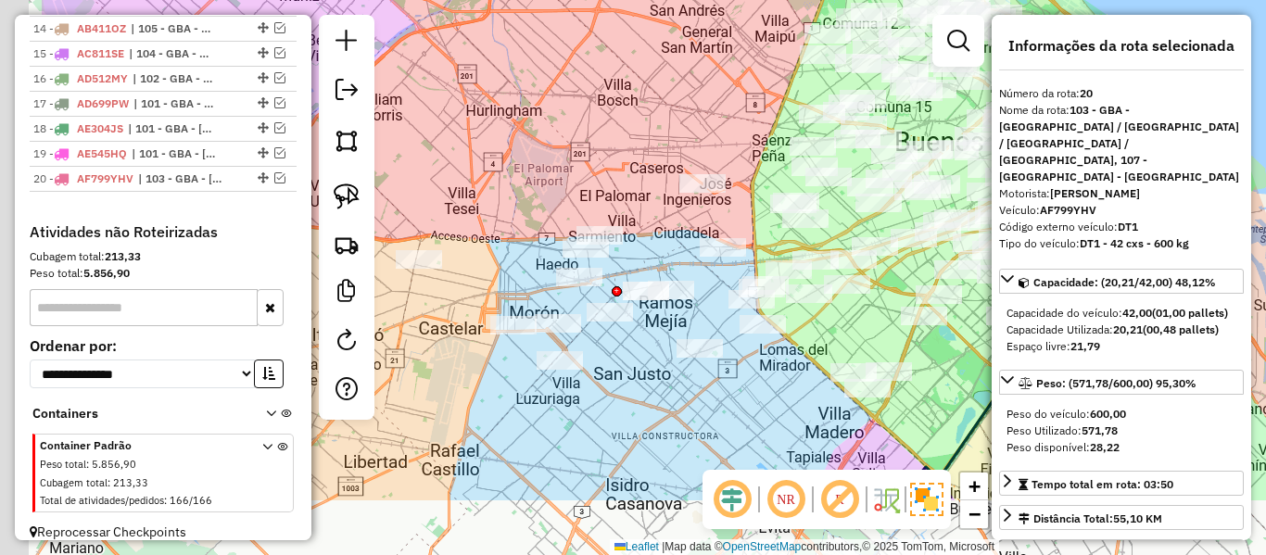
drag, startPoint x: 722, startPoint y: 107, endPoint x: 767, endPoint y: 80, distance: 52.8
click at [767, 80] on div "Janela de atendimento Grade de atendimento Capacidade Transportadoras Veículos …" at bounding box center [633, 277] width 1266 height 555
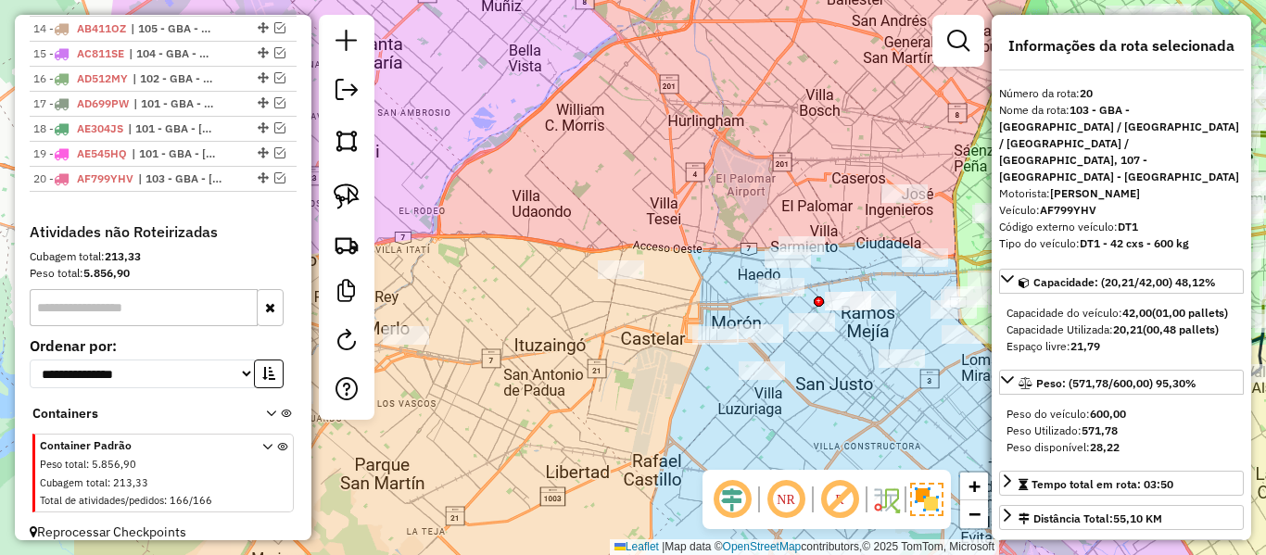
drag, startPoint x: 700, startPoint y: 370, endPoint x: 917, endPoint y: 303, distance: 226.9
click at [927, 303] on div "Janela de atendimento Grade de atendimento Capacidade Transportadoras Veículos …" at bounding box center [633, 277] width 1266 height 555
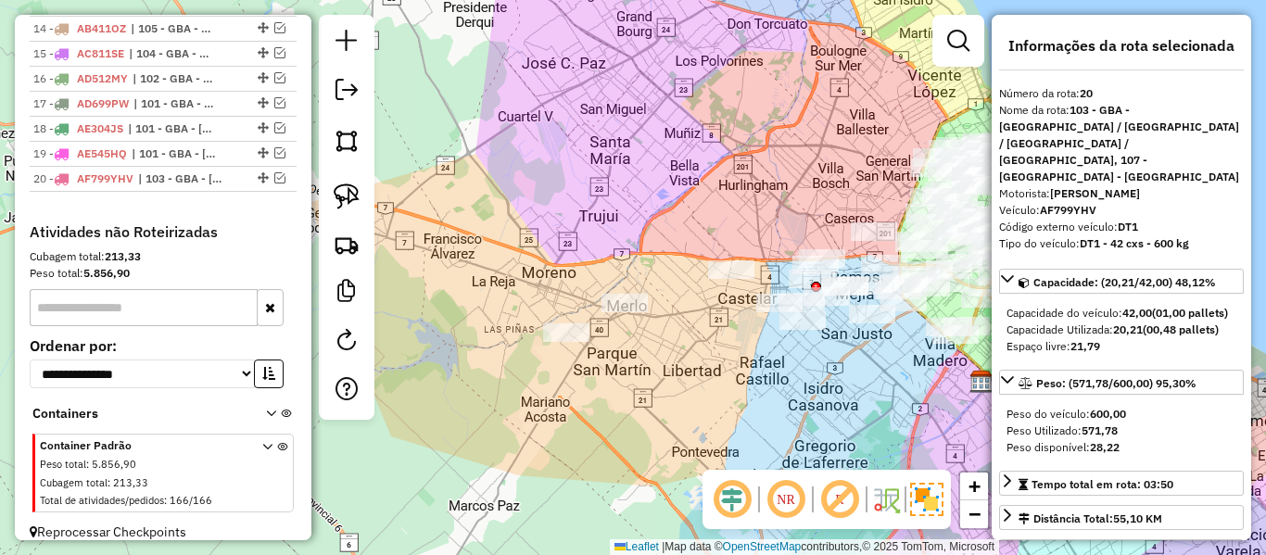
drag, startPoint x: 857, startPoint y: 363, endPoint x: 837, endPoint y: 366, distance: 20.6
click at [837, 366] on div "Janela de atendimento Grade de atendimento Capacidade Transportadoras Veículos …" at bounding box center [633, 277] width 1266 height 555
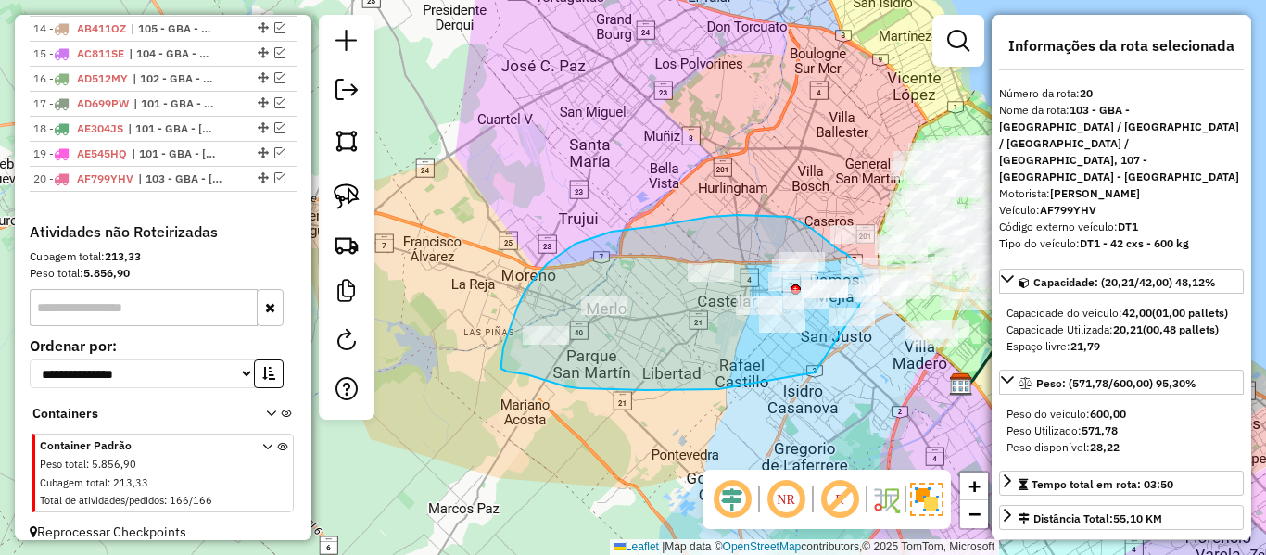
drag, startPoint x: 645, startPoint y: 390, endPoint x: 873, endPoint y: 365, distance: 229.4
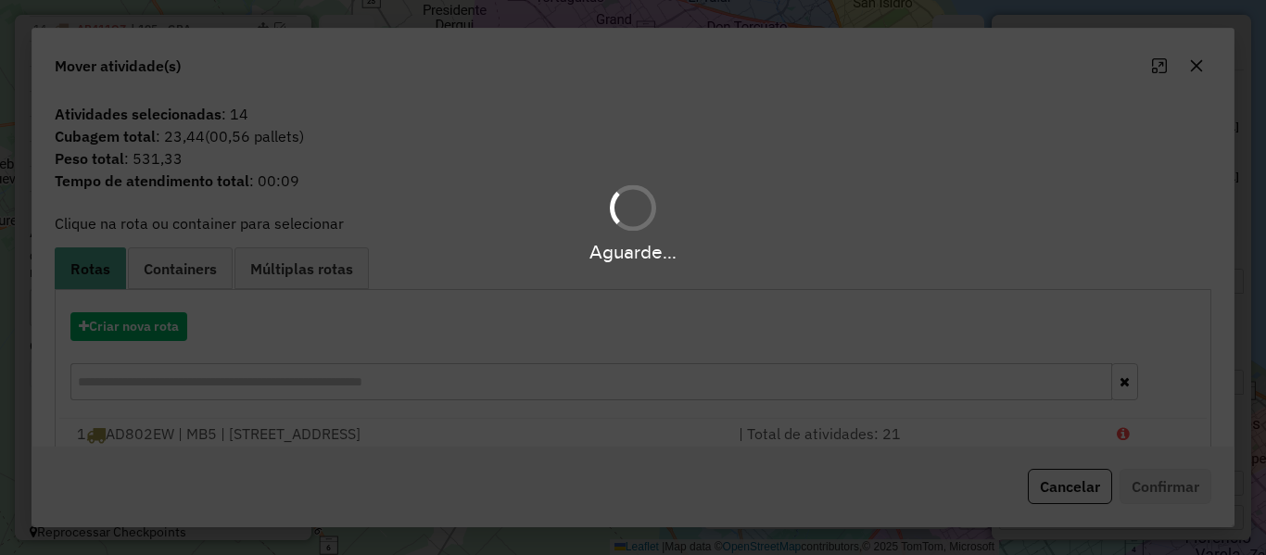
click at [175, 332] on div "Aguarde..." at bounding box center [633, 277] width 1266 height 555
click at [175, 328] on hb-app "Aguarde... Pop-up bloqueado! Seu navegador bloqueou automáticamente a abertura …" at bounding box center [633, 277] width 1266 height 555
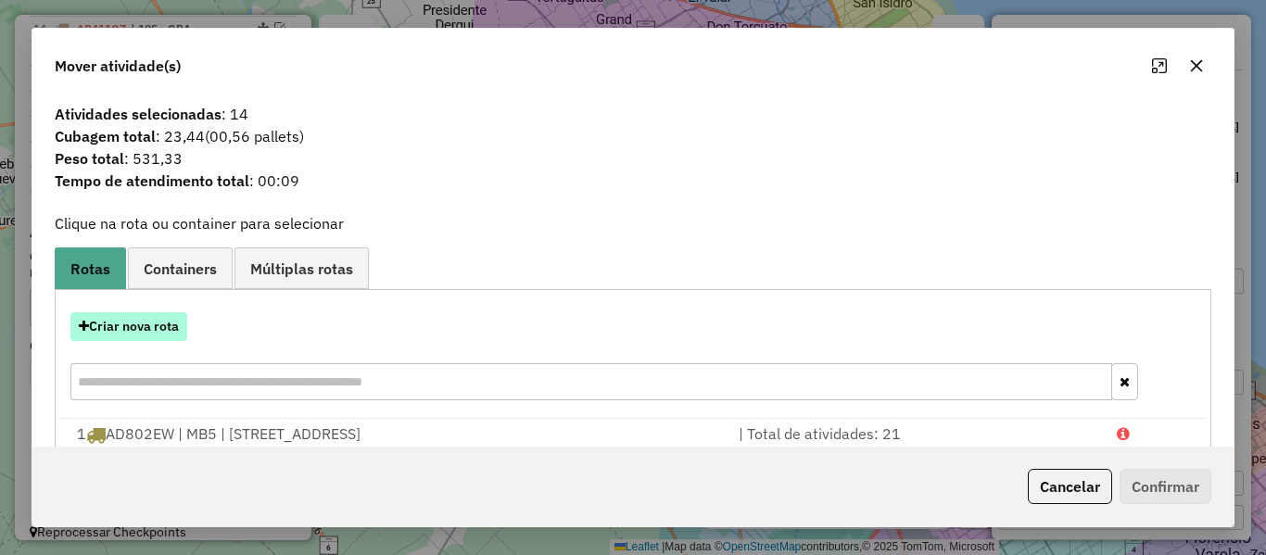
click at [177, 325] on button "Criar nova rota" at bounding box center [128, 326] width 117 height 29
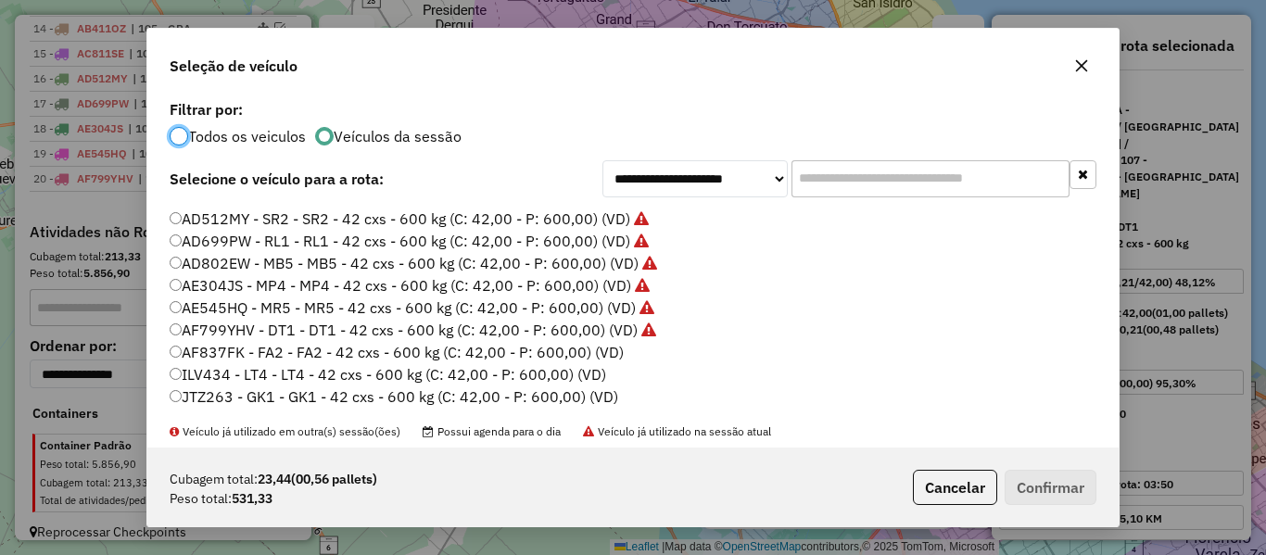
scroll to position [185, 0]
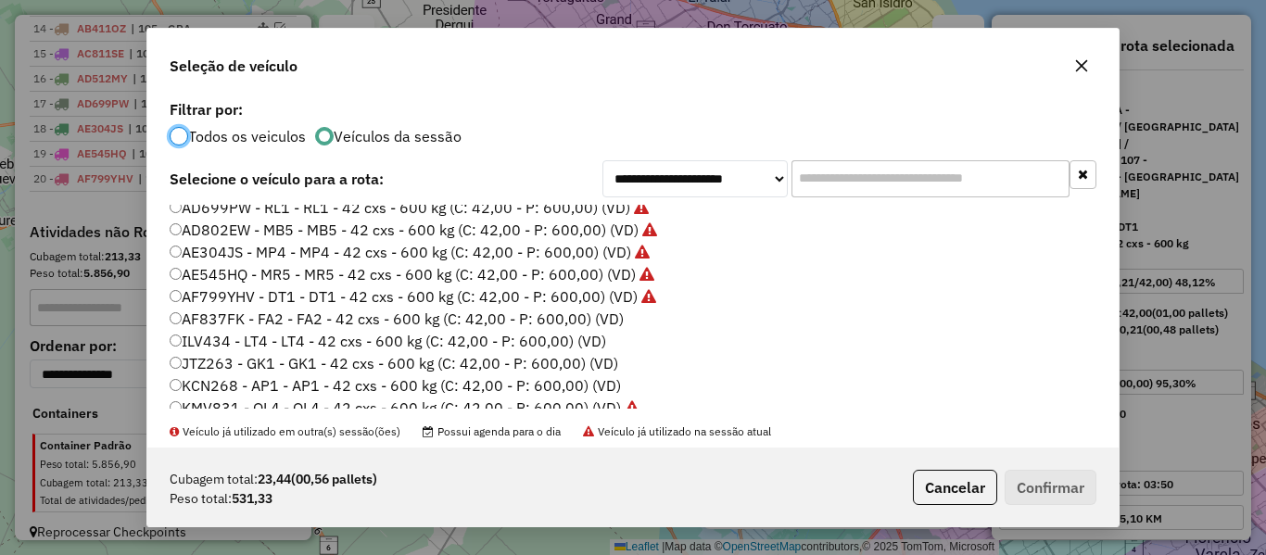
click at [606, 323] on label "AF837FK - FA2 - FA2 - 42 cxs - 600 kg (C: 42,00 - P: 600,00) (VD)" at bounding box center [397, 319] width 454 height 22
click at [1054, 484] on button "Confirmar" at bounding box center [1051, 487] width 92 height 35
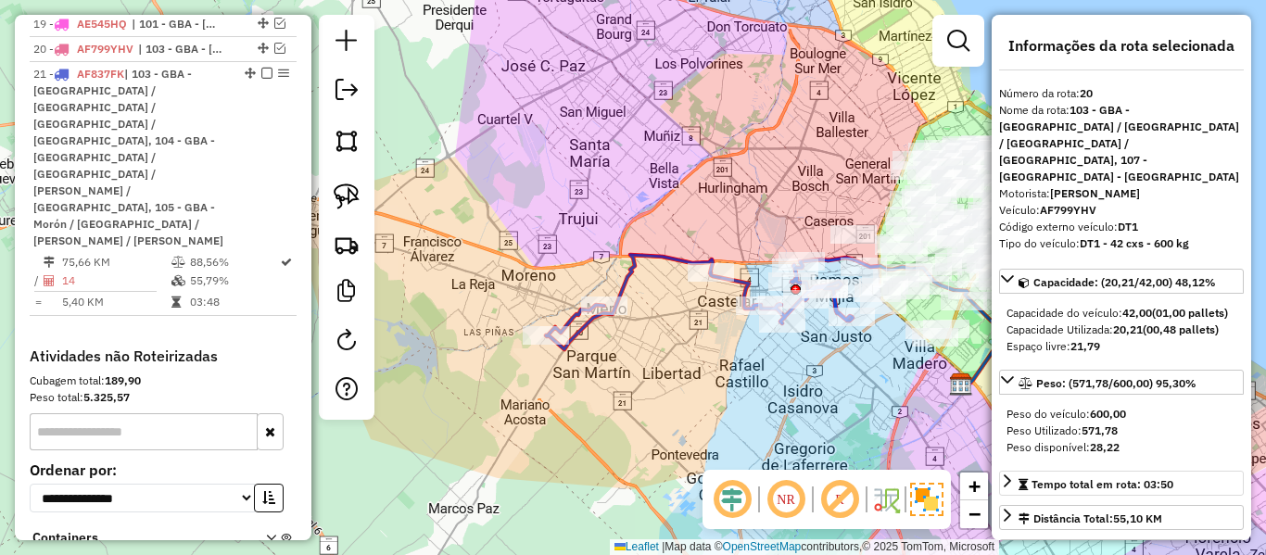
scroll to position [1347, 0]
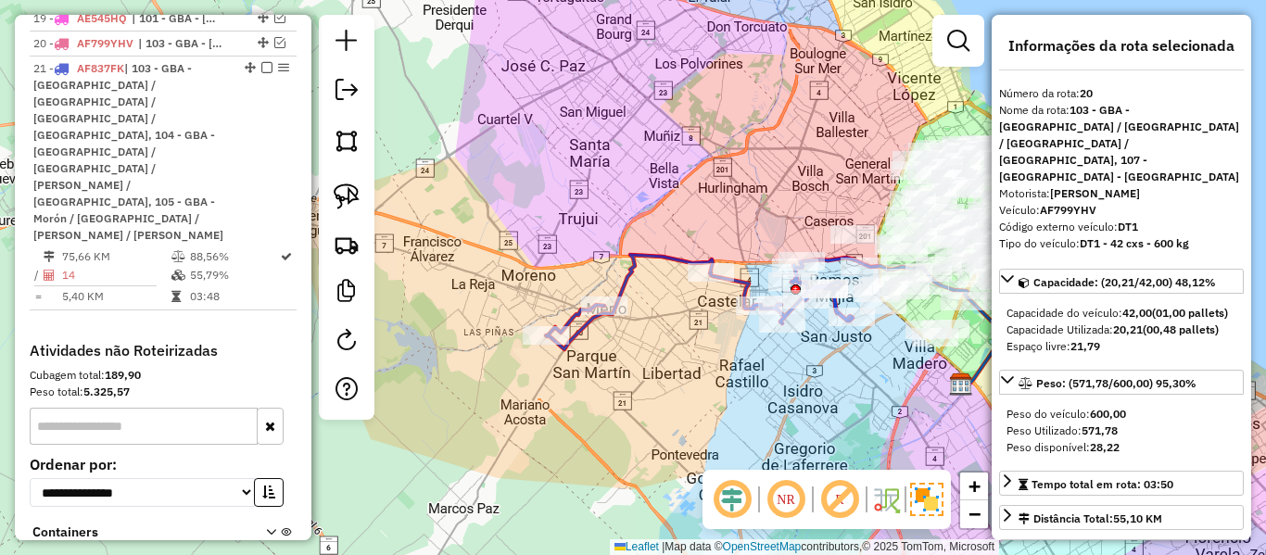
click at [746, 286] on icon at bounding box center [699, 302] width 307 height 95
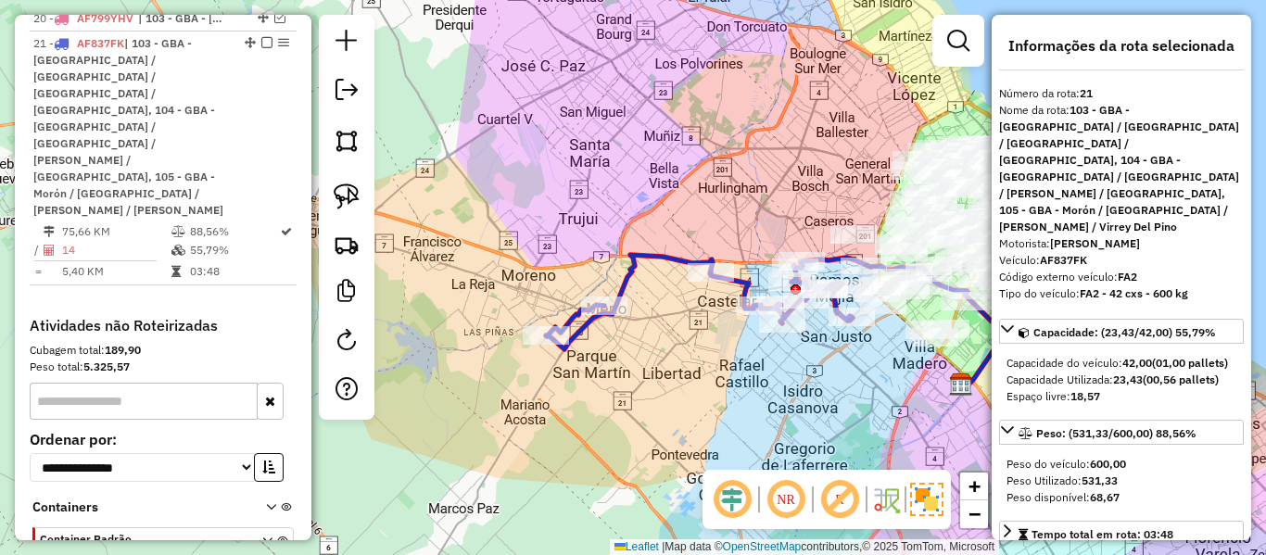
scroll to position [1372, 0]
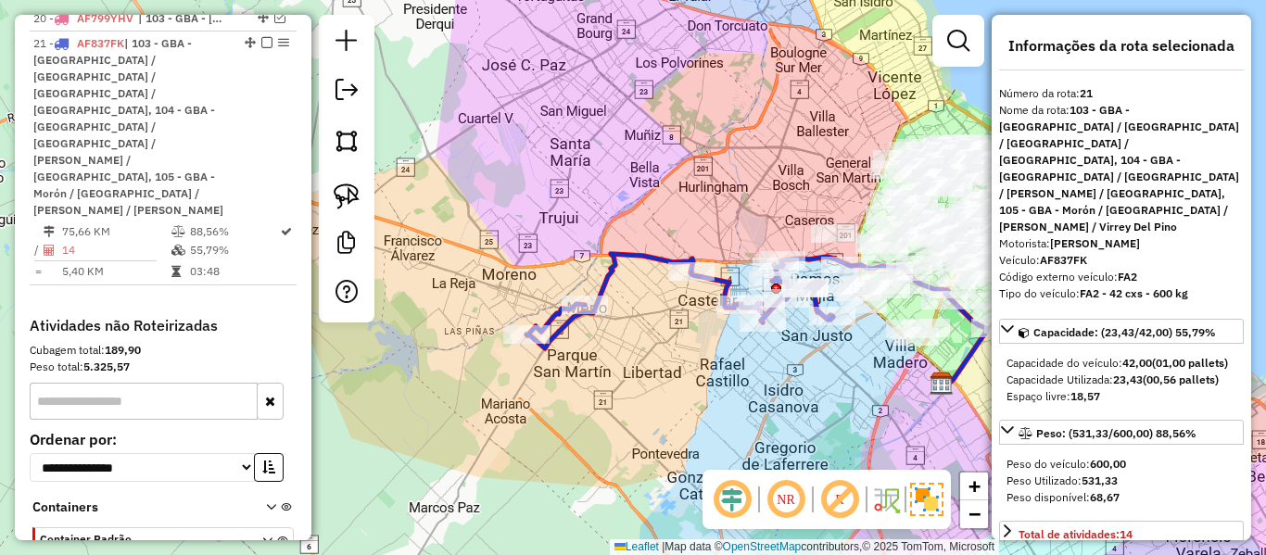
drag, startPoint x: 874, startPoint y: 374, endPoint x: 775, endPoint y: 384, distance: 99.6
click at [780, 408] on div "Janela de atendimento Grade de atendimento Capacidade Transportadoras Veículos …" at bounding box center [633, 277] width 1266 height 555
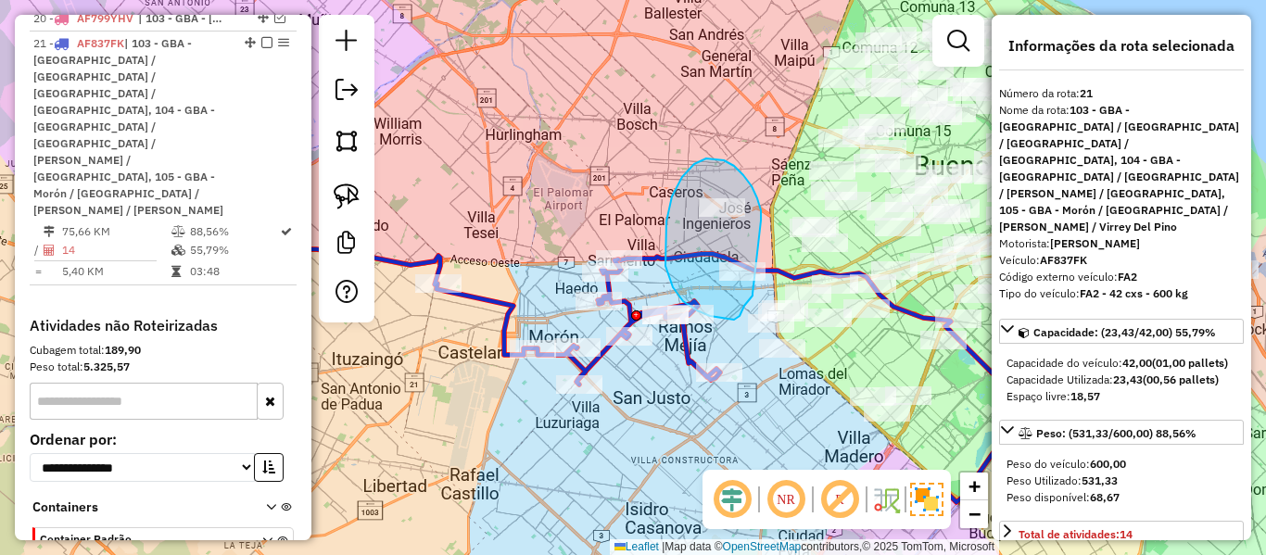
drag, startPoint x: 761, startPoint y: 210, endPoint x: 753, endPoint y: 294, distance: 83.8
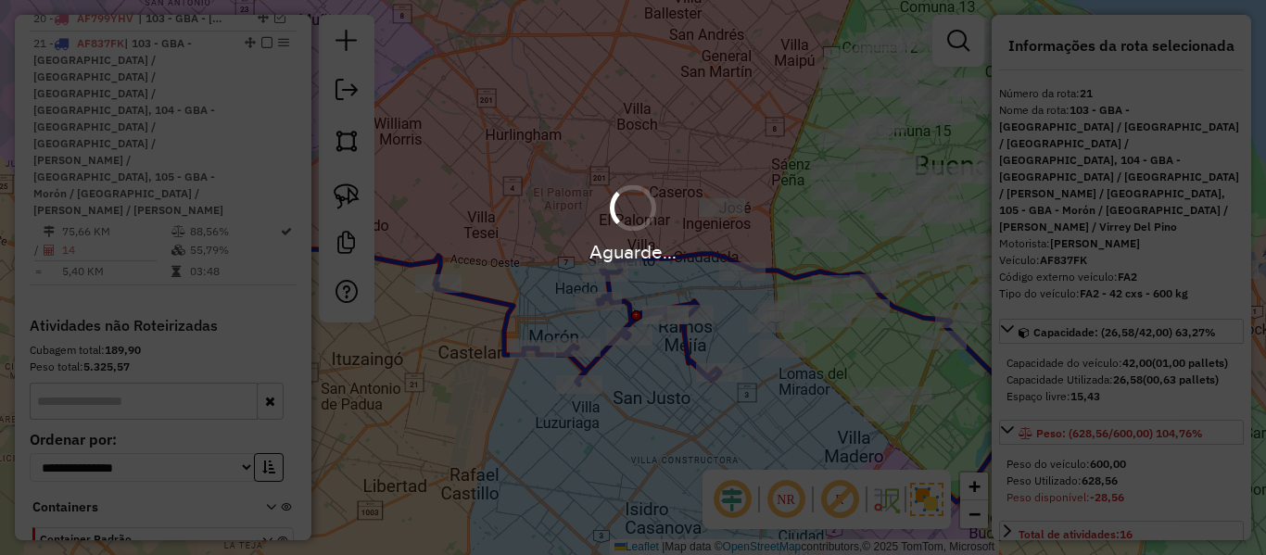
select select "**********"
click at [760, 245] on div "Aguarde..." at bounding box center [633, 251] width 1266 height 29
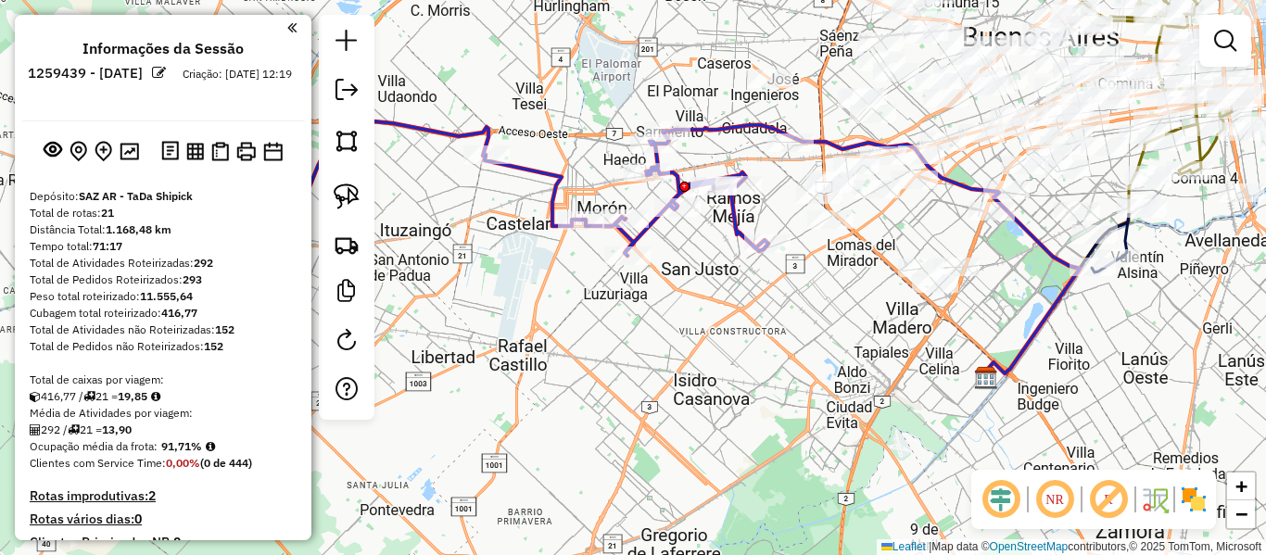
click at [1185, 508] on img at bounding box center [1194, 500] width 30 height 30
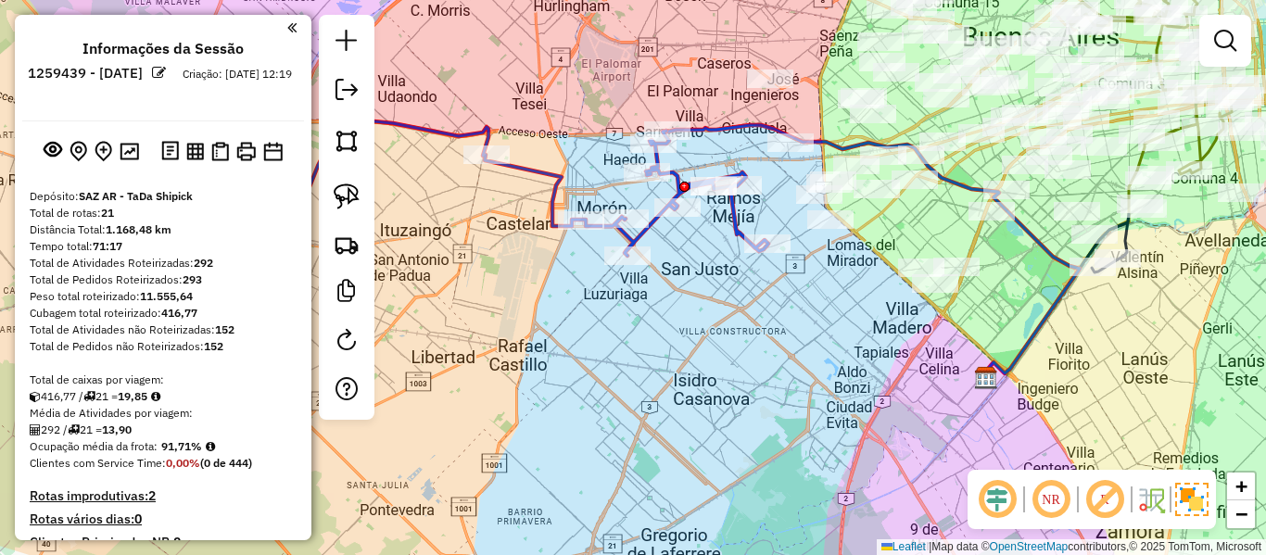
click at [740, 227] on icon at bounding box center [462, 213] width 613 height 190
select select "**********"
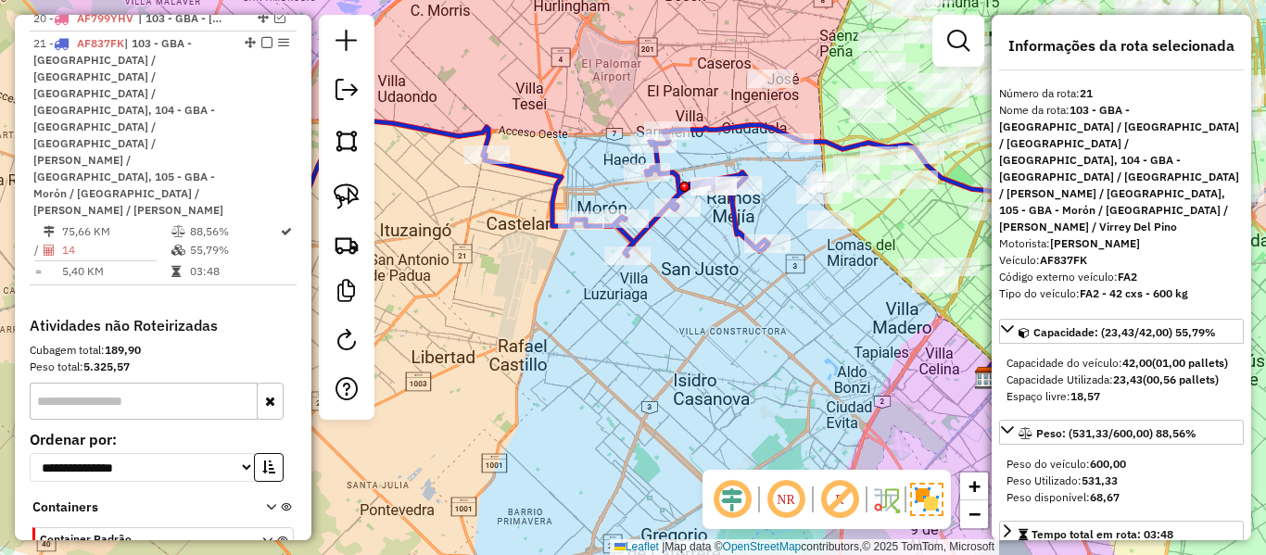
scroll to position [1372, 0]
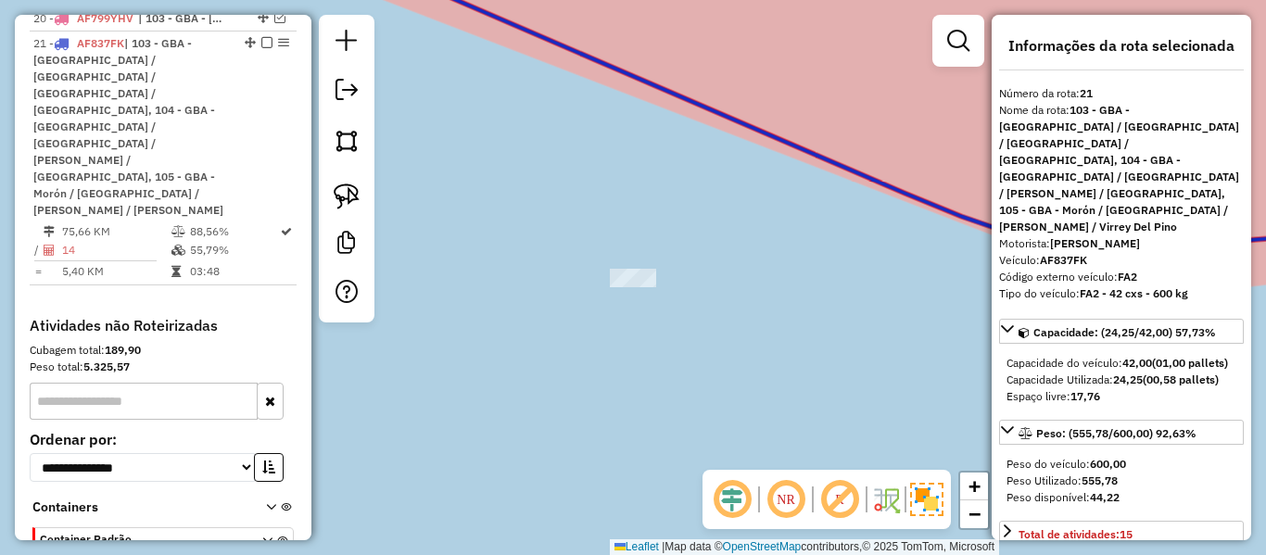
select select "**********"
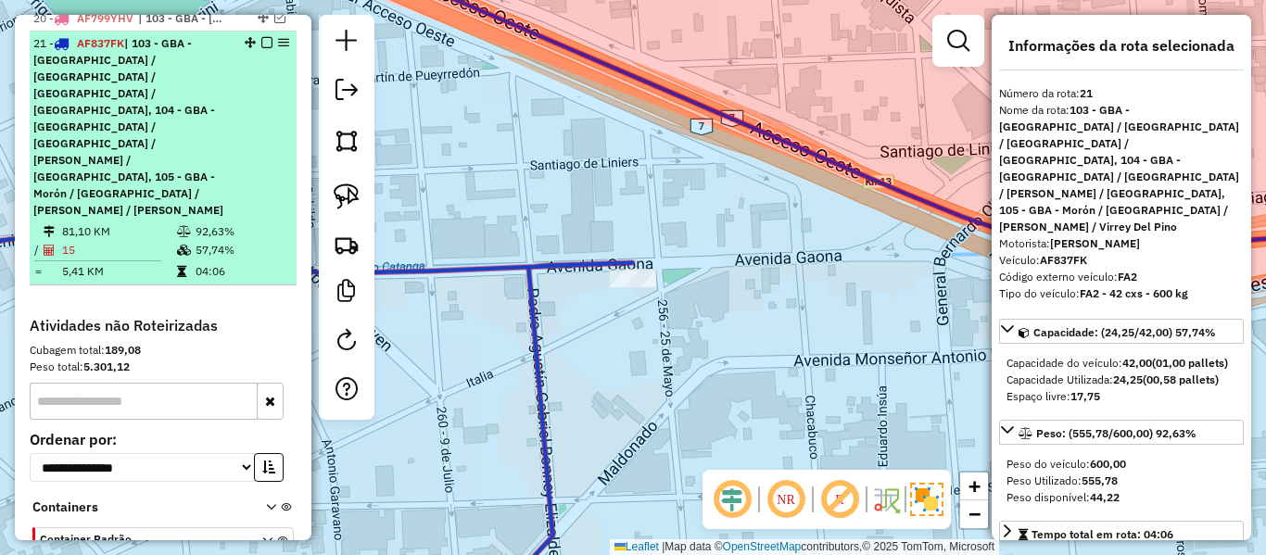
click at [261, 37] on em at bounding box center [266, 42] width 11 height 11
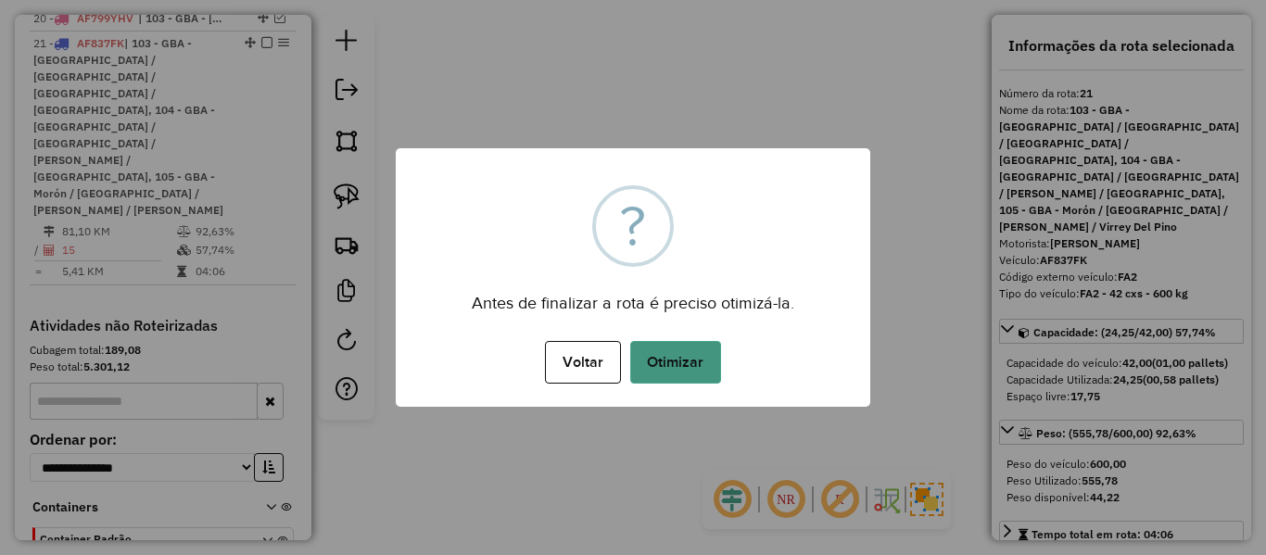
click at [675, 367] on button "Otimizar" at bounding box center [675, 362] width 91 height 43
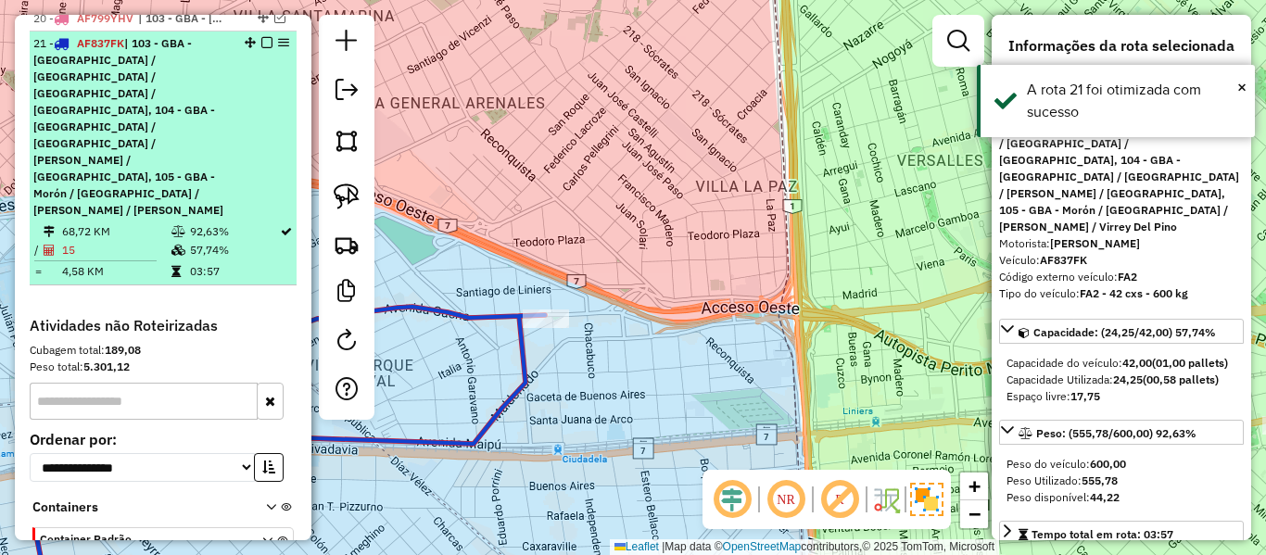
click at [263, 37] on em at bounding box center [266, 42] width 11 height 11
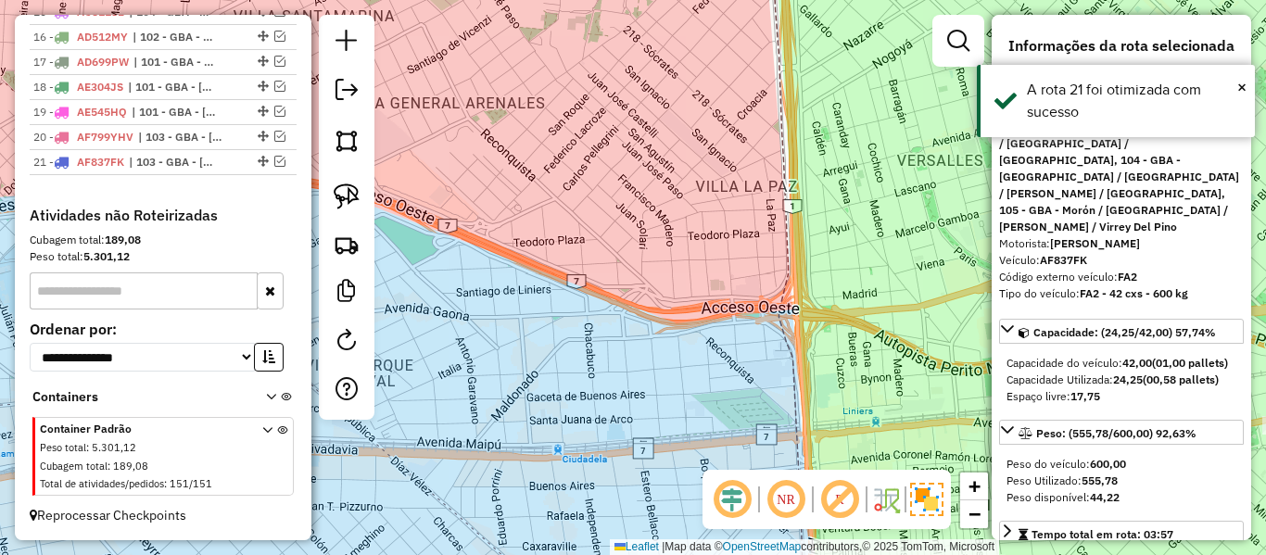
scroll to position [1236, 0]
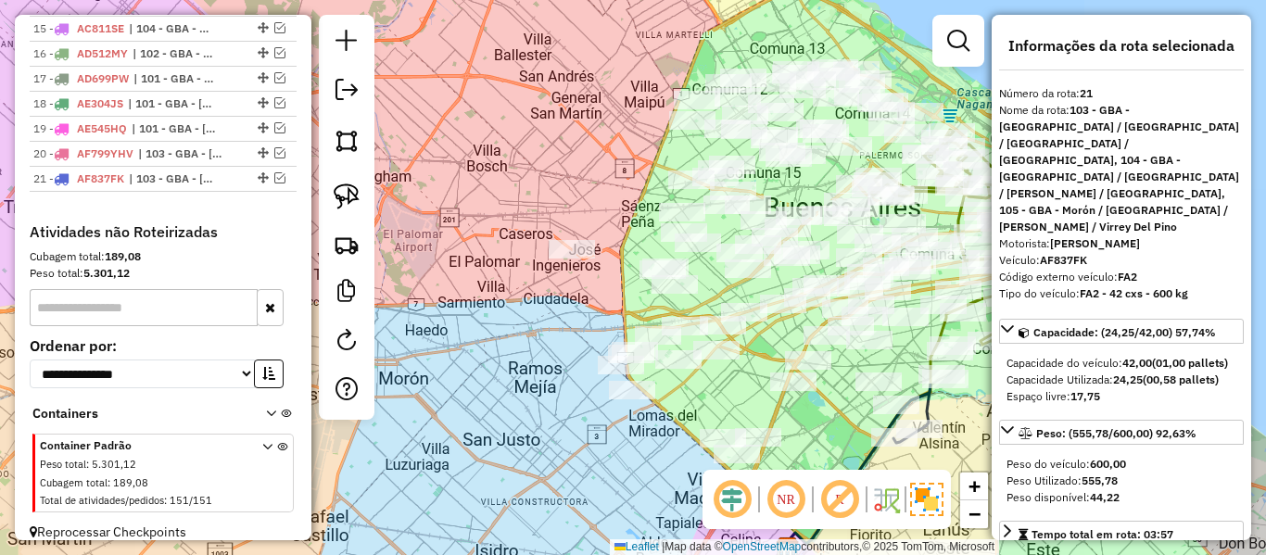
drag, startPoint x: 580, startPoint y: 327, endPoint x: 496, endPoint y: 292, distance: 91.4
click at [496, 292] on div "Janela de atendimento Grade de atendimento Capacidade Transportadoras Veículos …" at bounding box center [633, 277] width 1266 height 555
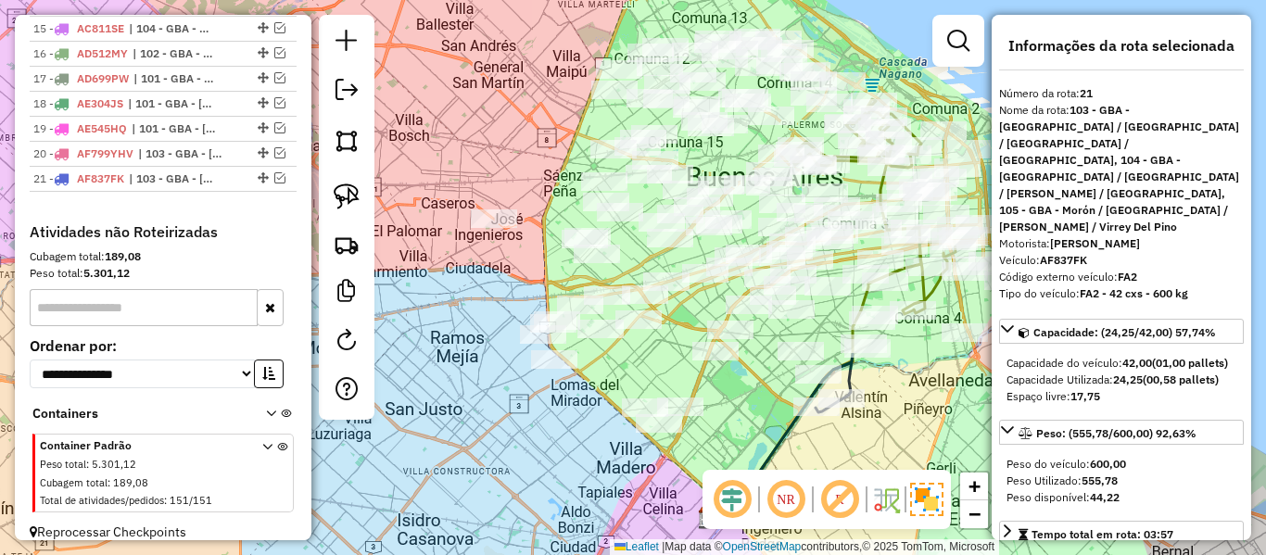
click at [475, 282] on div "Janela de atendimento Grade de atendimento Capacidade Transportadoras Veículos …" at bounding box center [633, 277] width 1266 height 555
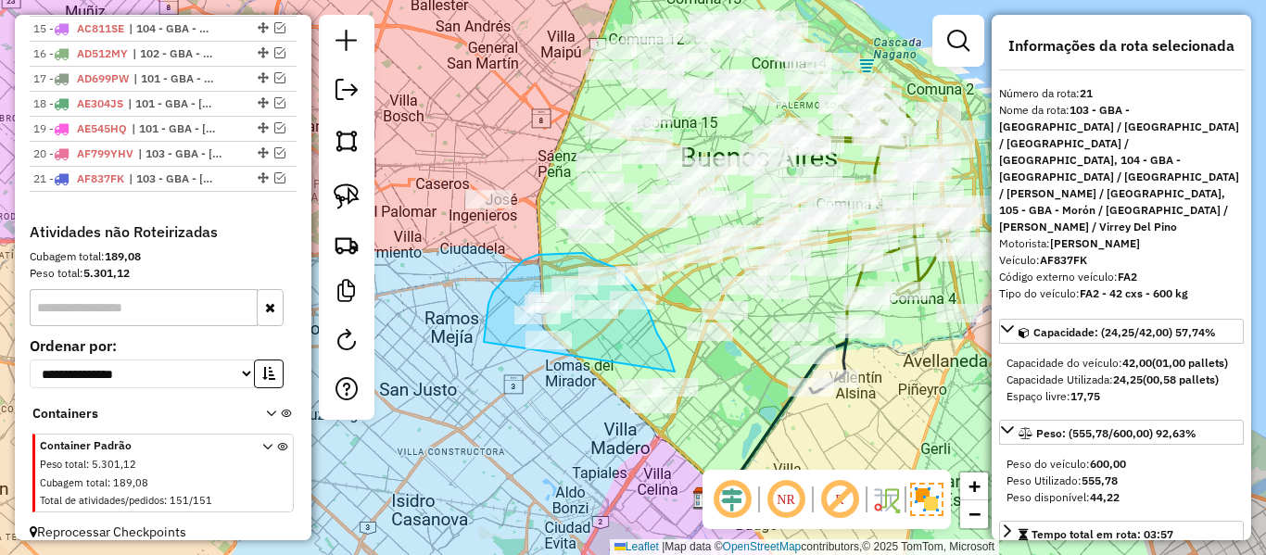
drag, startPoint x: 500, startPoint y: 284, endPoint x: 649, endPoint y: 463, distance: 233.0
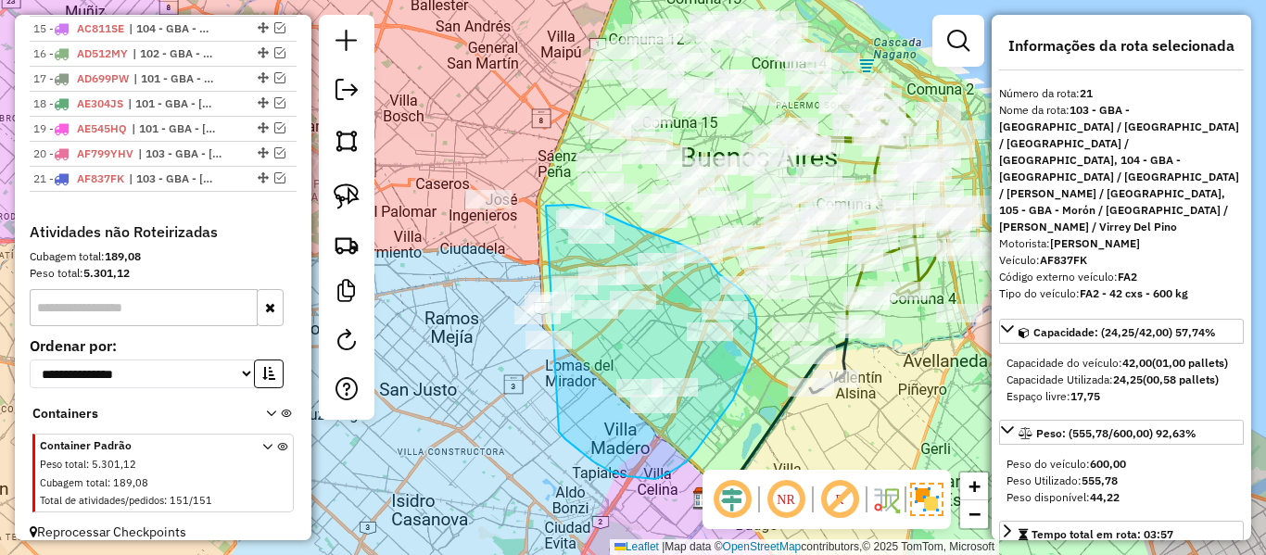
drag, startPoint x: 686, startPoint y: 463, endPoint x: 476, endPoint y: 359, distance: 233.8
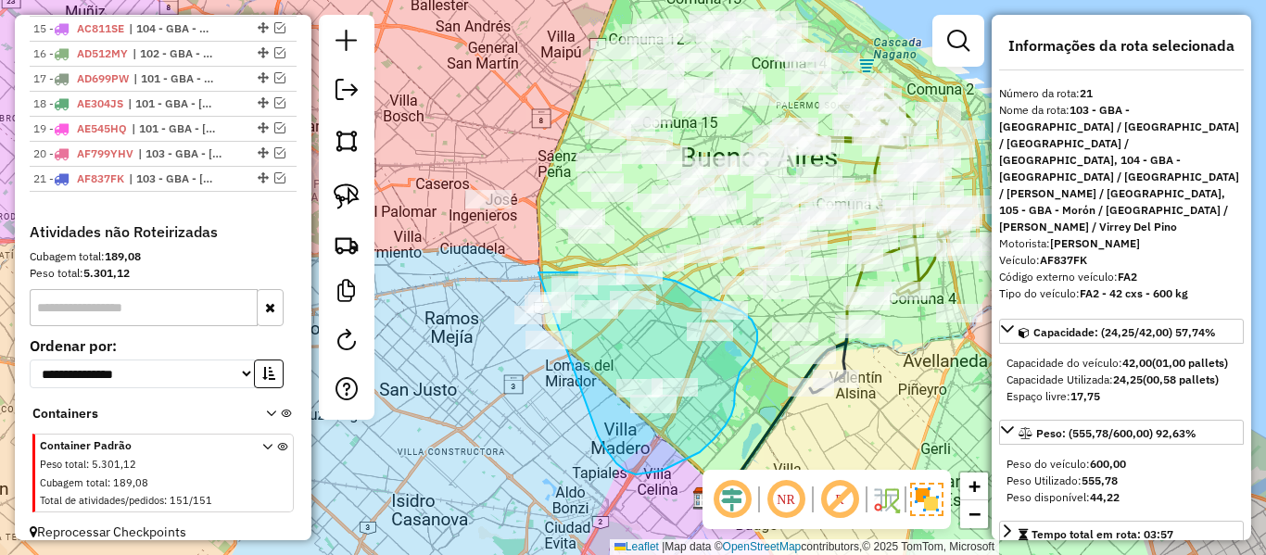
drag, startPoint x: 636, startPoint y: 475, endPoint x: 476, endPoint y: 364, distance: 193.9
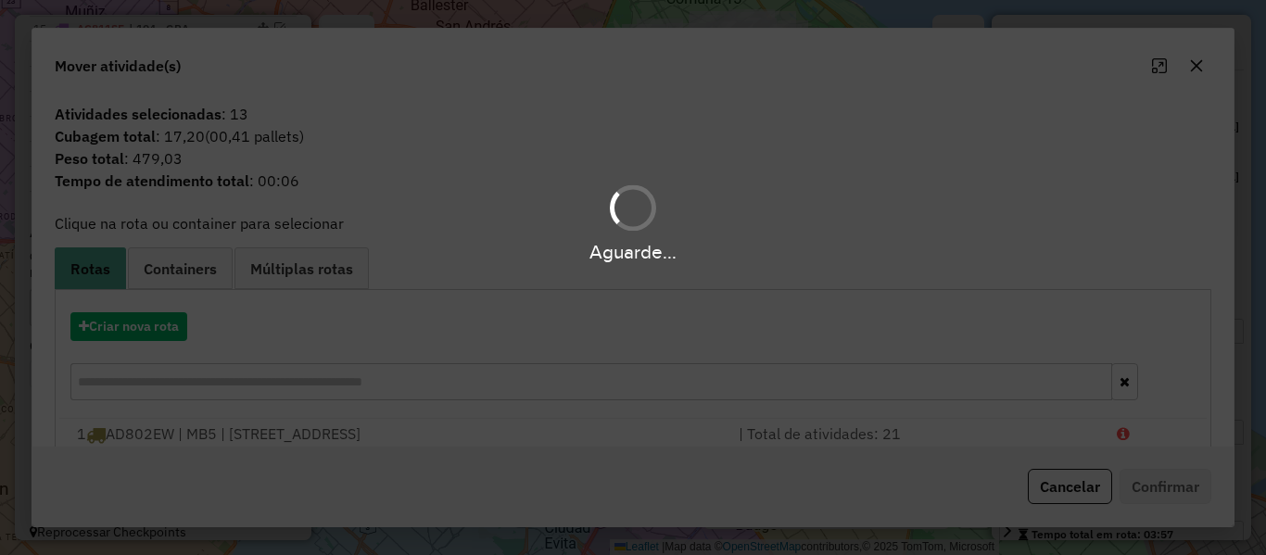
click at [138, 332] on div "Aguarde..." at bounding box center [633, 277] width 1266 height 555
click at [138, 332] on hb-app "Aguarde... Pop-up bloqueado! Seu navegador bloqueou automáticamente a abertura …" at bounding box center [633, 277] width 1266 height 555
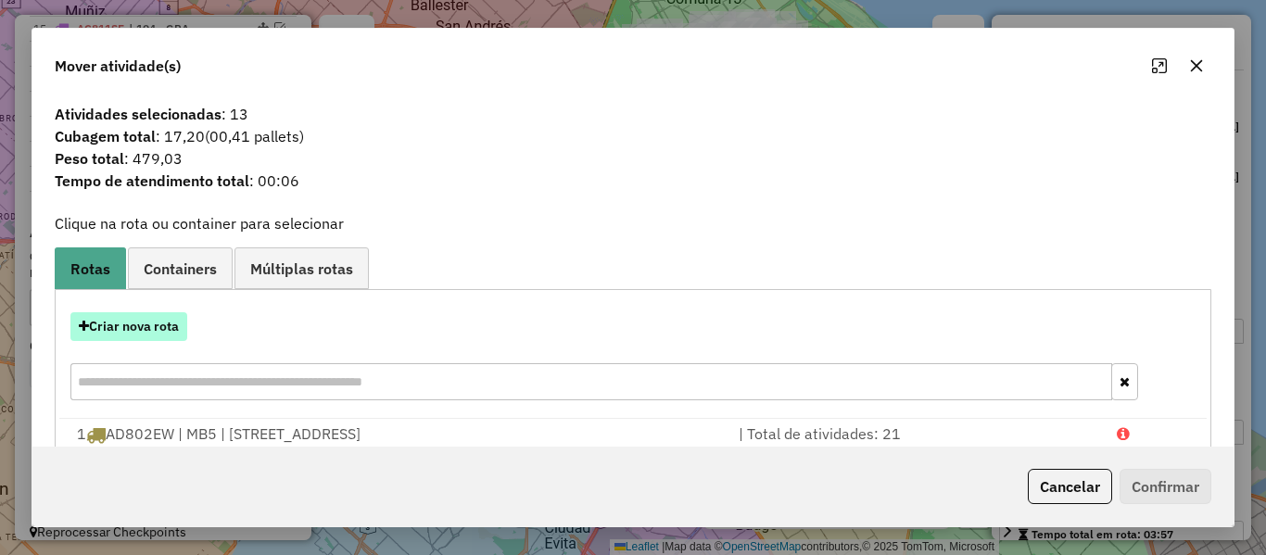
click at [138, 331] on button "Criar nova rota" at bounding box center [128, 326] width 117 height 29
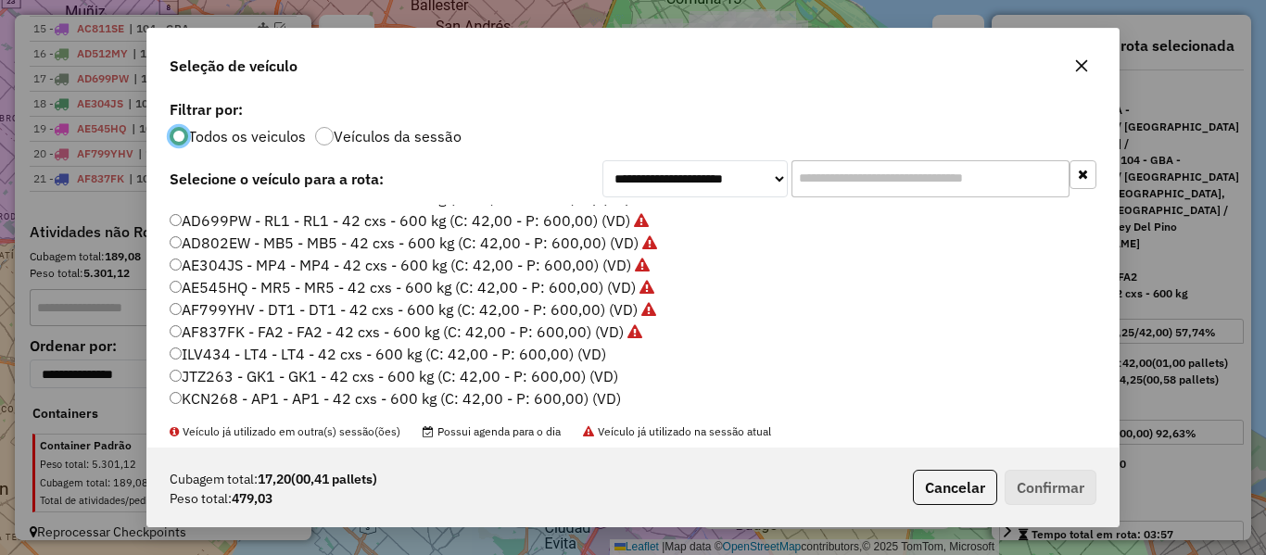
scroll to position [278, 0]
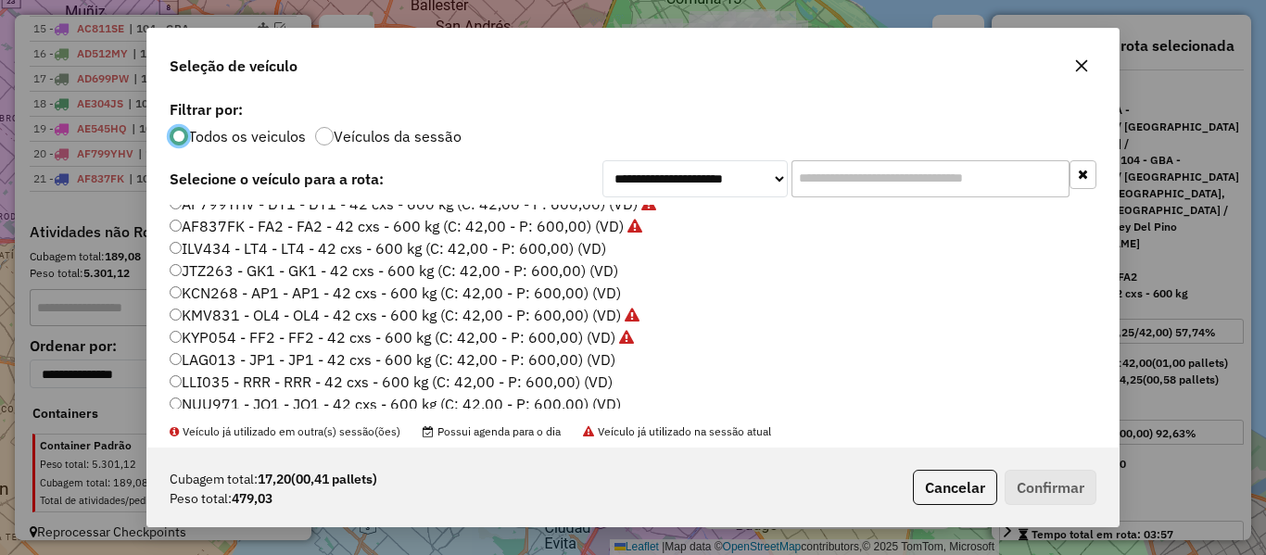
click at [604, 250] on li "ILV434 - LT4 - LT4 - 42 cxs - 600 kg (C: 42,00 - P: 600,00) (VD)" at bounding box center [633, 249] width 927 height 22
click at [512, 241] on label "ILV434 - LT4 - LT4 - 42 cxs - 600 kg (C: 42,00 - P: 600,00) (VD)" at bounding box center [388, 248] width 437 height 22
click at [1034, 476] on button "Confirmar" at bounding box center [1051, 487] width 92 height 35
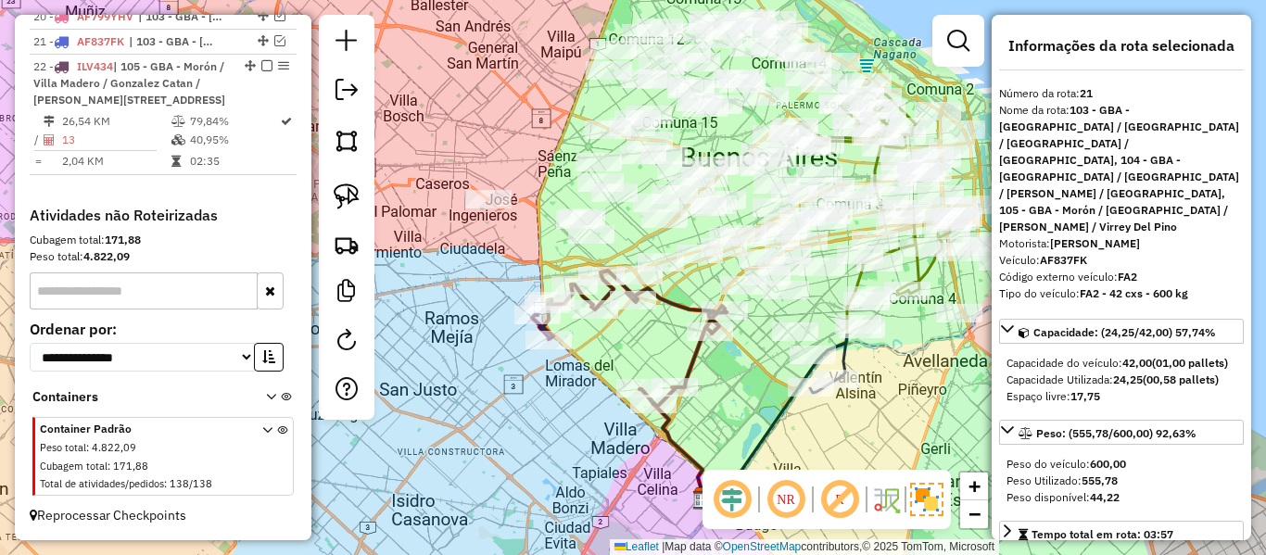
scroll to position [1372, 0]
click at [683, 300] on icon at bounding box center [629, 339] width 195 height 136
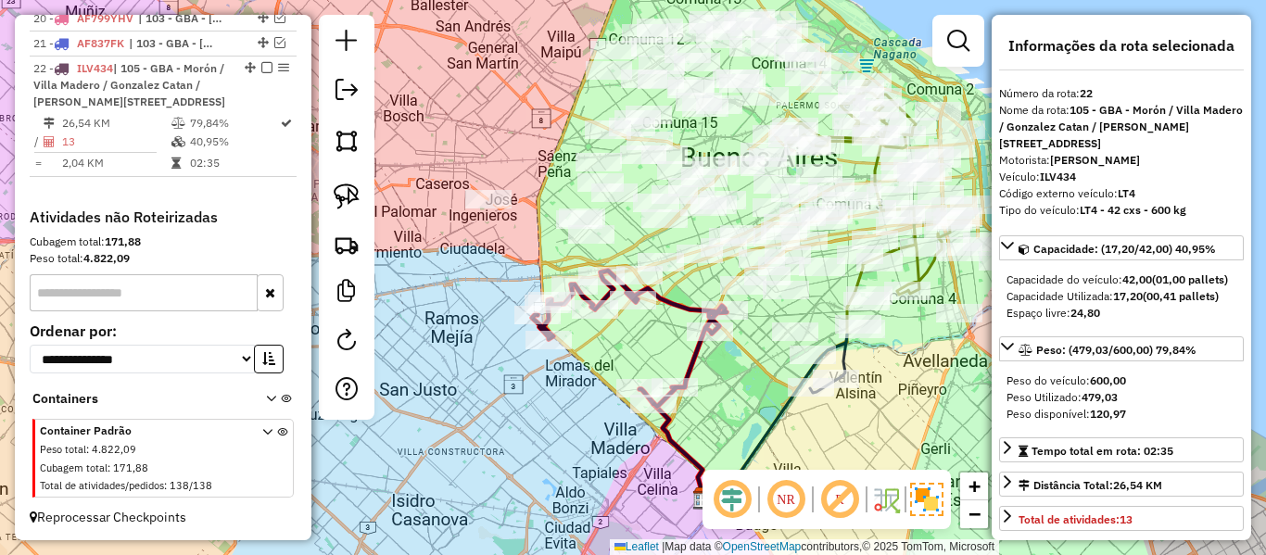
scroll to position [1374, 0]
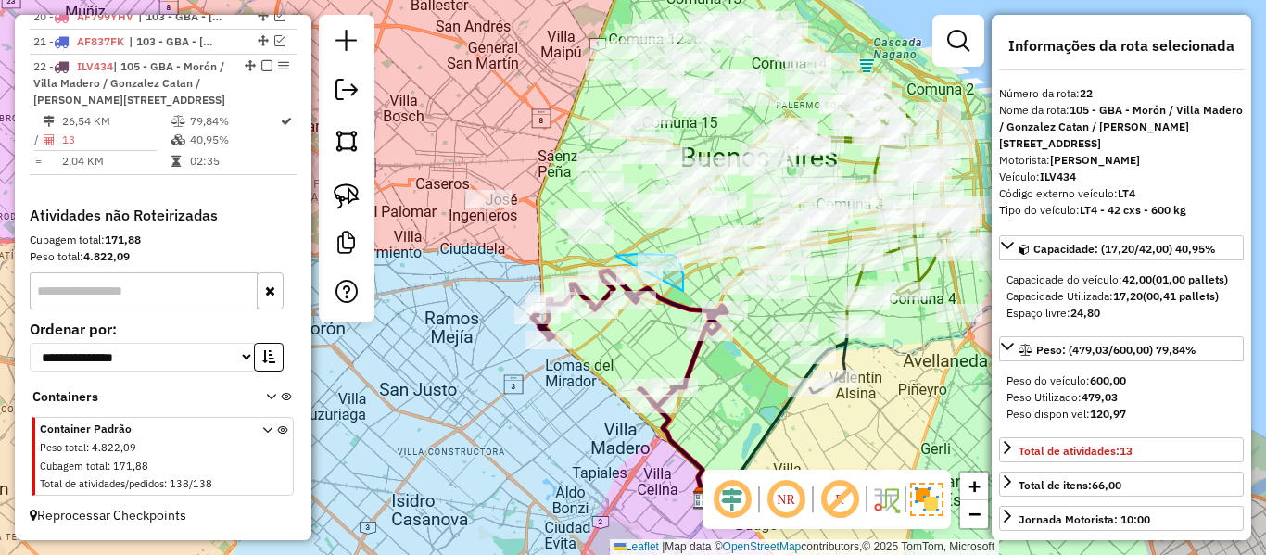
click at [589, 310] on div "Janela de atendimento Grade de atendimento Capacidade Transportadoras Veículos …" at bounding box center [633, 277] width 1266 height 555
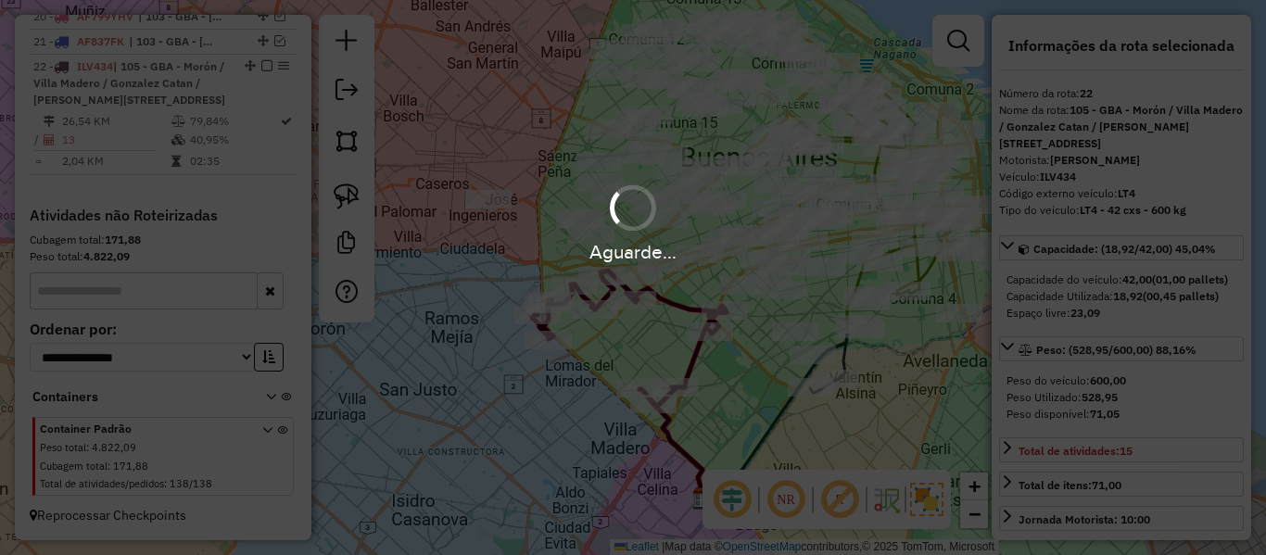
select select "**********"
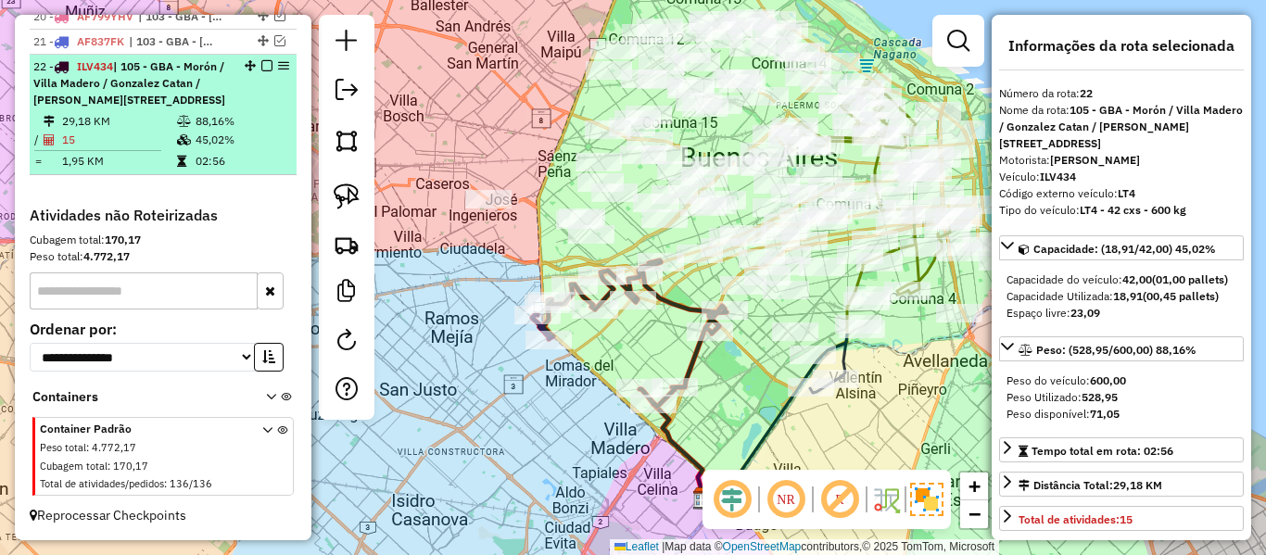
click at [261, 60] on em at bounding box center [266, 65] width 11 height 11
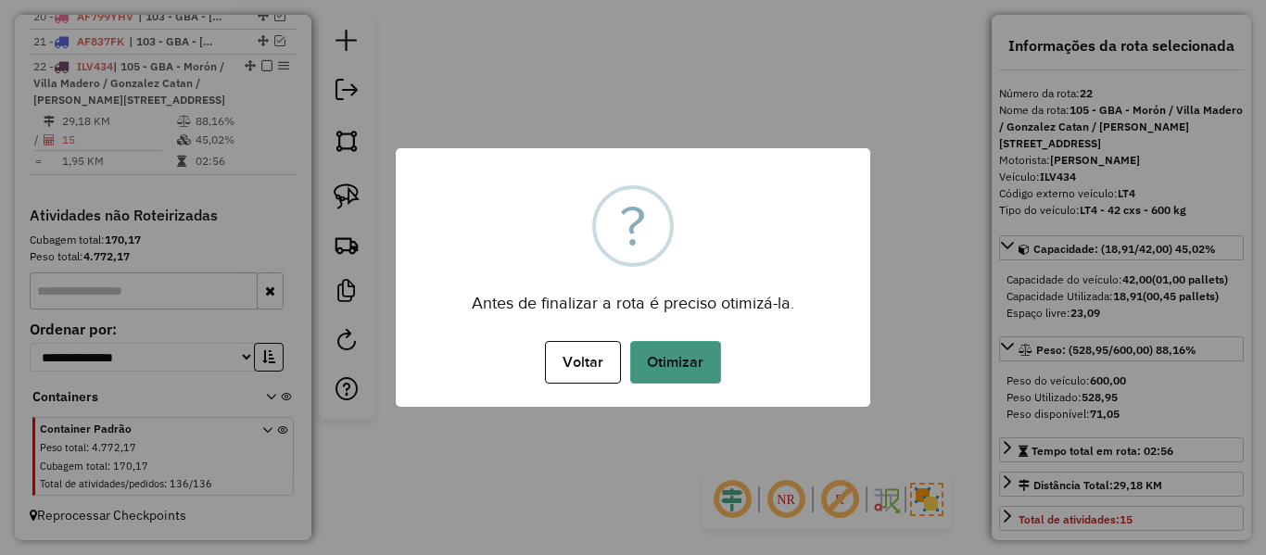
click at [655, 368] on button "Otimizar" at bounding box center [675, 362] width 91 height 43
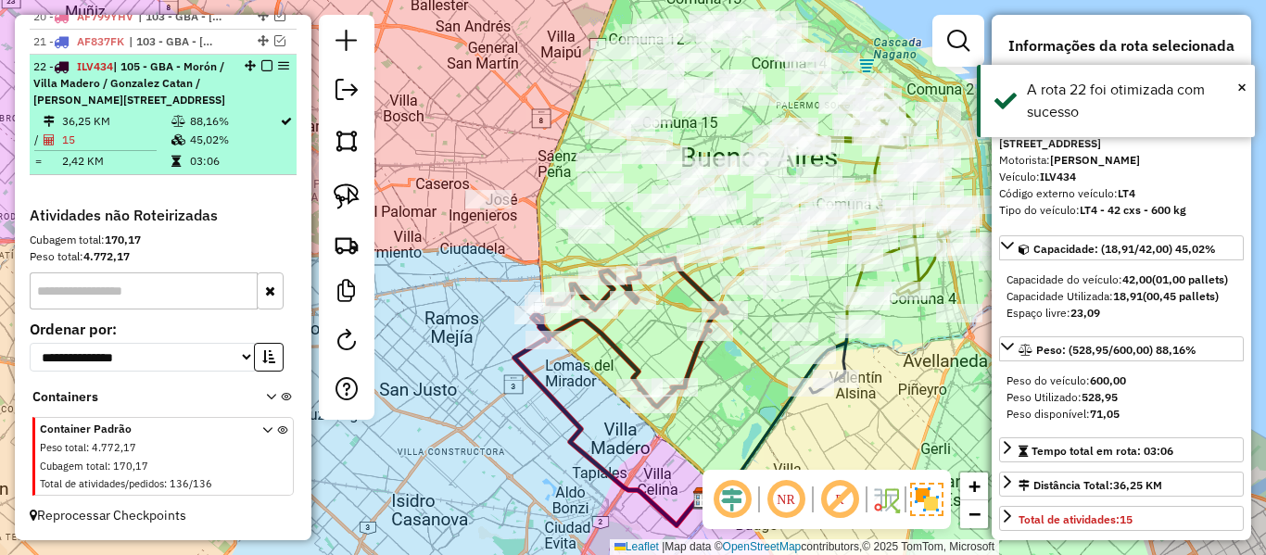
click at [261, 60] on em at bounding box center [266, 65] width 11 height 11
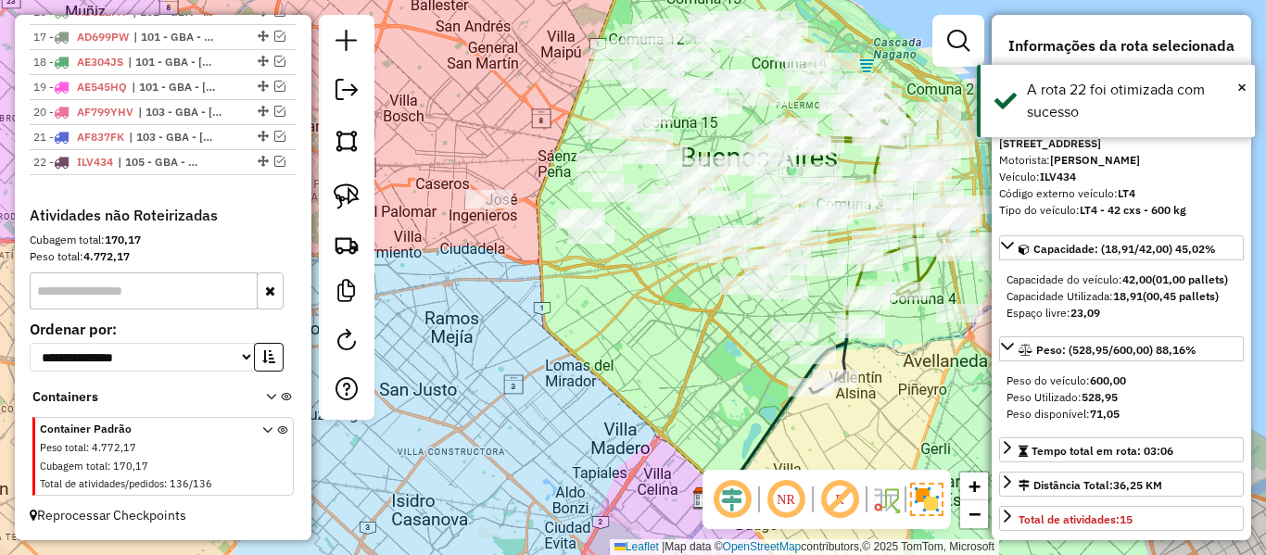
scroll to position [1261, 0]
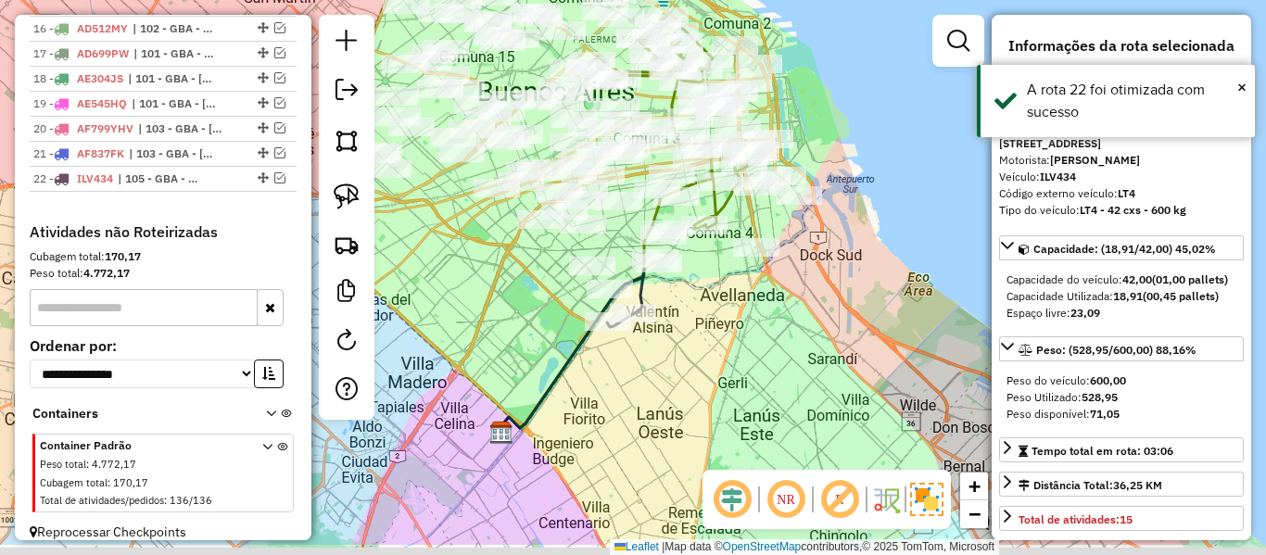
drag, startPoint x: 769, startPoint y: 421, endPoint x: 566, endPoint y: 355, distance: 213.4
click at [566, 355] on icon at bounding box center [569, 352] width 149 height 166
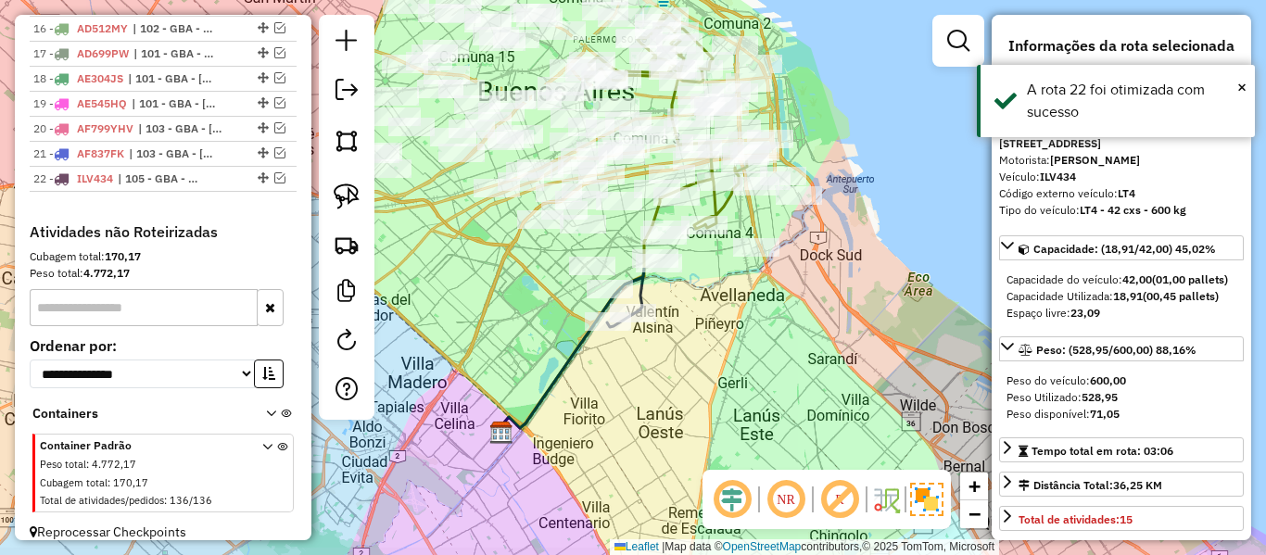
click at [589, 341] on icon at bounding box center [569, 352] width 149 height 166
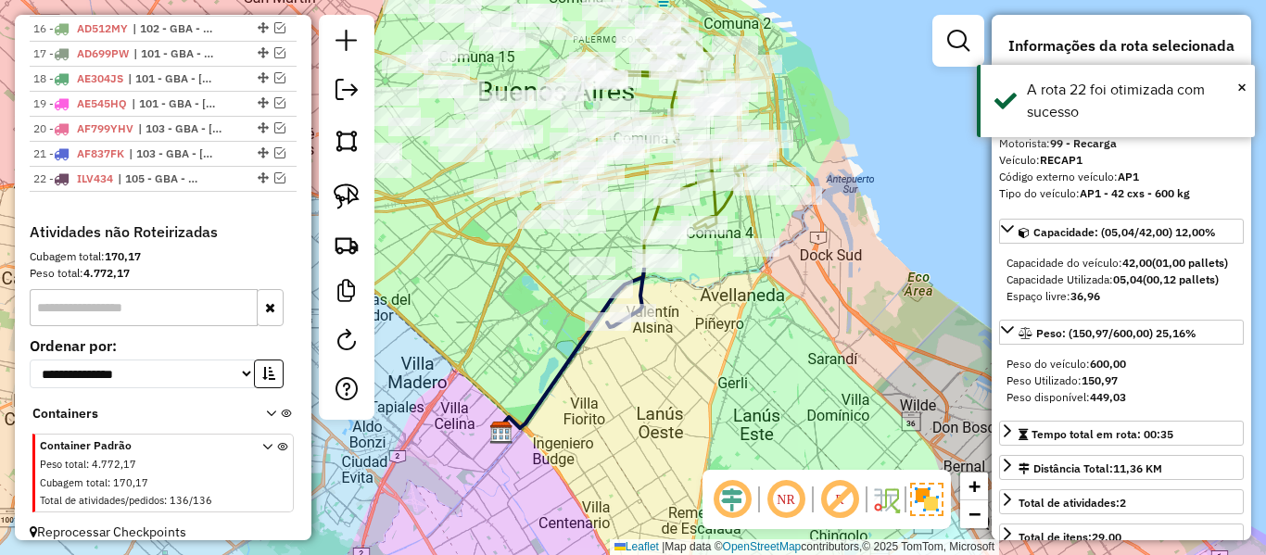
scroll to position [868, 0]
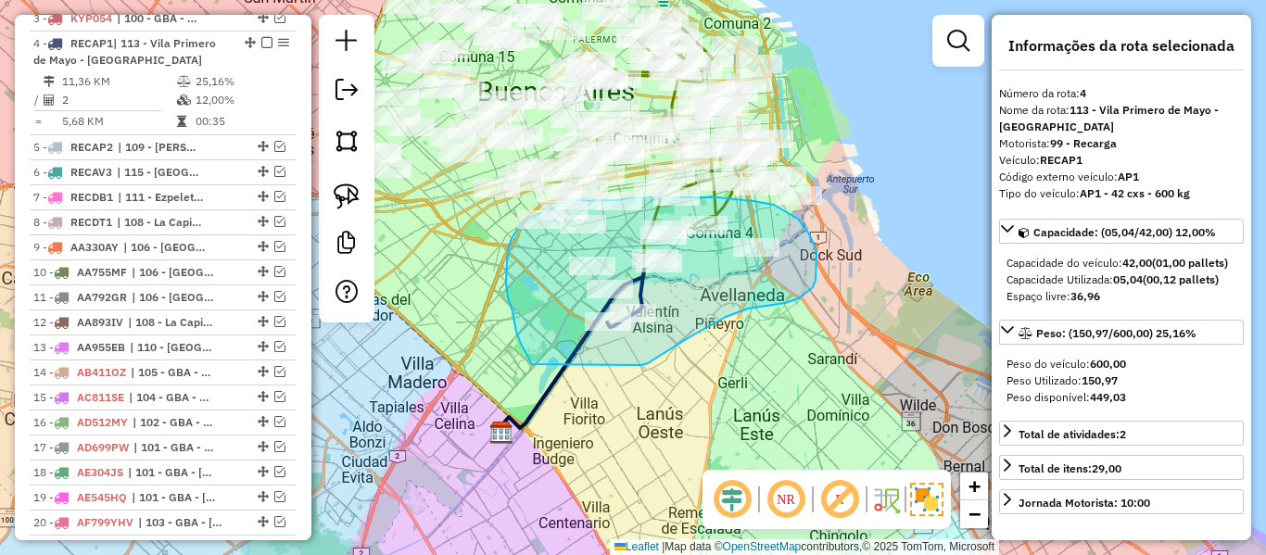
drag, startPoint x: 643, startPoint y: 365, endPoint x: 535, endPoint y: 367, distance: 108.5
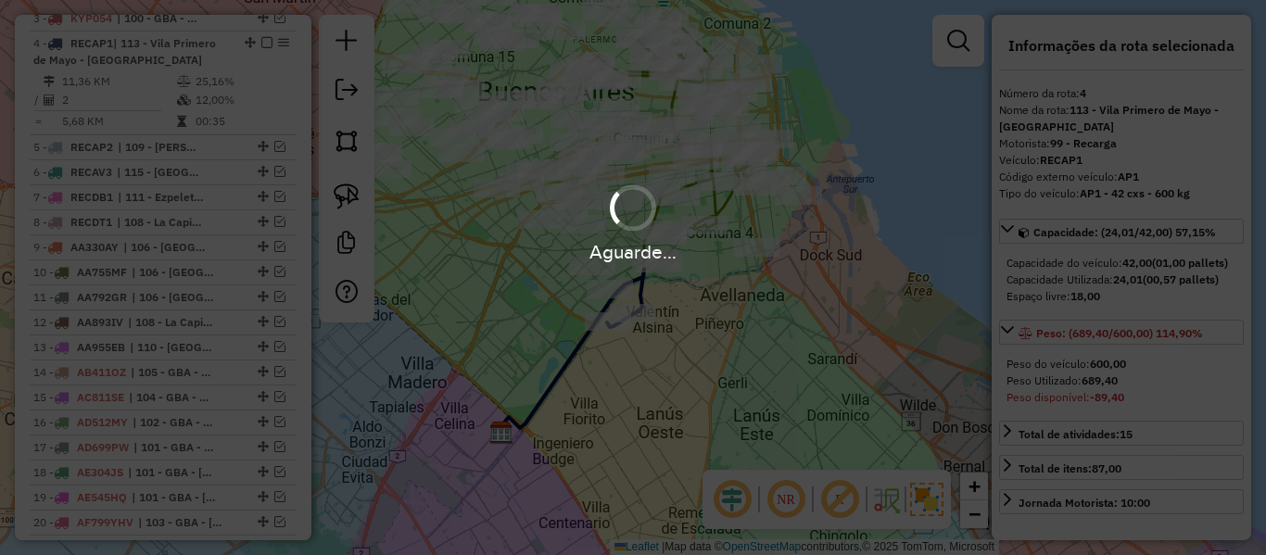
select select "**********"
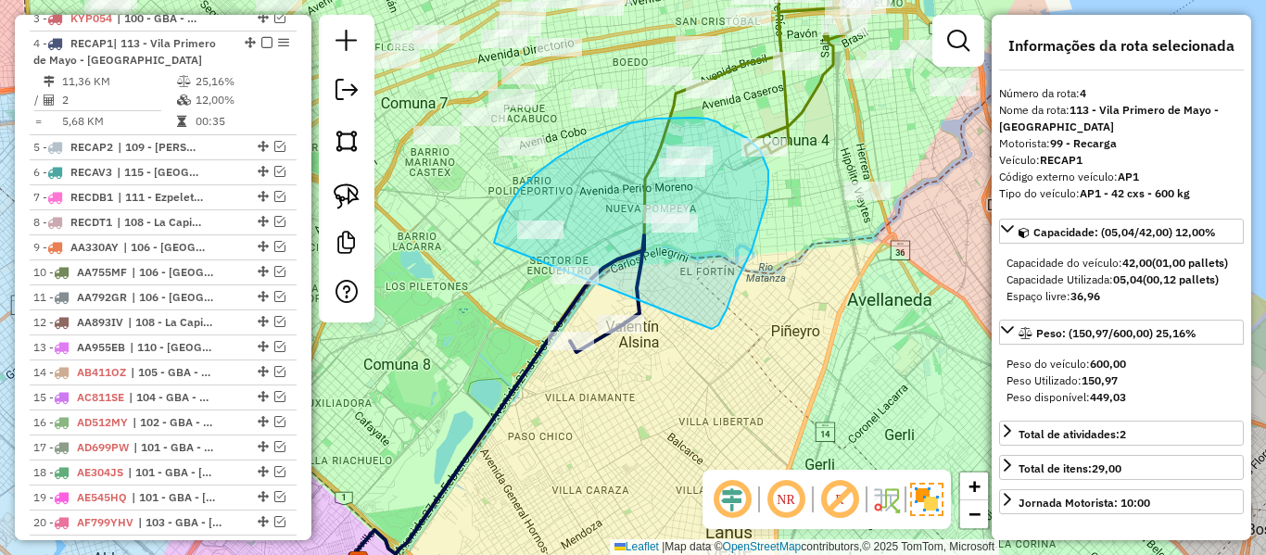
drag, startPoint x: 718, startPoint y: 325, endPoint x: 512, endPoint y: 301, distance: 208.1
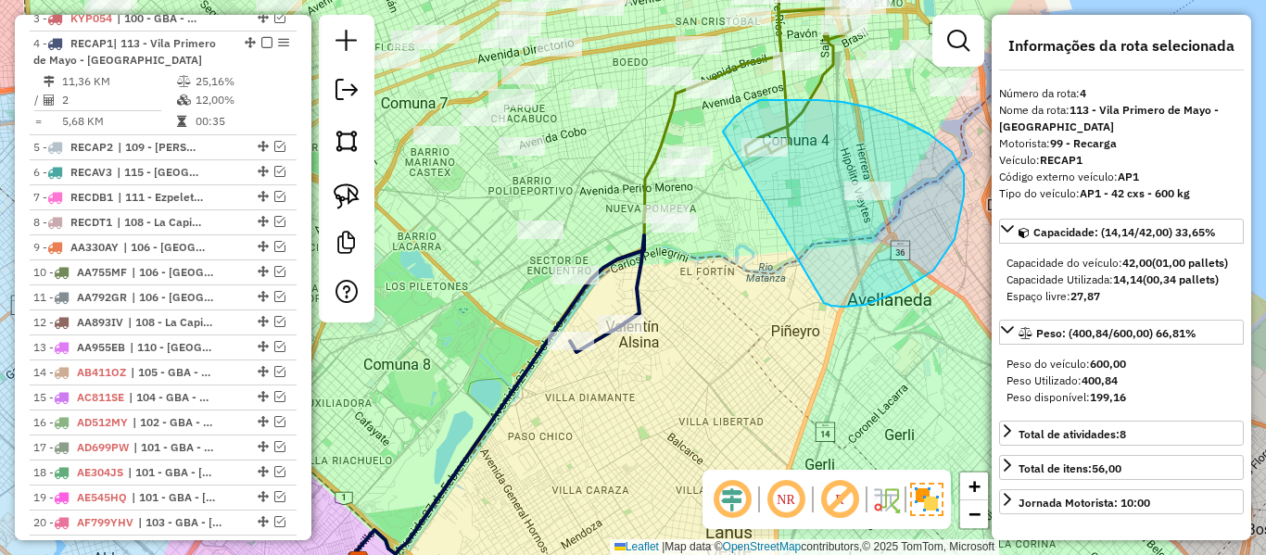
drag, startPoint x: 933, startPoint y: 271, endPoint x: 691, endPoint y: 198, distance: 253.4
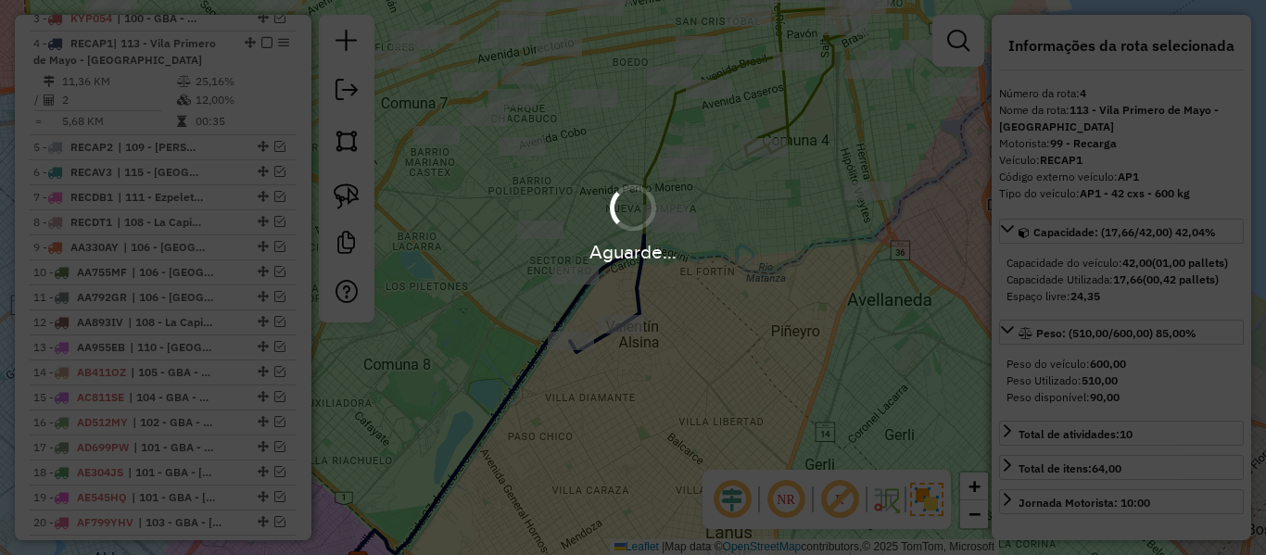
select select "**********"
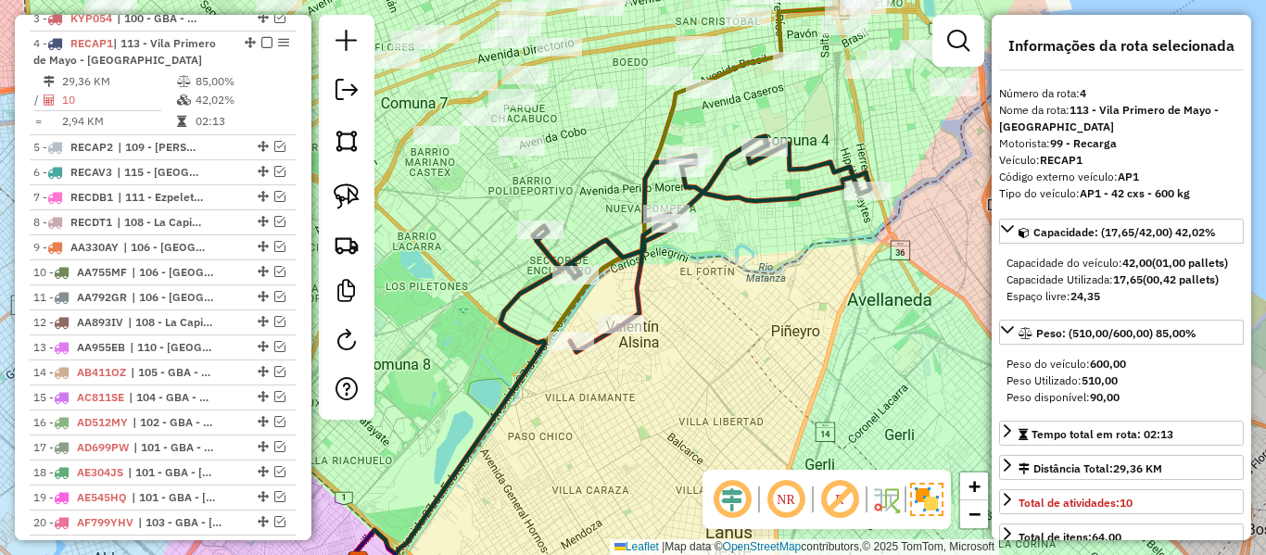
click at [707, 196] on icon at bounding box center [704, 244] width 334 height 216
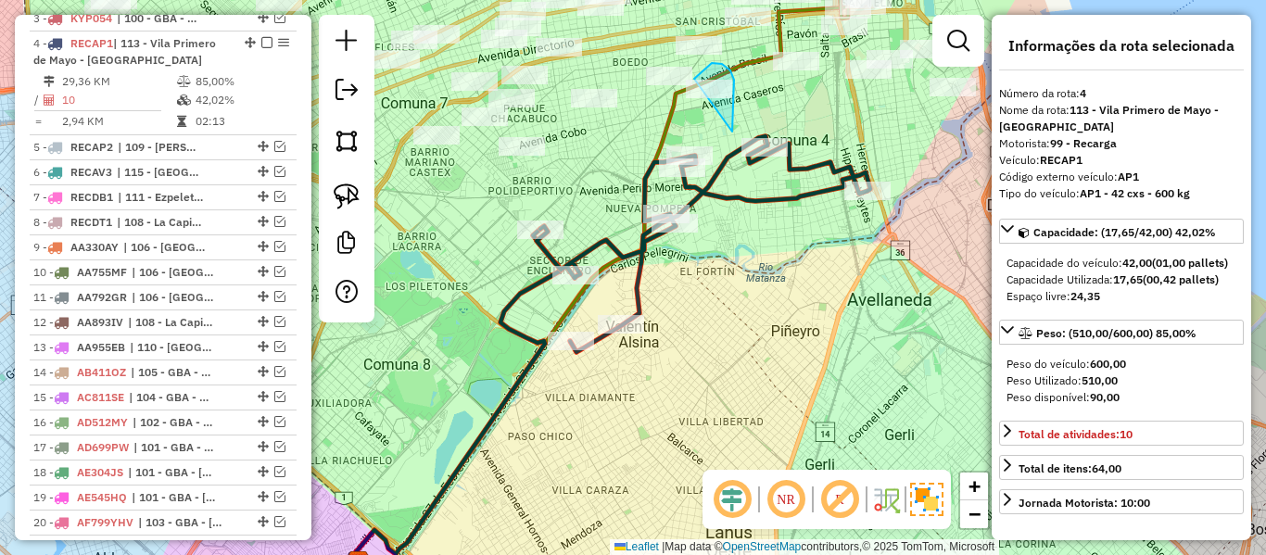
drag, startPoint x: 732, startPoint y: 130, endPoint x: 681, endPoint y: 123, distance: 51.4
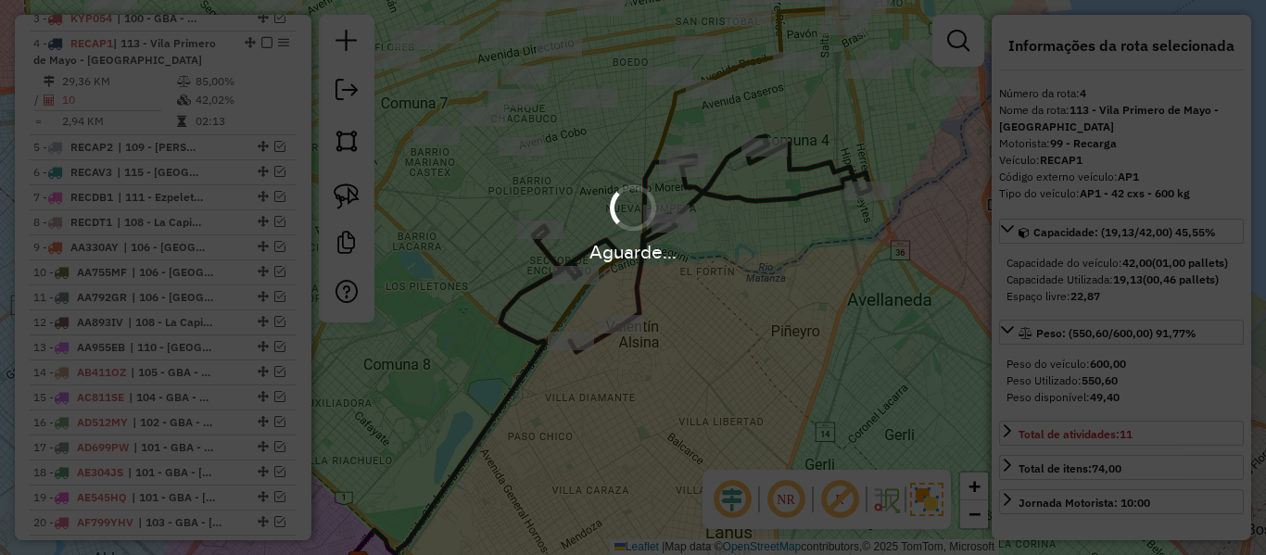
select select "**********"
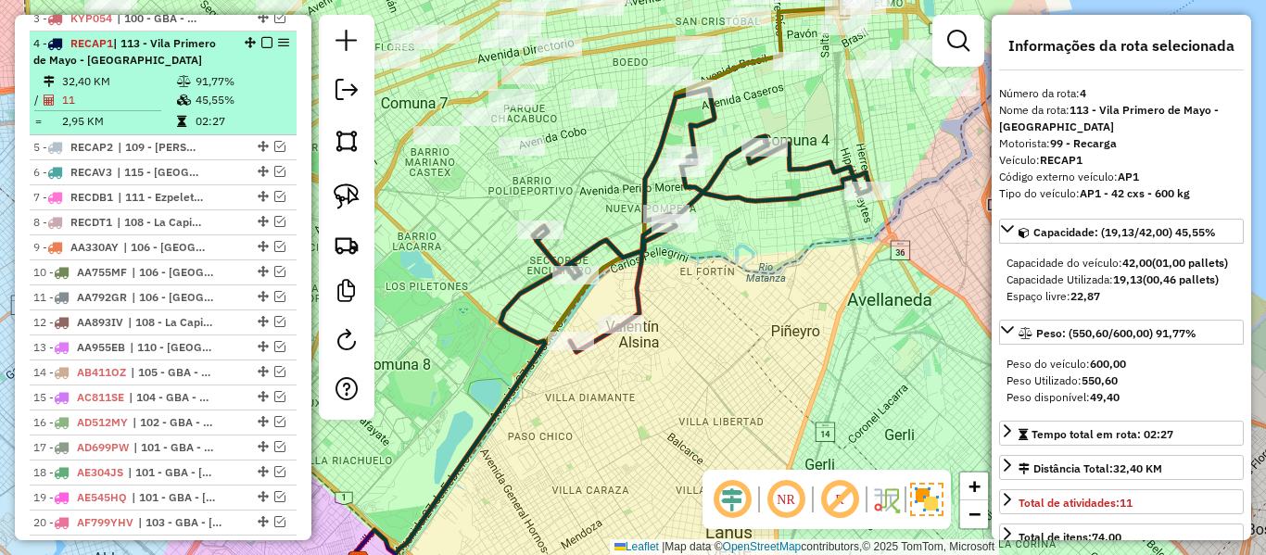
click at [261, 37] on em at bounding box center [266, 42] width 11 height 11
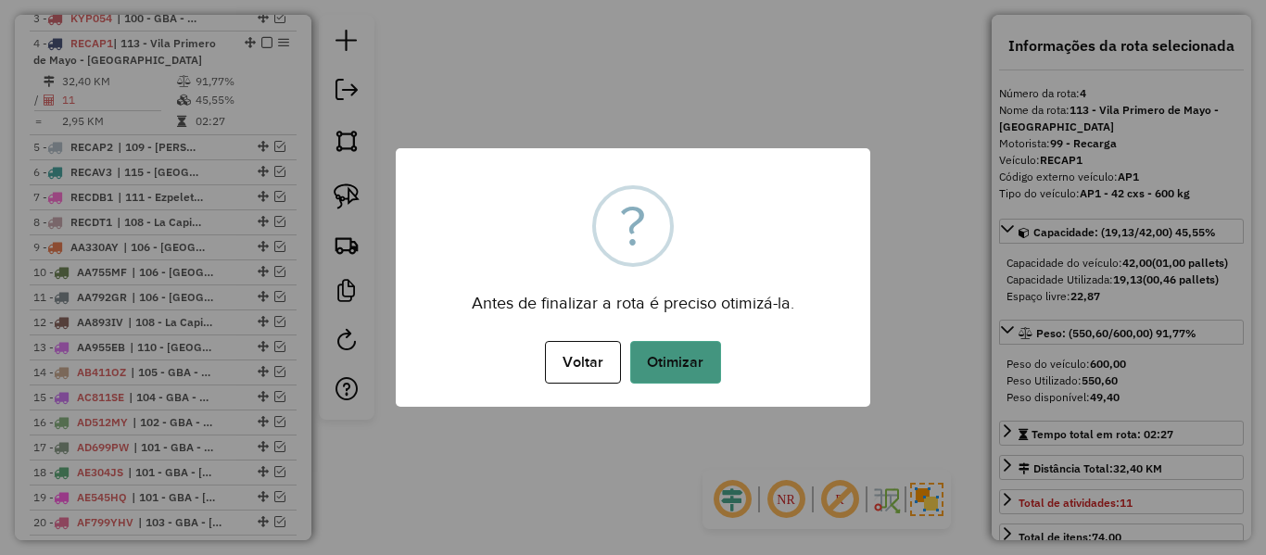
click at [658, 352] on button "Otimizar" at bounding box center [675, 362] width 91 height 43
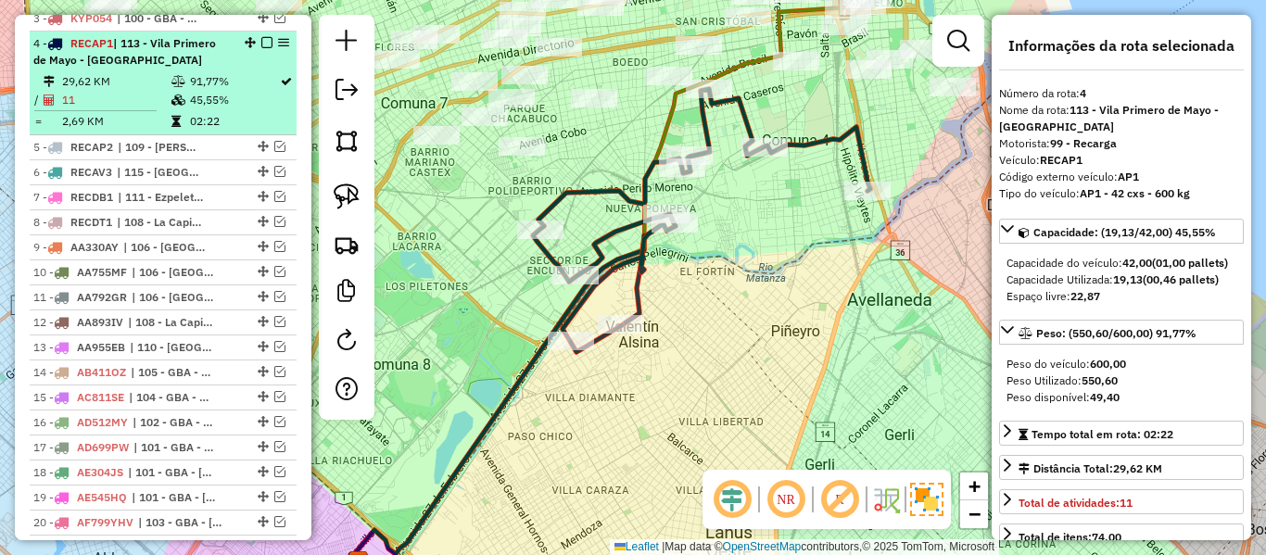
click at [265, 37] on em at bounding box center [266, 42] width 11 height 11
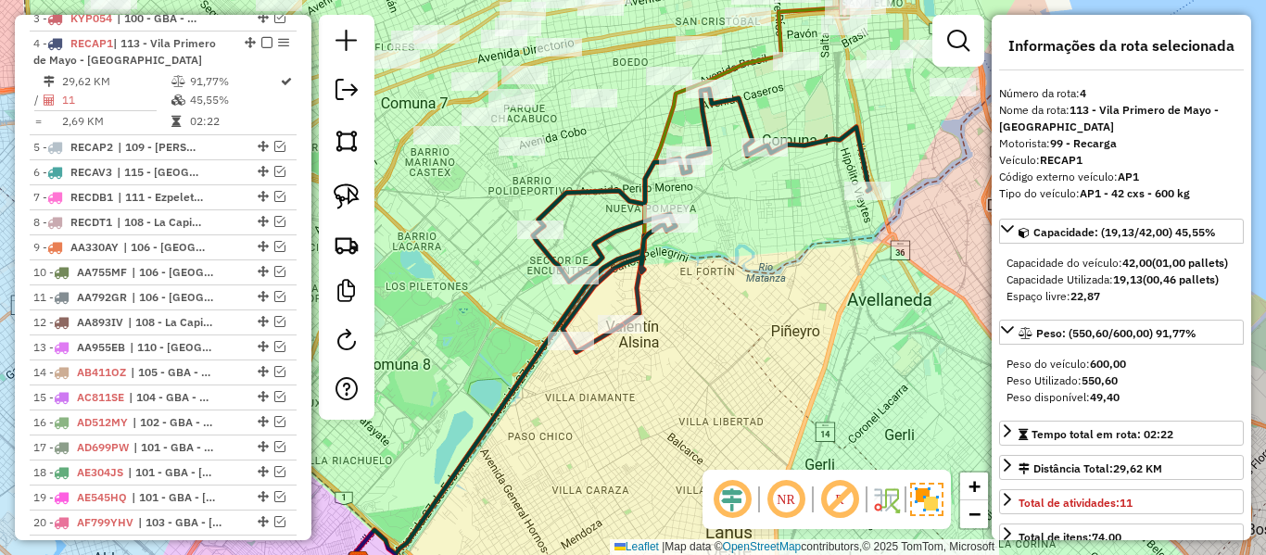
scroll to position [789, 0]
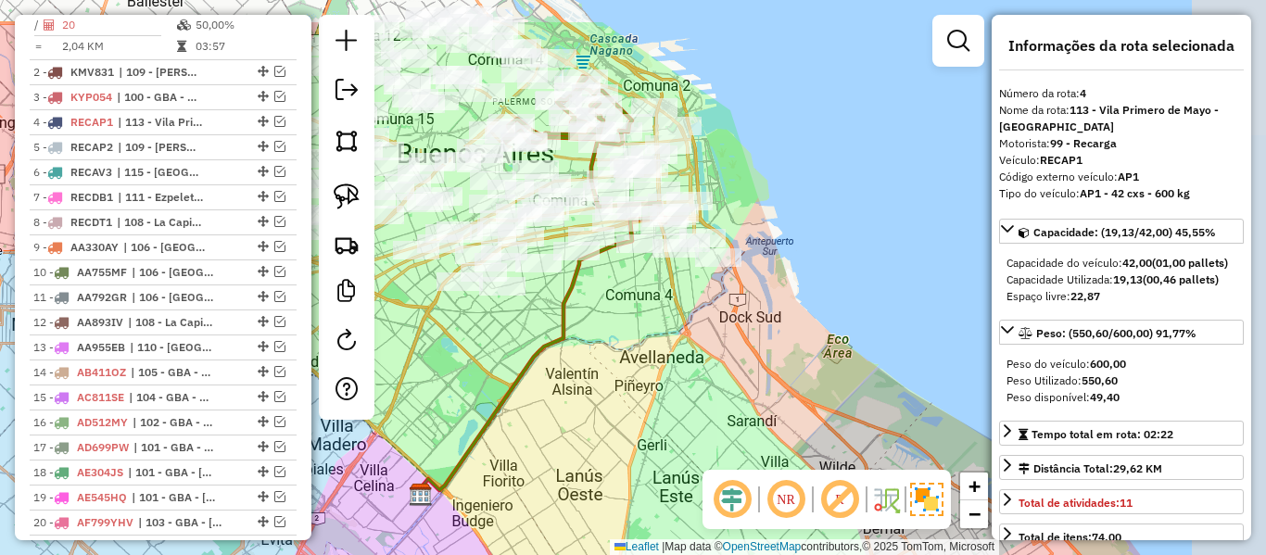
click at [655, 334] on div "Janela de atendimento Grade de atendimento Capacidade Transportadoras Veículos …" at bounding box center [633, 277] width 1266 height 555
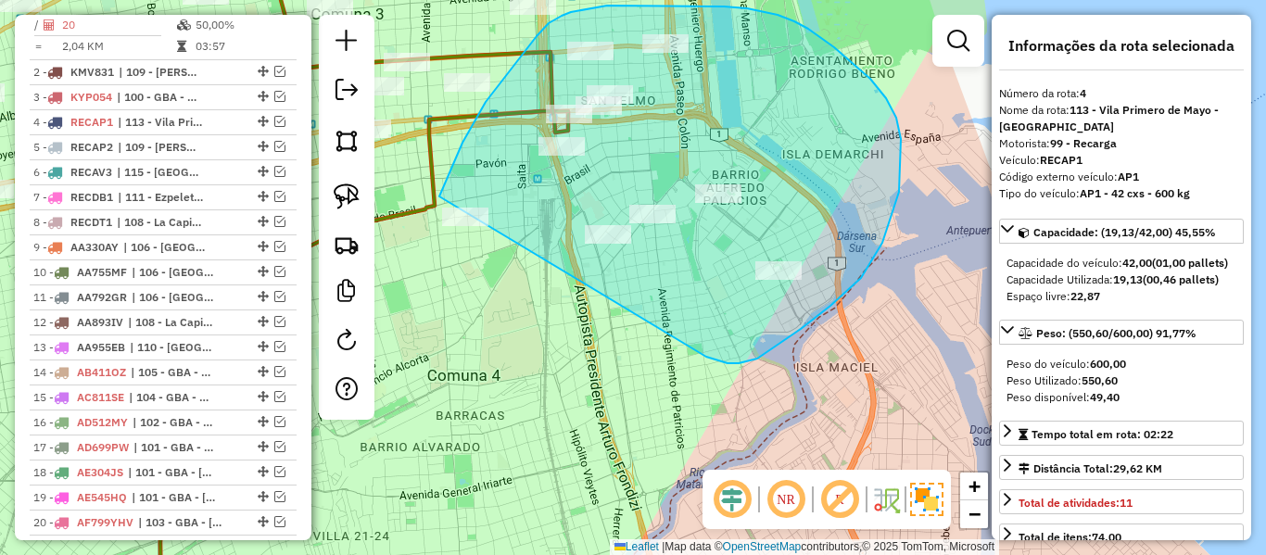
drag, startPoint x: 739, startPoint y: 363, endPoint x: 439, endPoint y: 304, distance: 305.2
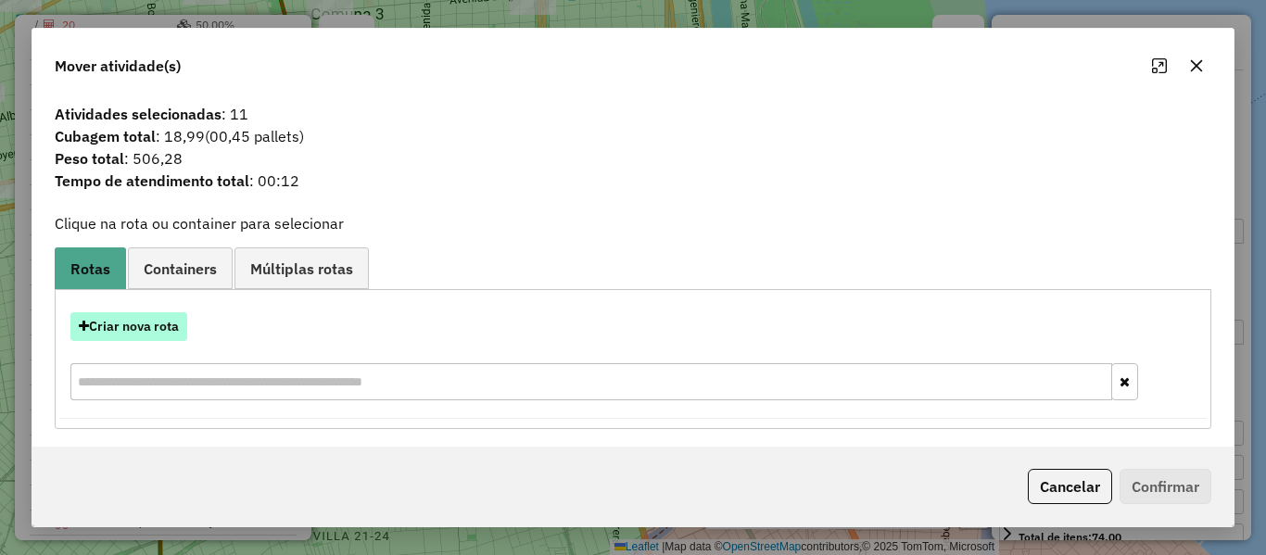
click at [148, 331] on button "Criar nova rota" at bounding box center [128, 326] width 117 height 29
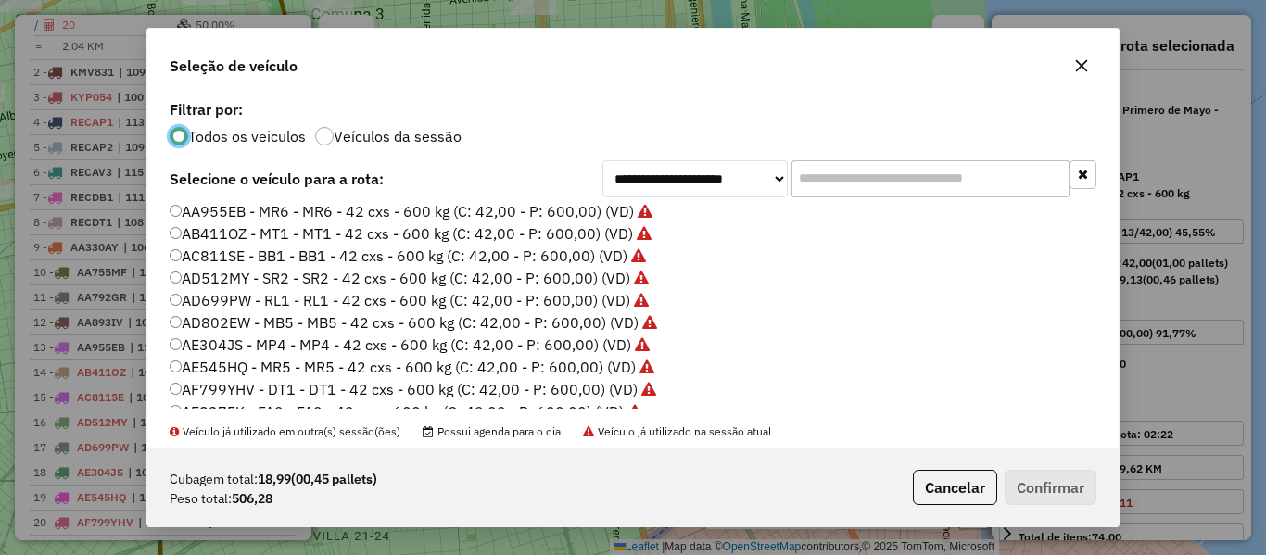
scroll to position [185, 0]
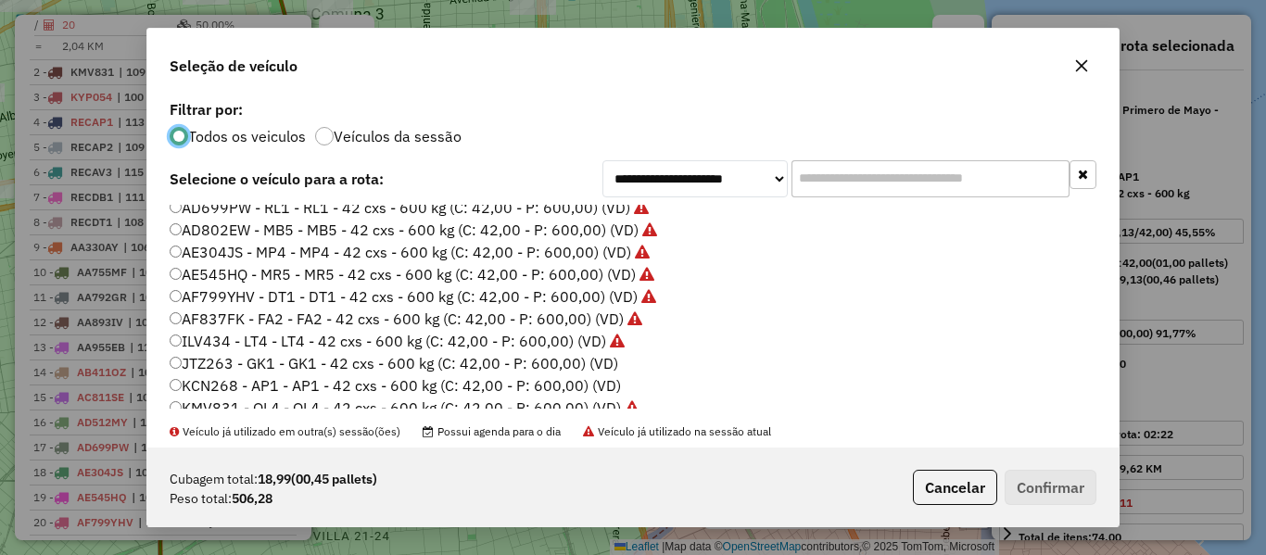
click at [603, 363] on label "JTZ263 - GK1 - GK1 - 42 cxs - 600 kg (C: 42,00 - P: 600,00) (VD)" at bounding box center [394, 363] width 449 height 22
click at [1020, 481] on button "Confirmar" at bounding box center [1051, 487] width 92 height 35
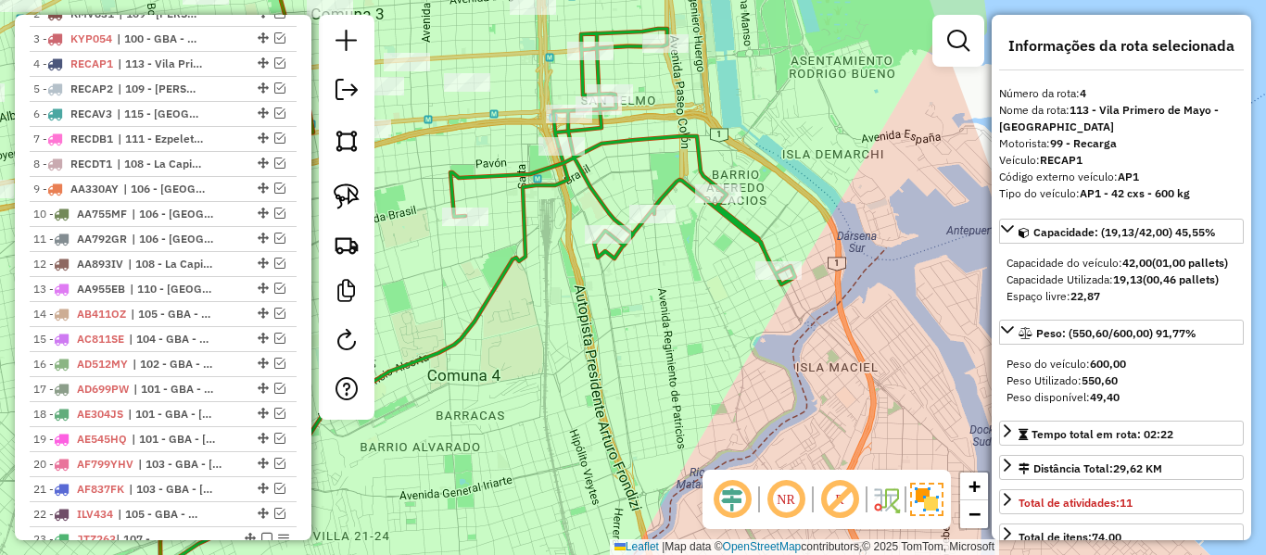
scroll to position [868, 0]
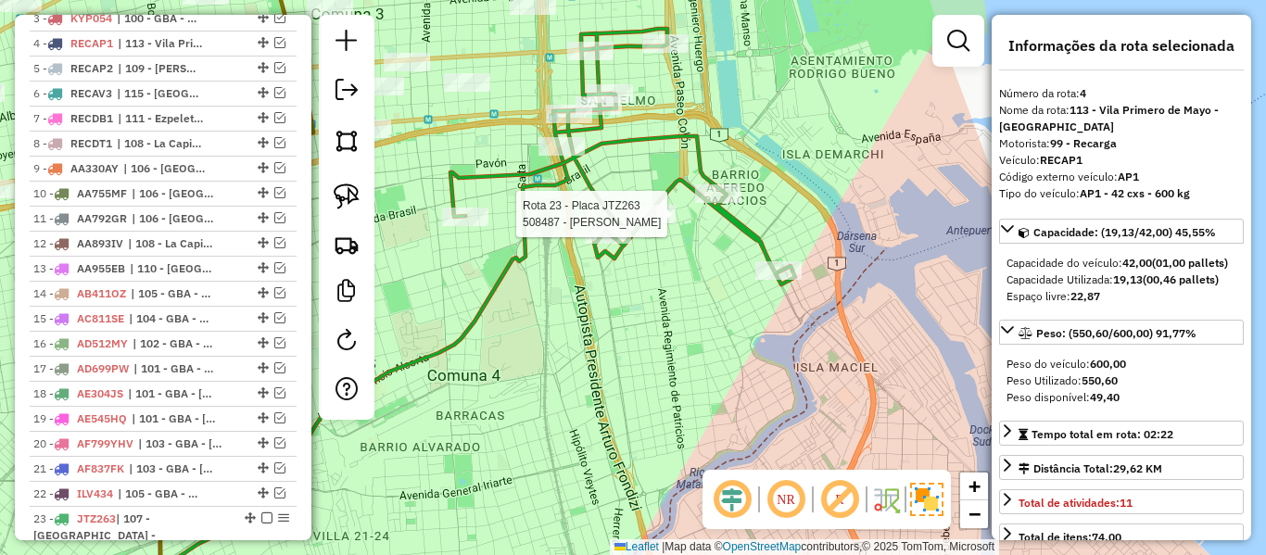
click at [673, 193] on icon at bounding box center [622, 157] width 345 height 256
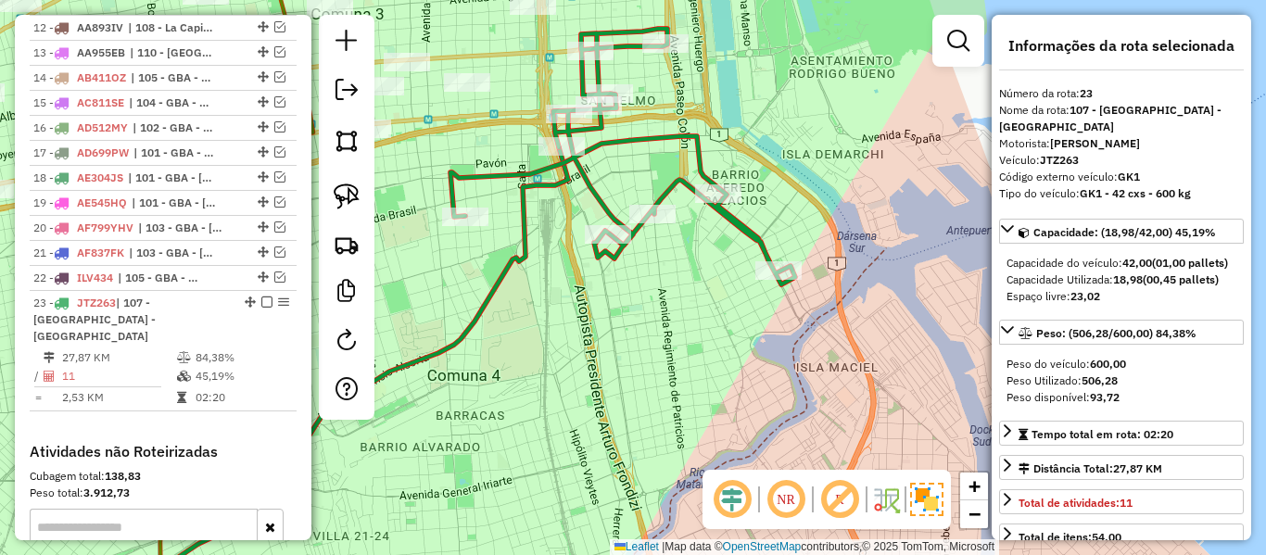
scroll to position [1286, 0]
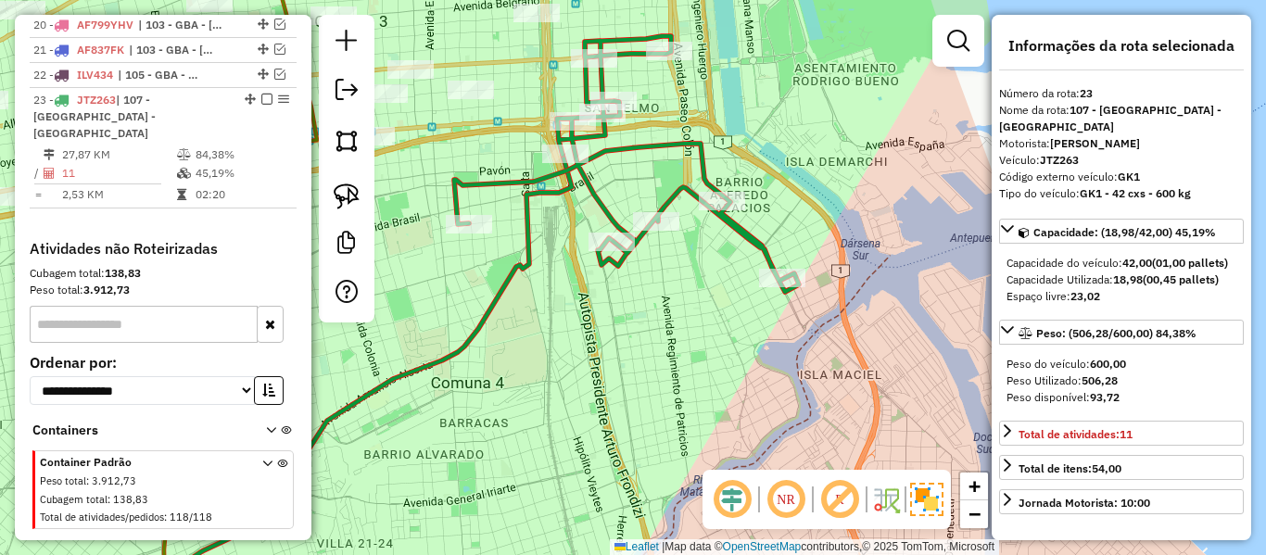
drag, startPoint x: 662, startPoint y: 254, endPoint x: 741, endPoint y: 333, distance: 112.1
click at [747, 350] on div "Rota 23 - Placa JTZ263 508487 - [PERSON_NAME] Janela de atendimento Grade de at…" at bounding box center [633, 277] width 1266 height 555
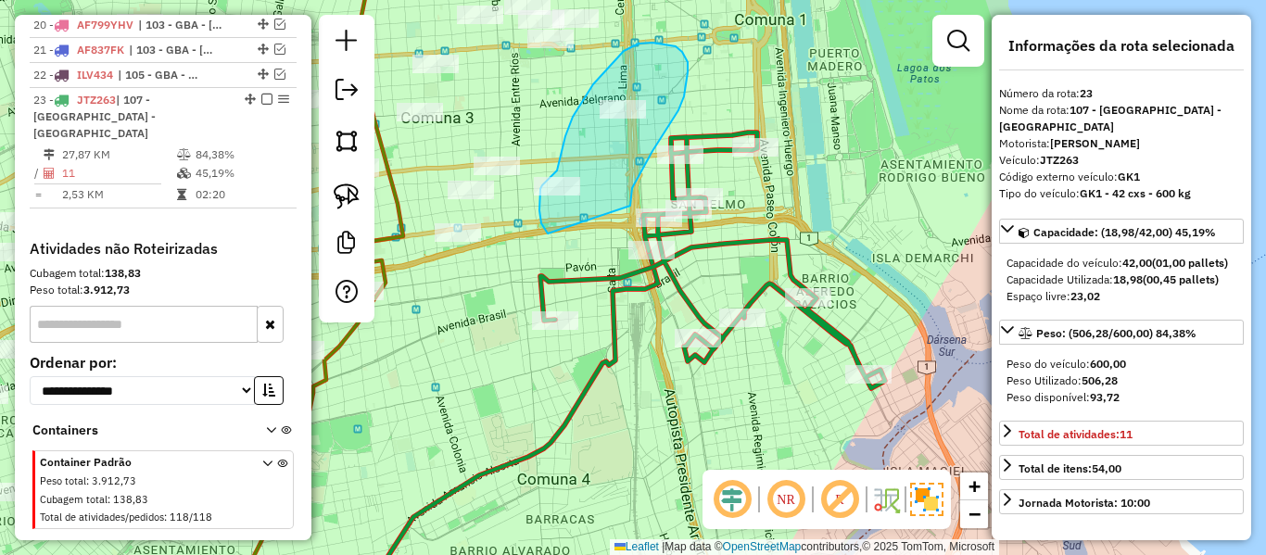
drag, startPoint x: 632, startPoint y: 188, endPoint x: 550, endPoint y: 237, distance: 96.0
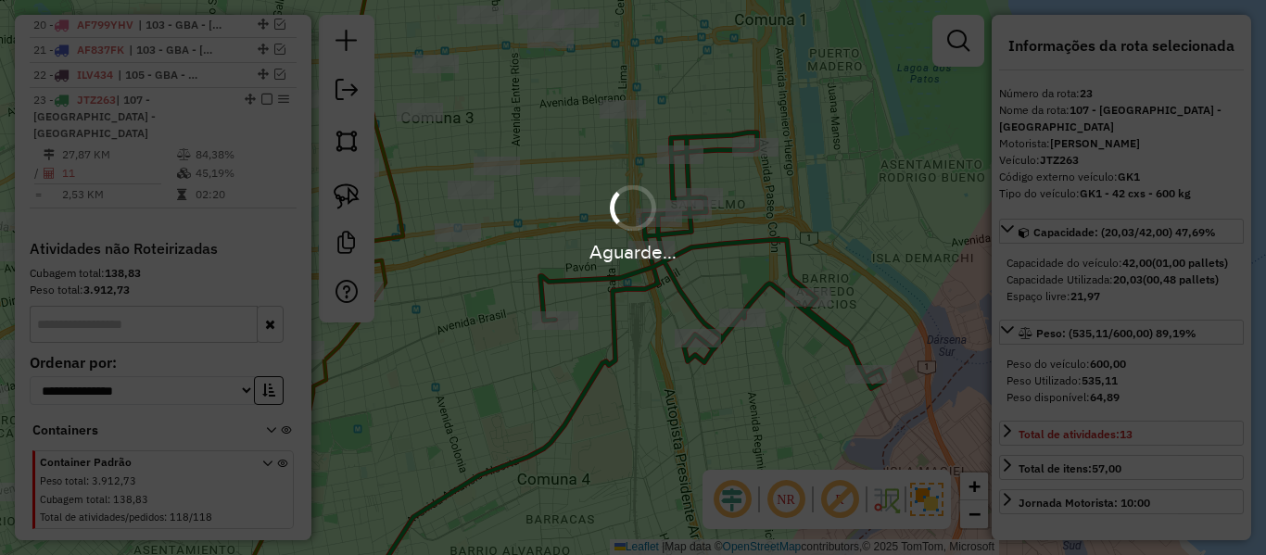
select select "**********"
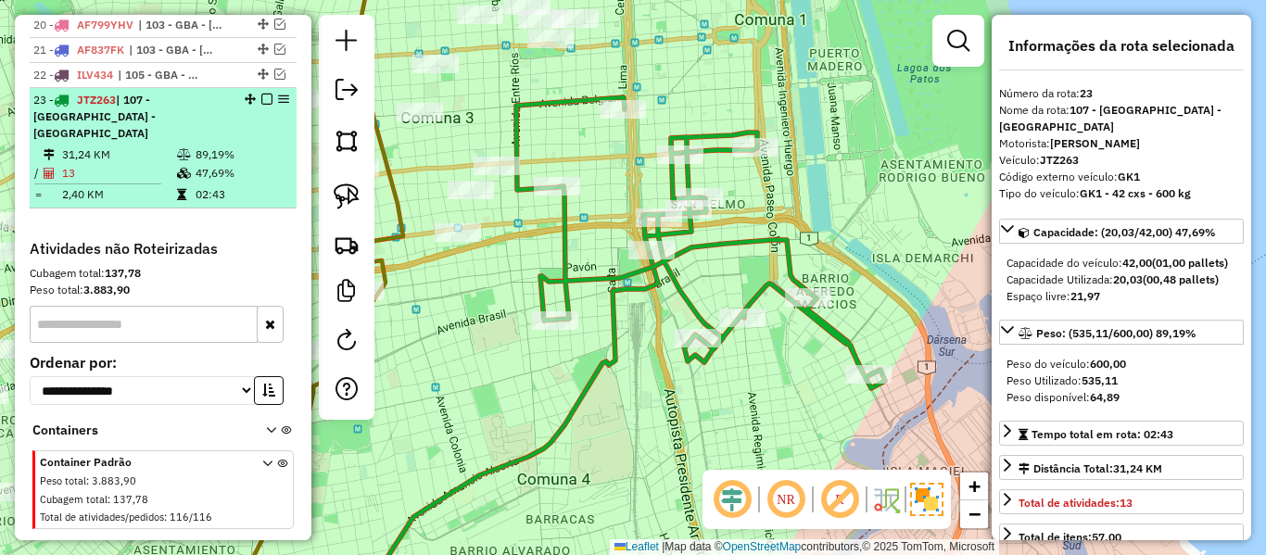
click at [261, 94] on em at bounding box center [266, 99] width 11 height 11
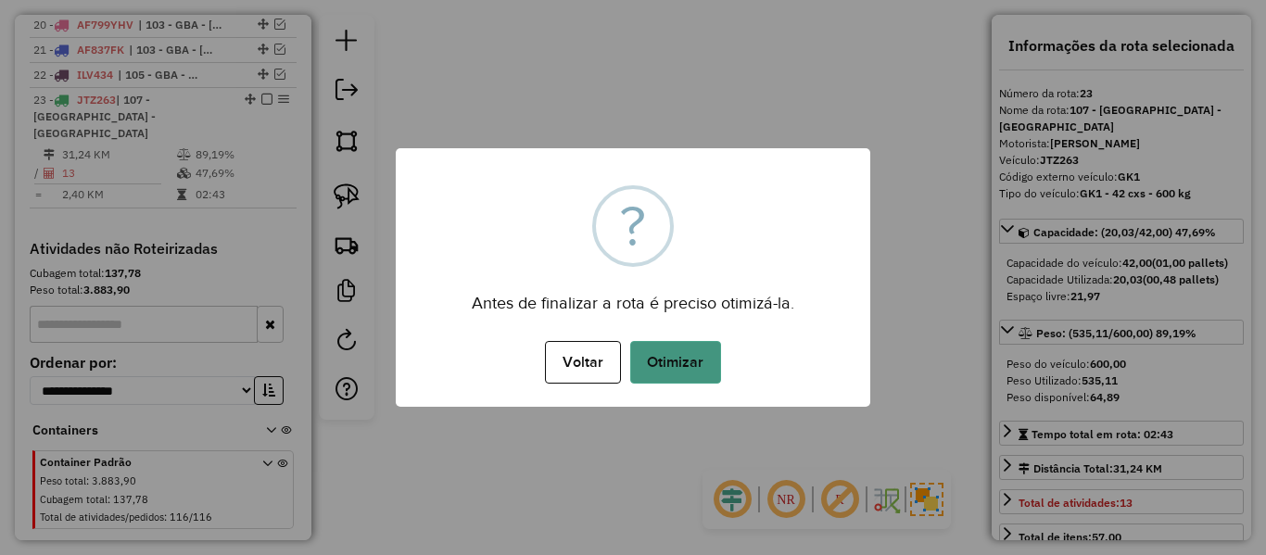
click at [649, 352] on button "Otimizar" at bounding box center [675, 362] width 91 height 43
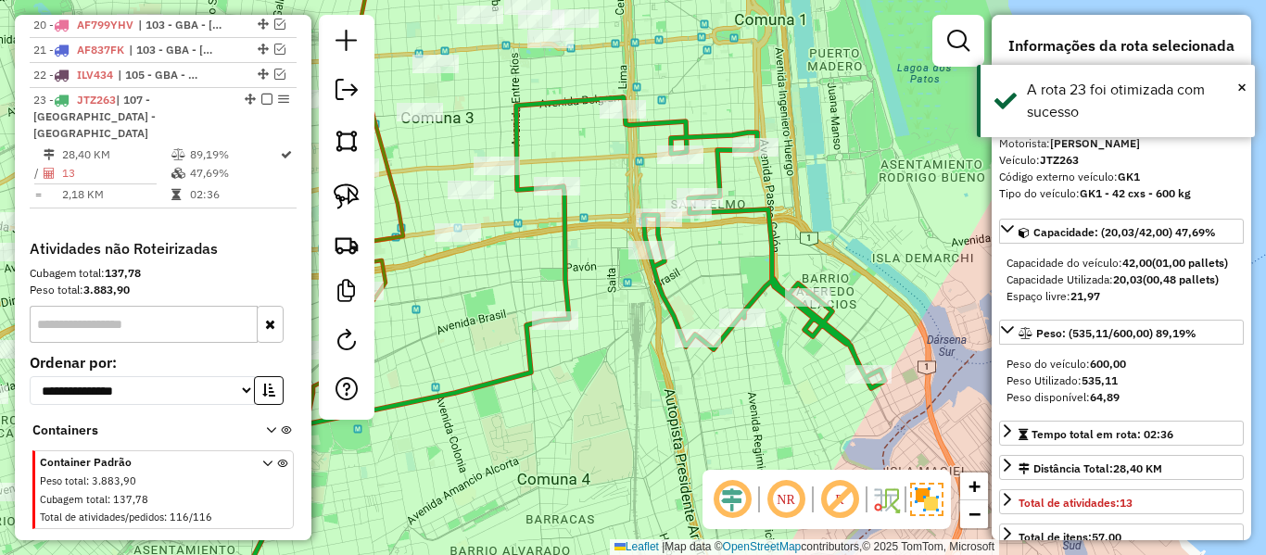
click at [680, 317] on icon at bounding box center [700, 242] width 369 height 291
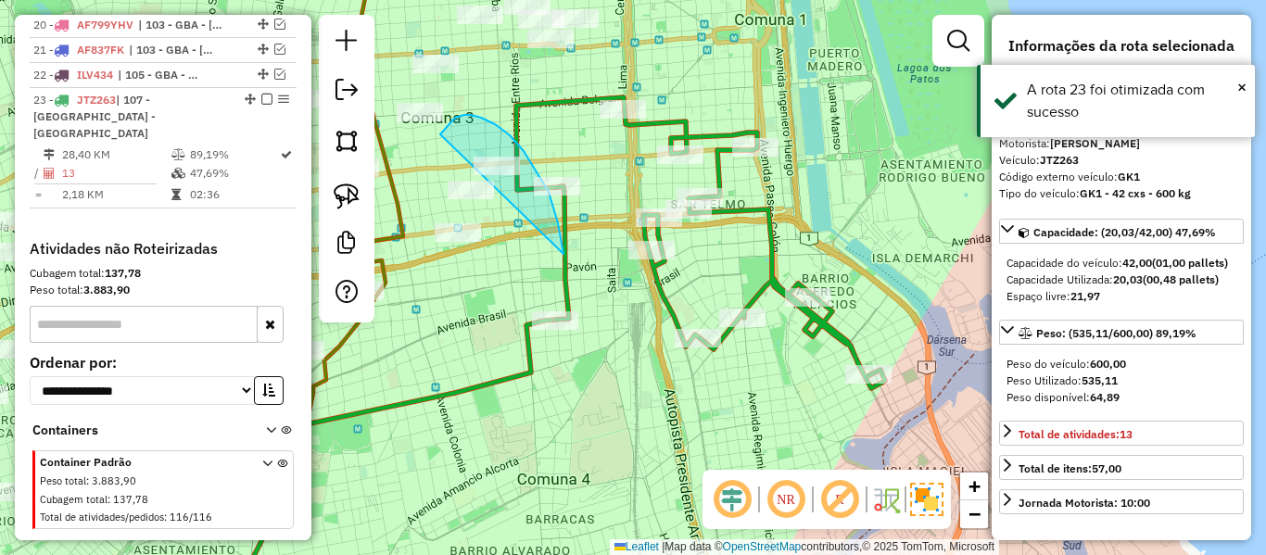
drag, startPoint x: 495, startPoint y: 124, endPoint x: 430, endPoint y: 313, distance: 199.9
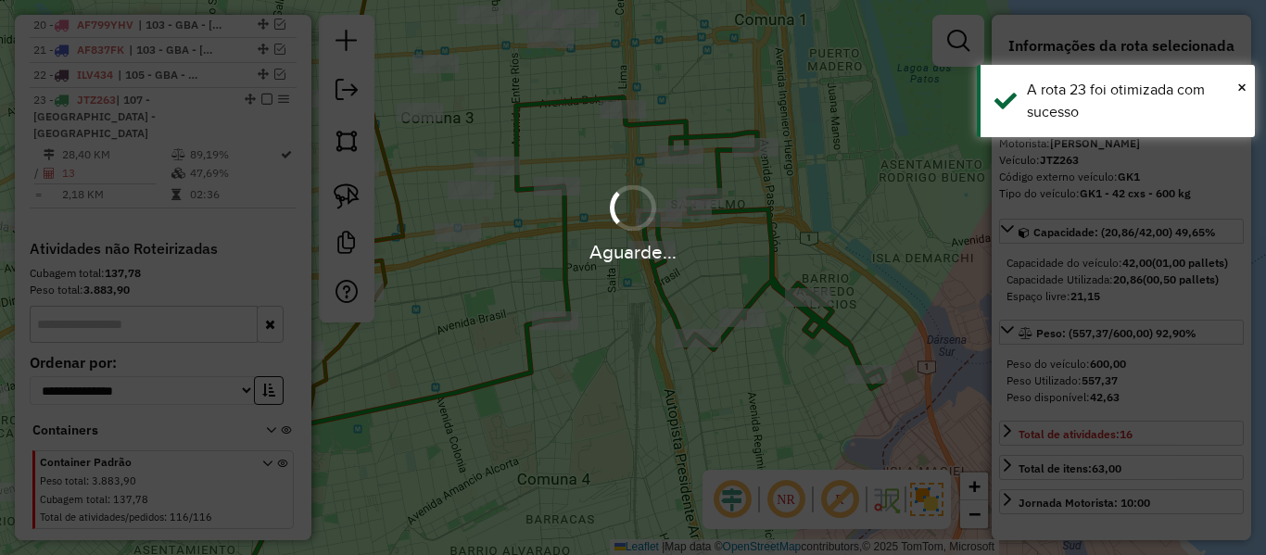
select select "**********"
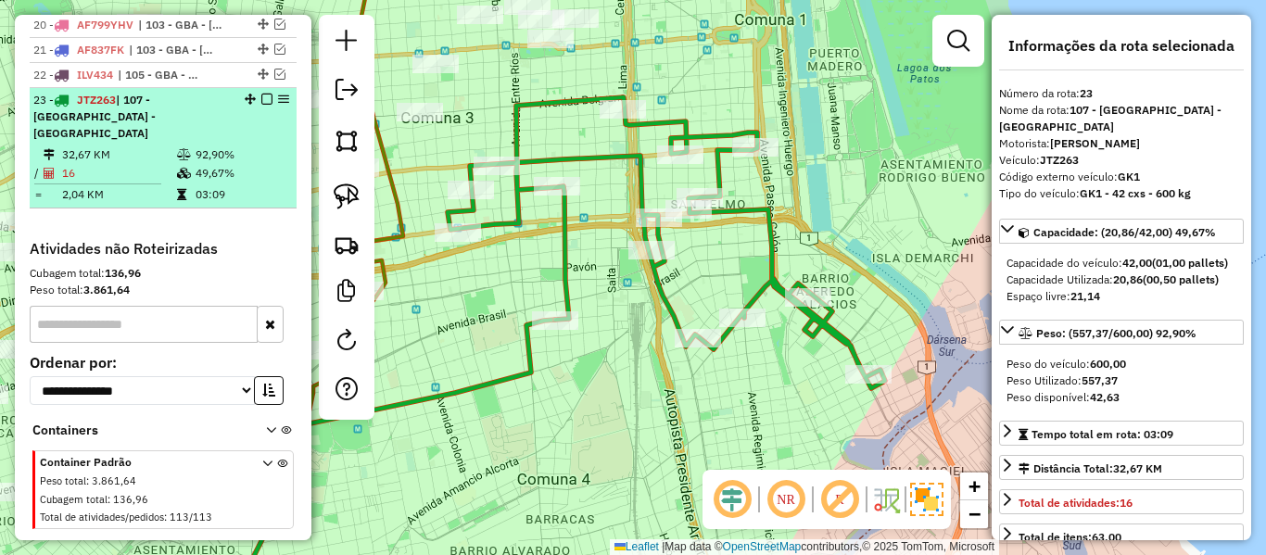
click at [262, 94] on em at bounding box center [266, 99] width 11 height 11
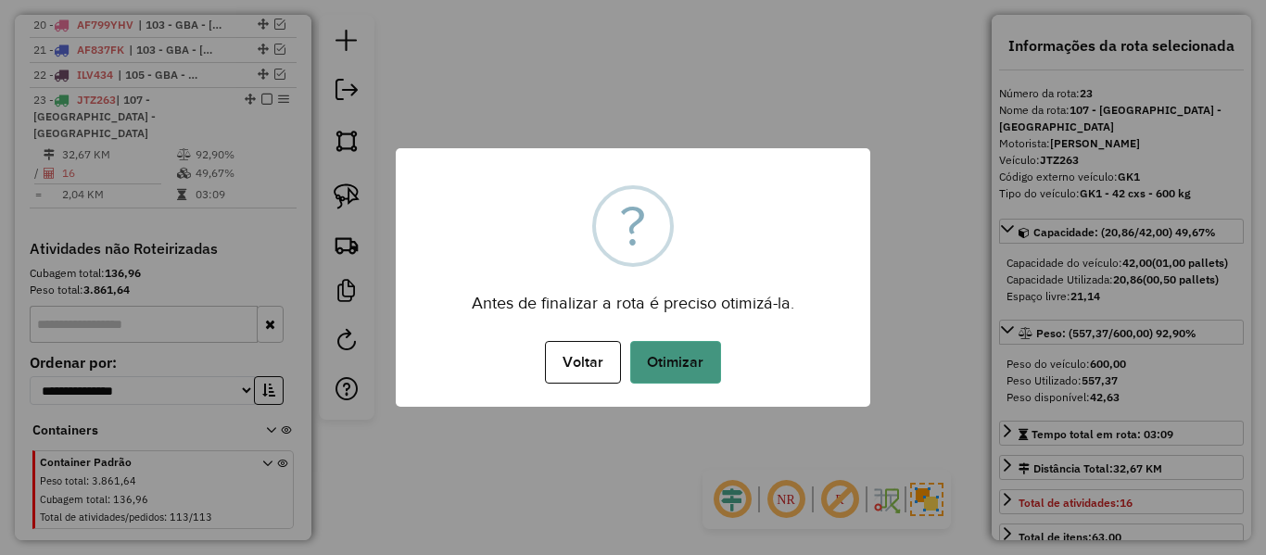
click at [692, 364] on button "Otimizar" at bounding box center [675, 362] width 91 height 43
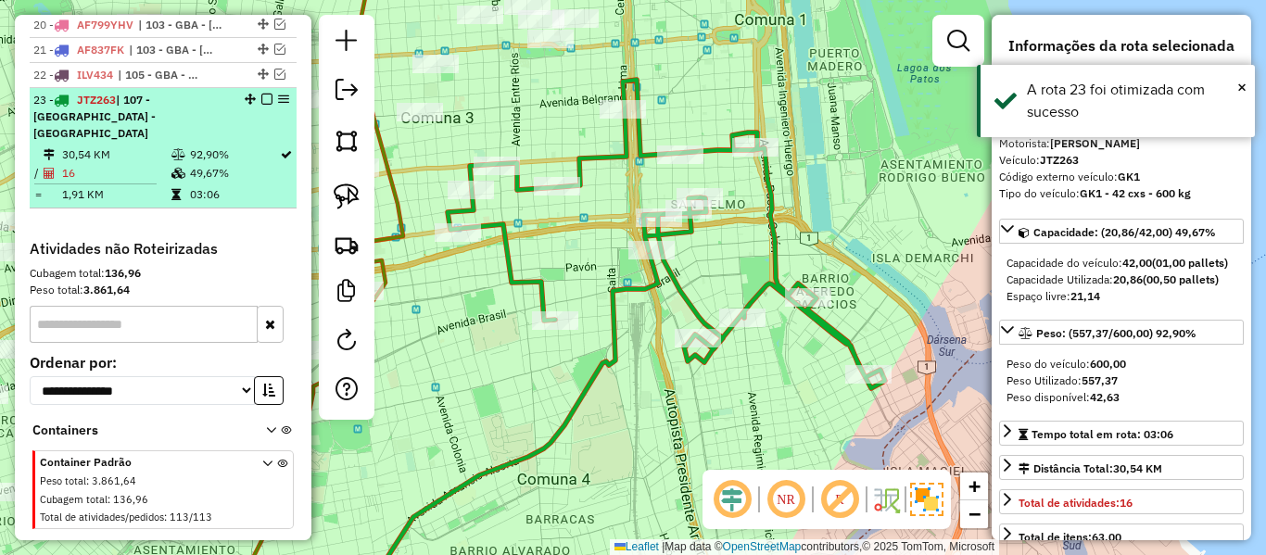
click at [262, 94] on em at bounding box center [266, 99] width 11 height 11
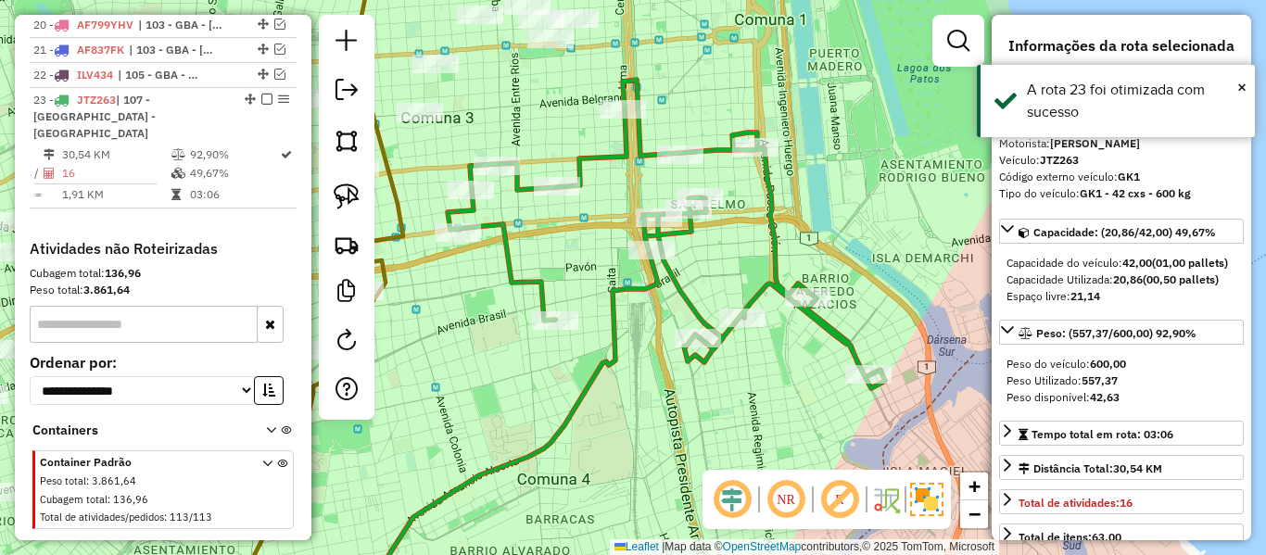
scroll to position [1208, 0]
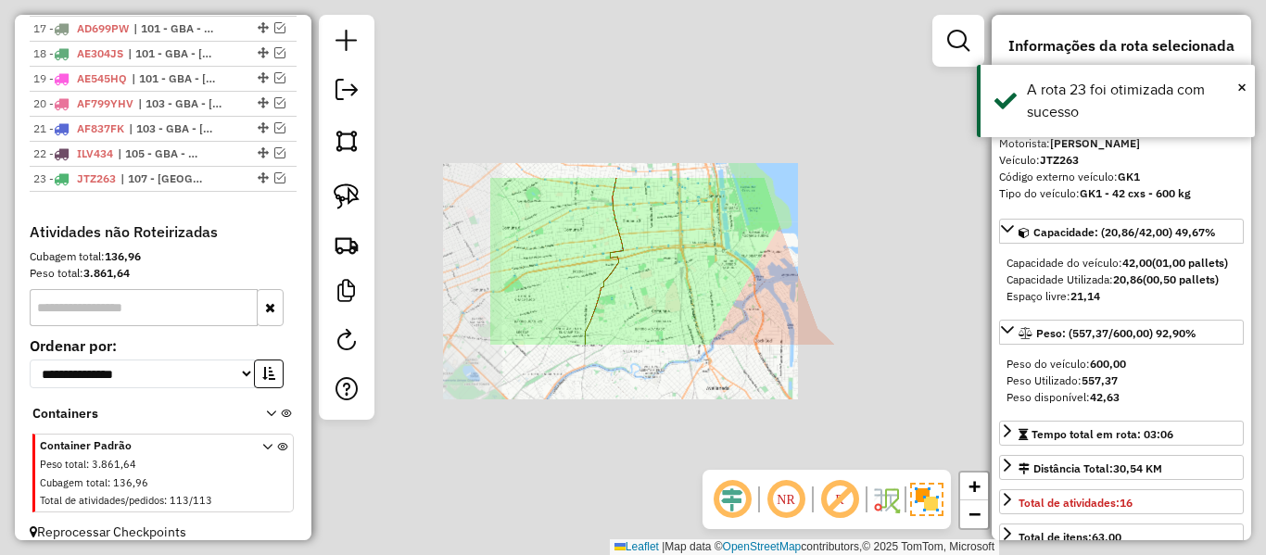
click at [697, 259] on div "Janela de atendimento Grade de atendimento Capacidade Transportadoras Veículos …" at bounding box center [633, 277] width 1266 height 555
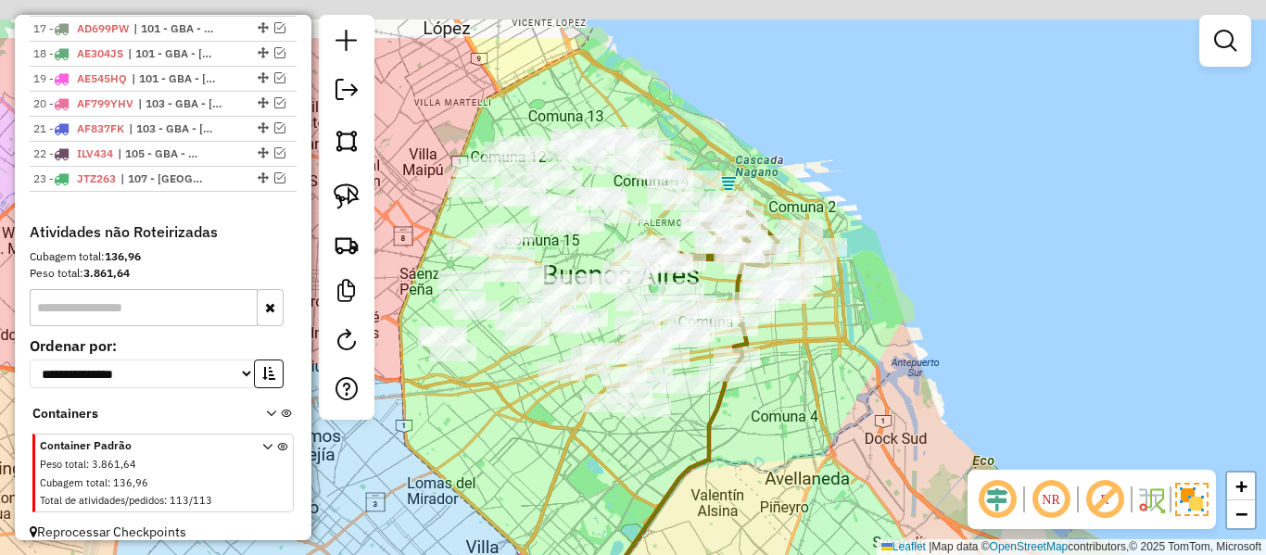
drag, startPoint x: 656, startPoint y: 277, endPoint x: 780, endPoint y: 371, distance: 155.5
click at [780, 371] on div "Janela de atendimento Grade de atendimento Capacidade Transportadoras Veículos …" at bounding box center [633, 277] width 1266 height 555
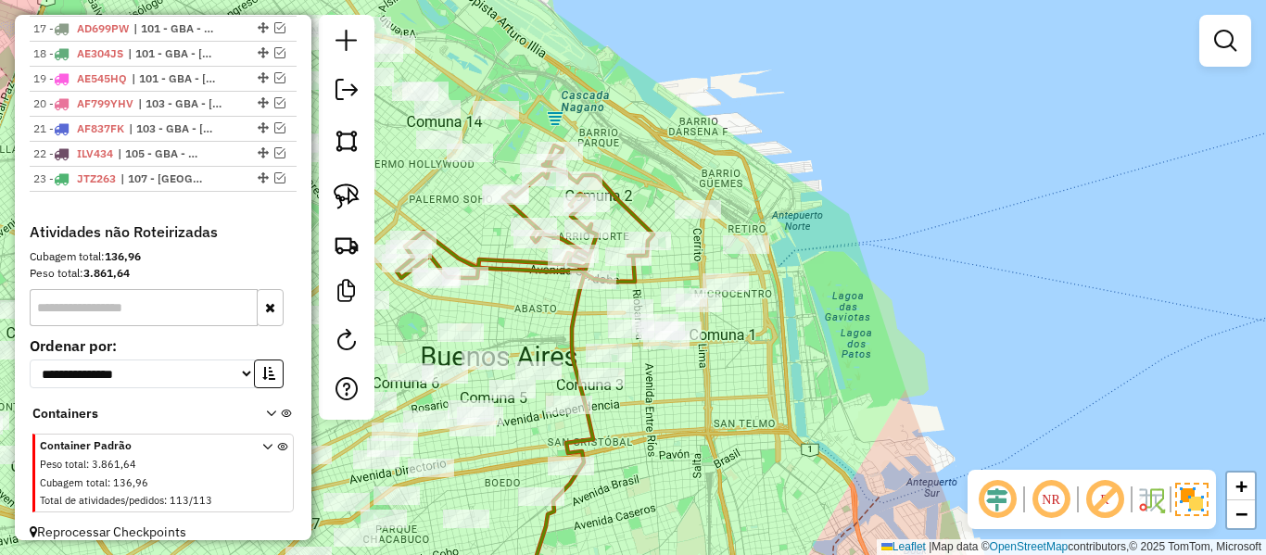
drag, startPoint x: 833, startPoint y: 315, endPoint x: 823, endPoint y: 316, distance: 10.2
click at [823, 316] on div "Janela de atendimento Grade de atendimento Capacidade Transportadoras Veículos …" at bounding box center [633, 277] width 1266 height 555
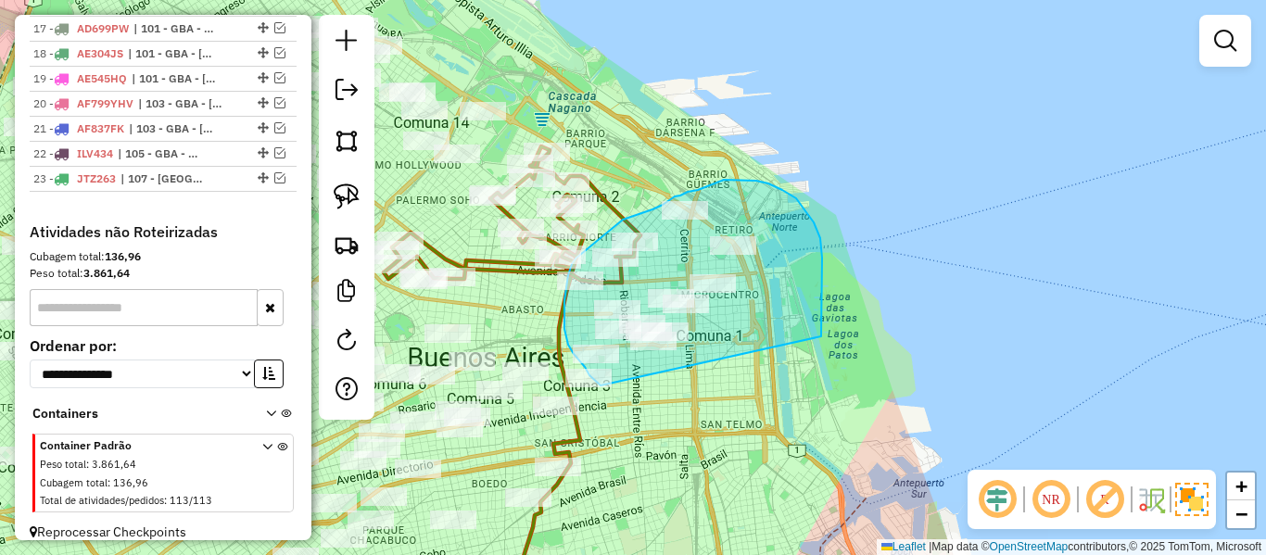
drag, startPoint x: 822, startPoint y: 318, endPoint x: 638, endPoint y: 393, distance: 199.1
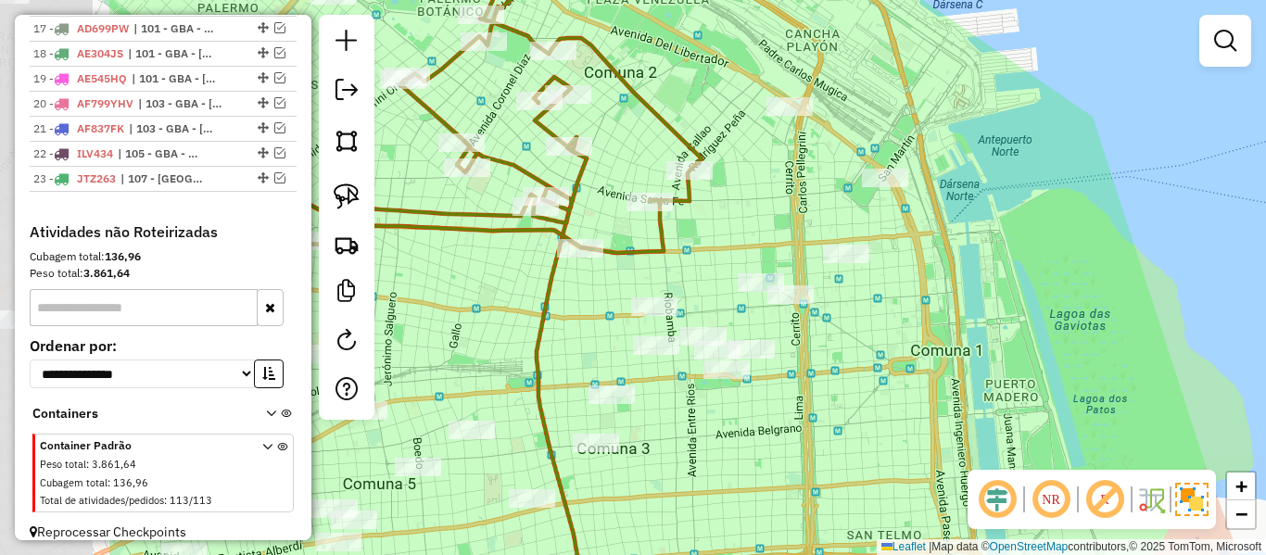
drag, startPoint x: 749, startPoint y: 345, endPoint x: 975, endPoint y: 353, distance: 226.3
click at [973, 349] on div "Janela de atendimento Grade de atendimento Capacidade Transportadoras Veículos …" at bounding box center [633, 277] width 1266 height 555
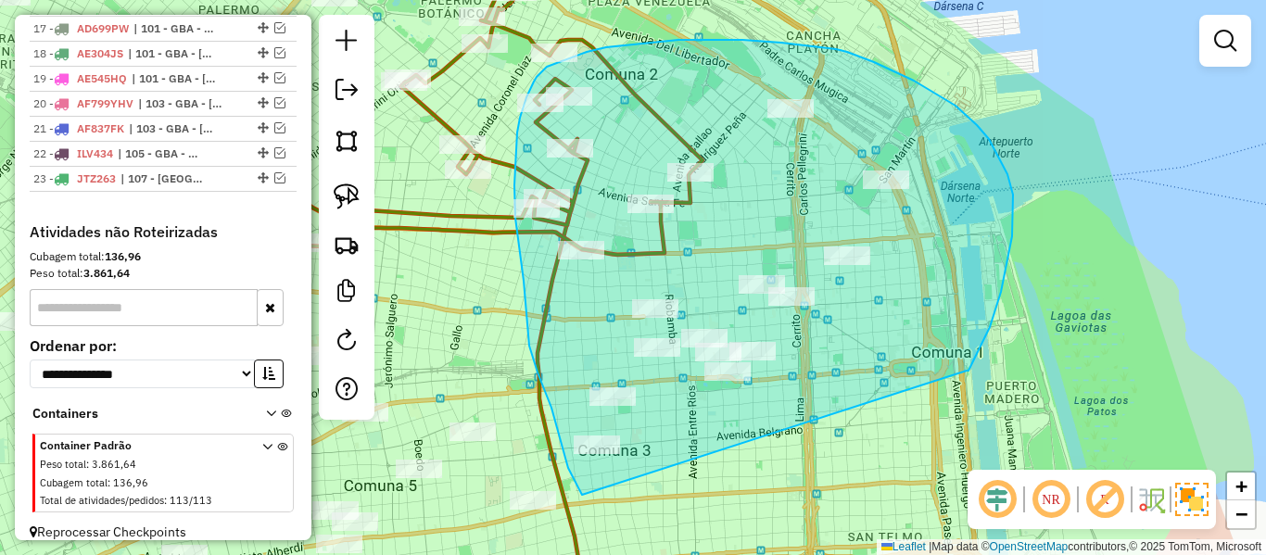
drag, startPoint x: 967, startPoint y: 371, endPoint x: 600, endPoint y: 491, distance: 386.3
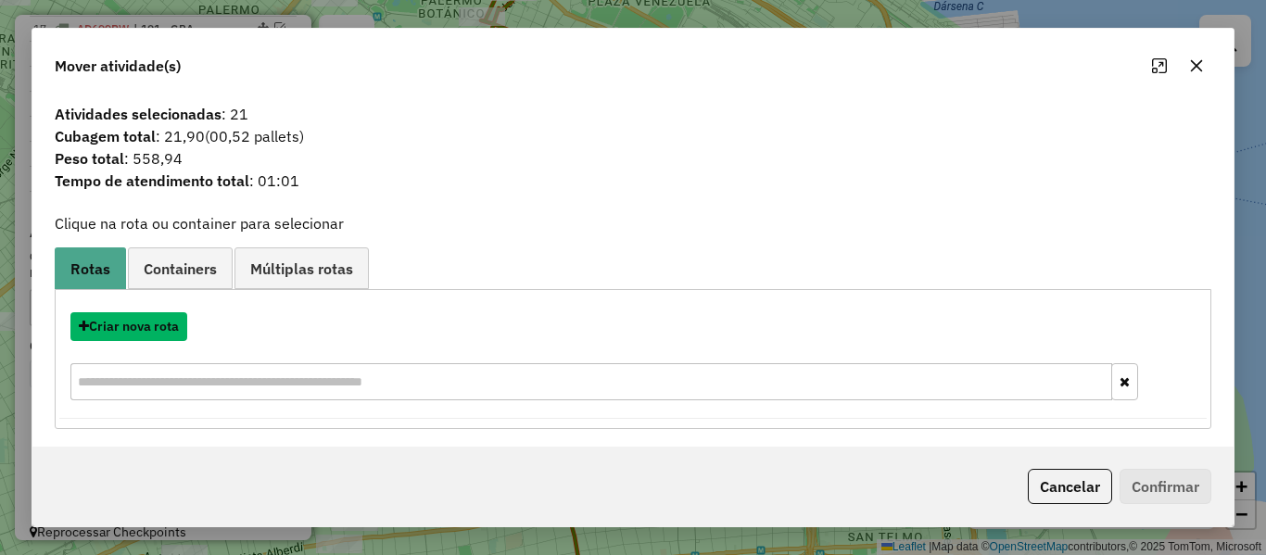
click at [154, 327] on button "Criar nova rota" at bounding box center [128, 326] width 117 height 29
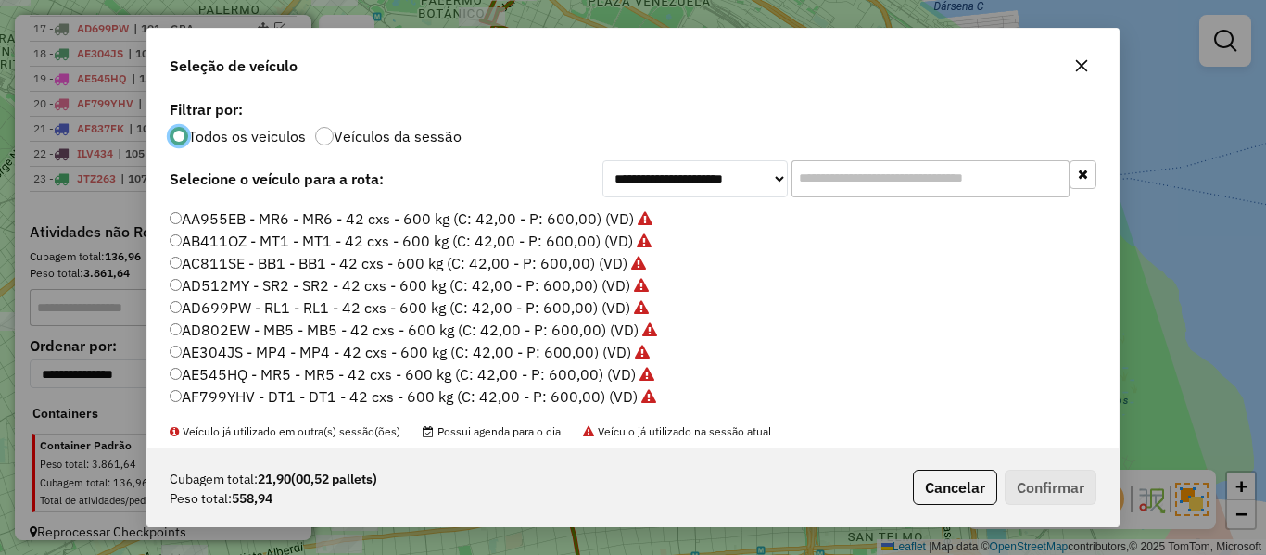
scroll to position [185, 0]
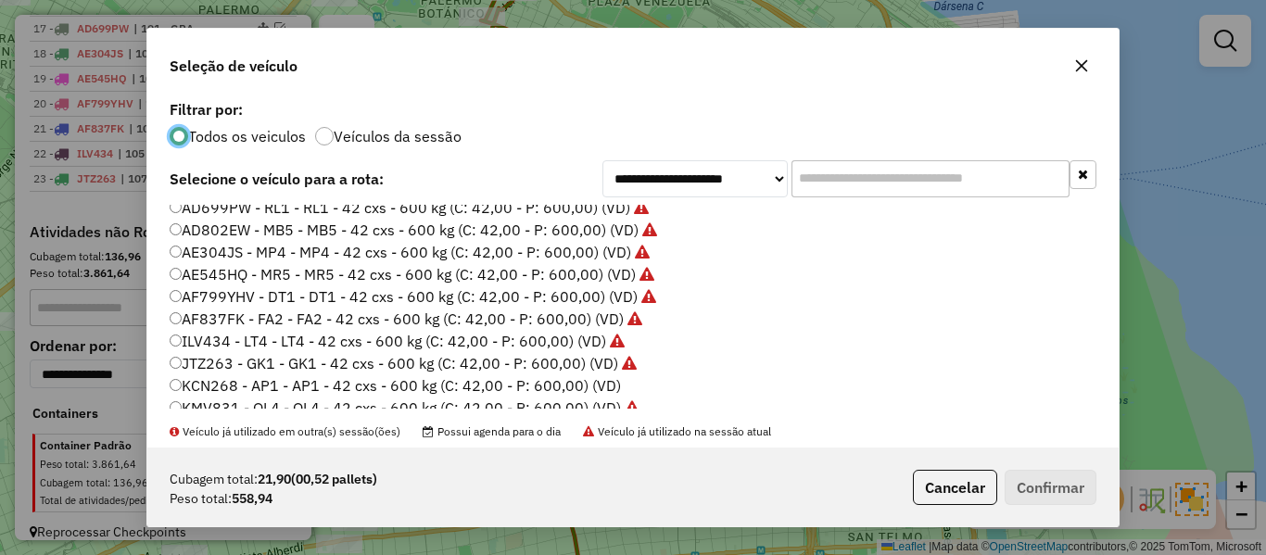
click at [604, 381] on label "KCN268 - AP1 - AP1 - 42 cxs - 600 kg (C: 42,00 - P: 600,00) (VD)" at bounding box center [395, 385] width 451 height 22
click at [1065, 497] on button "Confirmar" at bounding box center [1051, 487] width 92 height 35
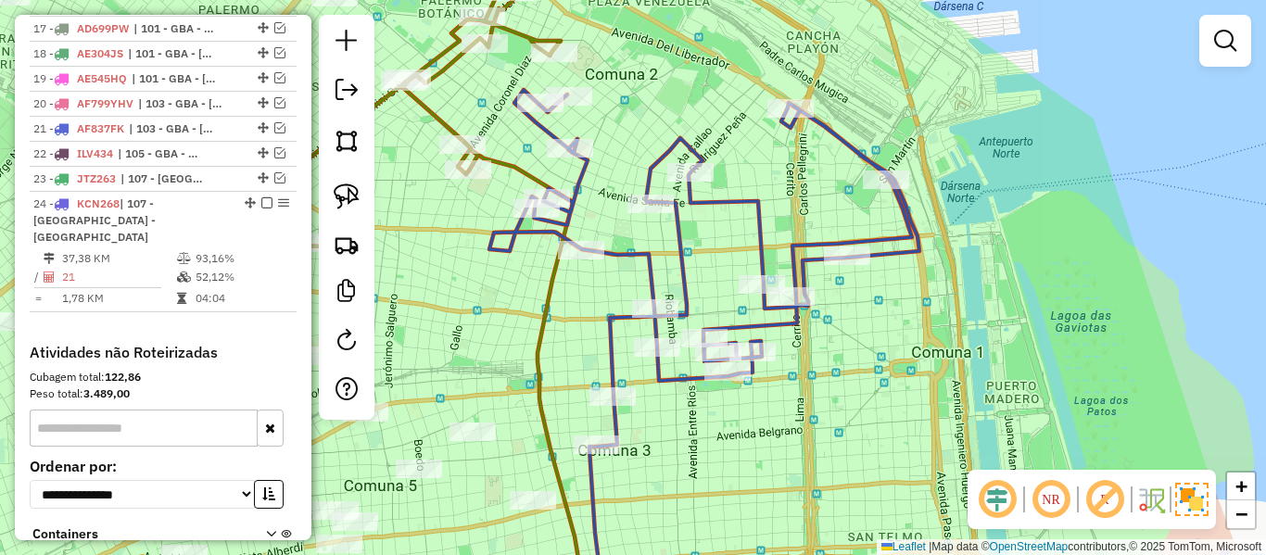
scroll to position [1286, 0]
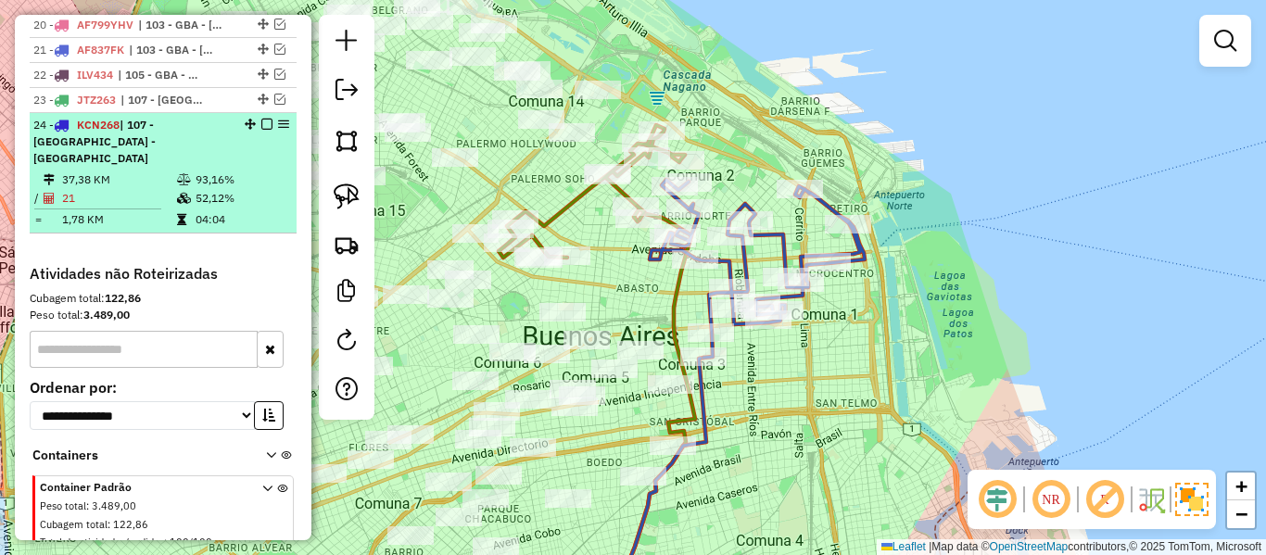
click at [262, 119] on em at bounding box center [266, 124] width 11 height 11
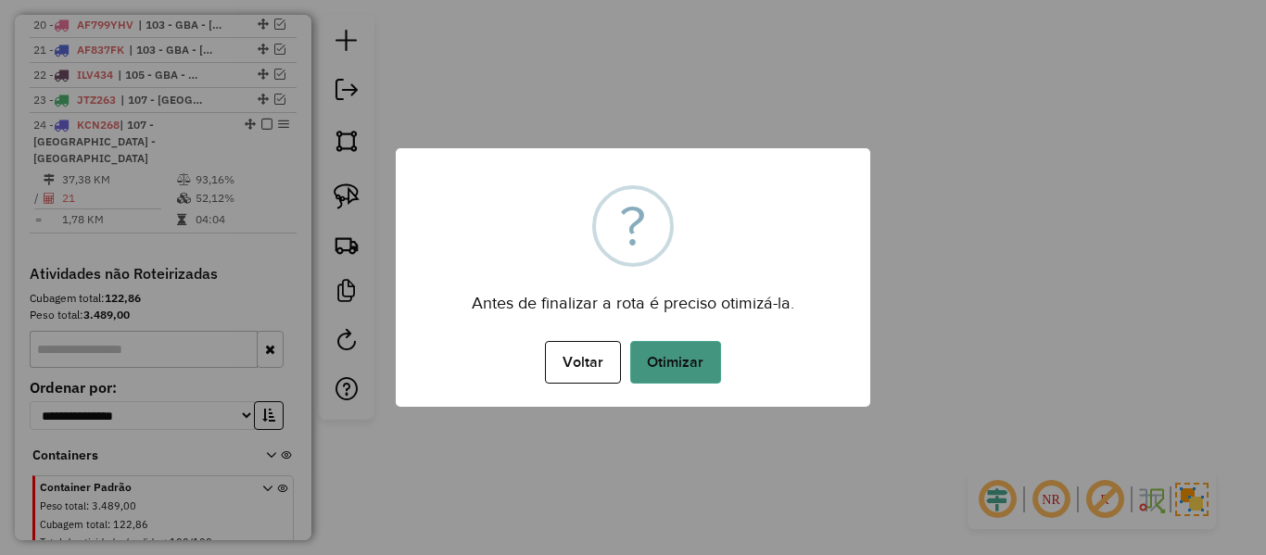
click at [693, 372] on button "Otimizar" at bounding box center [675, 362] width 91 height 43
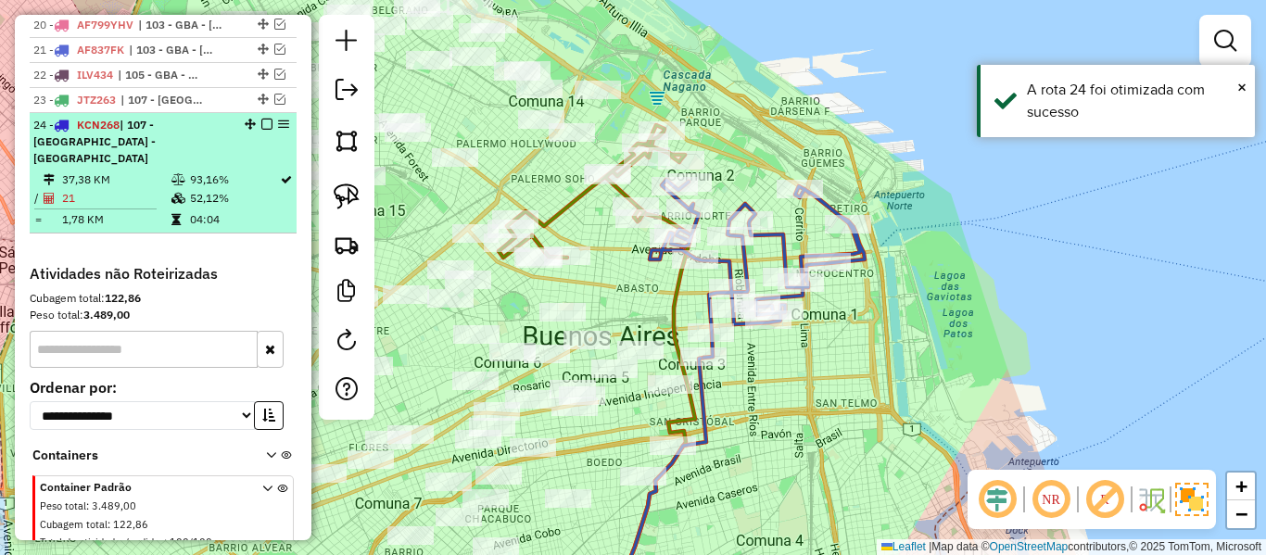
click at [261, 119] on em at bounding box center [266, 124] width 11 height 11
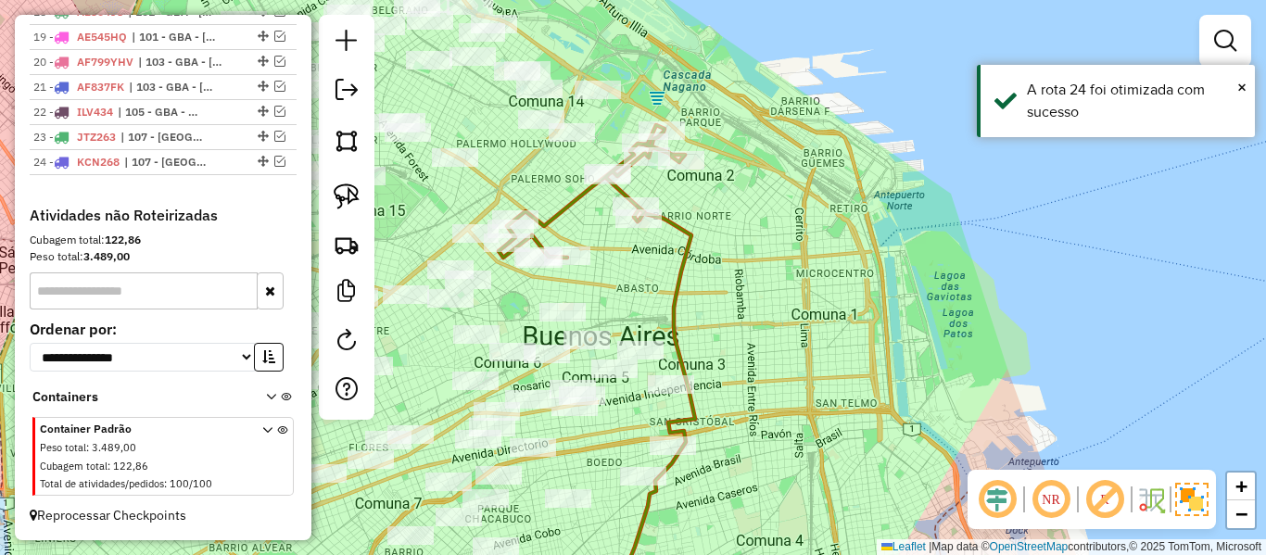
scroll to position [1233, 0]
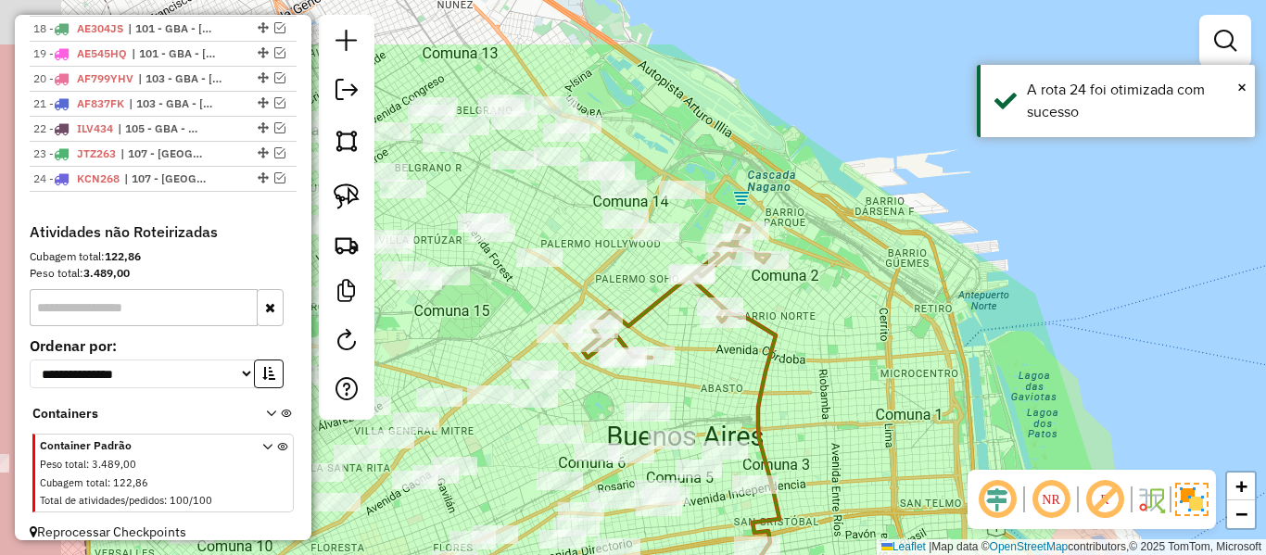
drag, startPoint x: 879, startPoint y: 271, endPoint x: 988, endPoint y: 367, distance: 145.8
click at [989, 372] on div "Janela de atendimento Grade de atendimento Capacidade Transportadoras Veículos …" at bounding box center [633, 277] width 1266 height 555
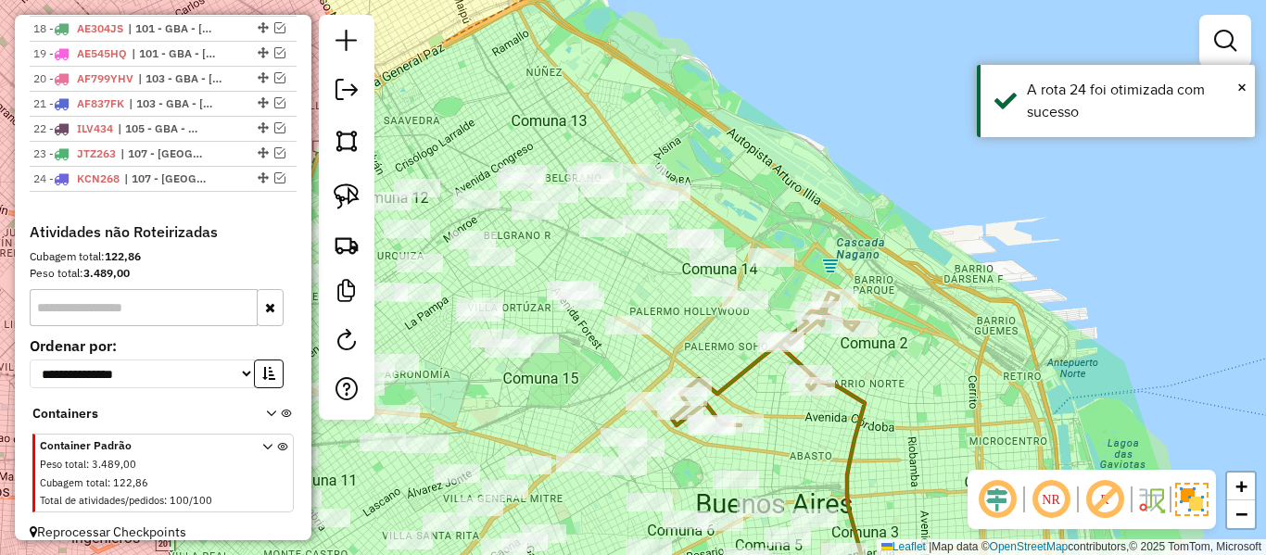
drag, startPoint x: 777, startPoint y: 182, endPoint x: 779, endPoint y: 133, distance: 49.2
click at [779, 133] on div "Janela de atendimento Grade de atendimento Capacidade Transportadoras Veículos …" at bounding box center [633, 277] width 1266 height 555
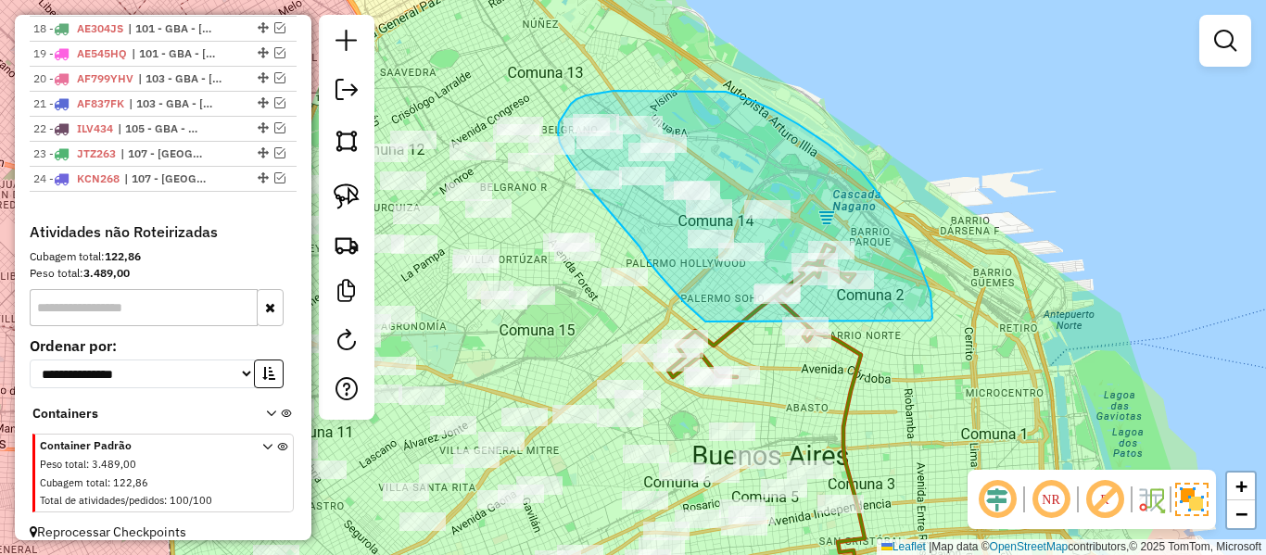
drag, startPoint x: 931, startPoint y: 293, endPoint x: 863, endPoint y: 389, distance: 117.8
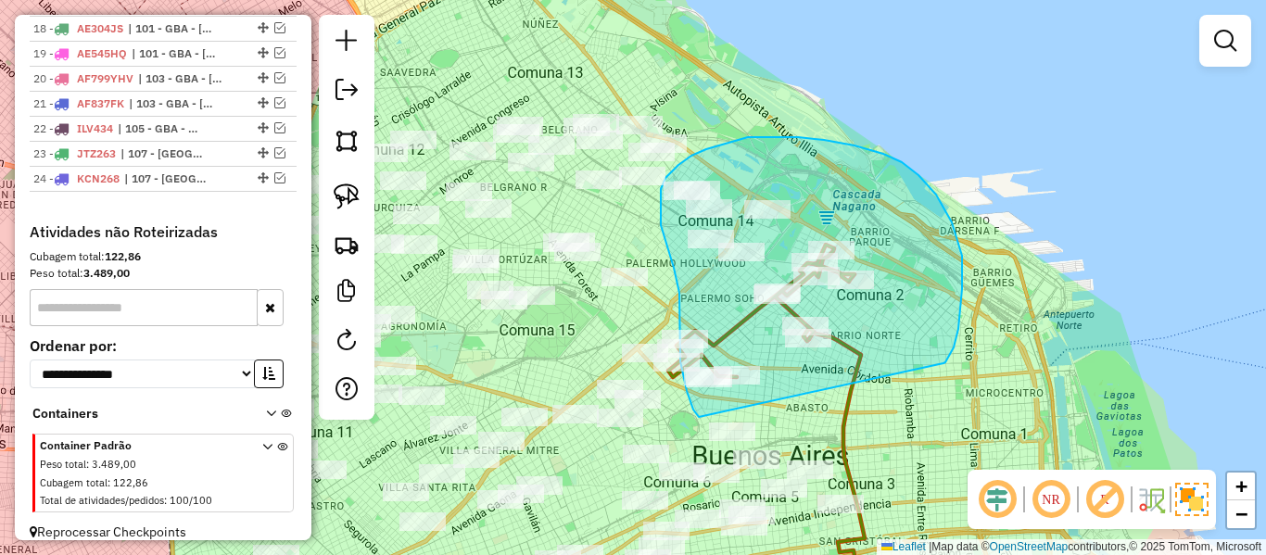
drag, startPoint x: 944, startPoint y: 363, endPoint x: 759, endPoint y: 415, distance: 191.6
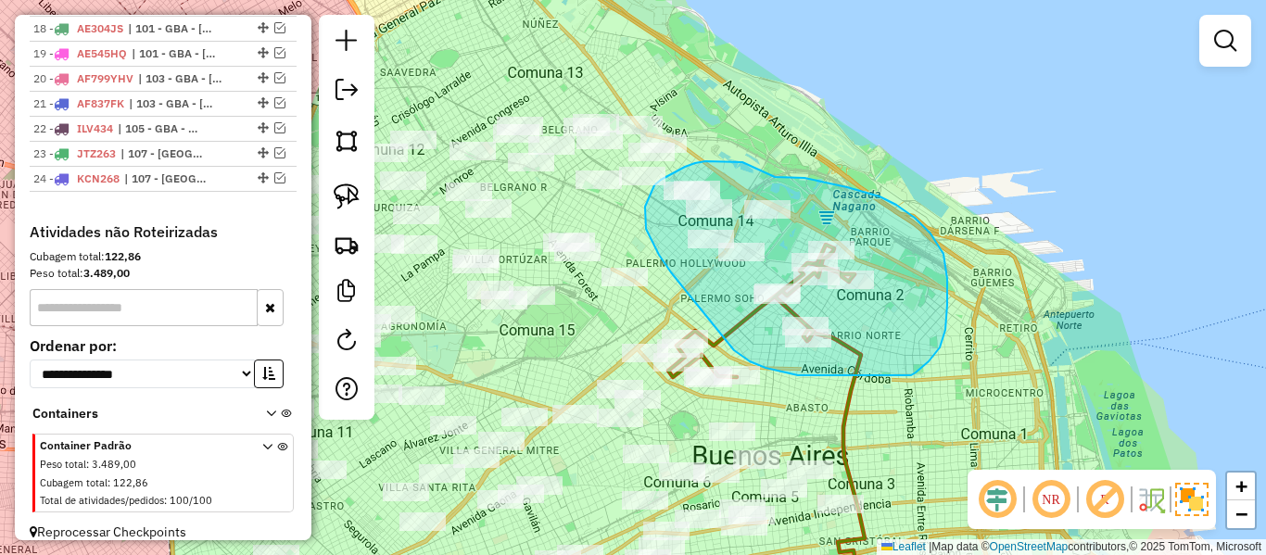
drag, startPoint x: 909, startPoint y: 375, endPoint x: 854, endPoint y: 368, distance: 56.1
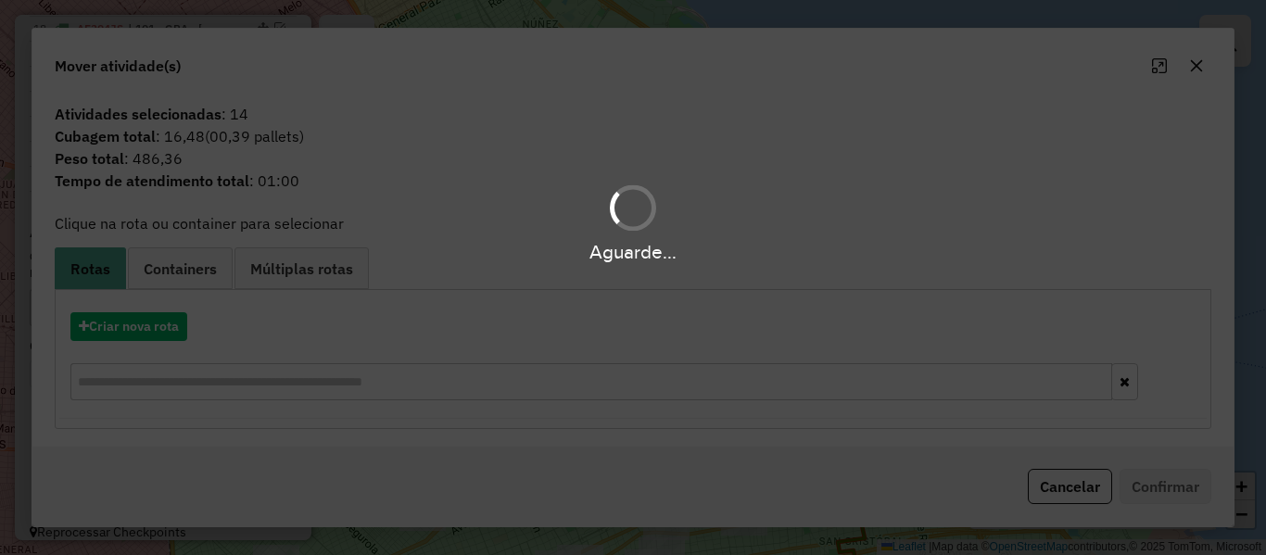
click at [159, 325] on div "Aguarde..." at bounding box center [633, 277] width 1266 height 555
click at [159, 325] on hb-app "Aguarde... Pop-up bloqueado! Seu navegador bloqueou automáticamente a abertura …" at bounding box center [633, 277] width 1266 height 555
click at [159, 325] on button "Criar nova rota" at bounding box center [128, 326] width 117 height 29
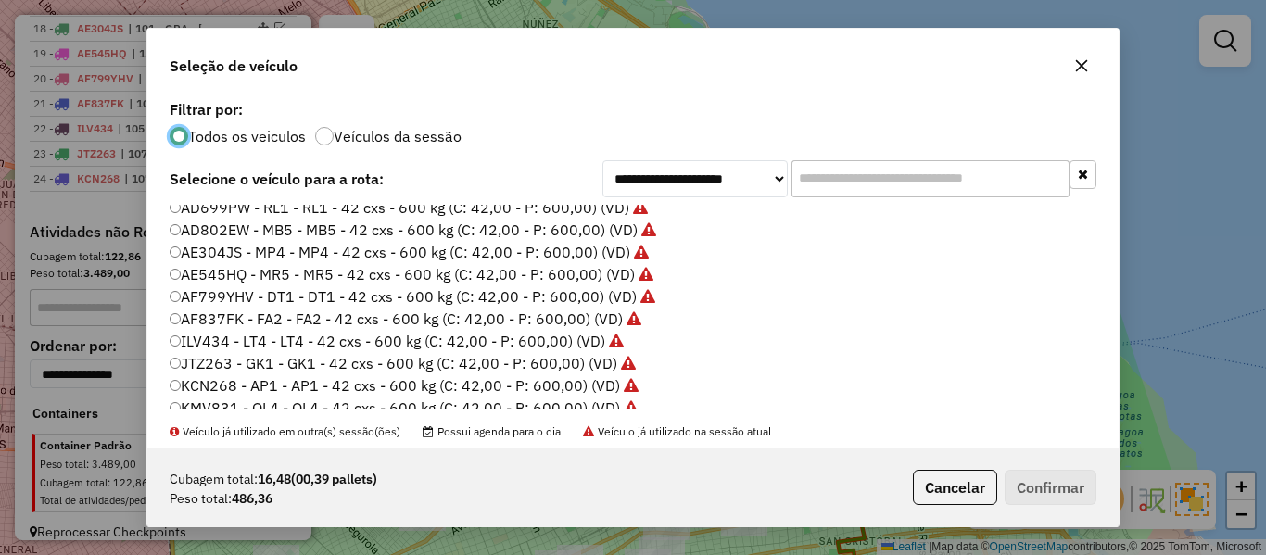
scroll to position [278, 0]
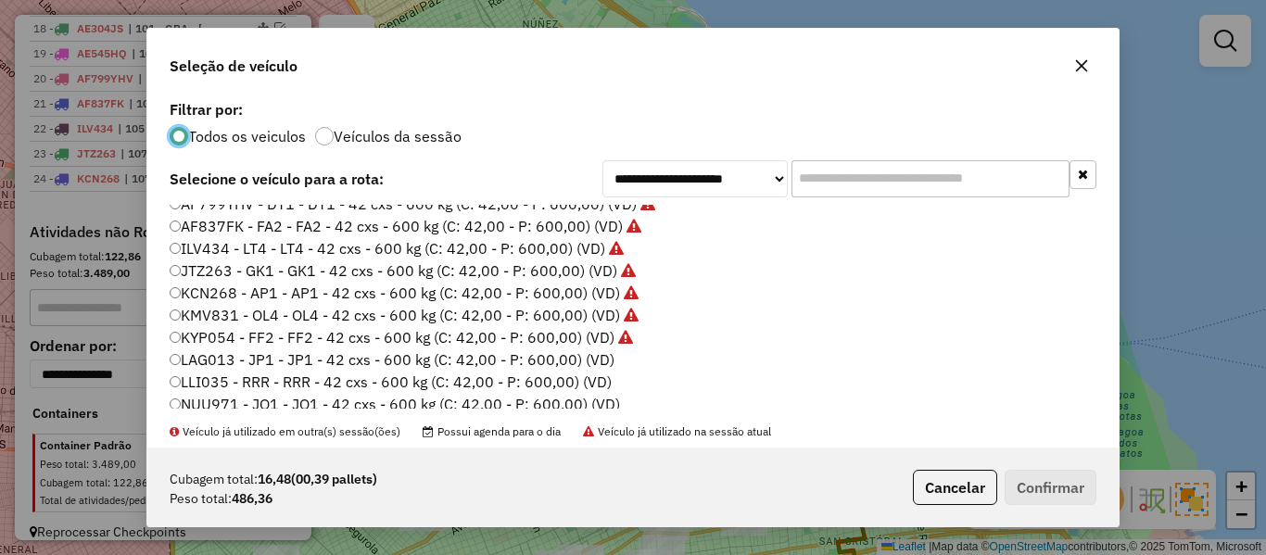
click at [603, 361] on label "LAG013 - JP1 - JP1 - 42 cxs - 600 kg (C: 42,00 - P: 600,00) (VD)" at bounding box center [392, 359] width 445 height 22
click at [1074, 490] on button "Confirmar" at bounding box center [1051, 487] width 92 height 35
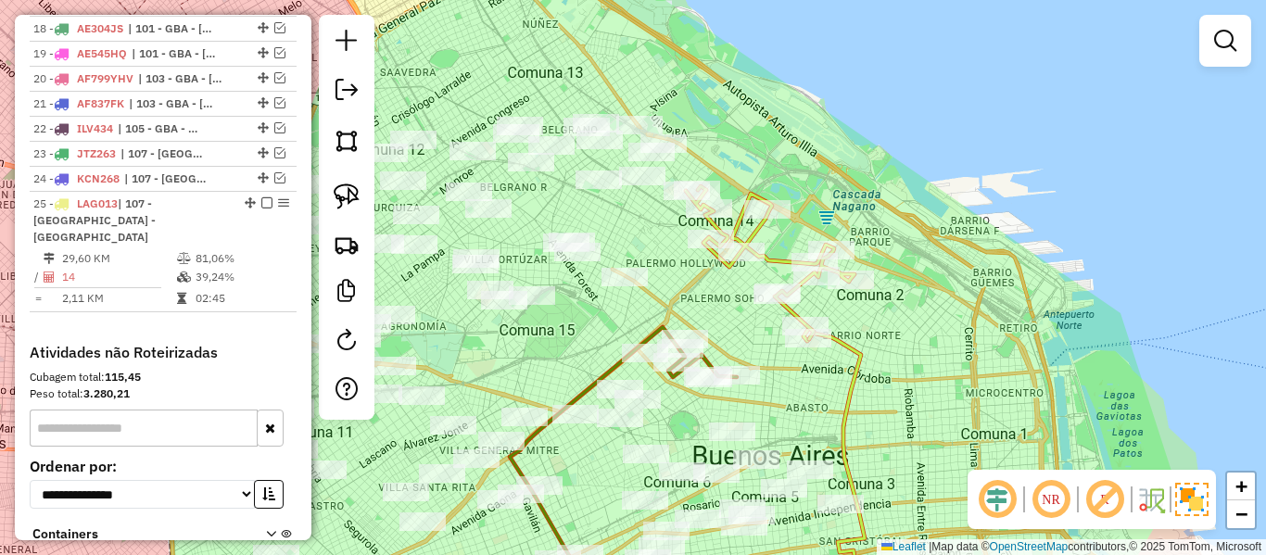
scroll to position [1286, 0]
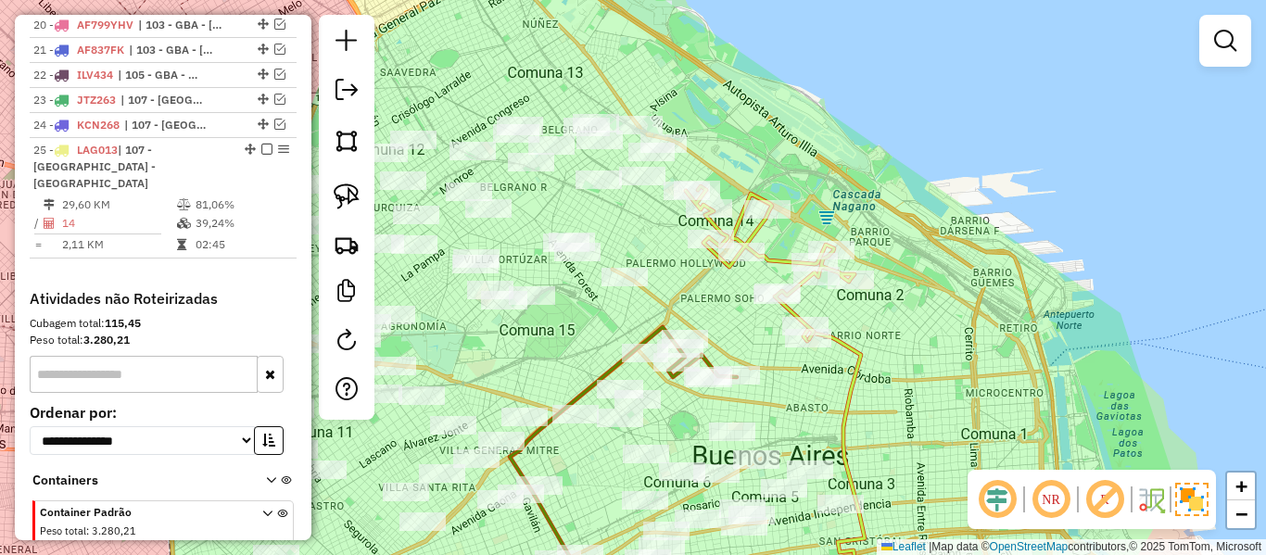
click at [844, 348] on icon at bounding box center [834, 469] width 61 height 283
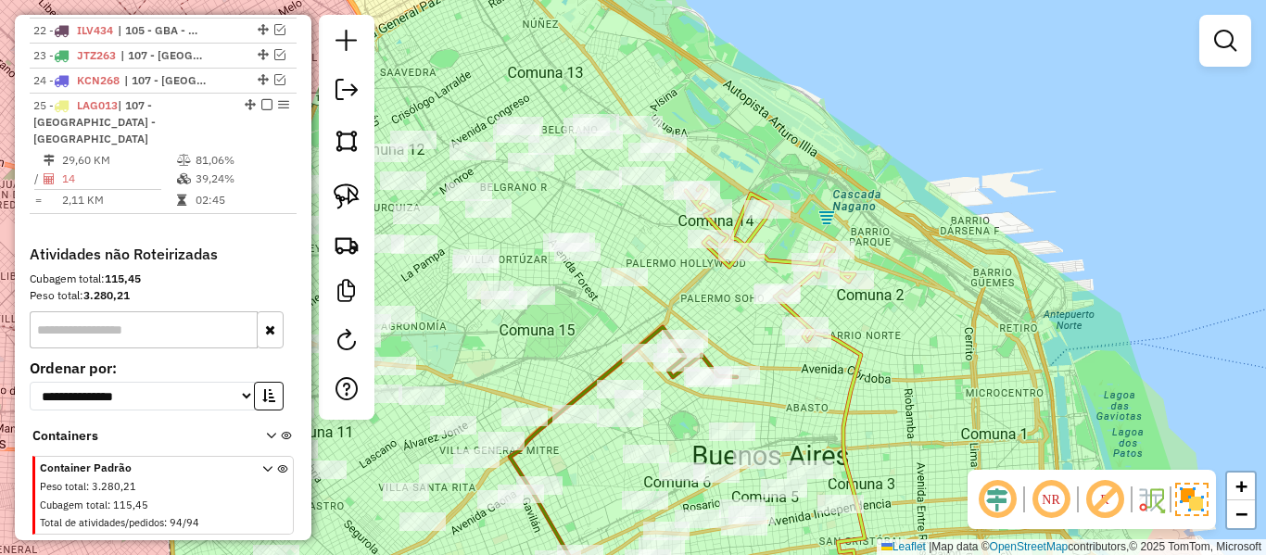
select select "**********"
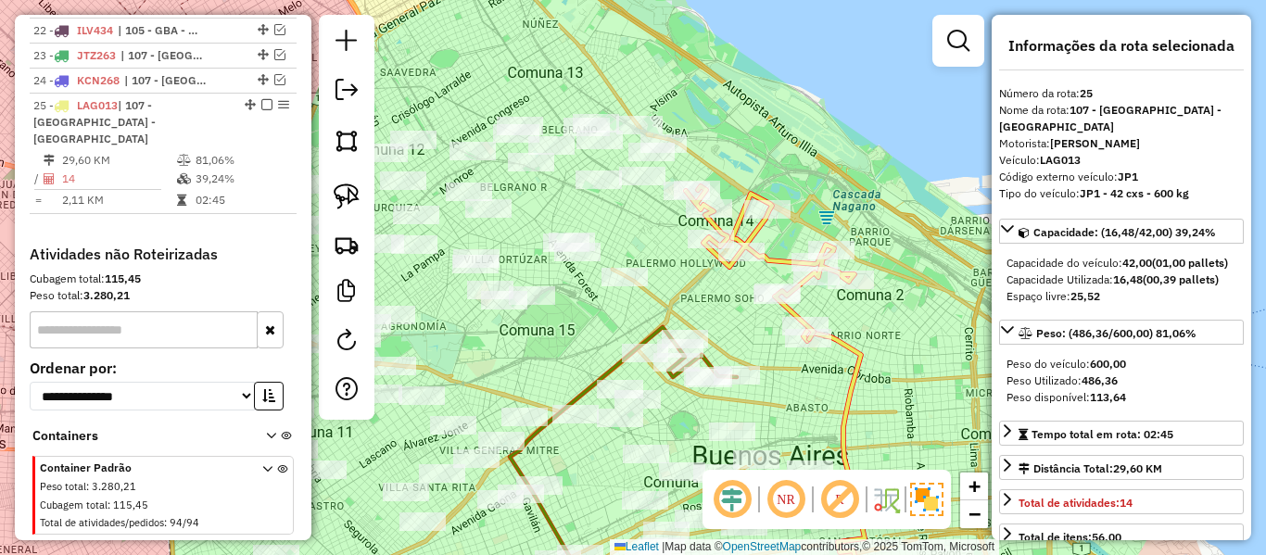
scroll to position [1337, 0]
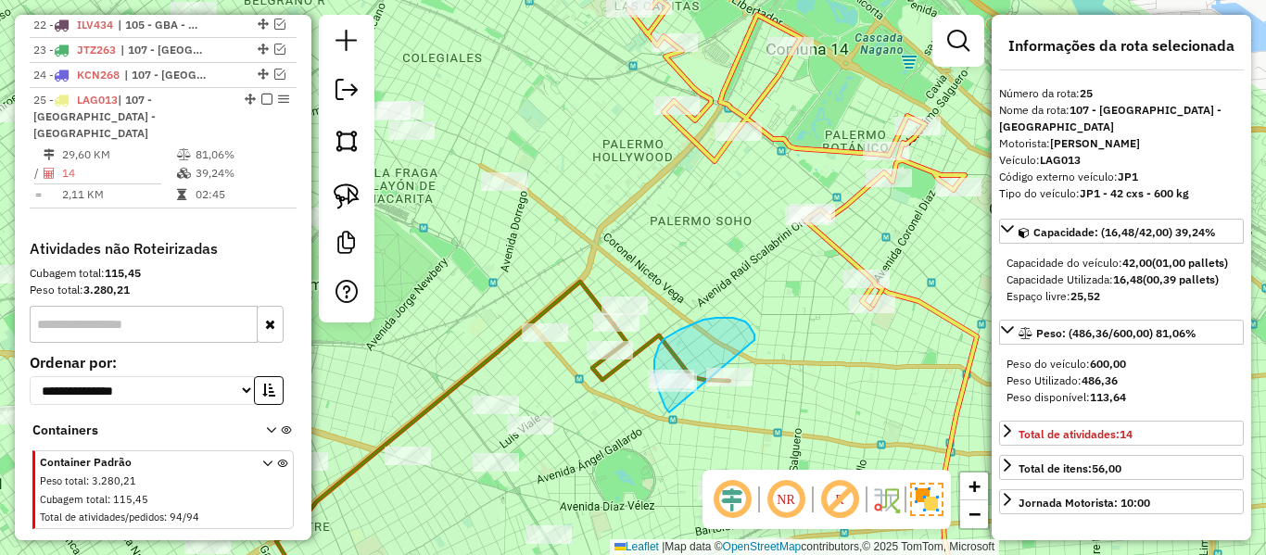
drag, startPoint x: 754, startPoint y: 335, endPoint x: 819, endPoint y: 391, distance: 86.1
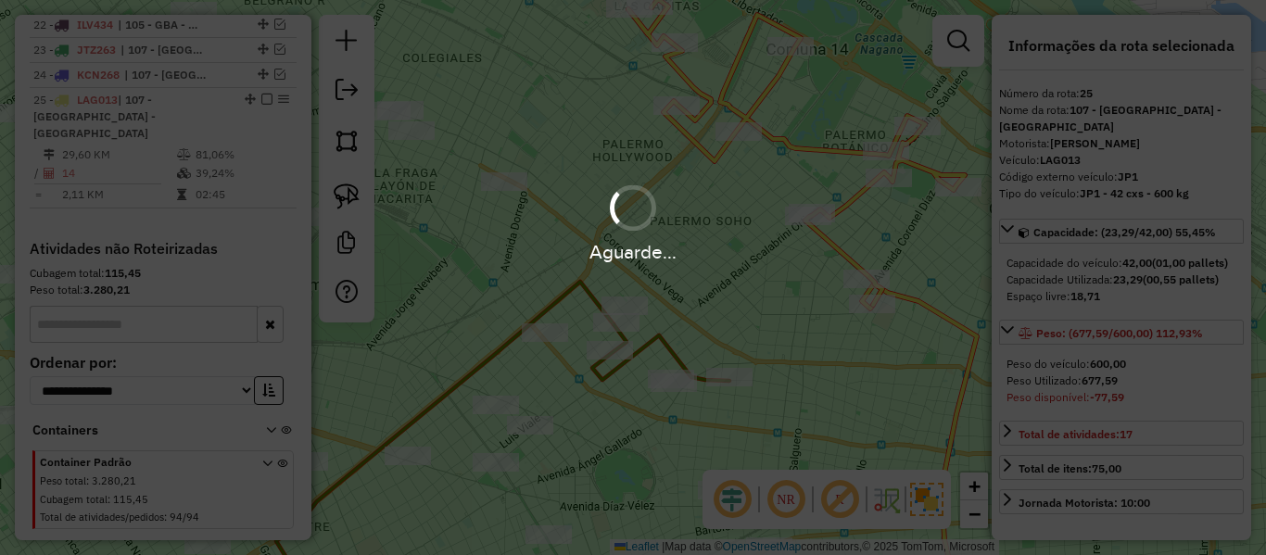
select select "**********"
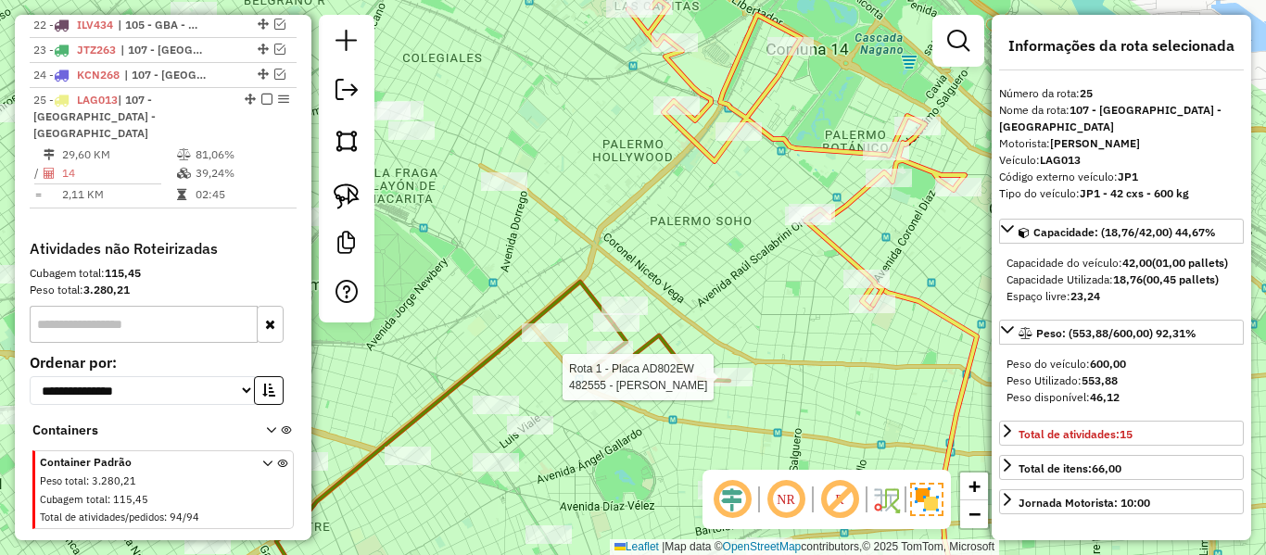
select select "**********"
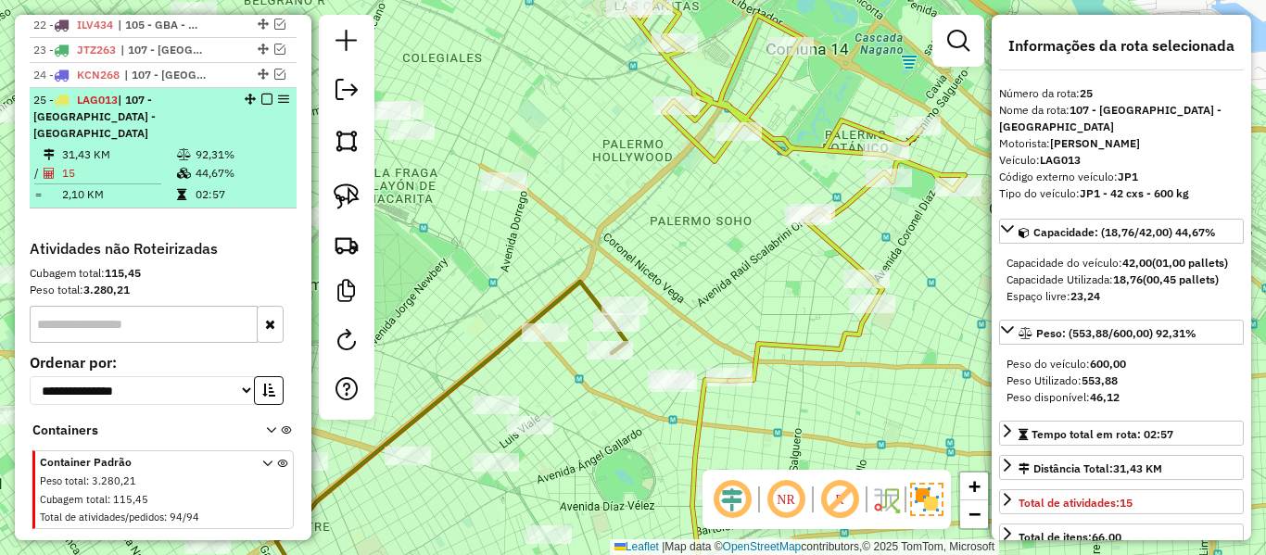
click at [261, 94] on em at bounding box center [266, 99] width 11 height 11
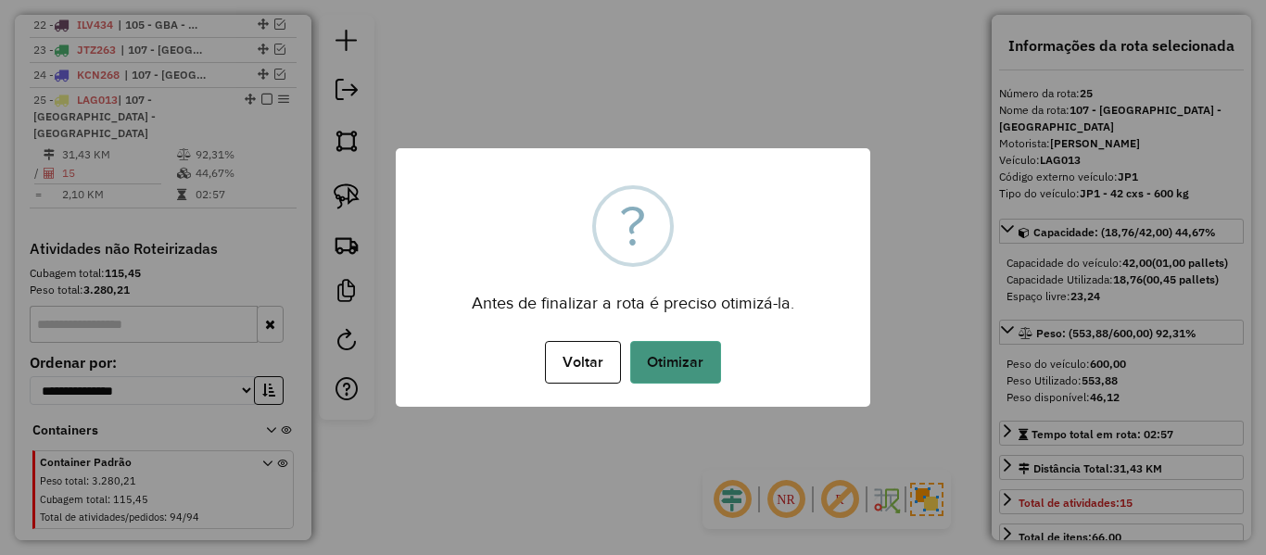
click at [694, 374] on button "Otimizar" at bounding box center [675, 362] width 91 height 43
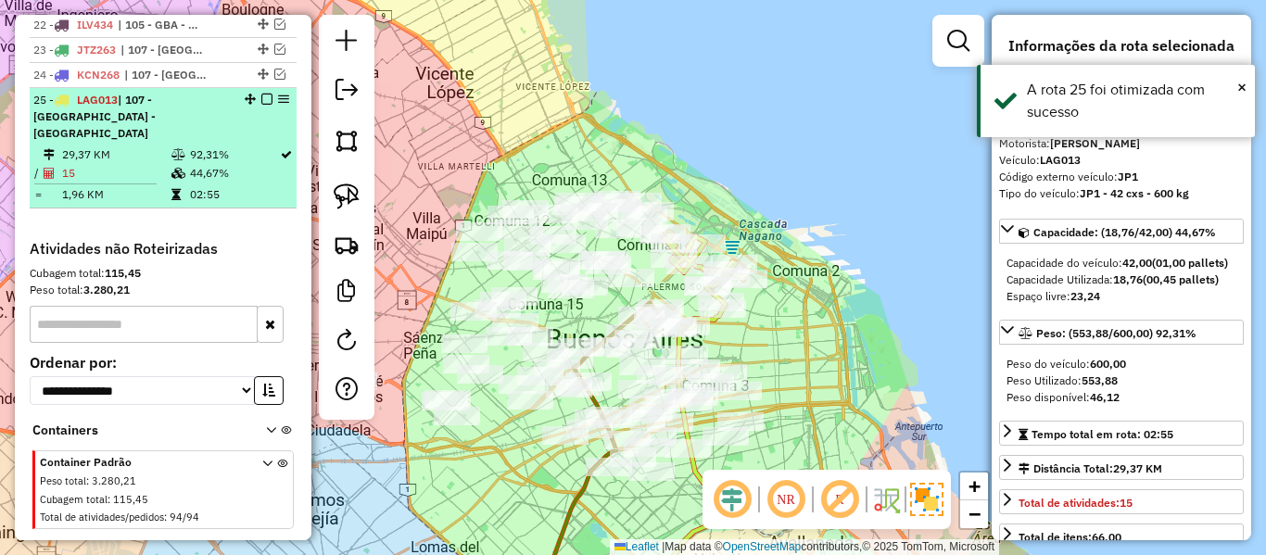
click at [261, 94] on em at bounding box center [266, 99] width 11 height 11
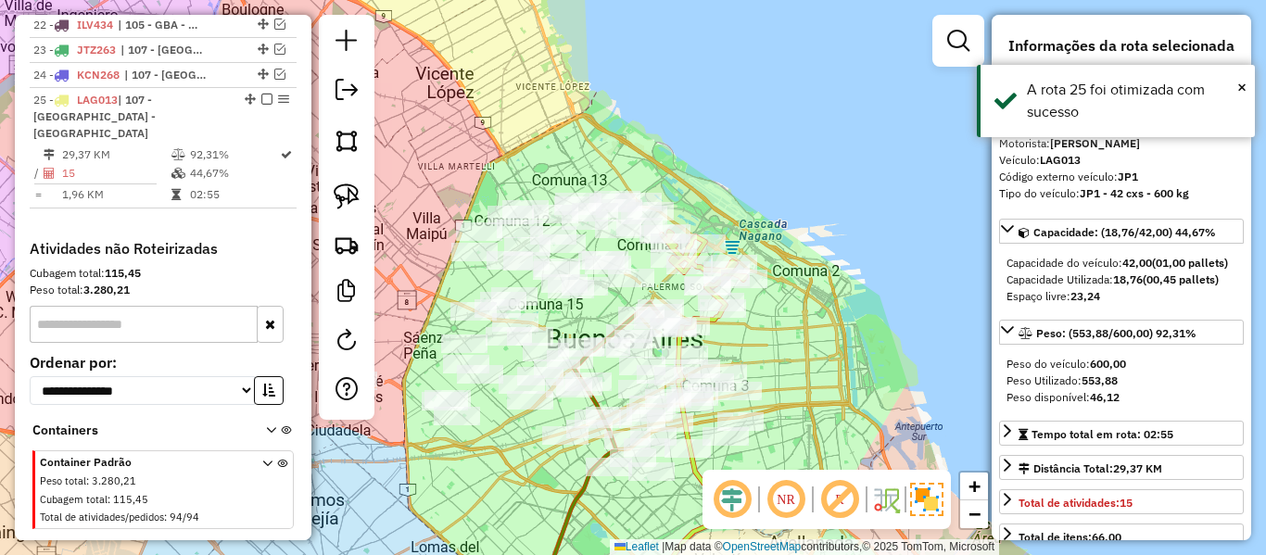
scroll to position [1258, 0]
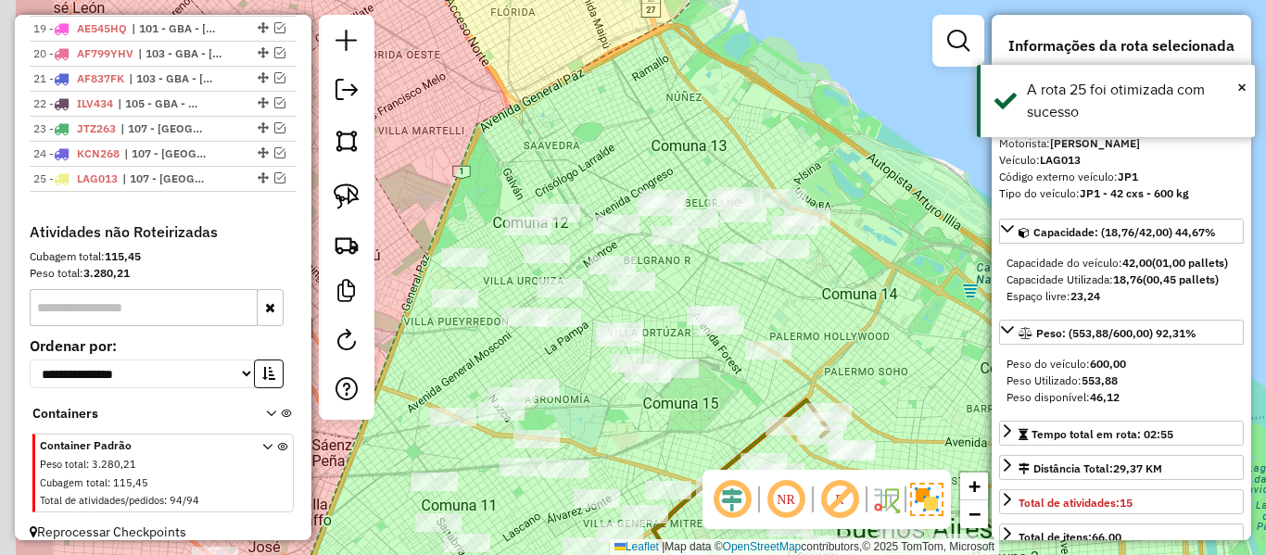
drag, startPoint x: 817, startPoint y: 291, endPoint x: 833, endPoint y: 297, distance: 17.6
click at [827, 296] on div "Janela de atendimento Grade de atendimento Capacidade Transportadoras Veículos …" at bounding box center [633, 277] width 1266 height 555
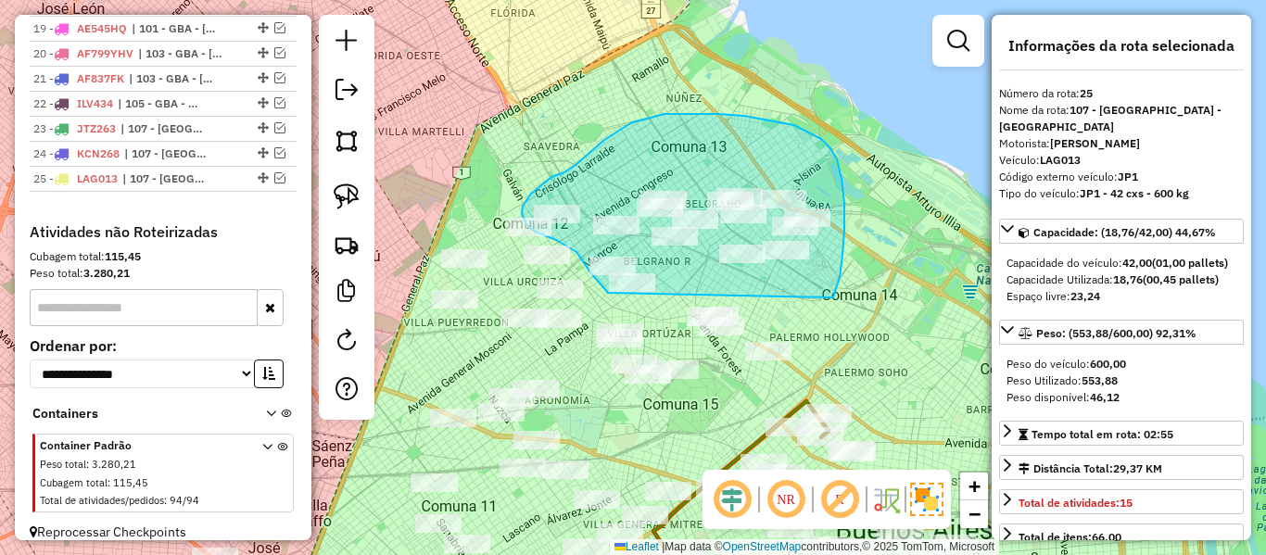
drag, startPoint x: 833, startPoint y: 298, endPoint x: 619, endPoint y: 298, distance: 214.1
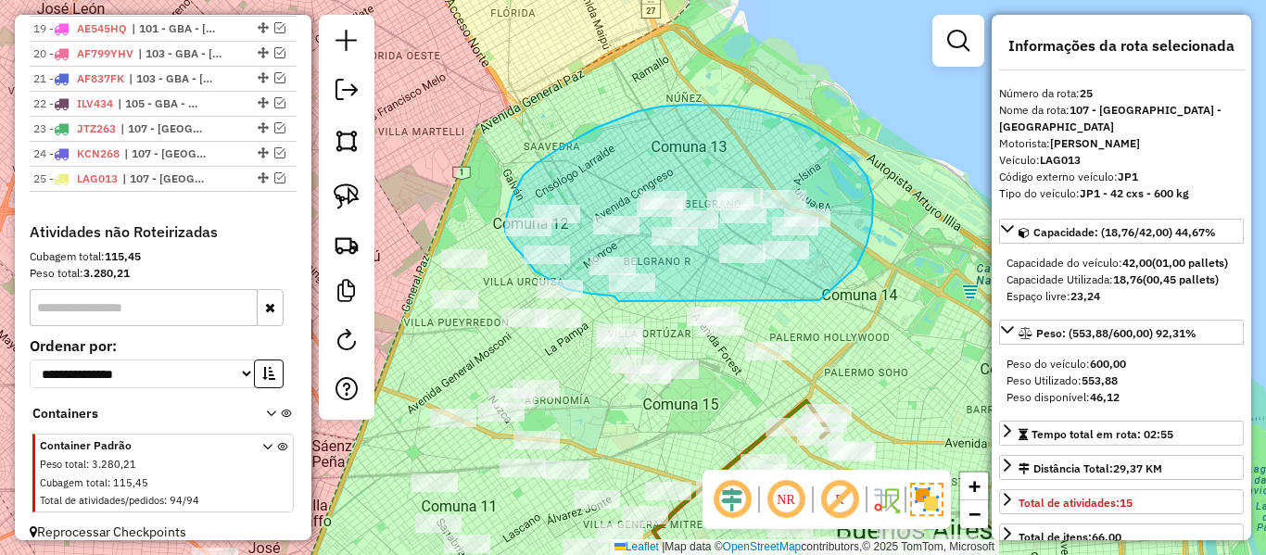
drag, startPoint x: 867, startPoint y: 176, endPoint x: 627, endPoint y: 301, distance: 270.7
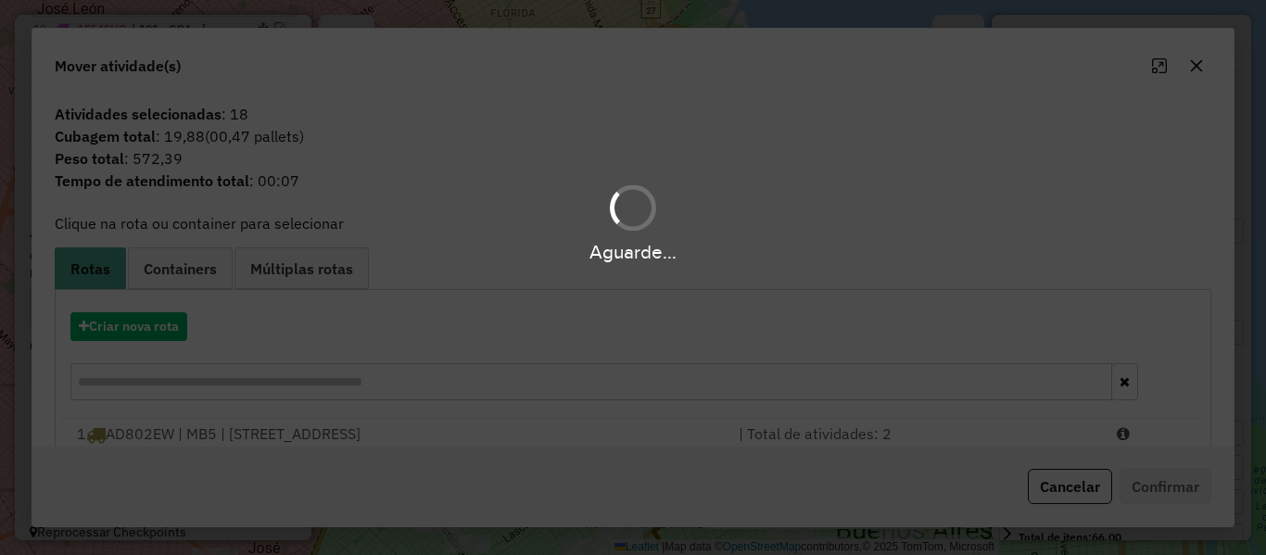
click at [149, 339] on div "Aguarde..." at bounding box center [633, 277] width 1266 height 555
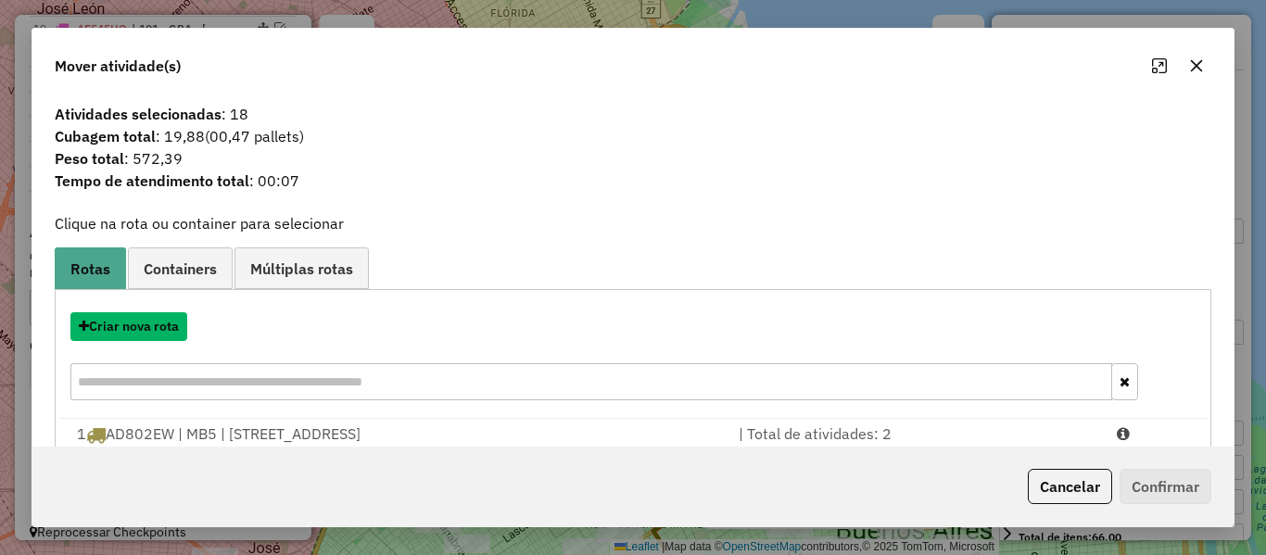
click at [149, 339] on button "Criar nova rota" at bounding box center [128, 326] width 117 height 29
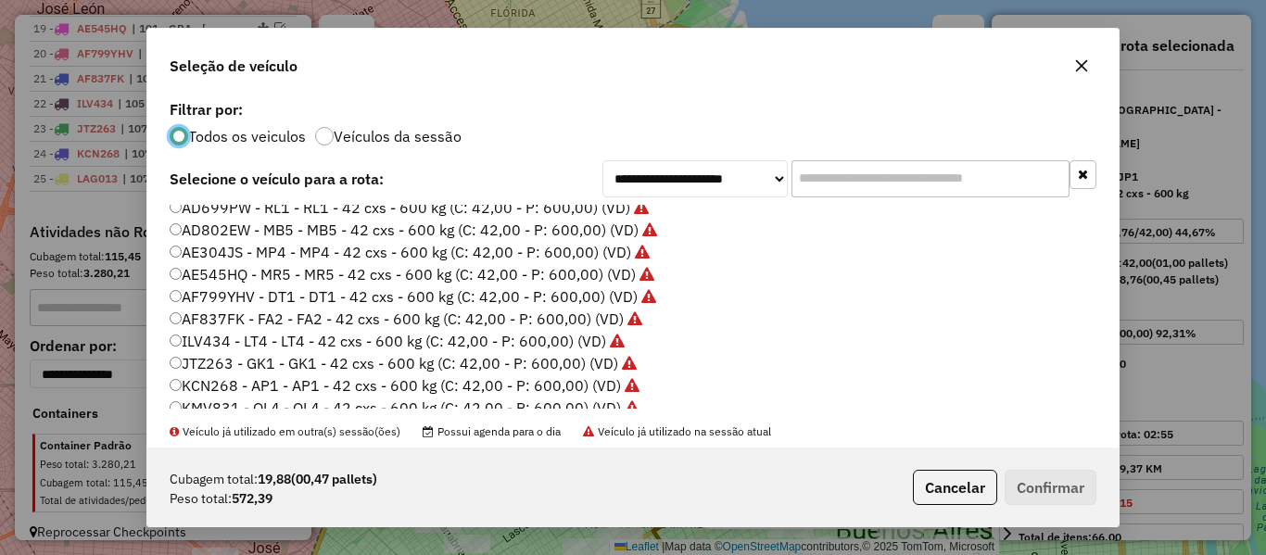
scroll to position [278, 0]
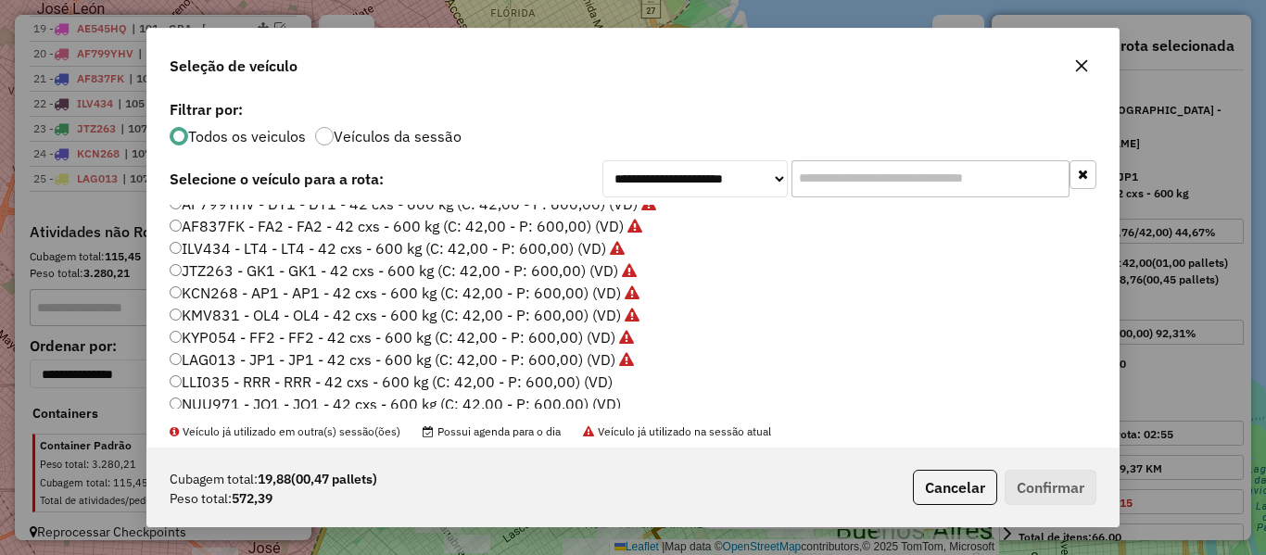
click at [603, 377] on label "LLI035 - RRR - RRR - 42 cxs - 600 kg (C: 42,00 - P: 600,00) (VD)" at bounding box center [391, 382] width 443 height 22
click at [1058, 488] on button "Confirmar" at bounding box center [1051, 487] width 92 height 35
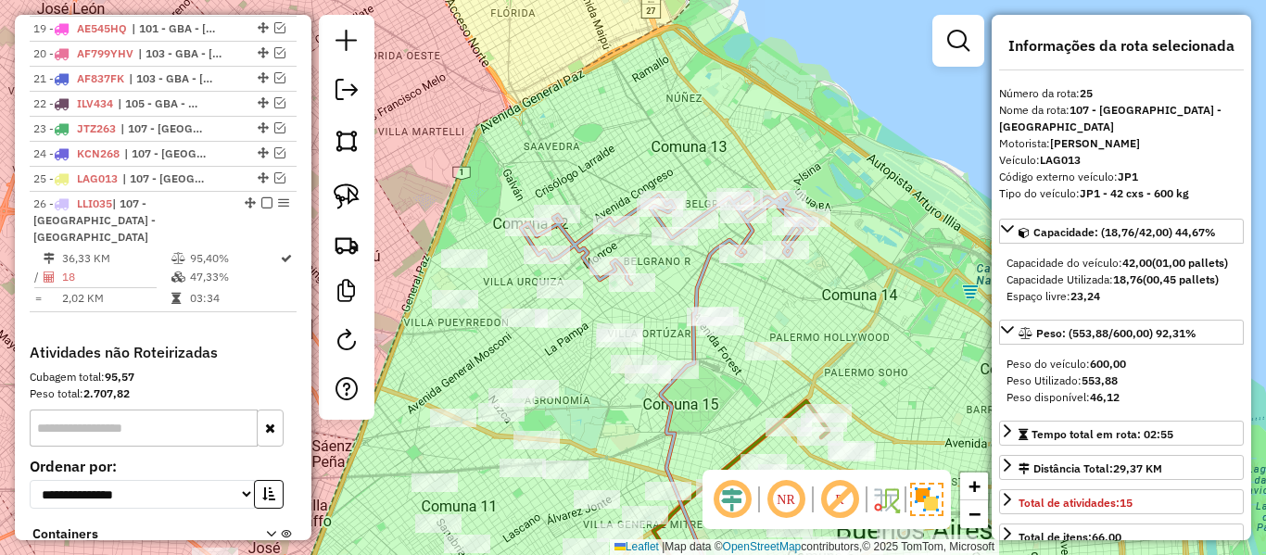
scroll to position [1362, 0]
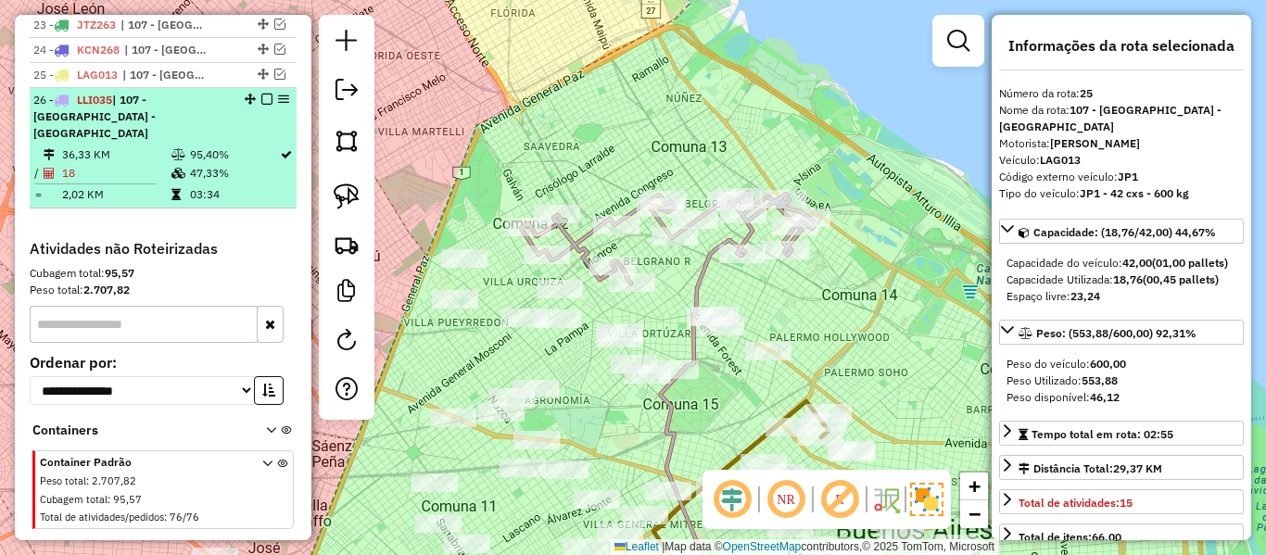
click at [261, 94] on em at bounding box center [266, 99] width 11 height 11
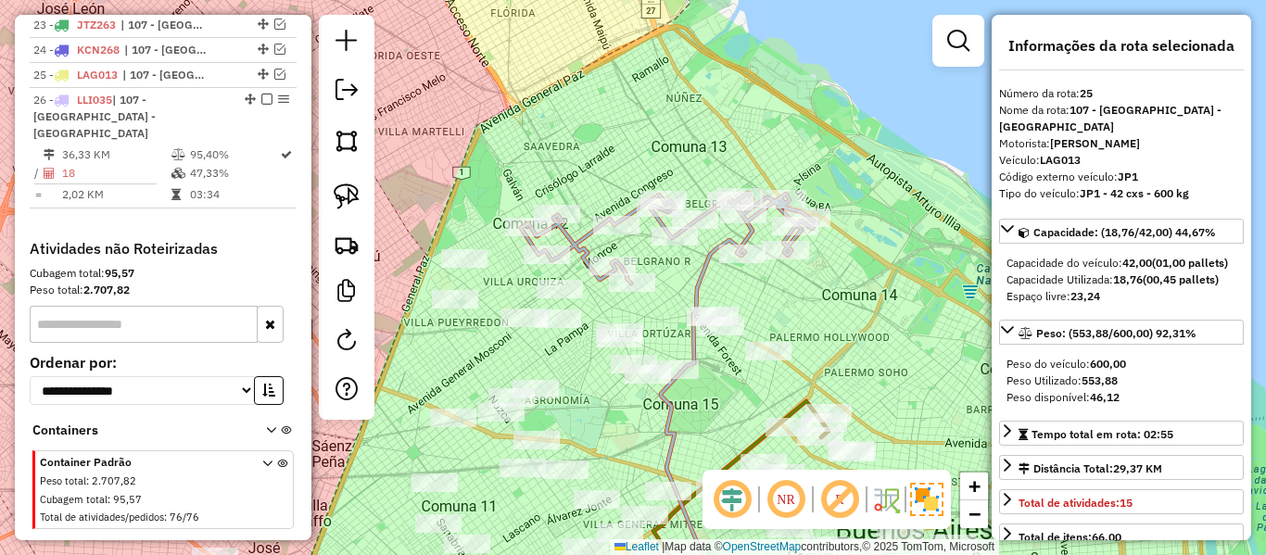
scroll to position [1283, 0]
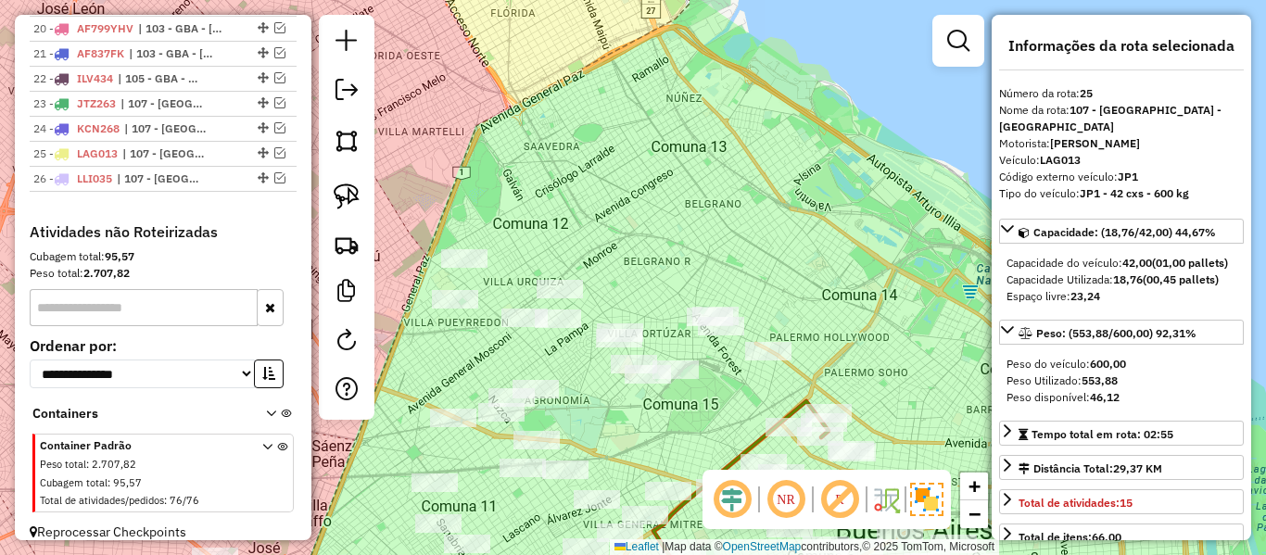
drag, startPoint x: 627, startPoint y: 212, endPoint x: 660, endPoint y: 176, distance: 48.6
click at [660, 176] on div "Janela de atendimento Grade de atendimento Capacidade Transportadoras Veículos …" at bounding box center [633, 277] width 1266 height 555
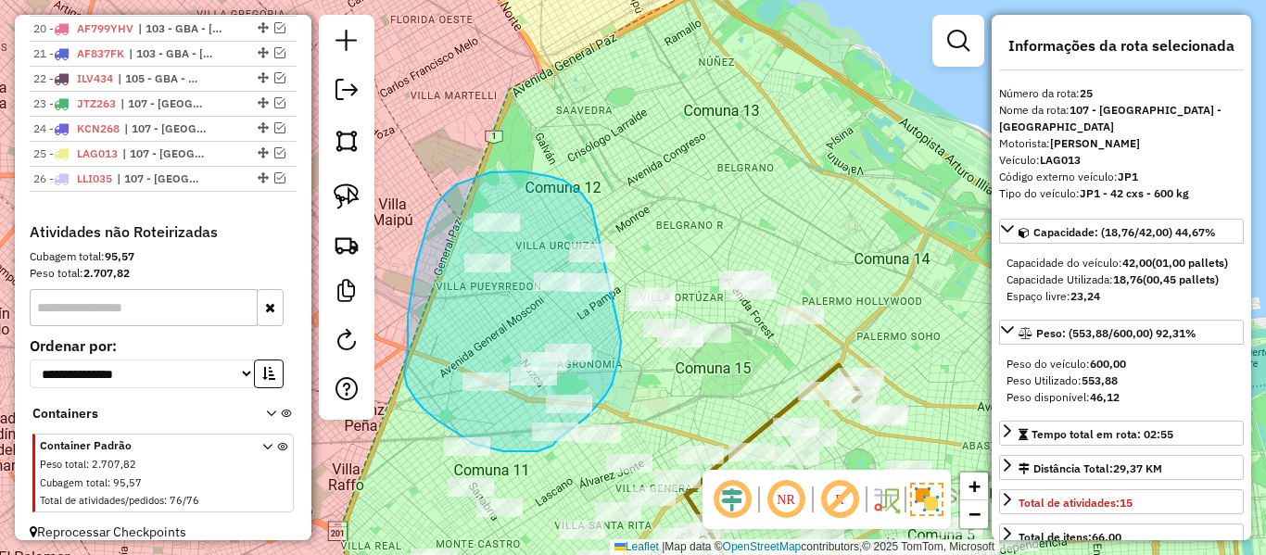
drag, startPoint x: 592, startPoint y: 209, endPoint x: 618, endPoint y: 321, distance: 114.2
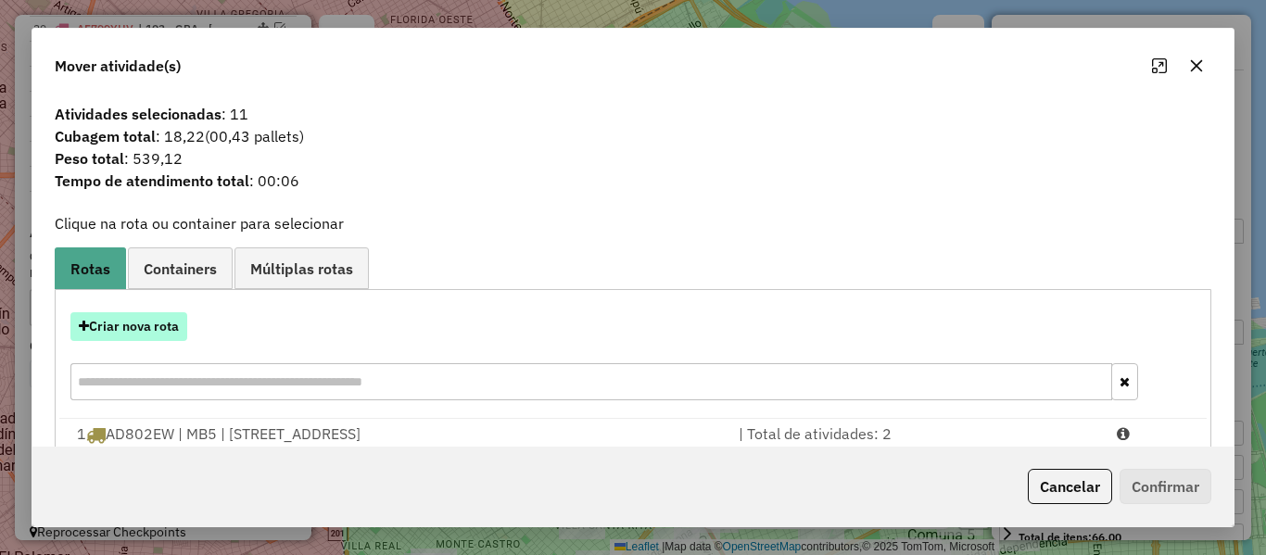
click at [143, 325] on button "Criar nova rota" at bounding box center [128, 326] width 117 height 29
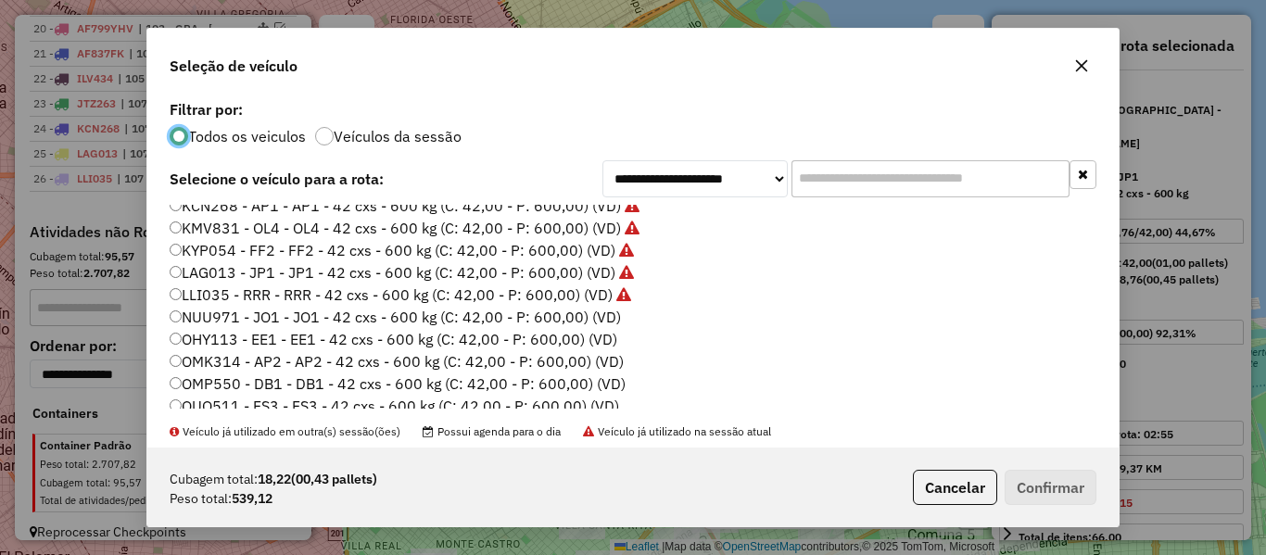
scroll to position [371, 0]
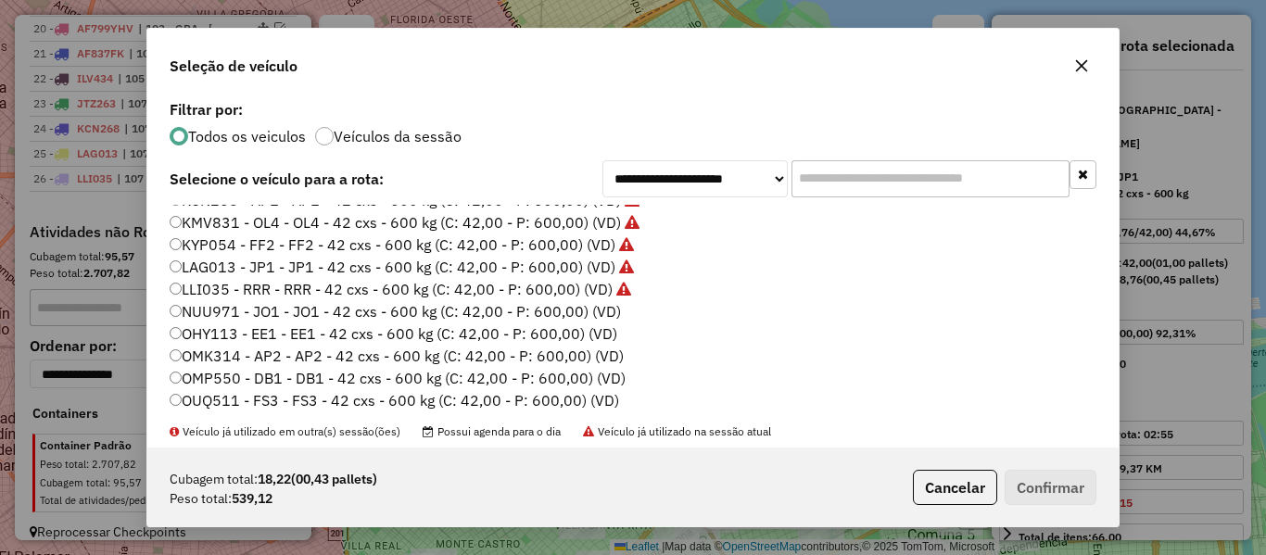
drag, startPoint x: 608, startPoint y: 316, endPoint x: 637, endPoint y: 315, distance: 28.7
click at [611, 316] on label "NUU971 - JO1 - JO1 - 42 cxs - 600 kg (C: 42,00 - P: 600,00) (VD)" at bounding box center [395, 311] width 451 height 22
click at [1116, 483] on div "Cubagem total: 18,22 (00,43 pallets) Peso total: 539,12 Cancelar Confirmar" at bounding box center [632, 488] width 971 height 80
click at [539, 308] on label "NUU971 - JO1 - JO1 - 42 cxs - 600 kg (C: 42,00 - P: 600,00) (VD)" at bounding box center [395, 311] width 451 height 22
click at [1045, 494] on button "Confirmar" at bounding box center [1051, 487] width 92 height 35
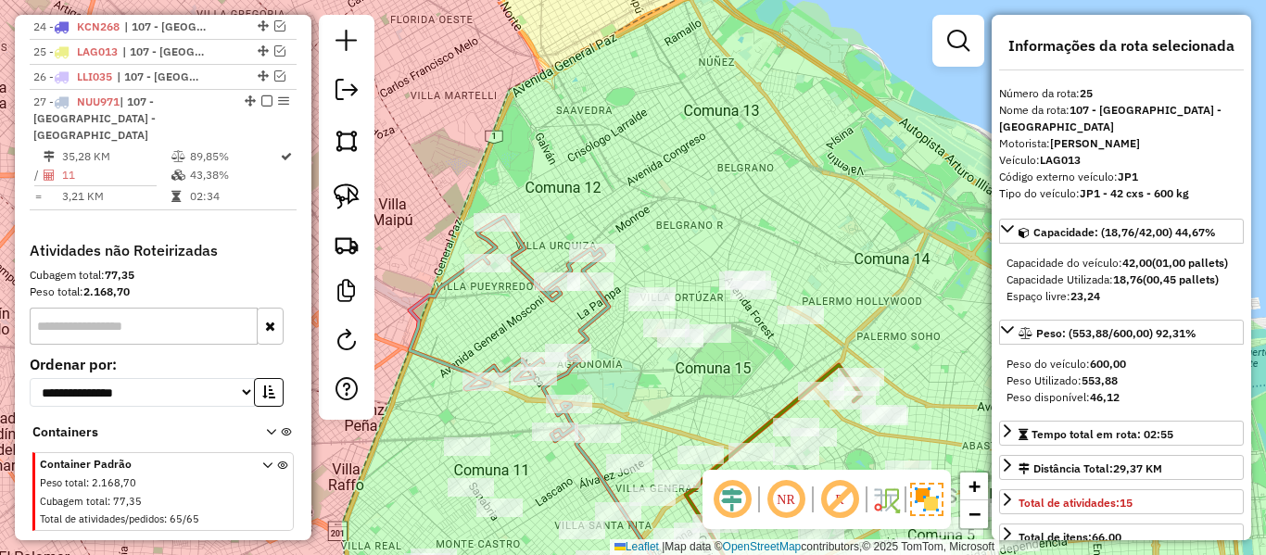
scroll to position [1387, 0]
click at [589, 323] on icon at bounding box center [509, 326] width 199 height 219
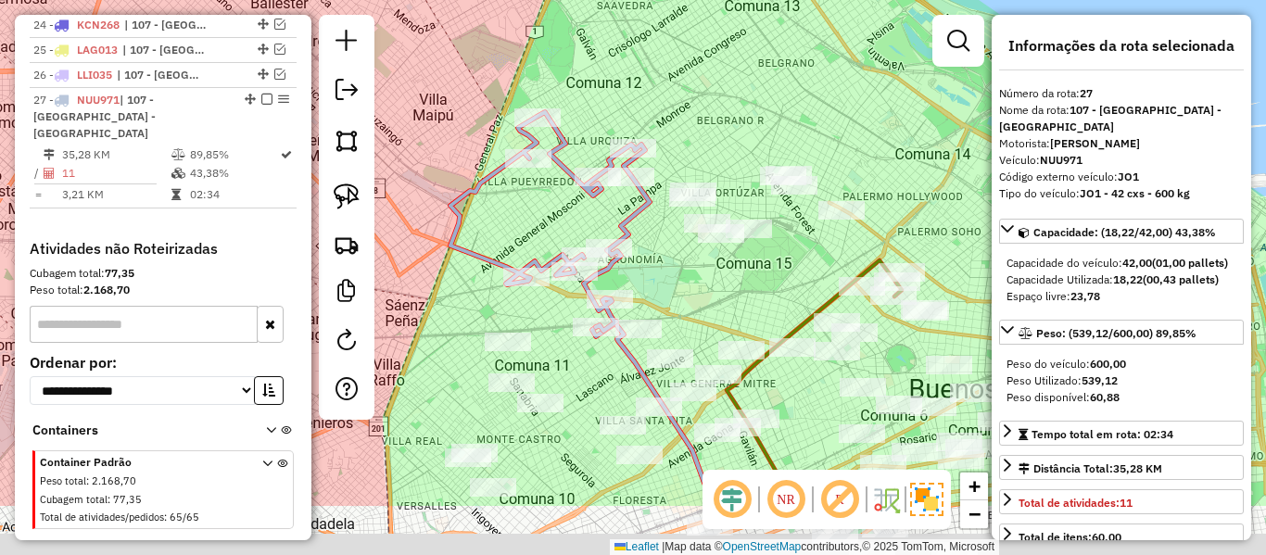
drag, startPoint x: 652, startPoint y: 253, endPoint x: 654, endPoint y: 244, distance: 9.7
click at [655, 243] on div "Janela de atendimento Grade de atendimento Capacidade Transportadoras Veículos …" at bounding box center [633, 277] width 1266 height 555
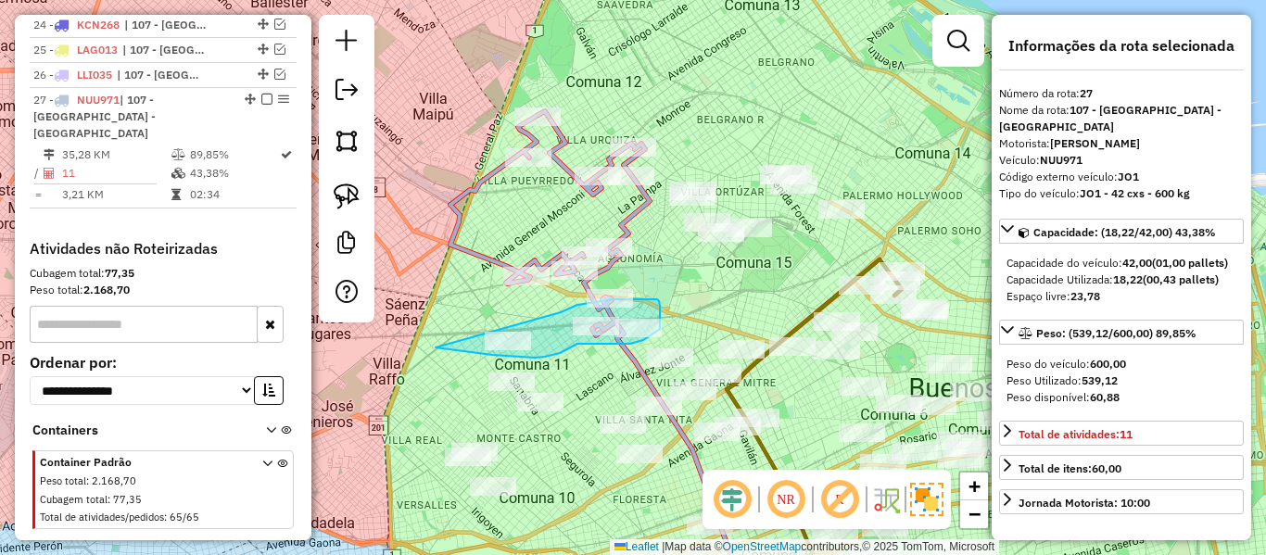
drag, startPoint x: 567, startPoint y: 309, endPoint x: 450, endPoint y: 285, distance: 120.2
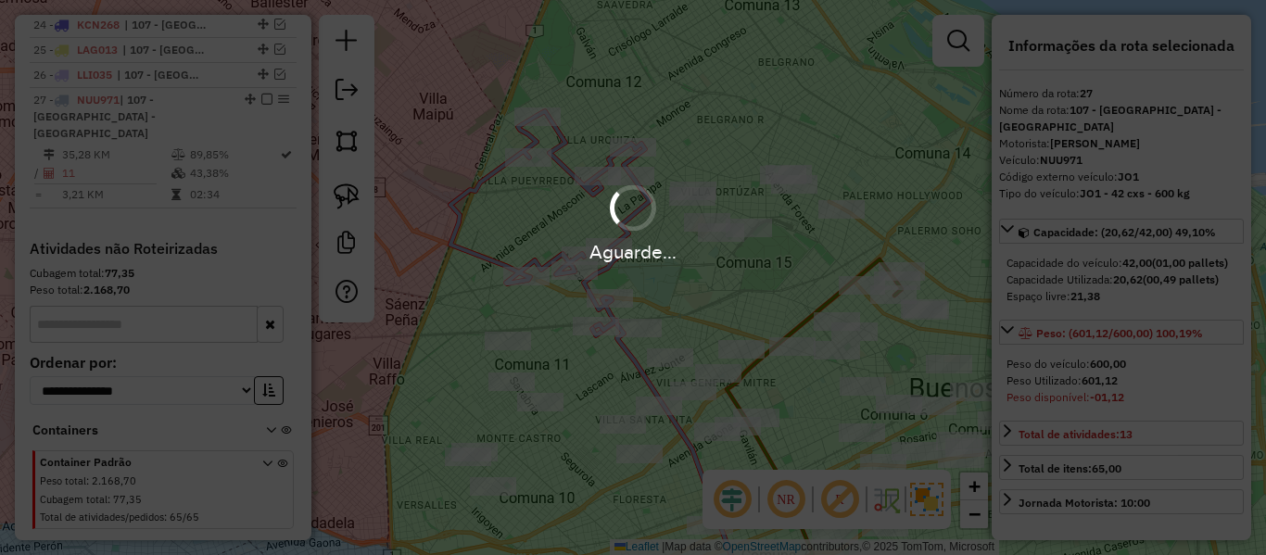
select select "**********"
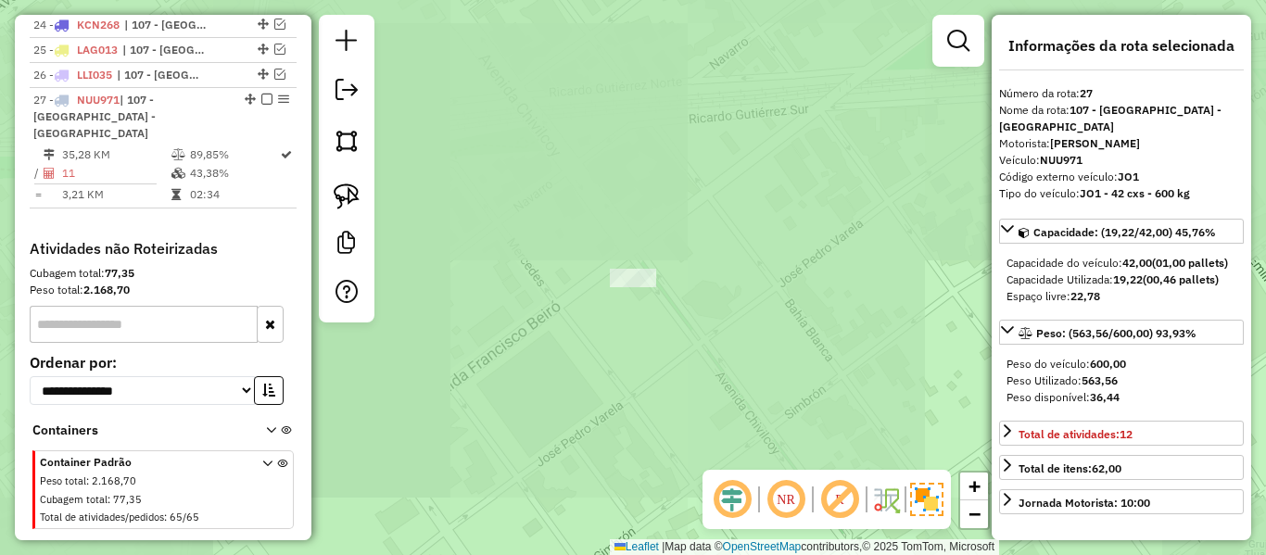
select select "**********"
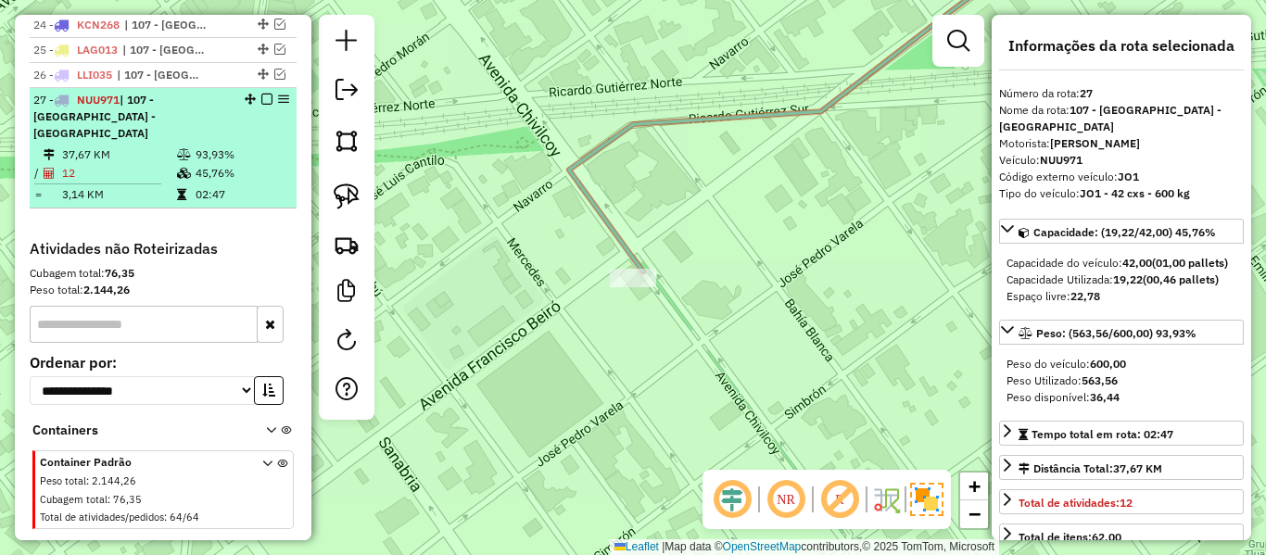
click at [264, 94] on em at bounding box center [266, 99] width 11 height 11
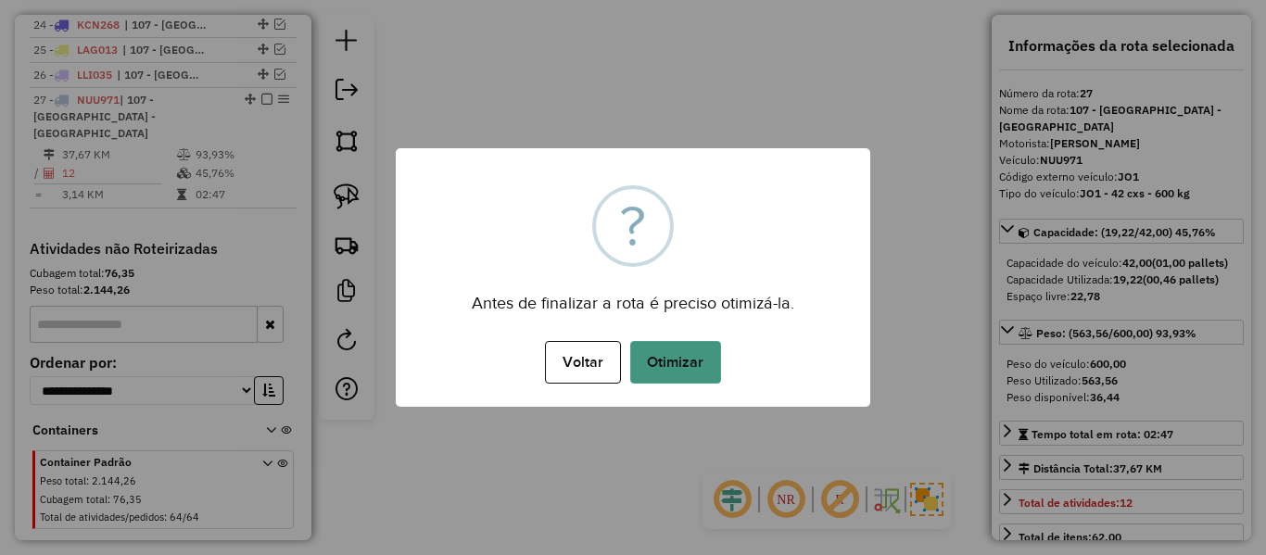
click at [683, 367] on button "Otimizar" at bounding box center [675, 362] width 91 height 43
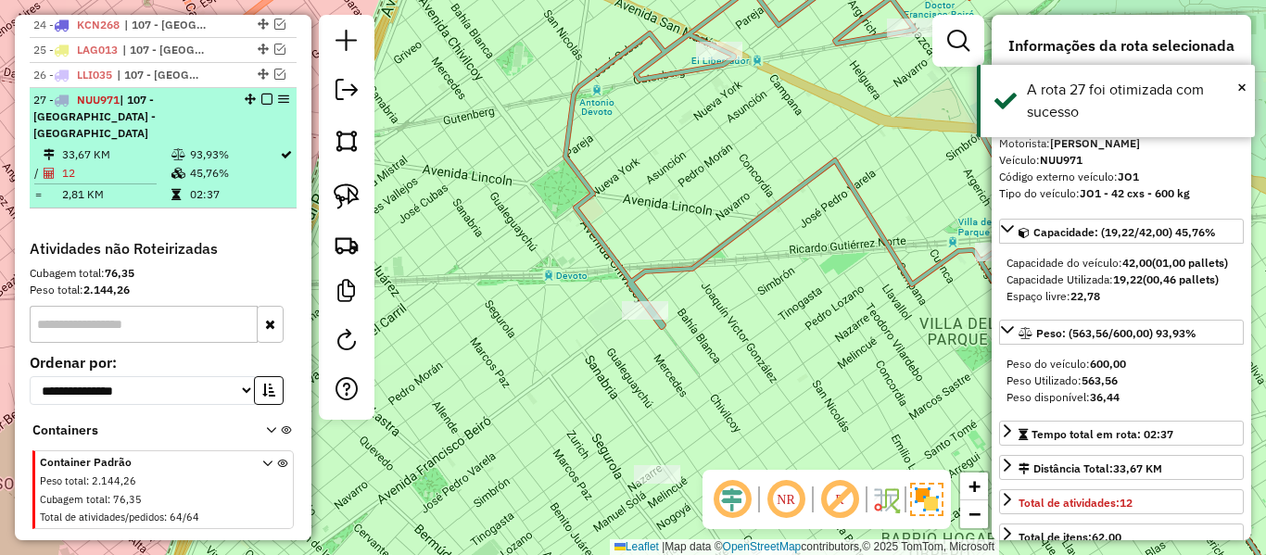
click at [261, 94] on em at bounding box center [266, 99] width 11 height 11
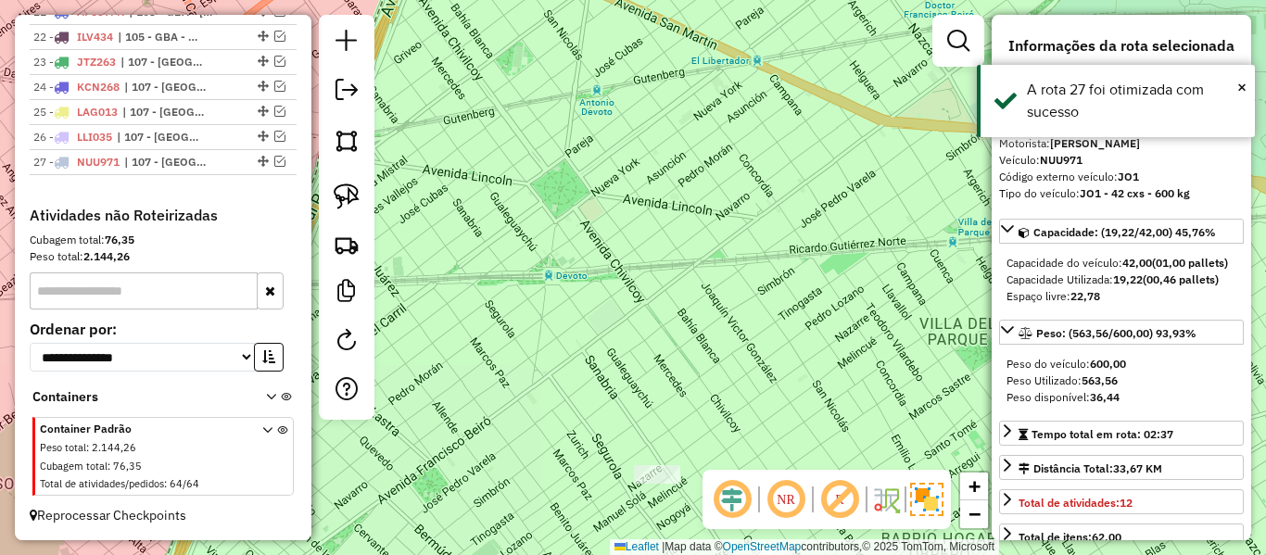
scroll to position [1308, 0]
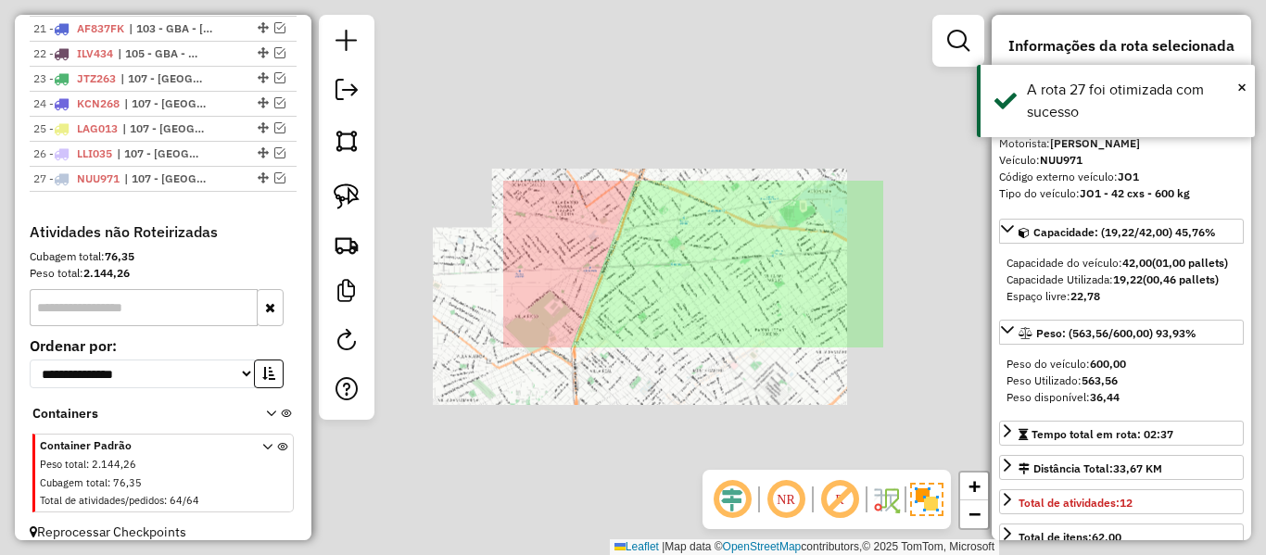
click at [721, 274] on div "Janela de atendimento Grade de atendimento Capacidade Transportadoras Veículos …" at bounding box center [633, 277] width 1266 height 555
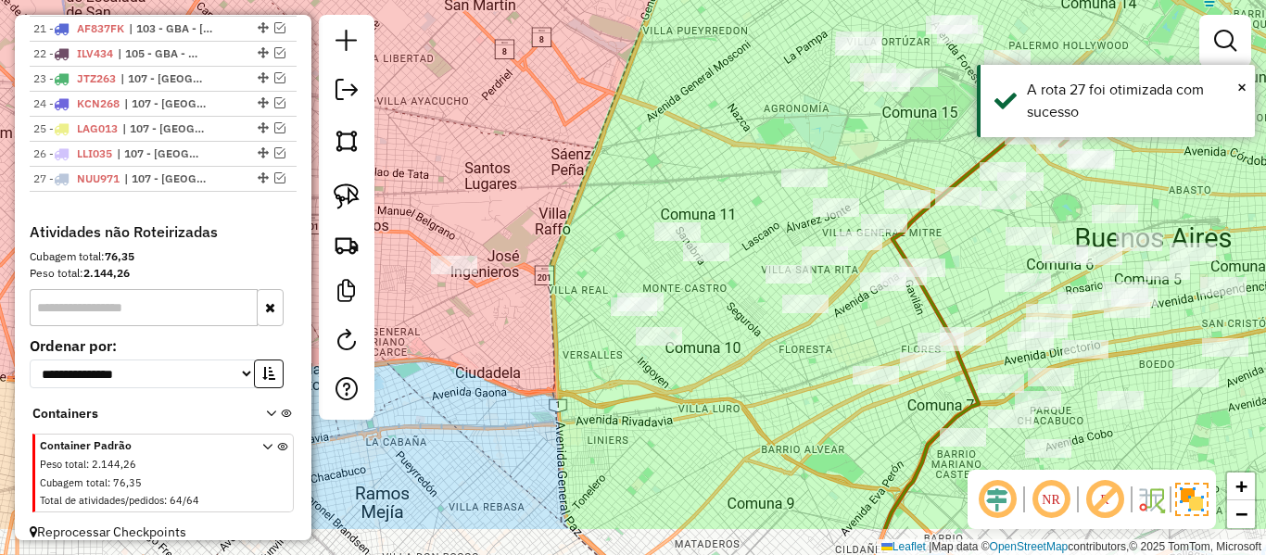
drag, startPoint x: 723, startPoint y: 285, endPoint x: 704, endPoint y: 260, distance: 31.1
click at [705, 181] on div "Janela de atendimento Grade de atendimento Capacidade Transportadoras Veículos …" at bounding box center [633, 277] width 1266 height 555
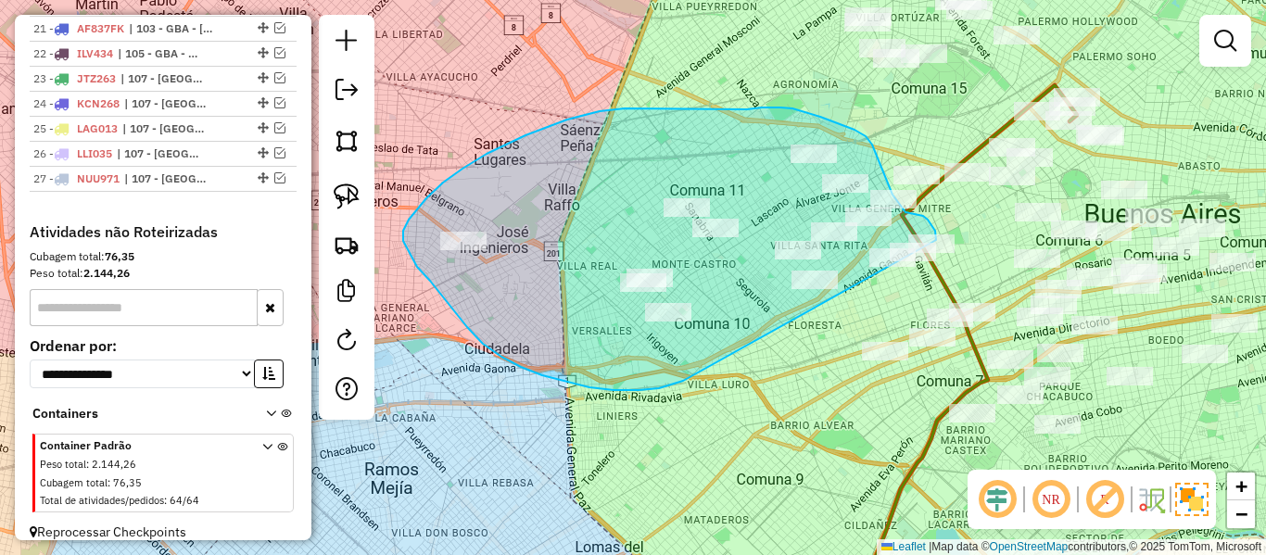
drag, startPoint x: 542, startPoint y: 375, endPoint x: 841, endPoint y: 317, distance: 304.1
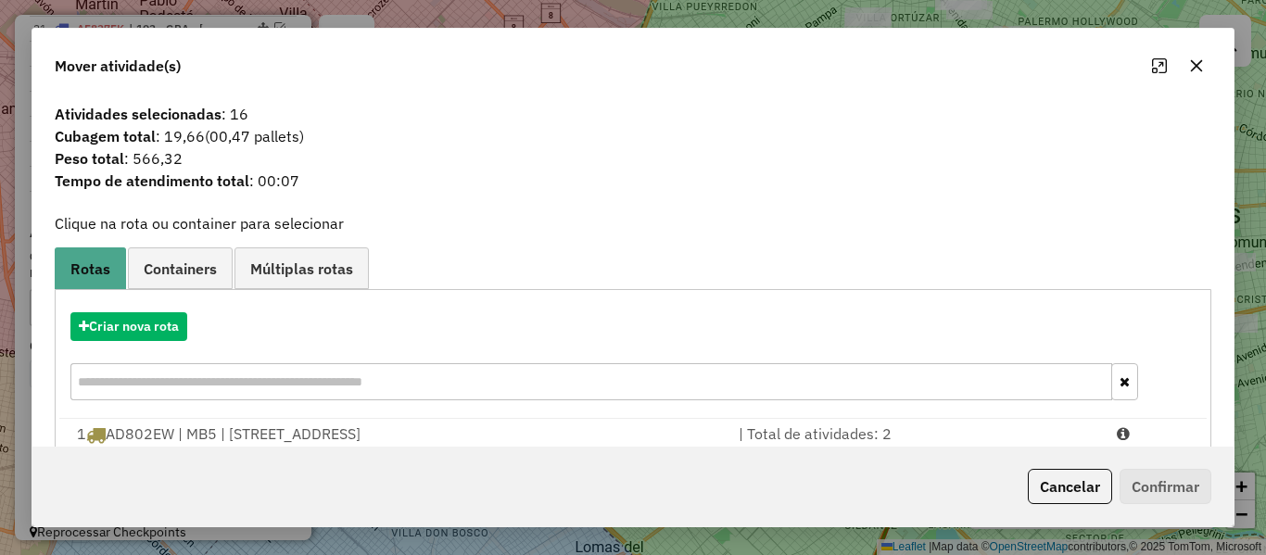
click at [151, 339] on hb-app "Aguarde... Pop-up bloqueado! Seu navegador bloqueou automáticamente a abertura …" at bounding box center [633, 277] width 1266 height 555
click at [151, 333] on button "Criar nova rota" at bounding box center [128, 326] width 117 height 29
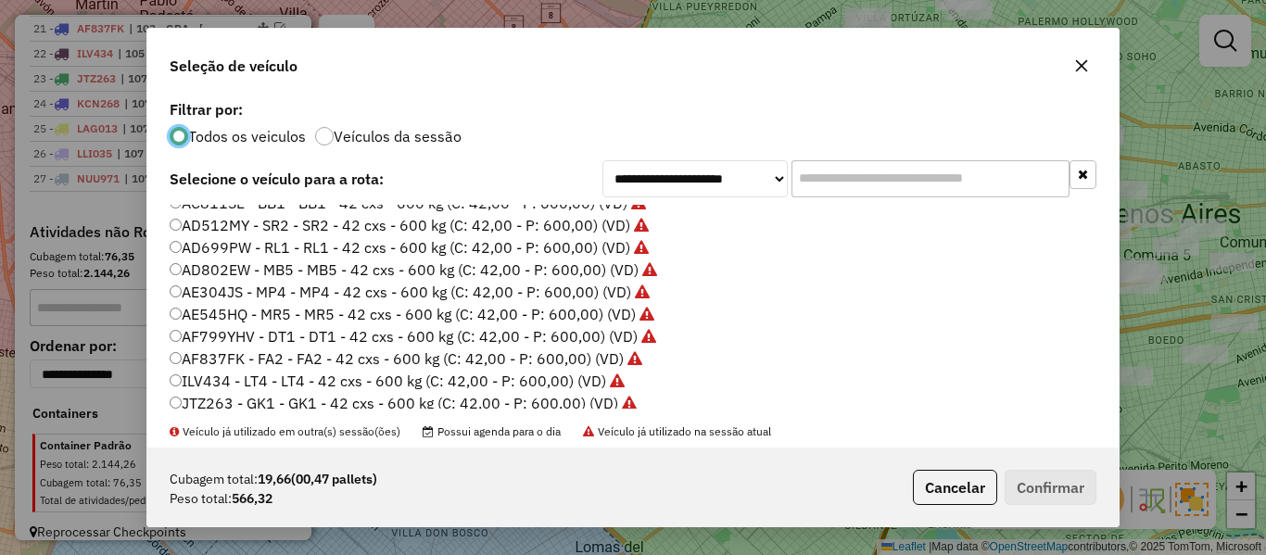
scroll to position [371, 0]
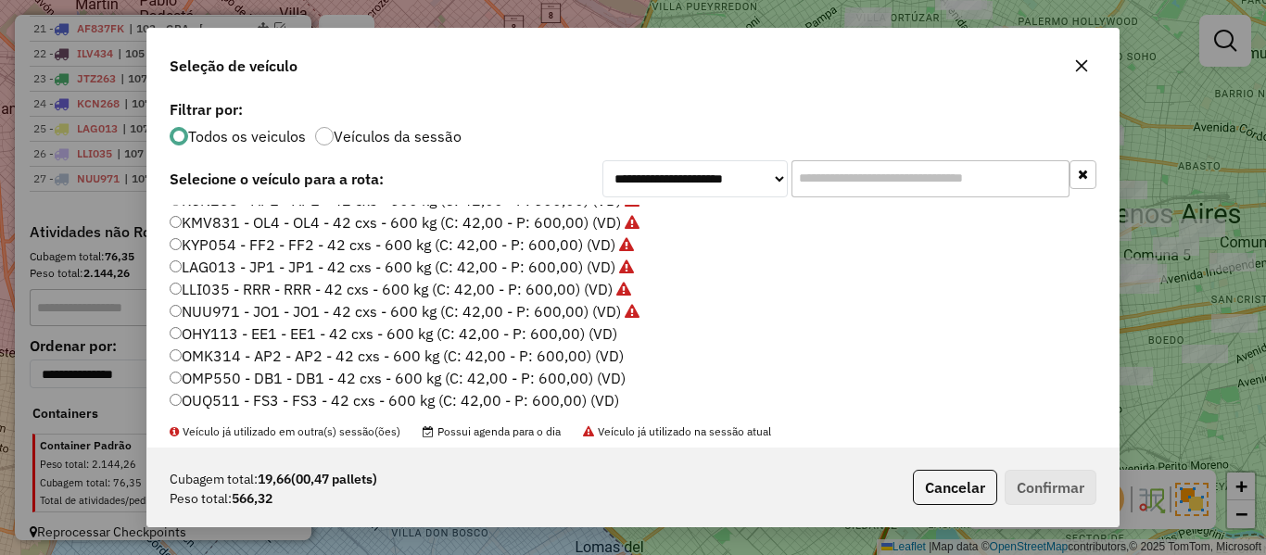
click at [587, 333] on label "OHY113 - EE1 - EE1 - 42 cxs - 600 kg (C: 42,00 - P: 600,00) (VD)" at bounding box center [394, 334] width 448 height 22
drag, startPoint x: 1073, startPoint y: 510, endPoint x: 1058, endPoint y: 486, distance: 28.3
click at [1068, 499] on div "Cubagem total: 19,66 (00,47 pallets) Peso total: 566,32 Cancelar Confirmar" at bounding box center [632, 488] width 971 height 80
click at [1058, 486] on button "Confirmar" at bounding box center [1051, 487] width 92 height 35
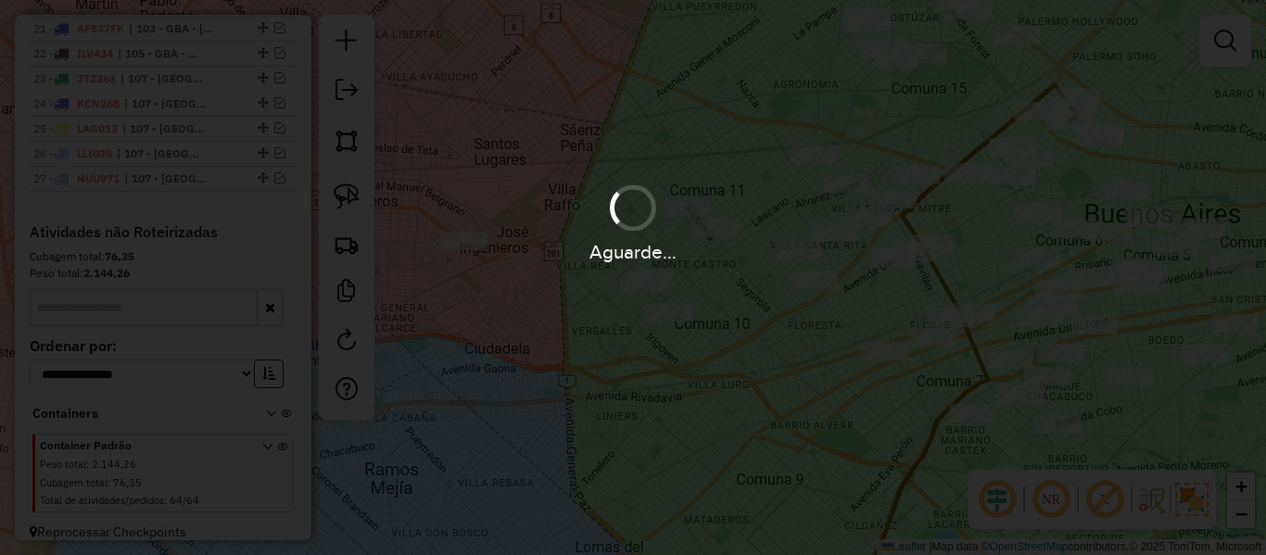
scroll to position [1387, 0]
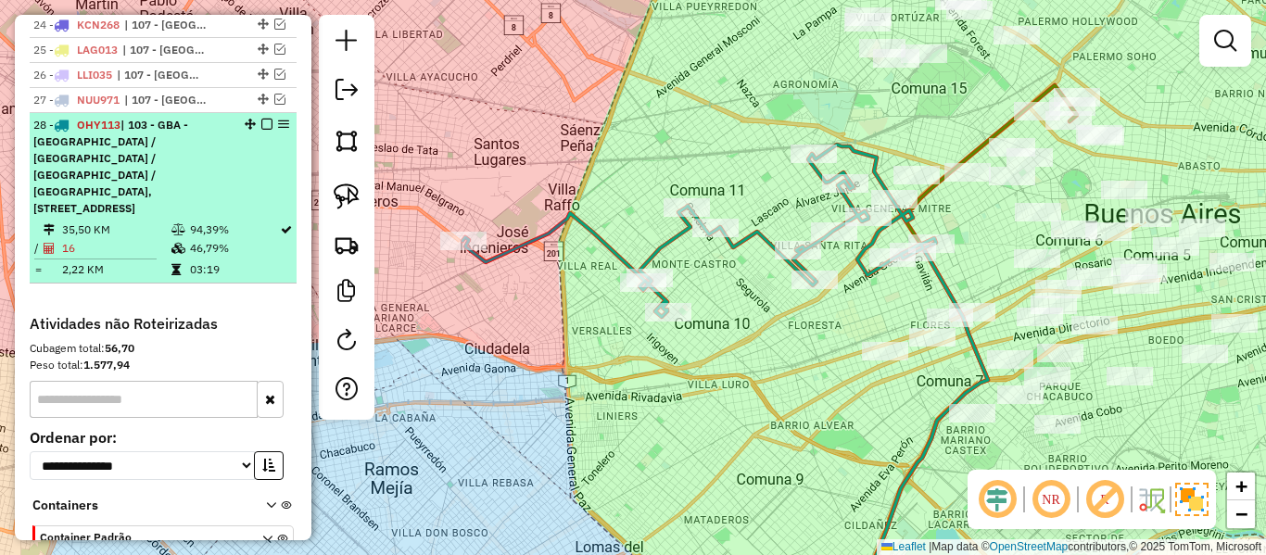
click at [261, 119] on em at bounding box center [266, 124] width 11 height 11
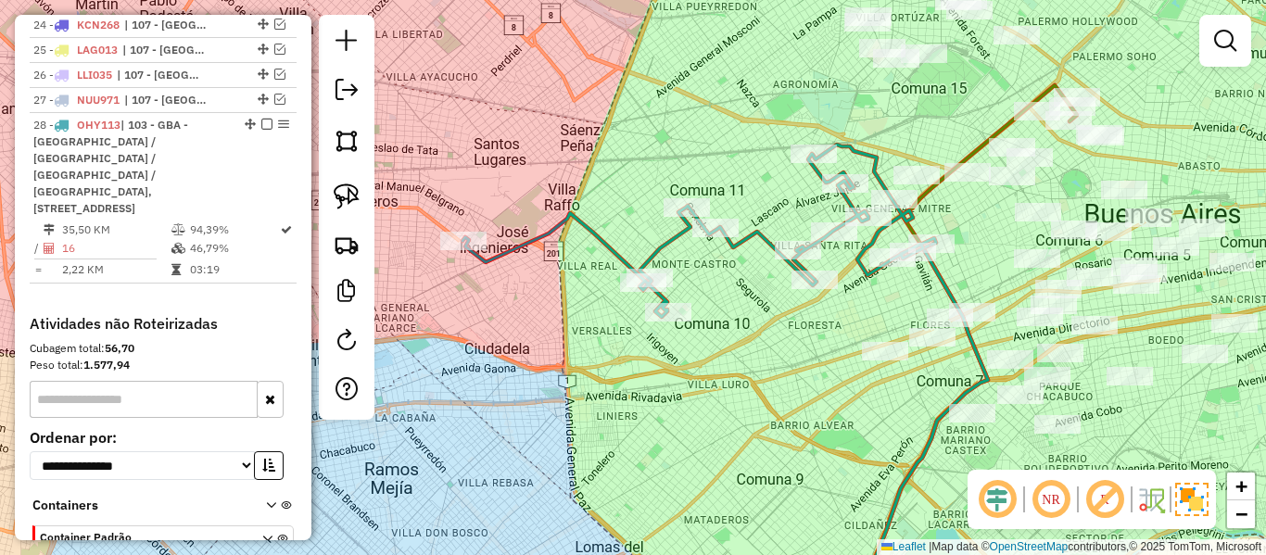
scroll to position [1333, 0]
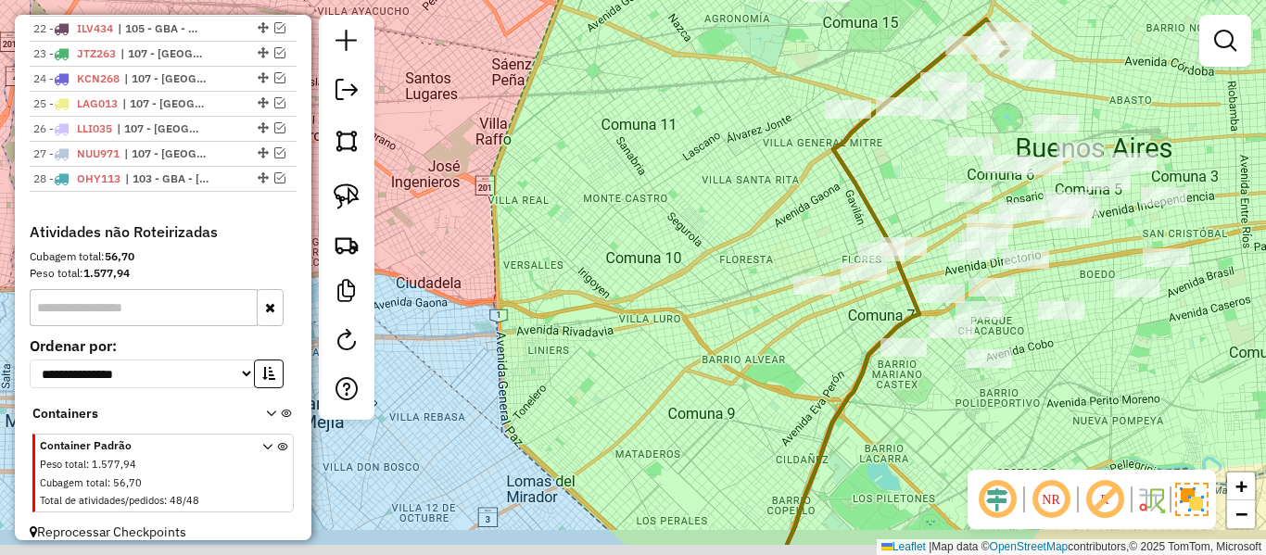
drag, startPoint x: 725, startPoint y: 310, endPoint x: 449, endPoint y: 225, distance: 288.8
click at [444, 221] on div "Janela de atendimento Grade de atendimento Capacidade Transportadoras Veículos …" at bounding box center [633, 277] width 1266 height 555
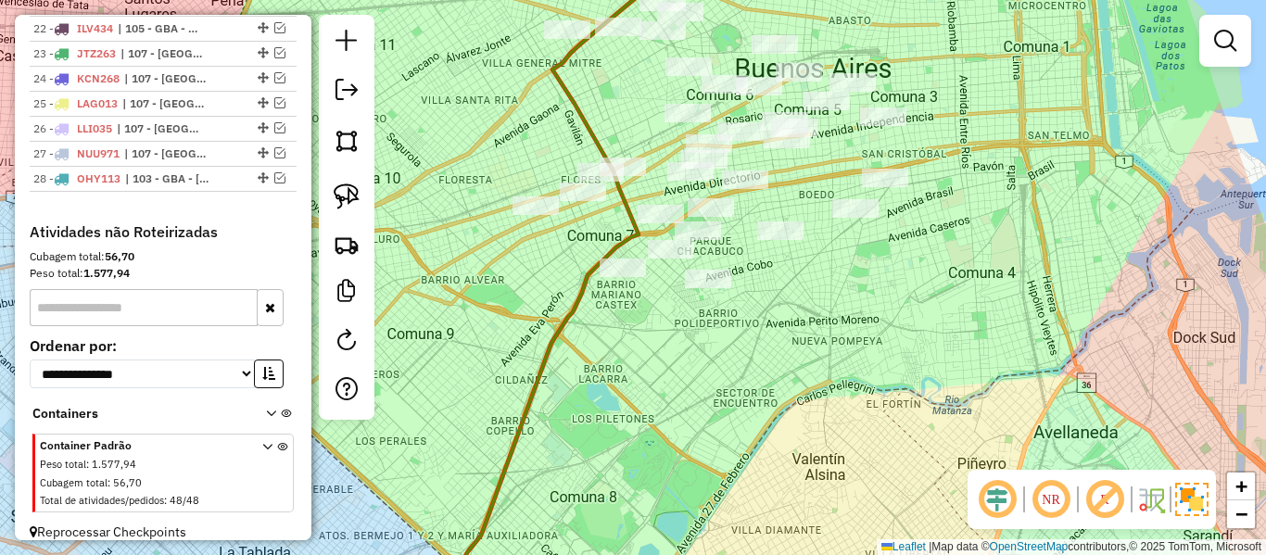
drag, startPoint x: 680, startPoint y: 355, endPoint x: 699, endPoint y: 440, distance: 87.3
click at [699, 440] on div "Janela de atendimento Grade de atendimento Capacidade Transportadoras Veículos …" at bounding box center [633, 277] width 1266 height 555
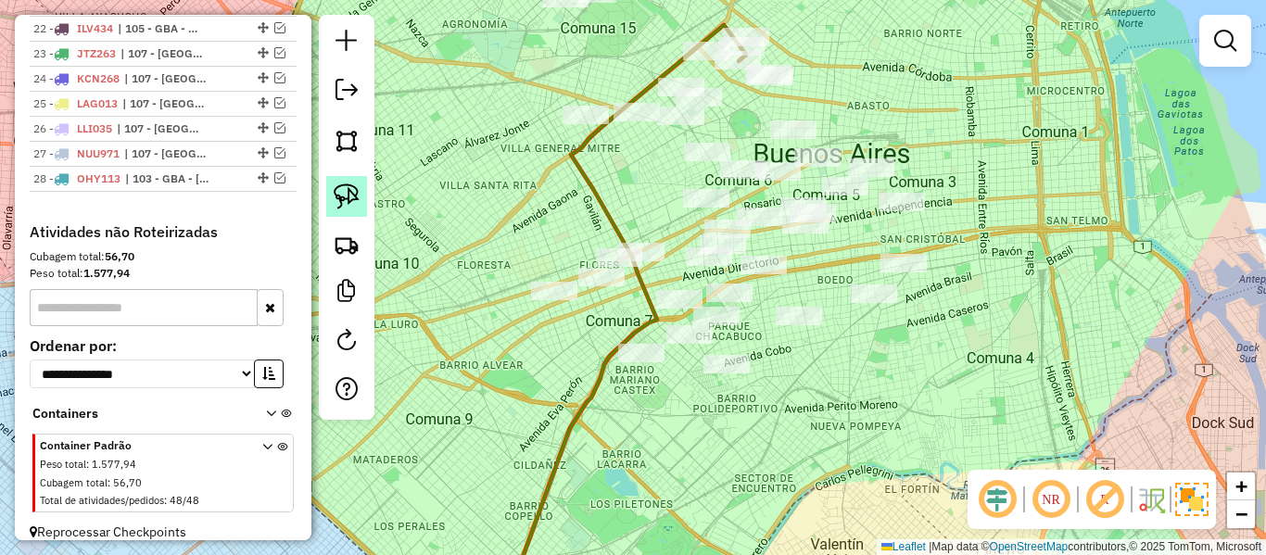
click at [344, 193] on img at bounding box center [347, 197] width 26 height 26
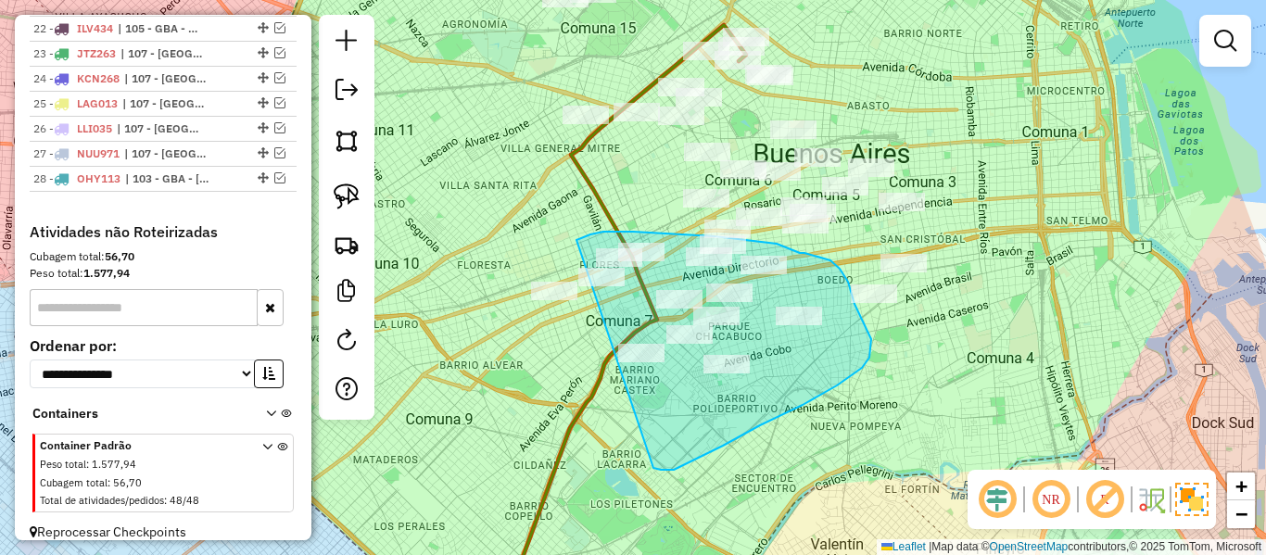
drag, startPoint x: 674, startPoint y: 470, endPoint x: 563, endPoint y: 369, distance: 150.3
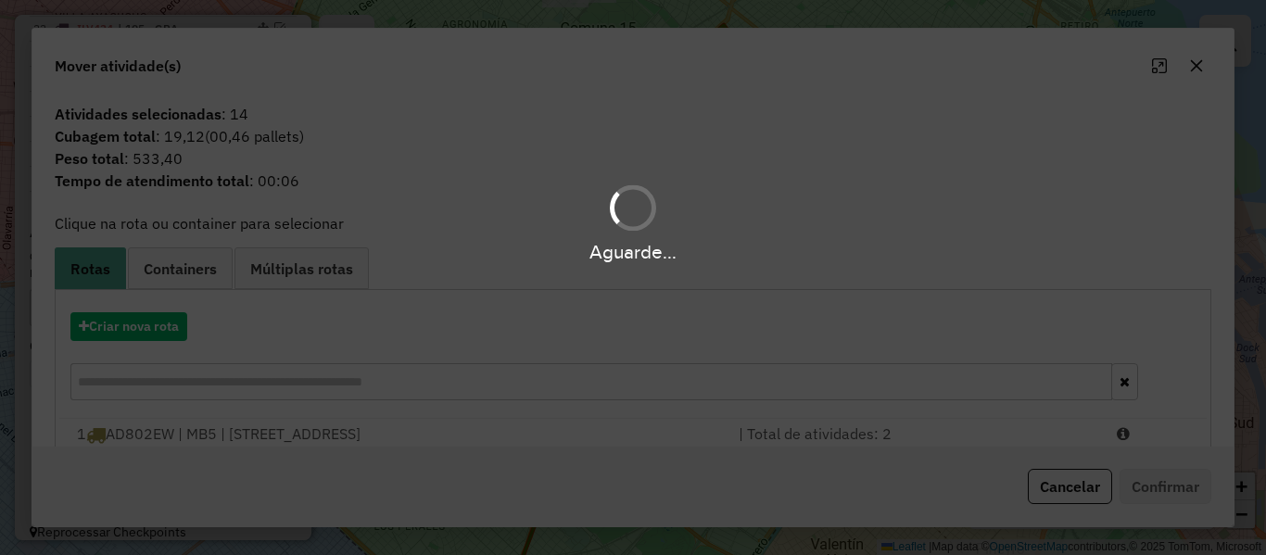
click at [157, 336] on hb-app "Aguarde... Pop-up bloqueado! Seu navegador bloqueou automáticamente a abertura …" at bounding box center [633, 277] width 1266 height 555
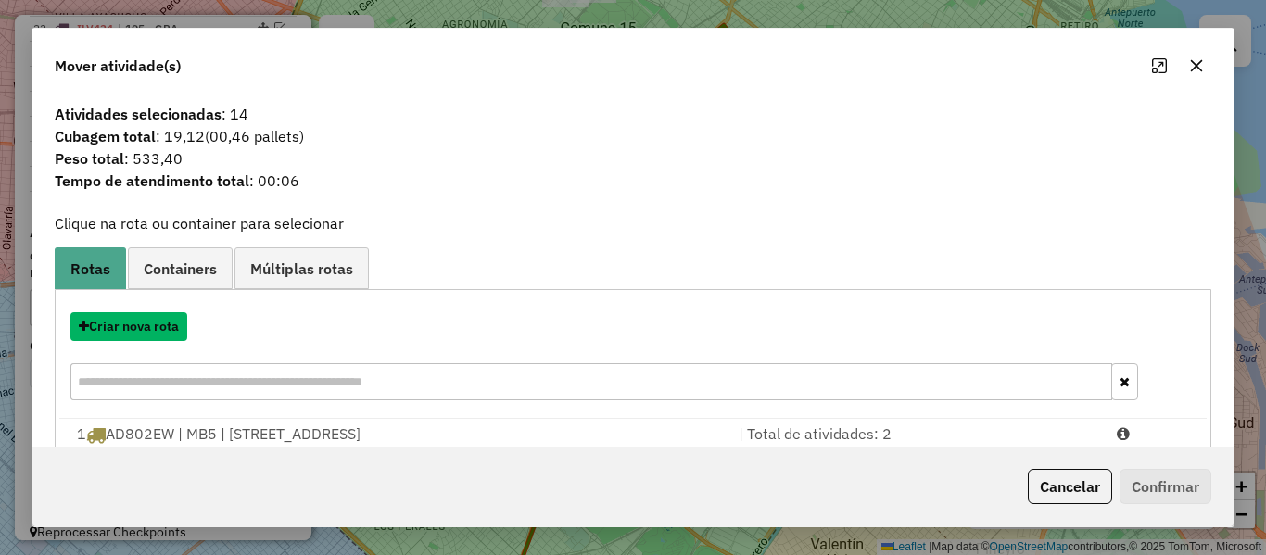
click at [157, 336] on button "Criar nova rota" at bounding box center [128, 326] width 117 height 29
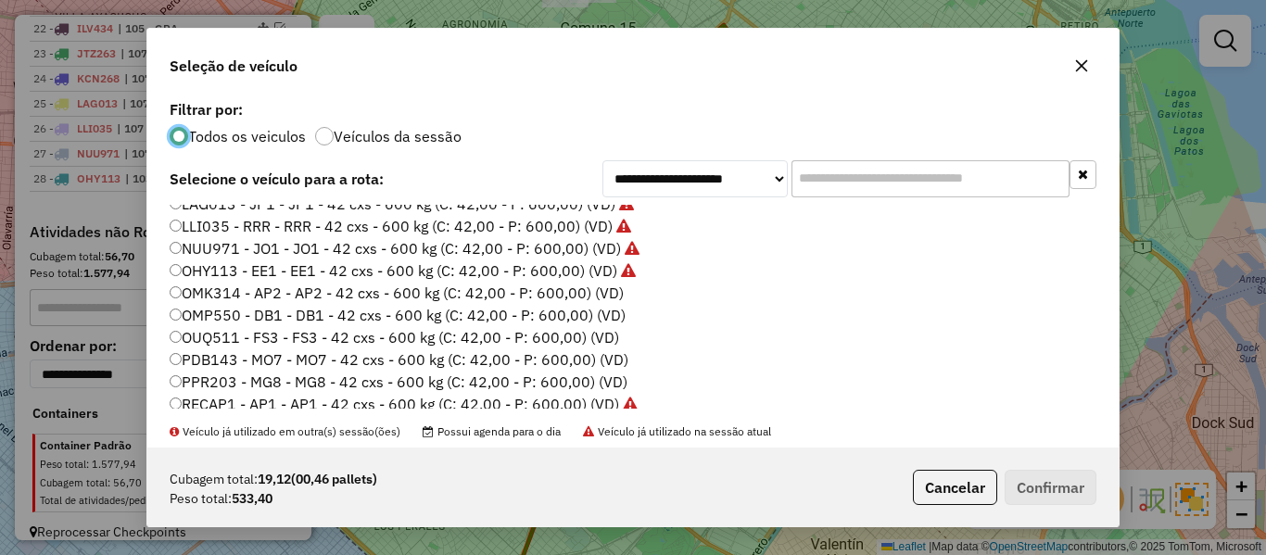
scroll to position [463, 0]
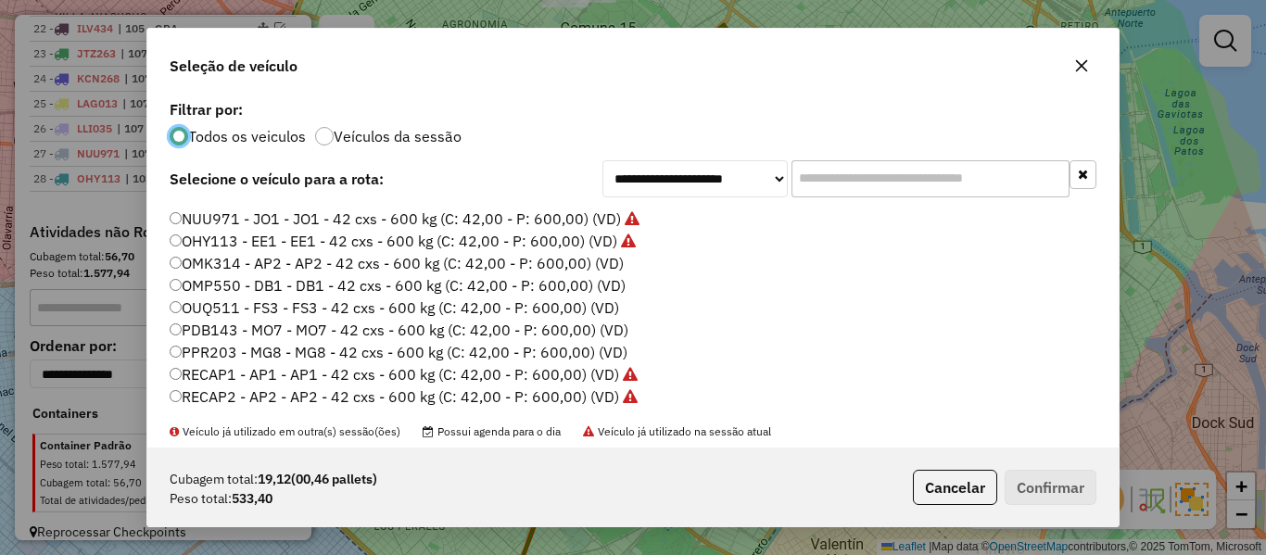
click at [607, 266] on label "OMK314 - AP2 - AP2 - 42 cxs - 600 kg (C: 42,00 - P: 600,00) (VD)" at bounding box center [397, 263] width 454 height 22
drag, startPoint x: 1059, startPoint y: 487, endPoint x: 988, endPoint y: 451, distance: 79.6
click at [1058, 487] on button "Confirmar" at bounding box center [1051, 487] width 92 height 35
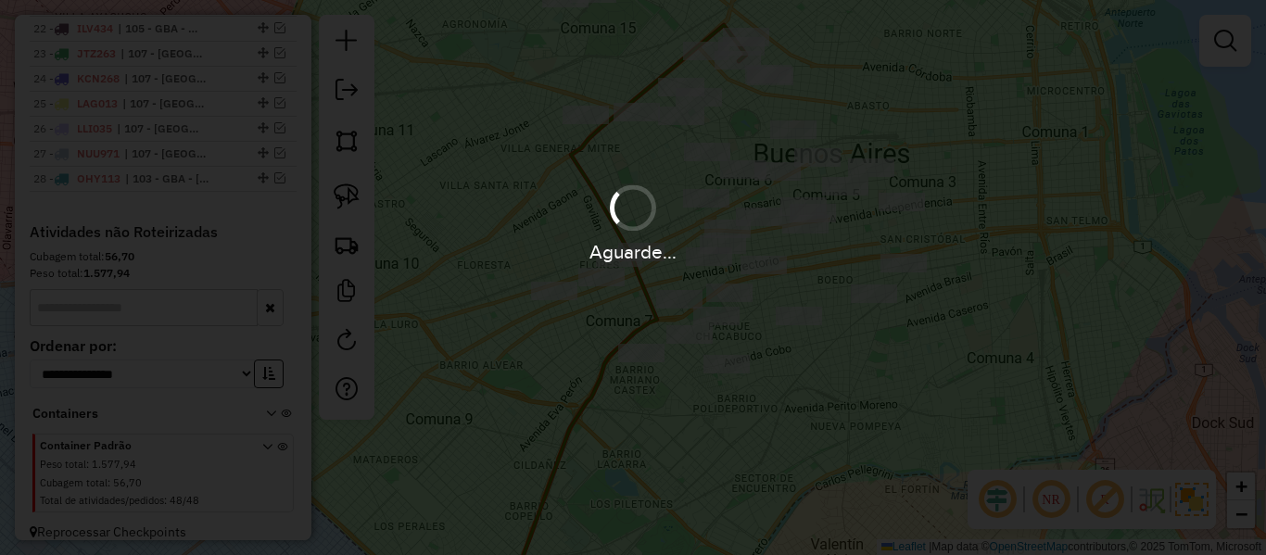
scroll to position [1387, 0]
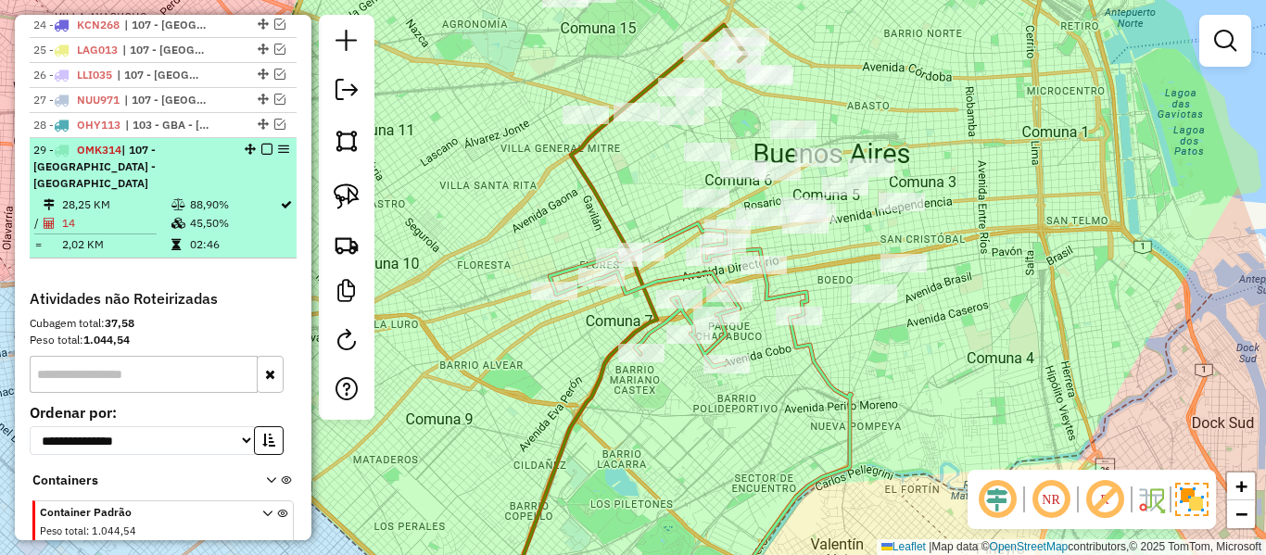
click at [262, 144] on em at bounding box center [266, 149] width 11 height 11
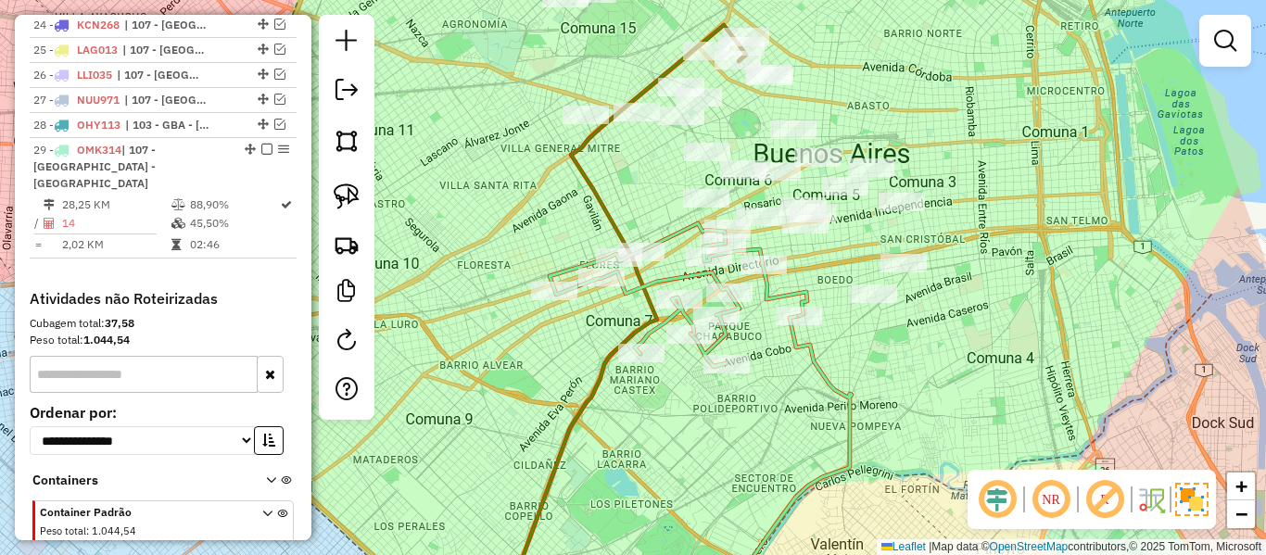
scroll to position [1358, 0]
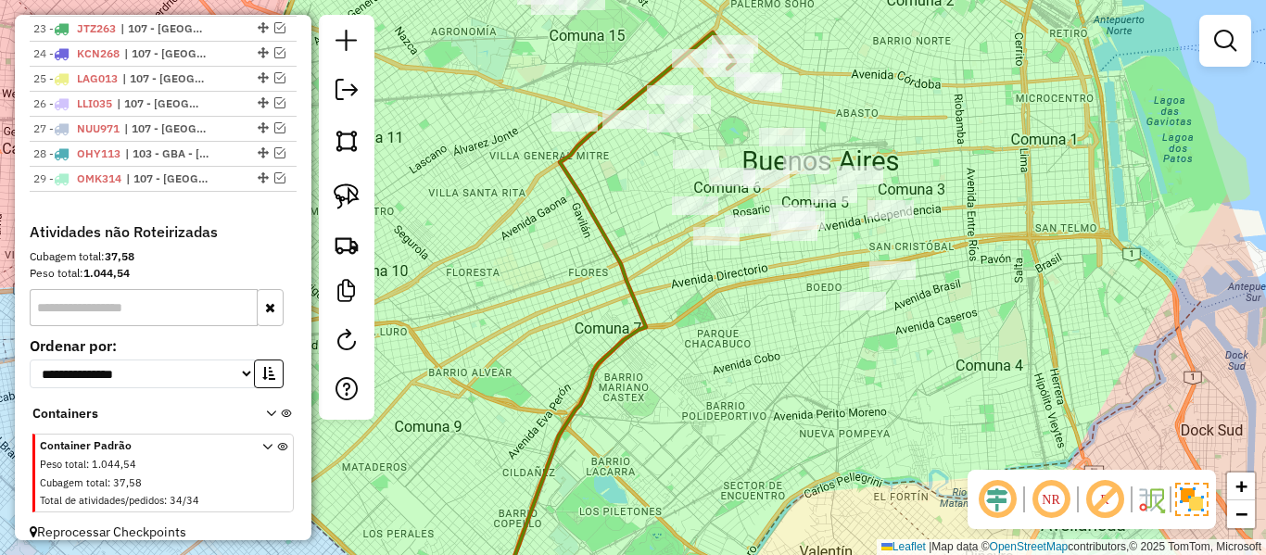
drag, startPoint x: 887, startPoint y: 344, endPoint x: 788, endPoint y: 418, distance: 123.8
click at [788, 418] on div "Janela de atendimento Grade de atendimento Capacidade Transportadoras Veículos …" at bounding box center [633, 277] width 1266 height 555
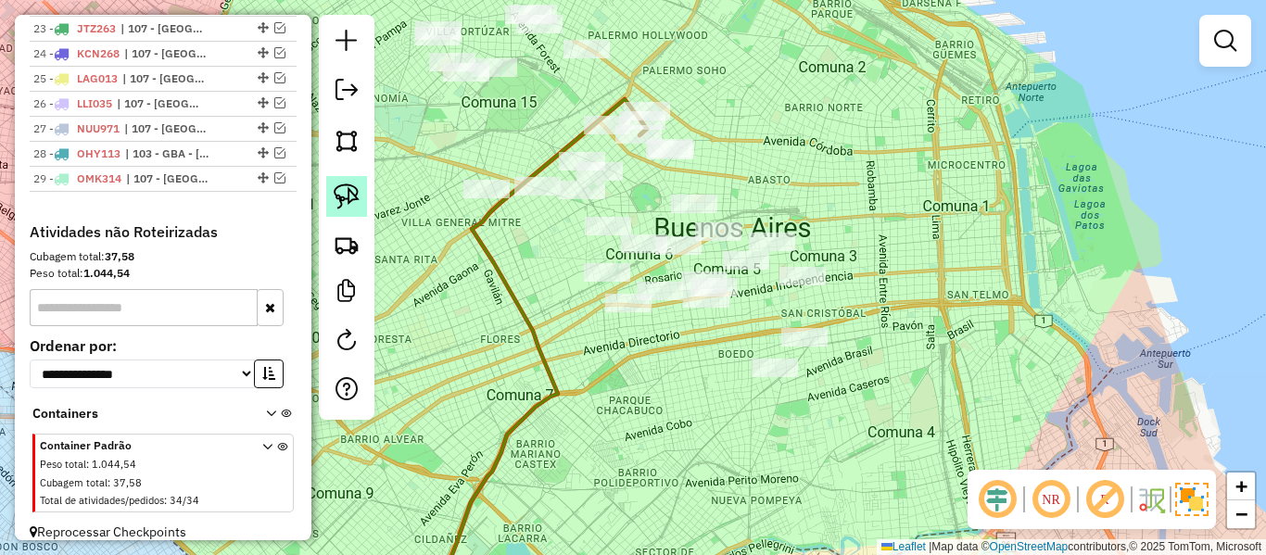
click at [347, 201] on img at bounding box center [347, 197] width 26 height 26
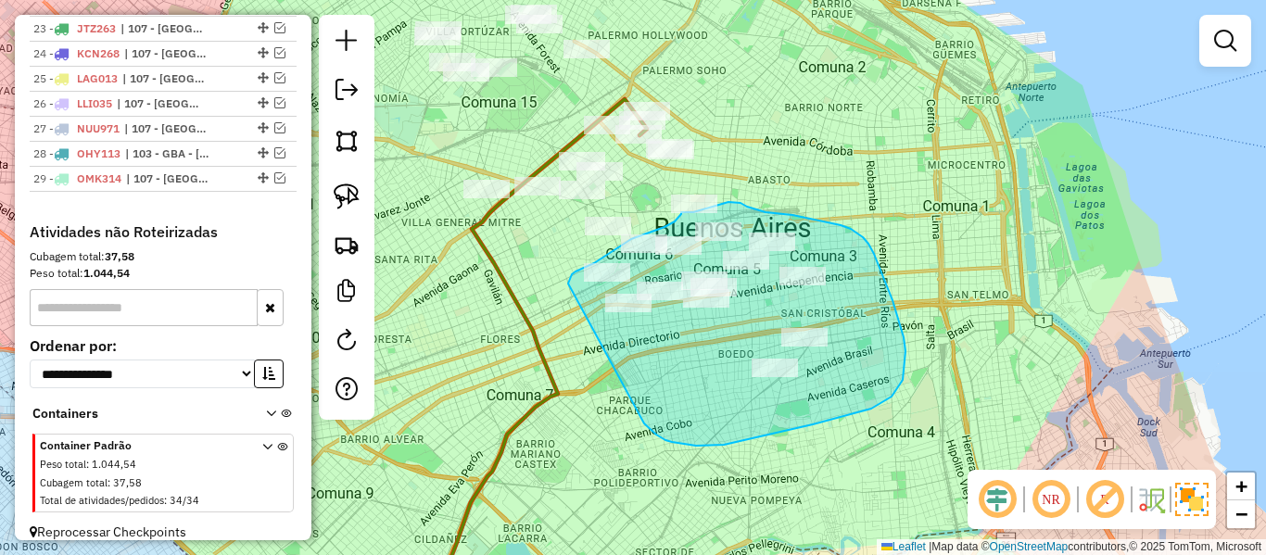
drag, startPoint x: 672, startPoint y: 442, endPoint x: 572, endPoint y: 340, distance: 142.9
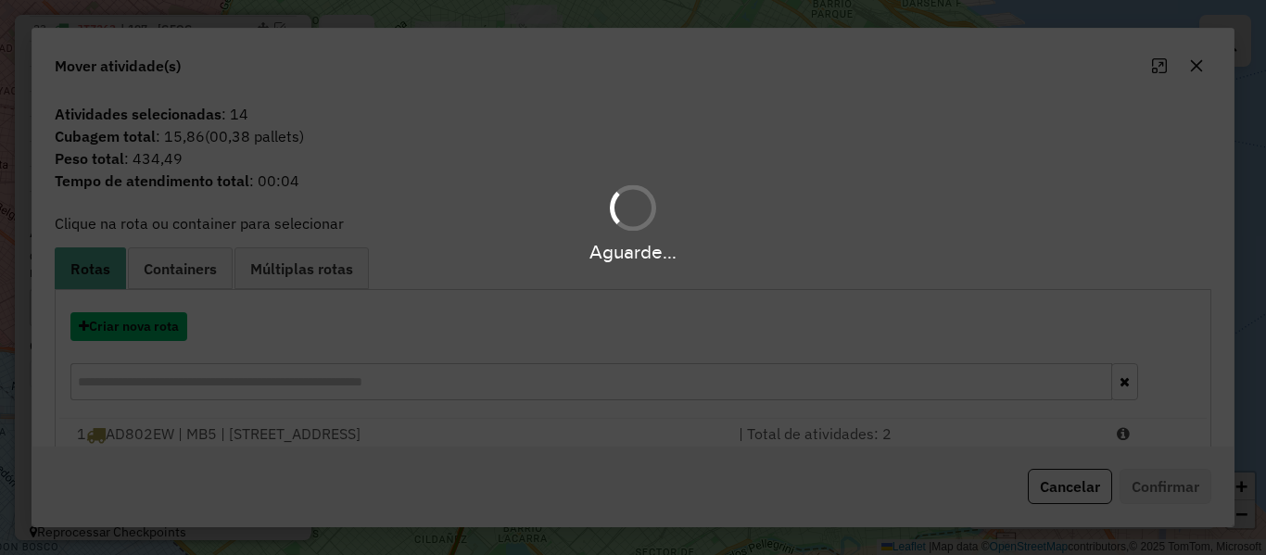
click at [169, 323] on button "Criar nova rota" at bounding box center [128, 326] width 117 height 29
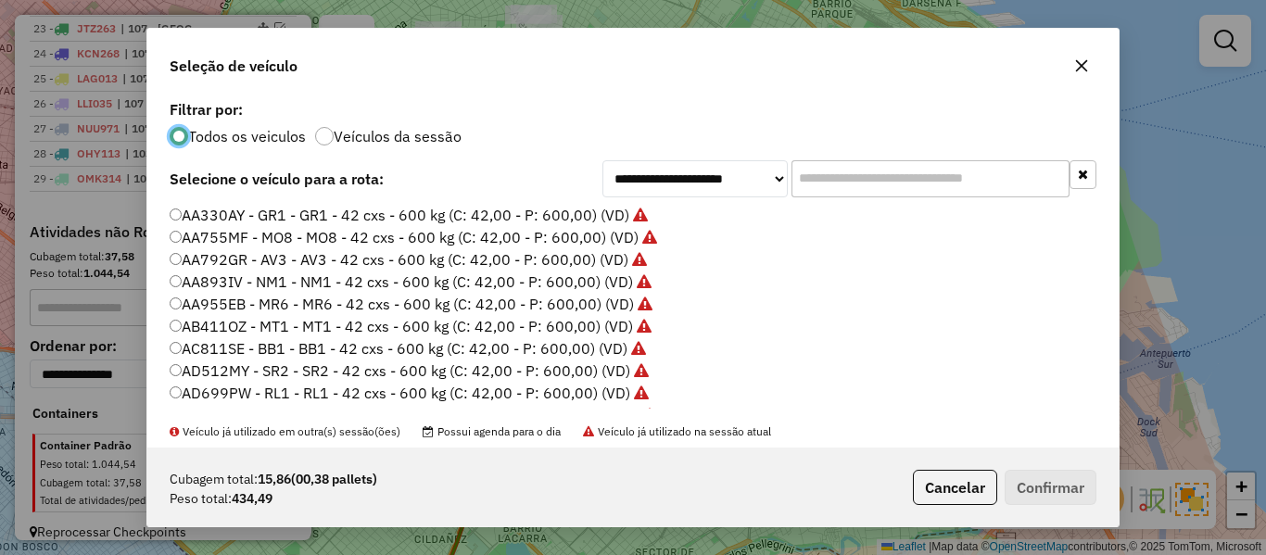
scroll to position [371, 0]
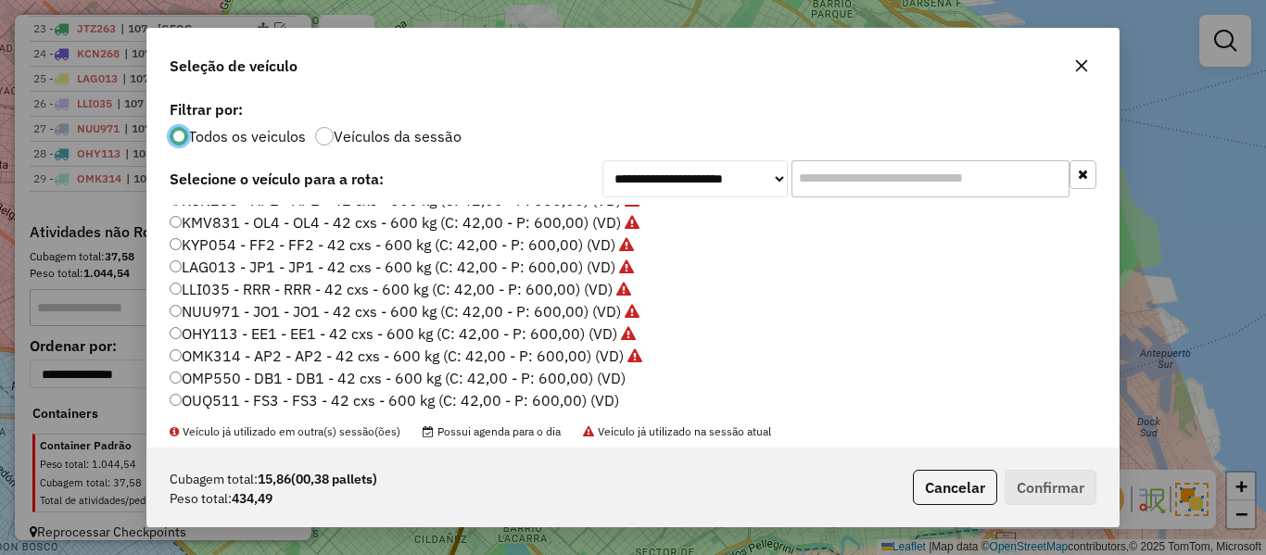
click at [607, 364] on label "OMK314 - AP2 - AP2 - 42 cxs - 600 kg (C: 42,00 - P: 600,00) (VD)" at bounding box center [406, 356] width 473 height 22
click at [607, 374] on label "OMP550 - DB1 - DB1 - 42 cxs - 600 kg (C: 42,00 - P: 600,00) (VD)" at bounding box center [398, 378] width 456 height 22
click at [1037, 487] on button "Confirmar" at bounding box center [1051, 487] width 92 height 35
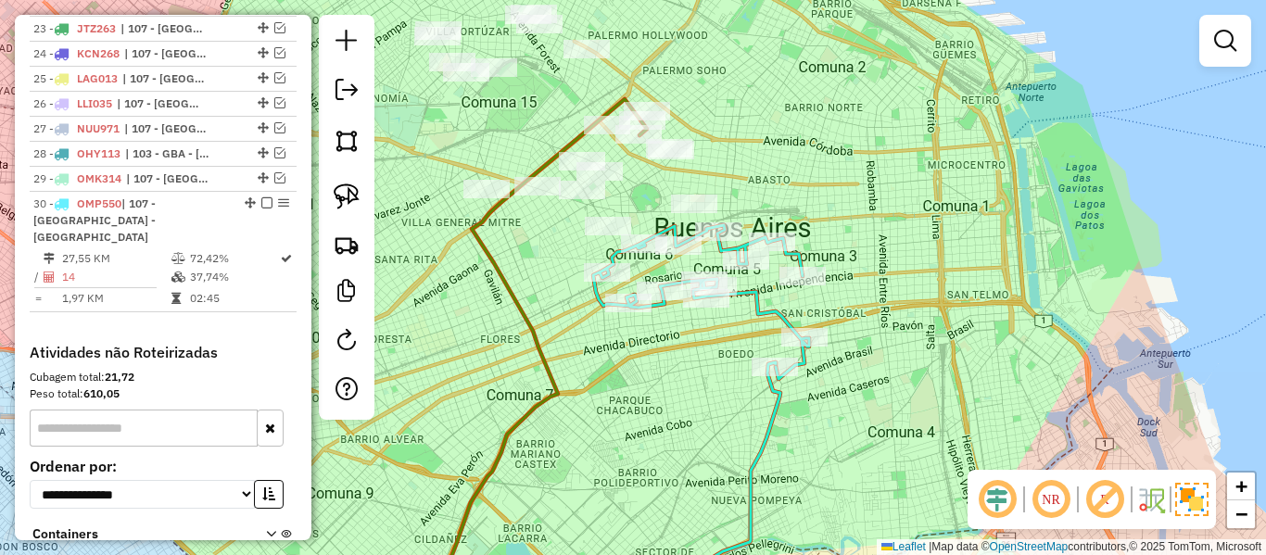
scroll to position [1387, 0]
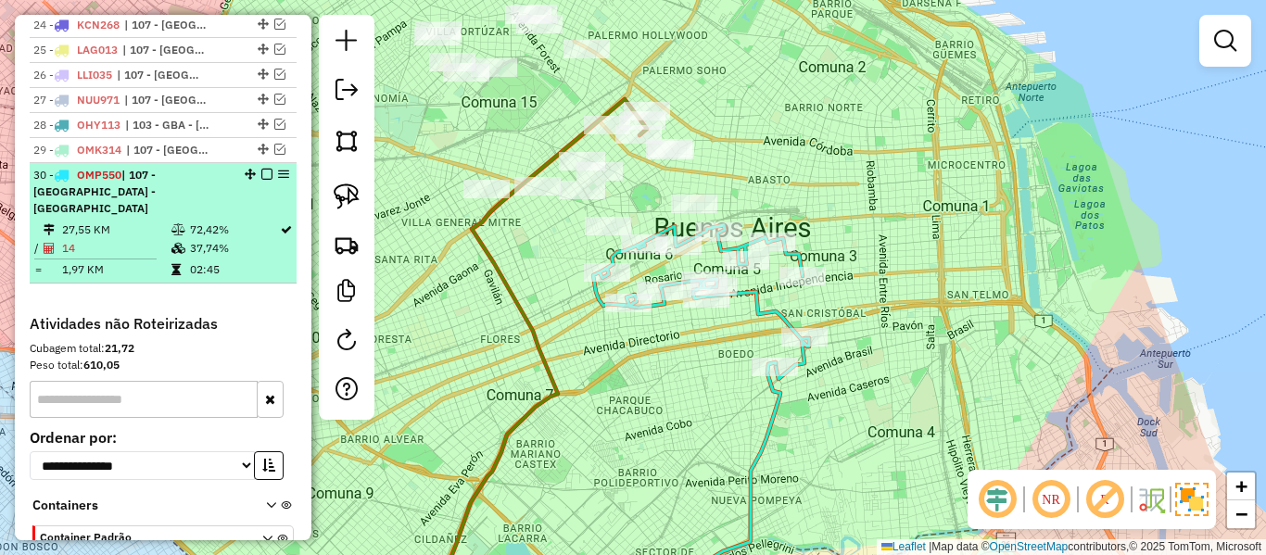
click at [261, 169] on em at bounding box center [266, 174] width 11 height 11
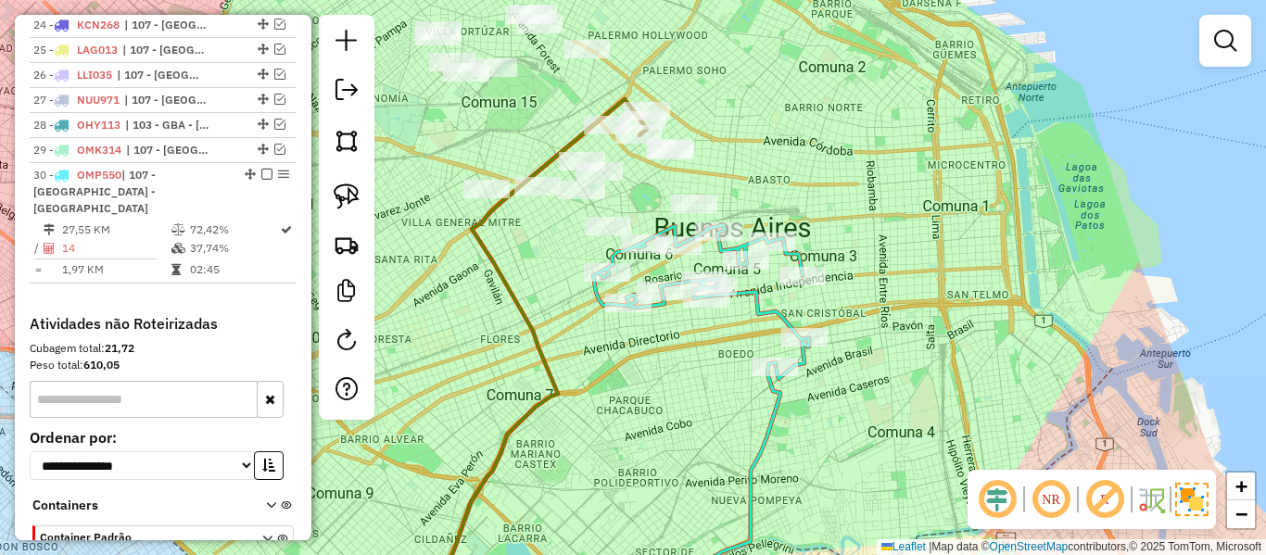
scroll to position [1383, 0]
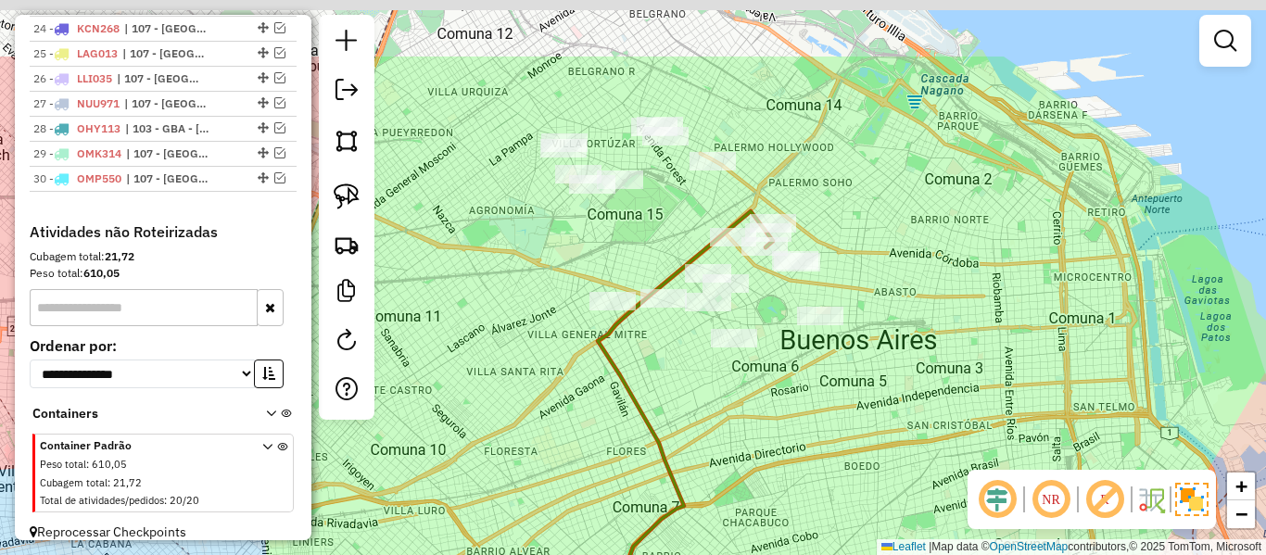
drag, startPoint x: 567, startPoint y: 331, endPoint x: 628, endPoint y: 370, distance: 72.5
click at [619, 365] on icon at bounding box center [662, 467] width 210 height 512
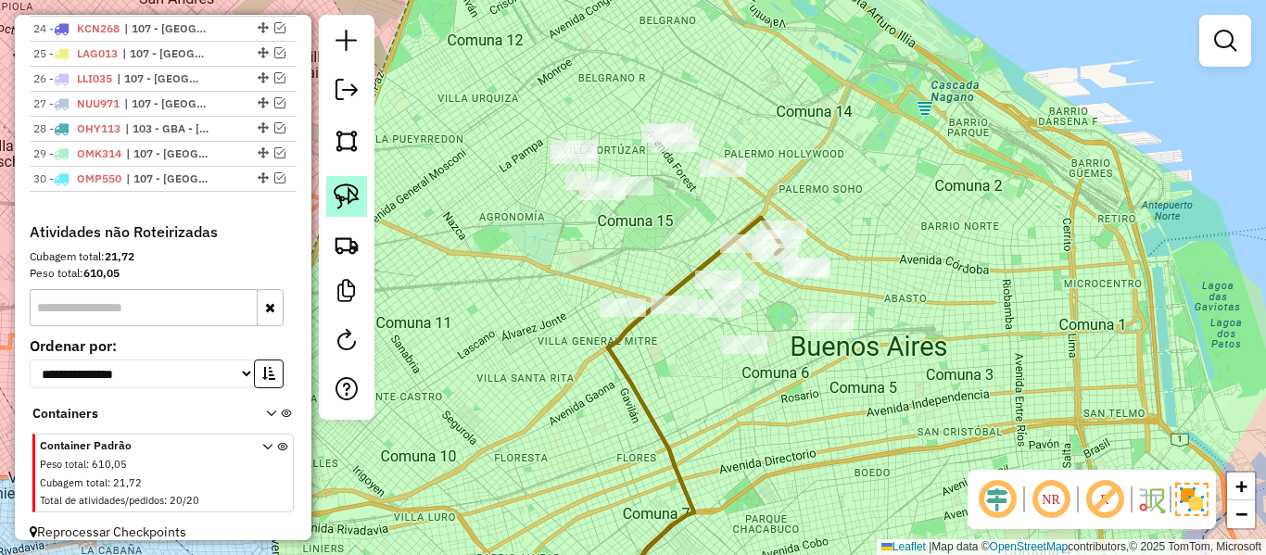
click at [346, 196] on img at bounding box center [347, 197] width 26 height 26
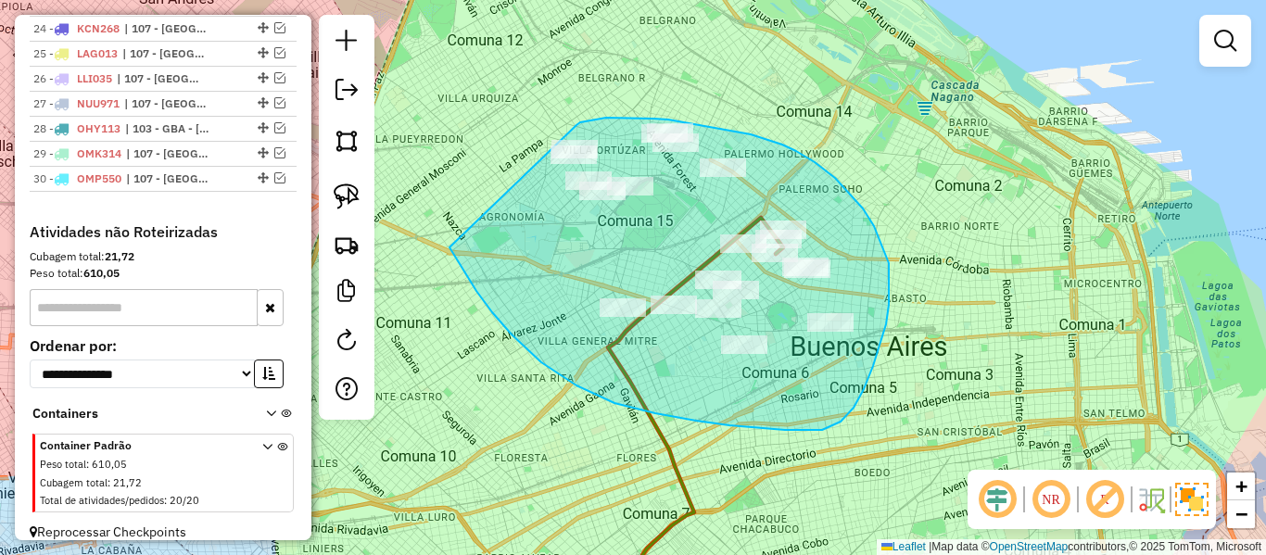
drag, startPoint x: 453, startPoint y: 254, endPoint x: 528, endPoint y: 155, distance: 124.4
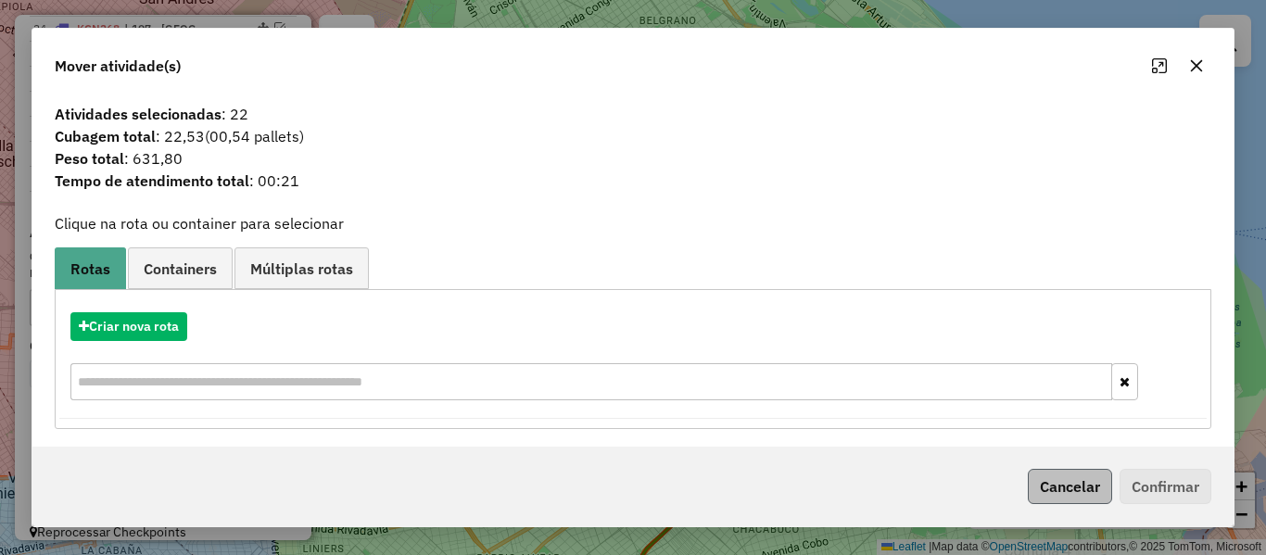
drag, startPoint x: 1069, startPoint y: 466, endPoint x: 1059, endPoint y: 477, distance: 14.5
click at [1069, 467] on div "Cancelar Confirmar" at bounding box center [632, 487] width 1201 height 80
click at [1053, 486] on button "Cancelar" at bounding box center [1070, 486] width 84 height 35
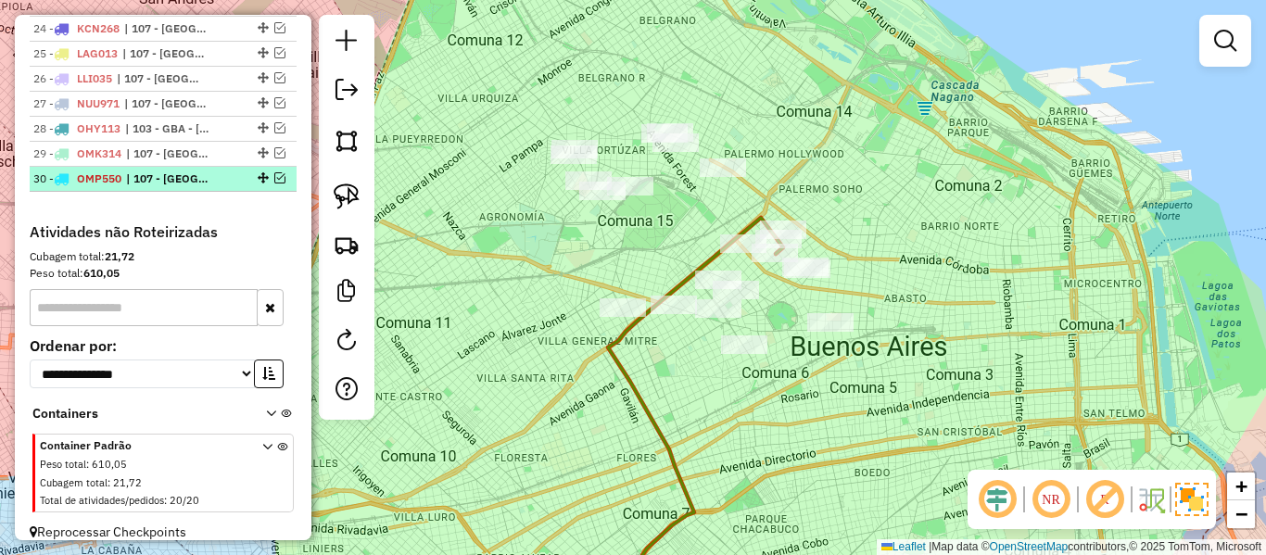
click at [274, 172] on em at bounding box center [279, 177] width 11 height 11
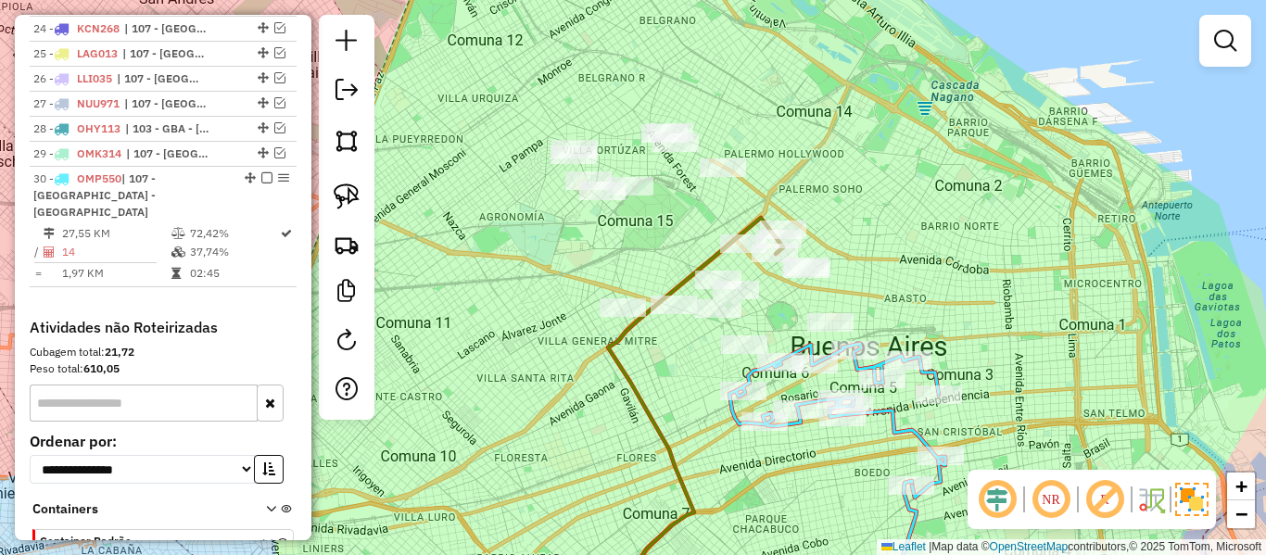
scroll to position [1387, 0]
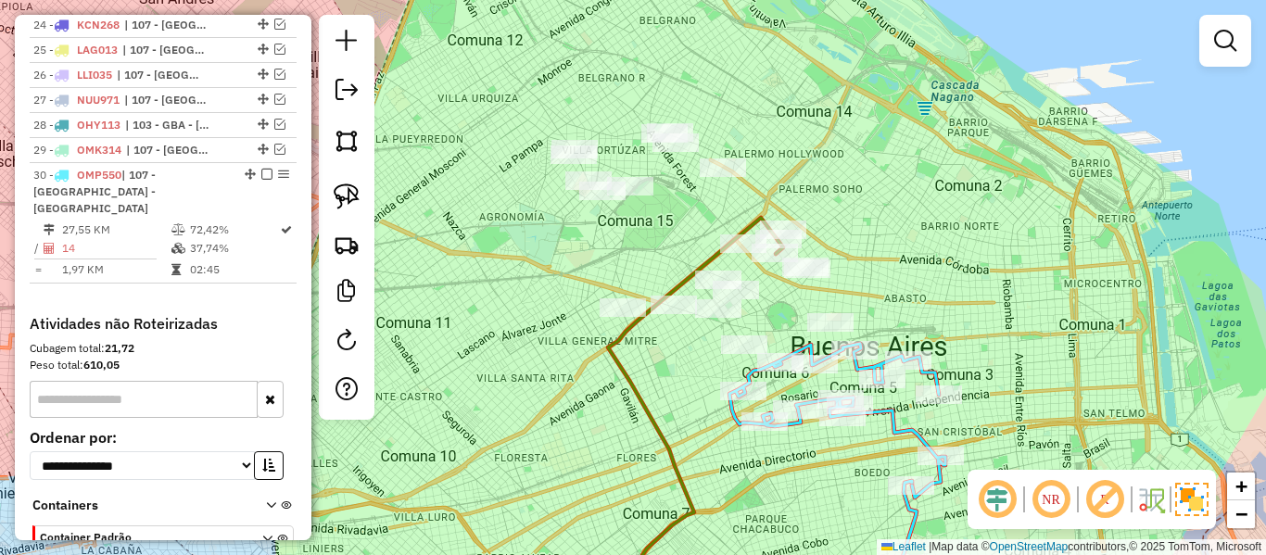
click at [736, 413] on icon at bounding box center [837, 421] width 216 height 154
select select "**********"
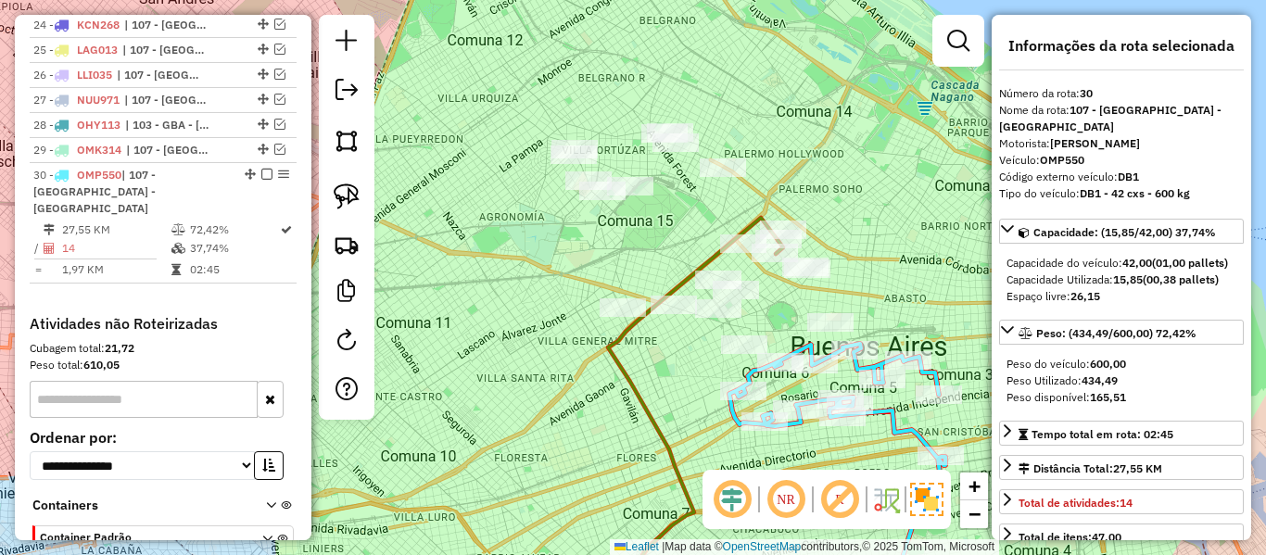
scroll to position [1462, 0]
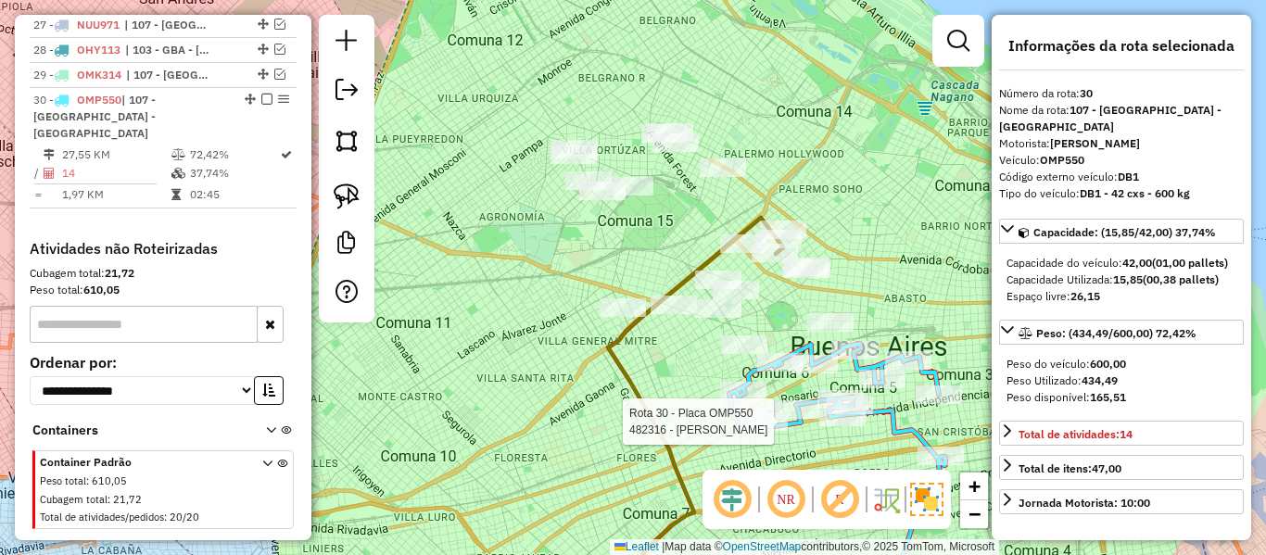
select select "**********"
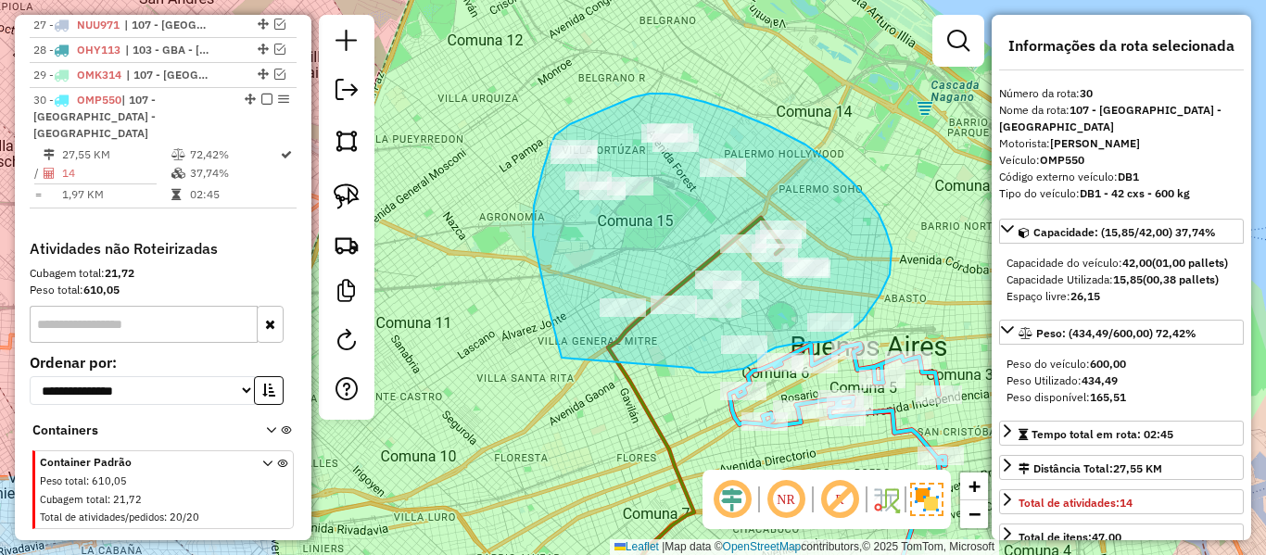
drag, startPoint x: 708, startPoint y: 373, endPoint x: 563, endPoint y: 361, distance: 146.0
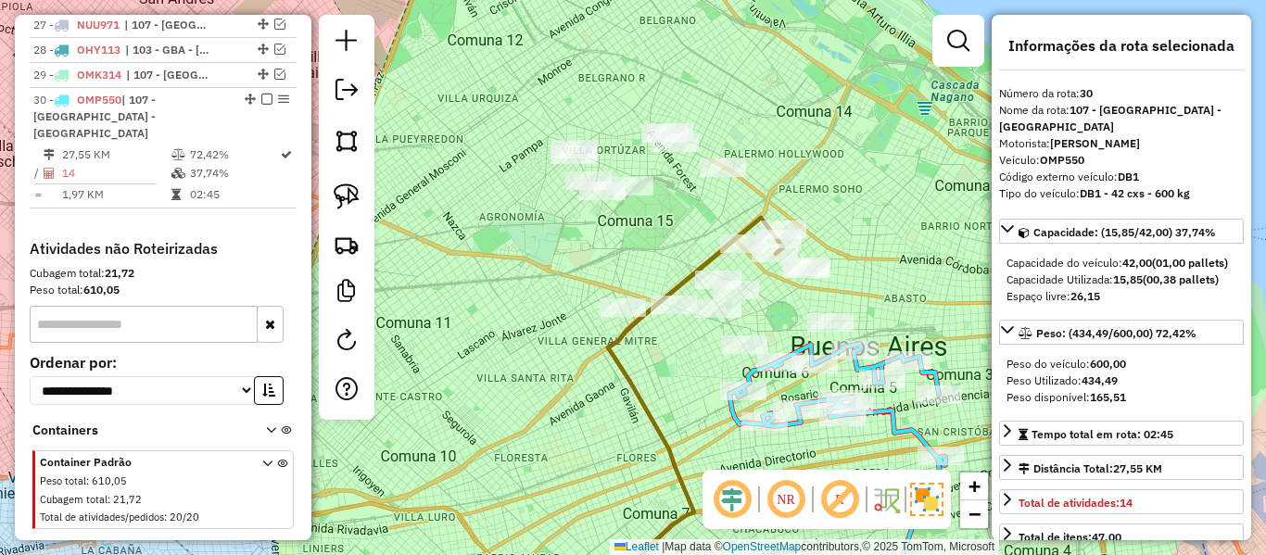
click at [893, 406] on icon at bounding box center [837, 421] width 216 height 154
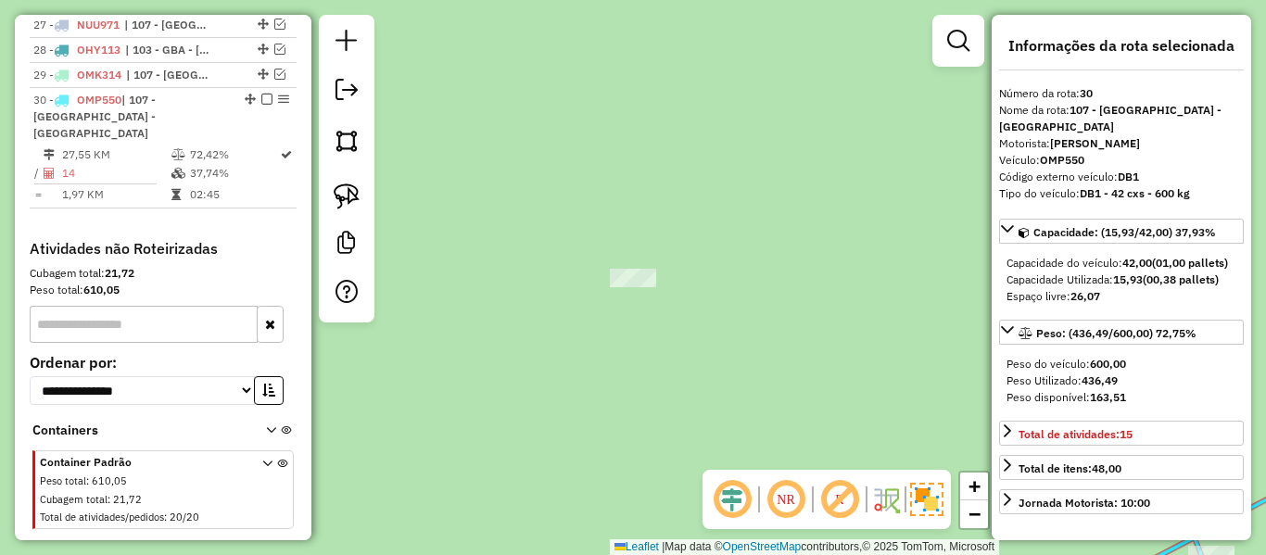
select select "**********"
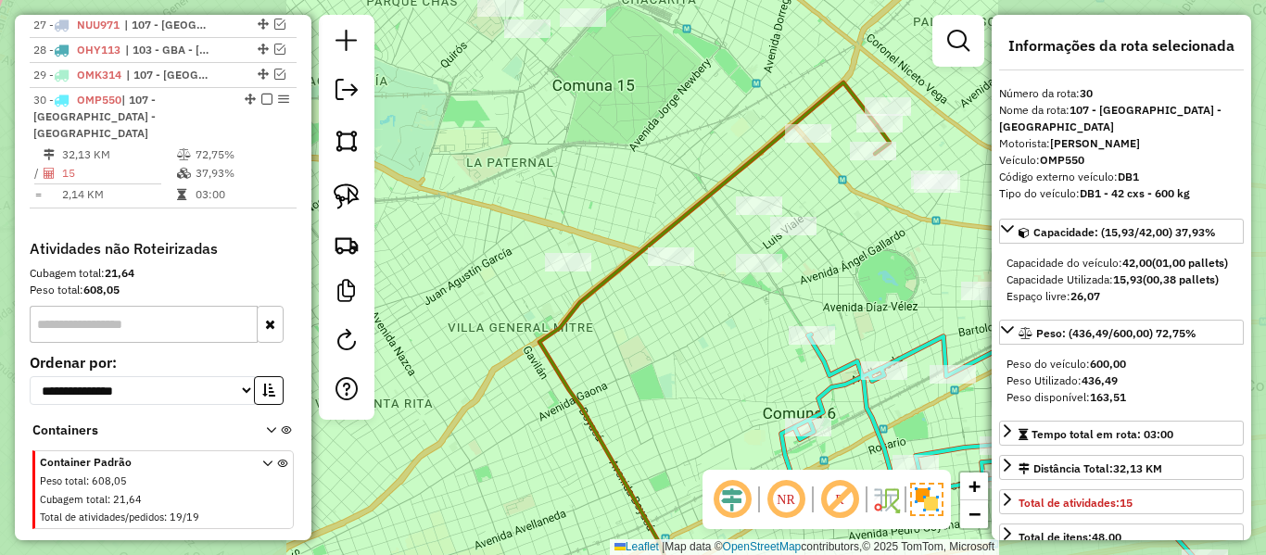
click at [834, 363] on icon at bounding box center [998, 473] width 434 height 276
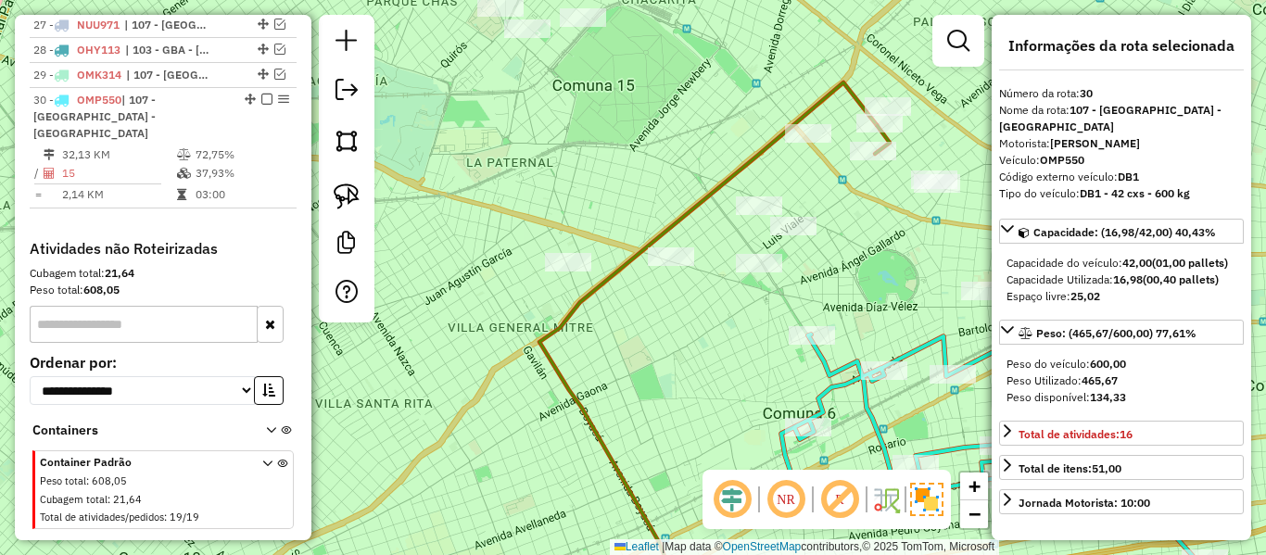
select select "**********"
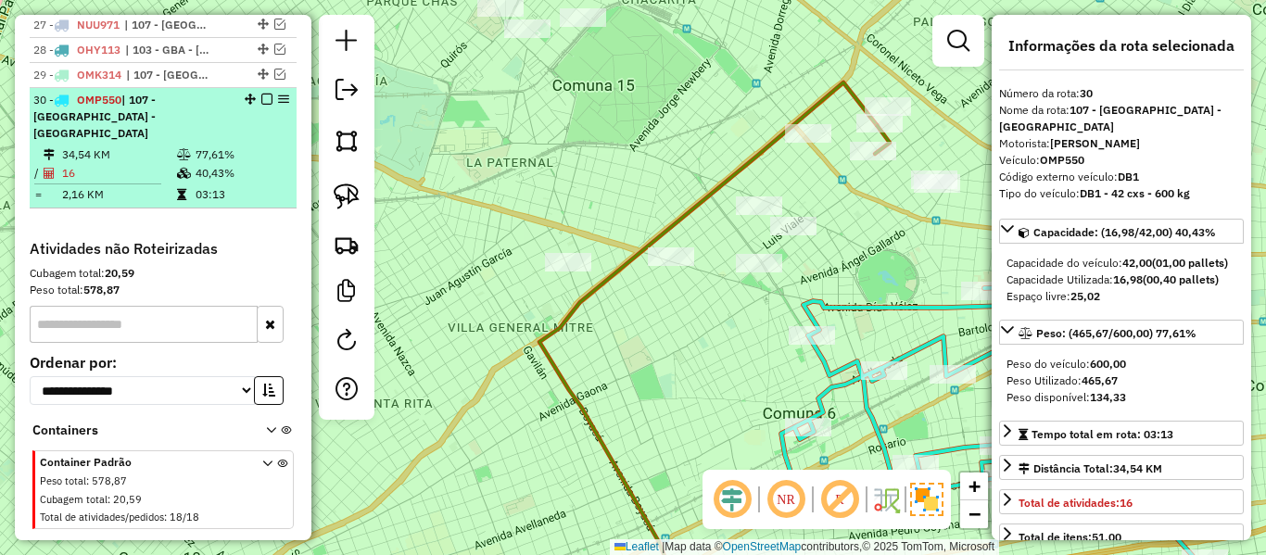
click at [261, 94] on em at bounding box center [266, 99] width 11 height 11
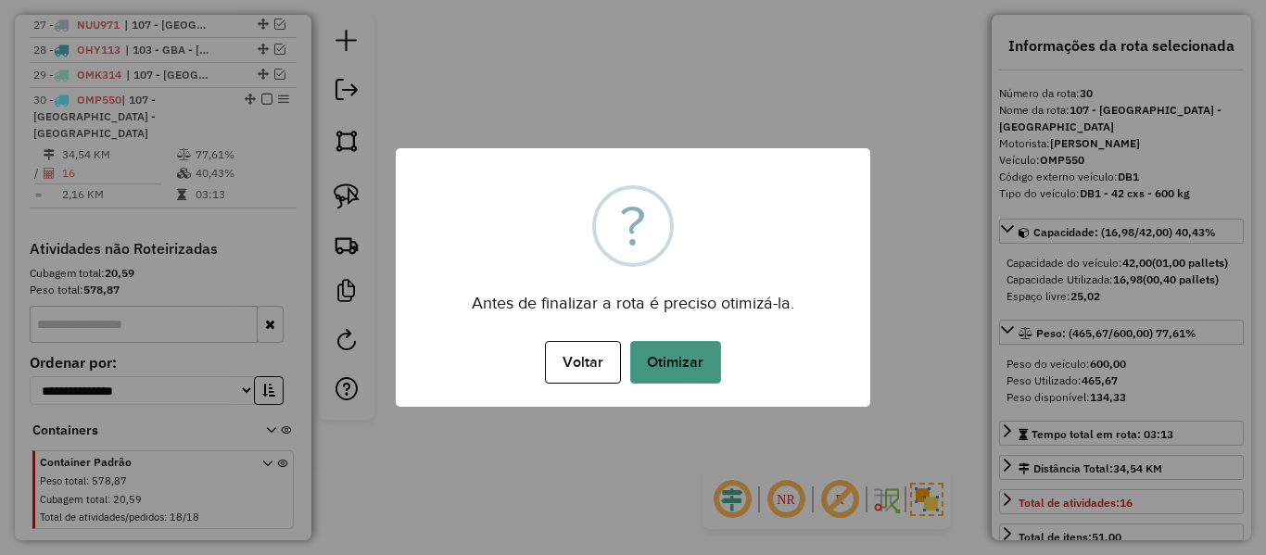
click at [650, 352] on button "Otimizar" at bounding box center [675, 362] width 91 height 43
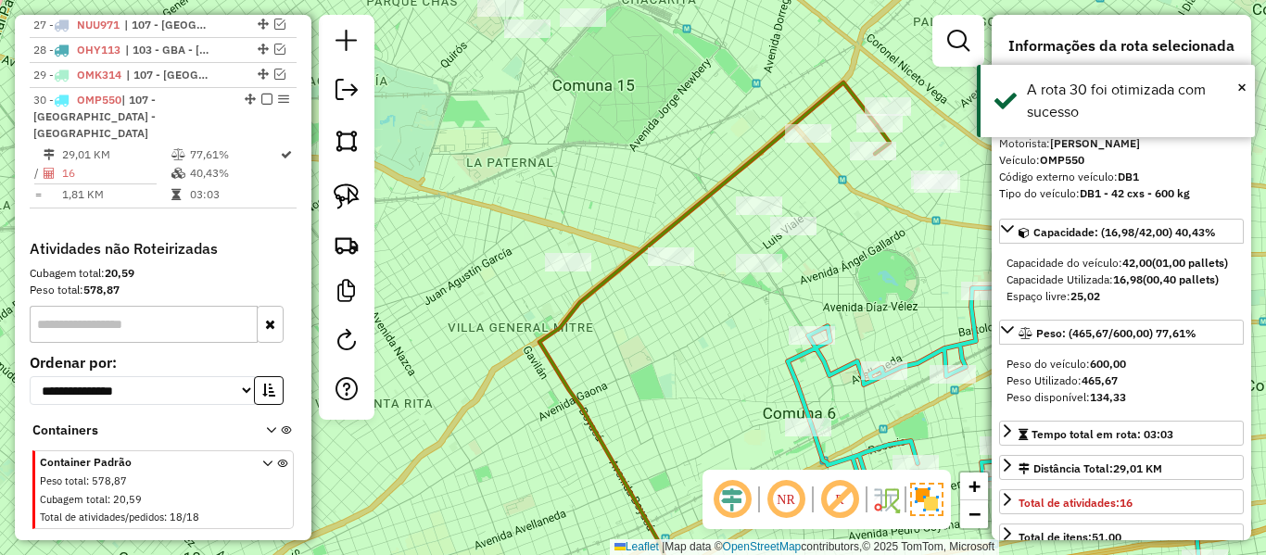
click at [261, 94] on em at bounding box center [266, 99] width 11 height 11
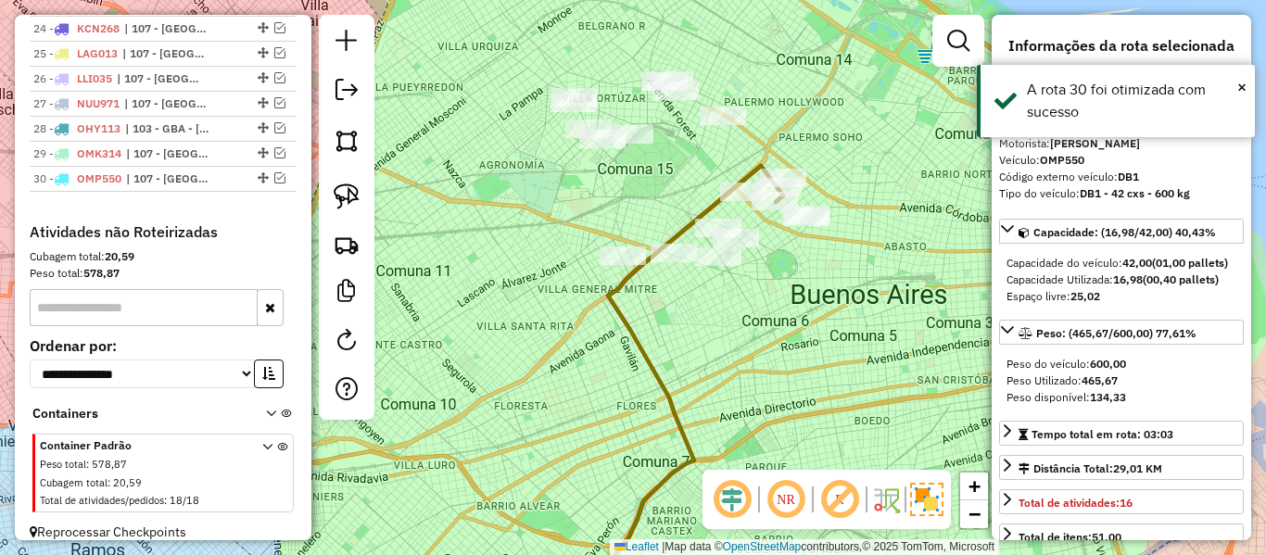
click at [630, 318] on icon at bounding box center [684, 388] width 185 height 445
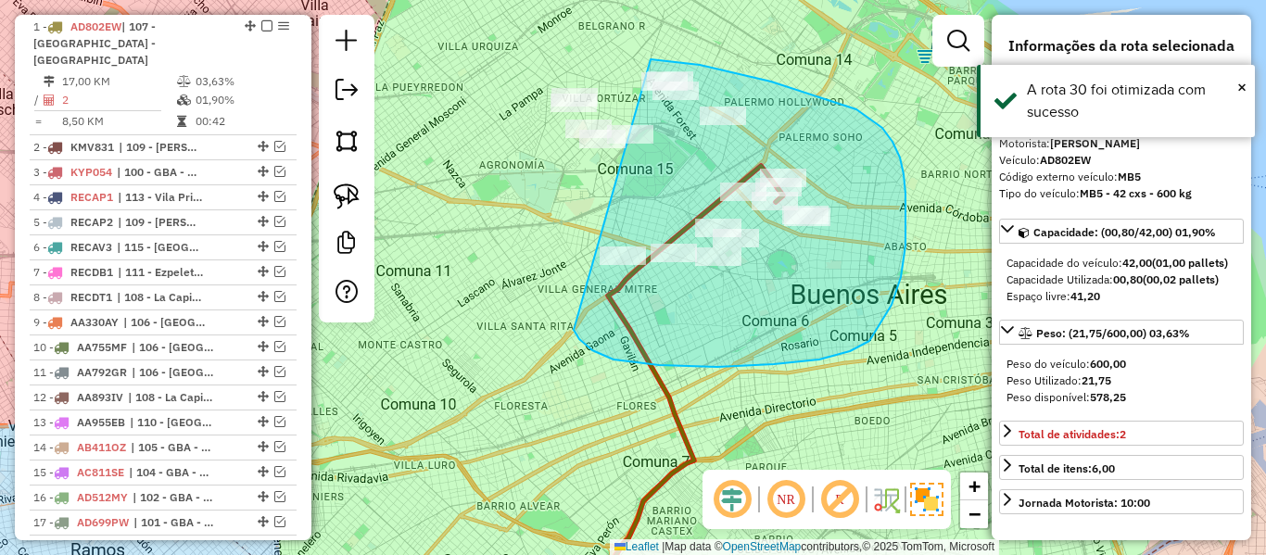
drag, startPoint x: 582, startPoint y: 342, endPoint x: 529, endPoint y: 189, distance: 161.8
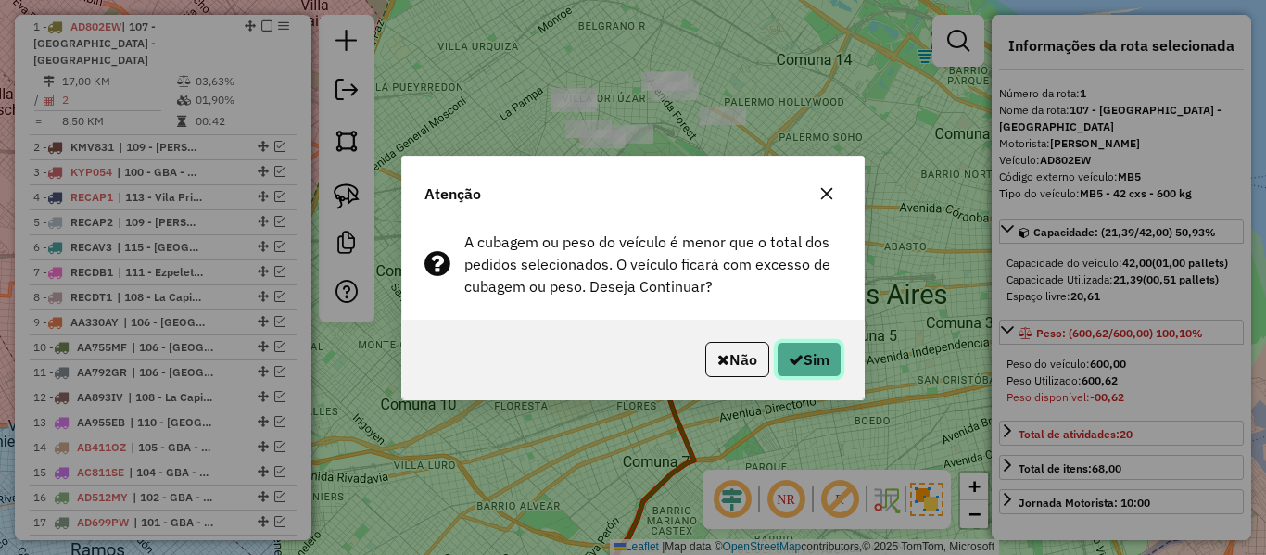
click at [816, 370] on button "Sim" at bounding box center [809, 359] width 65 height 35
select select "**********"
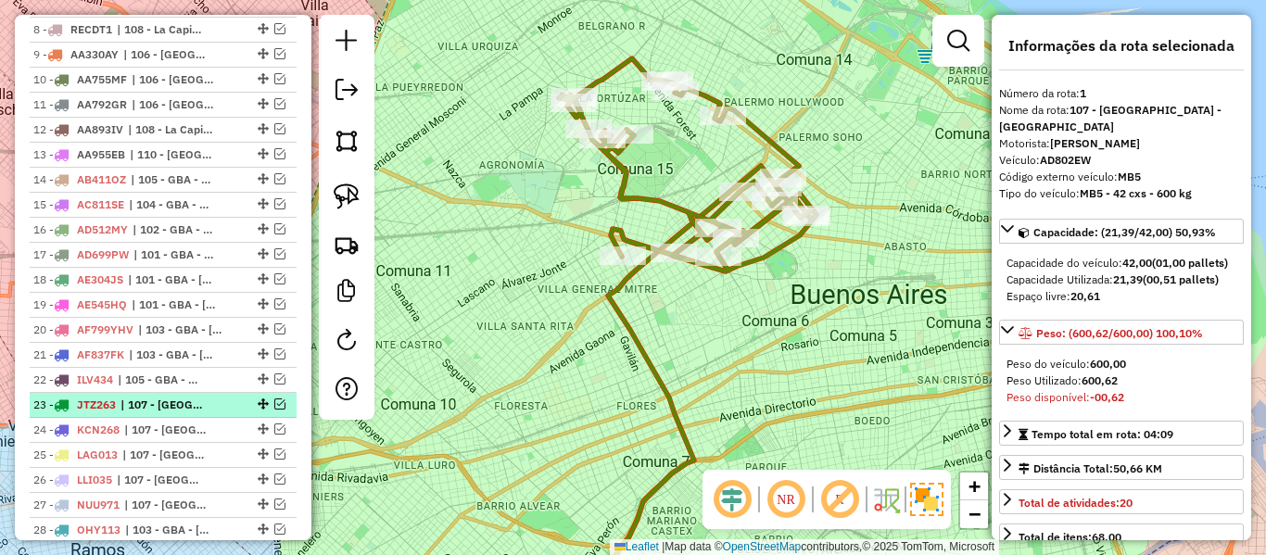
scroll to position [1091, 0]
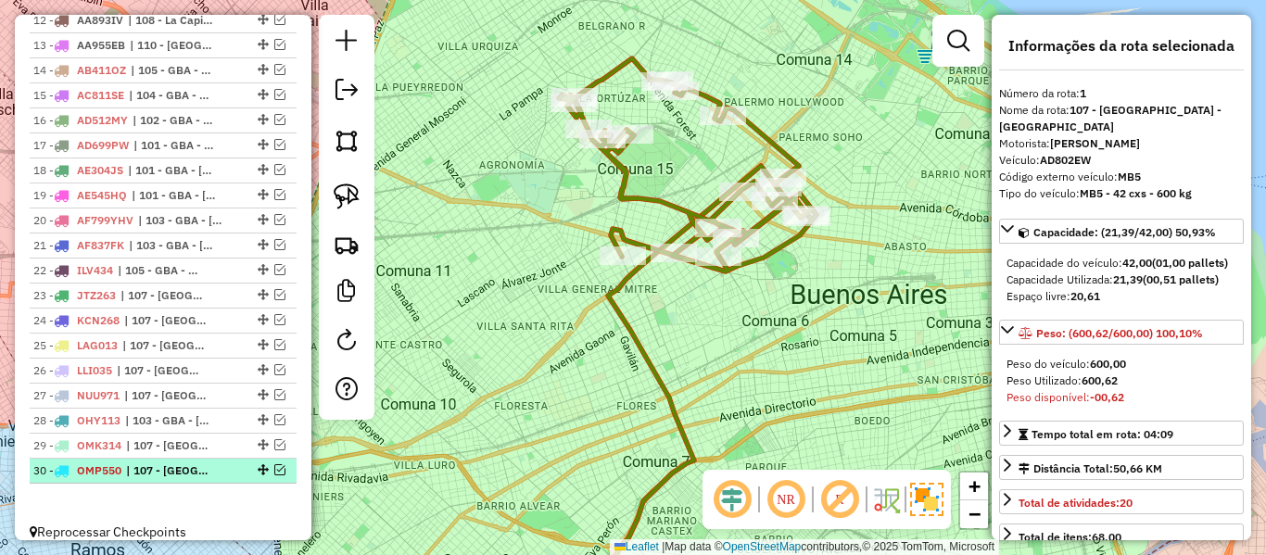
click at [280, 464] on div at bounding box center [262, 469] width 56 height 11
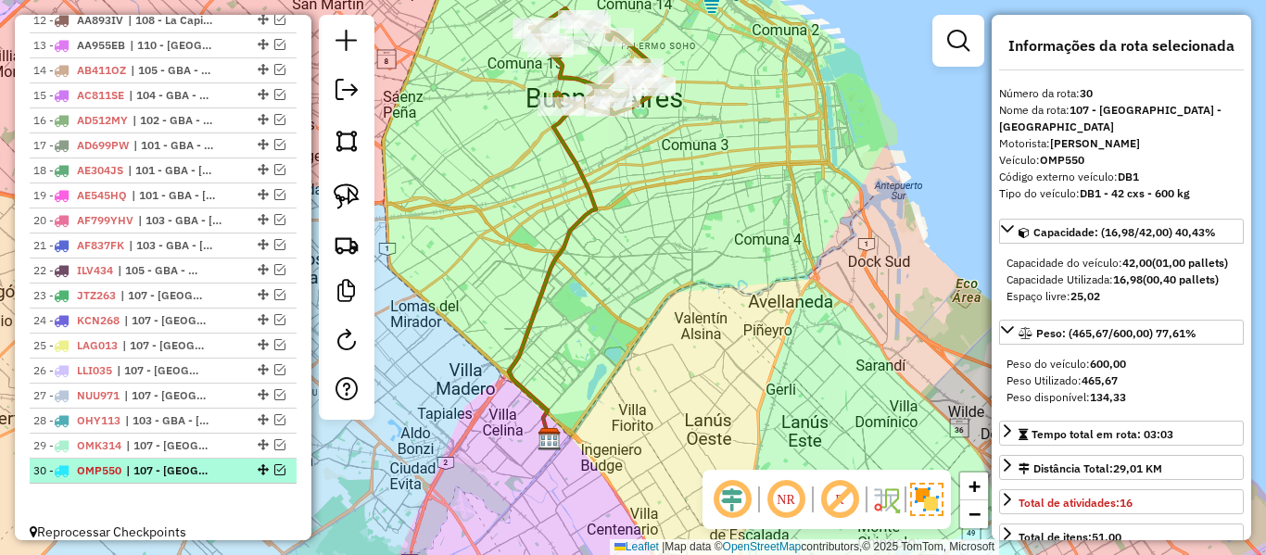
click at [274, 464] on em at bounding box center [279, 469] width 11 height 11
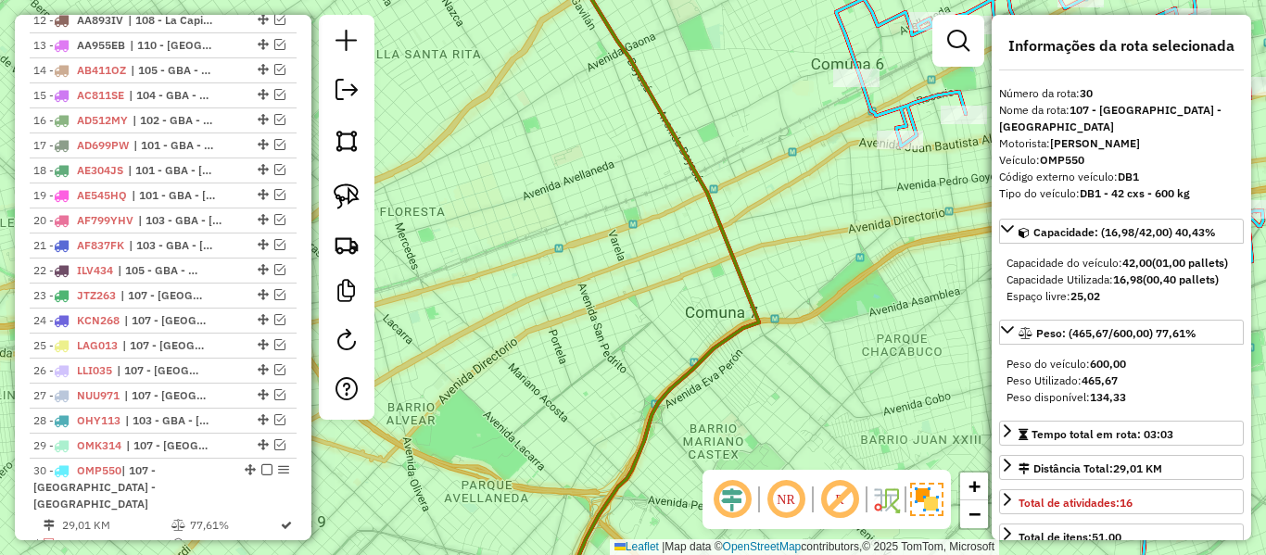
drag, startPoint x: 751, startPoint y: 187, endPoint x: 503, endPoint y: 508, distance: 405.1
click at [503, 508] on div "Janela de atendimento Grade de atendimento Capacidade Transportadoras Veículos …" at bounding box center [633, 277] width 1266 height 555
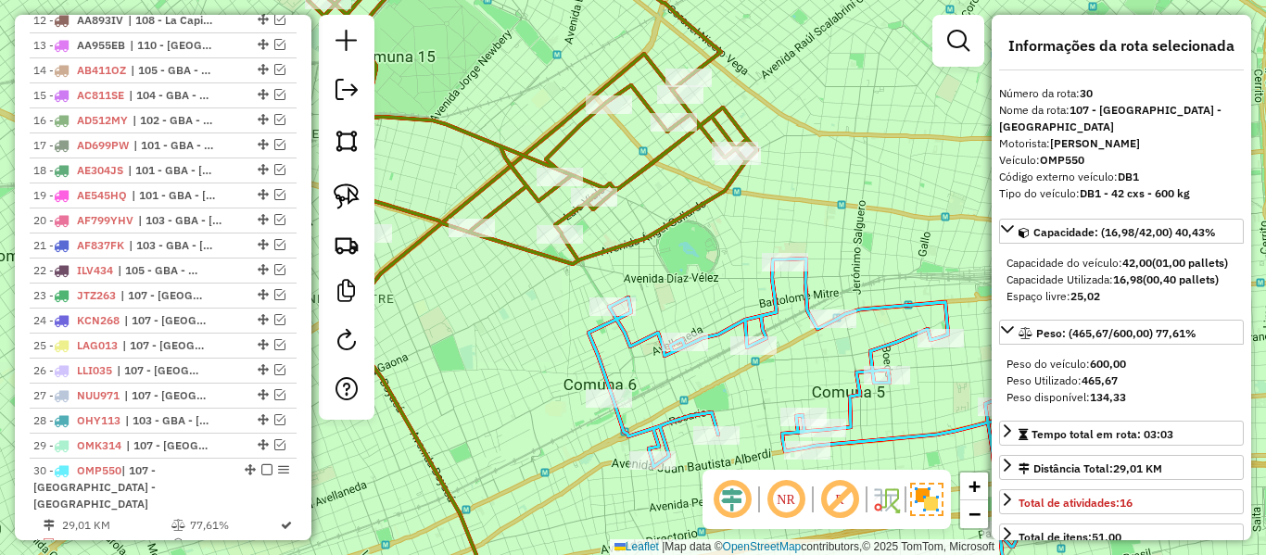
click at [618, 325] on icon at bounding box center [802, 435] width 427 height 352
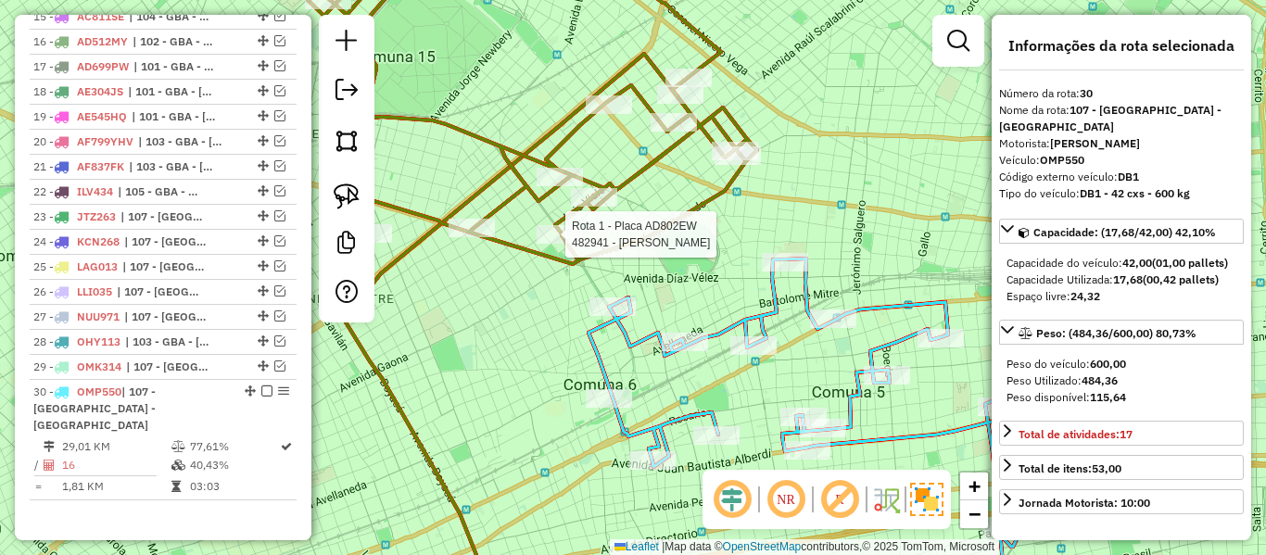
select select "**********"
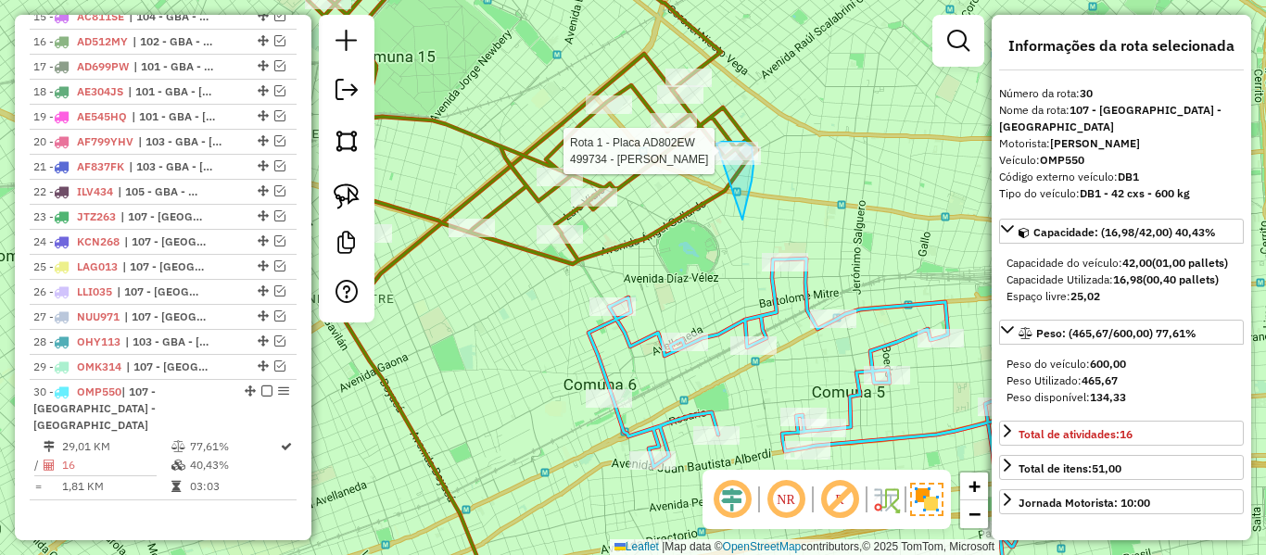
drag, startPoint x: 742, startPoint y: 220, endPoint x: 698, endPoint y: 164, distance: 71.2
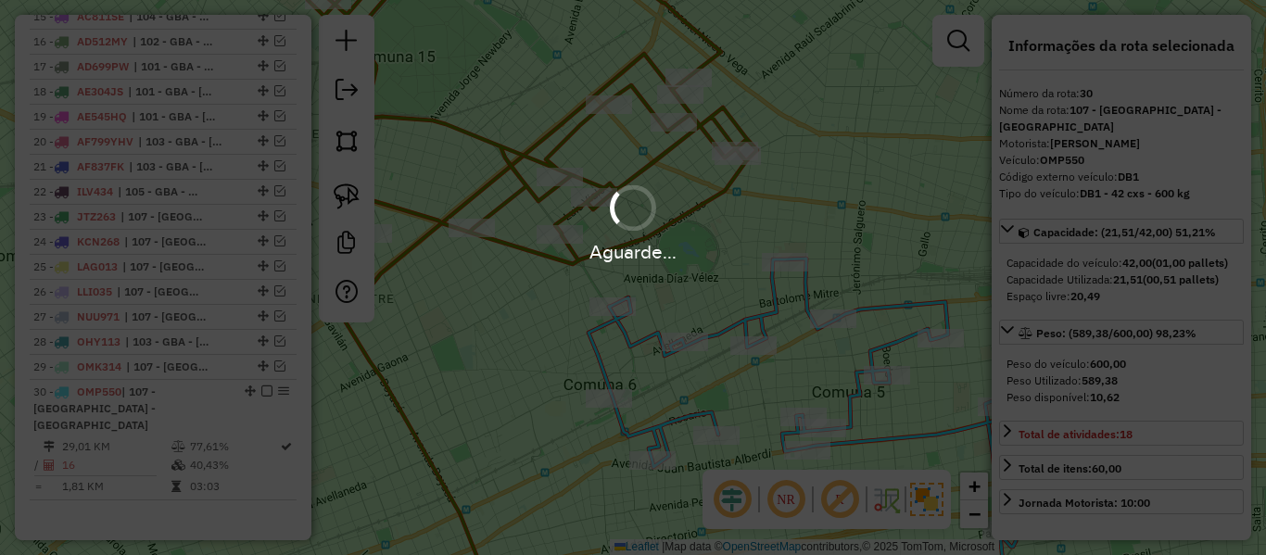
select select "**********"
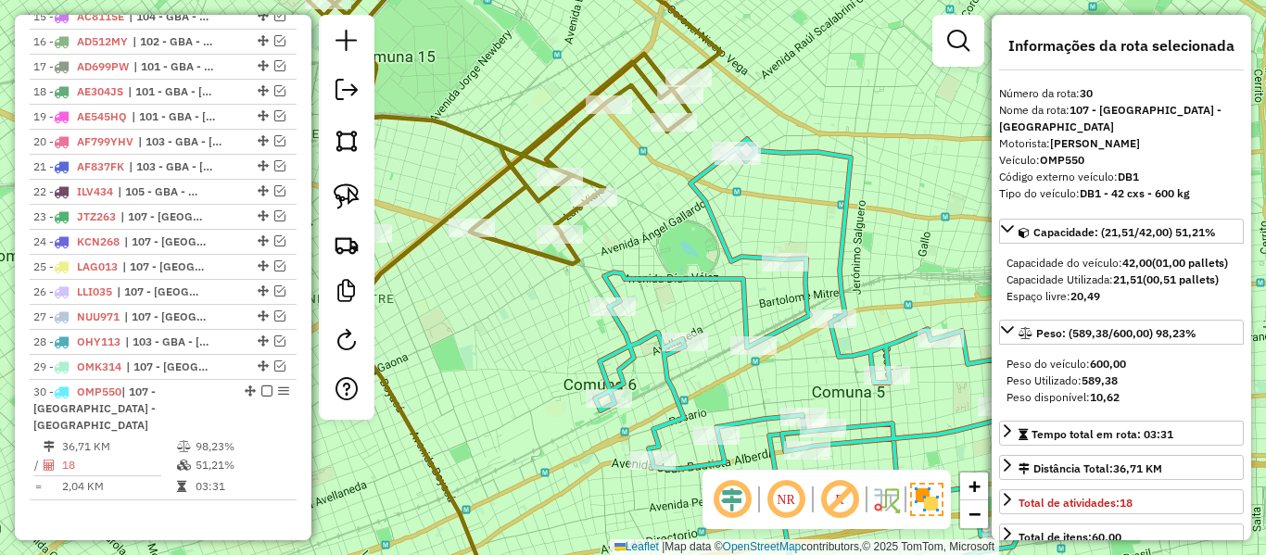
click at [643, 170] on div "Janela de atendimento Grade de atendimento Capacidade Transportadoras Veículos …" at bounding box center [633, 277] width 1266 height 555
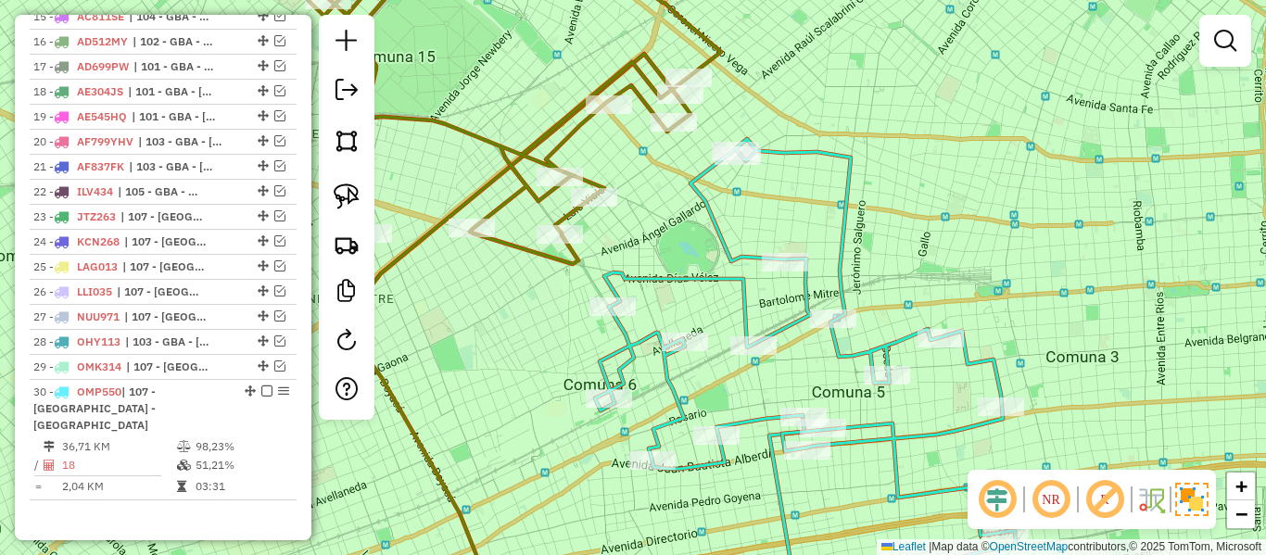
click at [558, 139] on icon at bounding box center [494, 104] width 454 height 320
select select "**********"
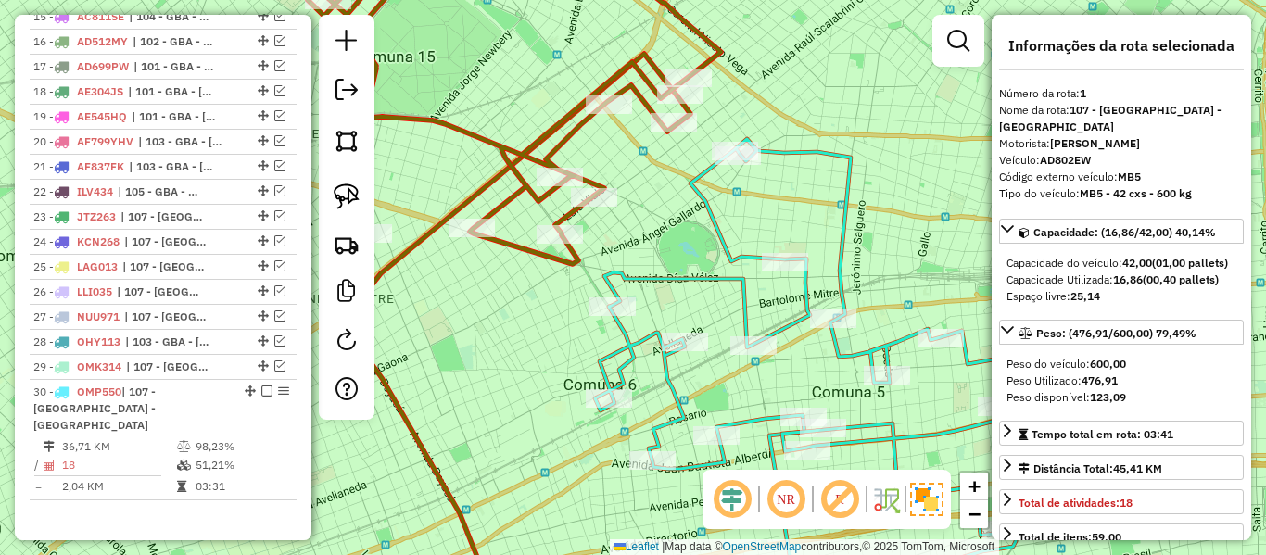
scroll to position [714, 0]
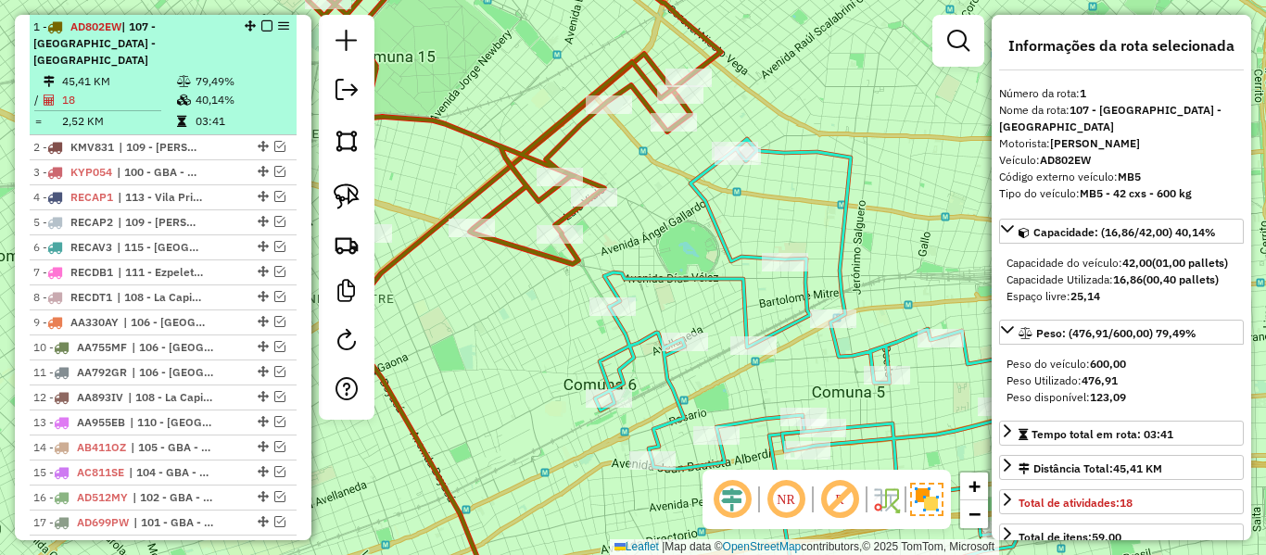
click at [261, 25] on em at bounding box center [266, 25] width 11 height 11
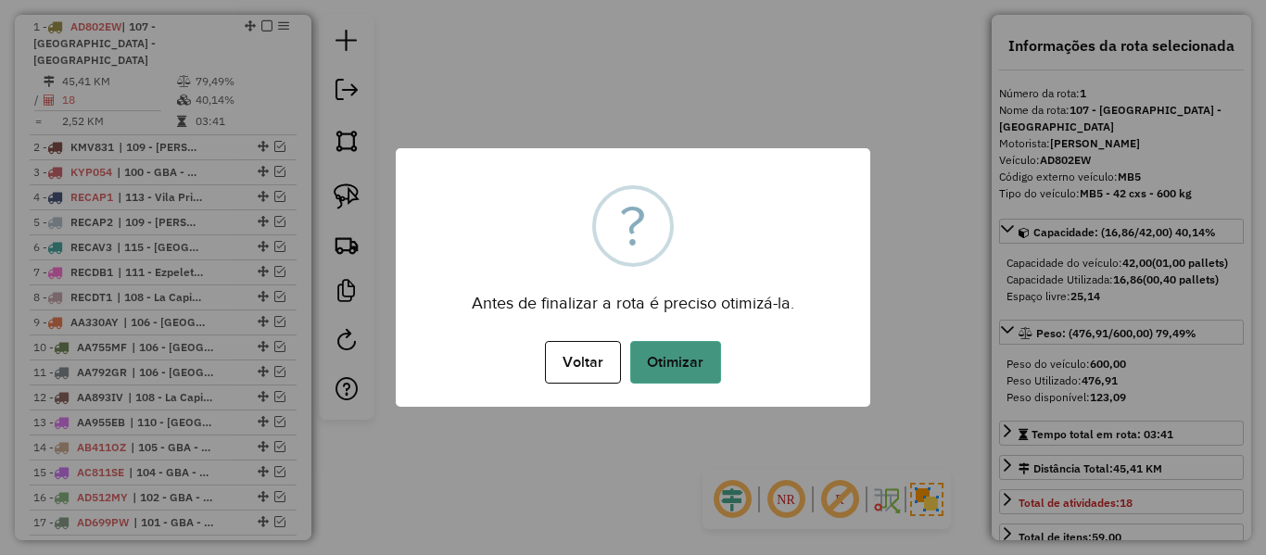
click at [698, 371] on button "Otimizar" at bounding box center [675, 362] width 91 height 43
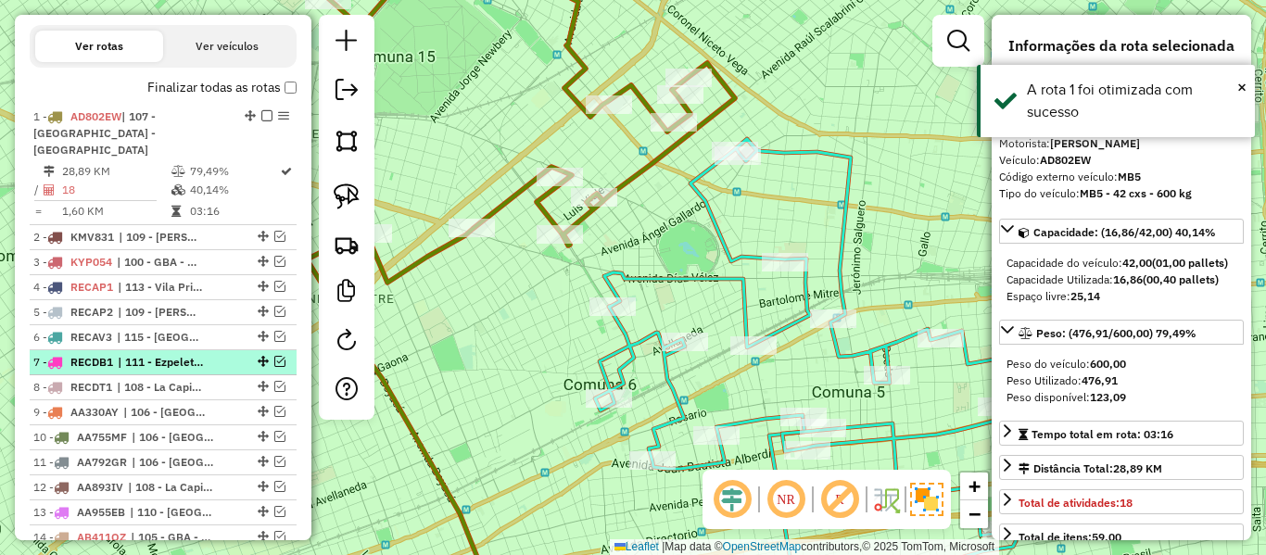
scroll to position [428, 0]
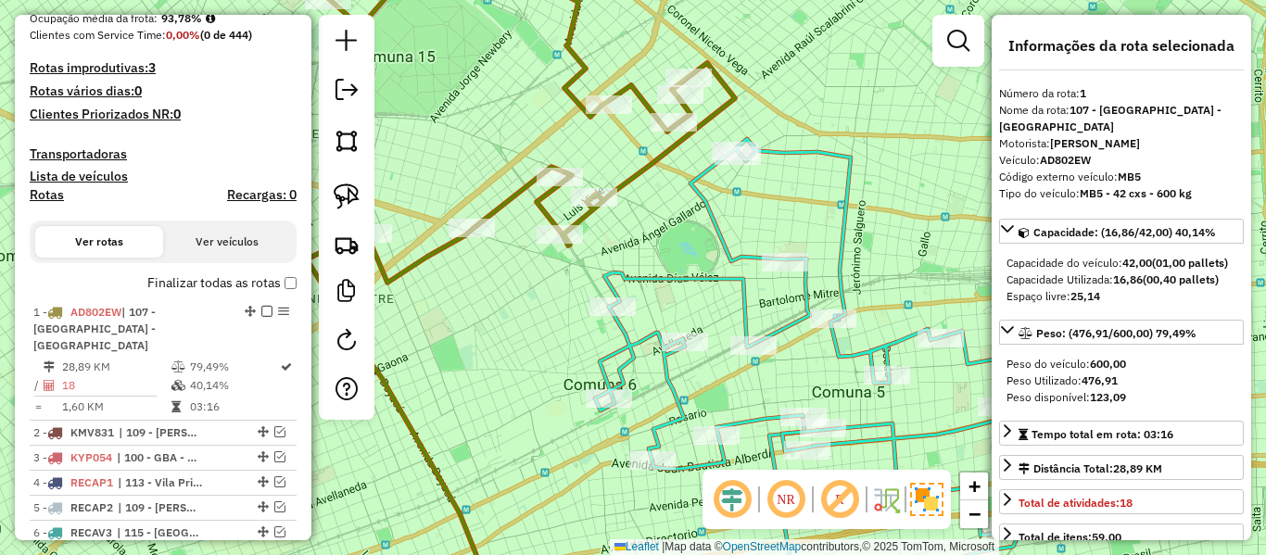
click at [254, 289] on label "Finalizar todas as rotas" at bounding box center [221, 282] width 149 height 19
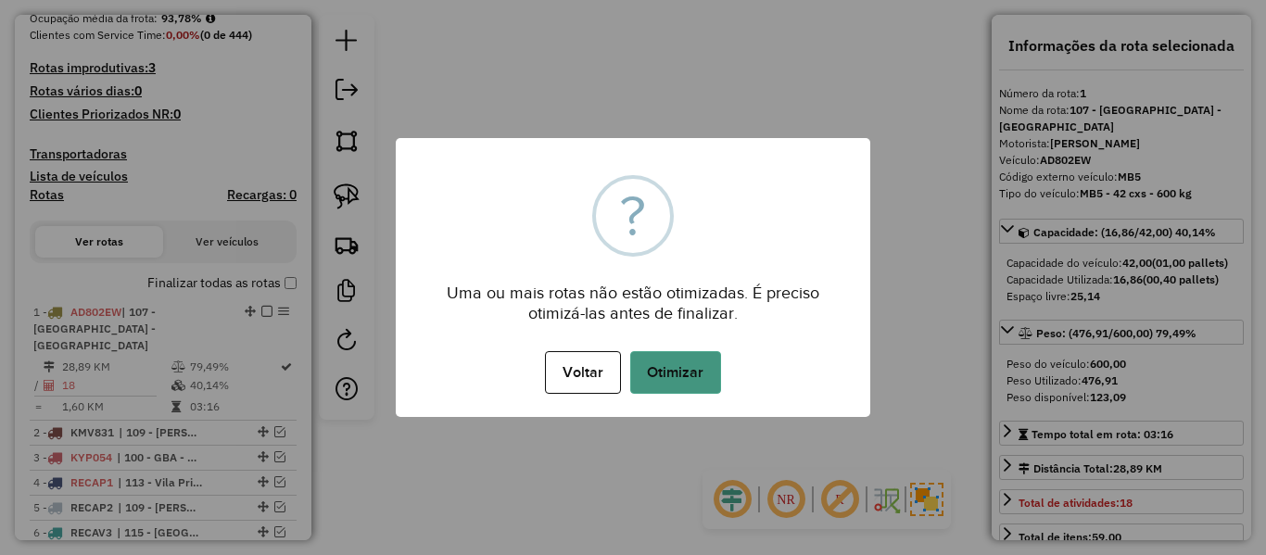
click at [694, 374] on button "Otimizar" at bounding box center [675, 372] width 91 height 43
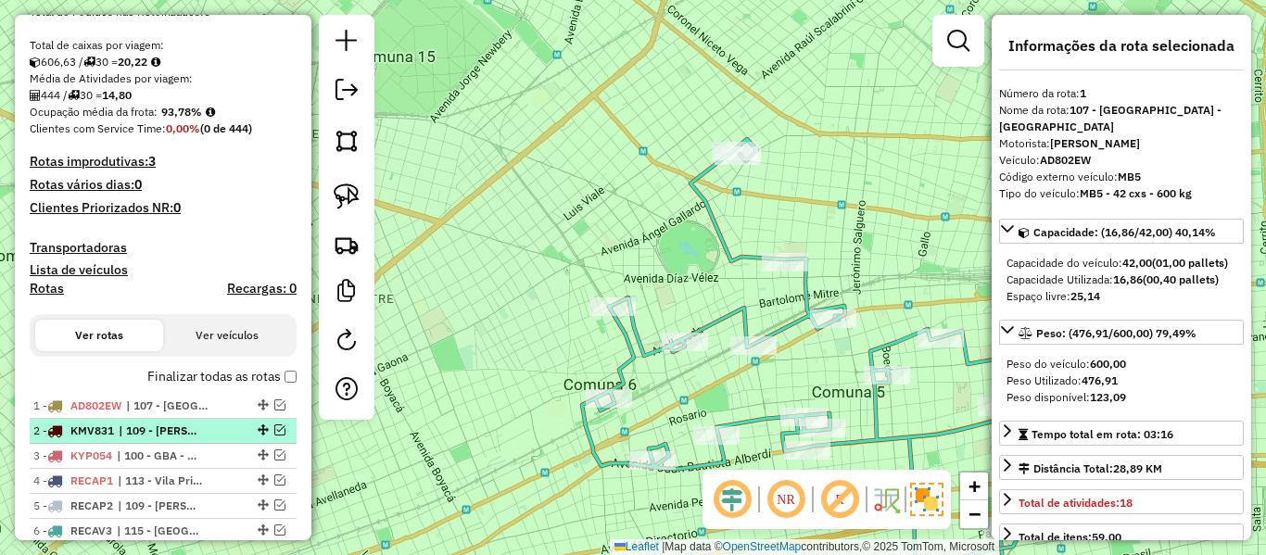
scroll to position [436, 0]
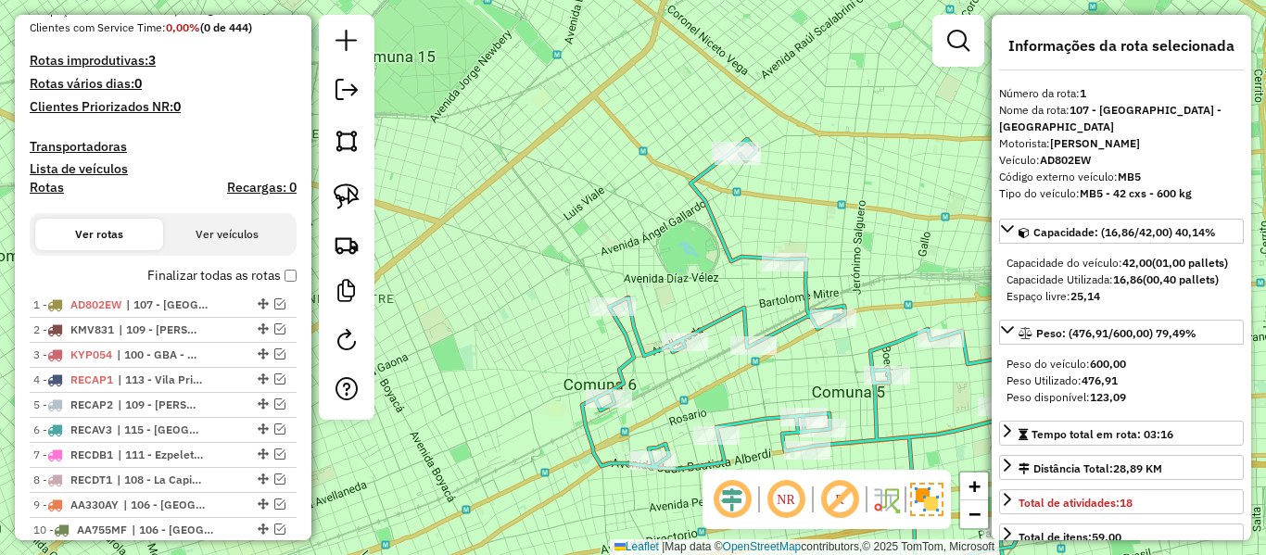
click at [237, 282] on label "Finalizar todas as rotas" at bounding box center [221, 275] width 149 height 19
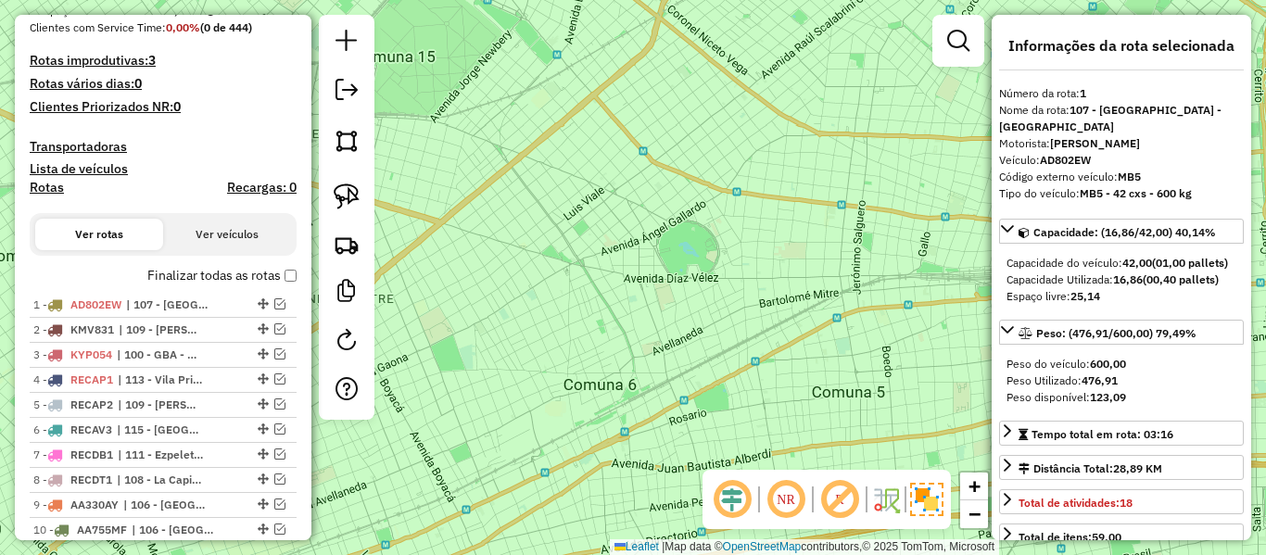
click at [238, 277] on label "Finalizar todas as rotas" at bounding box center [221, 275] width 149 height 19
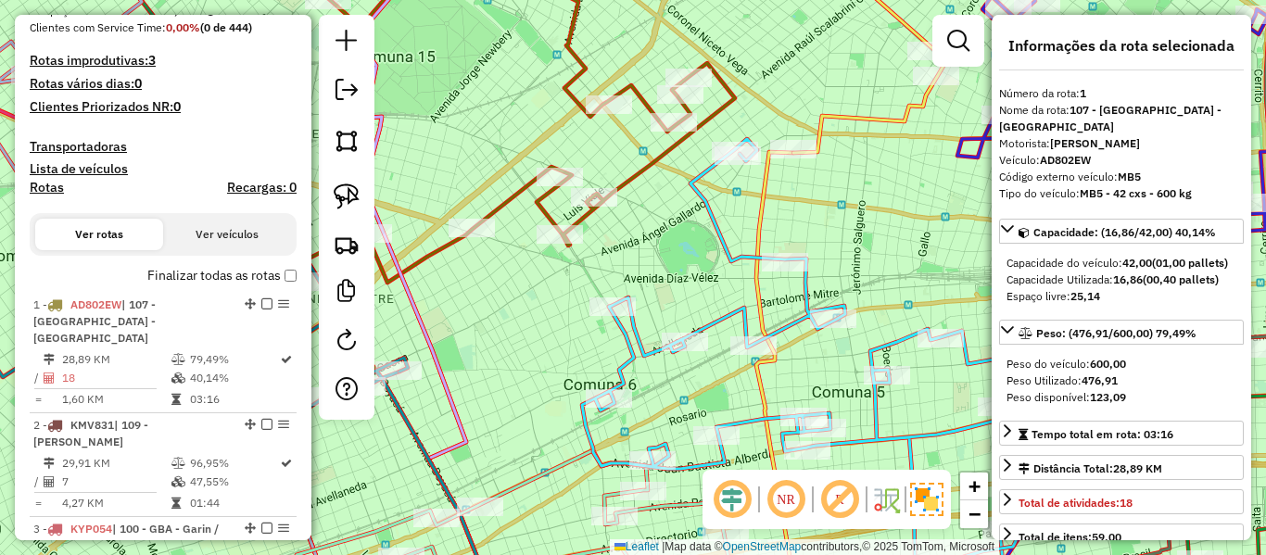
click at [54, 188] on h4 "Rotas" at bounding box center [47, 188] width 34 height 16
select select "*"
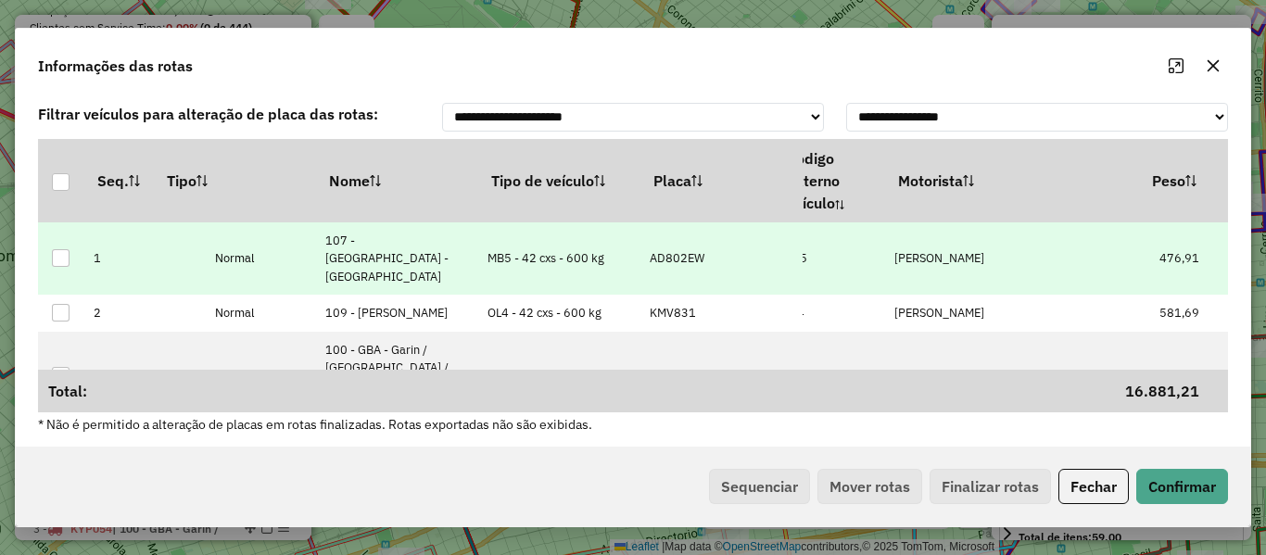
drag, startPoint x: 740, startPoint y: 255, endPoint x: 805, endPoint y: 255, distance: 64.9
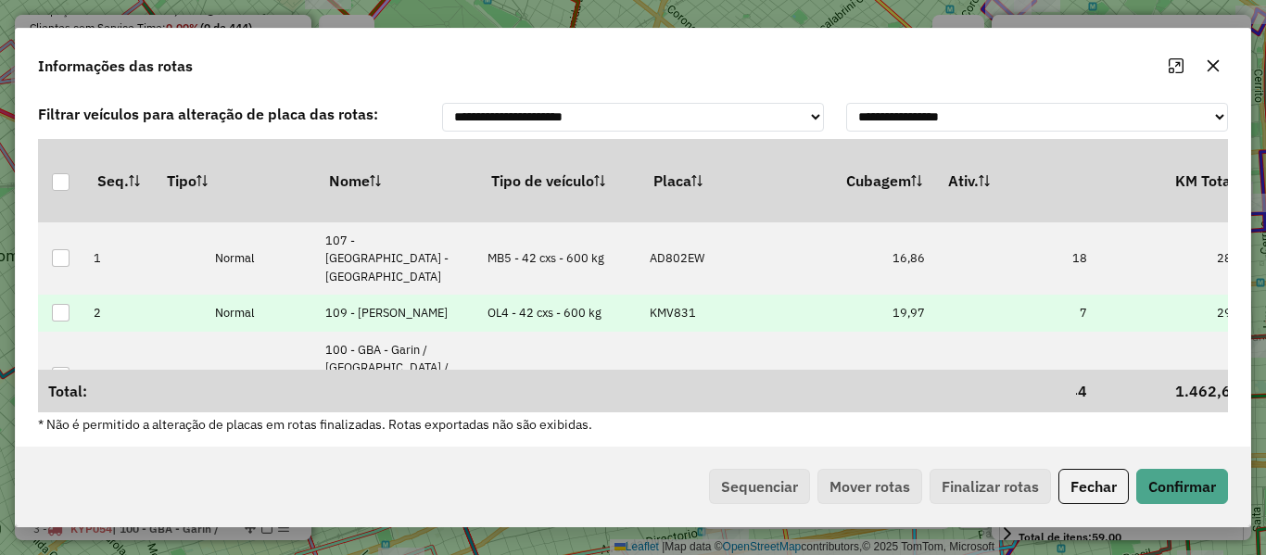
scroll to position [0, 552]
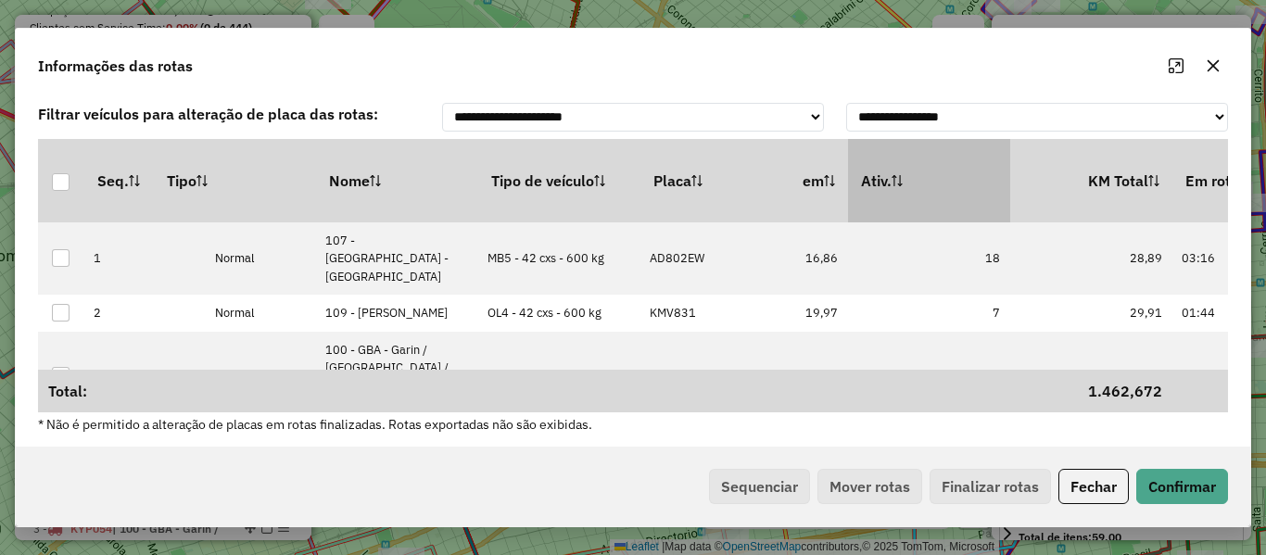
click at [985, 212] on th "Ativ." at bounding box center [929, 180] width 162 height 83
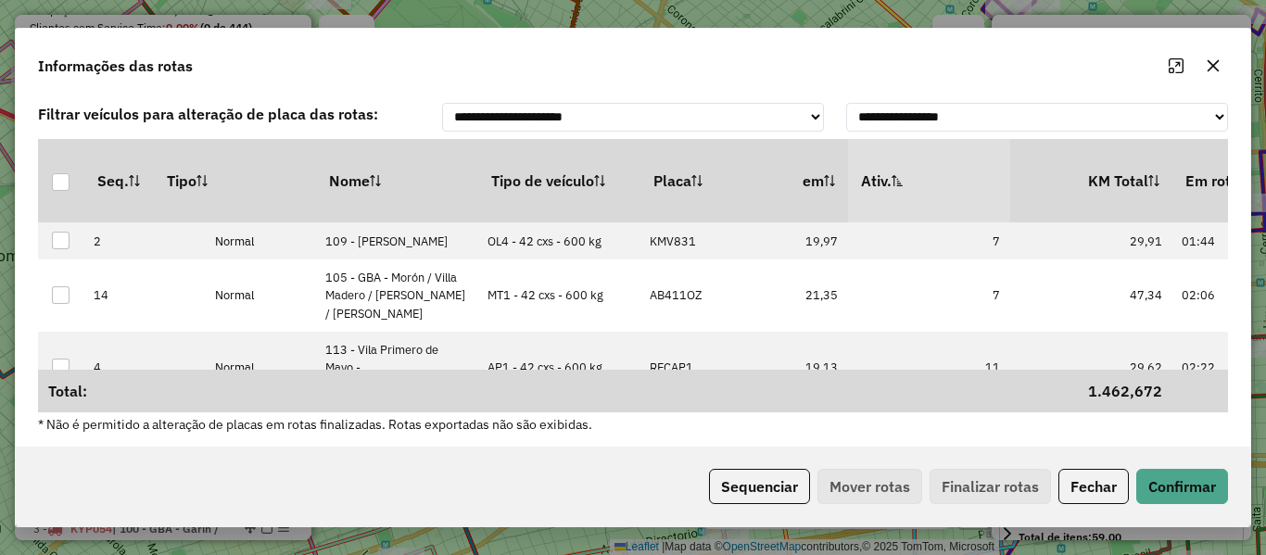
click at [985, 209] on th "Ativ." at bounding box center [929, 180] width 162 height 83
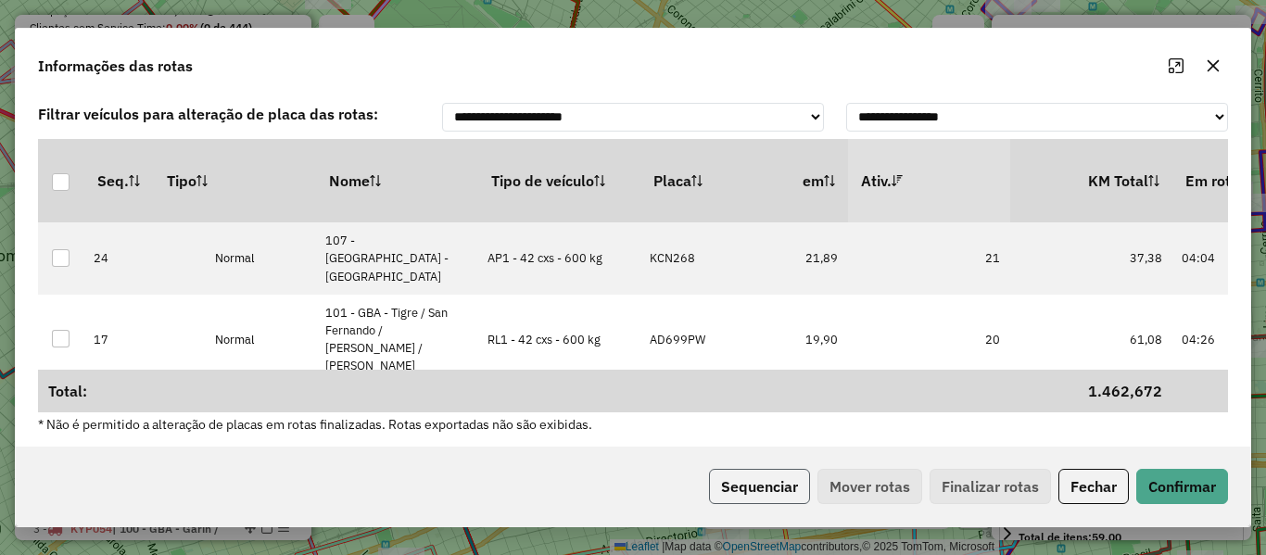
click at [767, 488] on button "Sequenciar" at bounding box center [759, 486] width 101 height 35
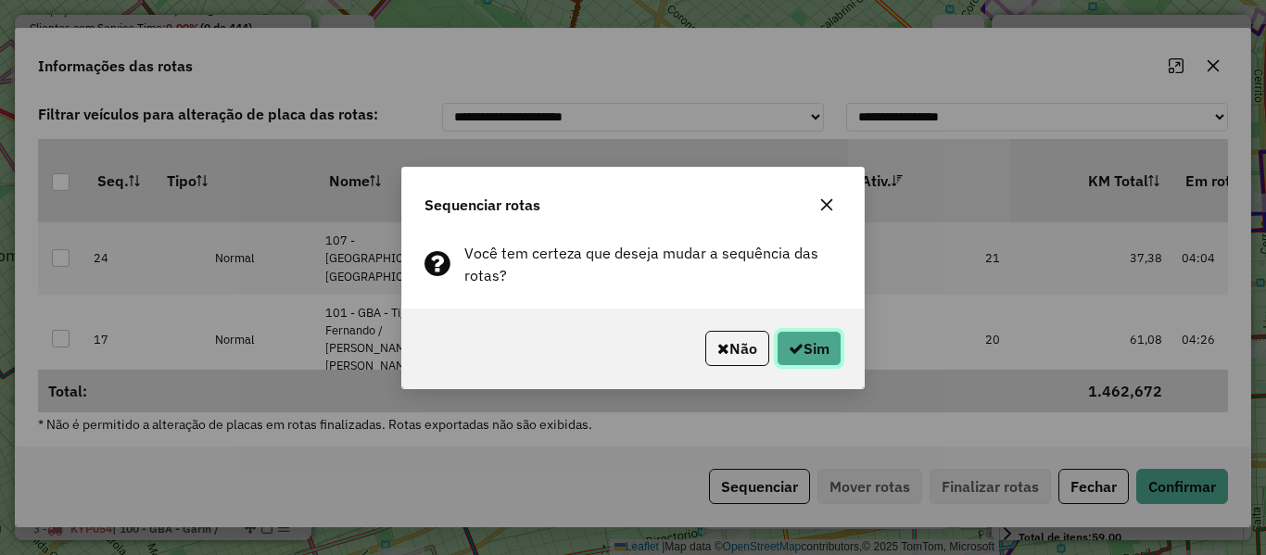
click at [838, 349] on button "Sim" at bounding box center [809, 348] width 65 height 35
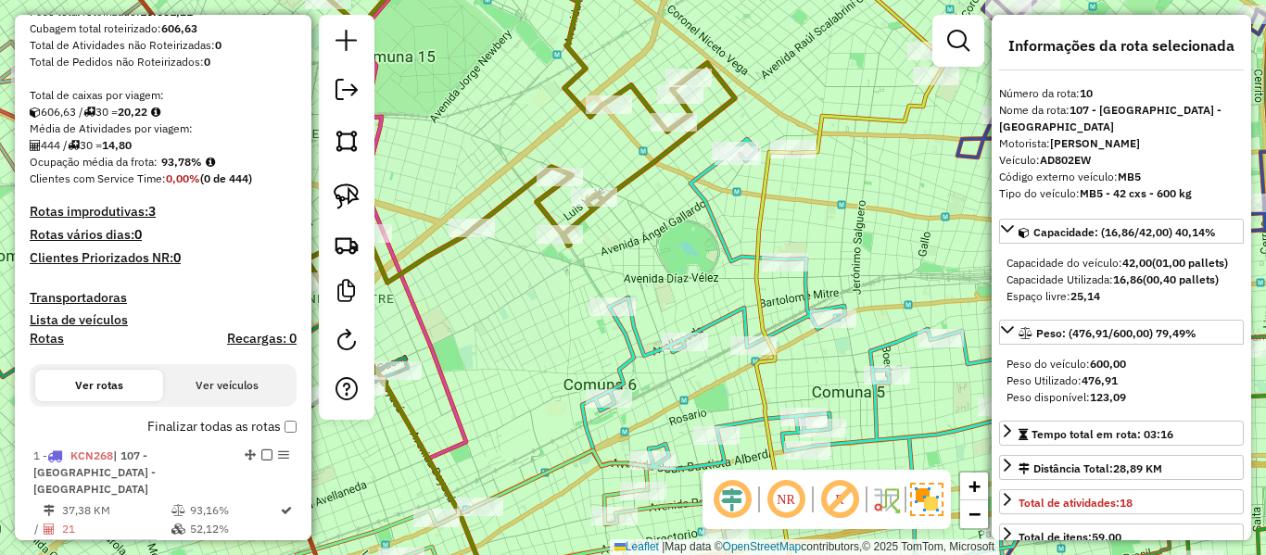
scroll to position [343, 0]
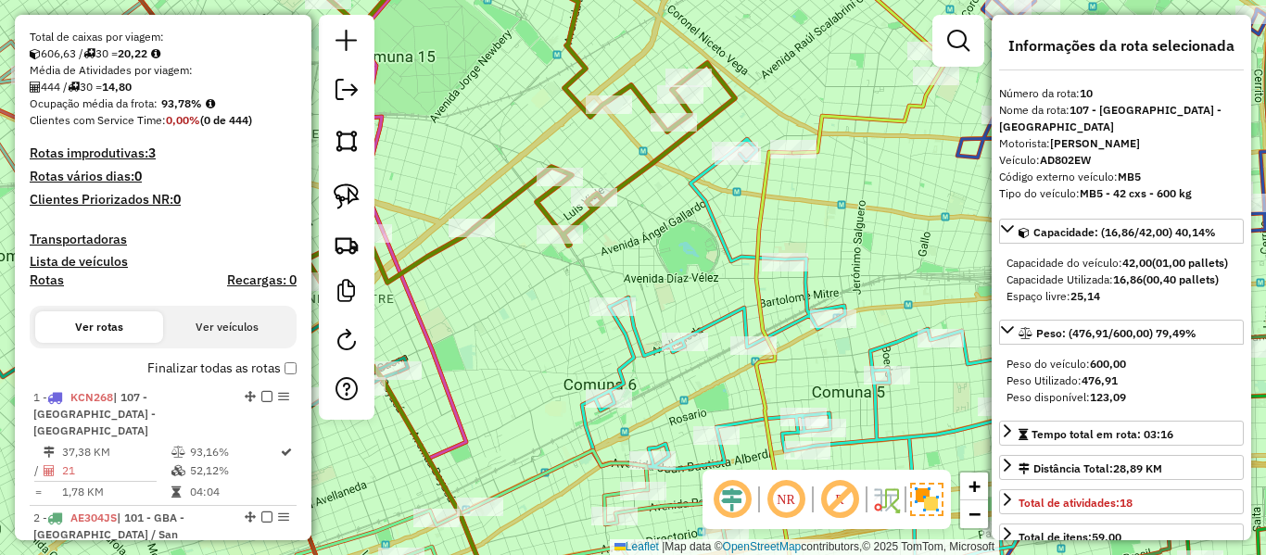
click at [199, 370] on label "Finalizar todas as rotas" at bounding box center [221, 368] width 149 height 19
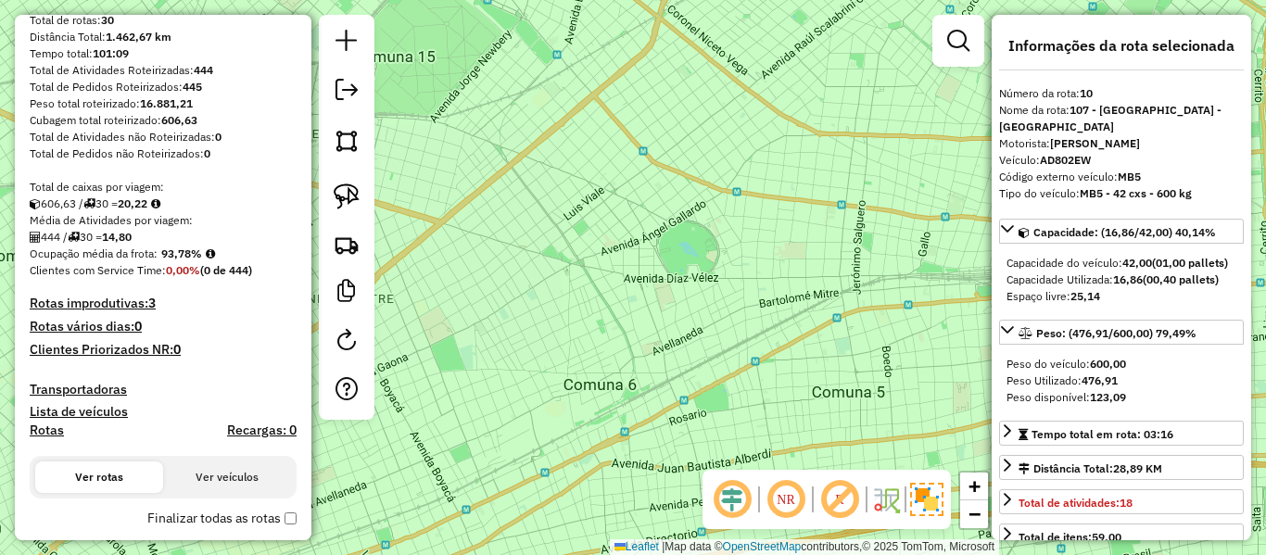
scroll to position [463, 0]
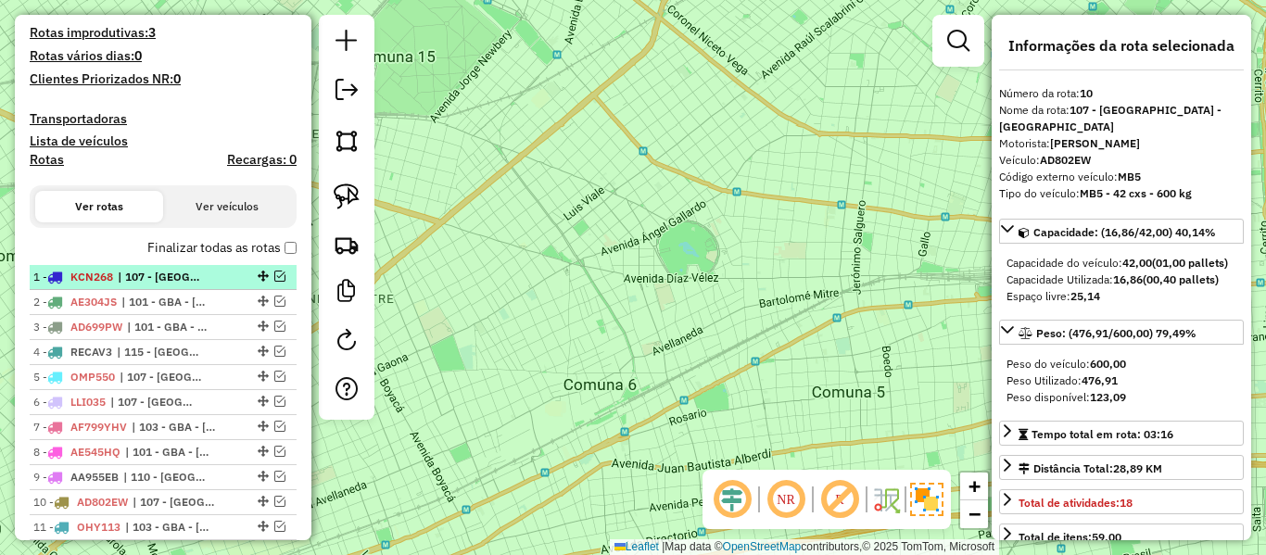
click at [278, 279] on em at bounding box center [279, 276] width 11 height 11
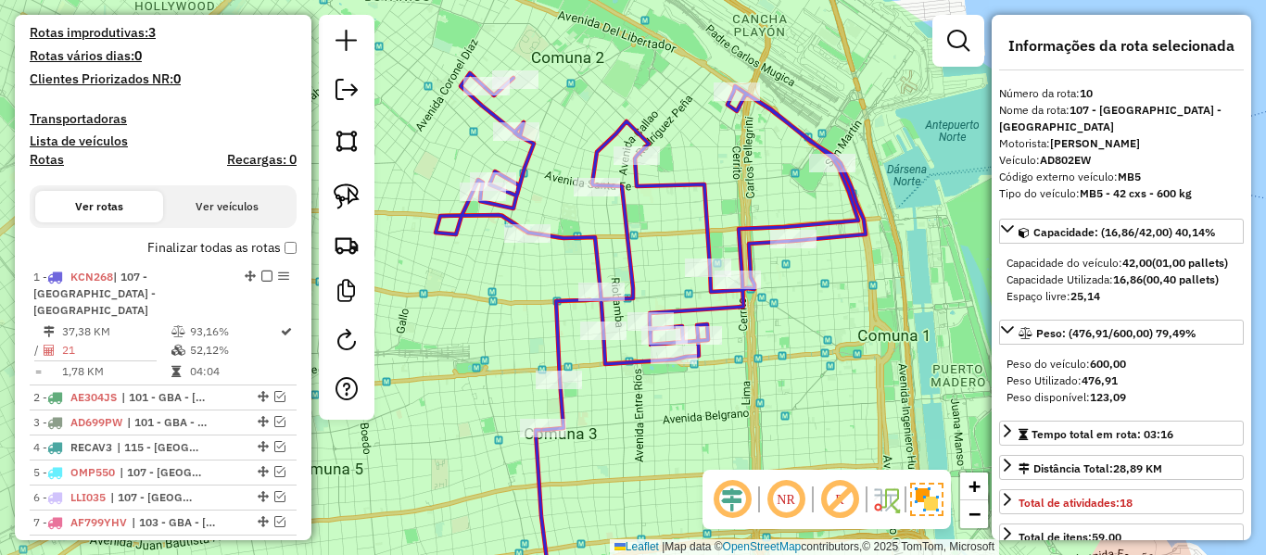
drag, startPoint x: 813, startPoint y: 304, endPoint x: 831, endPoint y: 293, distance: 21.6
click at [831, 293] on div "Janela de atendimento Grade de atendimento Capacidade Transportadoras Veículos …" at bounding box center [633, 277] width 1266 height 555
click at [689, 185] on icon at bounding box center [651, 251] width 430 height 357
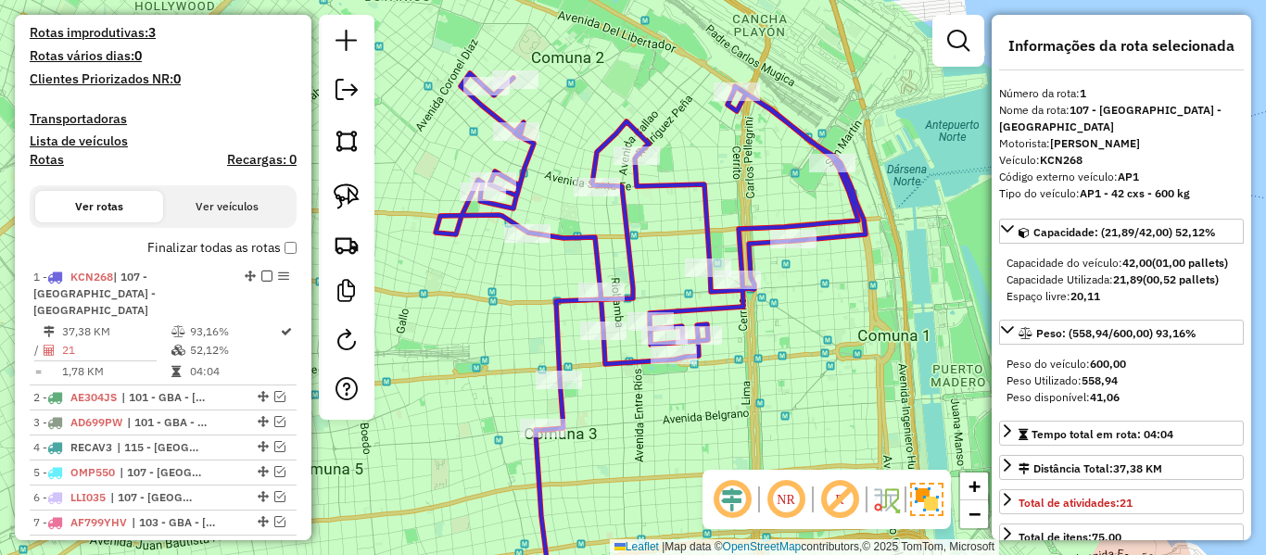
scroll to position [714, 0]
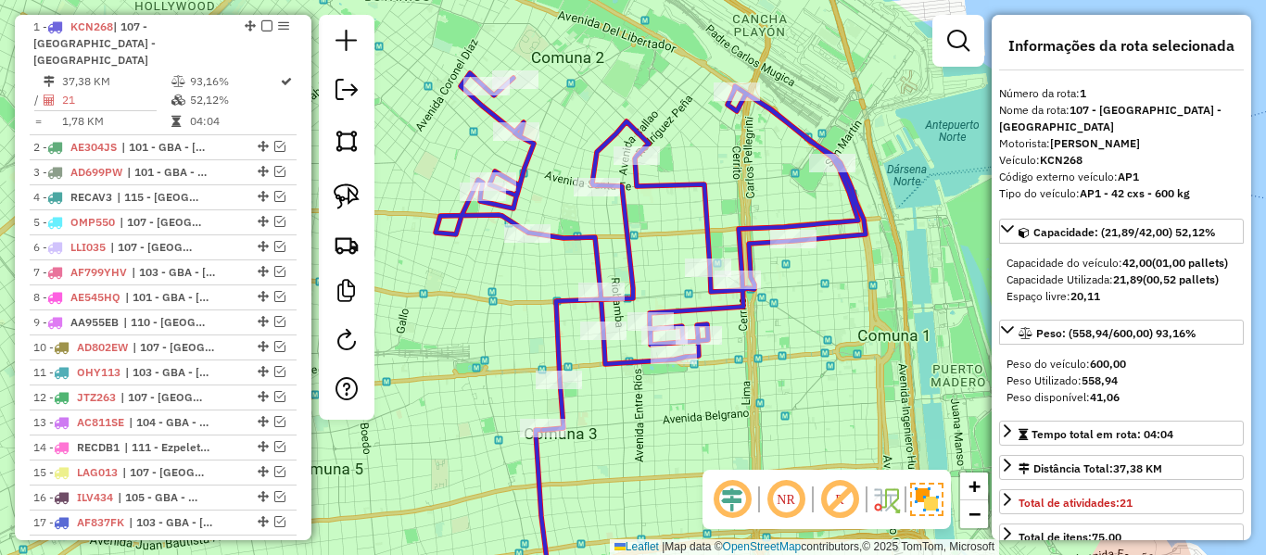
click at [679, 313] on div "Janela de atendimento Grade de atendimento Capacidade Transportadoras Veículos …" at bounding box center [633, 277] width 1266 height 555
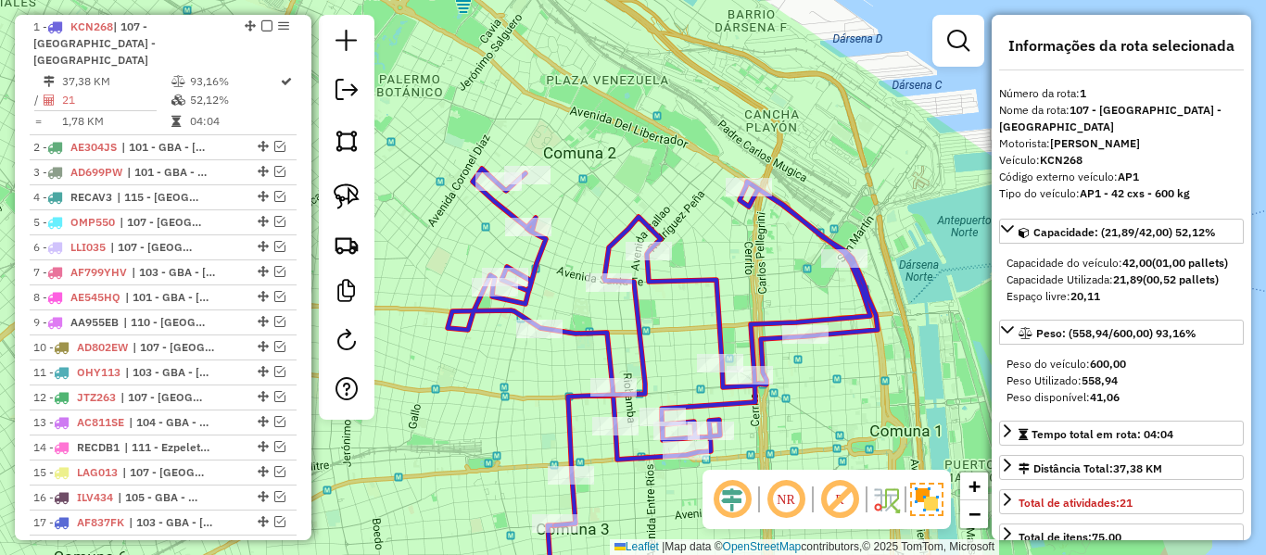
click at [694, 285] on icon at bounding box center [663, 347] width 430 height 357
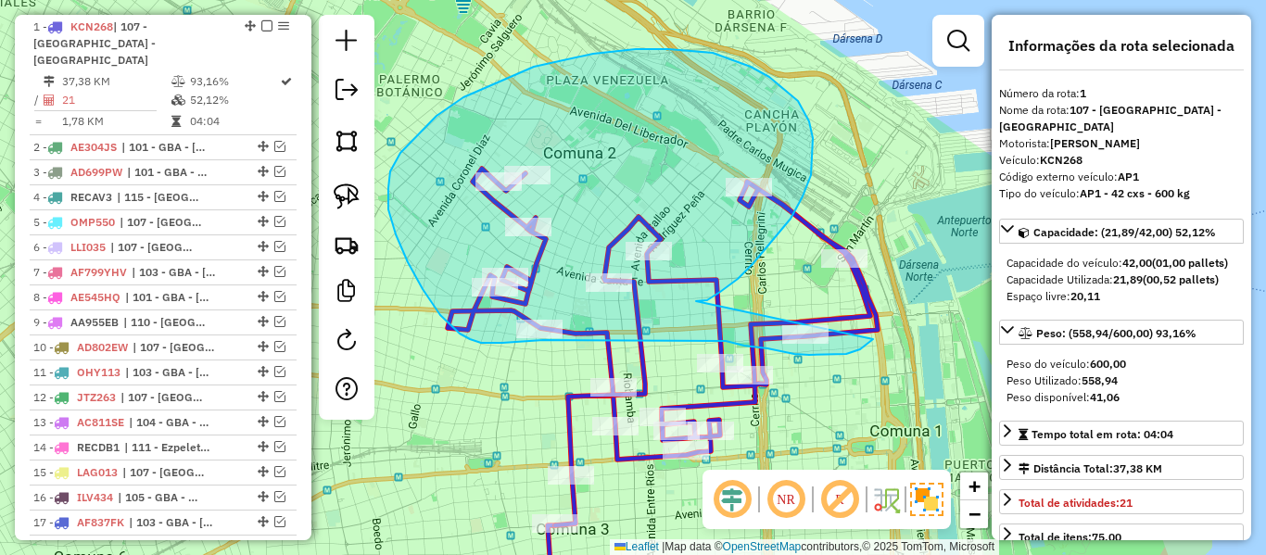
drag, startPoint x: 738, startPoint y: 279, endPoint x: 841, endPoint y: 138, distance: 174.4
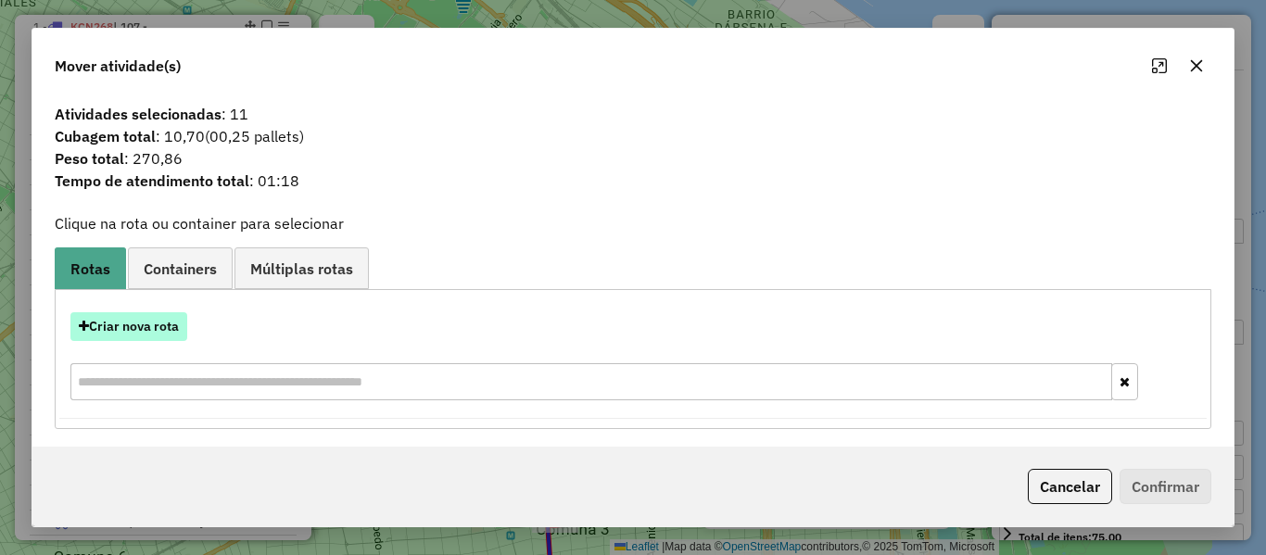
click at [170, 324] on button "Criar nova rota" at bounding box center [128, 326] width 117 height 29
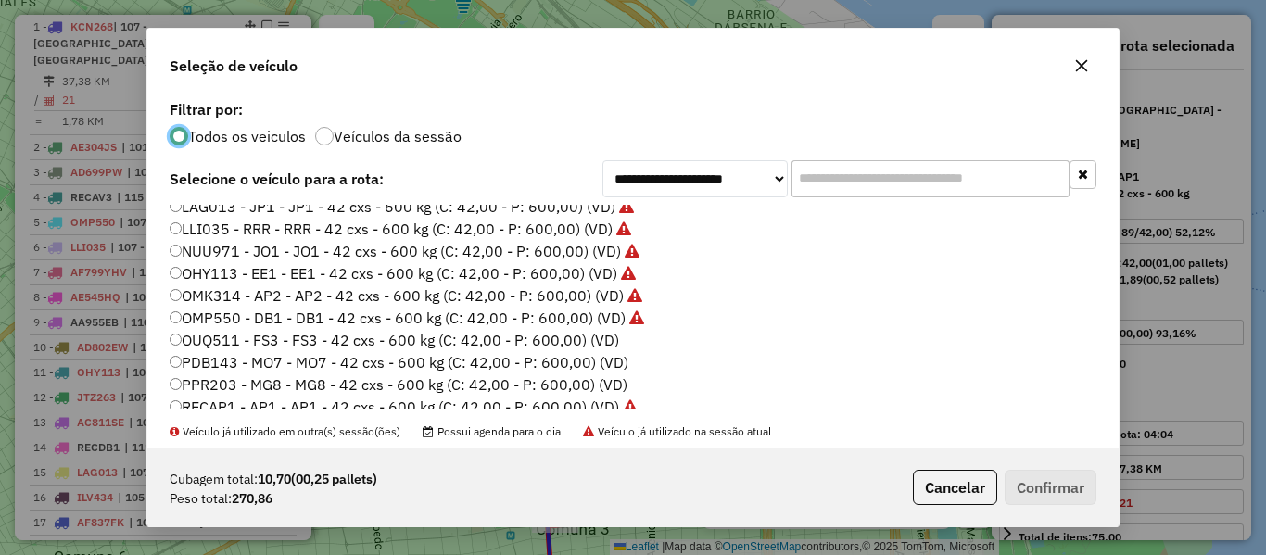
scroll to position [463, 0]
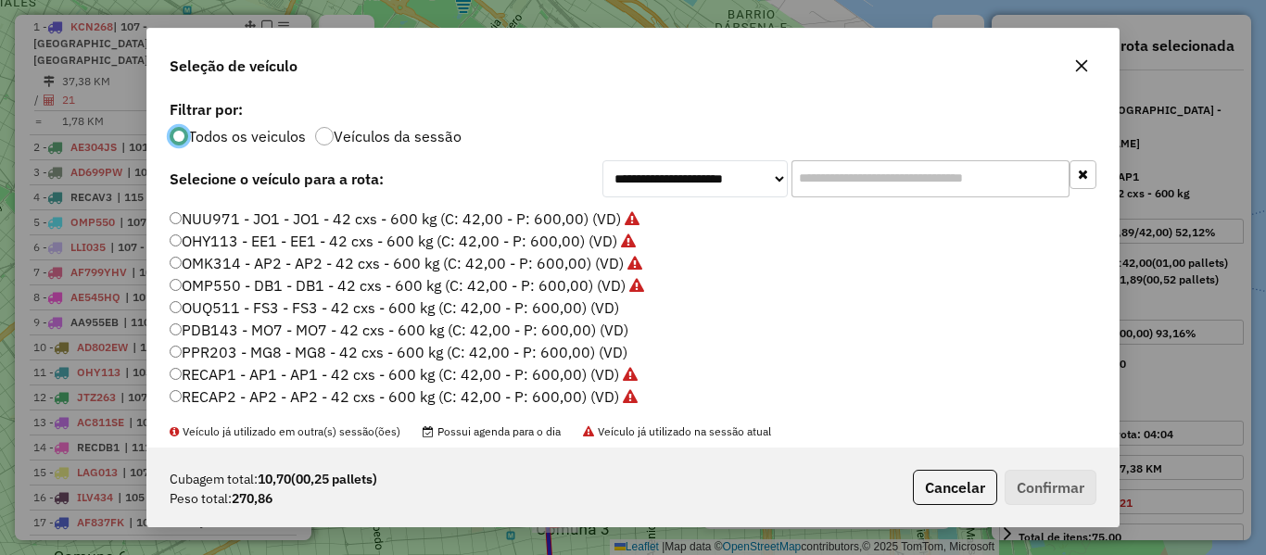
click at [589, 311] on label "OUQ511 - FS3 - FS3 - 42 cxs - 600 kg (C: 42,00 - P: 600,00) (VD)" at bounding box center [395, 308] width 450 height 22
click at [1054, 479] on button "Confirmar" at bounding box center [1051, 487] width 92 height 35
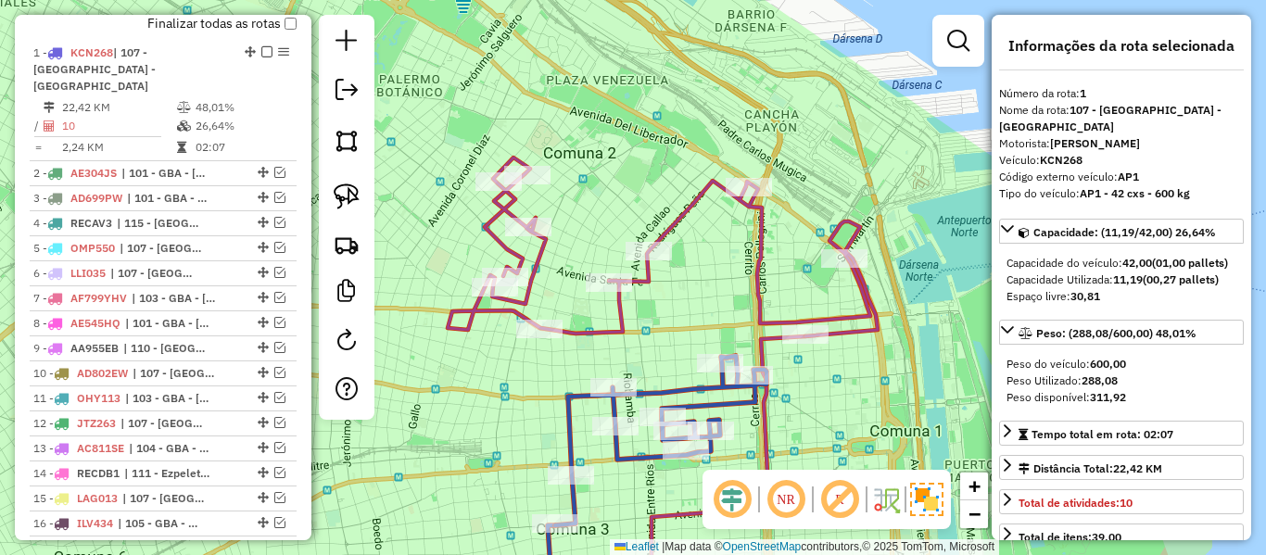
scroll to position [714, 0]
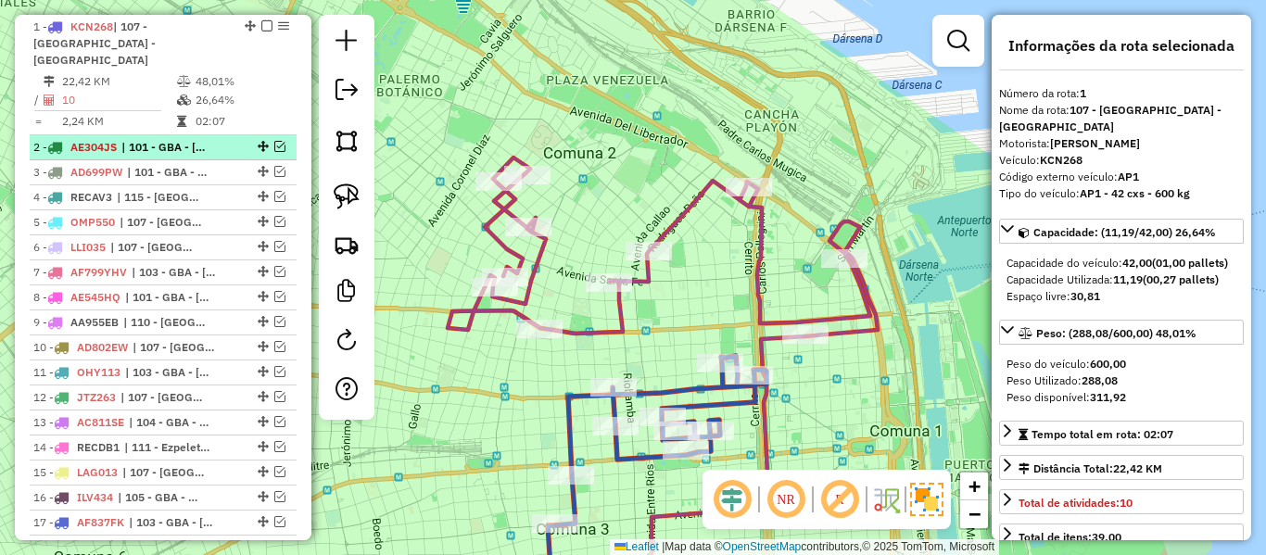
click at [274, 141] on em at bounding box center [279, 146] width 11 height 11
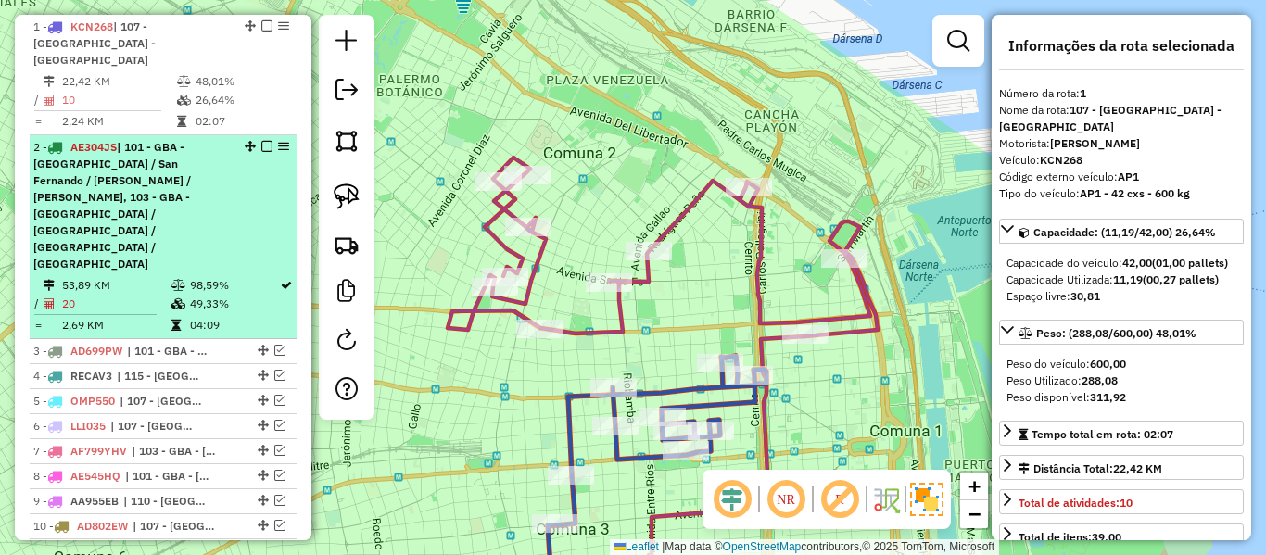
click at [165, 165] on span "| 101 - GBA - Tigre / San Fernando / Martínez / Vicente López, 103 - GBA - Boul…" at bounding box center [112, 205] width 158 height 131
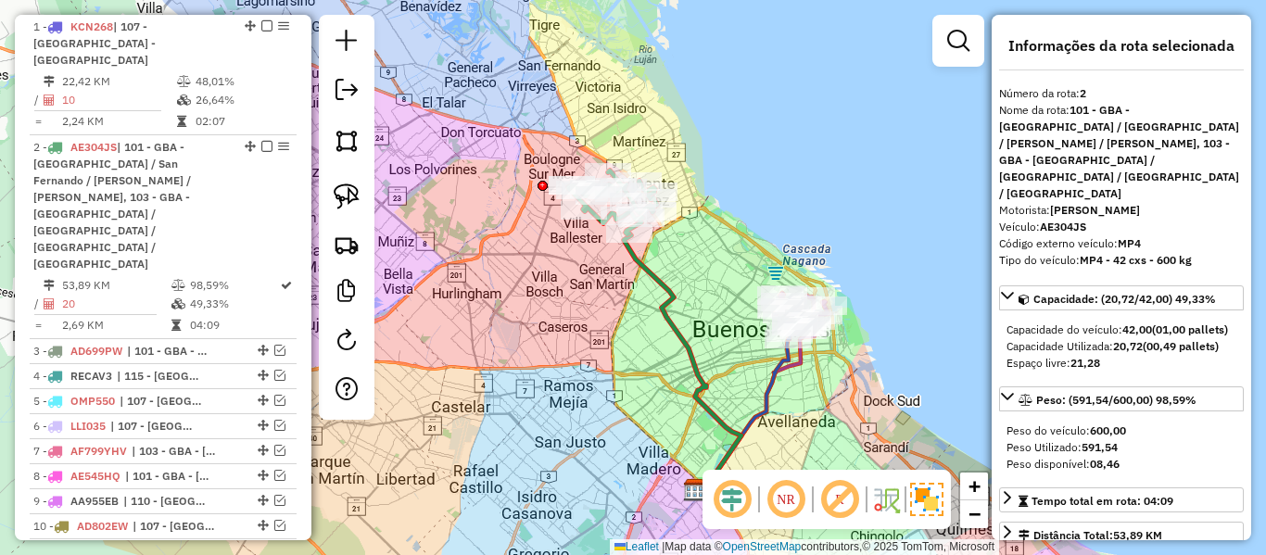
drag, startPoint x: 589, startPoint y: 269, endPoint x: 601, endPoint y: 297, distance: 29.9
click at [600, 297] on div "Janela de atendimento Grade de atendimento Capacidade Transportadoras Veículos …" at bounding box center [633, 277] width 1266 height 555
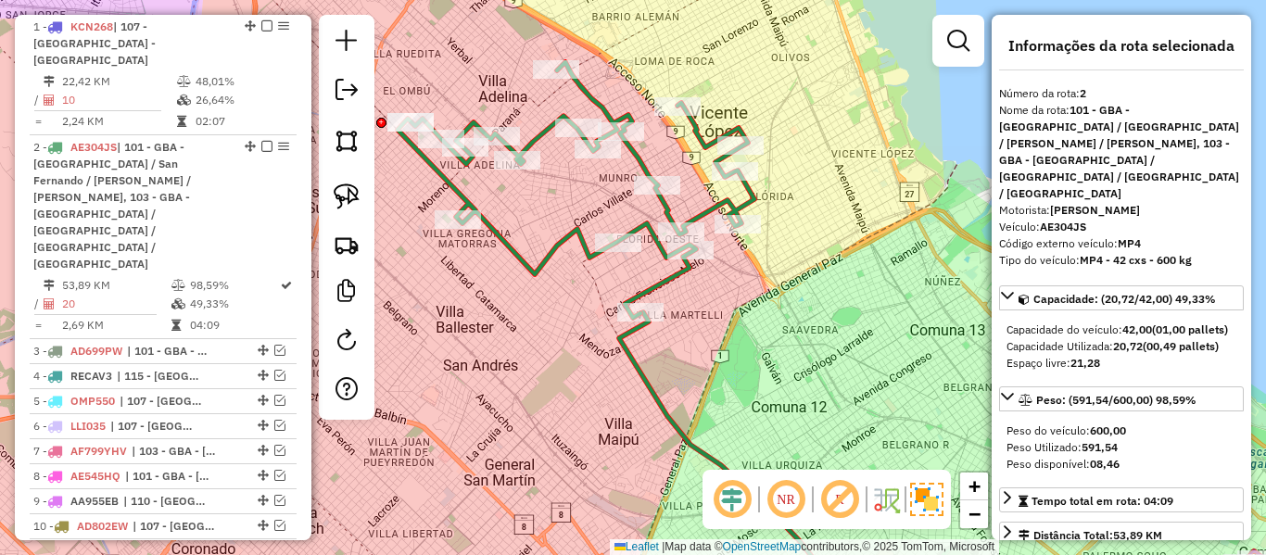
click at [578, 250] on icon at bounding box center [576, 190] width 357 height 256
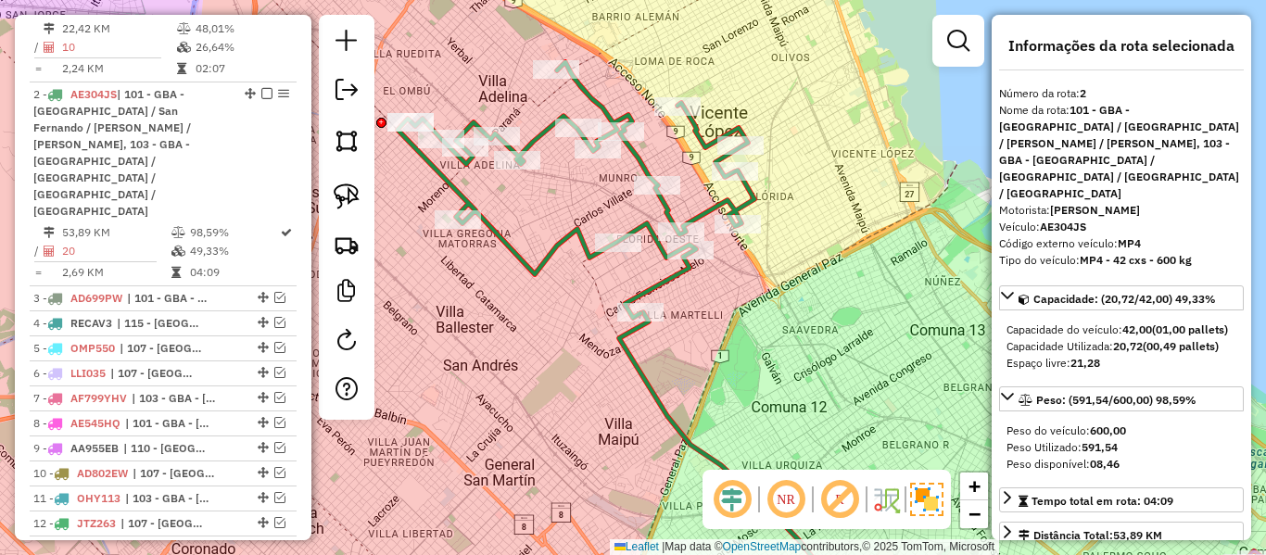
scroll to position [817, 0]
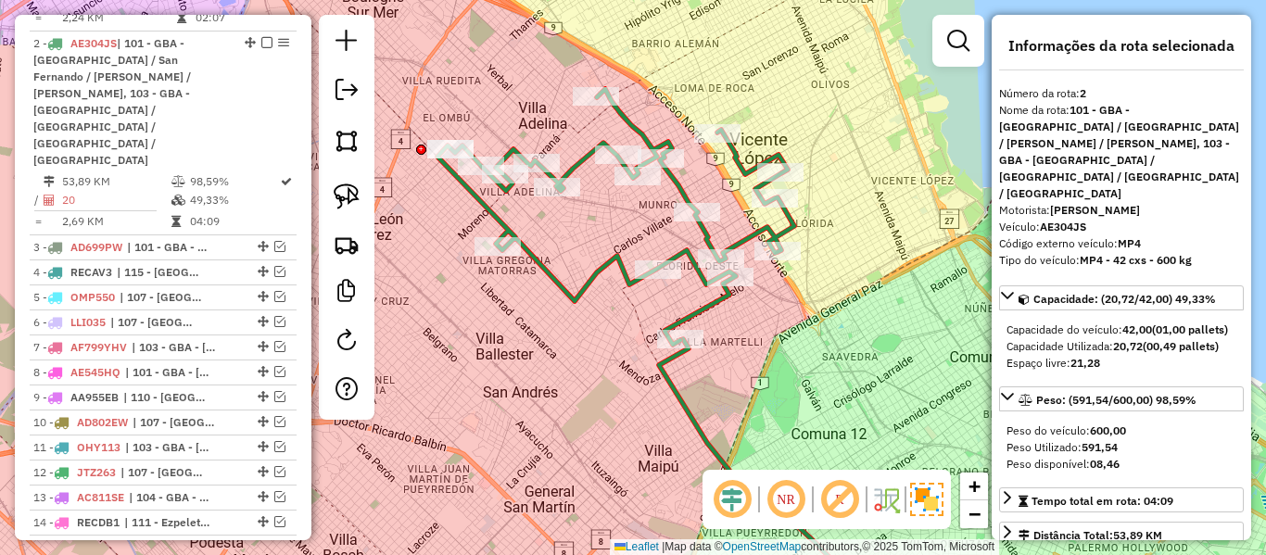
drag, startPoint x: 567, startPoint y: 270, endPoint x: 621, endPoint y: 311, distance: 68.0
click at [616, 309] on div "Janela de atendimento Grade de atendimento Capacidade Transportadoras Veículos …" at bounding box center [633, 277] width 1266 height 555
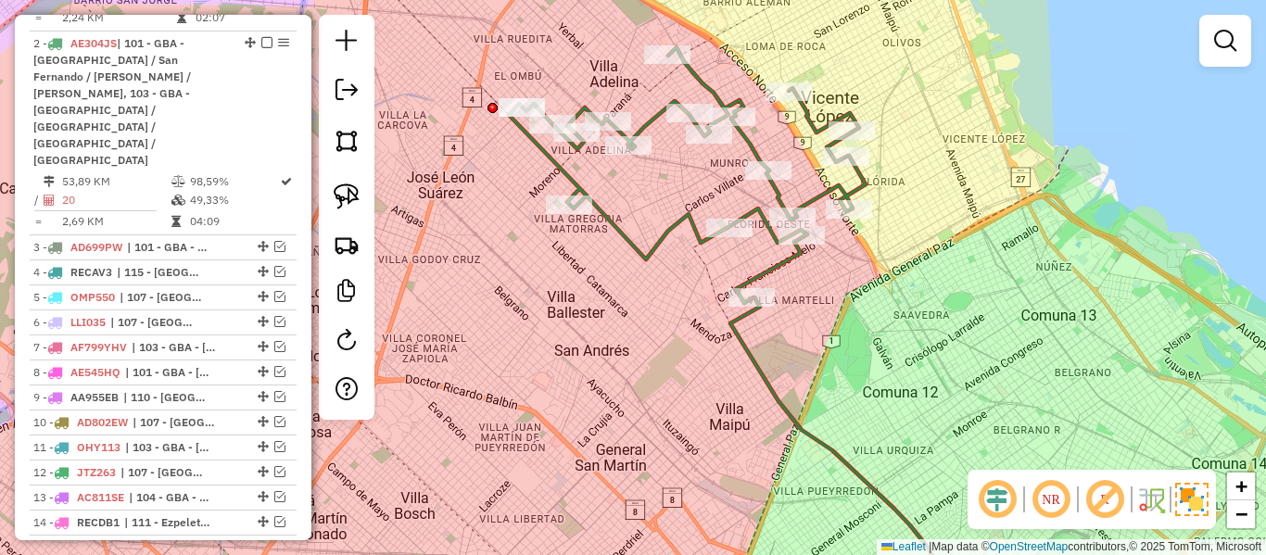
drag, startPoint x: 637, startPoint y: 247, endPoint x: 665, endPoint y: 236, distance: 29.9
click at [663, 236] on div "Janela de atendimento Grade de atendimento Capacidade Transportadoras Veículos …" at bounding box center [633, 277] width 1266 height 555
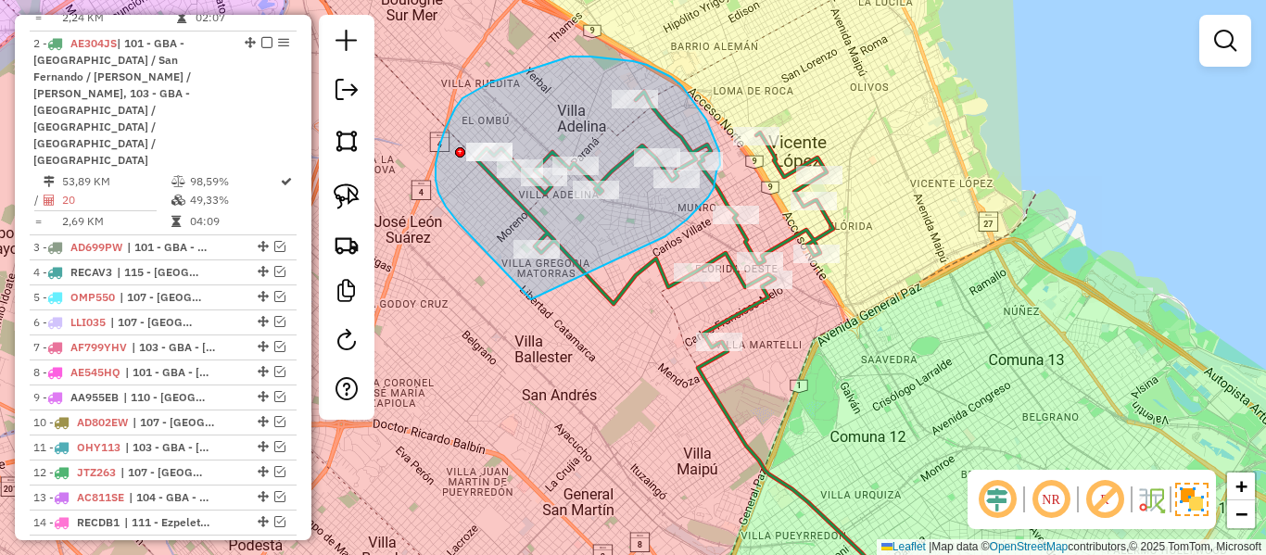
drag, startPoint x: 708, startPoint y: 197, endPoint x: 554, endPoint y: 283, distance: 175.9
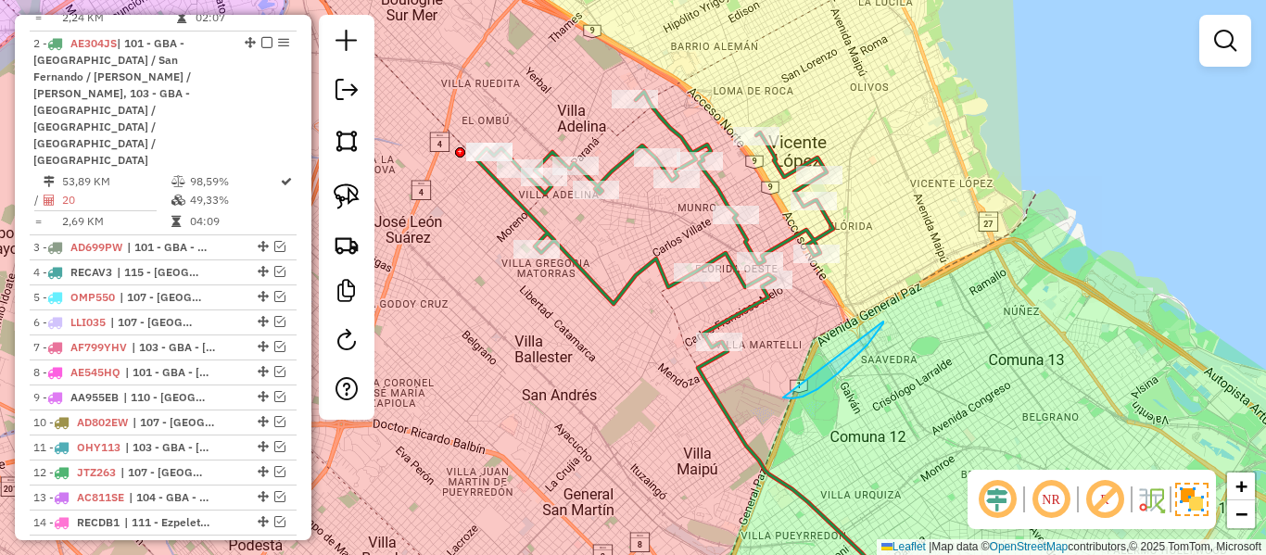
drag, startPoint x: 868, startPoint y: 345, endPoint x: 772, endPoint y: 326, distance: 97.2
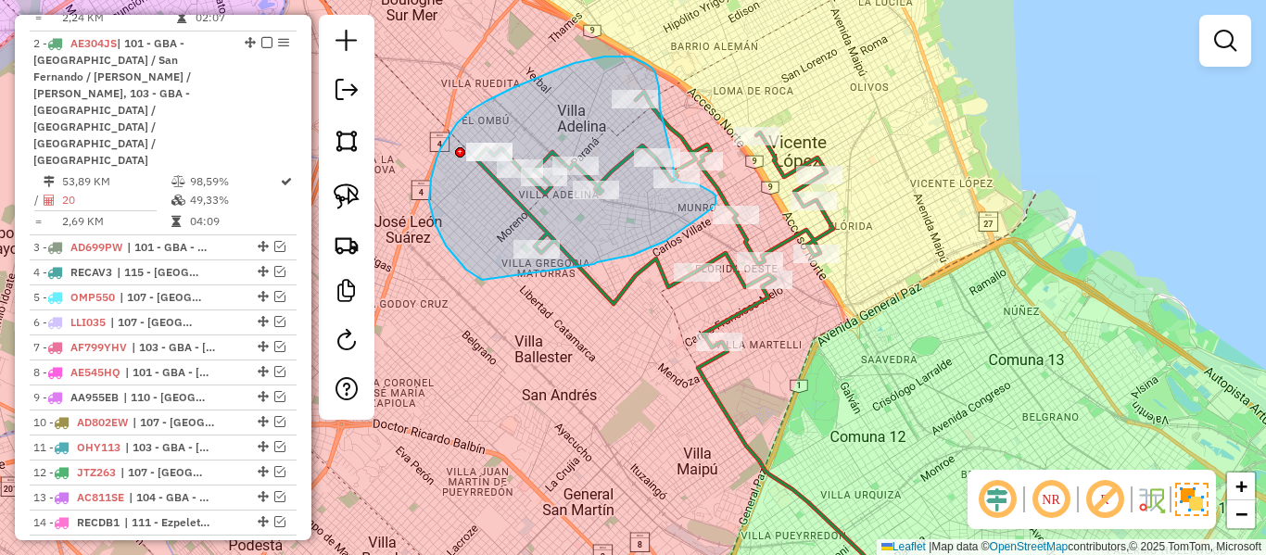
drag, startPoint x: 594, startPoint y: 264, endPoint x: 483, endPoint y: 280, distance: 112.3
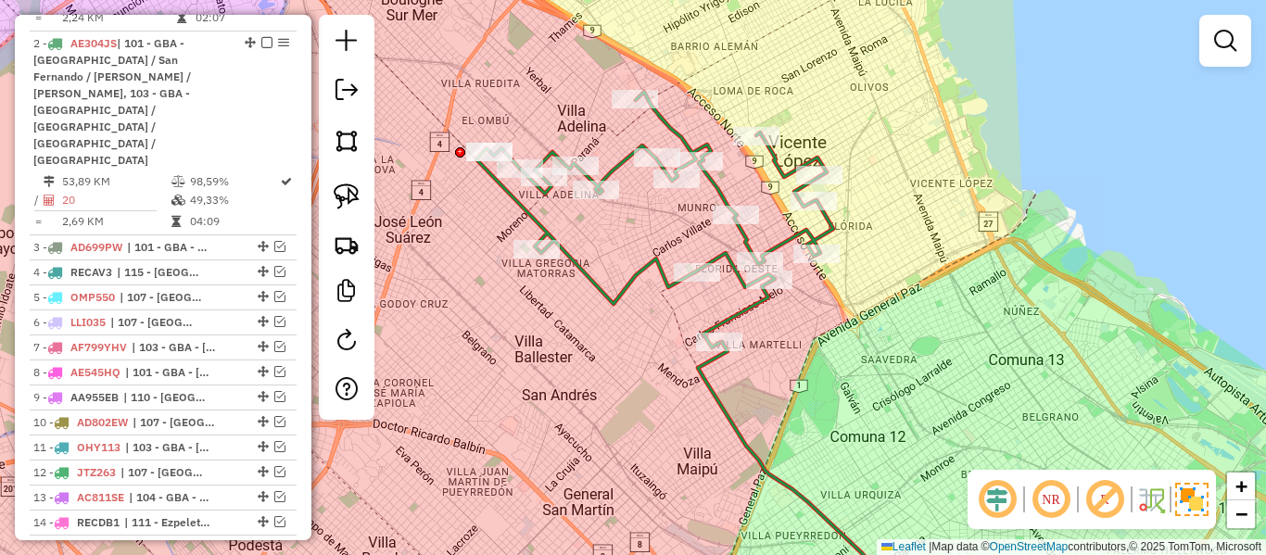
click at [666, 236] on div "Janela de atendimento Grade de atendimento Capacidade Transportadoras Veículos …" at bounding box center [633, 277] width 1266 height 555
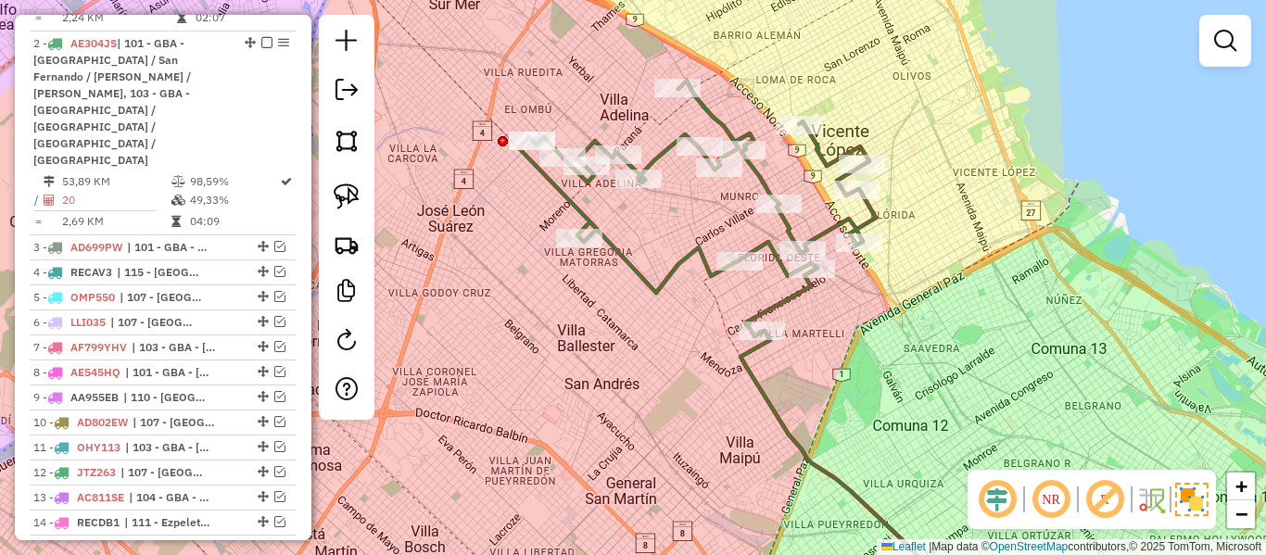
drag, startPoint x: 640, startPoint y: 242, endPoint x: 701, endPoint y: 224, distance: 63.7
click at [701, 224] on div "Janela de atendimento Grade de atendimento Capacidade Transportadoras Veículos …" at bounding box center [633, 277] width 1266 height 555
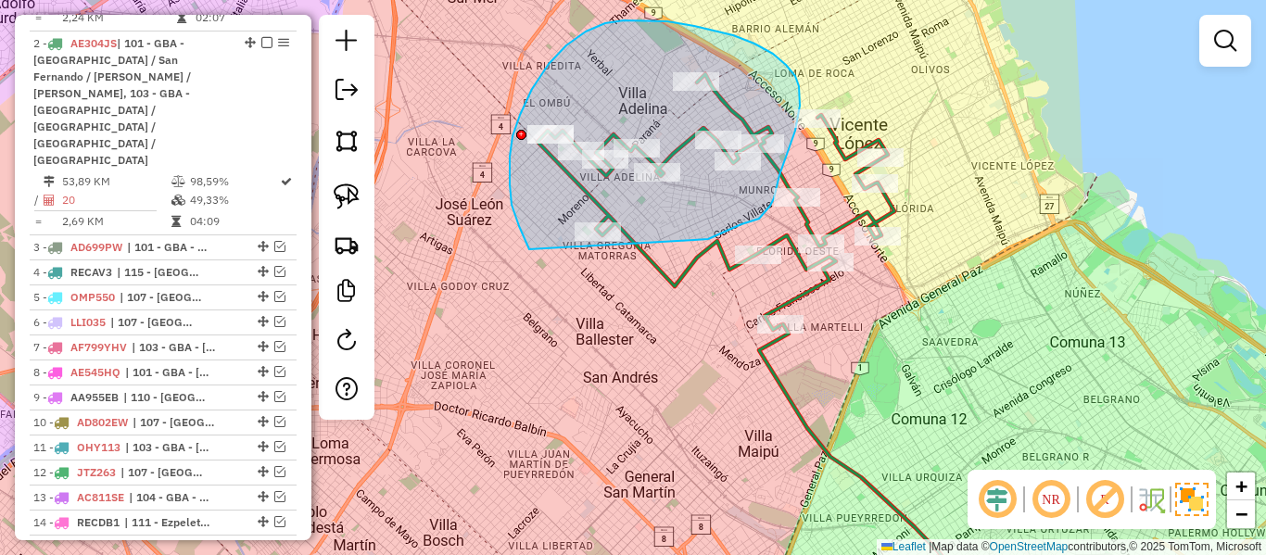
drag, startPoint x: 694, startPoint y: 240, endPoint x: 602, endPoint y: 330, distance: 129.1
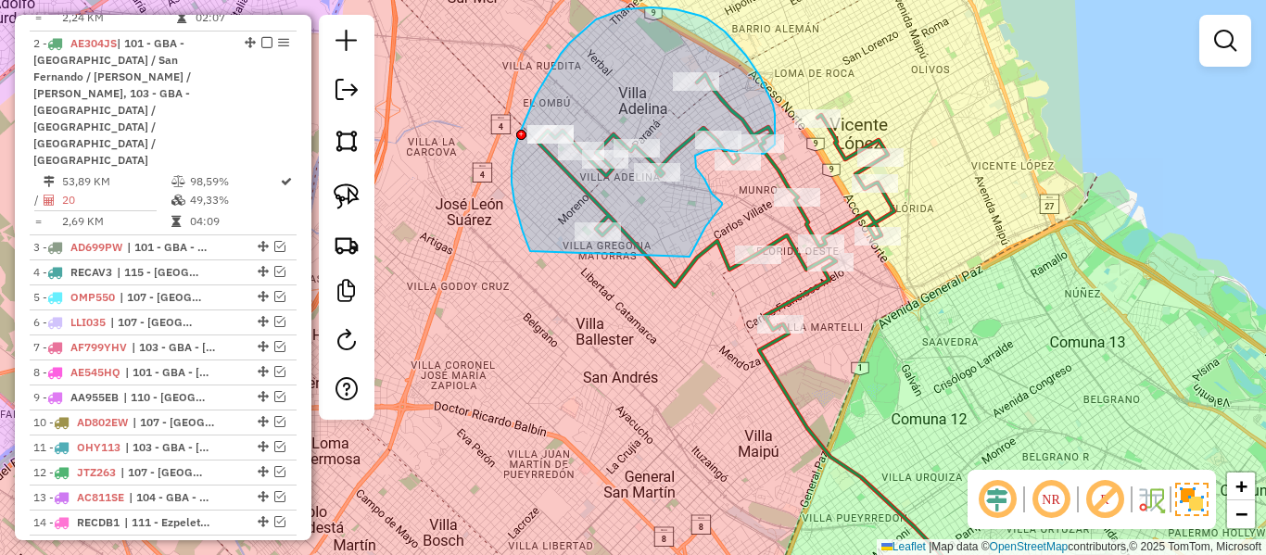
drag, startPoint x: 705, startPoint y: 227, endPoint x: 563, endPoint y: 294, distance: 157.6
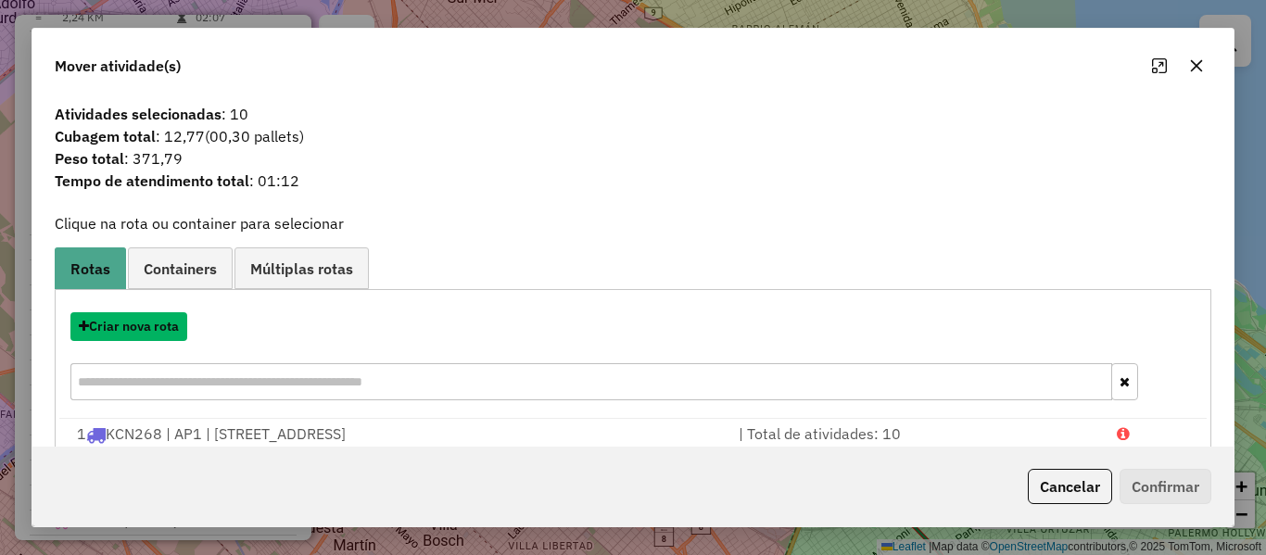
click at [160, 318] on button "Criar nova rota" at bounding box center [128, 326] width 117 height 29
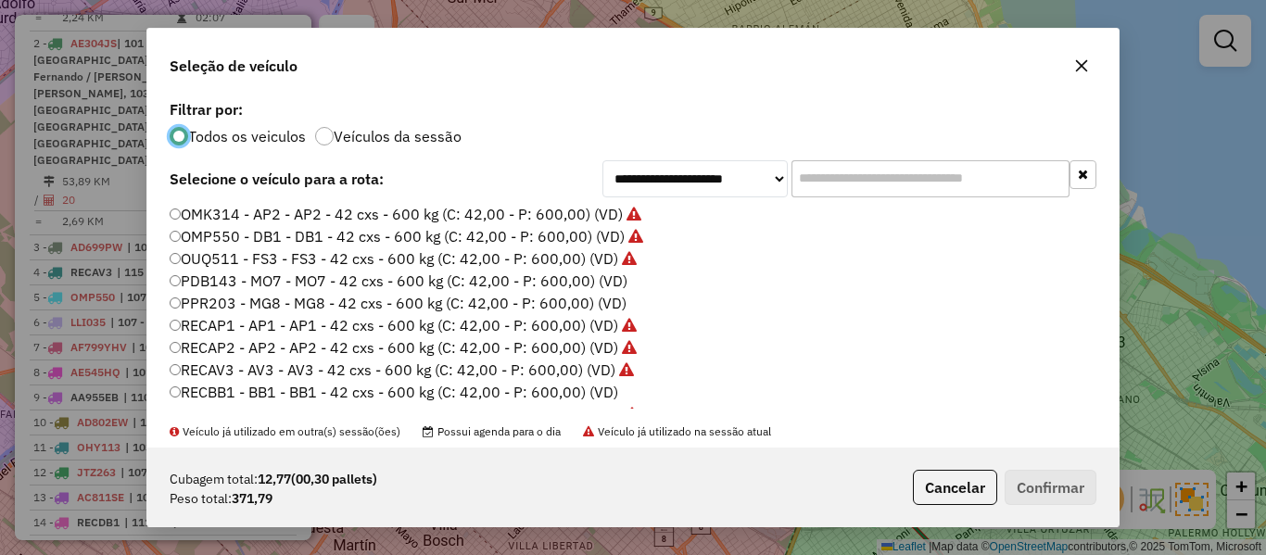
scroll to position [649, 0]
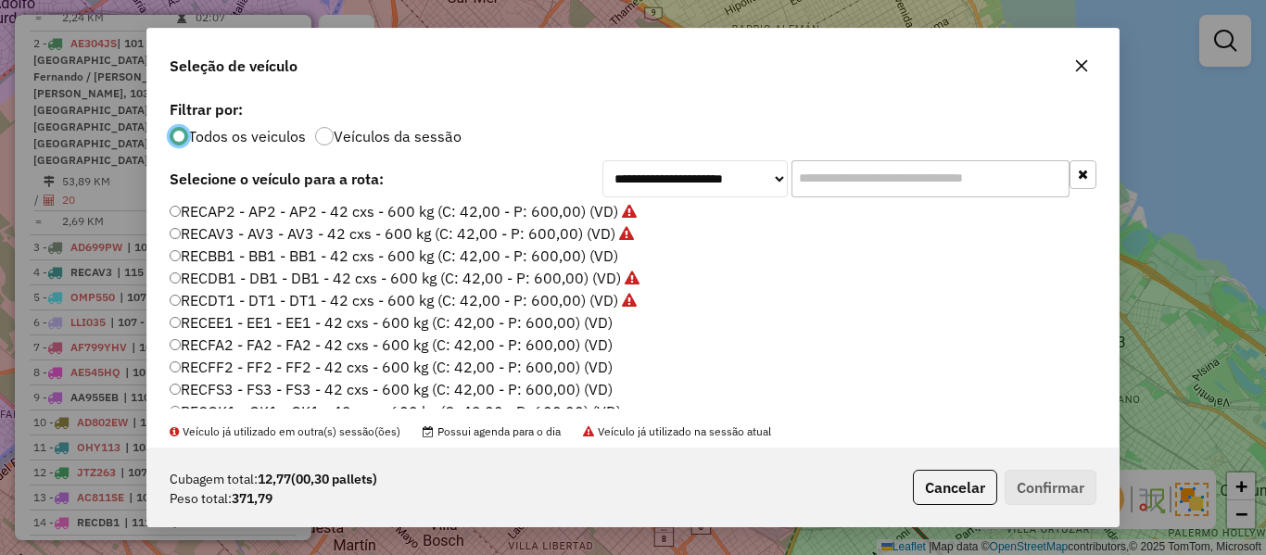
click at [601, 320] on label "RECEE1 - EE1 - EE1 - 42 cxs - 600 kg (C: 42,00 - P: 600,00) (VD)" at bounding box center [391, 322] width 443 height 22
click at [1053, 490] on button "Confirmar" at bounding box center [1051, 487] width 92 height 35
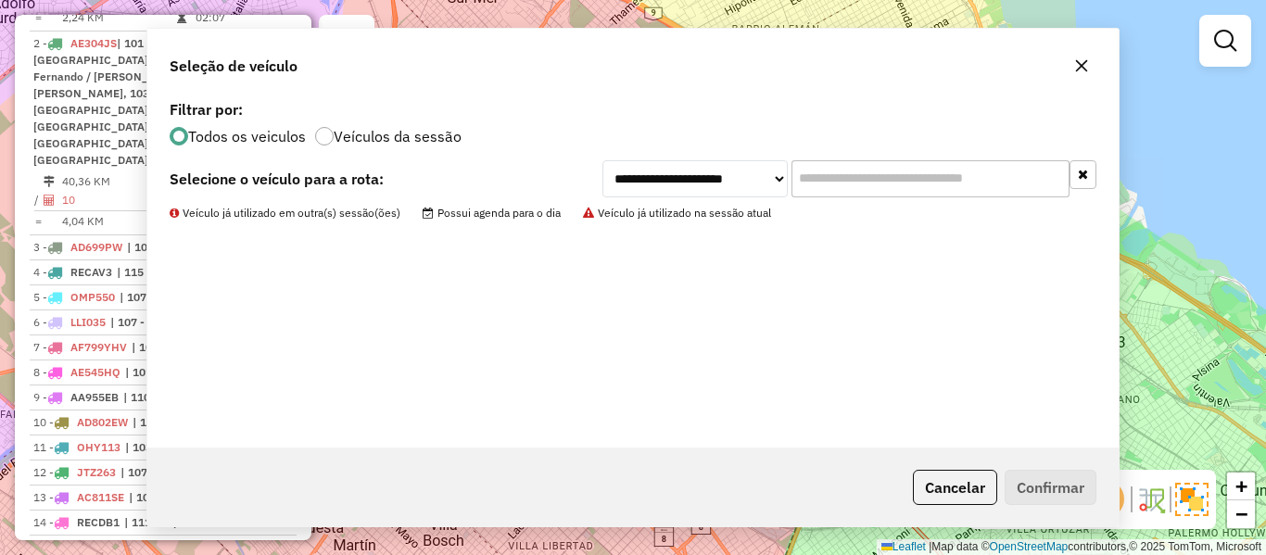
scroll to position [664, 0]
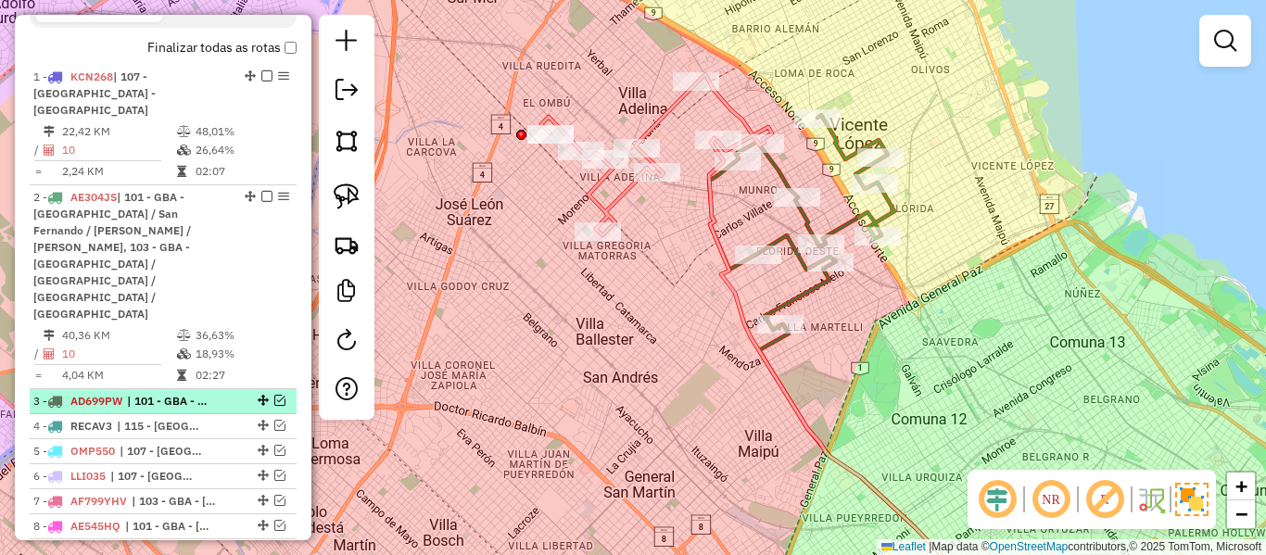
click at [234, 395] on div at bounding box center [262, 400] width 56 height 11
select select "**********"
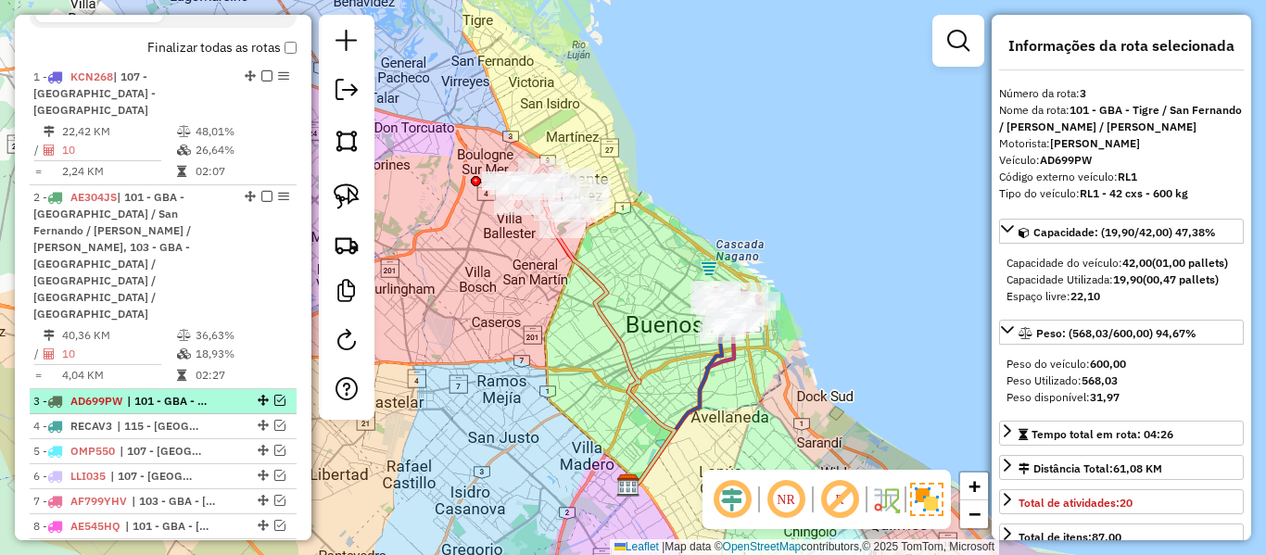
click at [280, 395] on div at bounding box center [262, 400] width 56 height 11
click at [274, 395] on em at bounding box center [279, 400] width 11 height 11
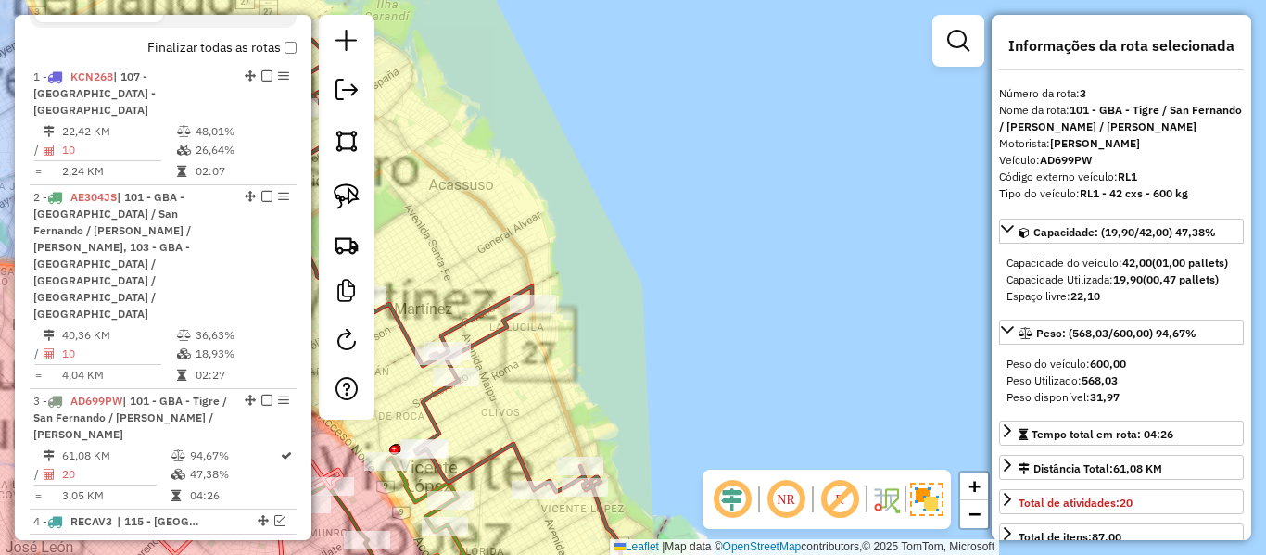
click at [862, 148] on div "Janela de atendimento Grade de atendimento Capacidade Transportadoras Veículos …" at bounding box center [633, 277] width 1266 height 555
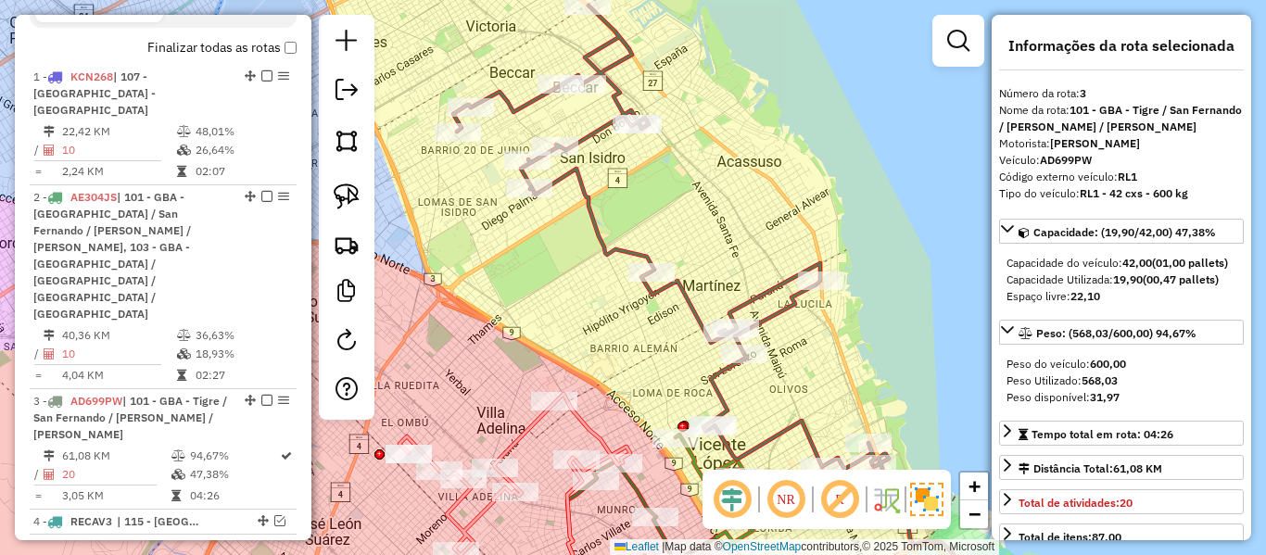
click at [594, 235] on icon at bounding box center [664, 237] width 422 height 463
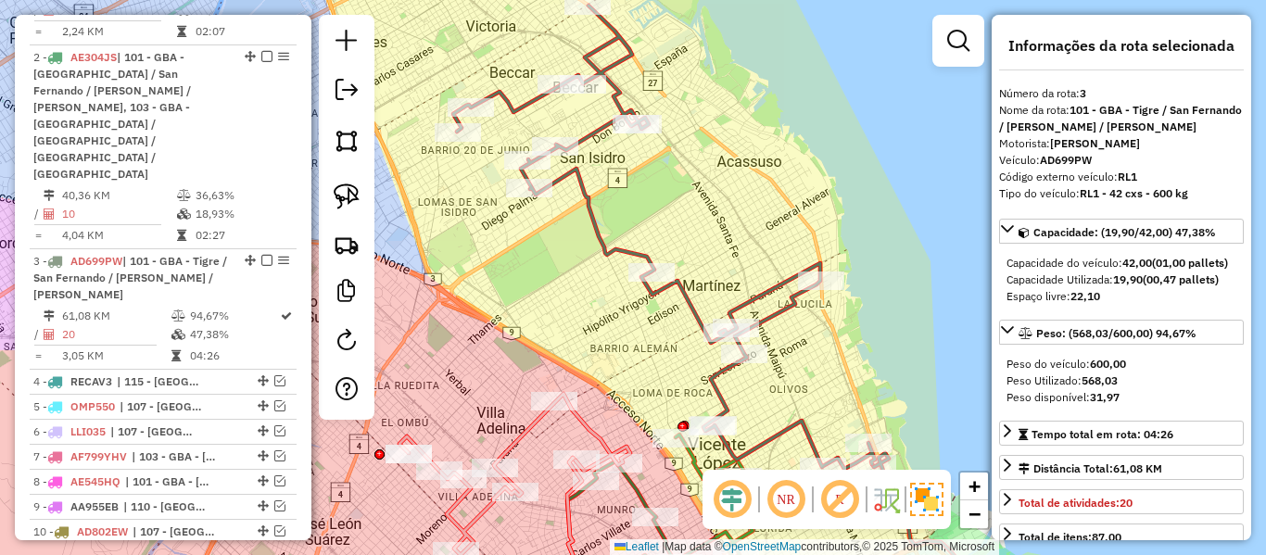
scroll to position [971, 0]
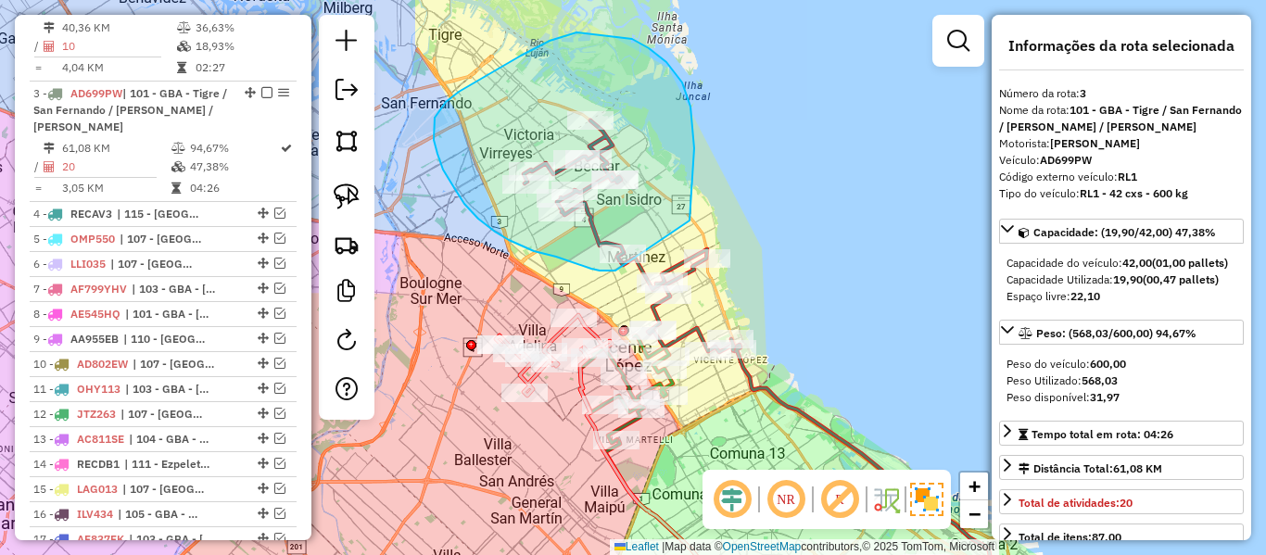
drag, startPoint x: 649, startPoint y: 48, endPoint x: 615, endPoint y: 271, distance: 224.9
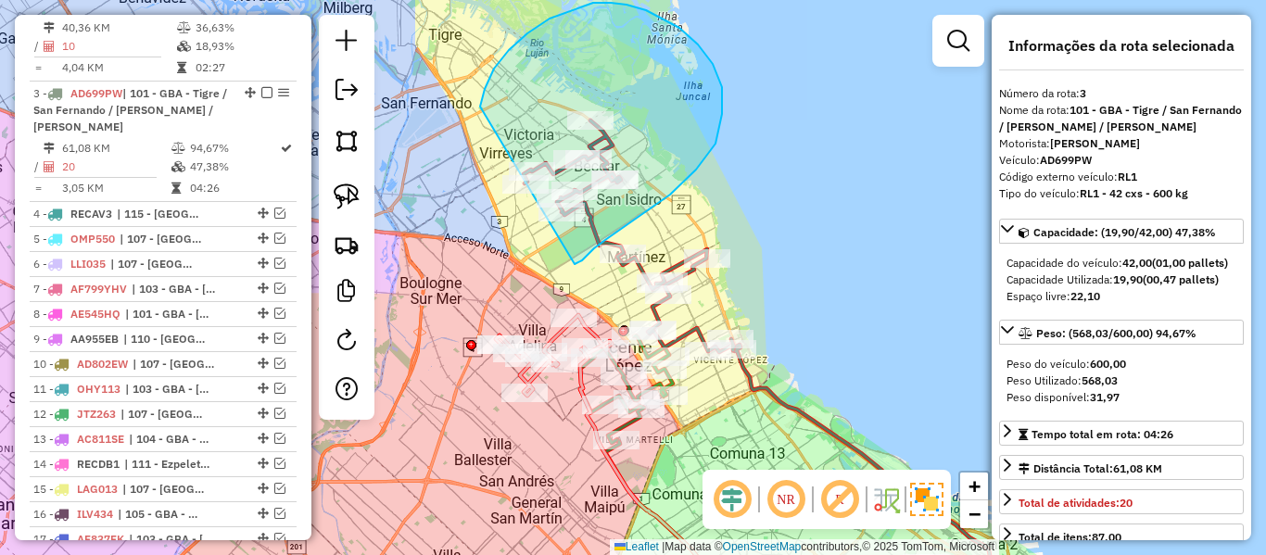
drag, startPoint x: 716, startPoint y: 144, endPoint x: 485, endPoint y: 173, distance: 232.7
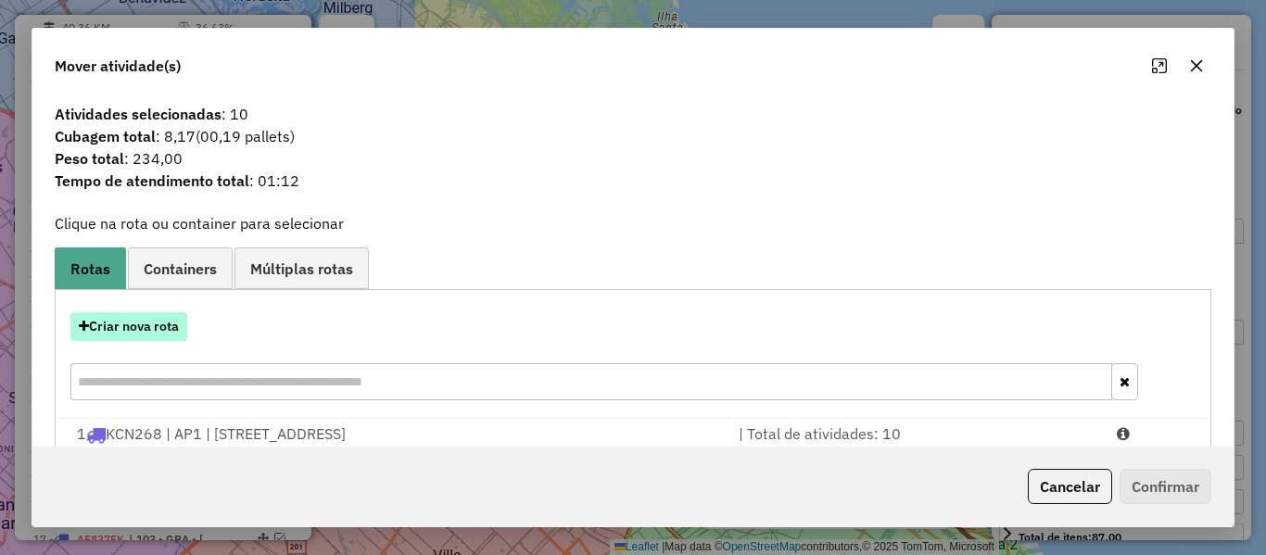
click at [152, 322] on button "Criar nova rota" at bounding box center [128, 326] width 117 height 29
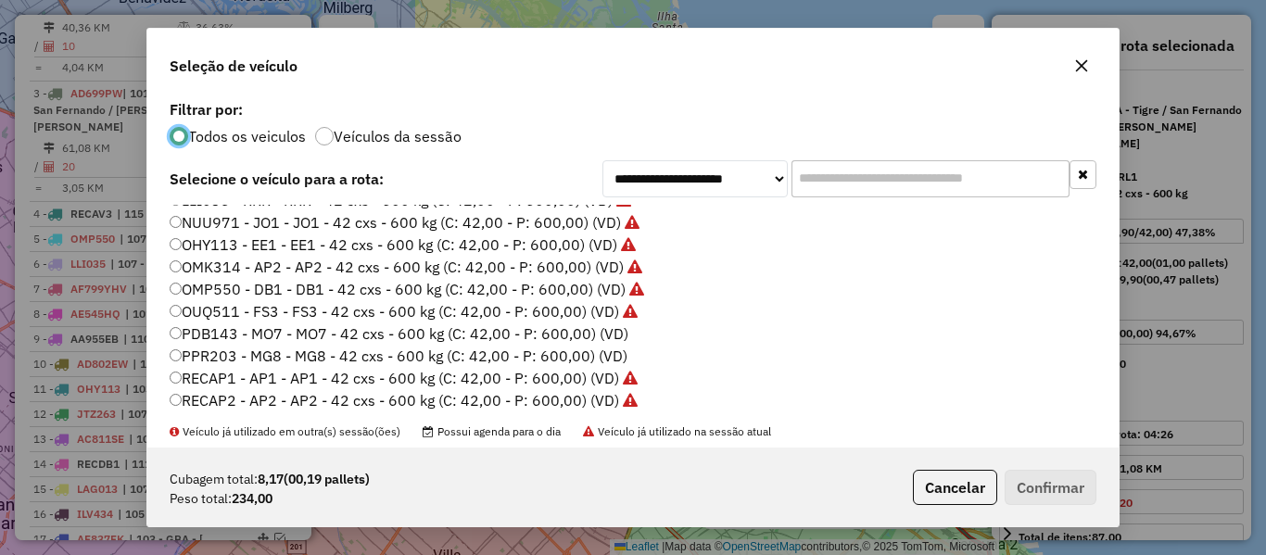
scroll to position [463, 0]
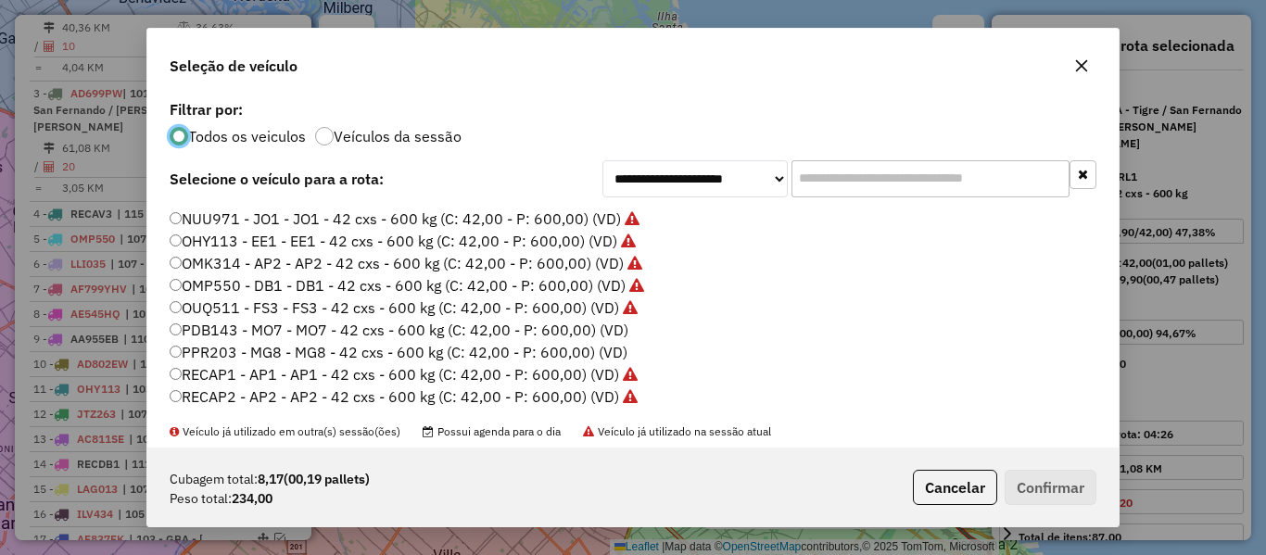
drag, startPoint x: 408, startPoint y: 148, endPoint x: 424, endPoint y: 122, distance: 30.4
click at [410, 145] on div "**********" at bounding box center [632, 271] width 971 height 352
click at [424, 123] on div "Todos os veiculos Veículos da sessão" at bounding box center [633, 134] width 927 height 22
click at [423, 136] on label "Veículos da sessão" at bounding box center [398, 136] width 128 height 15
click at [592, 323] on label "PDB143 - MO7 - MO7 - 42 cxs - 600 kg (C: 42,00 - P: 600,00) (VD)" at bounding box center [399, 330] width 459 height 22
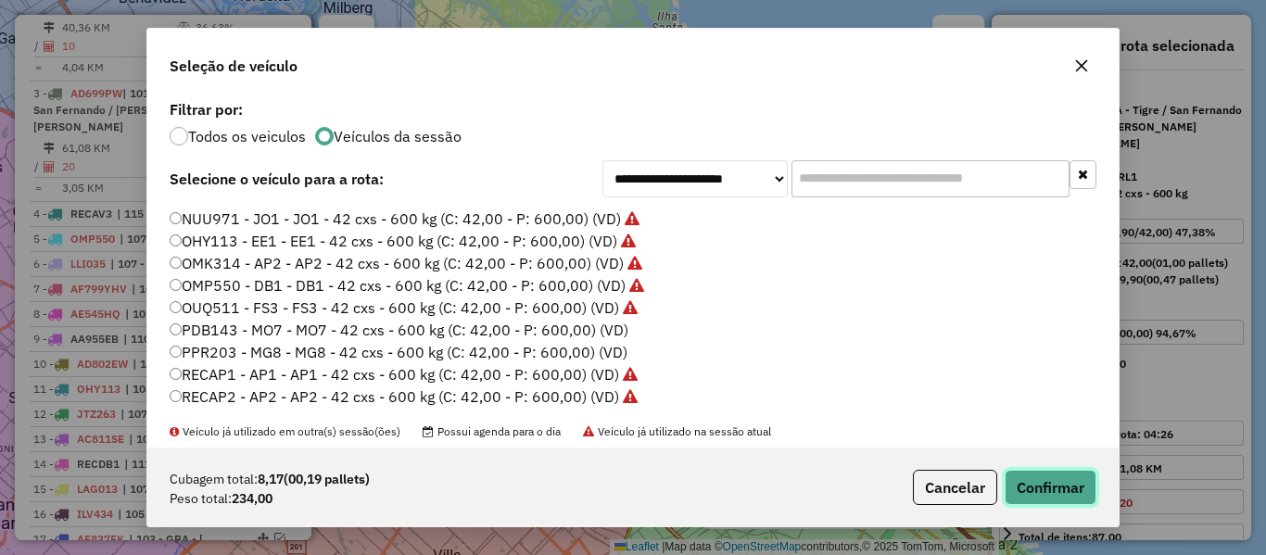
click at [1008, 484] on button "Confirmar" at bounding box center [1051, 487] width 92 height 35
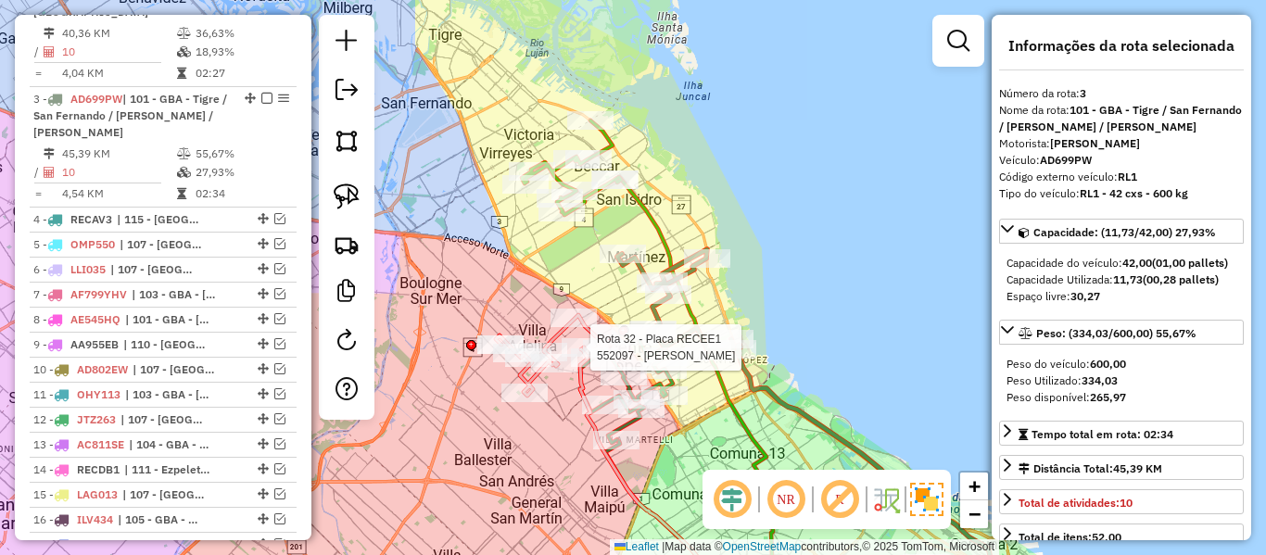
scroll to position [971, 0]
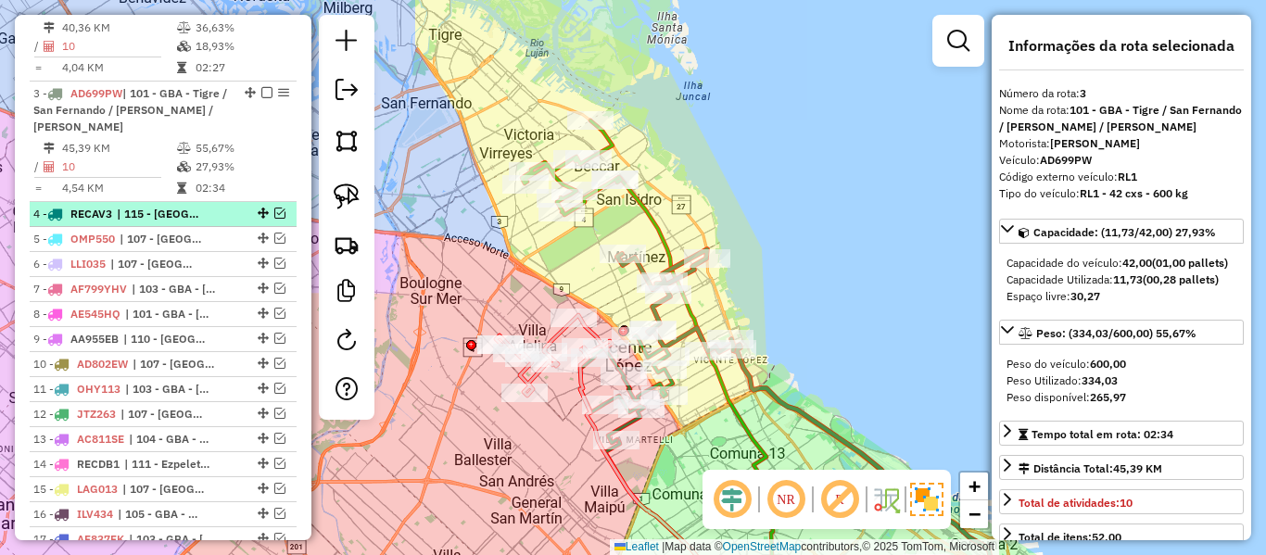
click at [225, 206] on div "4 - RECAV3 | 115 - San José - Plaza de La Democracia" at bounding box center [163, 214] width 260 height 17
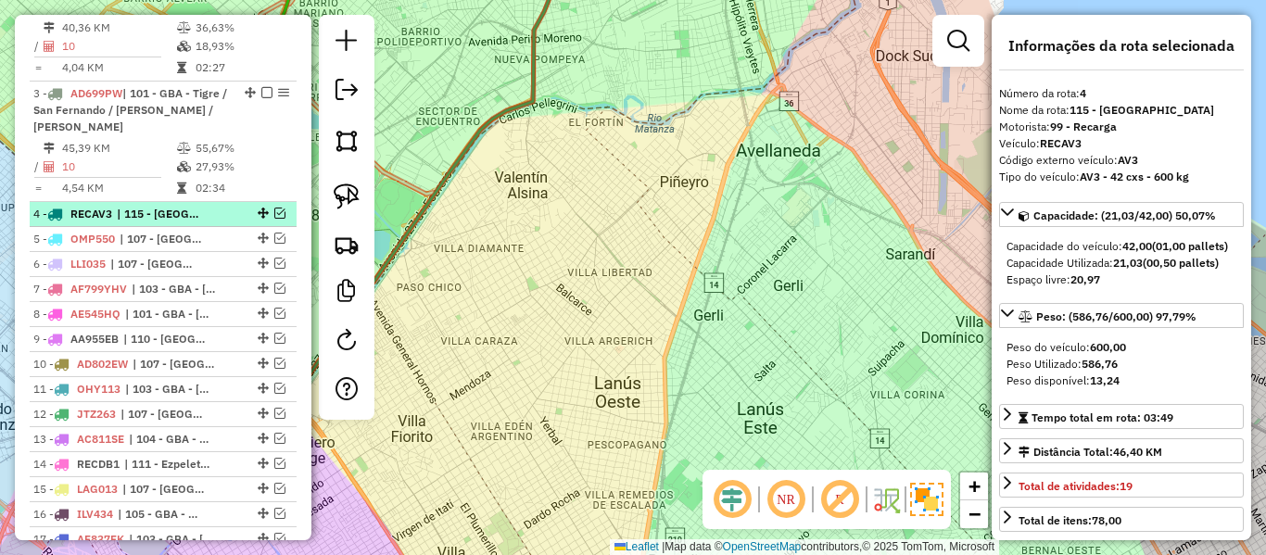
click at [274, 208] on em at bounding box center [279, 213] width 11 height 11
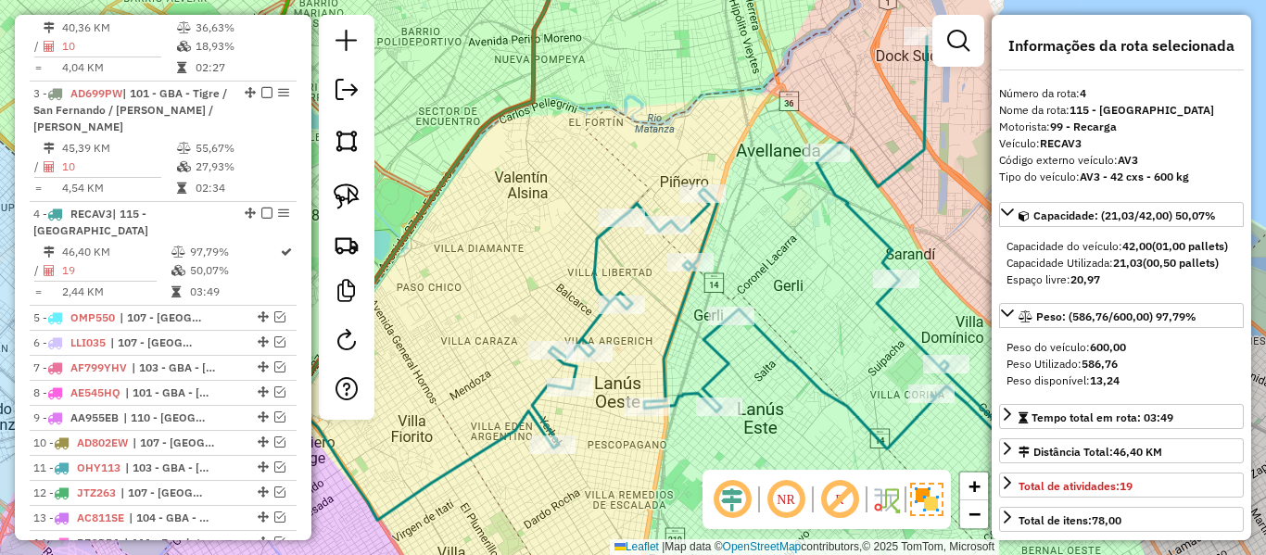
click at [765, 339] on icon at bounding box center [782, 244] width 500 height 416
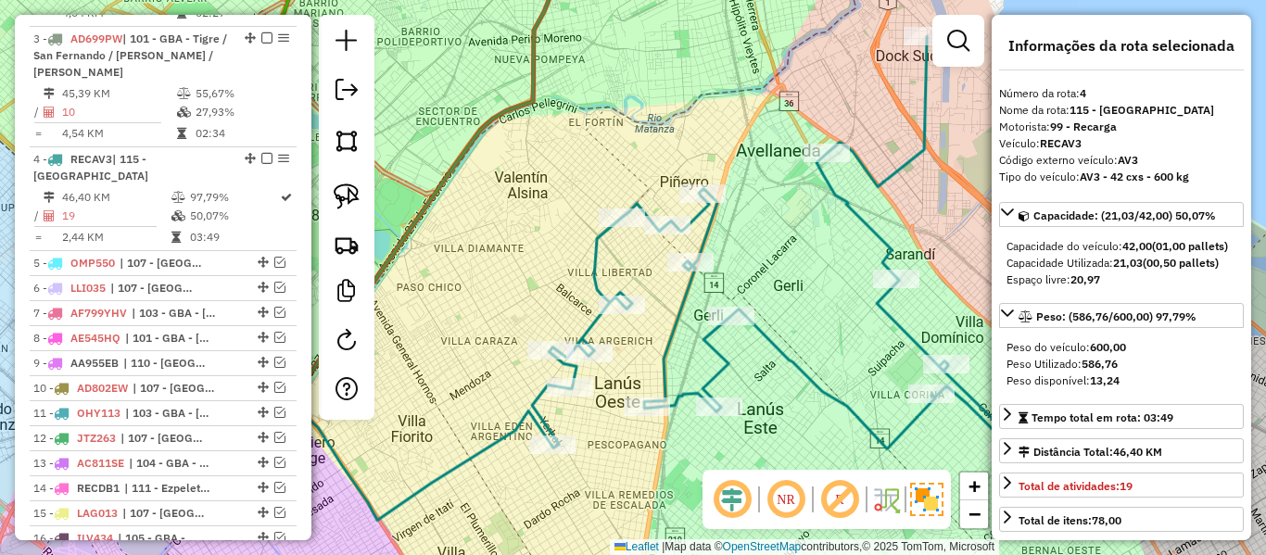
scroll to position [1092, 0]
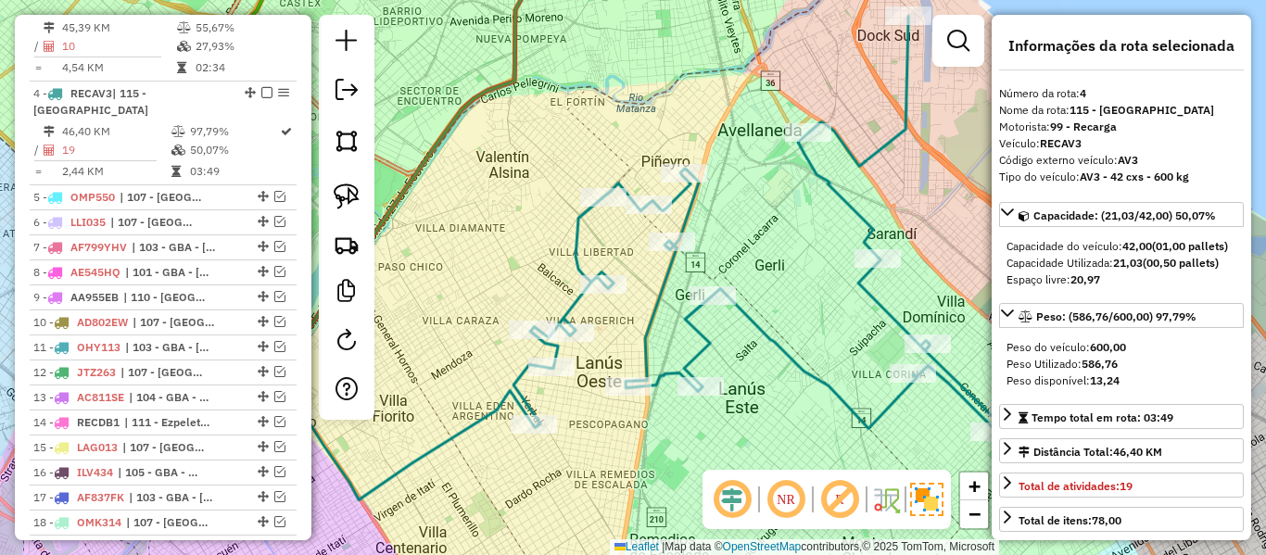
drag, startPoint x: 767, startPoint y: 358, endPoint x: 704, endPoint y: 308, distance: 80.5
click at [699, 314] on div "Janela de atendimento Grade de atendimento Capacidade Transportadoras Veículos …" at bounding box center [633, 277] width 1266 height 555
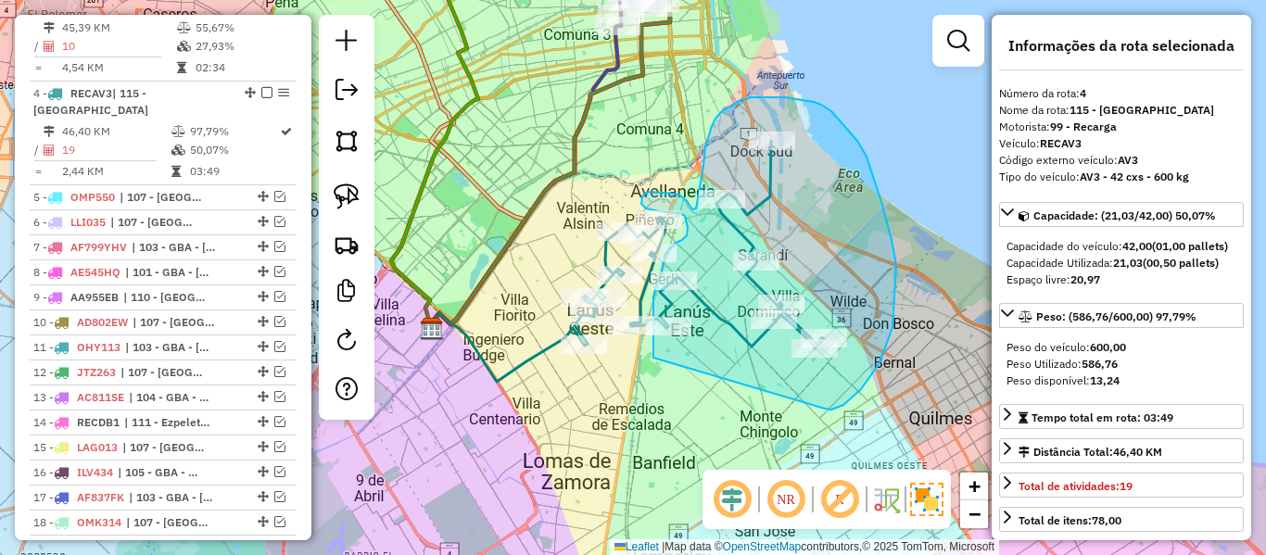
drag, startPoint x: 825, startPoint y: 409, endPoint x: 664, endPoint y: 366, distance: 166.8
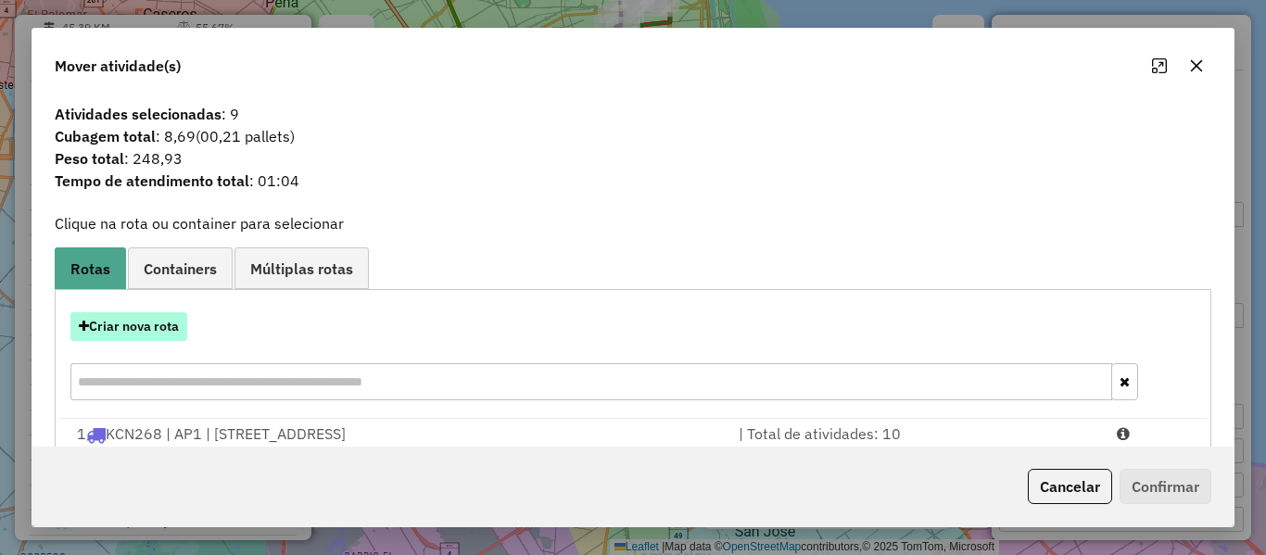
click at [168, 327] on button "Criar nova rota" at bounding box center [128, 326] width 117 height 29
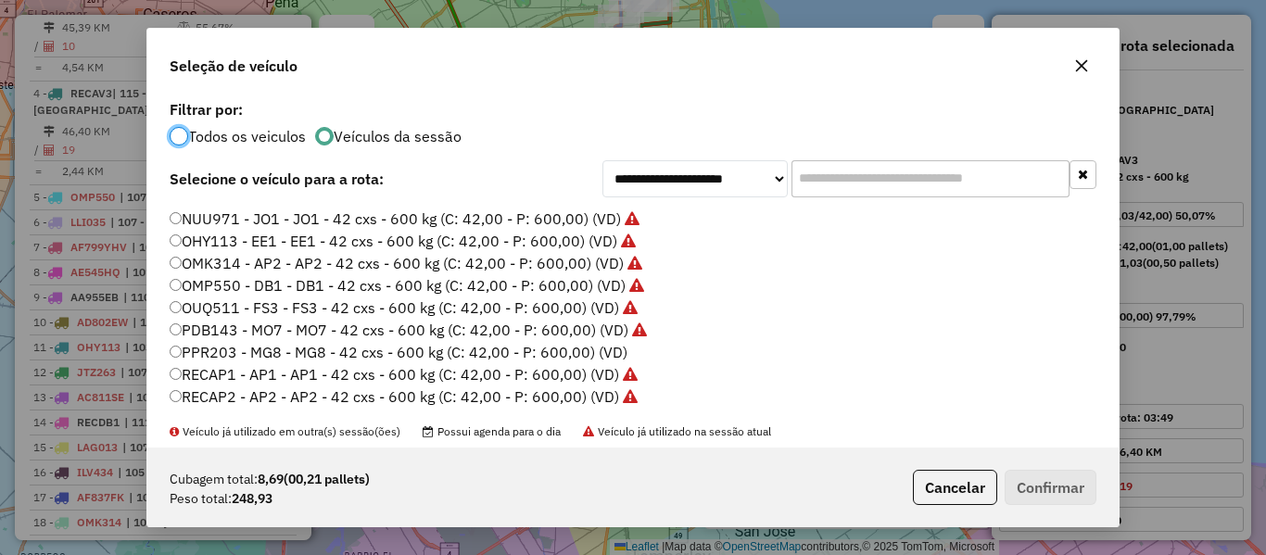
scroll to position [552, 0]
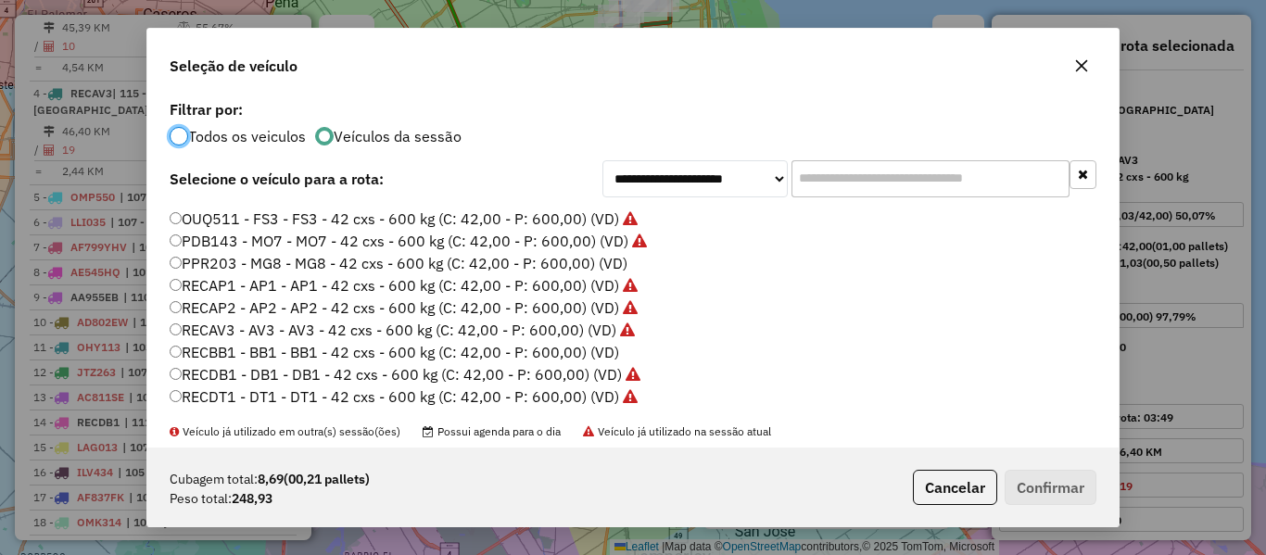
click at [605, 265] on label "PPR203 - MG8 - MG8 - 42 cxs - 600 kg (C: 42,00 - P: 600,00) (VD)" at bounding box center [399, 263] width 458 height 22
click at [1012, 476] on button "Confirmar" at bounding box center [1051, 487] width 92 height 35
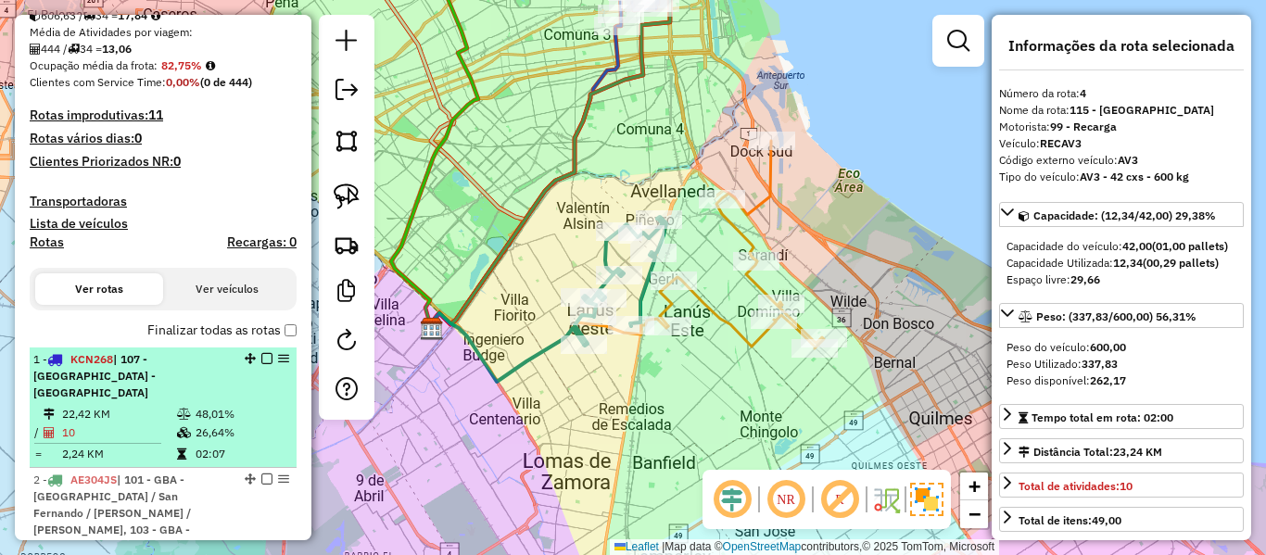
scroll to position [463, 0]
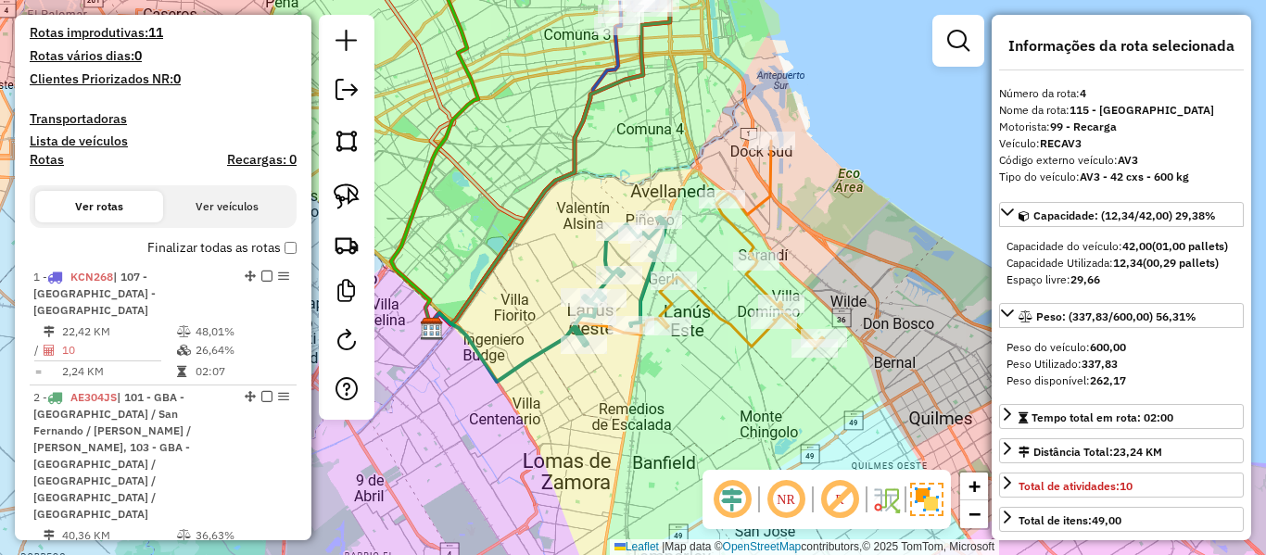
click at [238, 256] on label "Finalizar todas as rotas" at bounding box center [221, 247] width 149 height 19
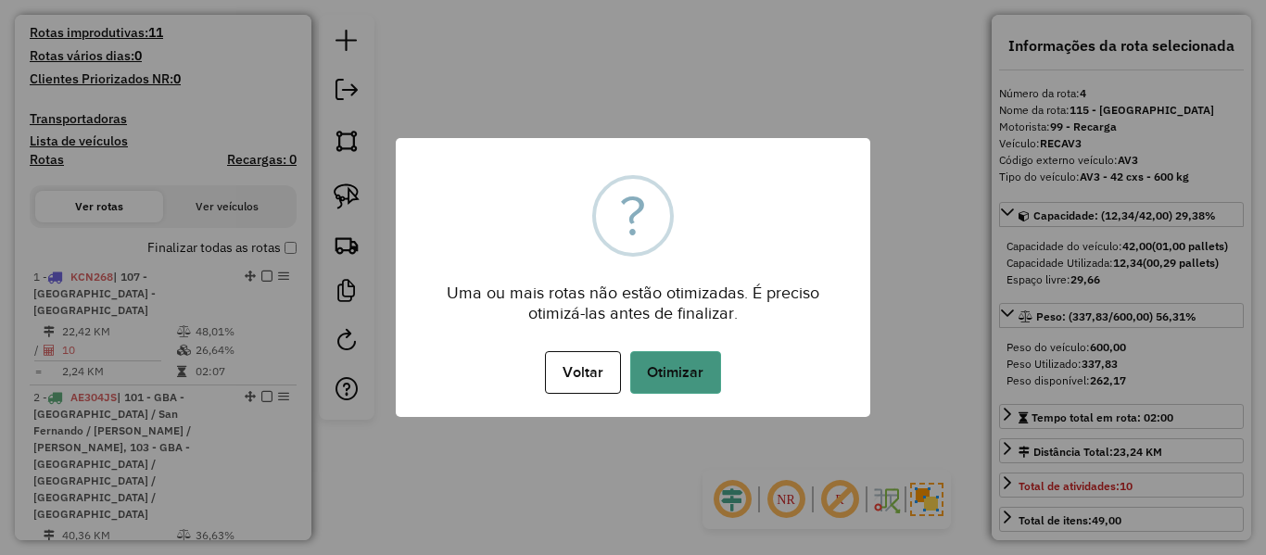
click at [695, 379] on button "Otimizar" at bounding box center [675, 372] width 91 height 43
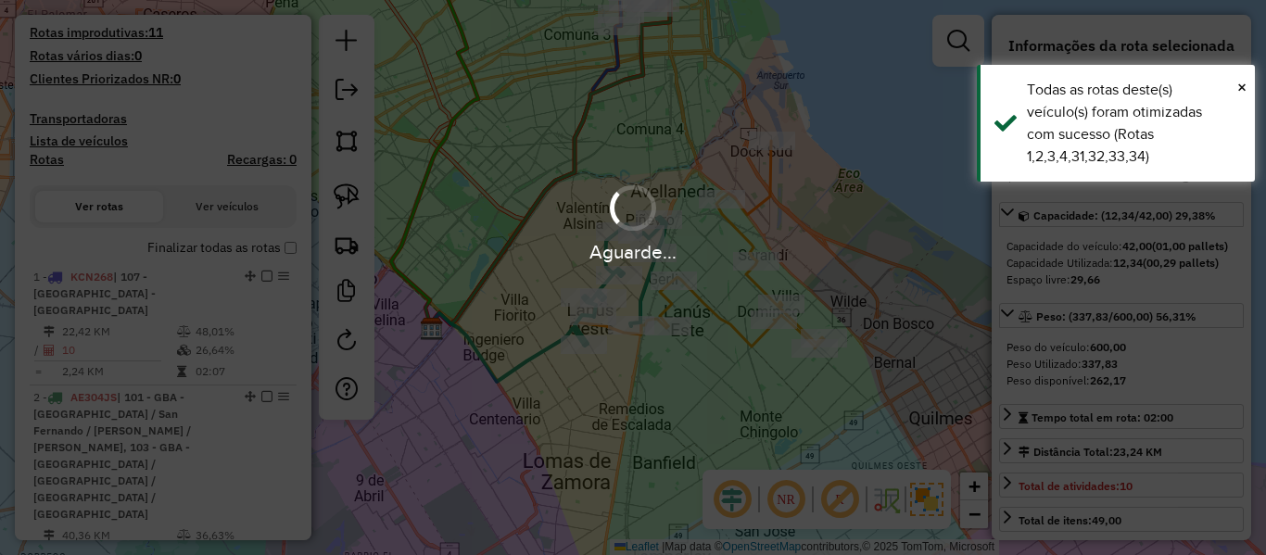
click at [231, 249] on div "Aguarde..." at bounding box center [633, 251] width 1266 height 29
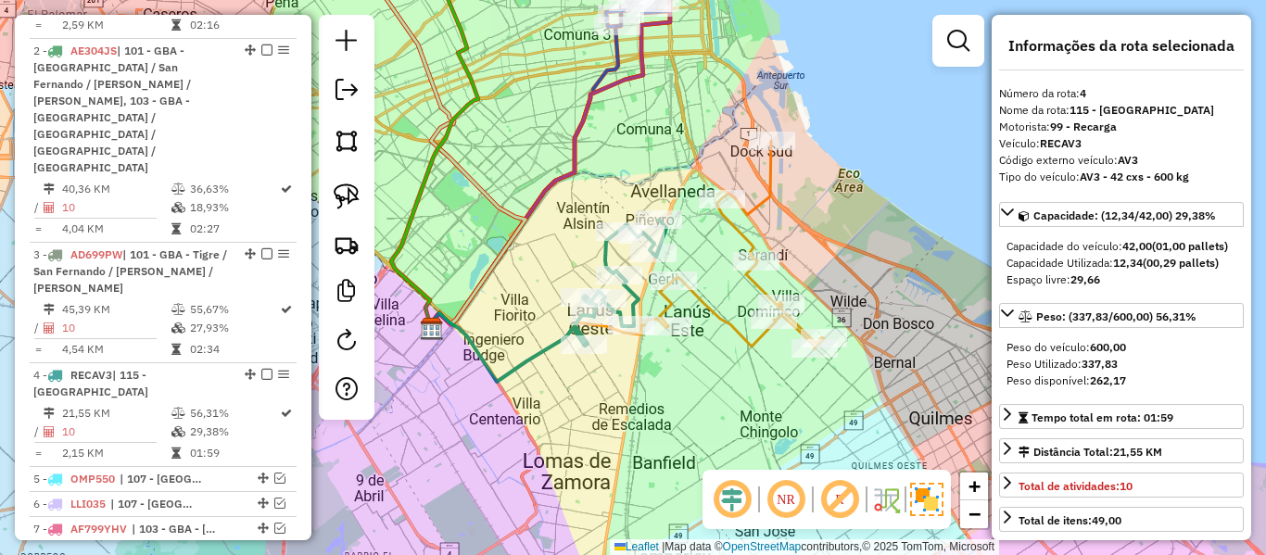
scroll to position [1092, 0]
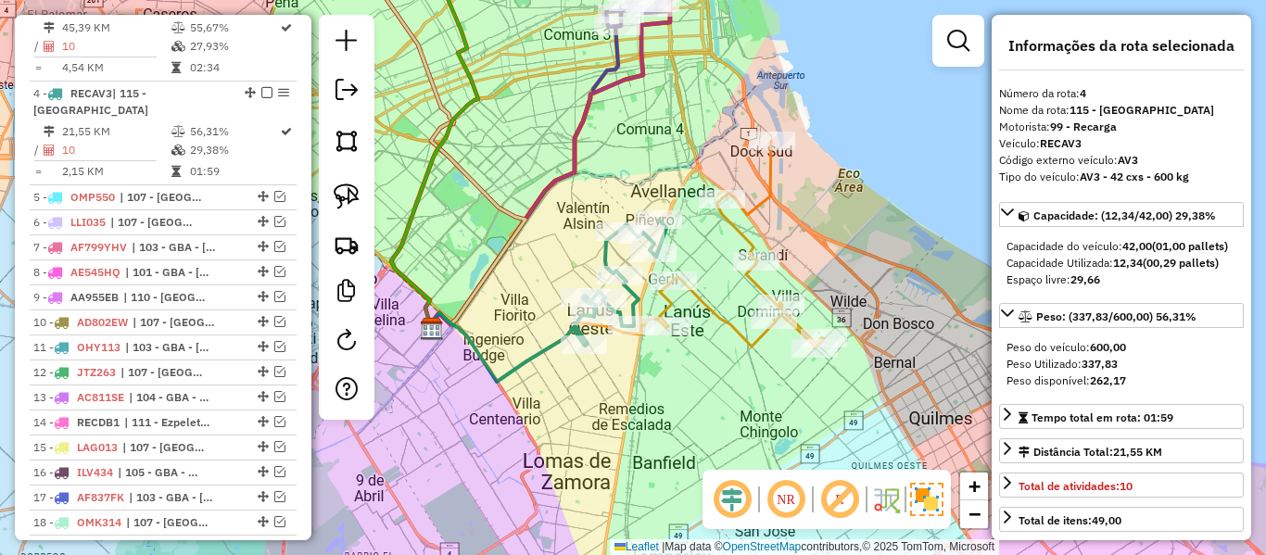
click at [233, 314] on div "10 - AD802EW | 107 - Ciudad Autónoma de Buenos Aires - CABA" at bounding box center [163, 322] width 260 height 17
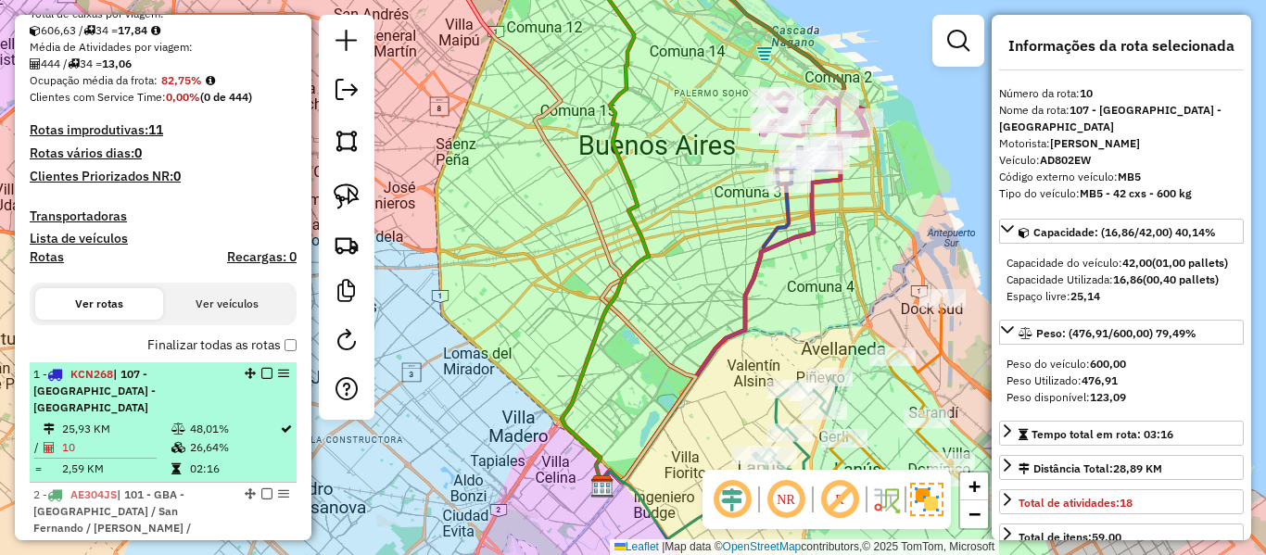
scroll to position [536, 0]
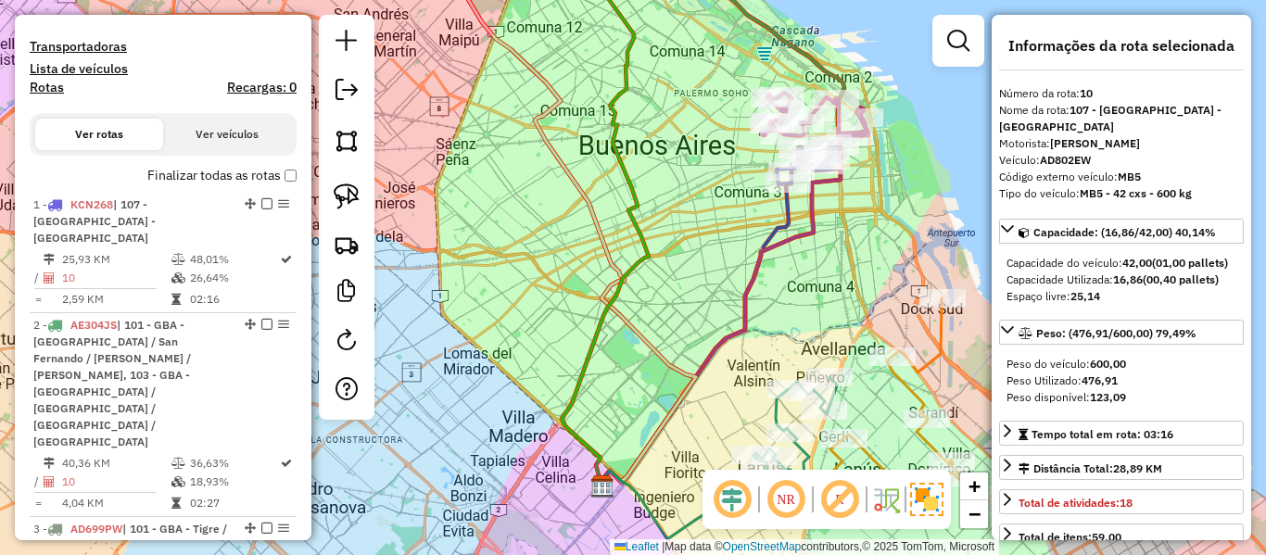
click at [226, 181] on label "Finalizar todas as rotas" at bounding box center [221, 175] width 149 height 19
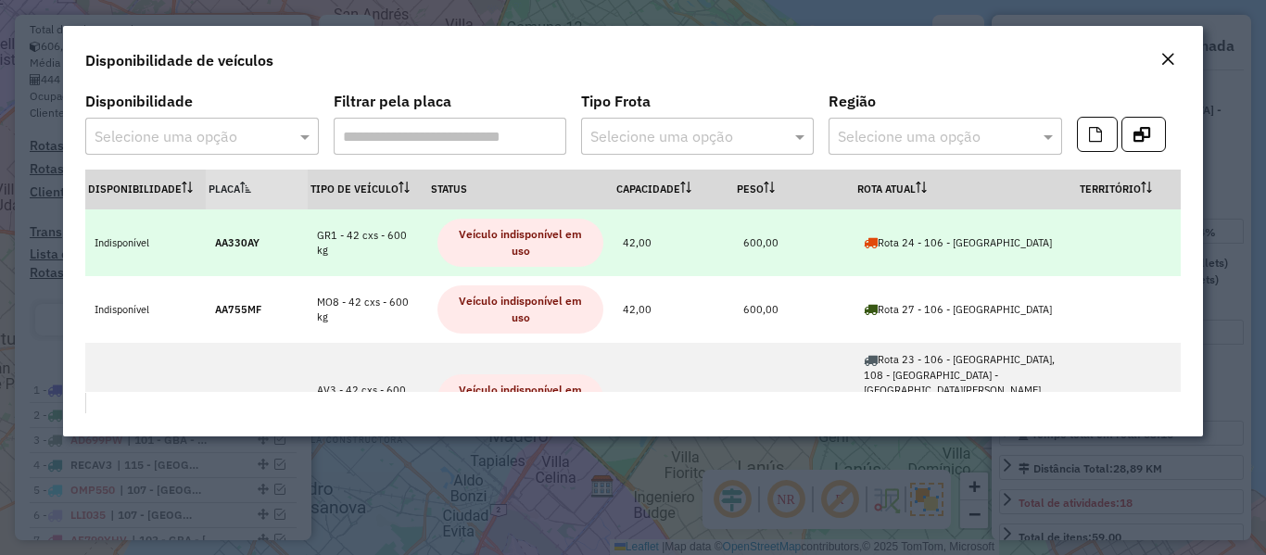
scroll to position [93, 0]
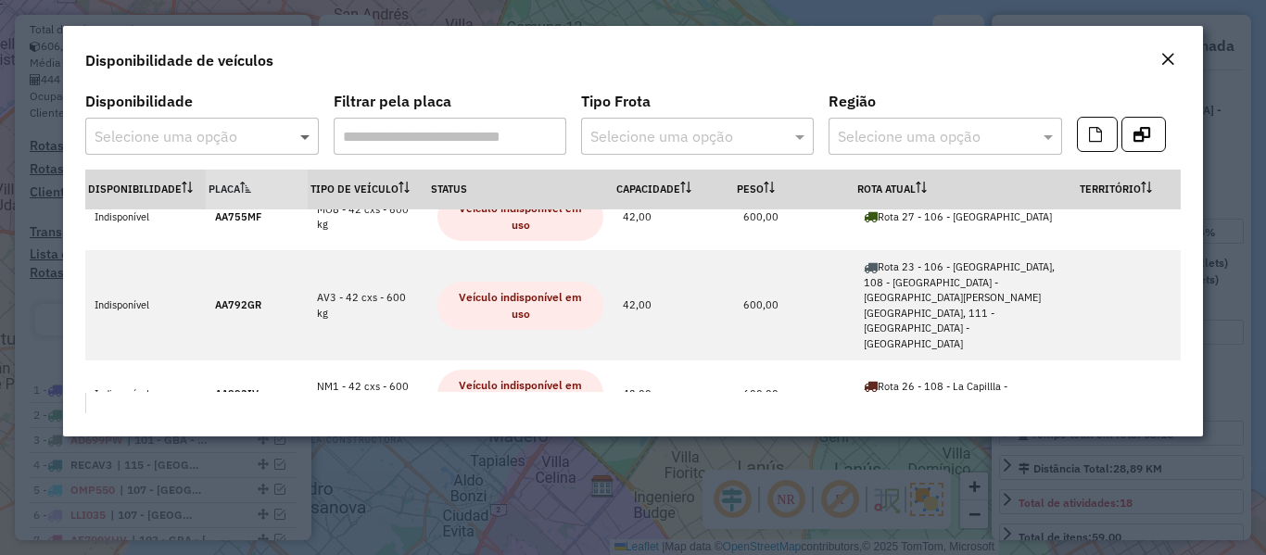
click at [296, 143] on span at bounding box center [307, 136] width 23 height 22
click at [260, 207] on ng-dropdown-panel "Indisponível" at bounding box center [201, 190] width 233 height 53
click at [260, 198] on div "Indisponível" at bounding box center [201, 190] width 231 height 32
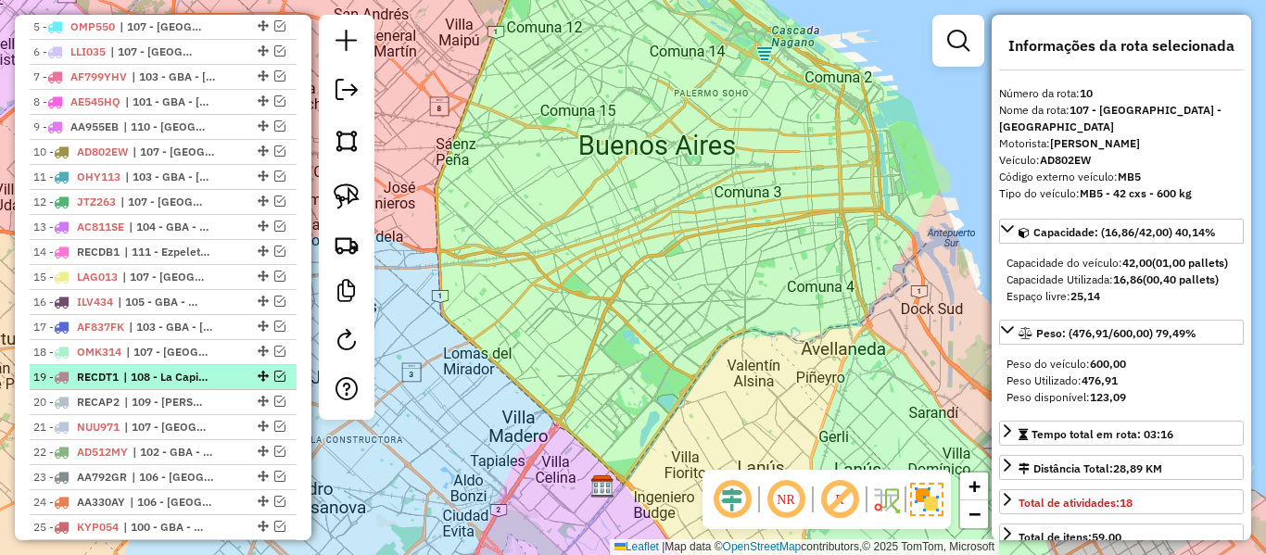
scroll to position [1112, 0]
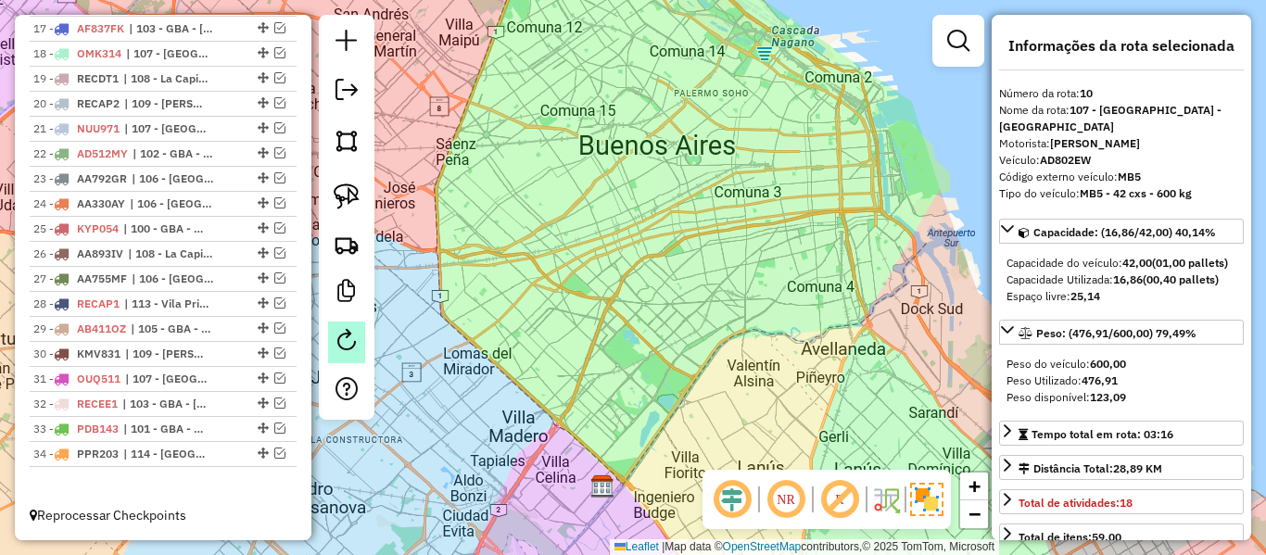
click at [349, 340] on em at bounding box center [347, 340] width 22 height 22
select select "*"
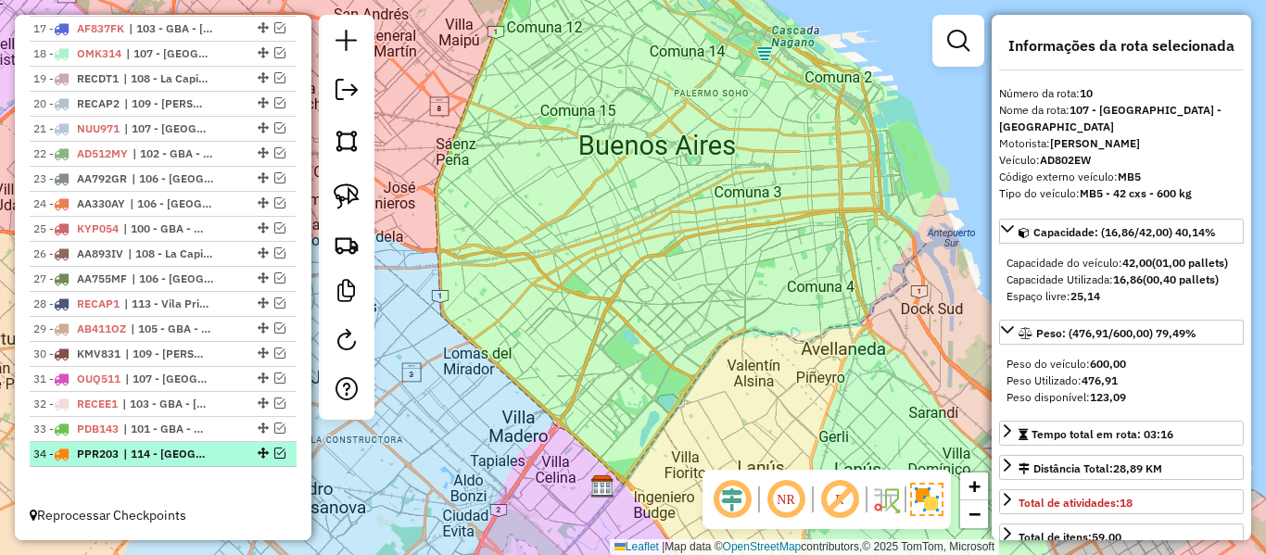
click at [143, 446] on span "| 114 - Villa Cristóbal Colon - Isla Maciel, 115 - San José - Plaza de La Democ…" at bounding box center [165, 454] width 85 height 17
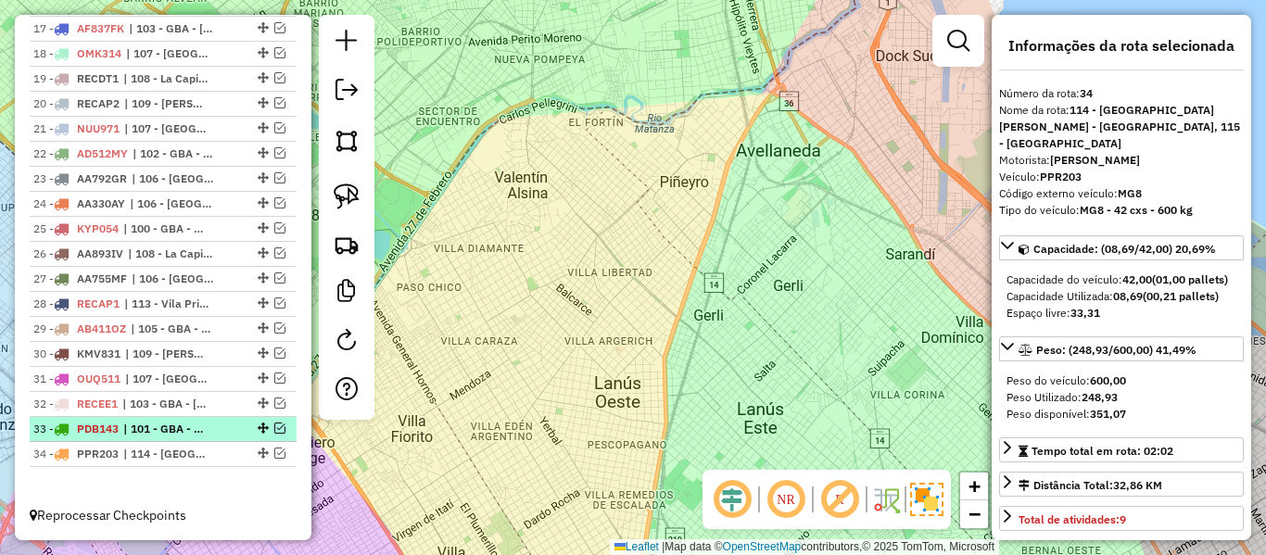
click at [152, 434] on span "| 101 - GBA - Tigre / San Fernando / Martínez / Vicente López" at bounding box center [165, 429] width 85 height 17
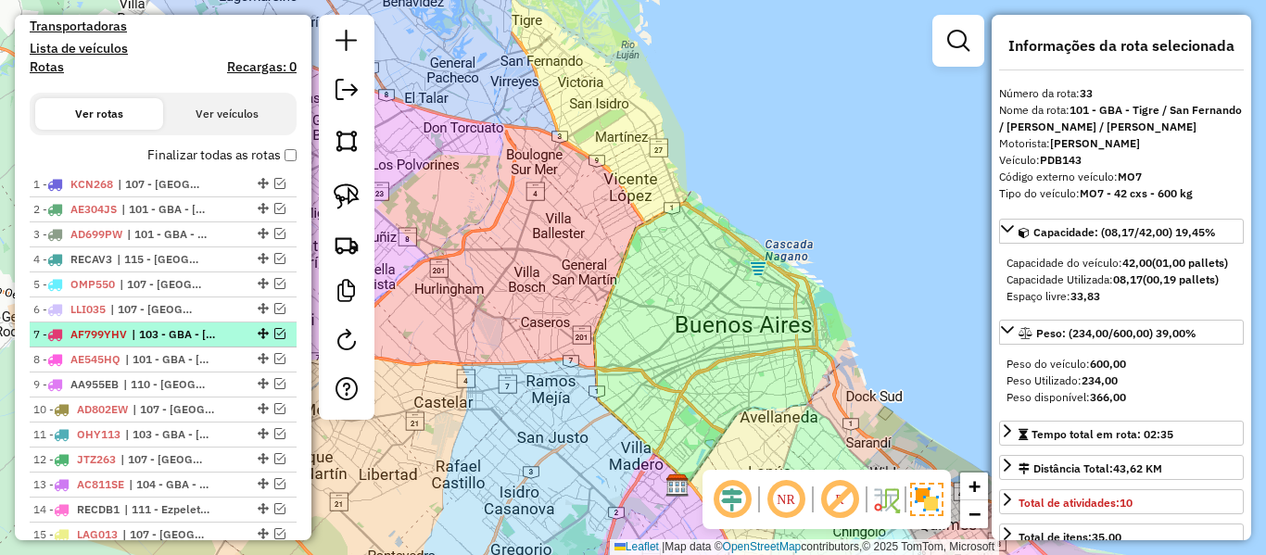
scroll to position [371, 0]
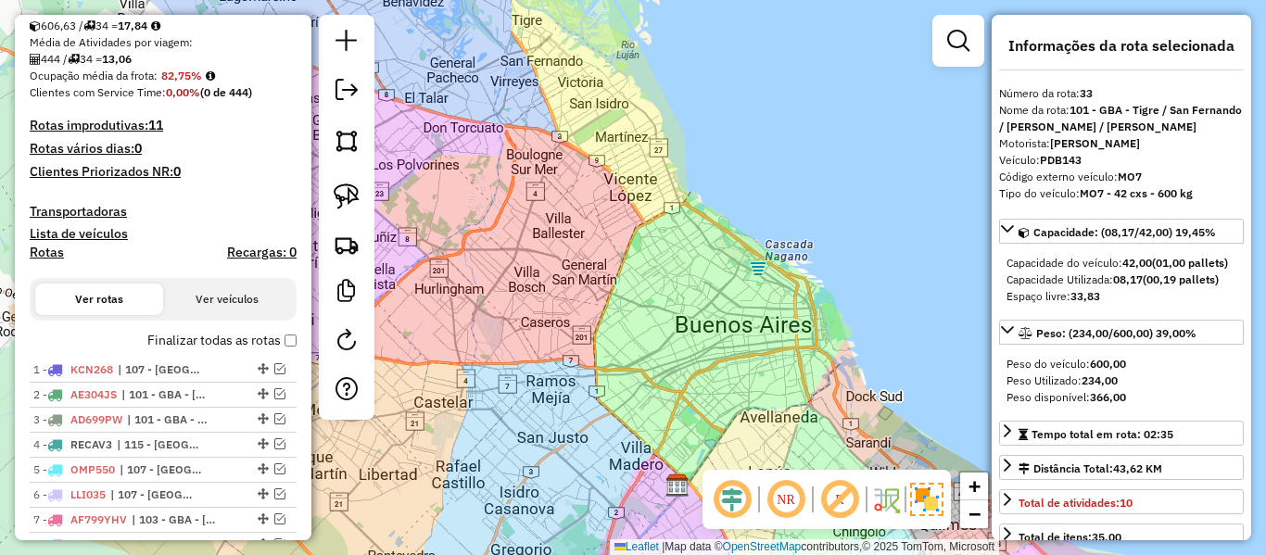
click at [52, 256] on h4 "Rotas" at bounding box center [47, 253] width 34 height 16
click at [53, 258] on h4 "Rotas" at bounding box center [47, 253] width 34 height 16
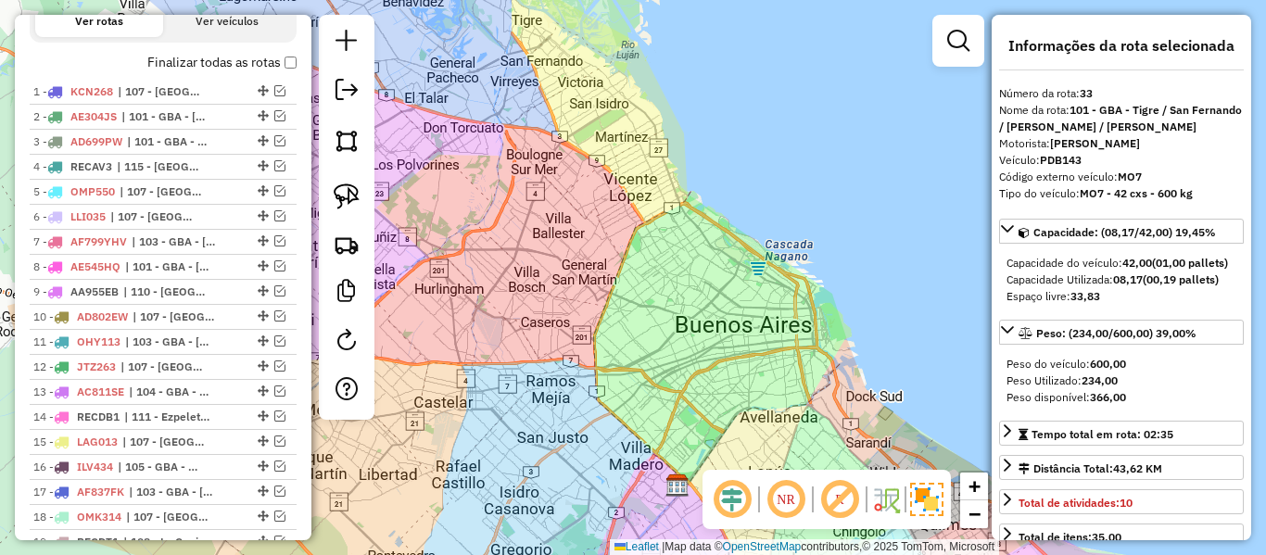
scroll to position [556, 0]
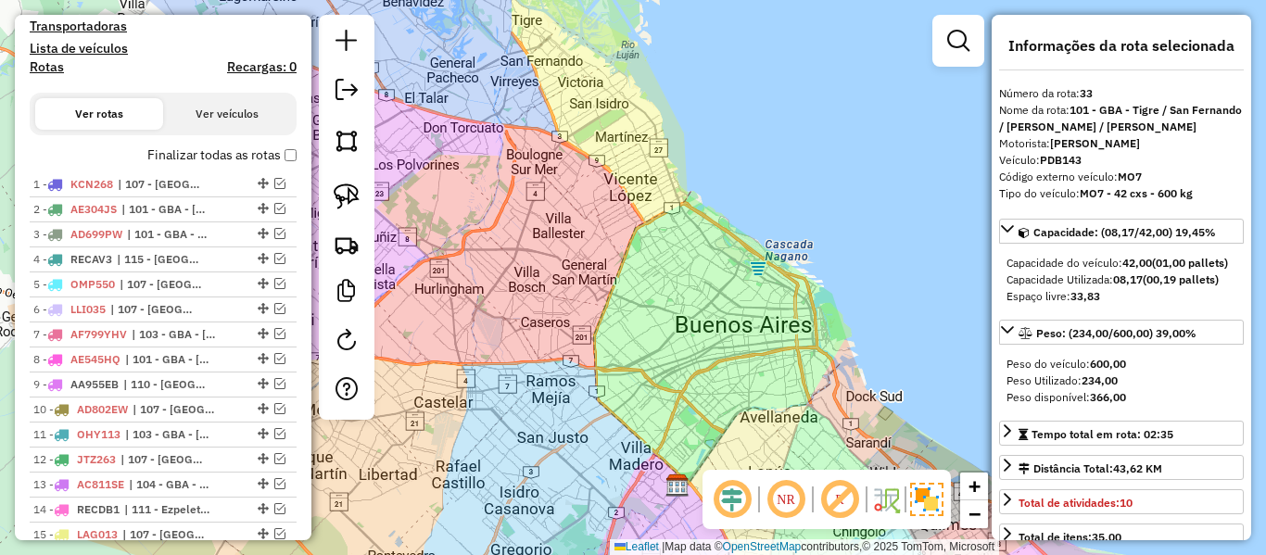
click at [266, 158] on label "Finalizar todas as rotas" at bounding box center [221, 155] width 149 height 19
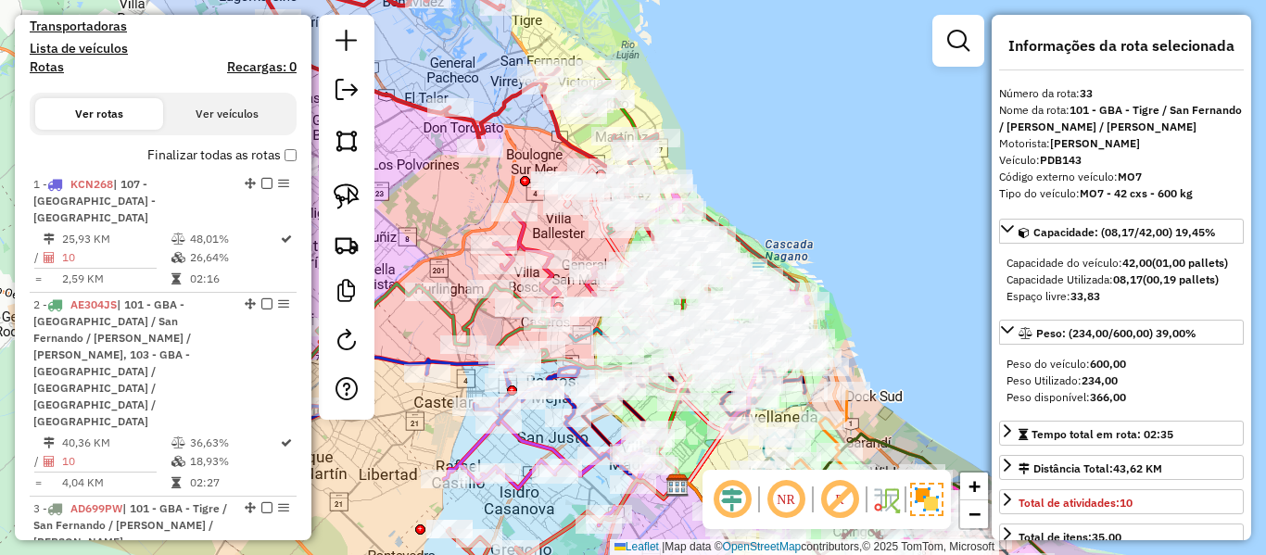
click at [32, 65] on h4 "Rotas" at bounding box center [47, 67] width 34 height 16
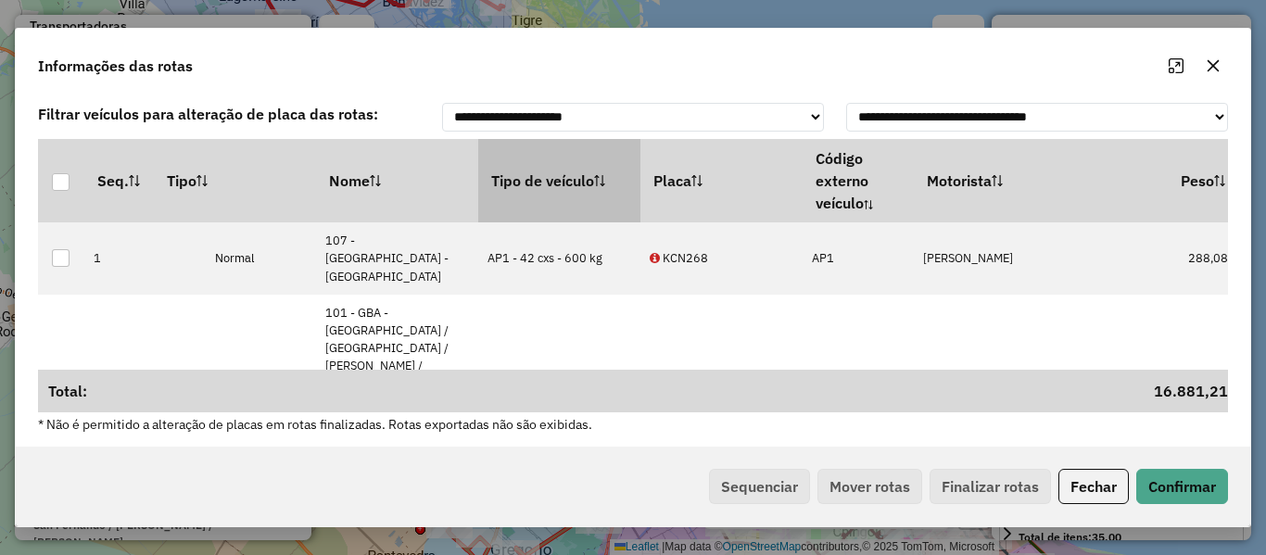
click at [621, 195] on th "Tipo de veículo" at bounding box center [559, 180] width 162 height 83
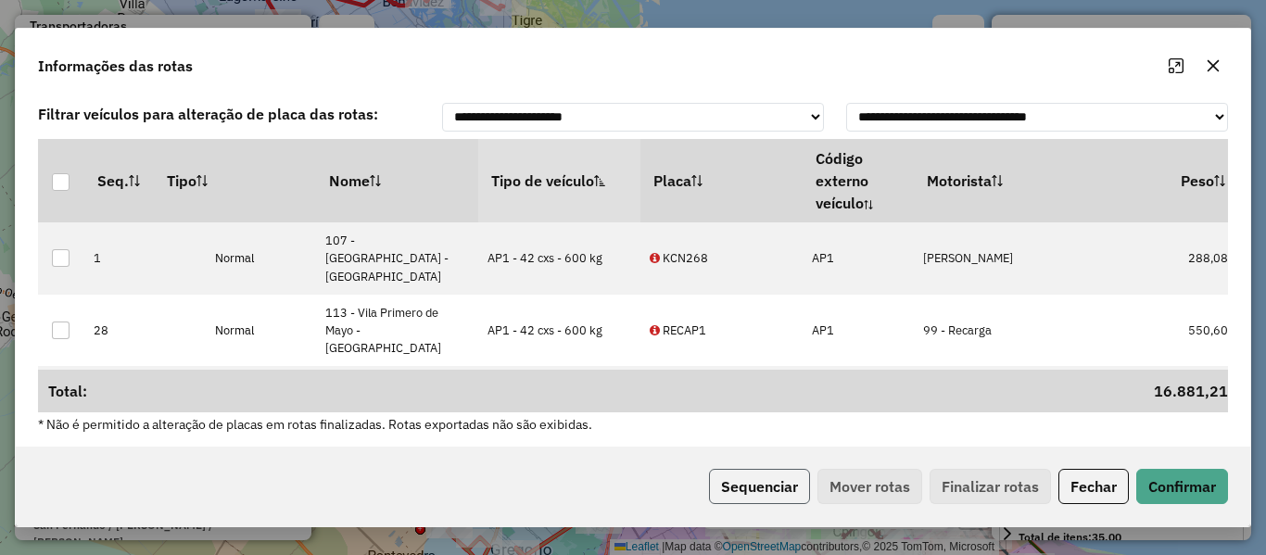
click at [749, 479] on button "Sequenciar" at bounding box center [759, 486] width 101 height 35
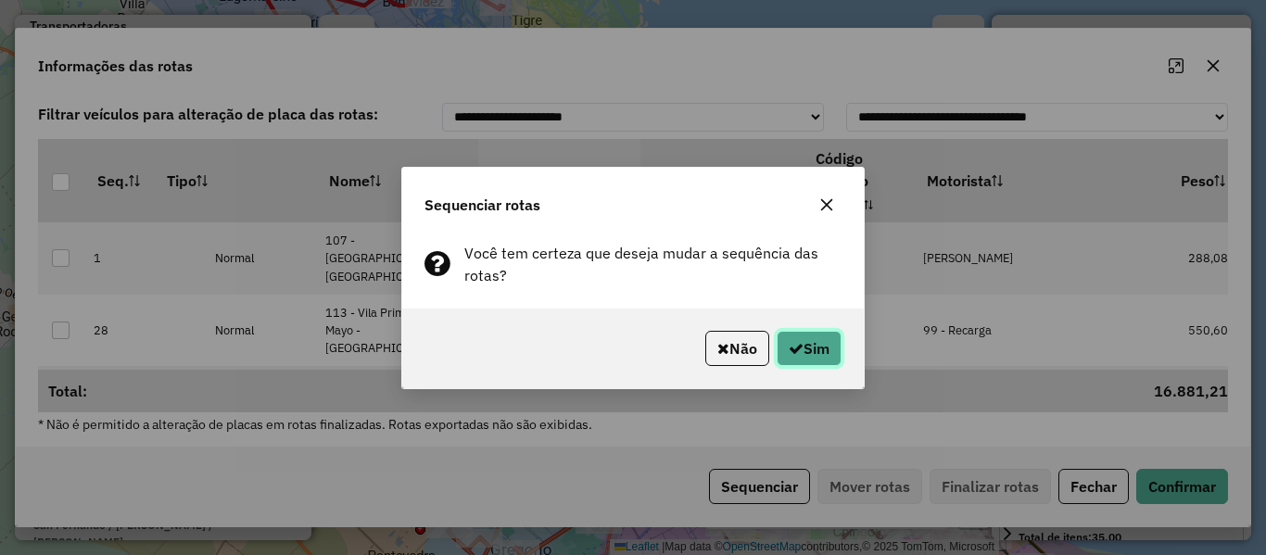
click at [801, 350] on button "Sim" at bounding box center [809, 348] width 65 height 35
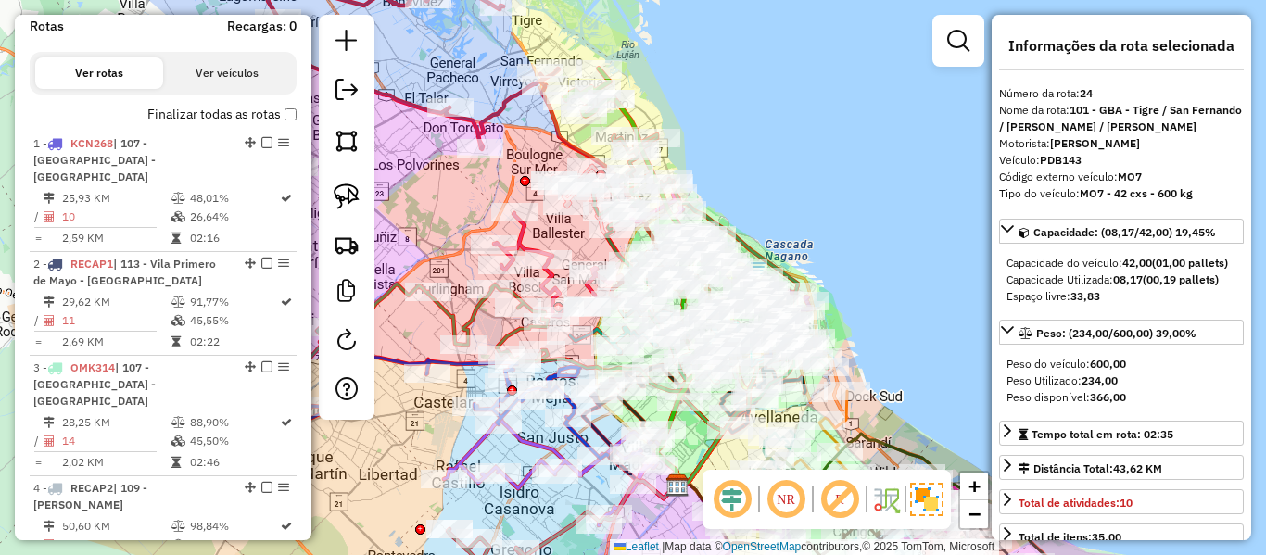
scroll to position [382, 0]
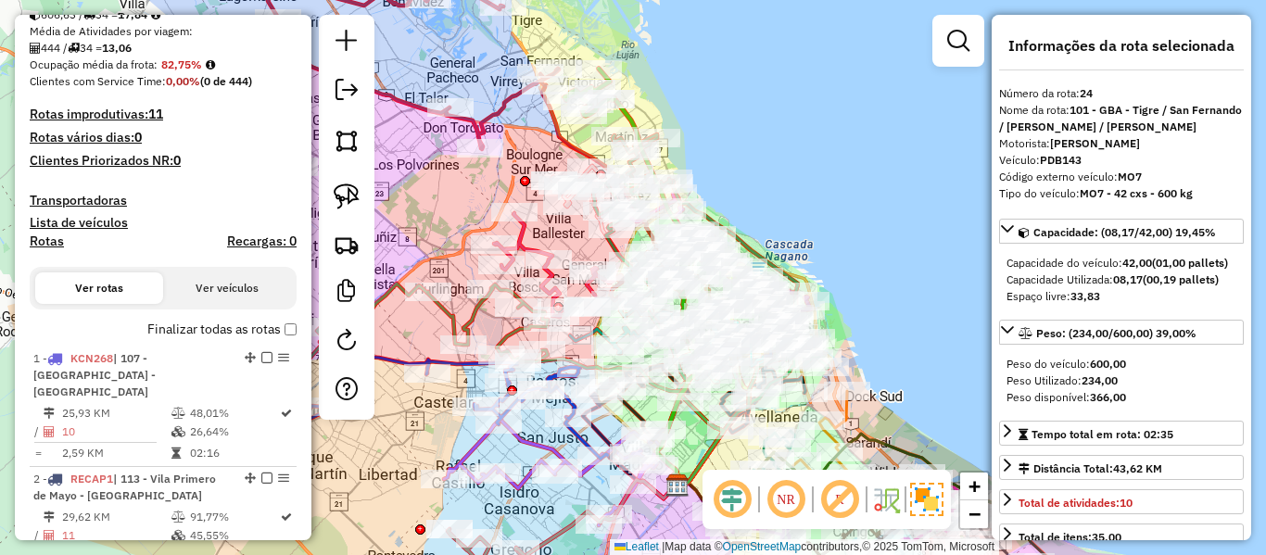
click at [218, 326] on label "Finalizar todas as rotas" at bounding box center [221, 329] width 149 height 19
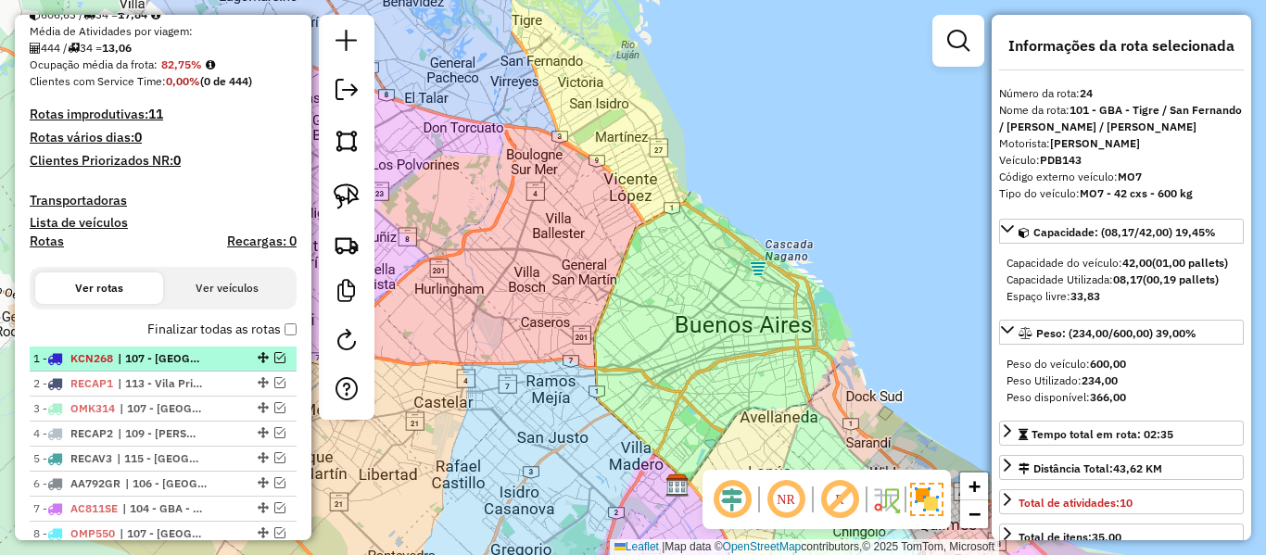
click at [172, 368] on li "1 - KCN268 | 107 - Ciudad Autónoma de Buenos Aires - CABA" at bounding box center [163, 359] width 267 height 25
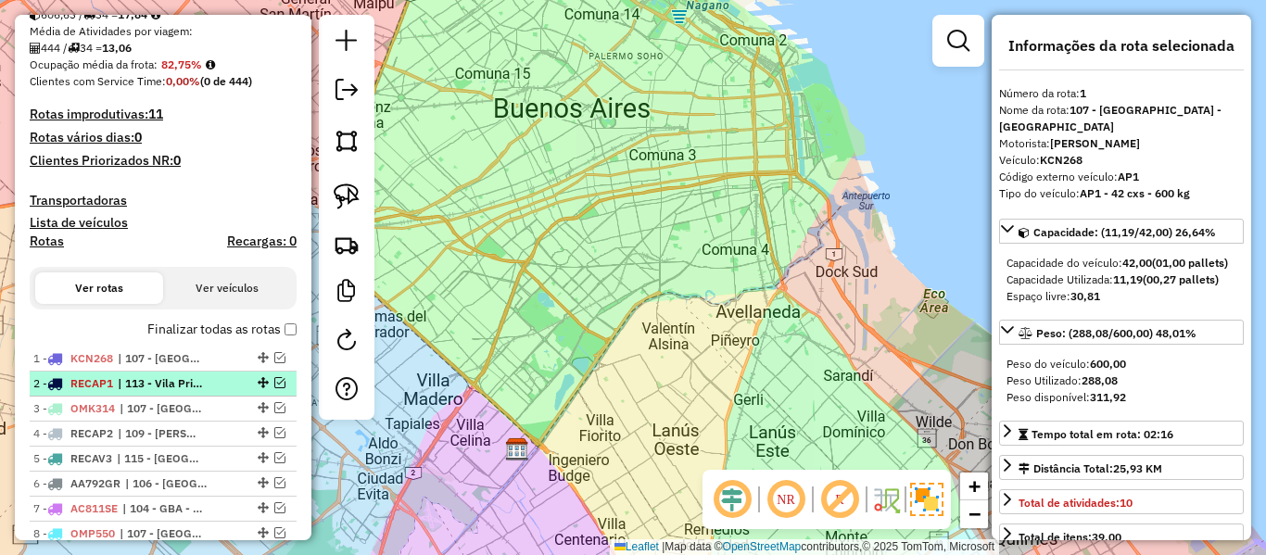
click at [174, 379] on span "| 113 - Vila Primero de Mayo - Paso de Burgos" at bounding box center [160, 383] width 85 height 17
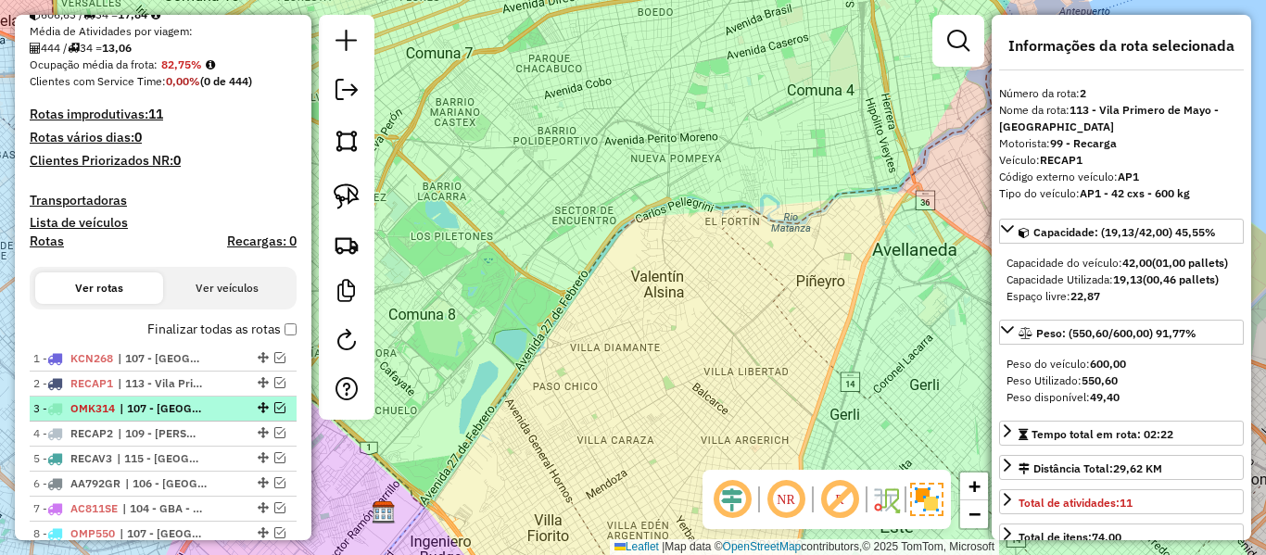
click at [175, 400] on span "| 107 - Ciudad Autónoma de Buenos Aires - CABA" at bounding box center [162, 408] width 85 height 17
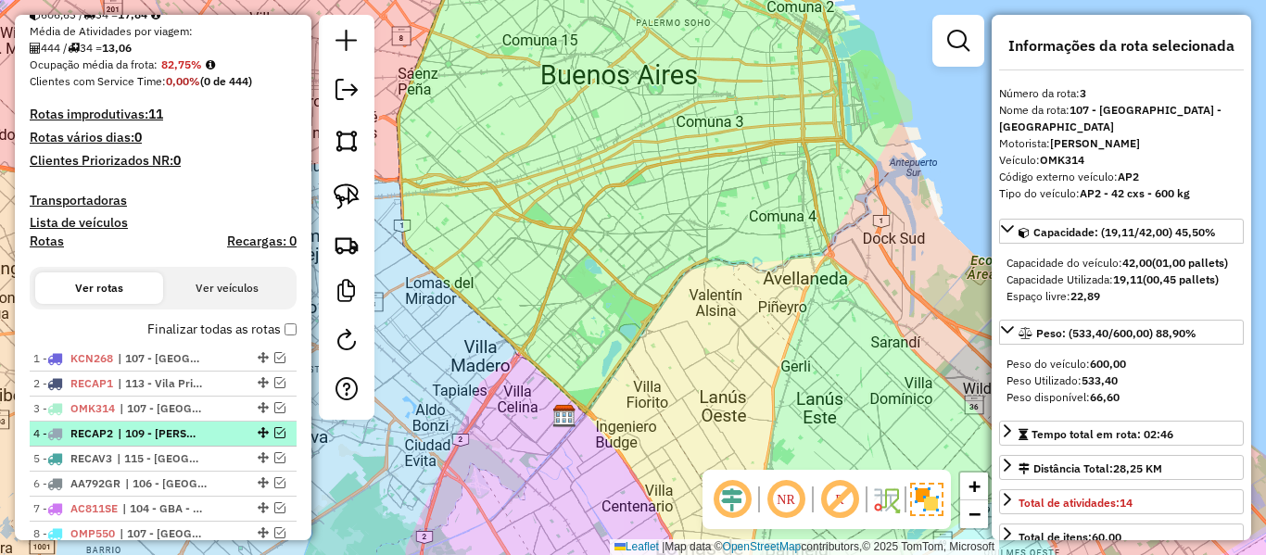
click at [175, 428] on span "| 109 - San Vicente - Alejandro Korn - Glew" at bounding box center [160, 433] width 85 height 17
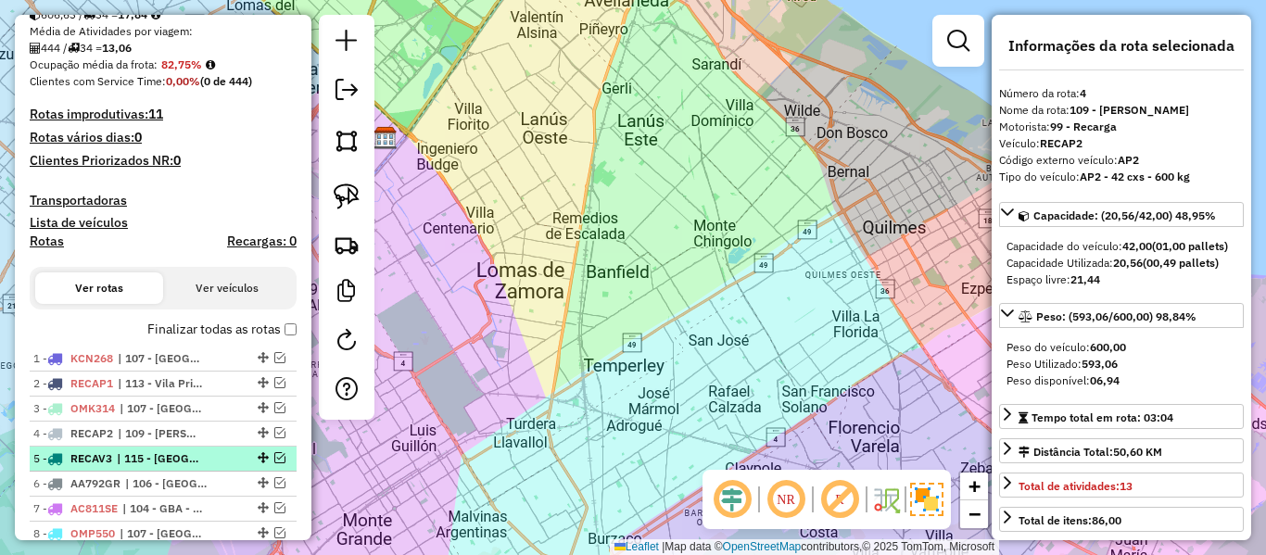
click at [177, 455] on span "| 115 - San José - Plaza de La Democracia" at bounding box center [159, 458] width 85 height 17
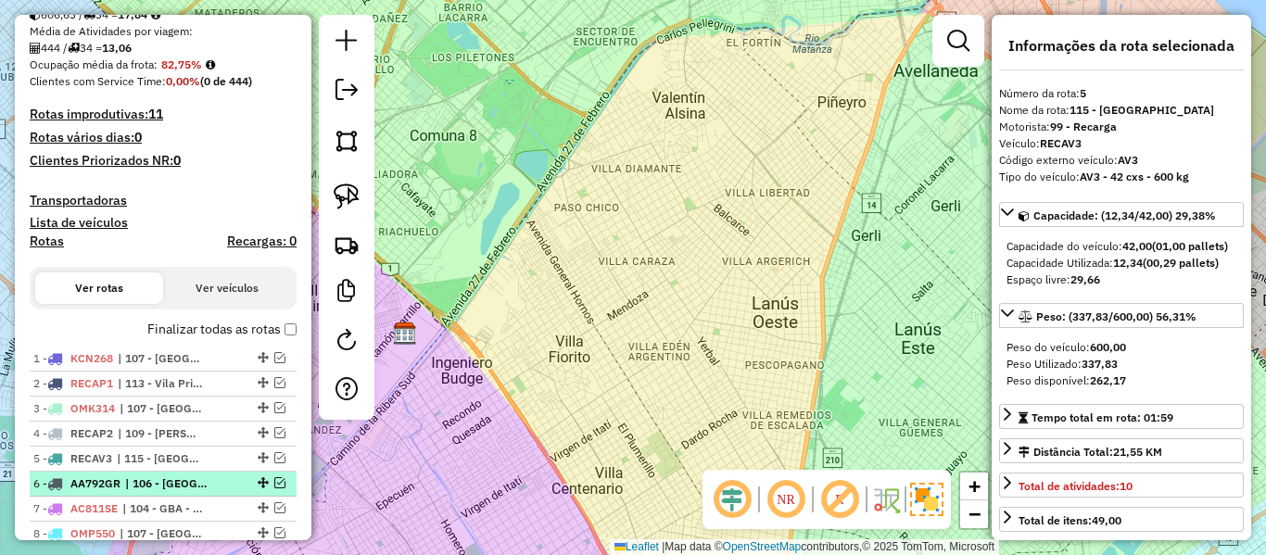
click at [178, 480] on span "| 106 - La Plata, 108 - La Capillla - Florencia Vareia, 111 - Ezpeleta - Barrio…" at bounding box center [167, 483] width 85 height 17
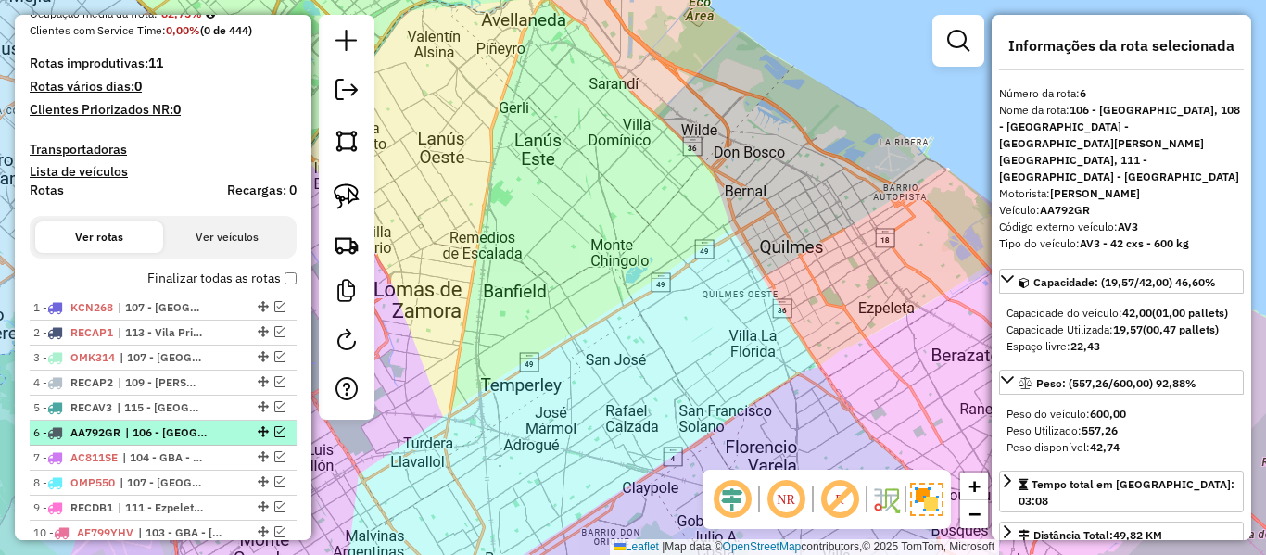
scroll to position [475, 0]
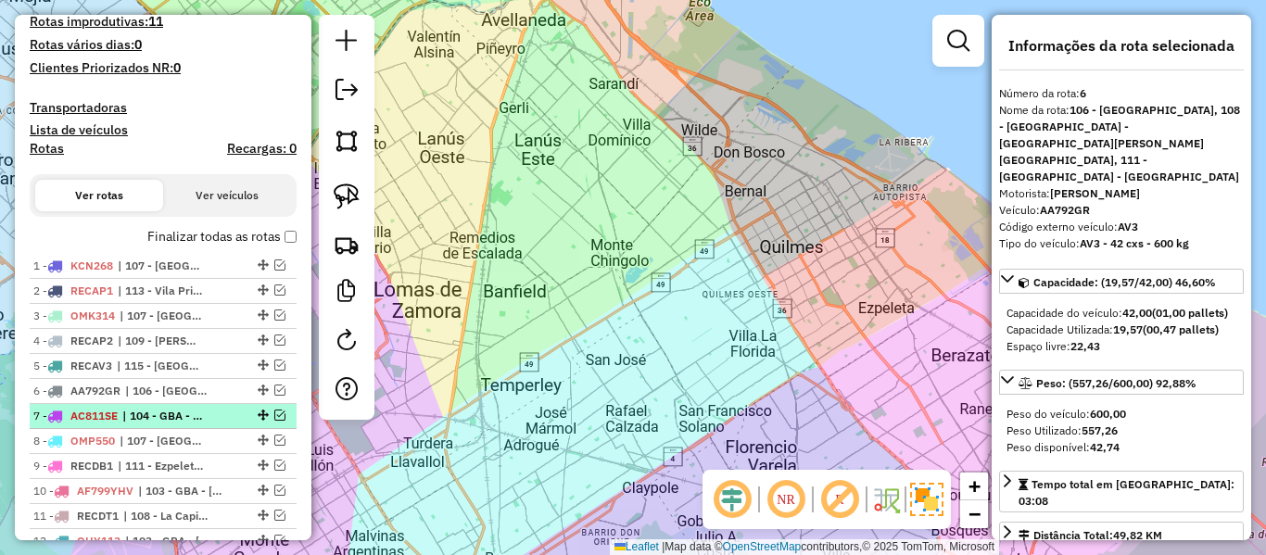
click at [184, 410] on span "| 104 - GBA - Moreno / Castelar / Mariano Acosta / Pontevedra, 105 - GBA - Moró…" at bounding box center [164, 416] width 85 height 17
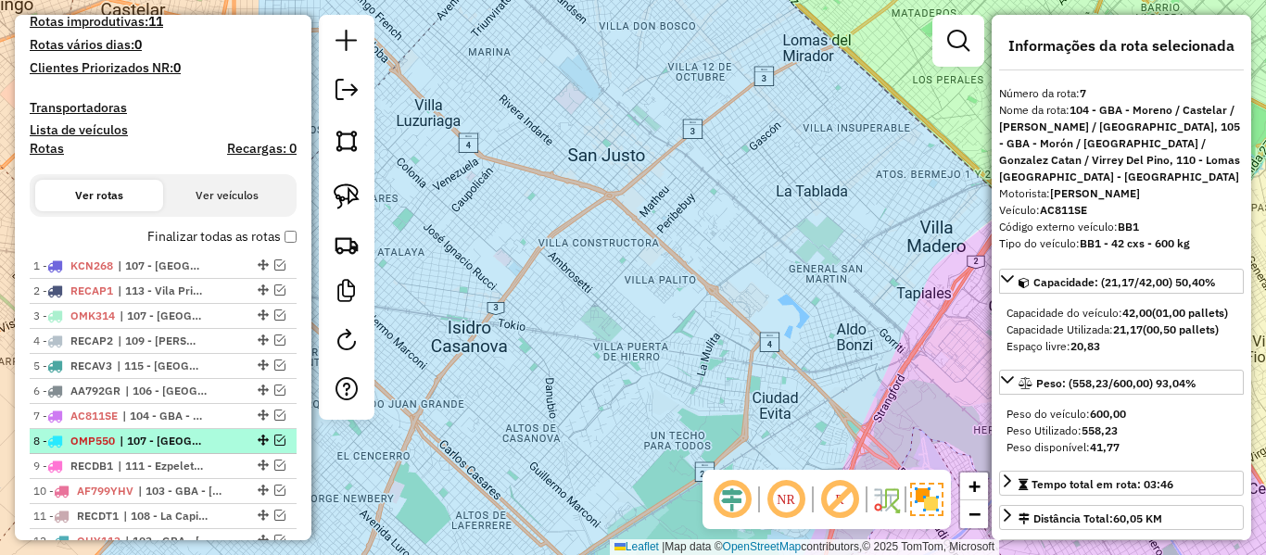
click at [183, 444] on span "| 107 - Ciudad Autónoma de Buenos Aires - CABA" at bounding box center [162, 441] width 85 height 17
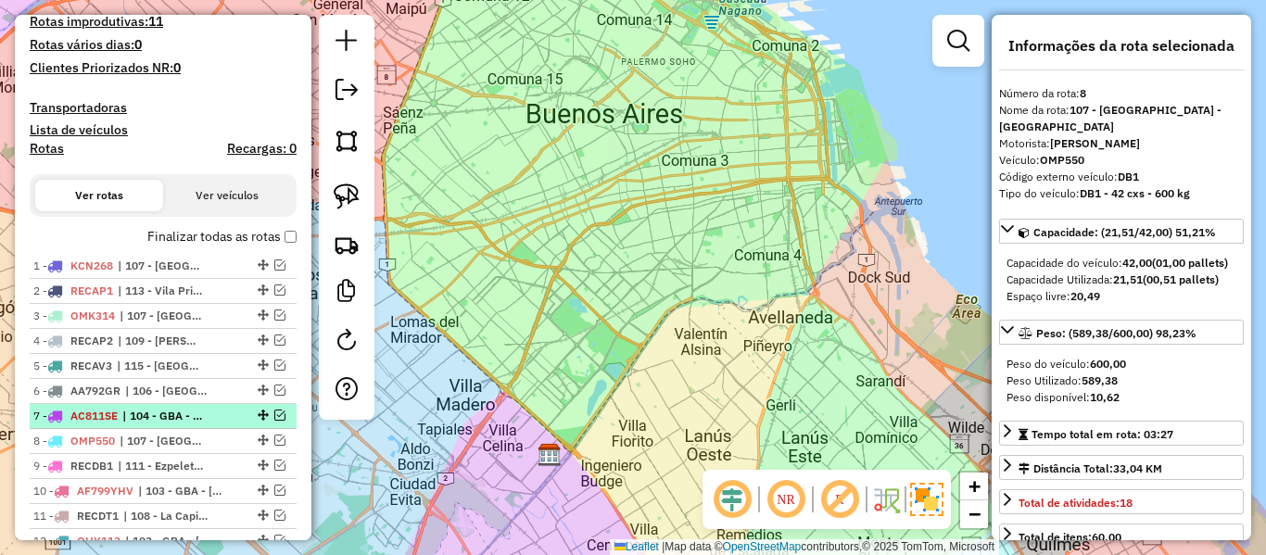
click at [185, 416] on span "| 104 - GBA - Moreno / Castelar / Mariano Acosta / Pontevedra, 105 - GBA - Moró…" at bounding box center [164, 416] width 85 height 17
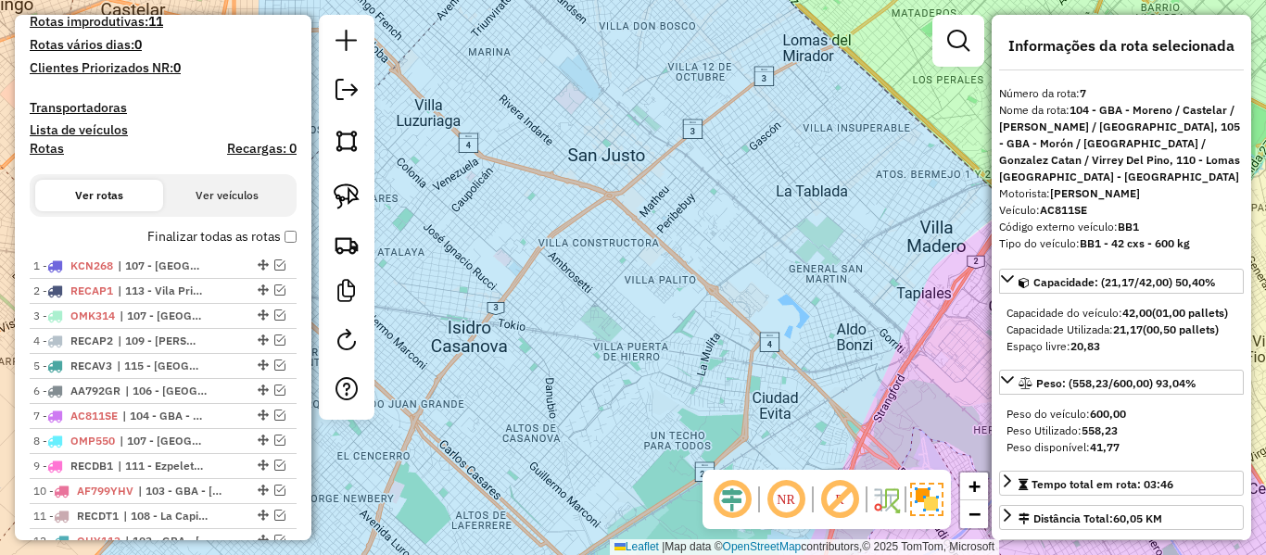
click at [370, 338] on div at bounding box center [347, 217] width 56 height 405
click at [361, 338] on link at bounding box center [346, 343] width 37 height 42
select select "*"
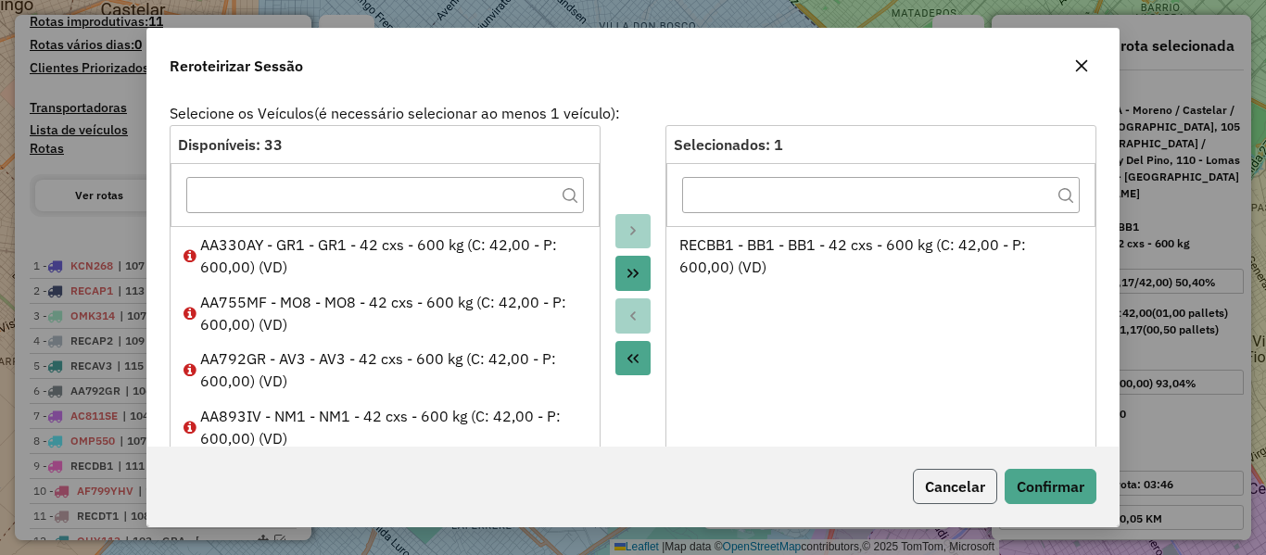
click at [975, 486] on button "Cancelar" at bounding box center [955, 486] width 84 height 35
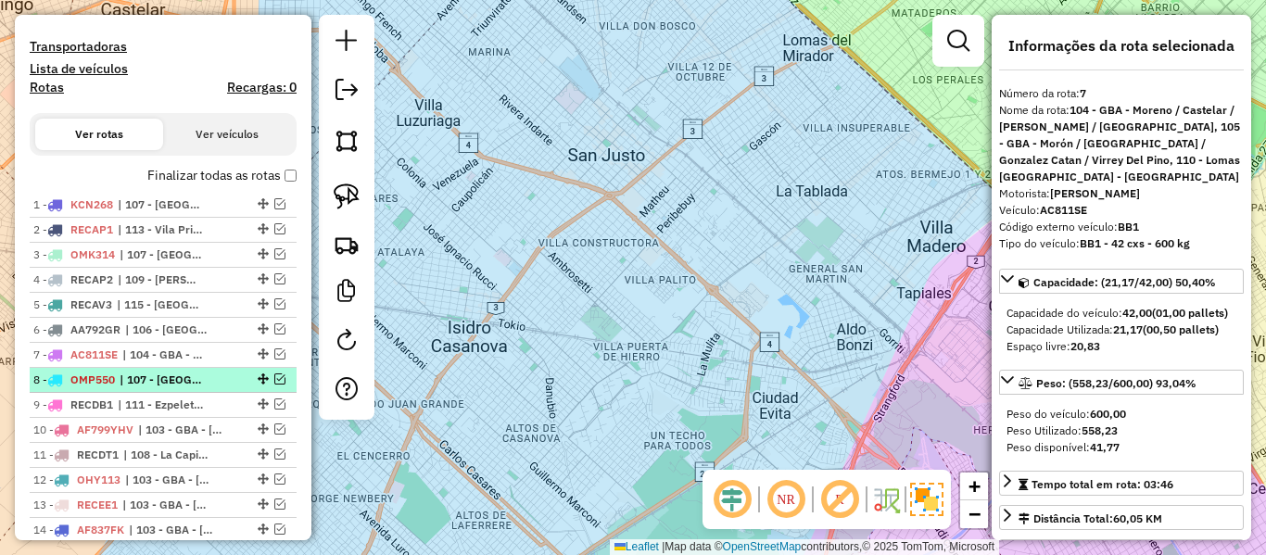
scroll to position [567, 0]
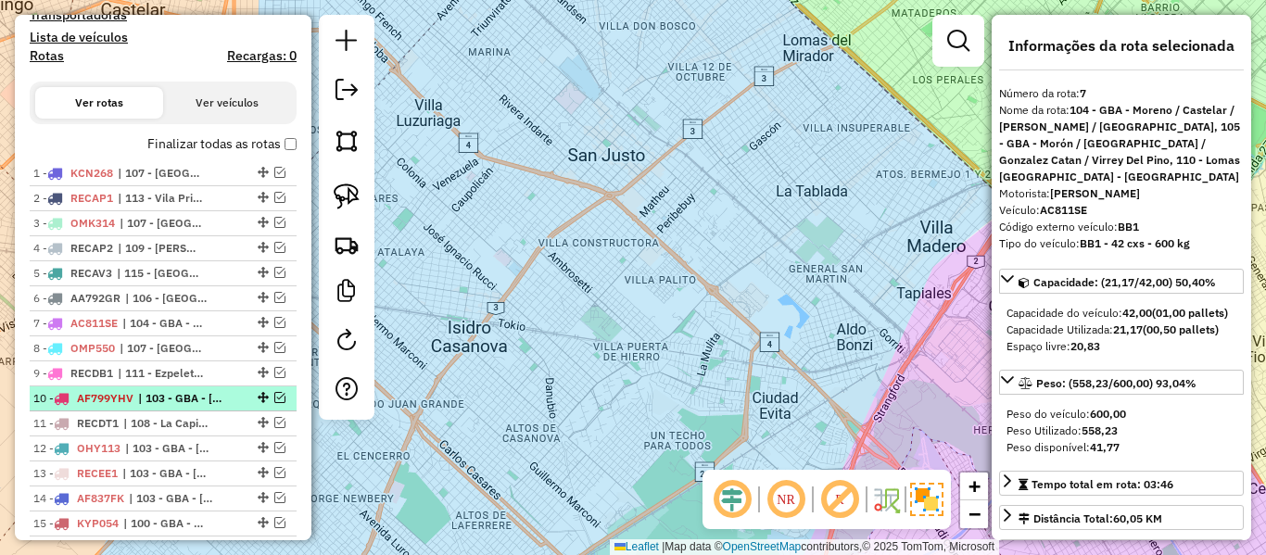
click at [181, 396] on span "| 103 - GBA - Boulogne Sur / Villa Adelina / Villa Udaondo / Caseros, 107 - Ciu…" at bounding box center [180, 398] width 85 height 17
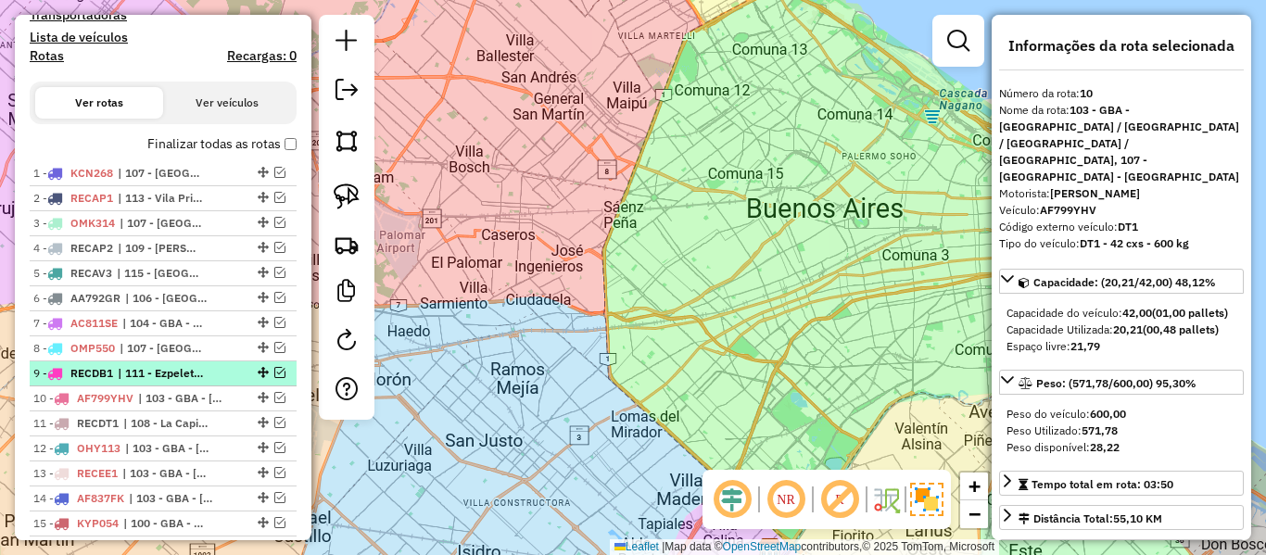
click at [187, 377] on span "| 111 - Ezpeleta - Barrio Papelero" at bounding box center [160, 373] width 85 height 17
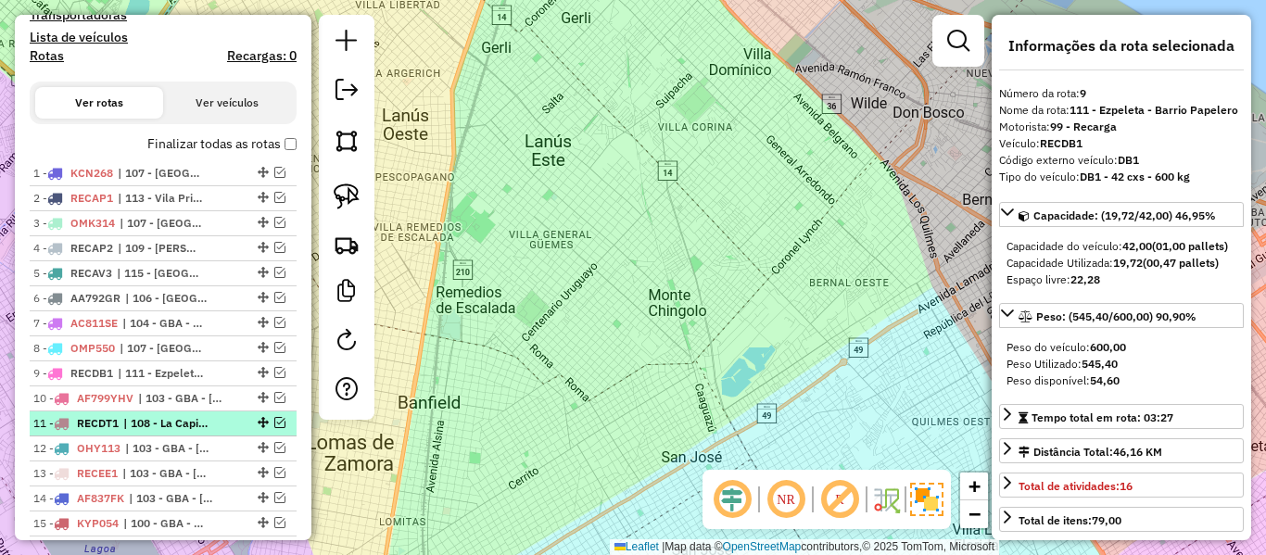
click at [184, 416] on span "| 108 - La Capillla - Florencia Vareia" at bounding box center [165, 423] width 85 height 17
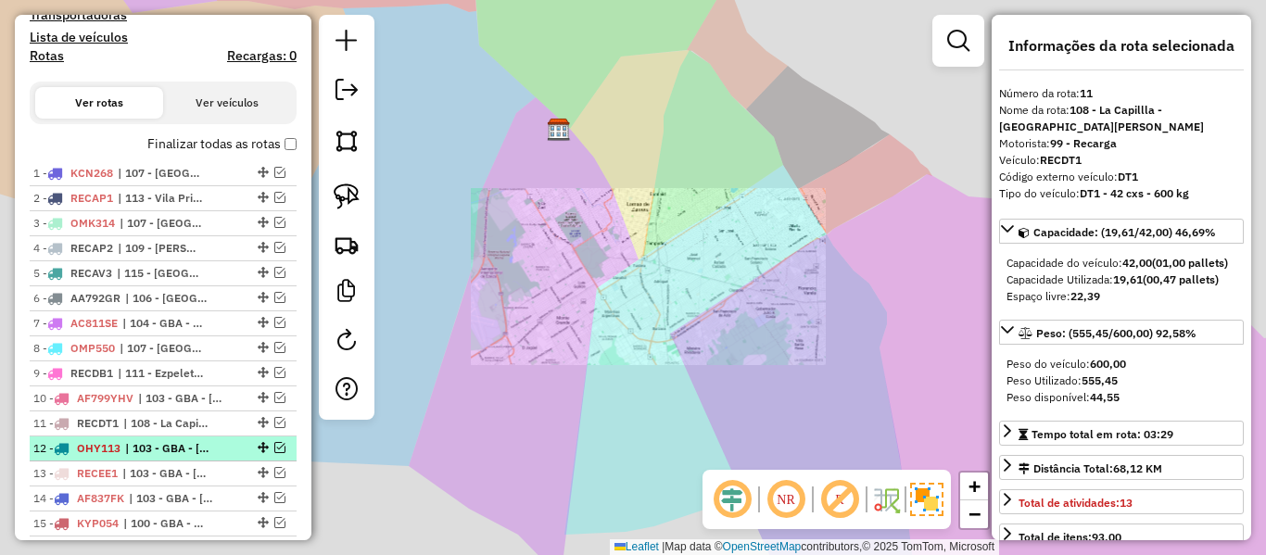
drag, startPoint x: 184, startPoint y: 434, endPoint x: 184, endPoint y: 453, distance: 19.5
click at [184, 436] on li "11 - RECDT1 | 108 - La Capillla - Florencia Vareia" at bounding box center [163, 424] width 267 height 25
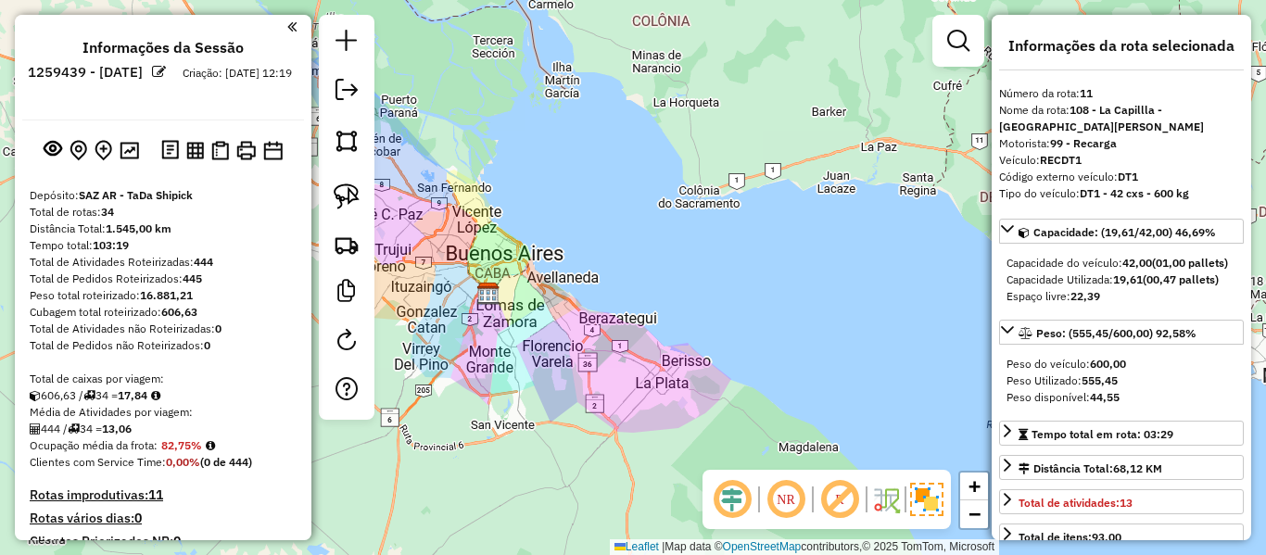
scroll to position [0, 0]
click at [193, 150] on img at bounding box center [195, 152] width 18 height 18
click at [220, 153] on img at bounding box center [220, 151] width 18 height 19
click at [248, 153] on img at bounding box center [245, 151] width 19 height 19
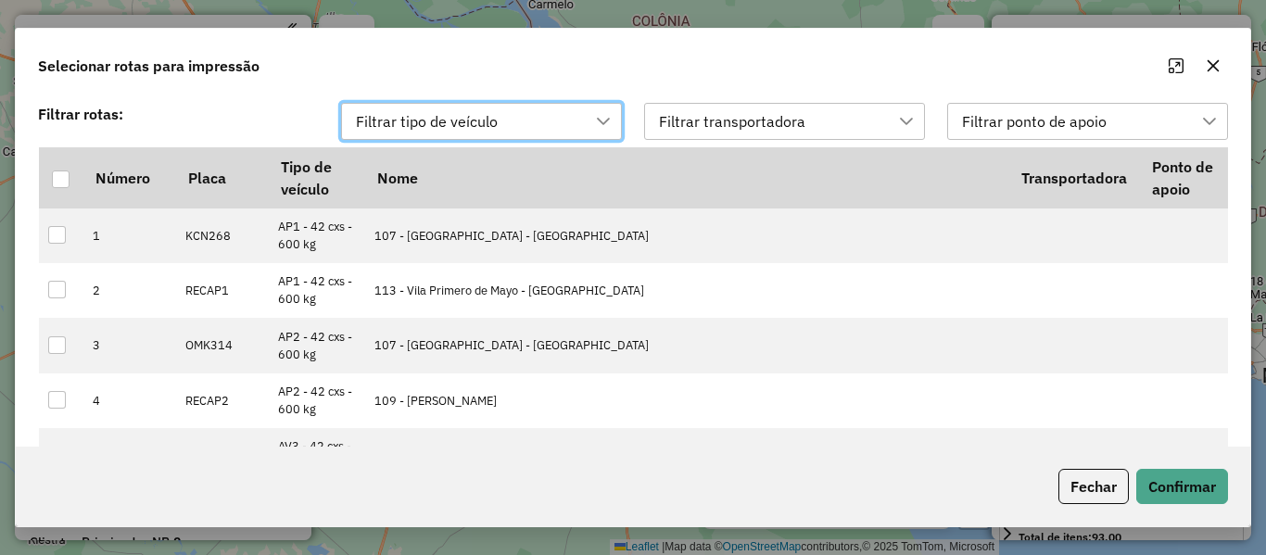
scroll to position [14, 84]
click at [64, 181] on div at bounding box center [61, 180] width 18 height 18
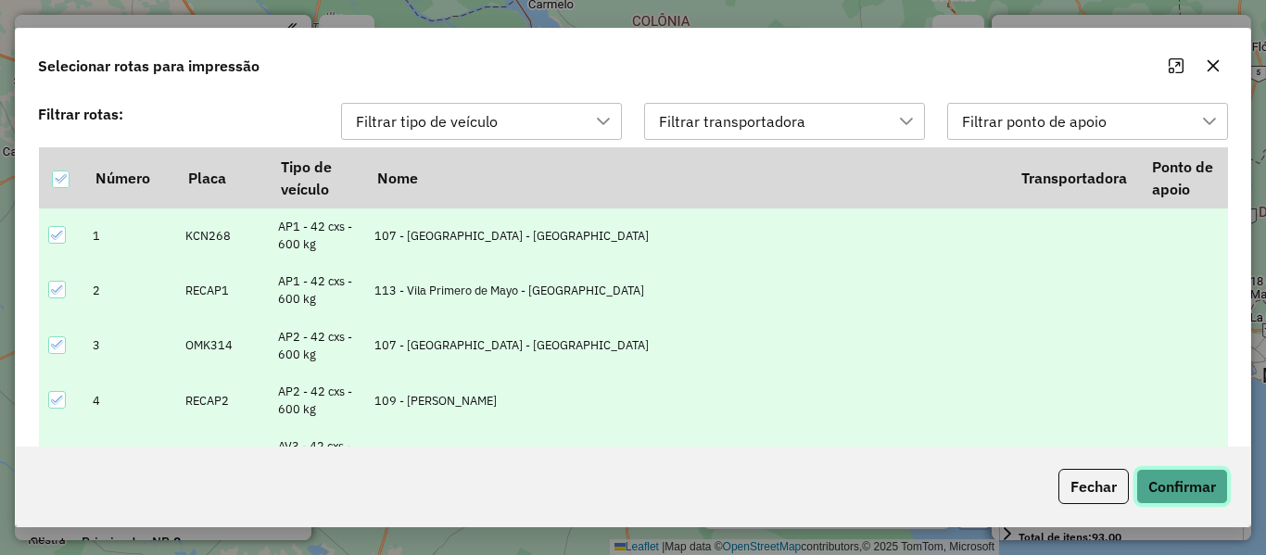
click at [1195, 487] on button "Confirmar" at bounding box center [1182, 486] width 92 height 35
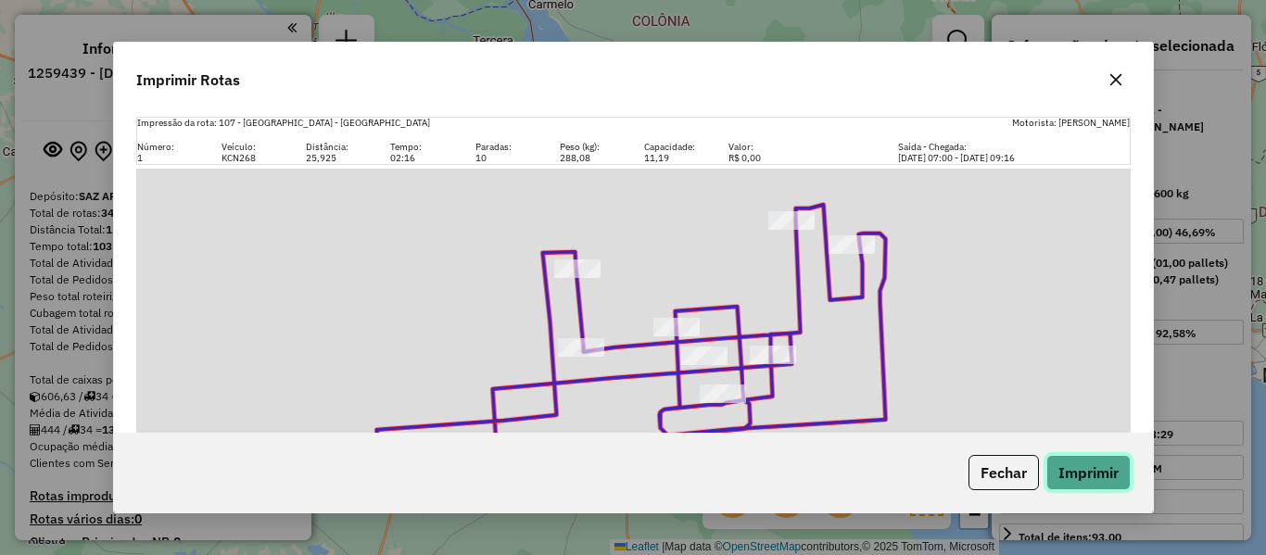
click at [1114, 472] on button "Imprimir" at bounding box center [1088, 472] width 84 height 35
click at [1121, 79] on icon "button" at bounding box center [1116, 79] width 15 height 15
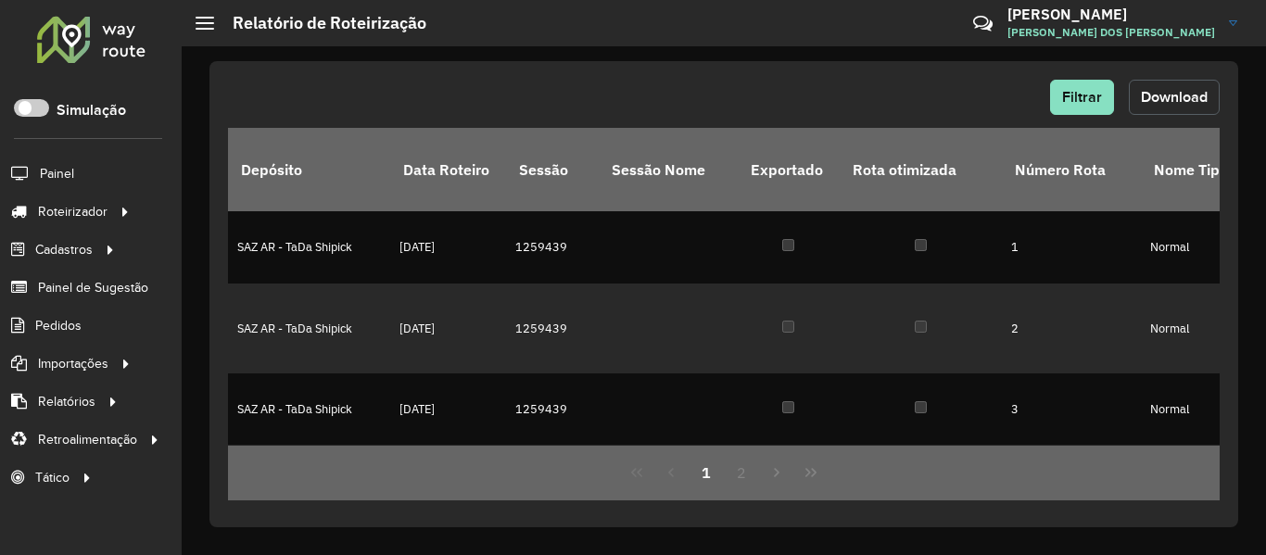
click at [1159, 95] on span "Download" at bounding box center [1174, 97] width 67 height 16
drag, startPoint x: 524, startPoint y: 13, endPoint x: 704, endPoint y: 83, distance: 194.0
click at [687, 84] on div "Filtrar Download" at bounding box center [724, 97] width 992 height 35
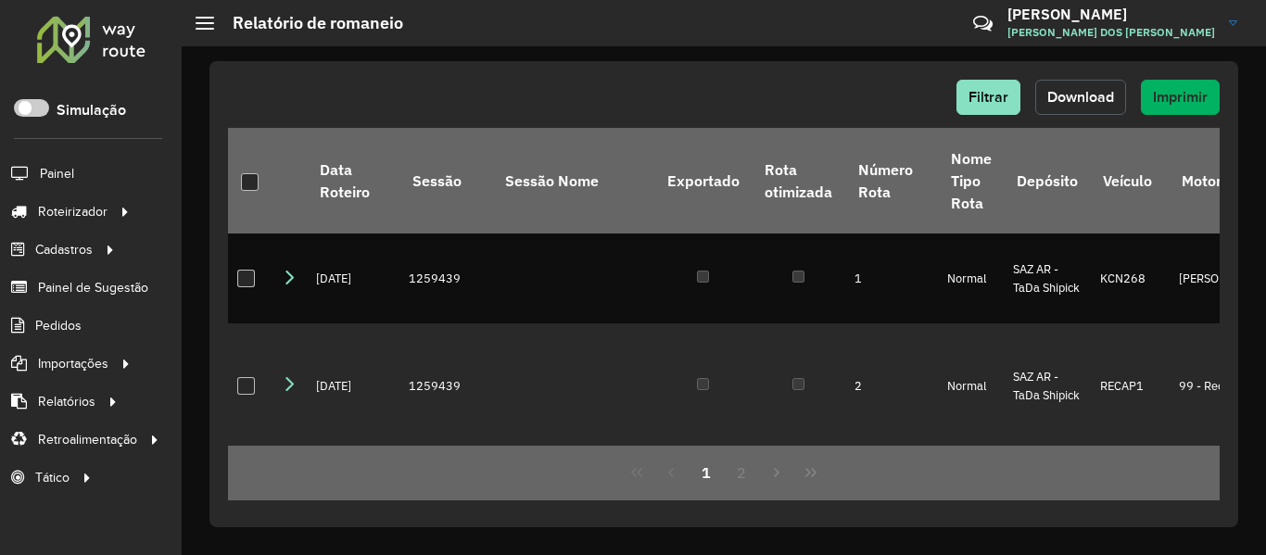
click at [1089, 100] on span "Download" at bounding box center [1080, 97] width 67 height 16
